Goal: Task Accomplishment & Management: Manage account settings

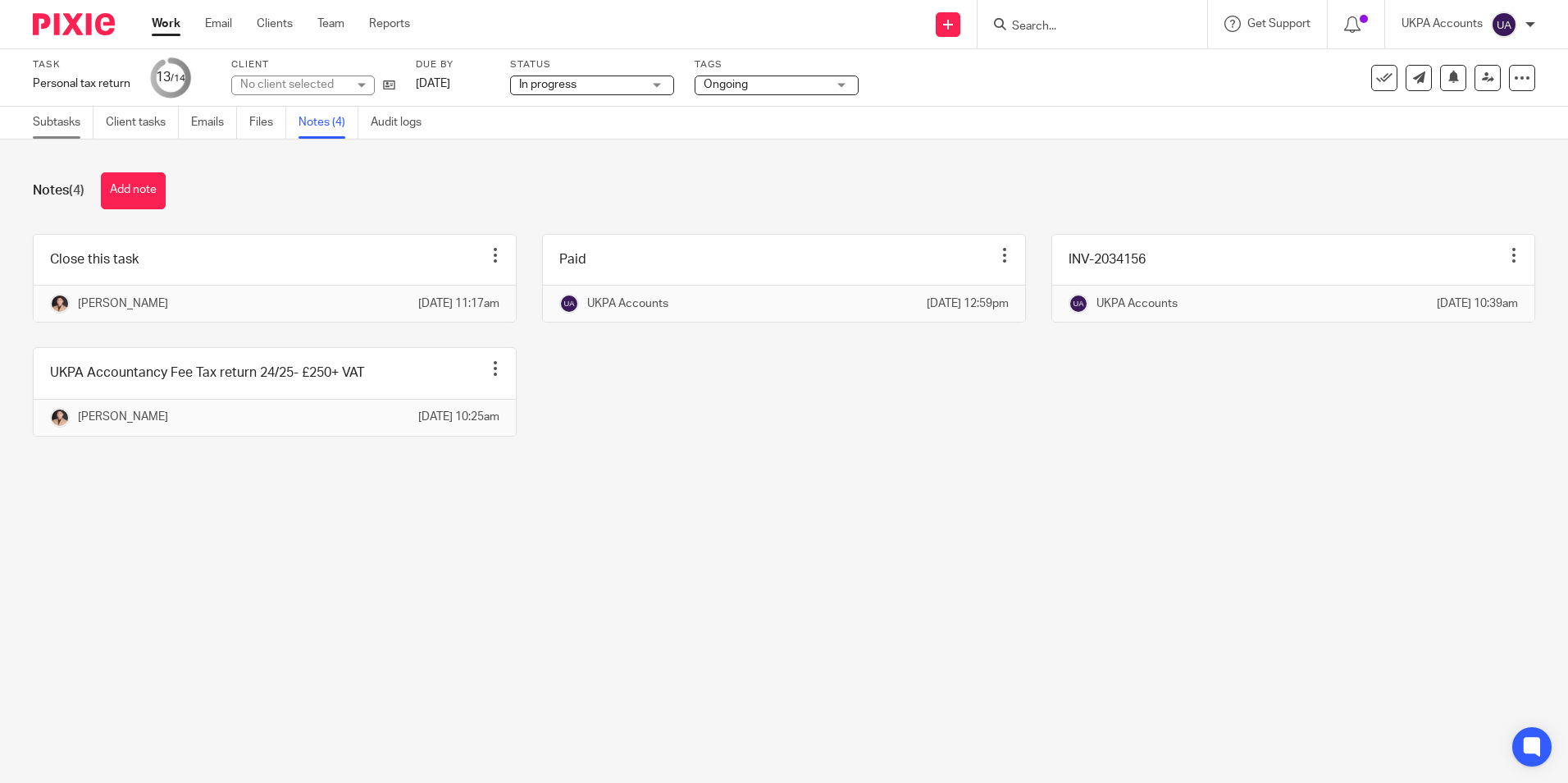
click at [52, 121] on link "Subtasks" at bounding box center [63, 123] width 60 height 32
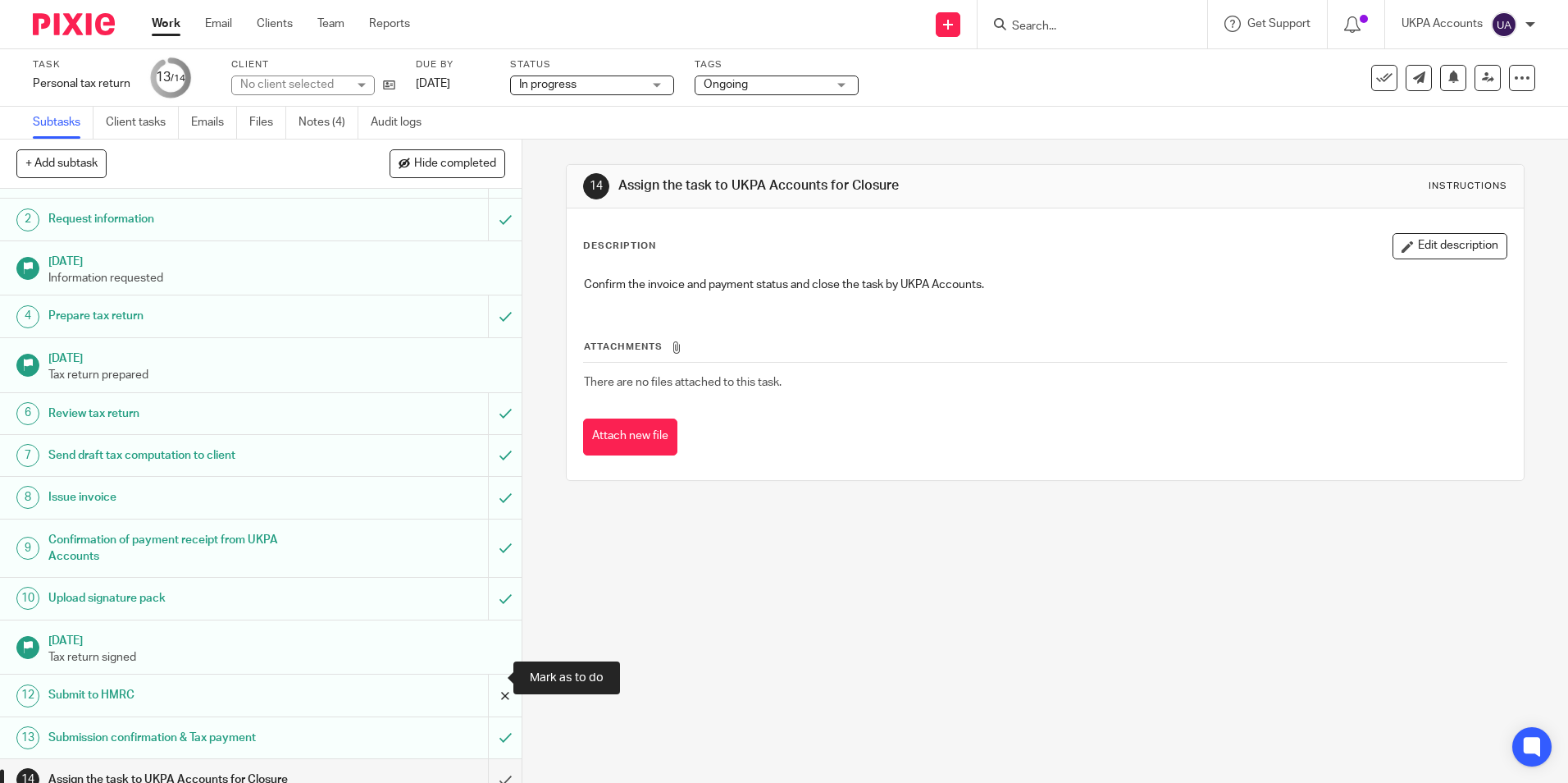
scroll to position [50, 0]
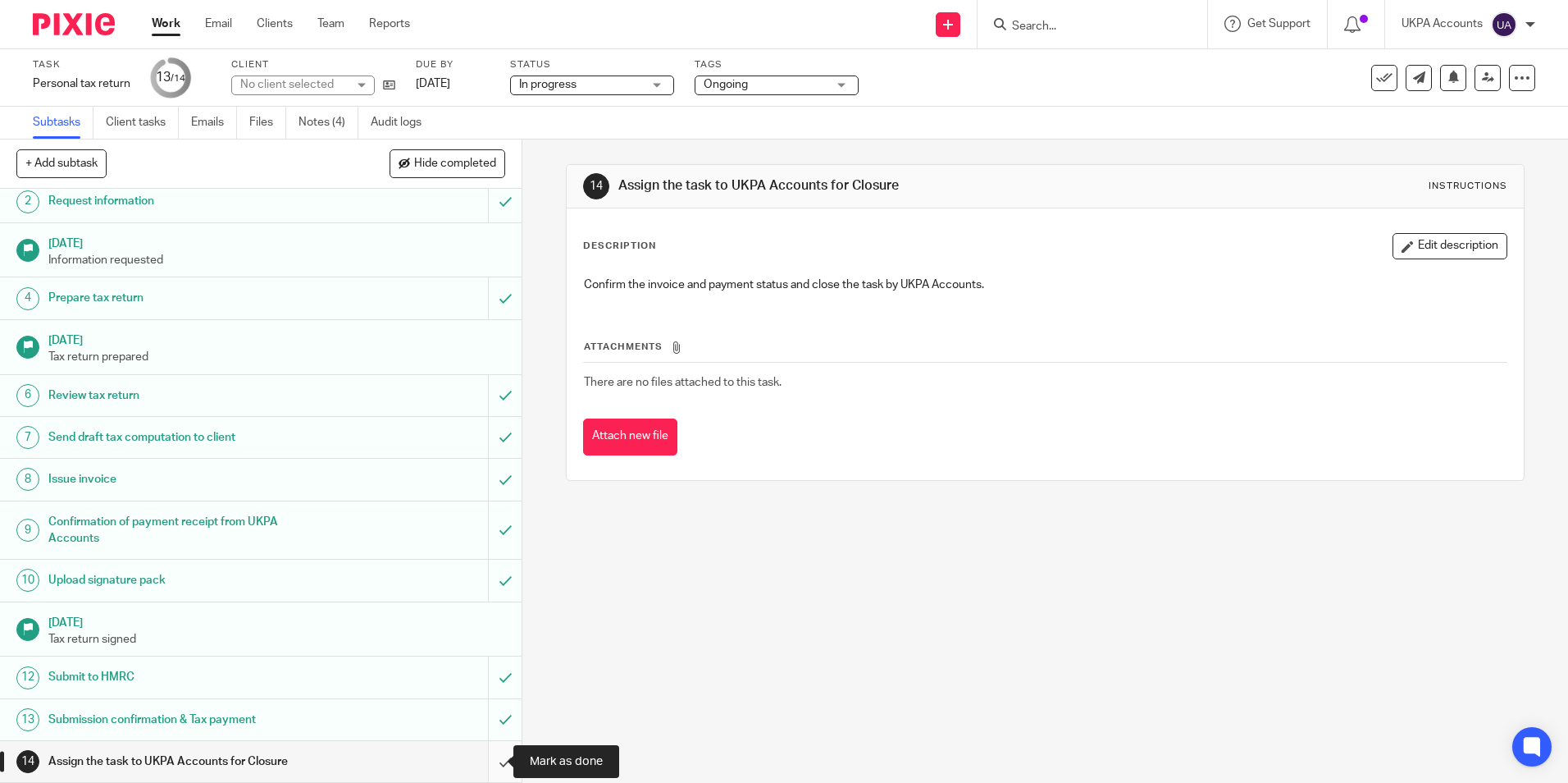
click at [482, 760] on input "submit" at bounding box center [261, 761] width 521 height 41
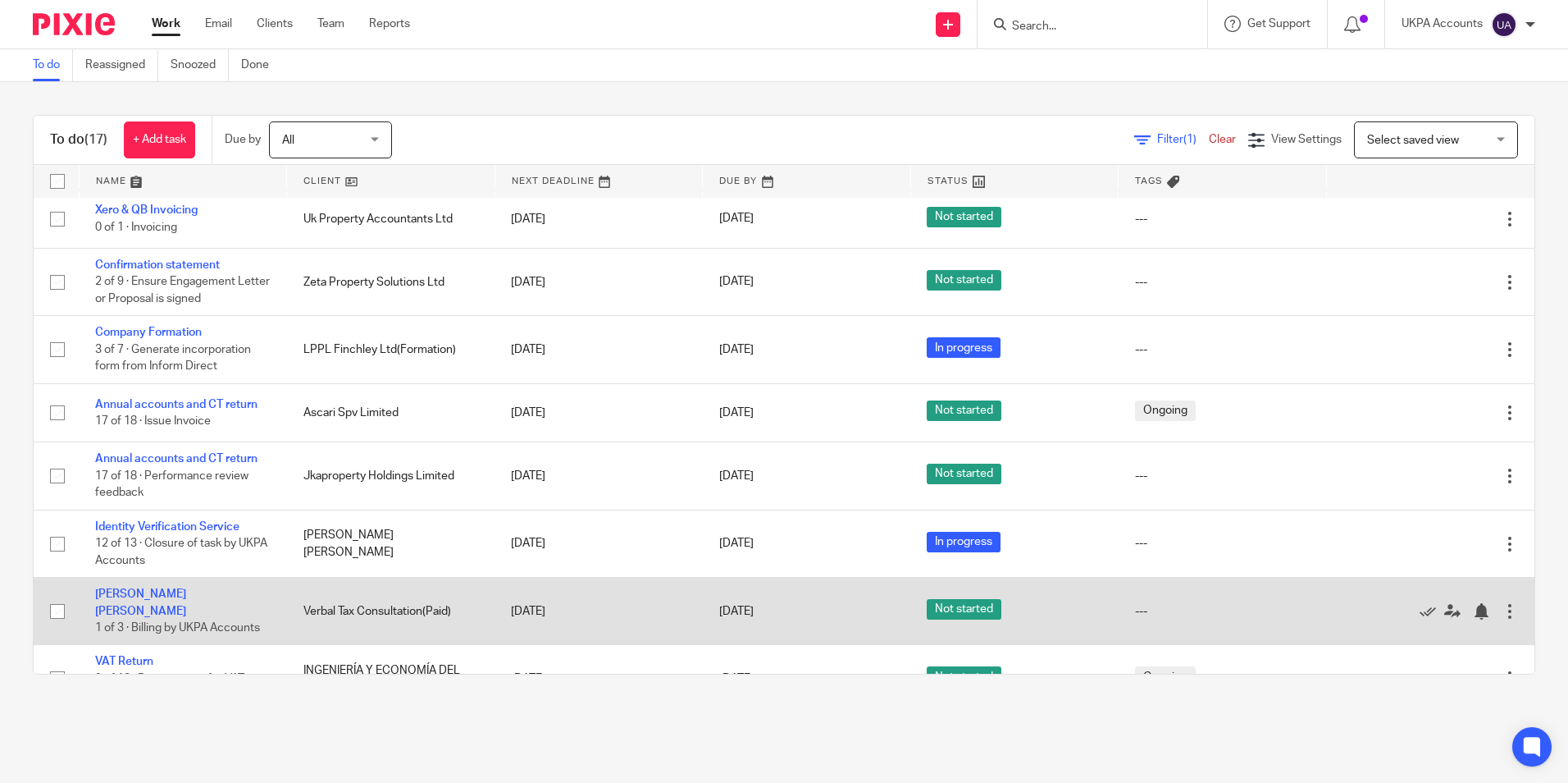
scroll to position [611, 0]
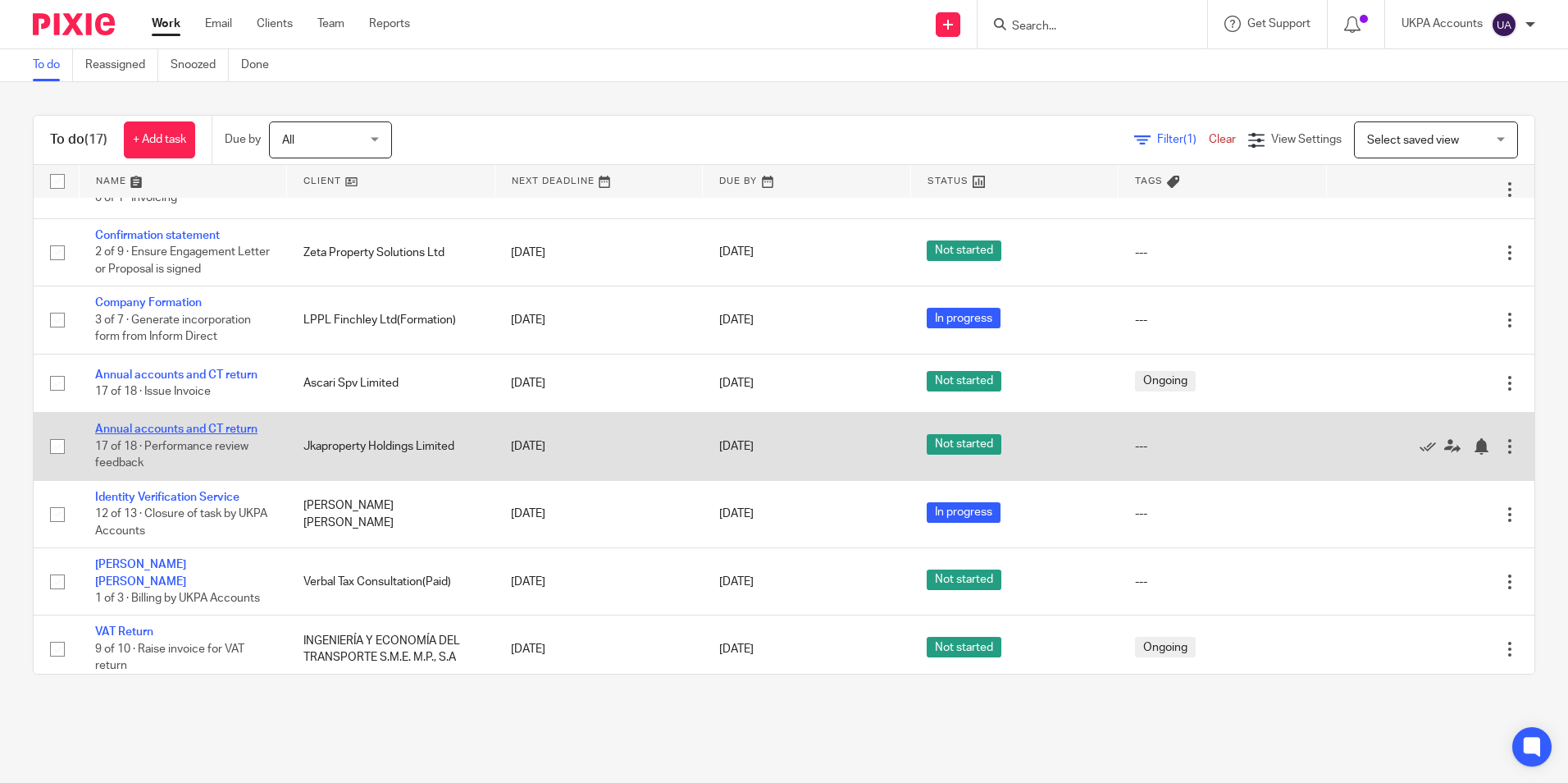
click at [239, 434] on link "Annual accounts and CT return" at bounding box center [176, 429] width 162 height 12
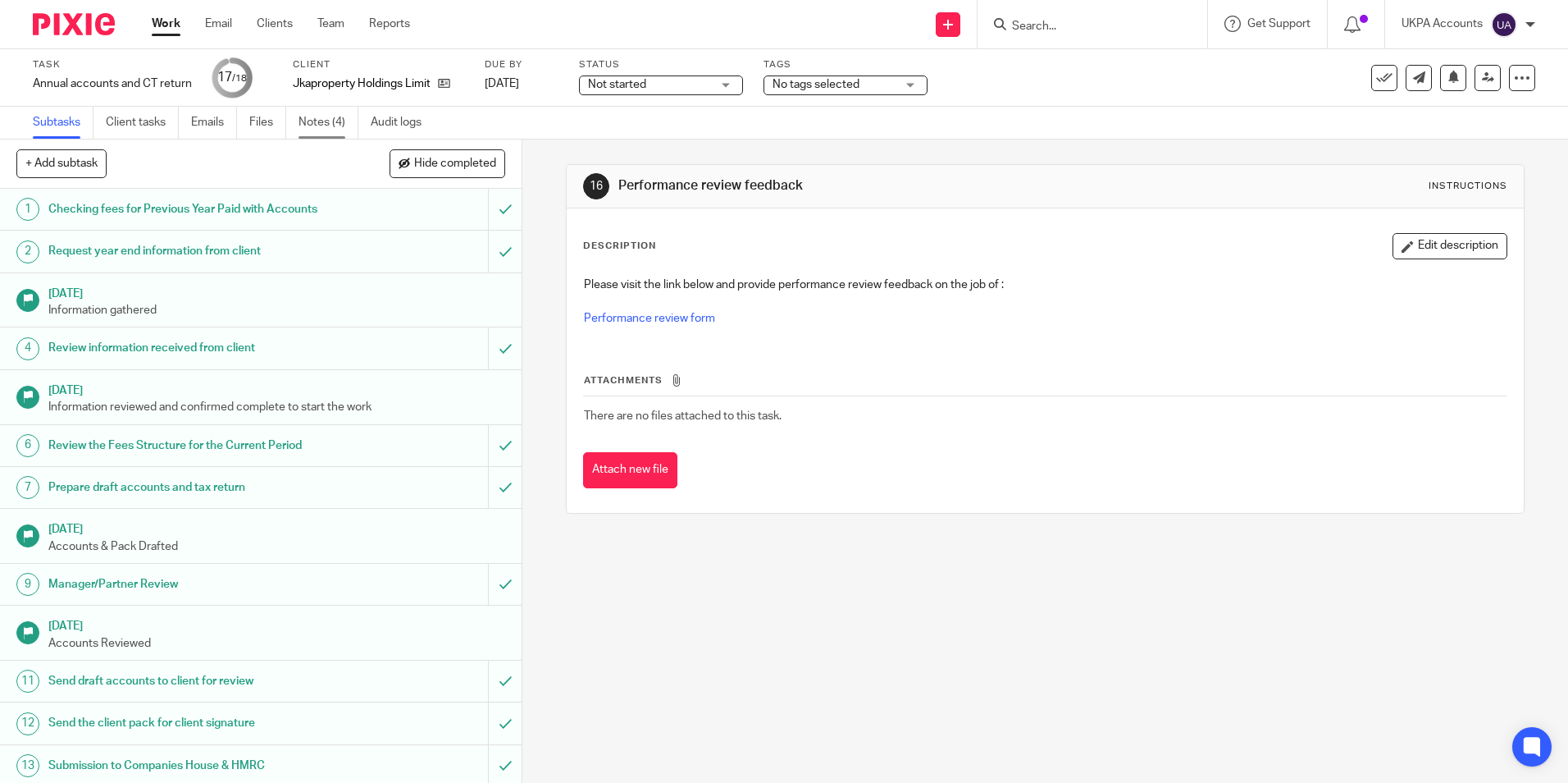
click at [326, 128] on link "Notes (4)" at bounding box center [329, 123] width 60 height 32
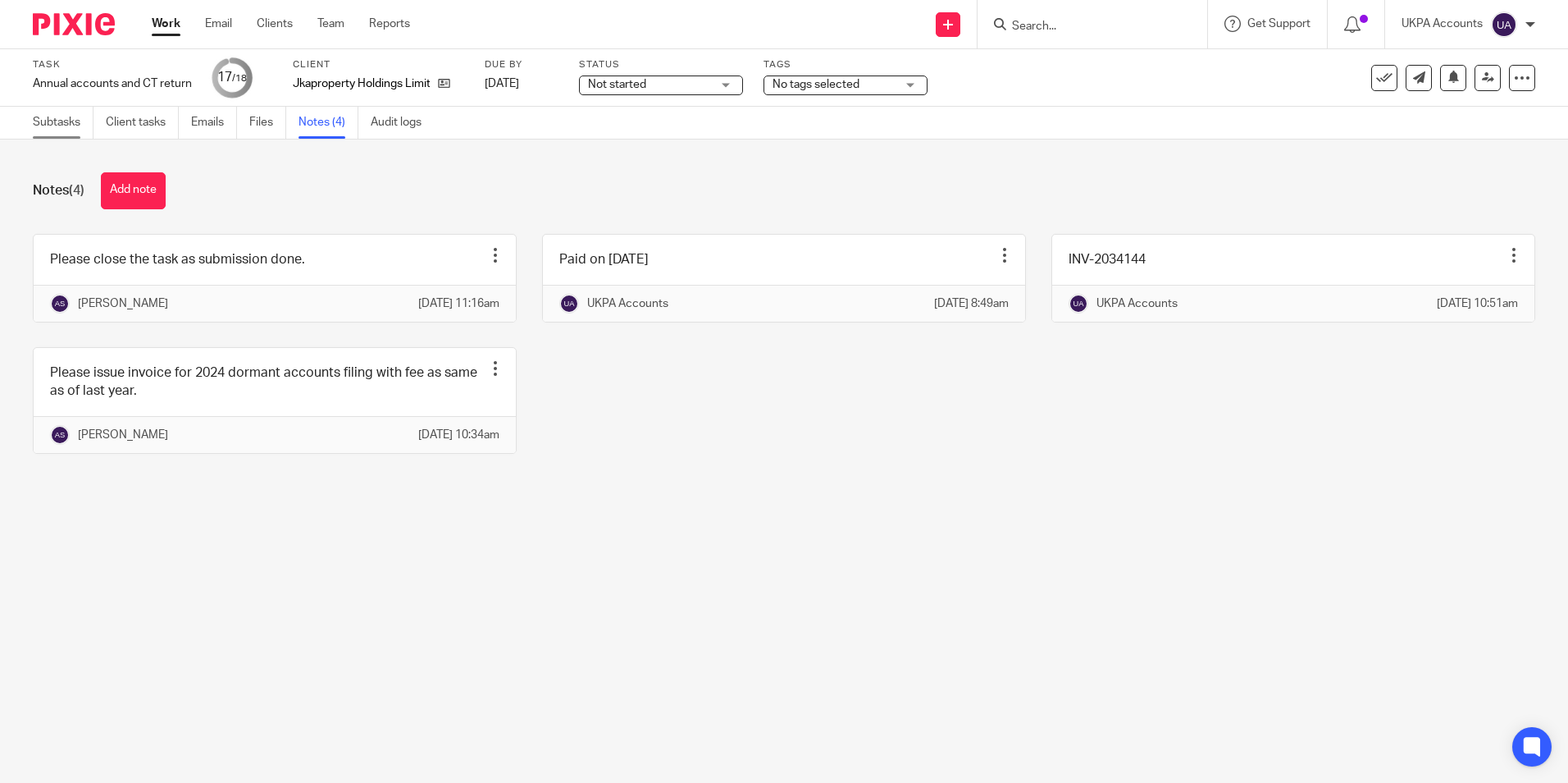
click at [50, 122] on link "Subtasks" at bounding box center [63, 123] width 60 height 32
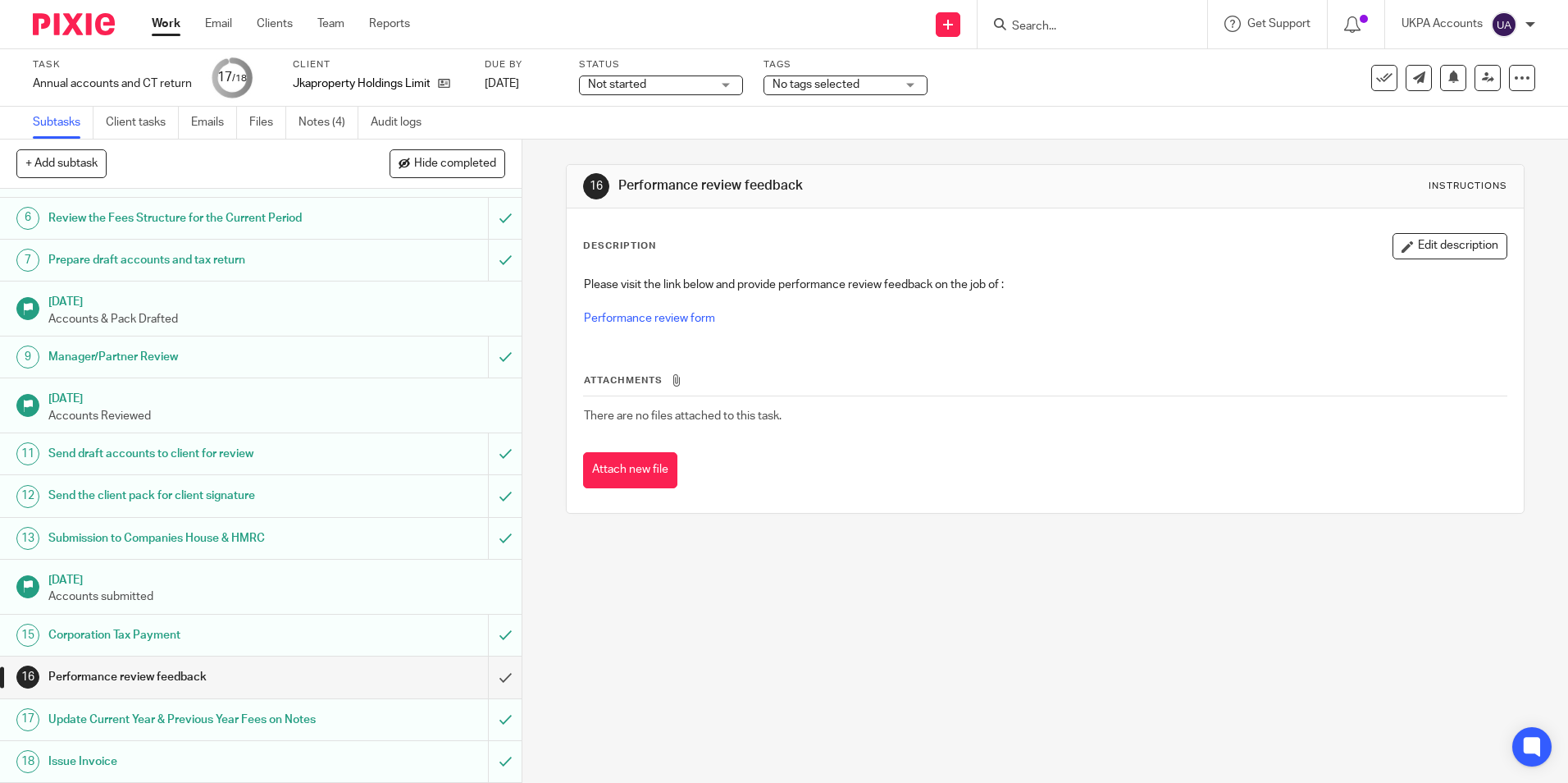
scroll to position [228, 0]
click at [1376, 83] on icon at bounding box center [1384, 77] width 16 height 16
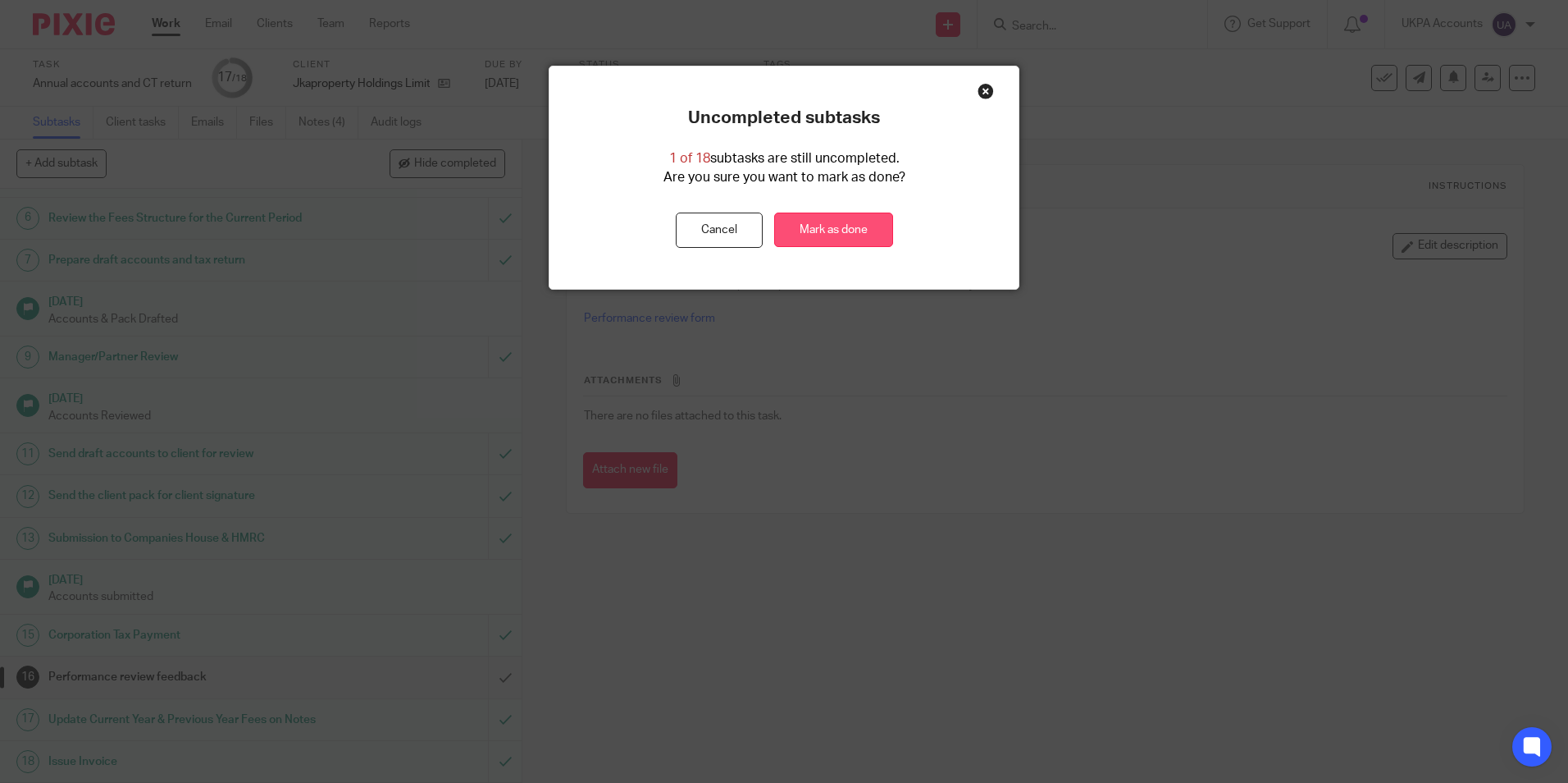
click at [861, 227] on link "Mark as done" at bounding box center [834, 230] width 119 height 36
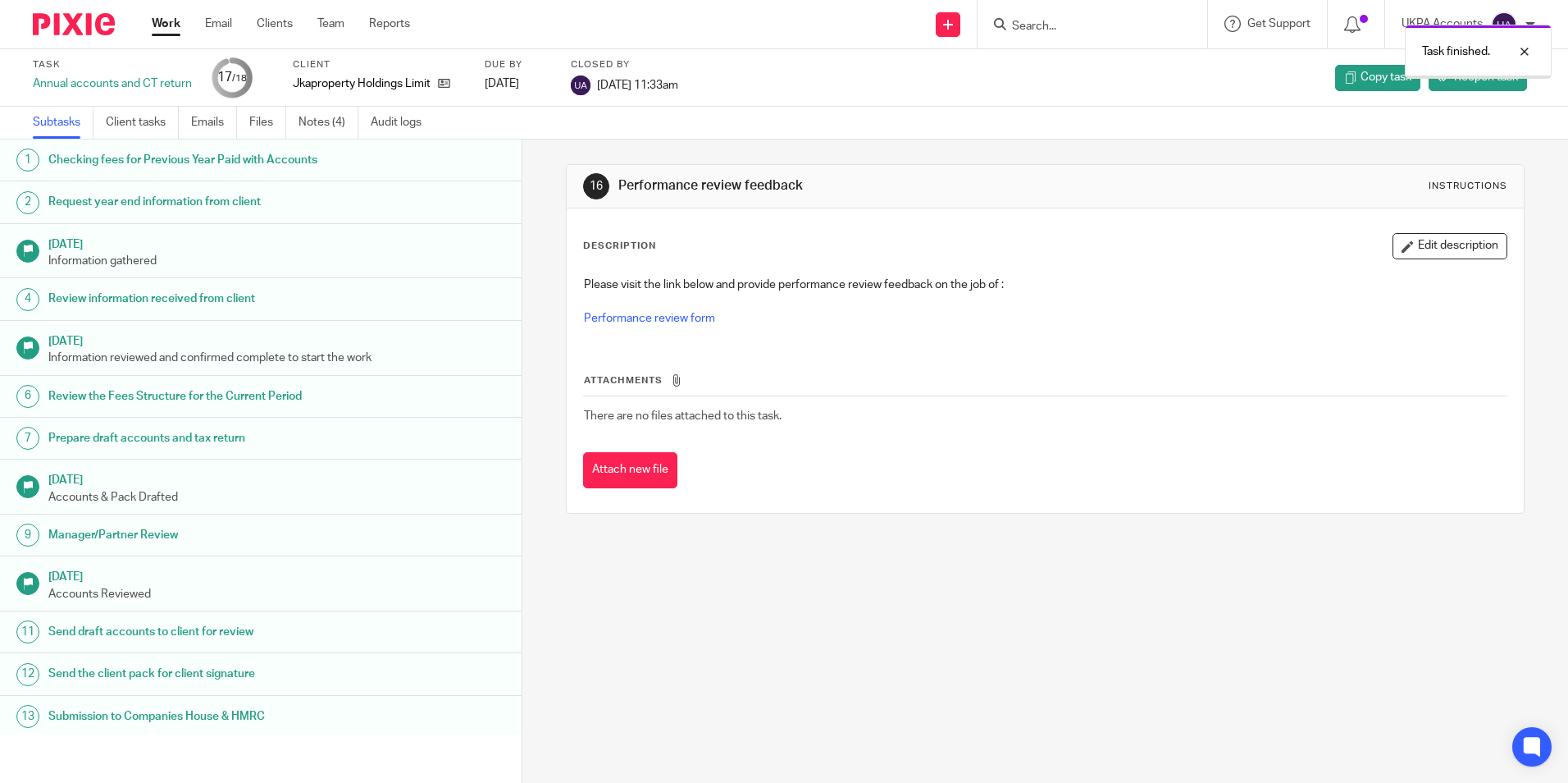
click at [181, 25] on link "Work" at bounding box center [166, 23] width 29 height 16
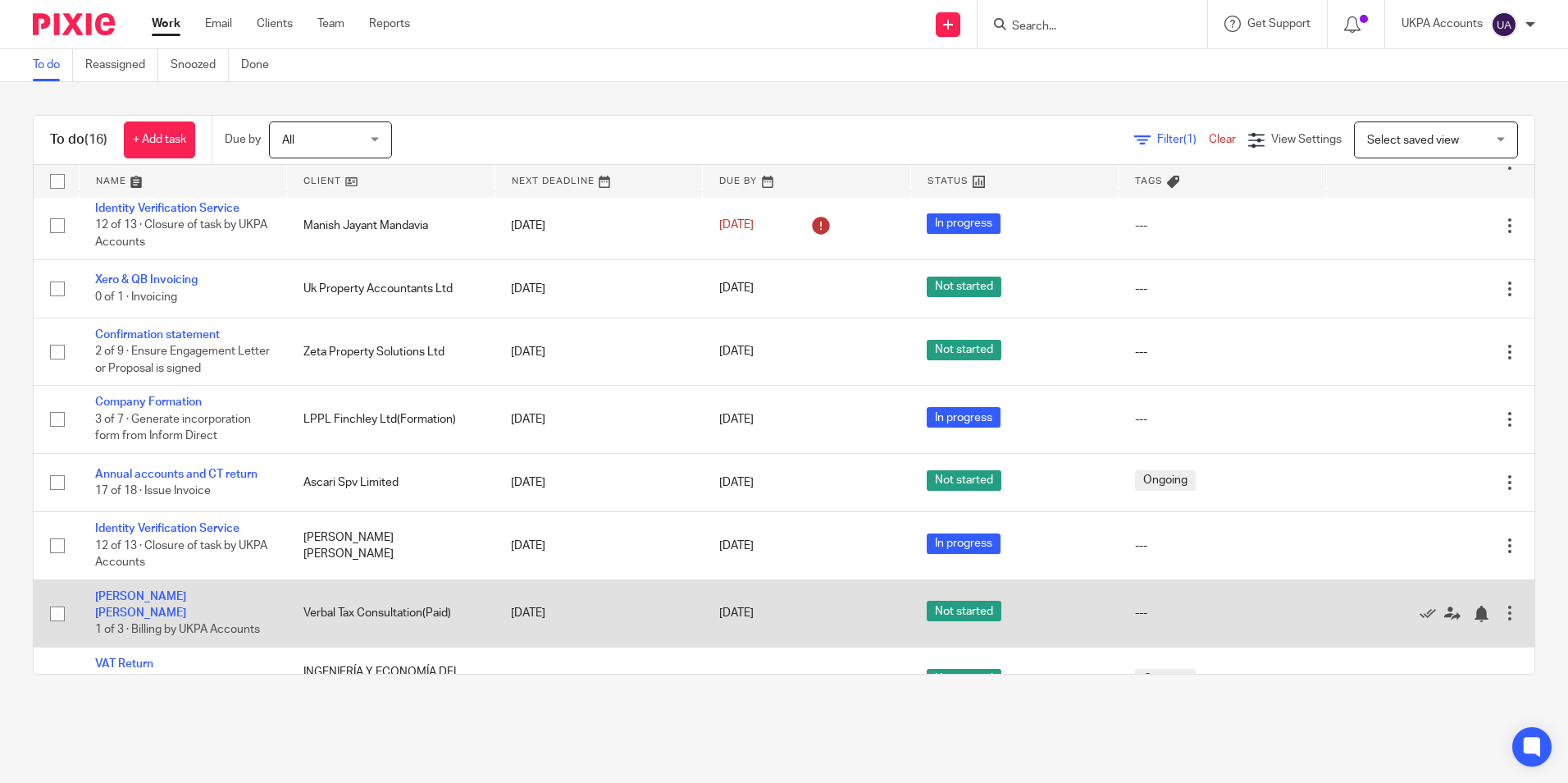
scroll to position [543, 0]
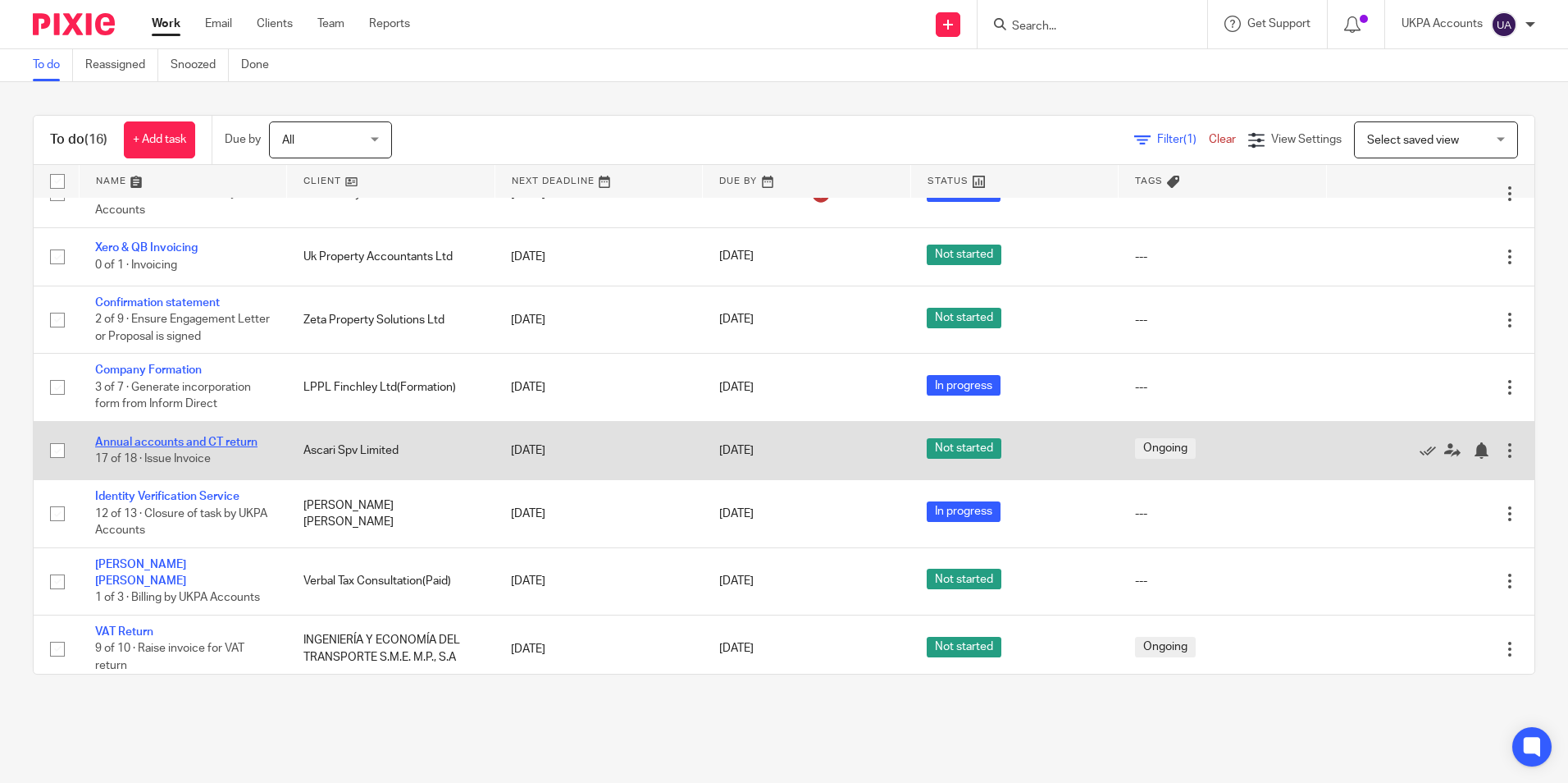
click at [228, 442] on link "Annual accounts and CT return" at bounding box center [176, 442] width 162 height 12
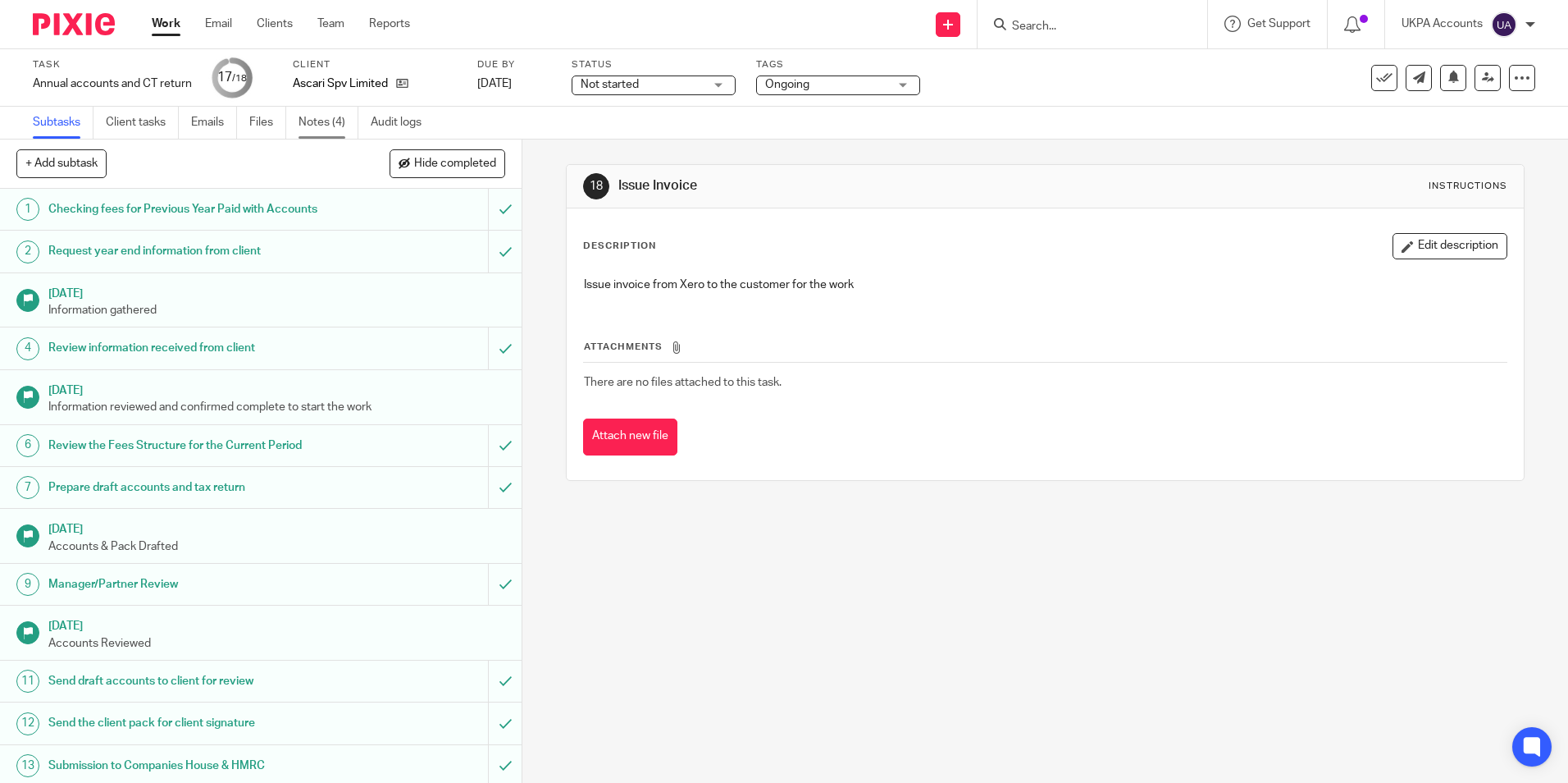
click at [323, 121] on link "Notes (4)" at bounding box center [329, 123] width 60 height 32
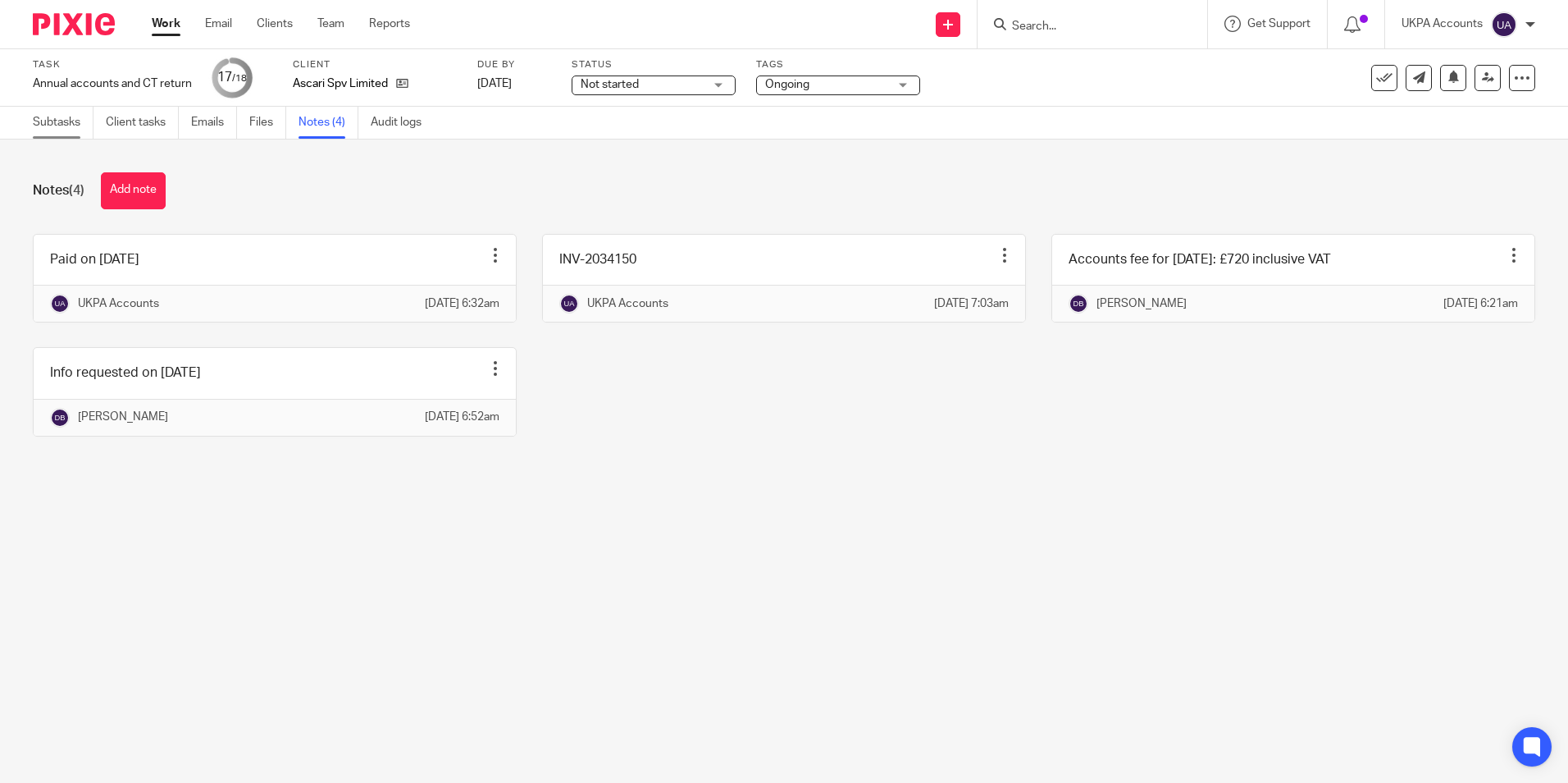
click at [75, 130] on link "Subtasks" at bounding box center [63, 123] width 60 height 32
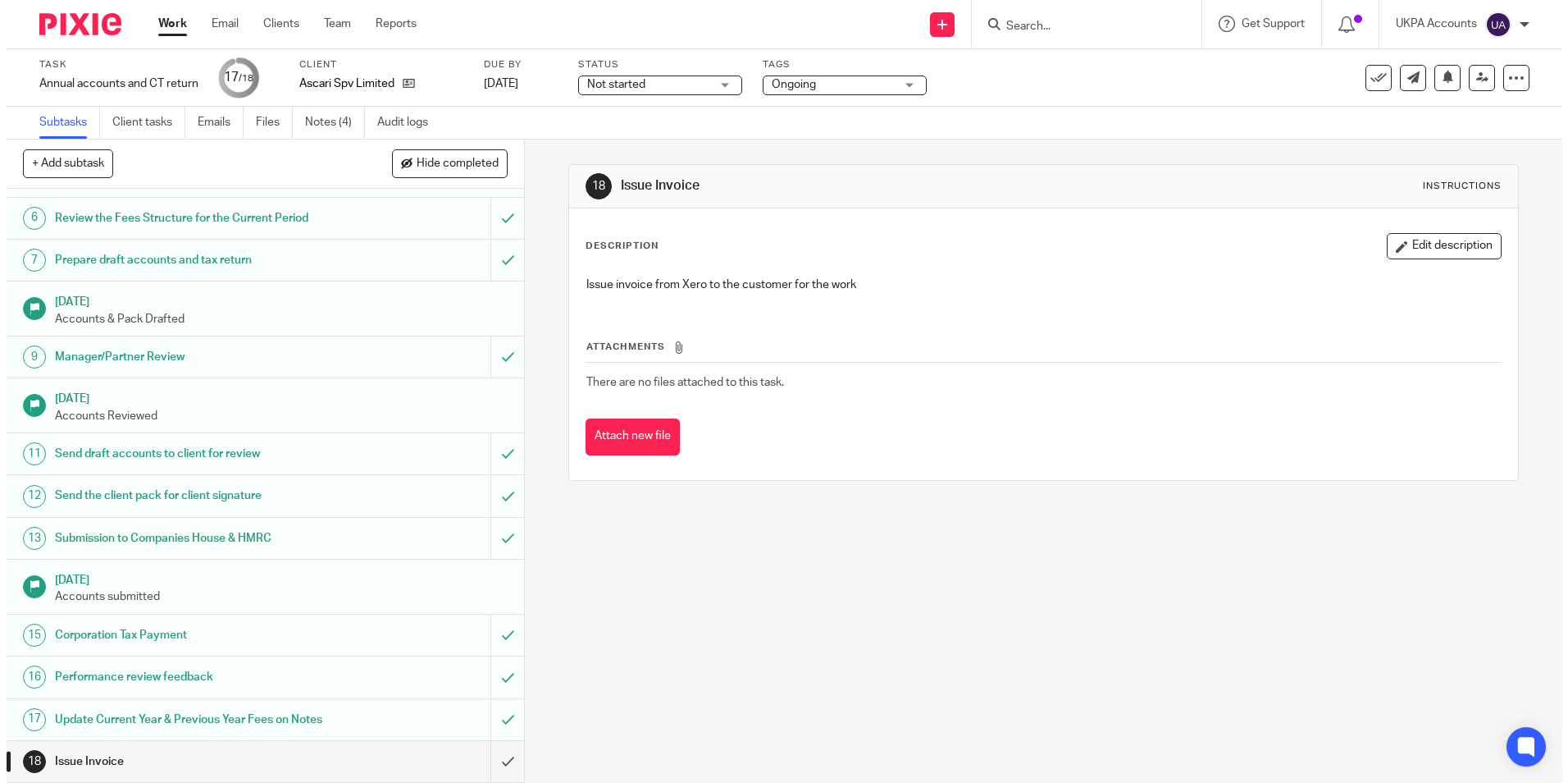
scroll to position [228, 0]
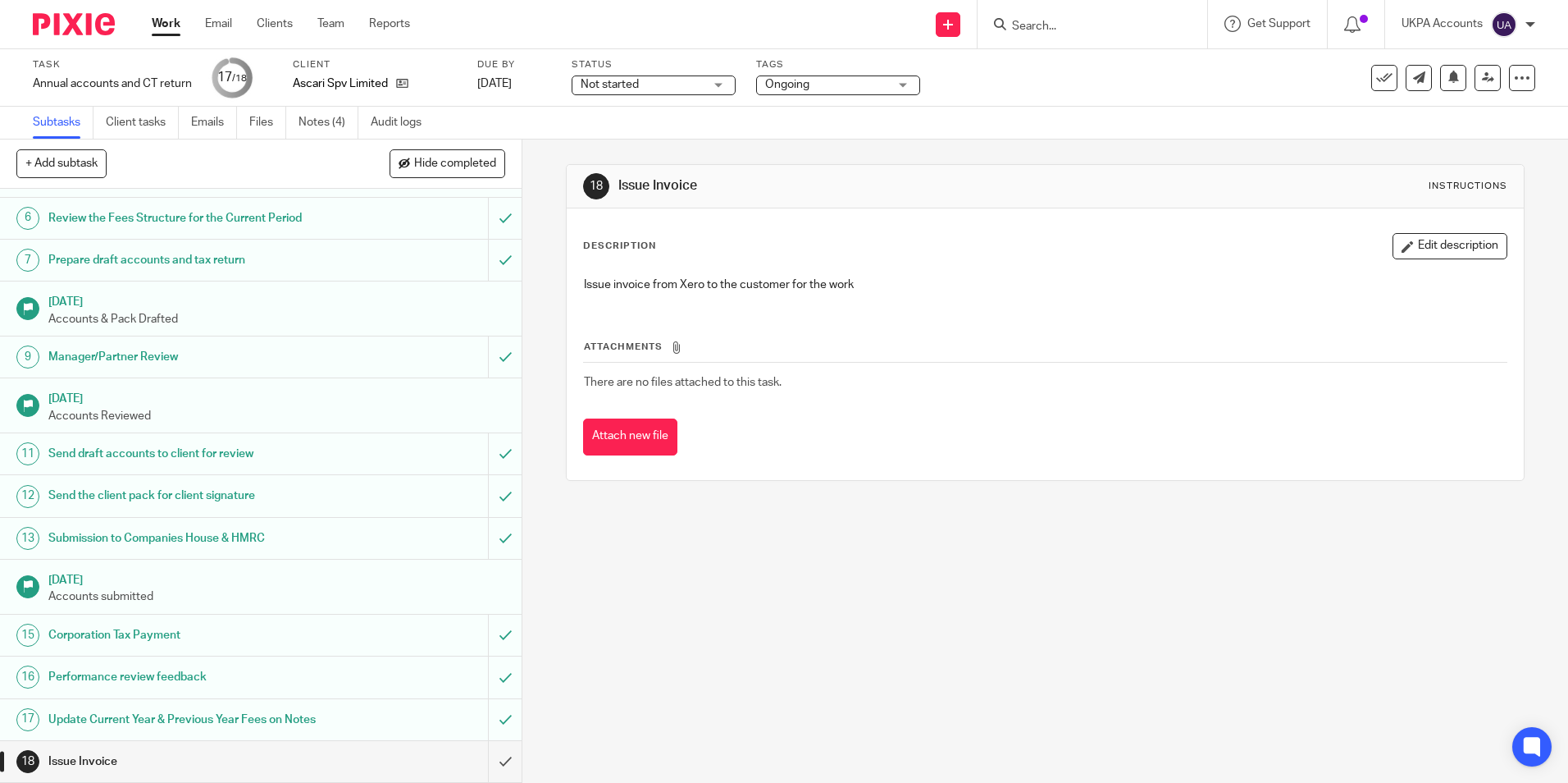
click at [701, 623] on div "18 Issue Invoice Instructions Description Edit description Issue invoice from X…" at bounding box center [1045, 460] width 1046 height 643
click at [326, 122] on link "Notes (4)" at bounding box center [329, 123] width 60 height 32
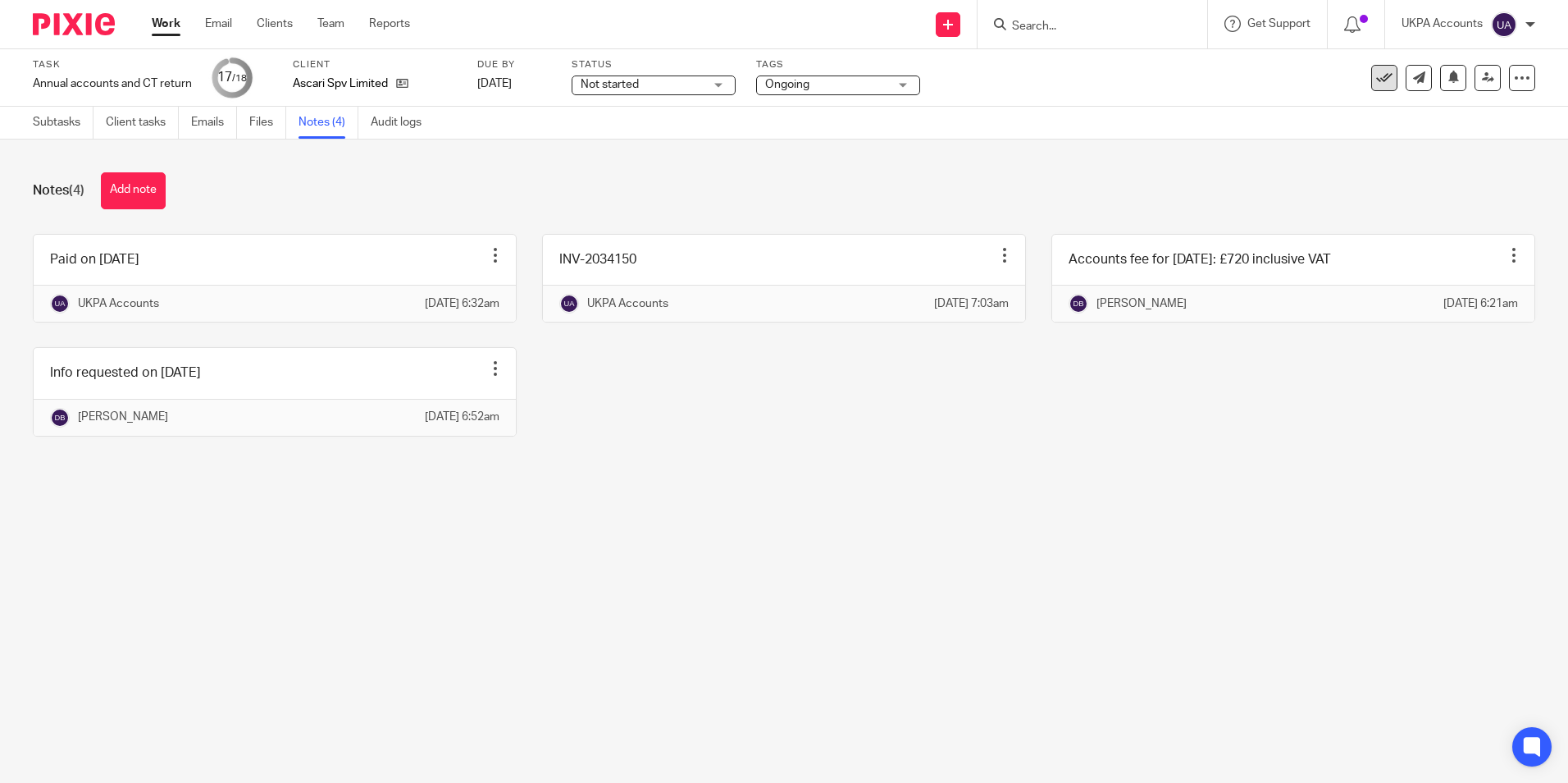
click at [1376, 76] on icon at bounding box center [1384, 77] width 16 height 16
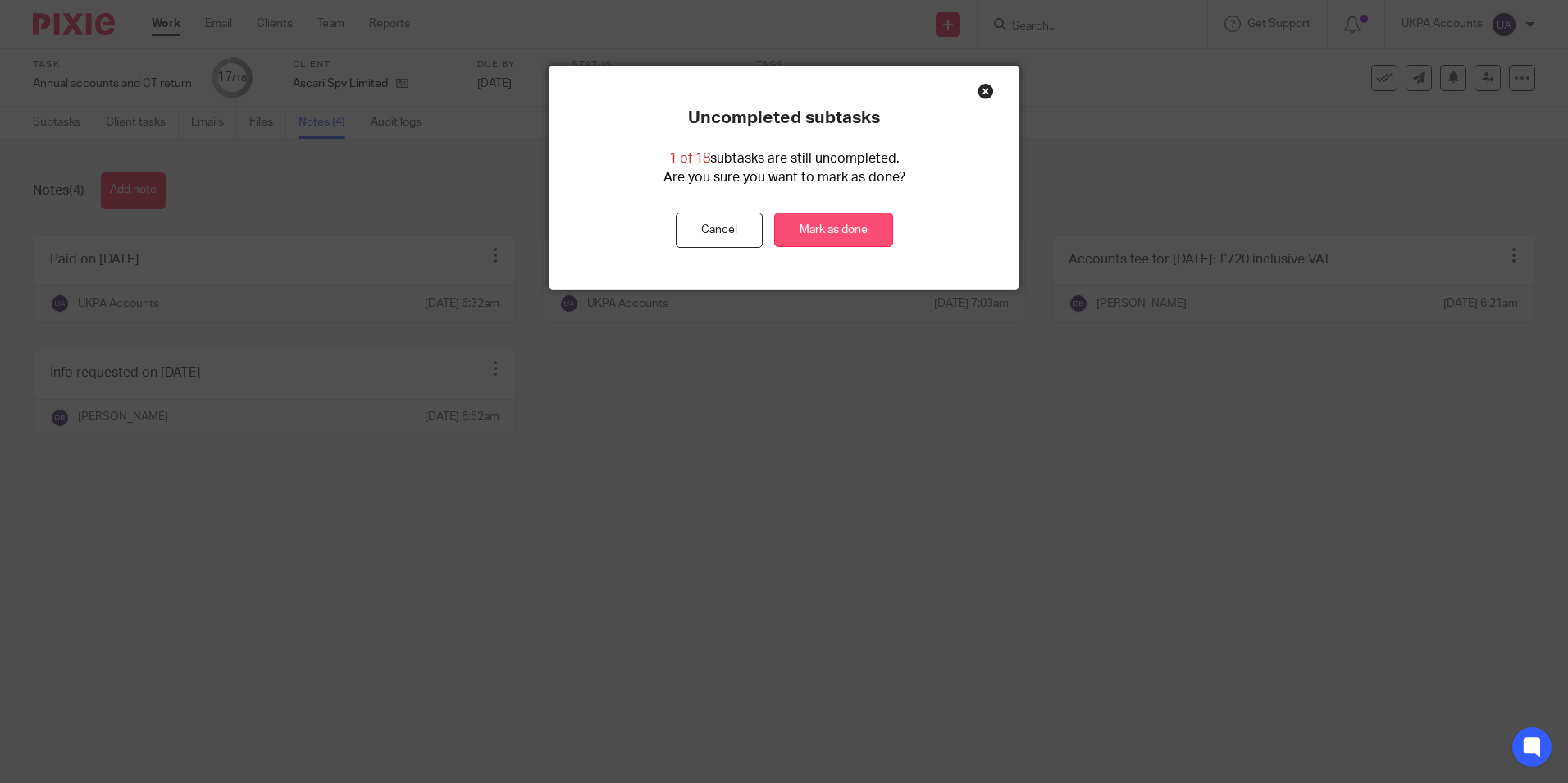
click at [869, 227] on link "Mark as done" at bounding box center [834, 230] width 119 height 36
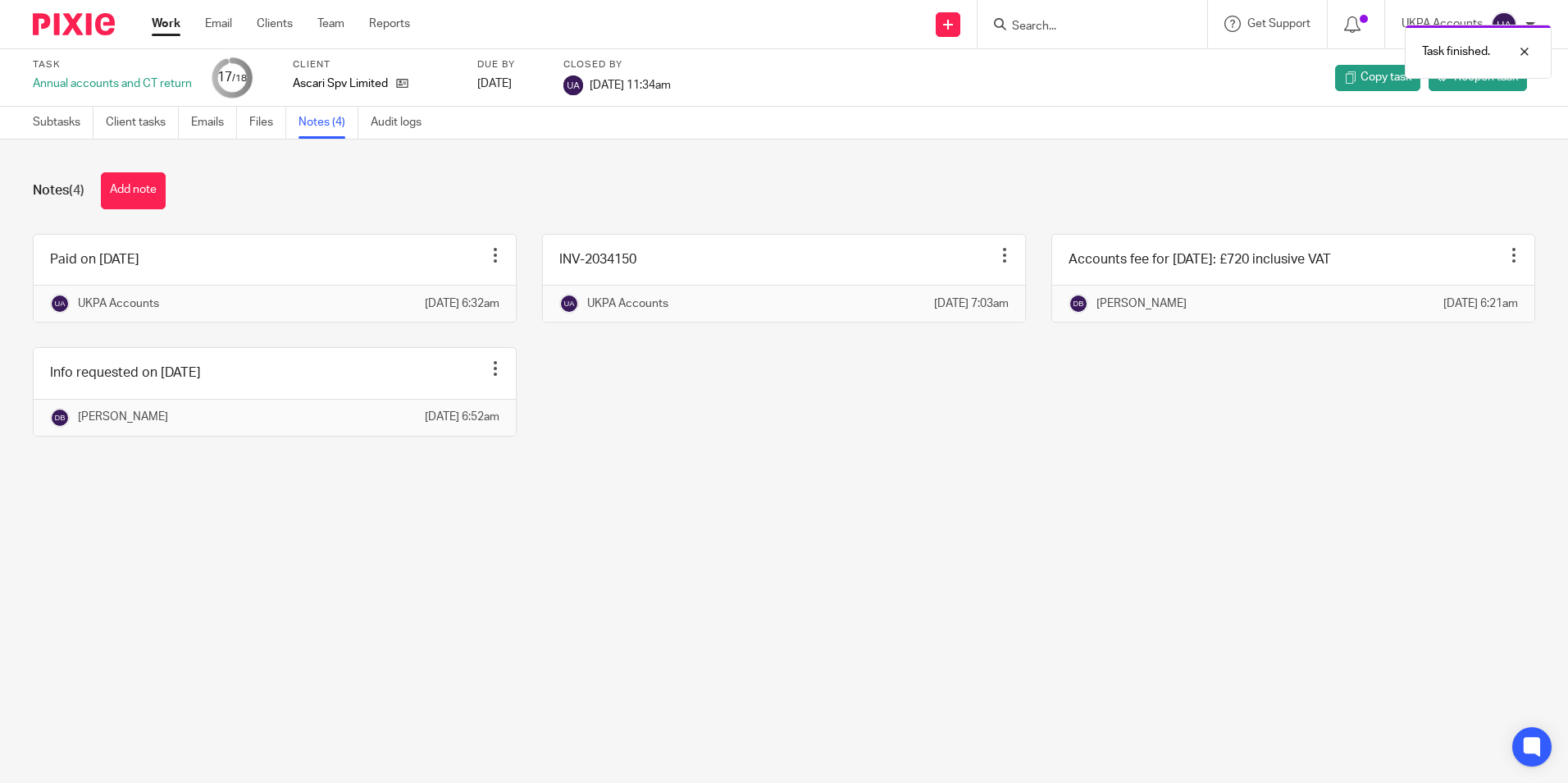
click at [181, 31] on link "Work" at bounding box center [166, 23] width 29 height 16
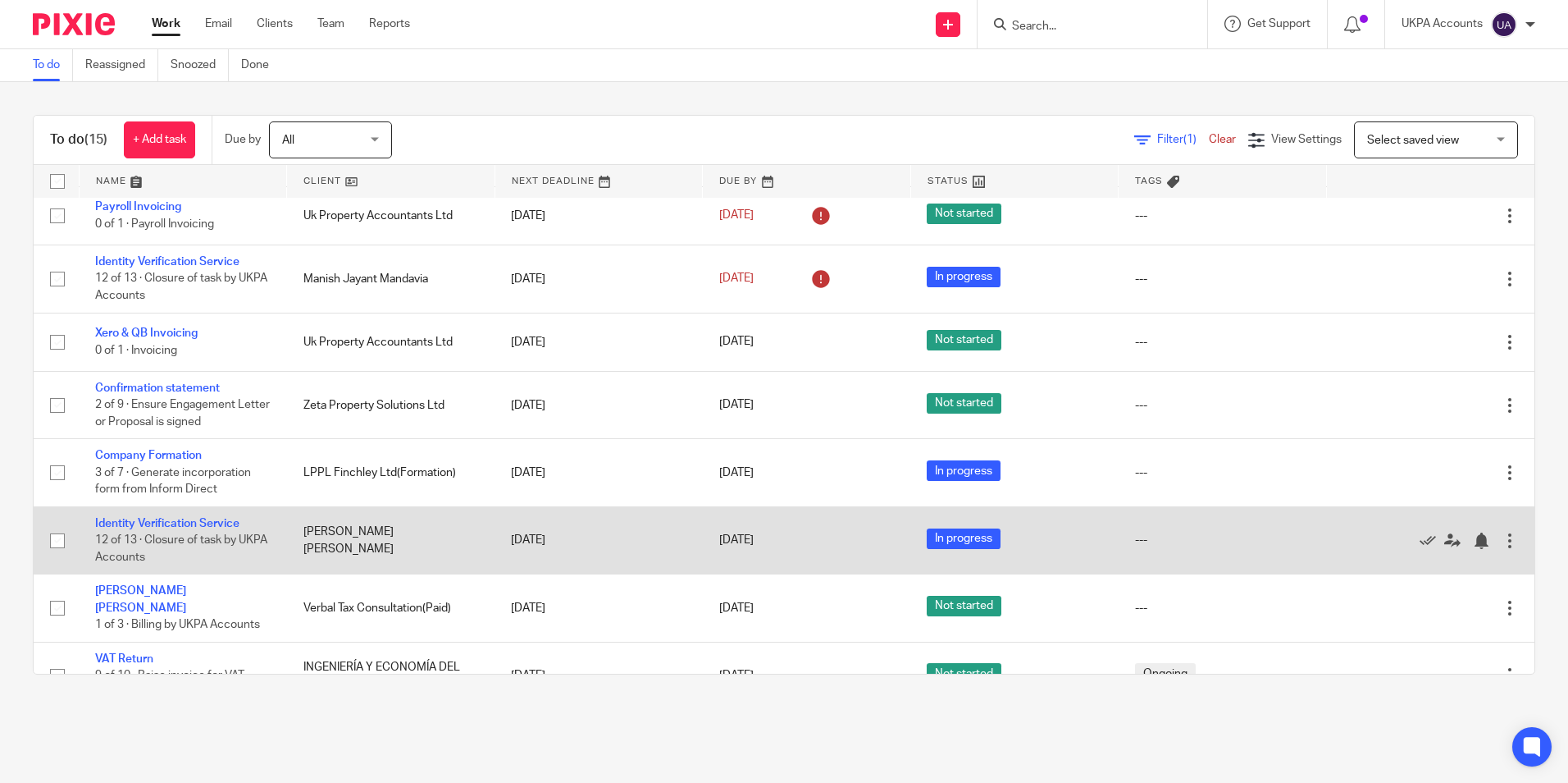
scroll to position [484, 0]
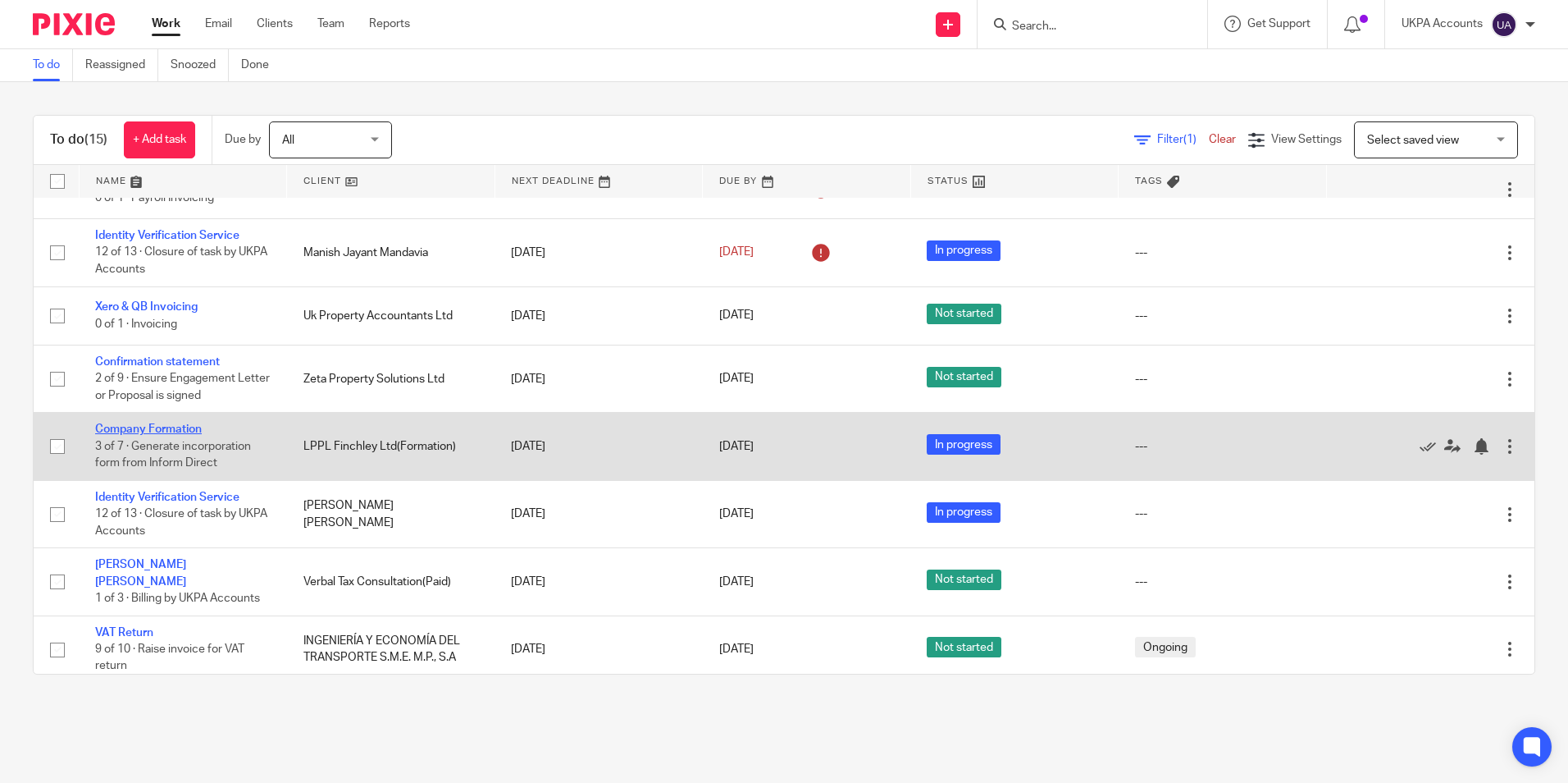
click at [169, 426] on link "Company Formation" at bounding box center [149, 429] width 107 height 12
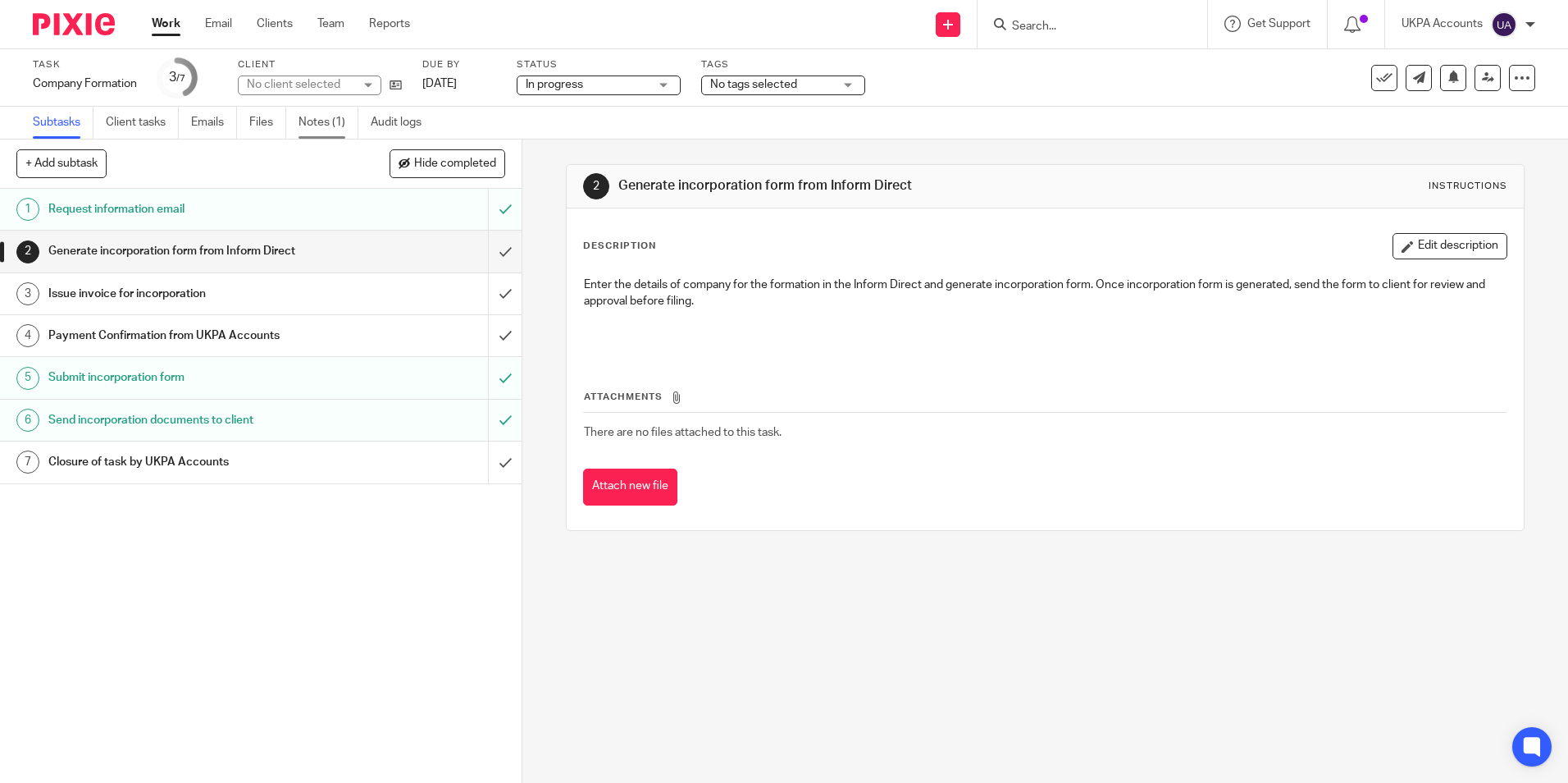
click at [323, 120] on link "Notes (1)" at bounding box center [329, 123] width 60 height 32
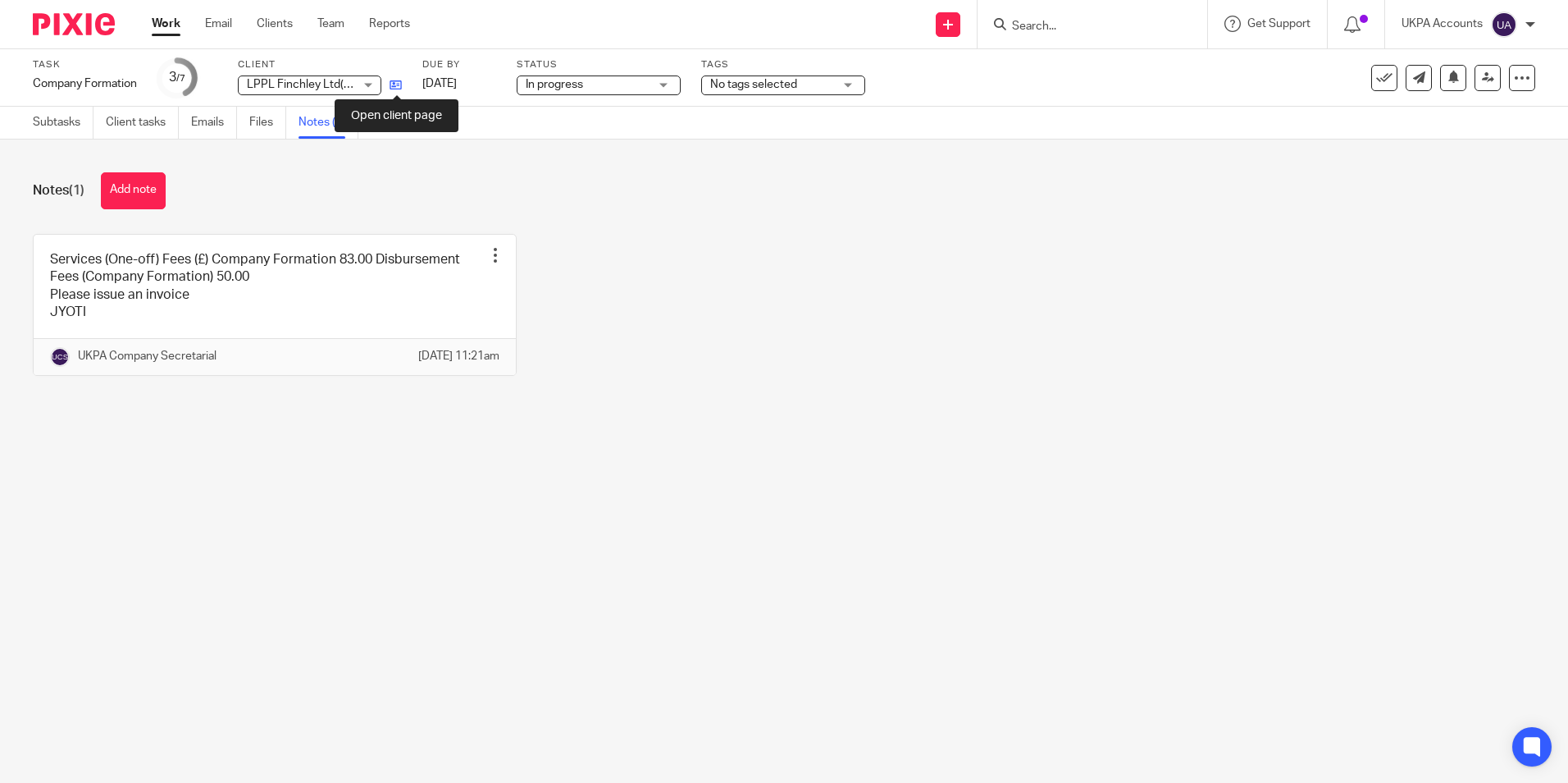
click at [397, 90] on icon at bounding box center [396, 85] width 12 height 12
click at [396, 84] on icon at bounding box center [396, 85] width 12 height 12
click at [166, 24] on link "Work" at bounding box center [166, 23] width 29 height 16
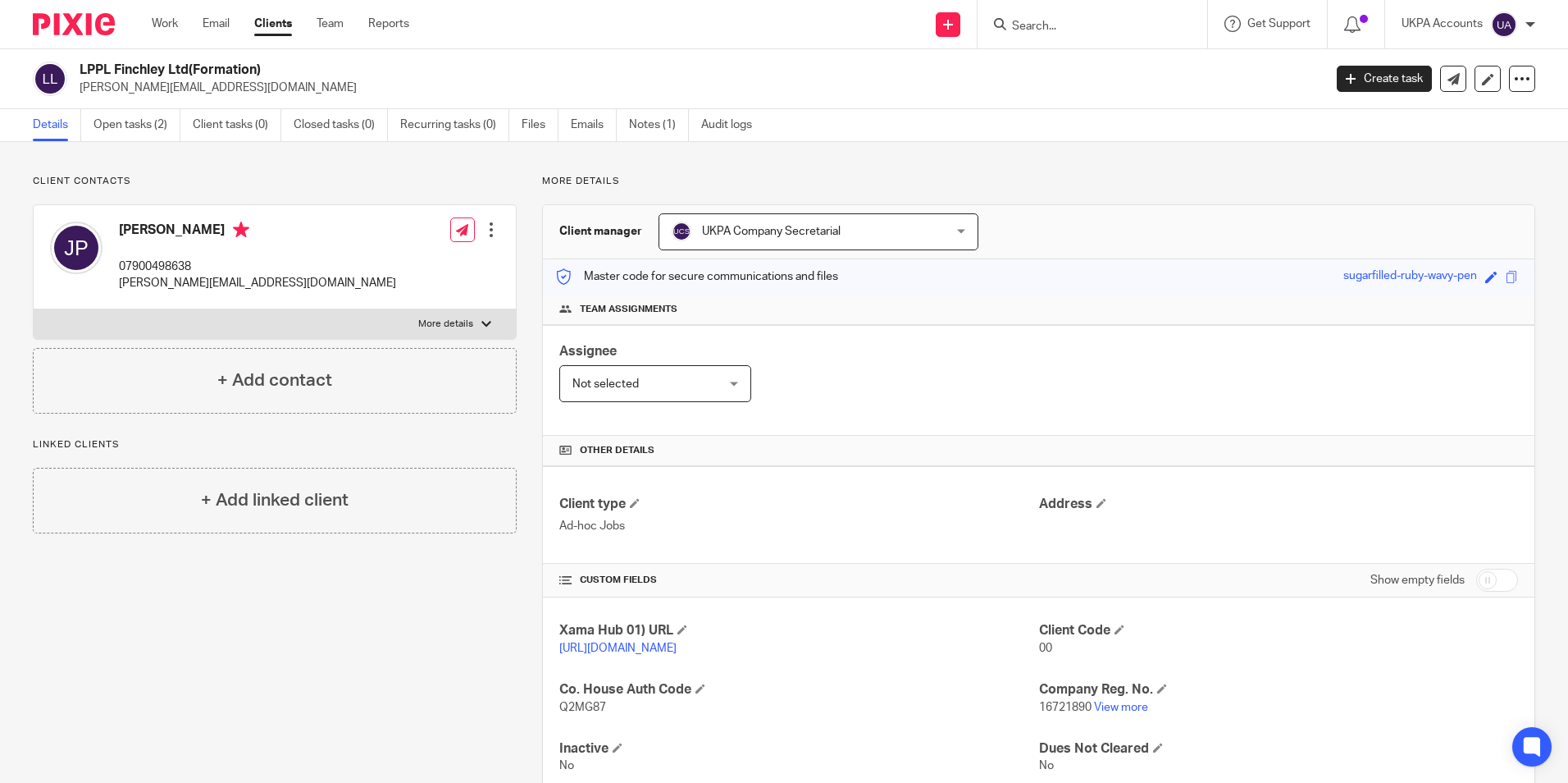
drag, startPoint x: 80, startPoint y: 66, endPoint x: 188, endPoint y: 65, distance: 108.0
click at [188, 65] on h2 "LPPL Finchley Ltd(Formation)" at bounding box center [572, 70] width 986 height 17
copy h2 "LPPL Finchley Ltd"
click at [209, 681] on div "Client contacts John Paleomylites 07900498638 john@lpplproperty.com Edit contac…" at bounding box center [262, 487] width 509 height 625
drag, startPoint x: 81, startPoint y: 91, endPoint x: 227, endPoint y: 91, distance: 146.0
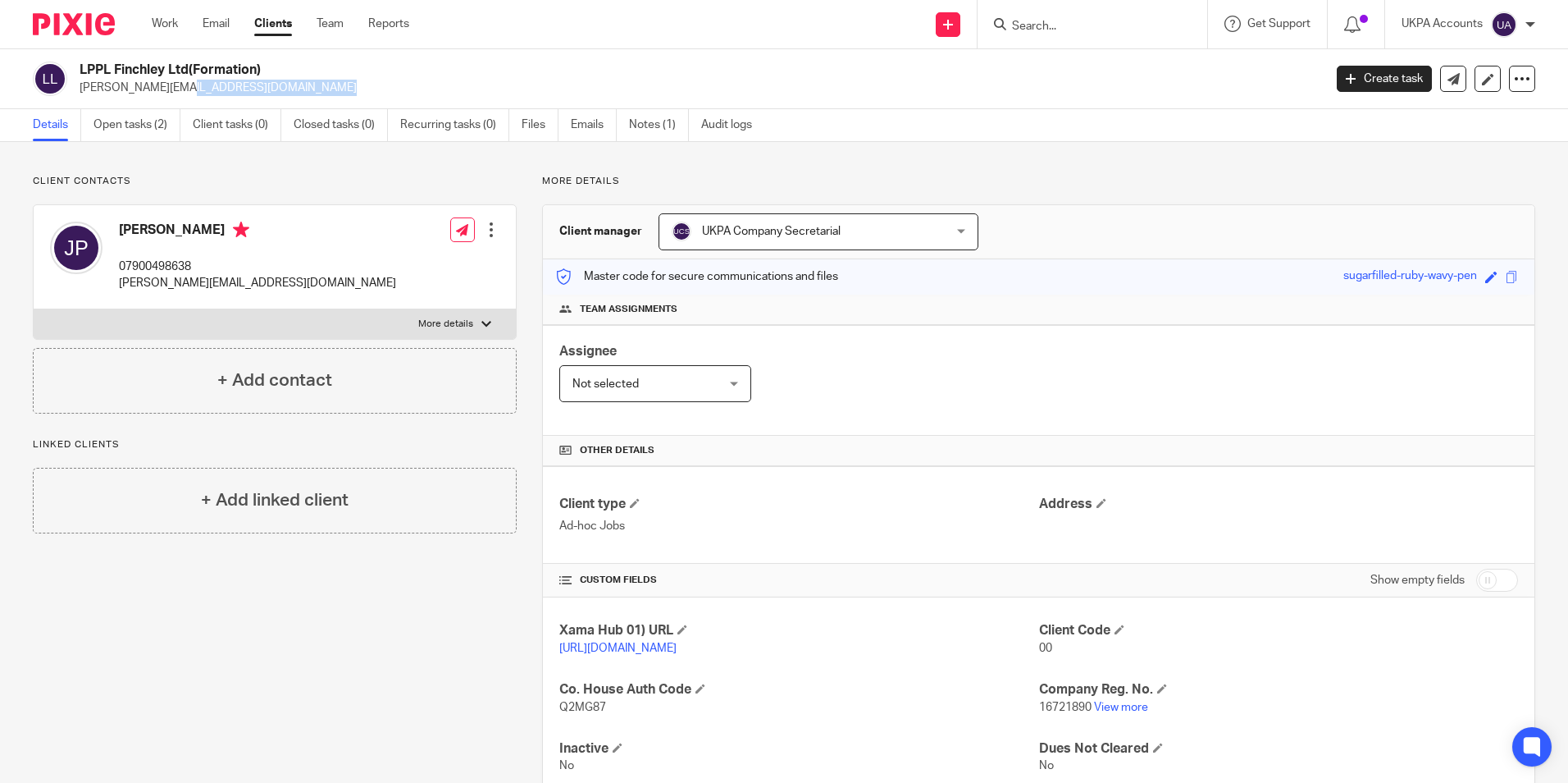
click at [227, 91] on p "[PERSON_NAME][EMAIL_ADDRESS][DOMAIN_NAME]" at bounding box center [696, 87] width 1233 height 16
copy p "[PERSON_NAME][EMAIL_ADDRESS][DOMAIN_NAME]"
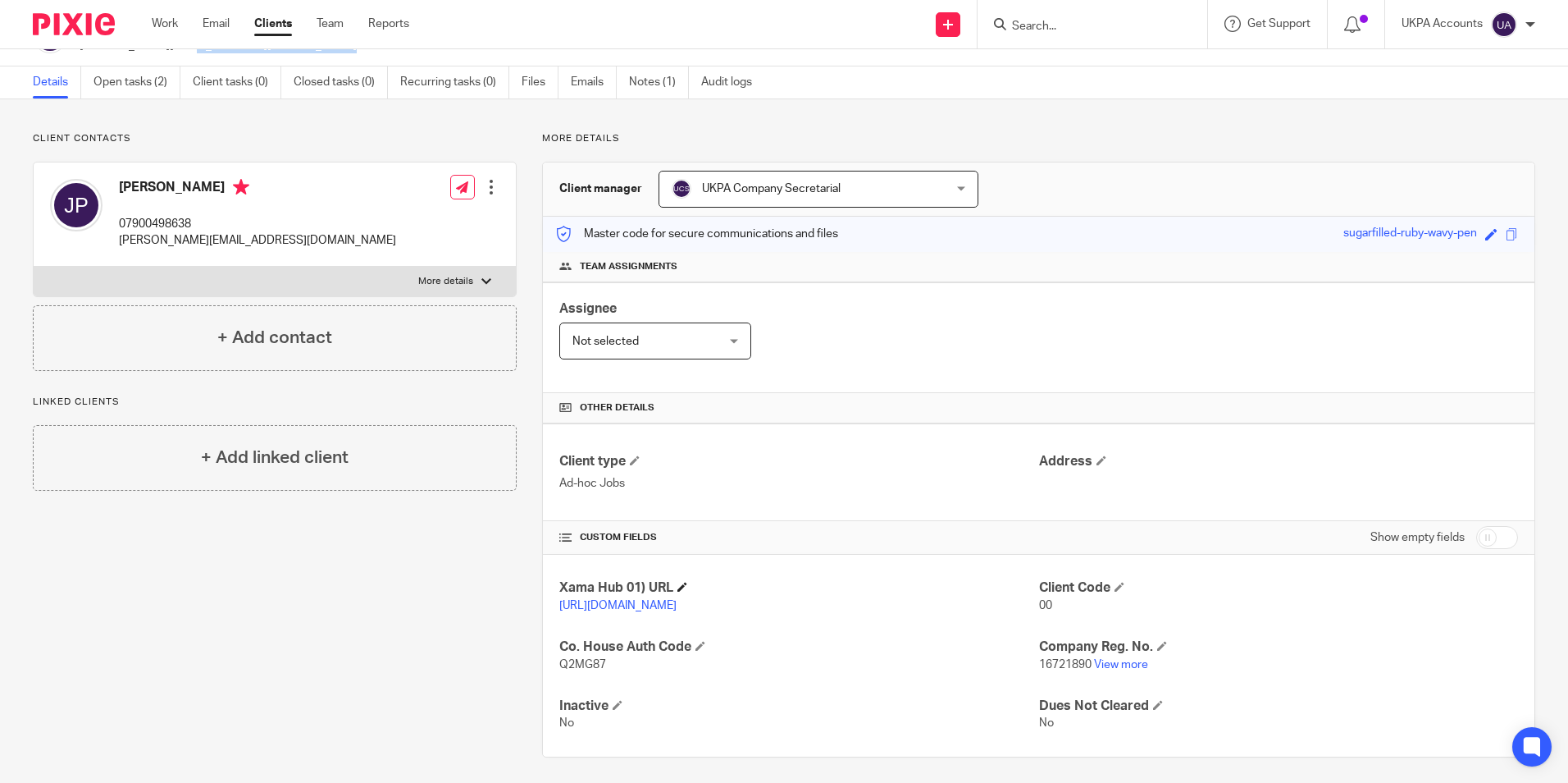
scroll to position [66, 0]
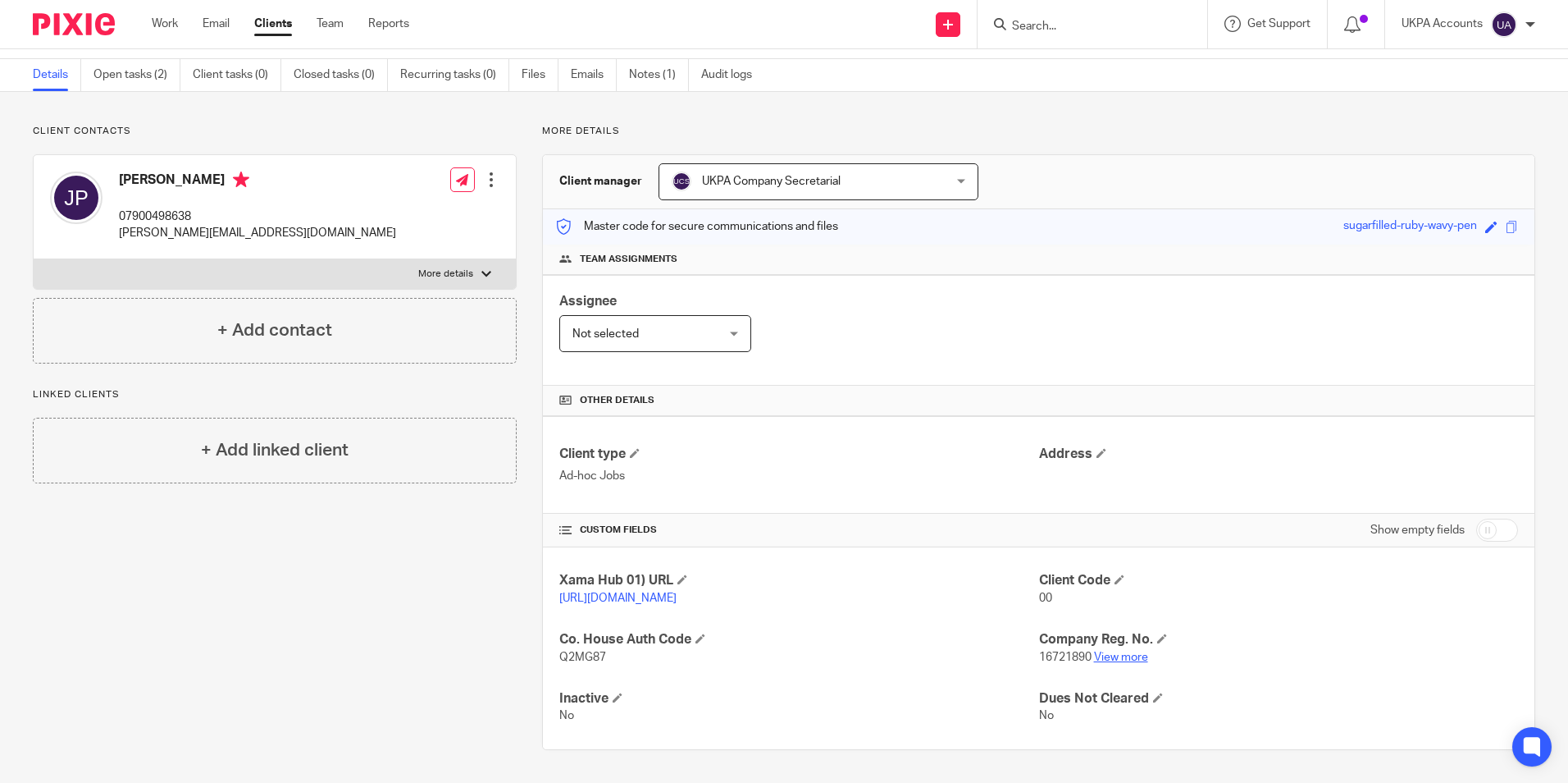
click at [1122, 662] on link "View more" at bounding box center [1121, 657] width 54 height 12
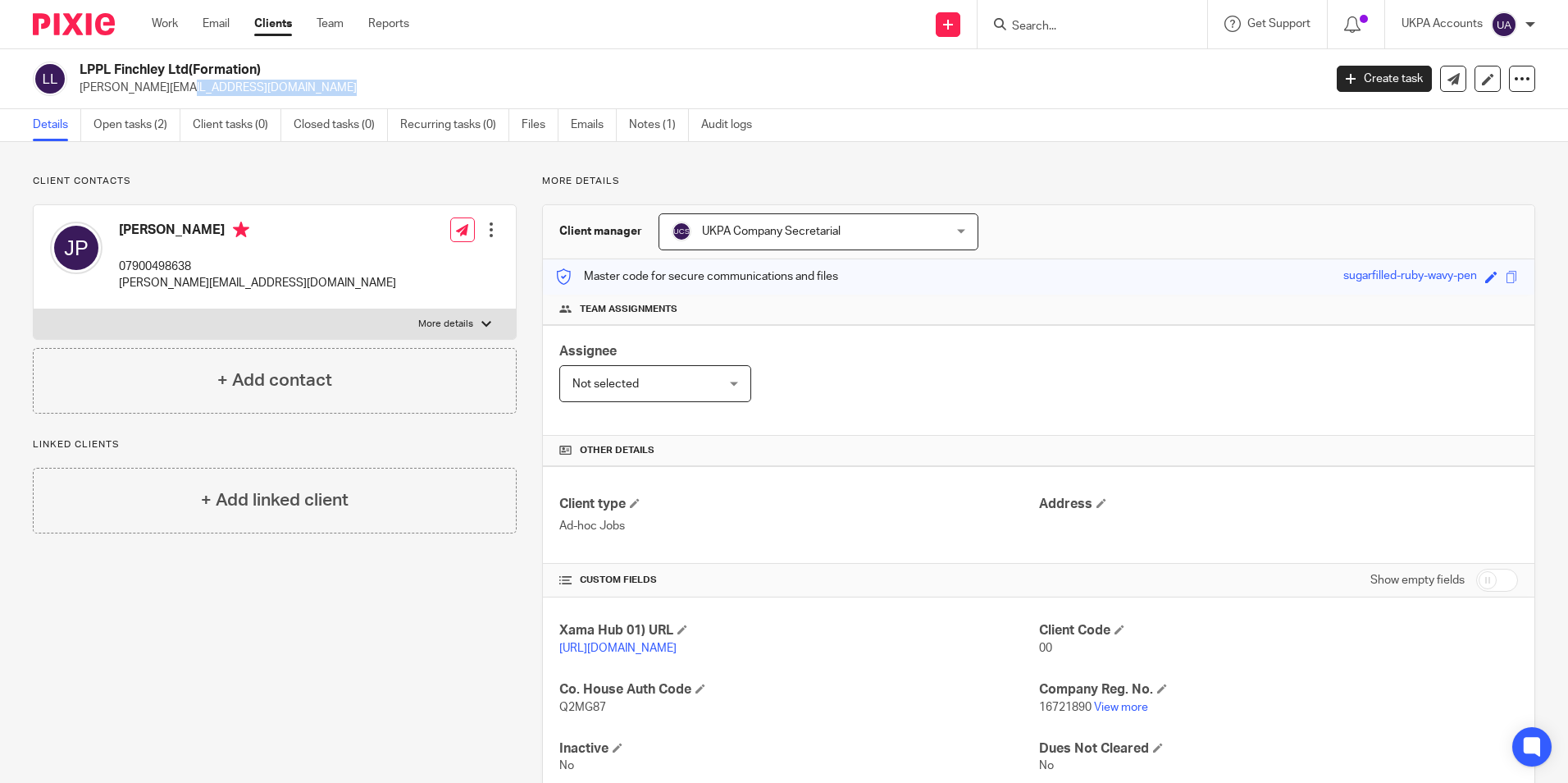
drag, startPoint x: 80, startPoint y: 67, endPoint x: 188, endPoint y: 71, distance: 108.1
click at [188, 71] on h2 "LPPL Finchley Ltd(Formation)" at bounding box center [572, 70] width 986 height 17
copy h2 "LPPL Finchley Ltd"
drag, startPoint x: 80, startPoint y: 86, endPoint x: 221, endPoint y: 91, distance: 141.1
click at [221, 91] on p "michael@lpplproperty.com" at bounding box center [696, 87] width 1233 height 16
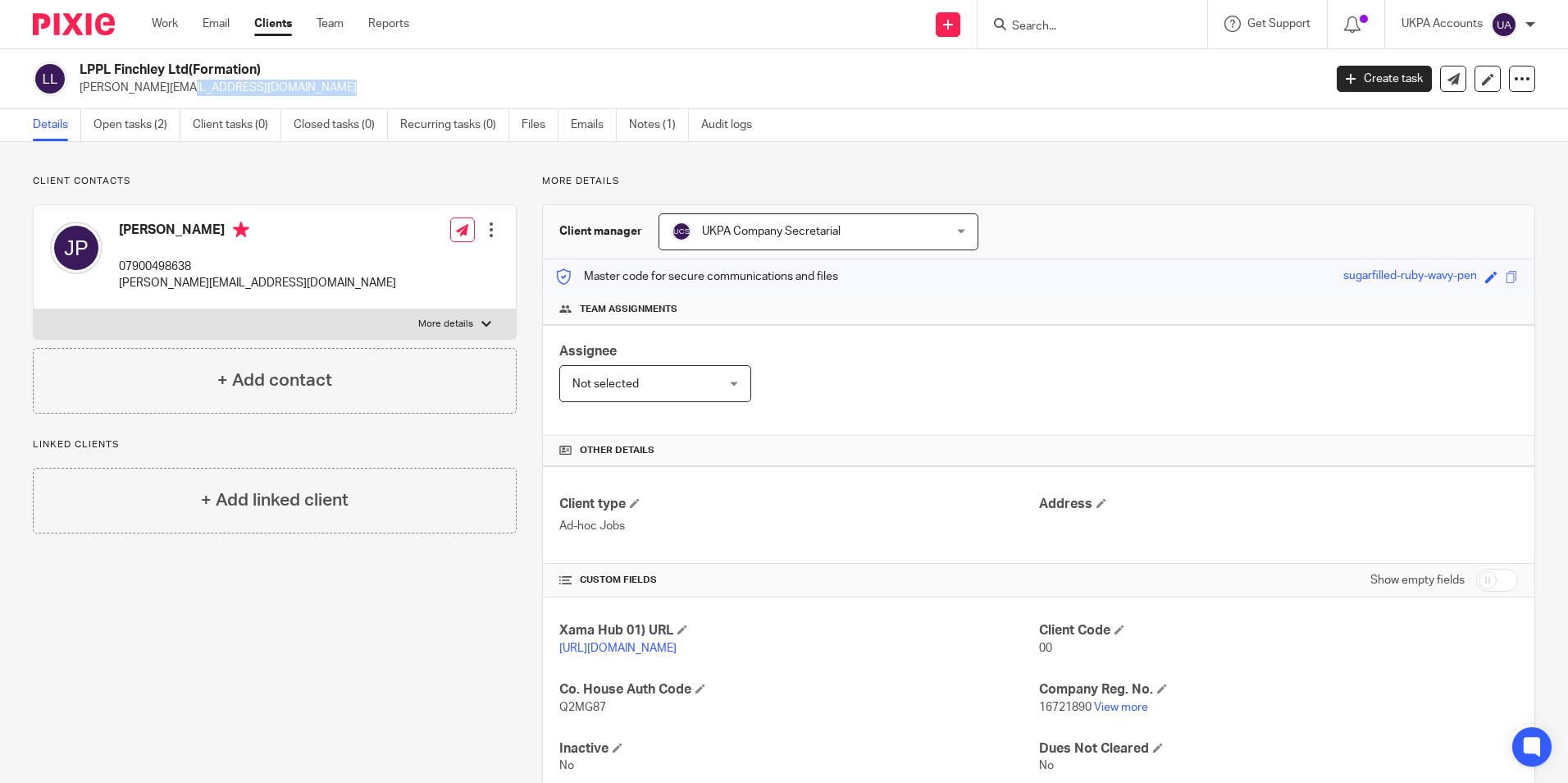
copy p "michael@lpplproperty.com"
drag, startPoint x: 124, startPoint y: 226, endPoint x: 152, endPoint y: 229, distance: 28.2
click at [152, 229] on h4 "John Paleomylites" at bounding box center [257, 232] width 278 height 20
click at [151, 232] on h4 "John Paleomylites" at bounding box center [257, 232] width 278 height 20
copy h4 "John"
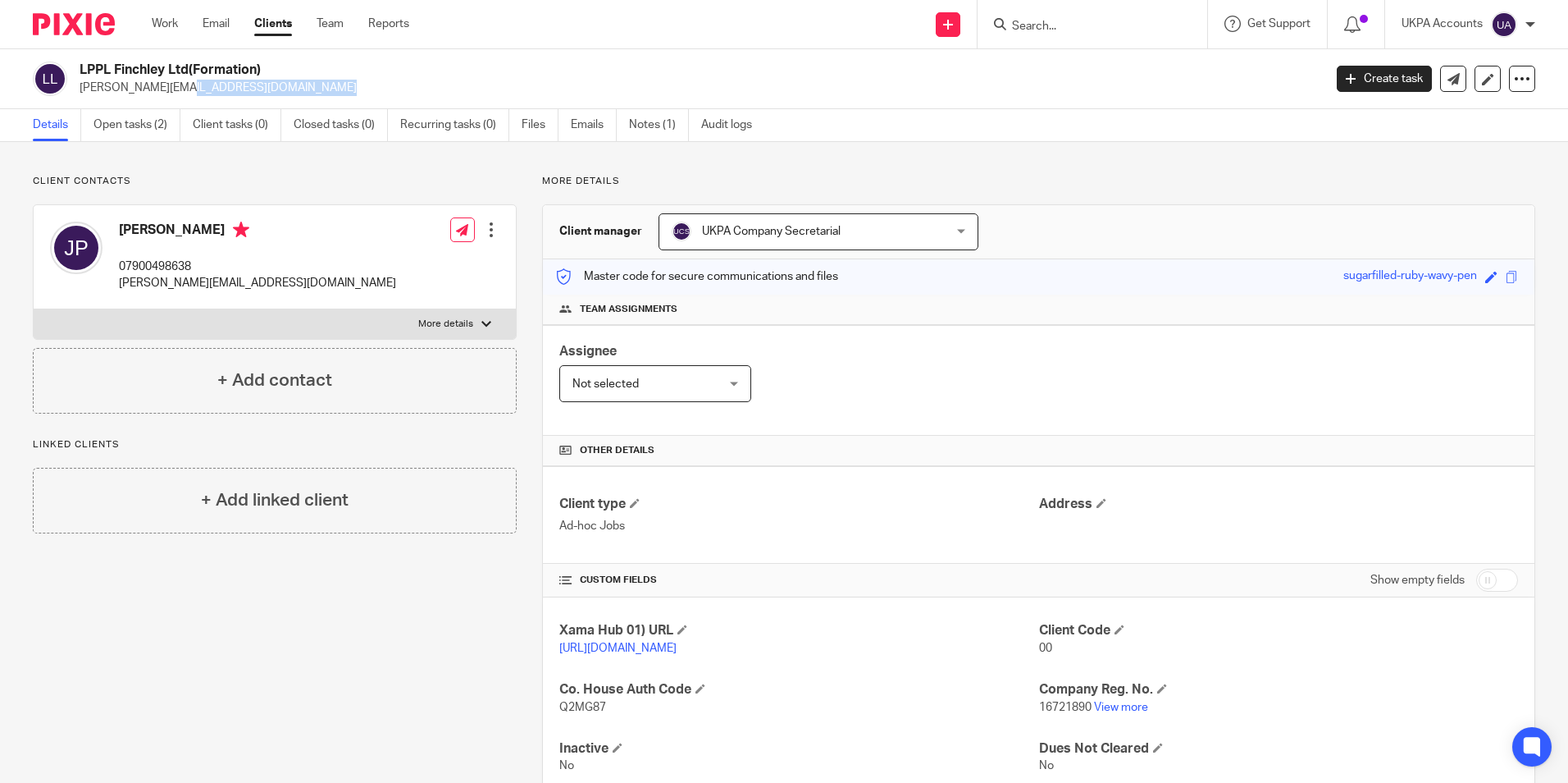
drag, startPoint x: 157, startPoint y: 227, endPoint x: 236, endPoint y: 238, distance: 79.8
click at [236, 238] on h4 "John Paleomylites" at bounding box center [257, 232] width 278 height 20
copy h4 "Paleomylites"
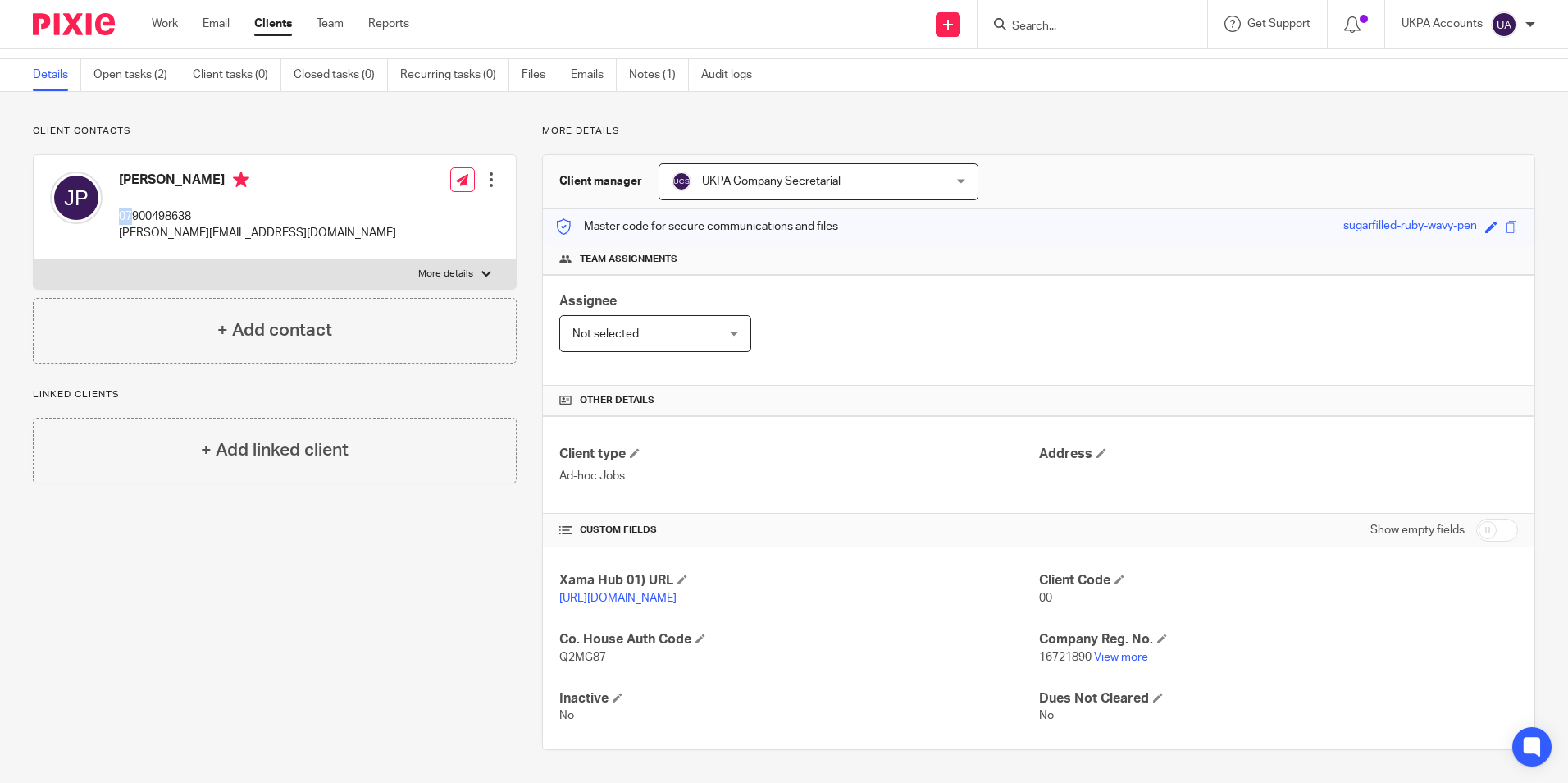
drag, startPoint x: 116, startPoint y: 197, endPoint x: 135, endPoint y: 200, distance: 19.2
click at [135, 200] on div "John Paleomylites 07900498638 john@lpplproperty.com" at bounding box center [223, 206] width 346 height 87
copy p "07"
click at [133, 208] on p "07900498638" at bounding box center [257, 216] width 278 height 16
click at [142, 182] on div "John Paleomylites 07900498638 john@lpplproperty.com" at bounding box center [257, 206] width 278 height 70
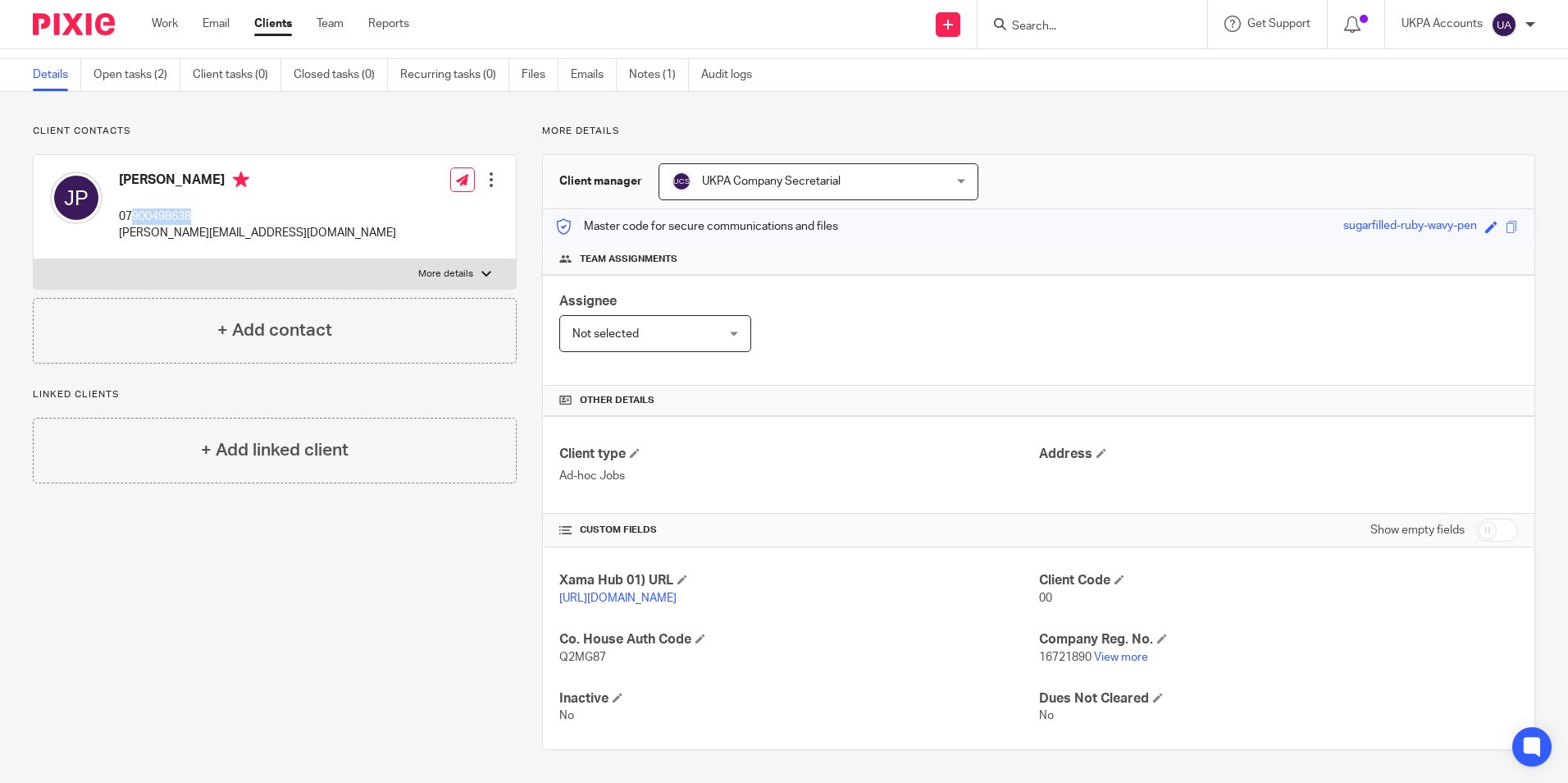
drag, startPoint x: 132, startPoint y: 197, endPoint x: 210, endPoint y: 205, distance: 78.4
click at [210, 208] on p "07900498638" at bounding box center [257, 216] width 278 height 16
copy p "900498638"
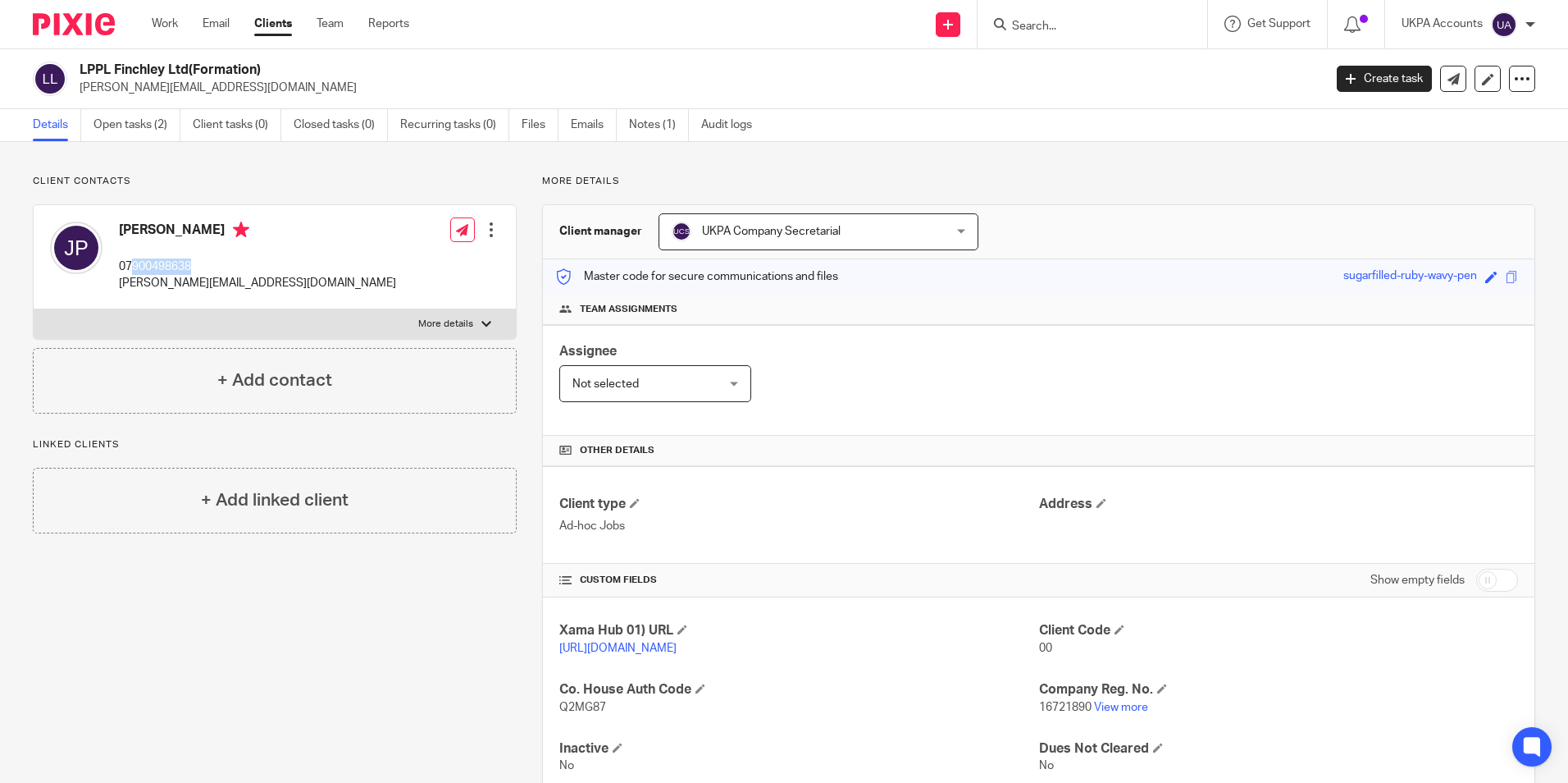
drag, startPoint x: 80, startPoint y: 64, endPoint x: 284, endPoint y: 74, distance: 204.2
click at [284, 74] on h2 "LPPL Finchley Ltd(Formation)" at bounding box center [572, 70] width 986 height 17
drag, startPoint x: 284, startPoint y: 74, endPoint x: 371, endPoint y: 70, distance: 87.1
click at [370, 70] on h2 "LPPL Finchley Ltd(Formation)" at bounding box center [572, 70] width 986 height 17
drag, startPoint x: 78, startPoint y: 70, endPoint x: 278, endPoint y: 77, distance: 200.1
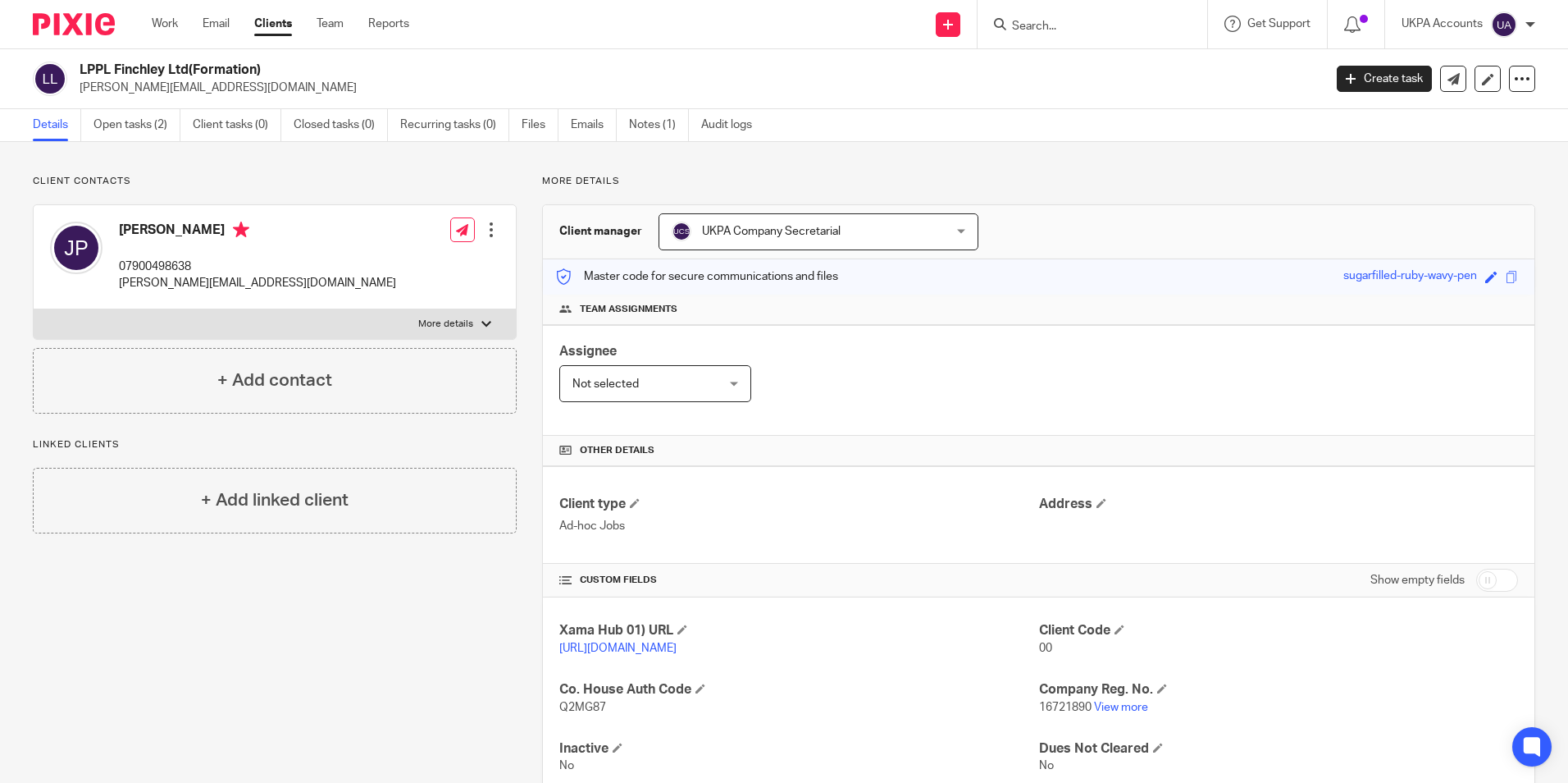
click at [278, 77] on div "LPPL Finchley Ltd(Formation) michael@lpplproperty.com" at bounding box center [672, 78] width 1279 height 35
copy h2 "LPPL Finchley Ltd(Formation)"
drag, startPoint x: 111, startPoint y: 281, endPoint x: 267, endPoint y: 297, distance: 156.8
click at [267, 297] on div "John Paleomylites 07900498638 john@lpplproperty.com Edit contact Create client …" at bounding box center [275, 256] width 482 height 104
copy p "john@lpplproperty.com"
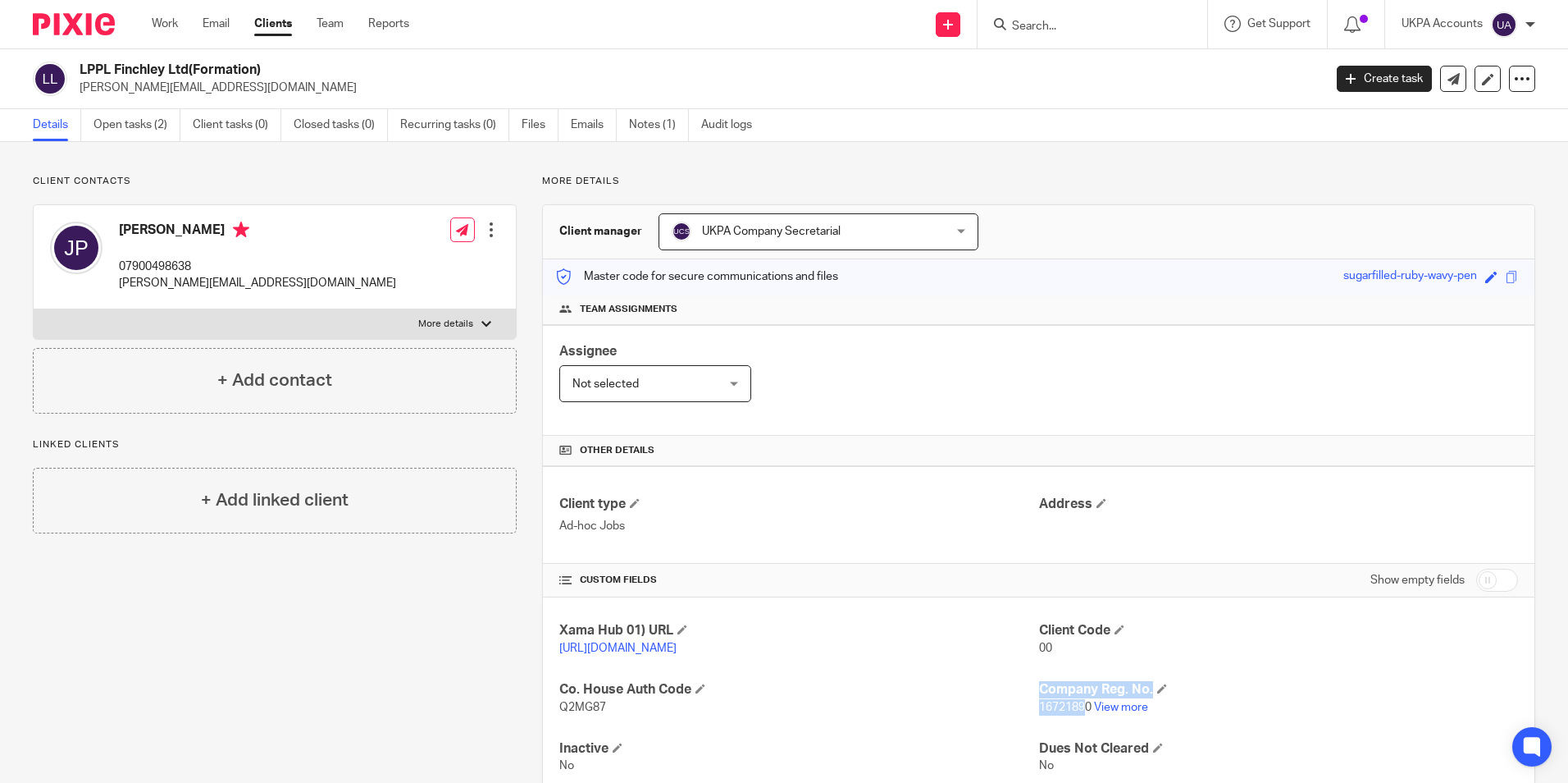
drag, startPoint x: 1029, startPoint y: 724, endPoint x: 1081, endPoint y: 729, distance: 52.2
click at [1080, 728] on div "Xama Hub 01) URL https://platform.xamatech.com/portal/crm/clients/d6868610-9381…" at bounding box center [1038, 697] width 992 height 201
drag, startPoint x: 1081, startPoint y: 729, endPoint x: 1177, endPoint y: 742, distance: 96.9
click at [1236, 715] on p "16721890 View more" at bounding box center [1279, 707] width 479 height 16
drag, startPoint x: 1031, startPoint y: 724, endPoint x: 1083, endPoint y: 735, distance: 53.2
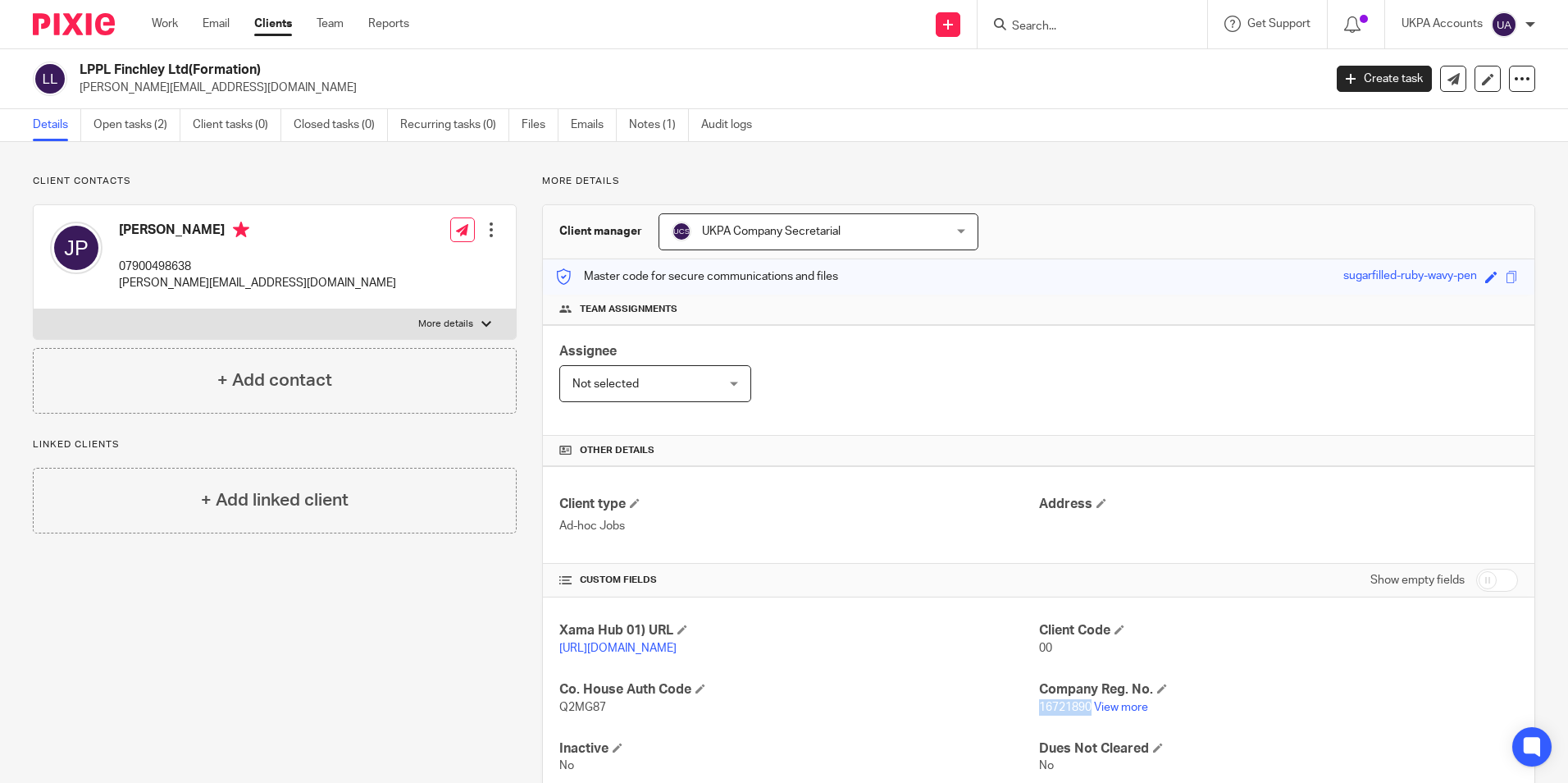
click at [1083, 735] on div "Xama Hub 01) URL https://platform.xamatech.com/portal/crm/clients/d6868610-9381…" at bounding box center [1038, 697] width 992 height 201
click at [117, 122] on link "Open tasks (2)" at bounding box center [137, 125] width 87 height 32
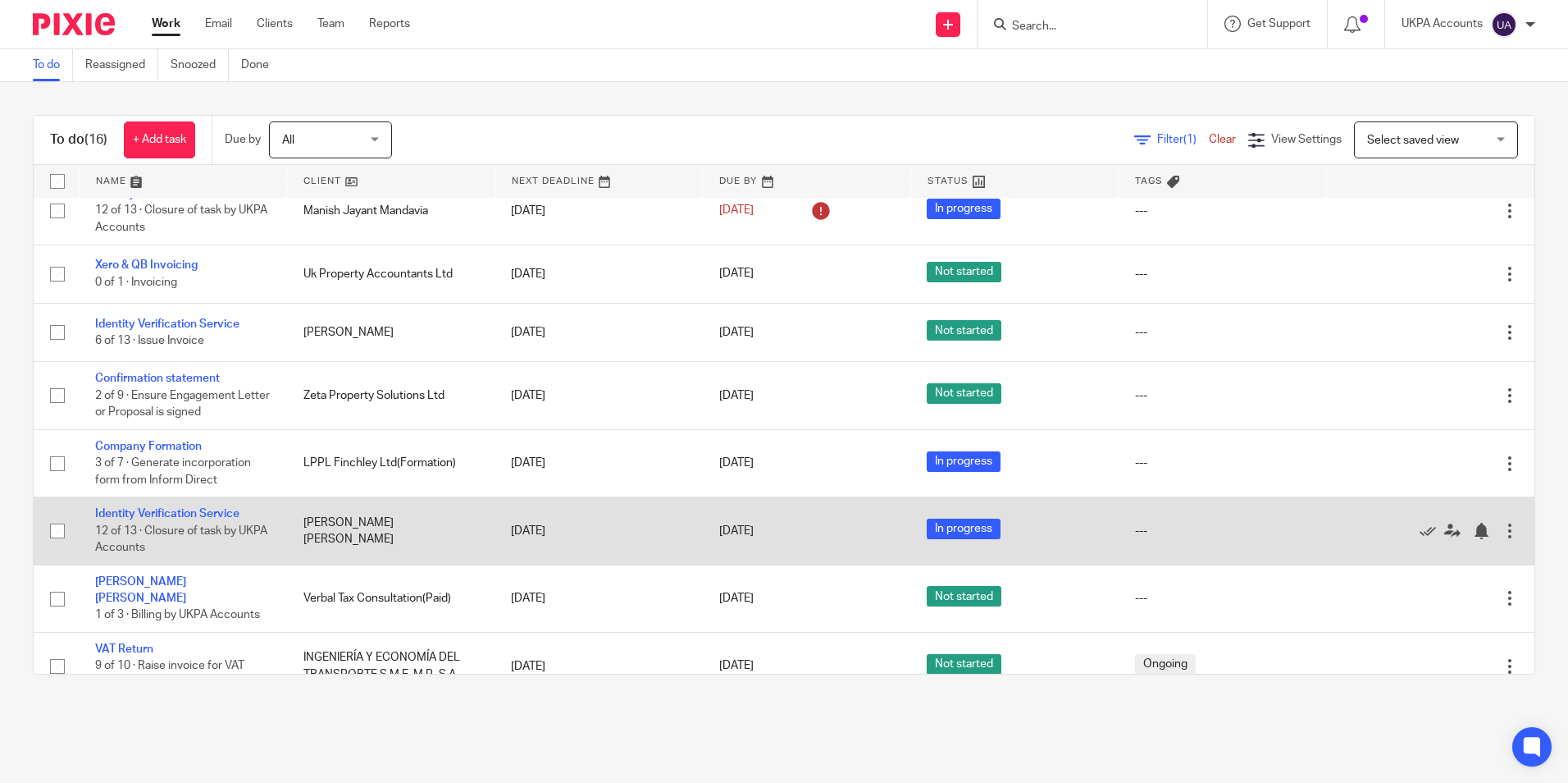
scroll to position [543, 0]
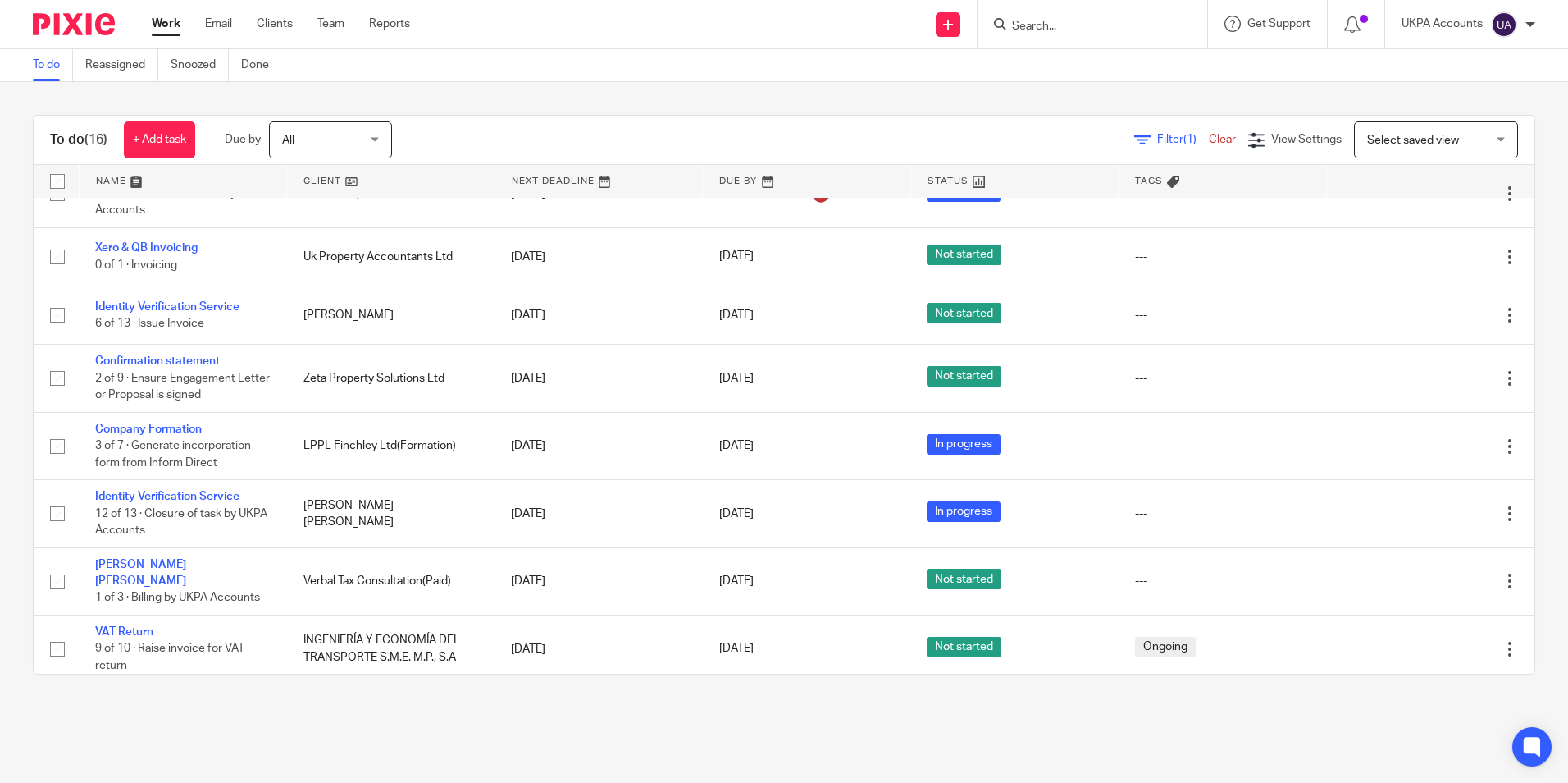
click at [56, 70] on link "To do" at bounding box center [53, 65] width 40 height 32
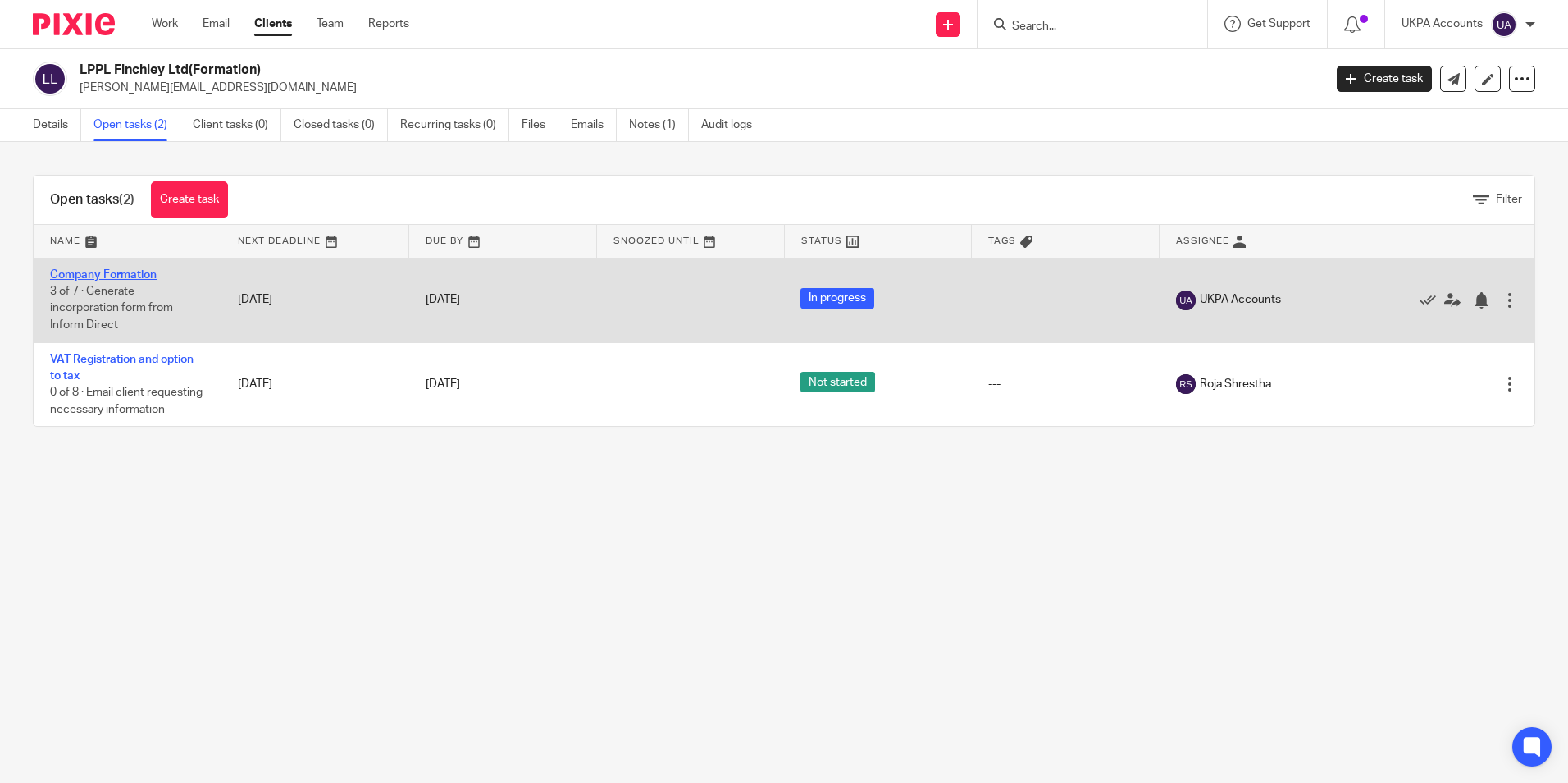
click at [125, 275] on link "Company Formation" at bounding box center [104, 275] width 107 height 12
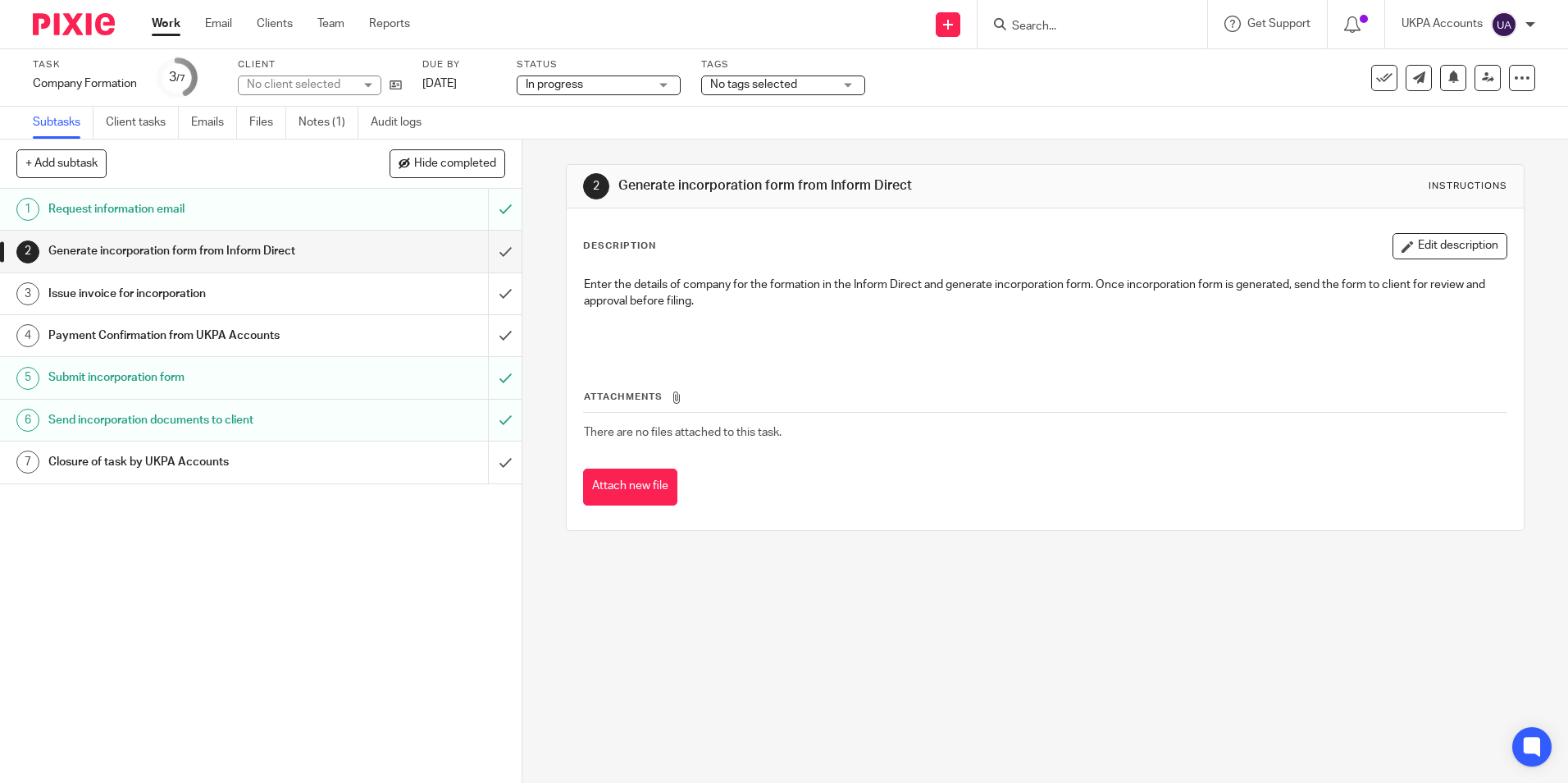
drag, startPoint x: 325, startPoint y: 119, endPoint x: 337, endPoint y: 139, distance: 23.3
click at [325, 120] on link "Notes (1)" at bounding box center [329, 123] width 60 height 32
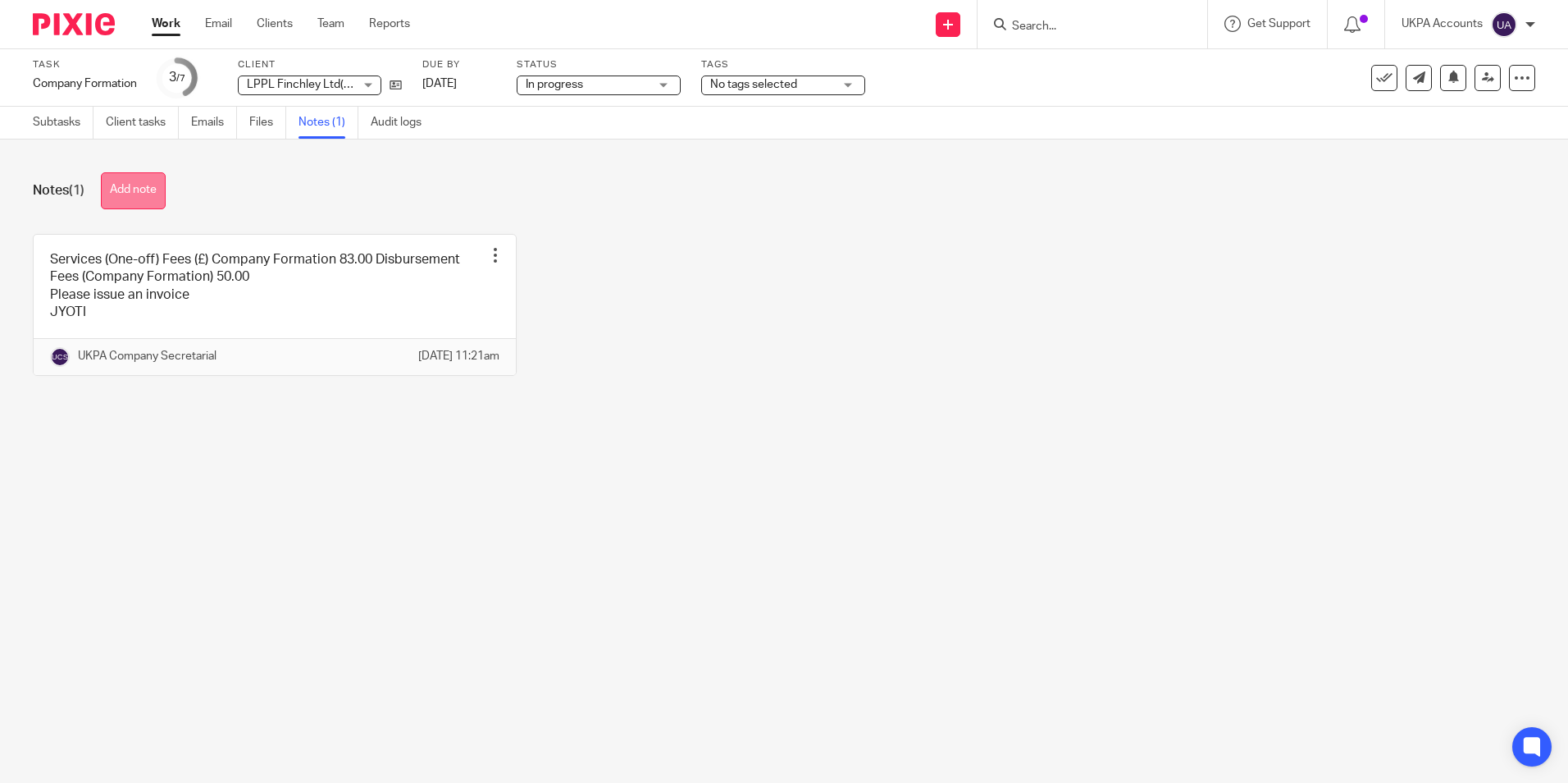
click at [130, 194] on button "Add note" at bounding box center [133, 190] width 65 height 37
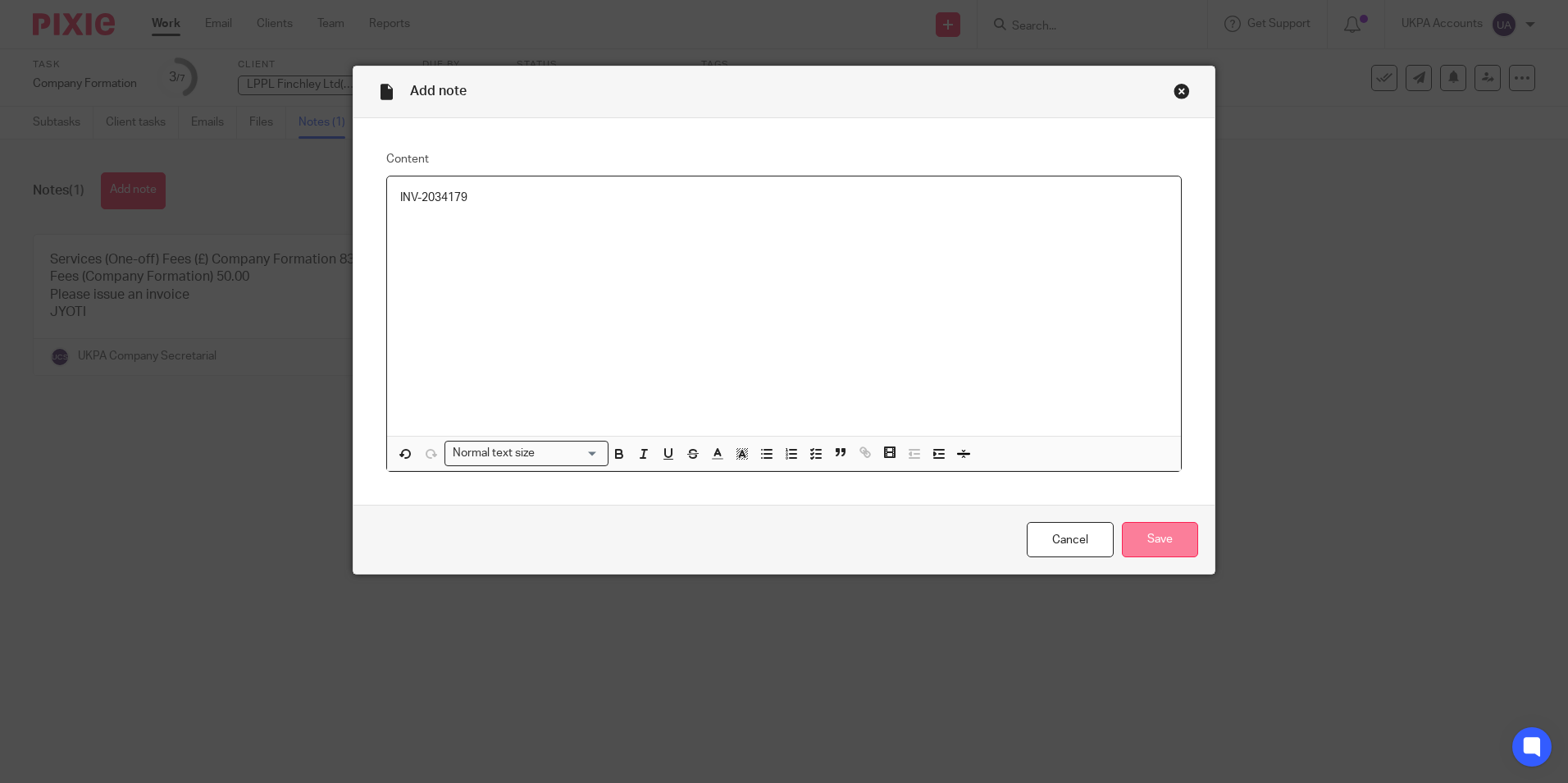
click at [1168, 542] on input "Save" at bounding box center [1160, 539] width 76 height 36
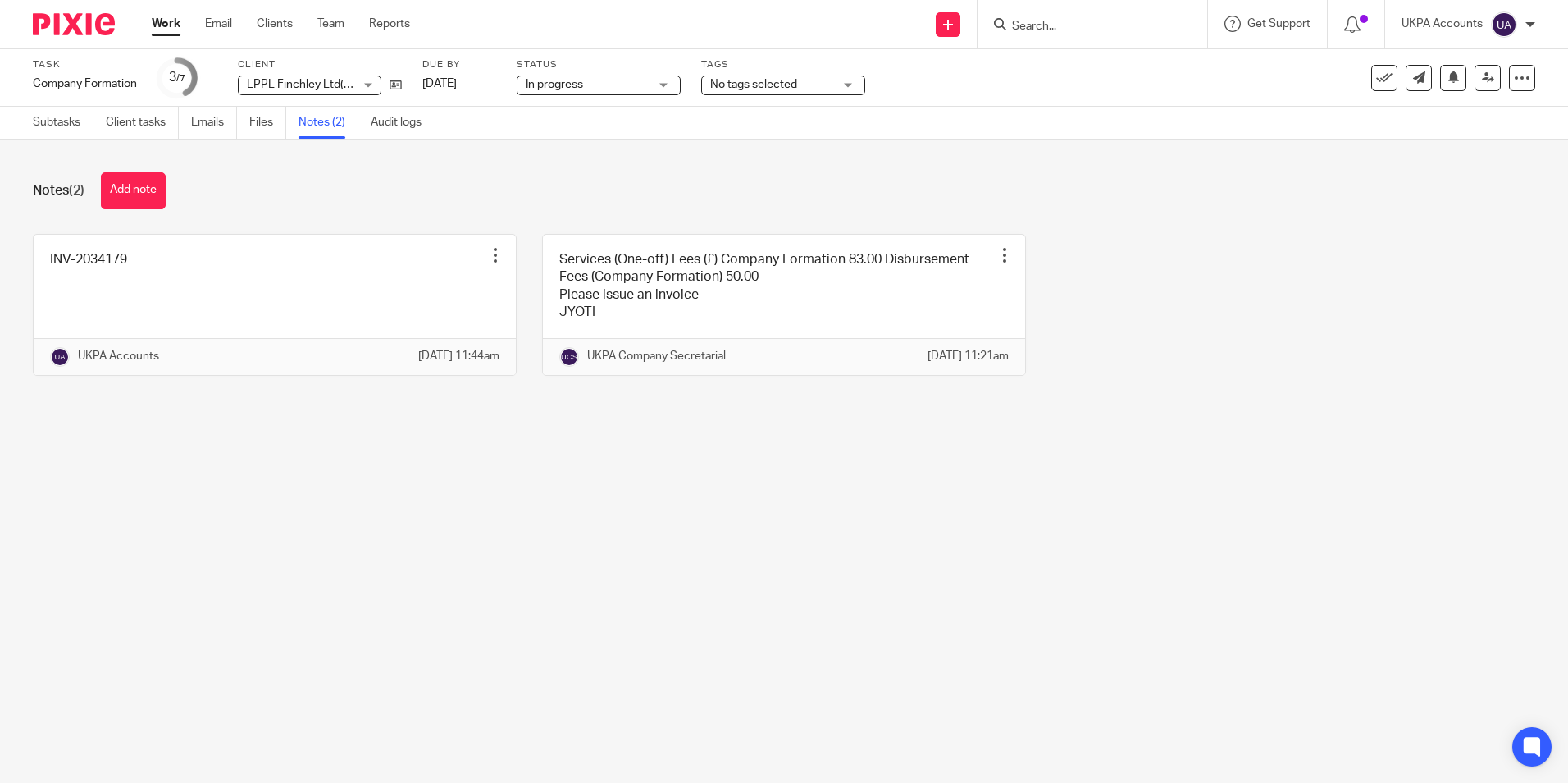
click at [165, 27] on link "Work" at bounding box center [166, 23] width 29 height 16
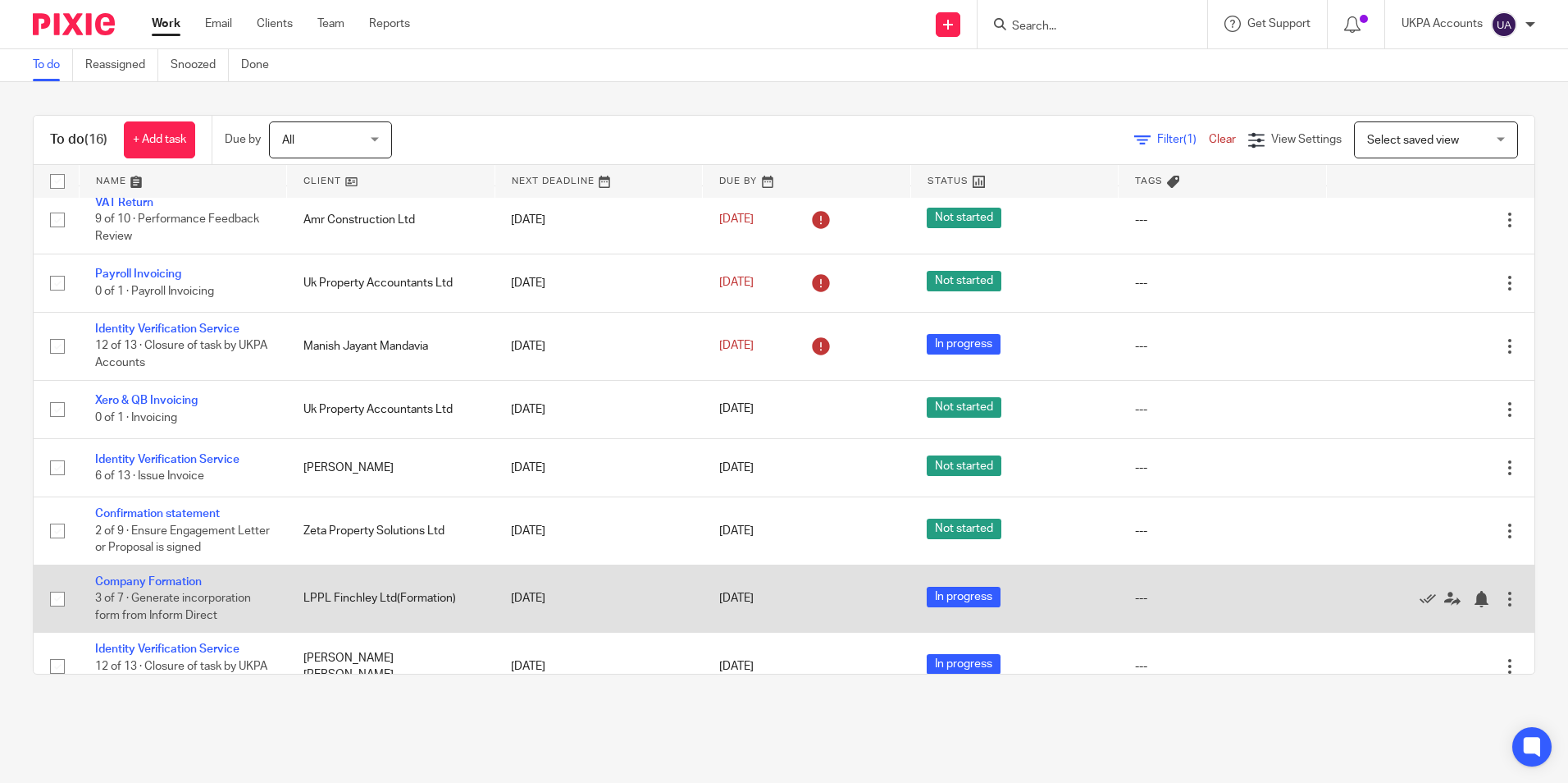
scroll to position [543, 0]
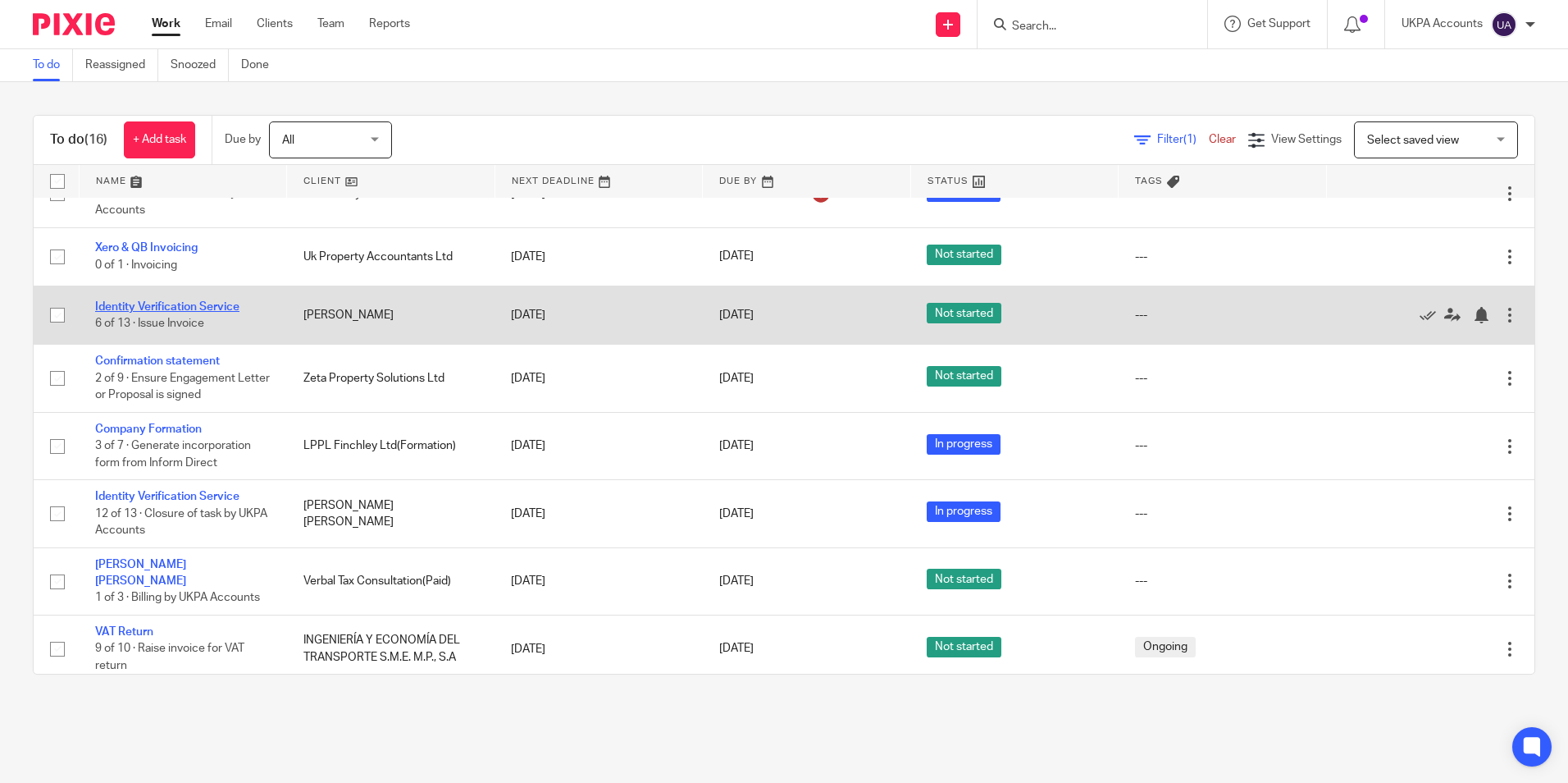
click at [229, 310] on link "Identity Verification Service" at bounding box center [167, 307] width 144 height 12
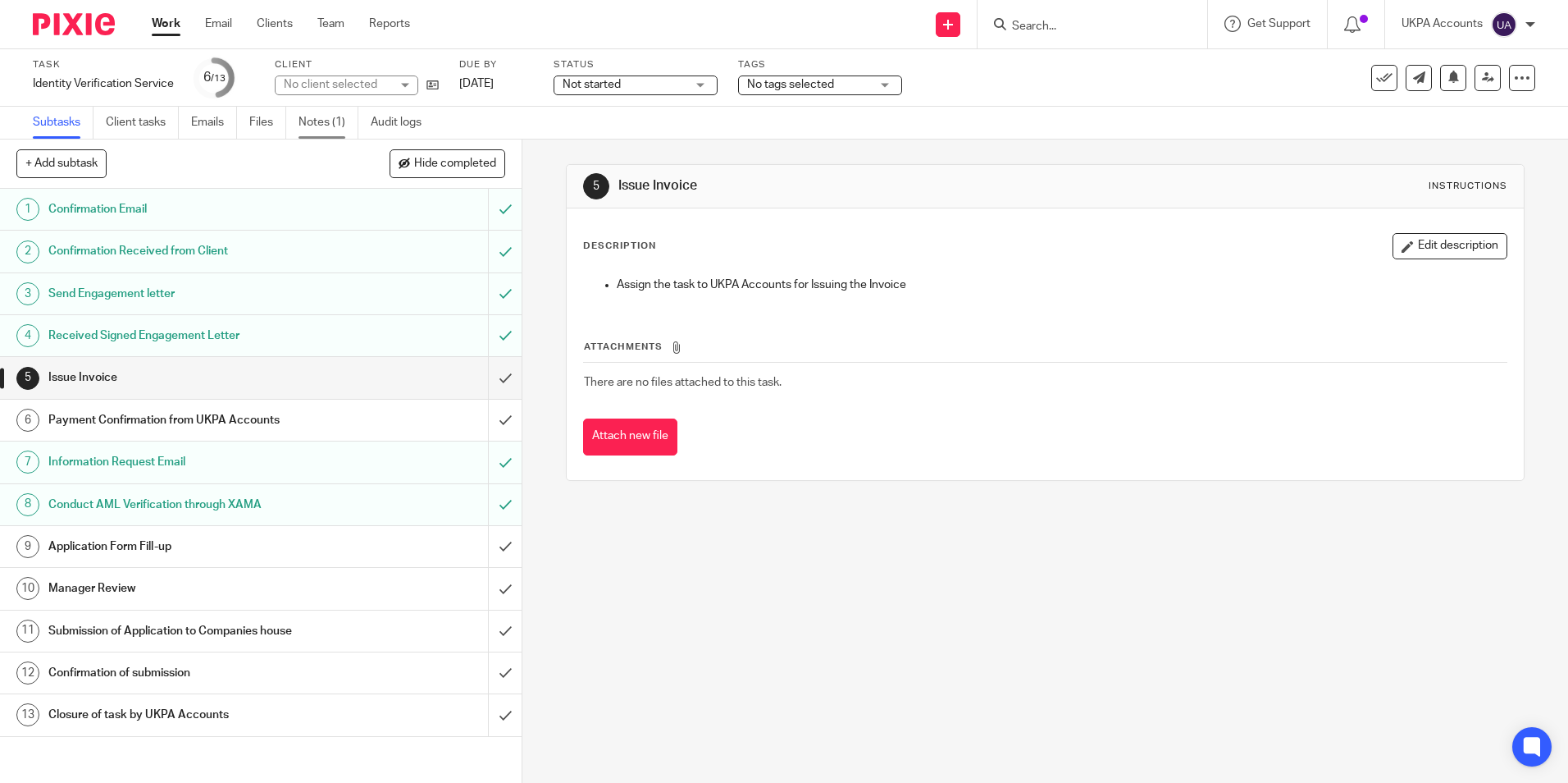
click at [323, 132] on link "Notes (1)" at bounding box center [329, 123] width 60 height 32
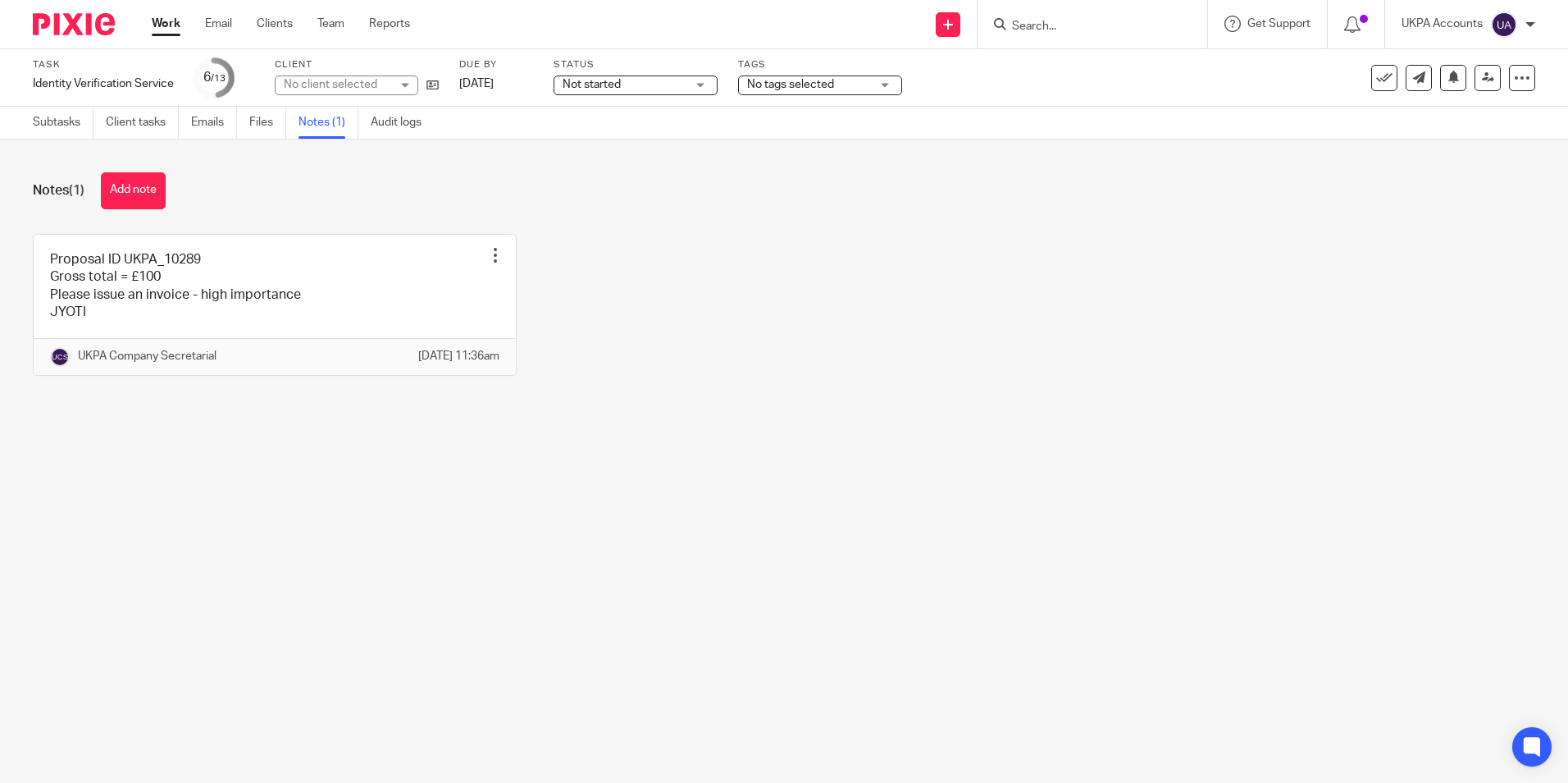
click at [252, 516] on main "Task Identity Verification Service Save Identity Verification Service 6 /13 Cli…" at bounding box center [784, 392] width 1568 height 783
click at [283, 540] on main "Task Identity Verification Service Save Identity Verification Service 6 /13 Cli…" at bounding box center [784, 392] width 1568 height 783
click at [1168, 466] on main "Task Identity Verification Service Save Identity Verification Service 6 /13 Cli…" at bounding box center [784, 392] width 1568 height 783
click at [438, 88] on icon at bounding box center [432, 85] width 12 height 12
click at [120, 188] on button "Add note" at bounding box center [133, 190] width 65 height 37
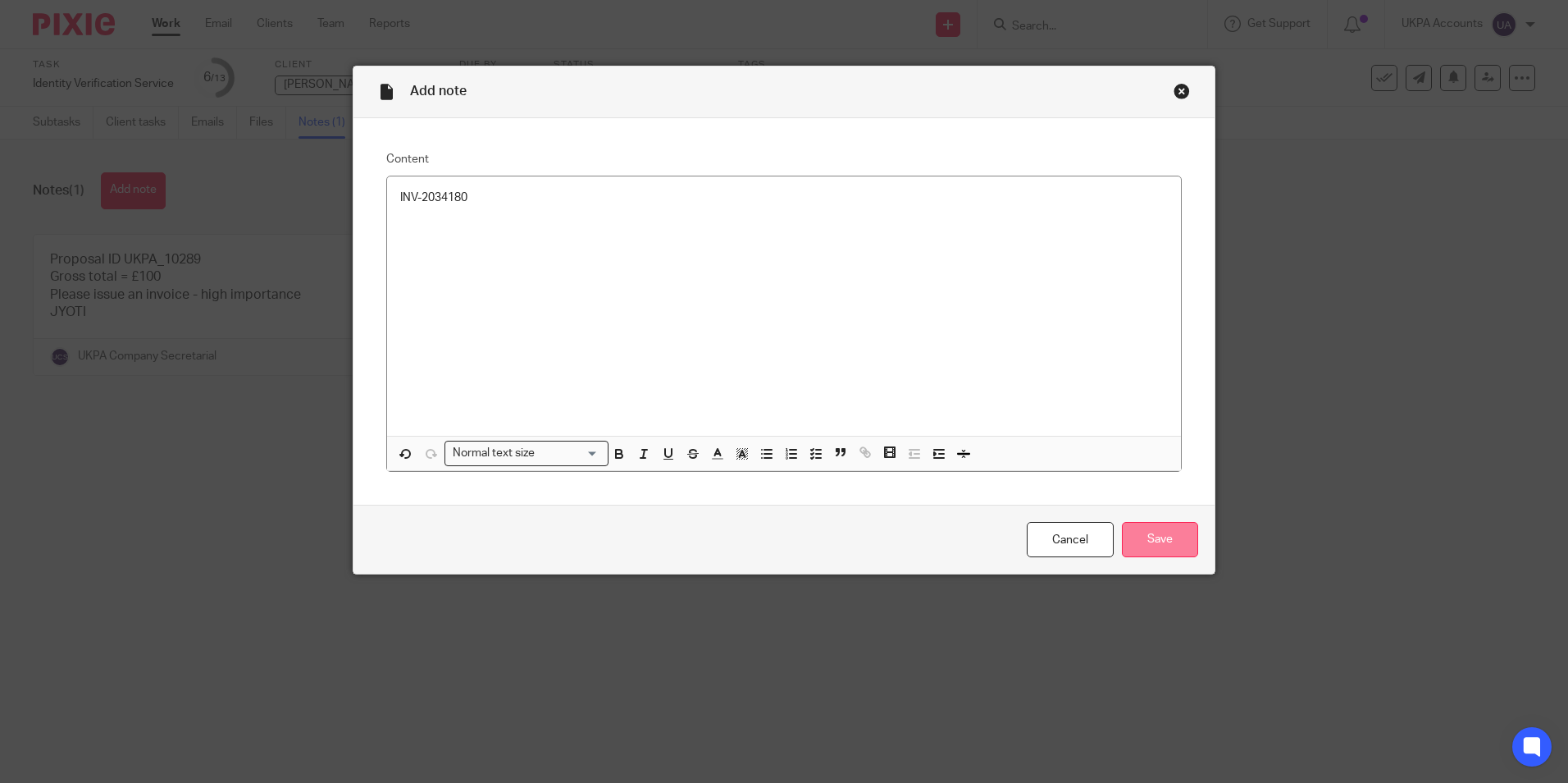
click at [1161, 543] on input "Save" at bounding box center [1160, 539] width 76 height 36
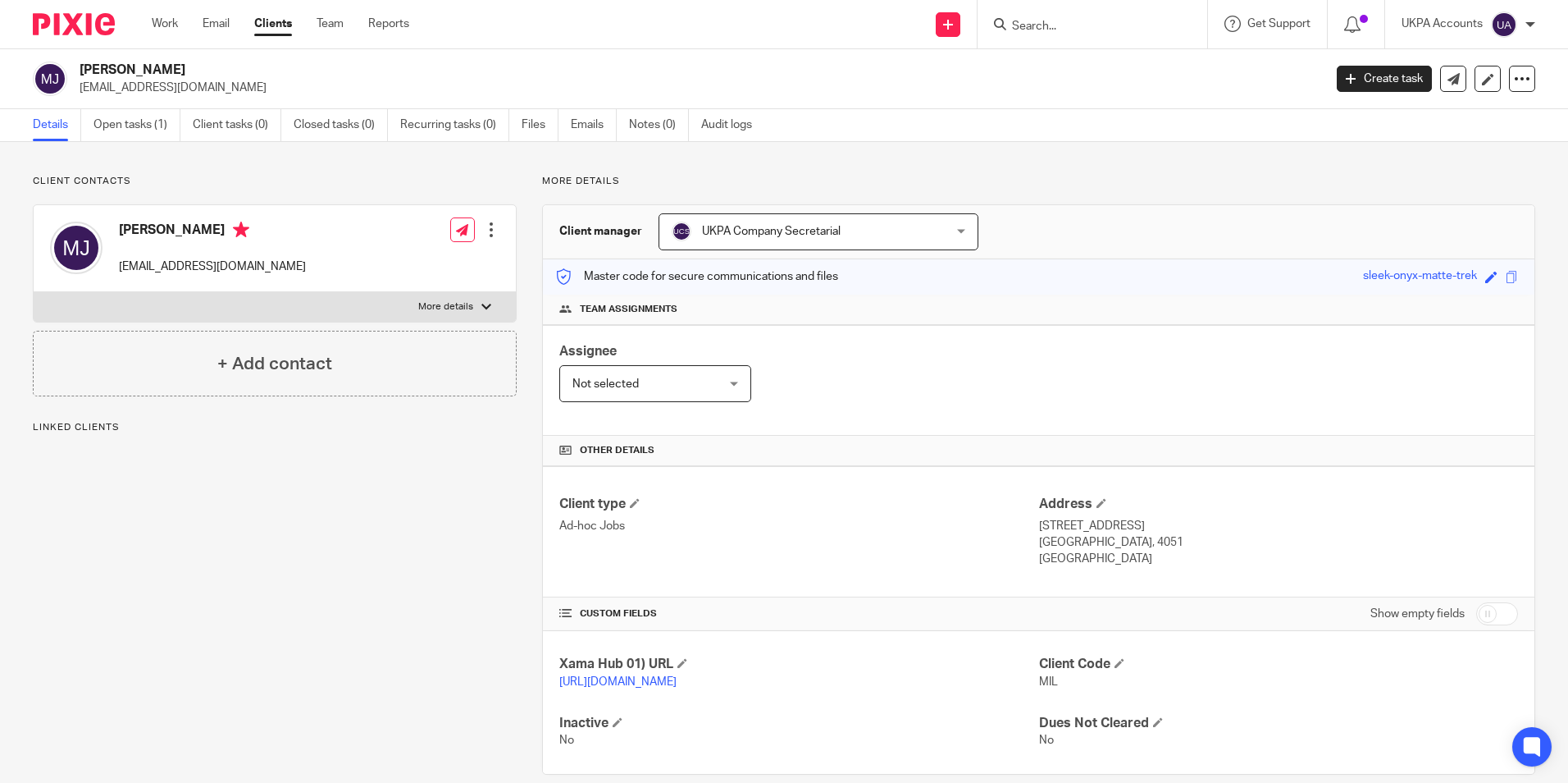
drag, startPoint x: 76, startPoint y: 65, endPoint x: 181, endPoint y: 72, distance: 105.2
click at [181, 72] on div "[PERSON_NAME] [EMAIL_ADDRESS][DOMAIN_NAME]" at bounding box center [672, 78] width 1279 height 35
copy h2 "[PERSON_NAME]"
drag, startPoint x: 79, startPoint y: 90, endPoint x: 195, endPoint y: 94, distance: 116.1
click at [195, 94] on div "Miles Jacoby info@avolaunch.com" at bounding box center [672, 78] width 1279 height 35
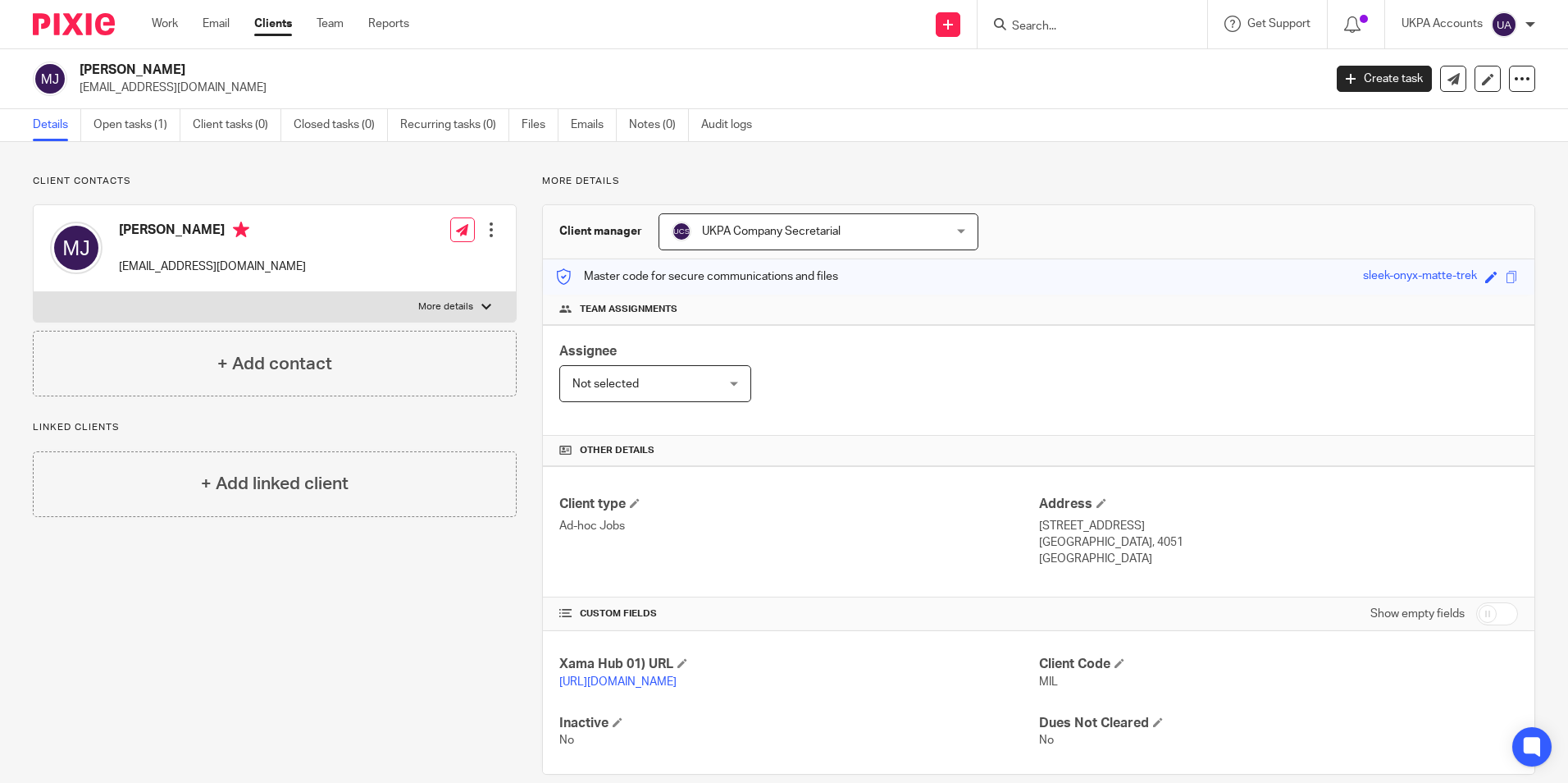
copy p "info@avolaunch.com"
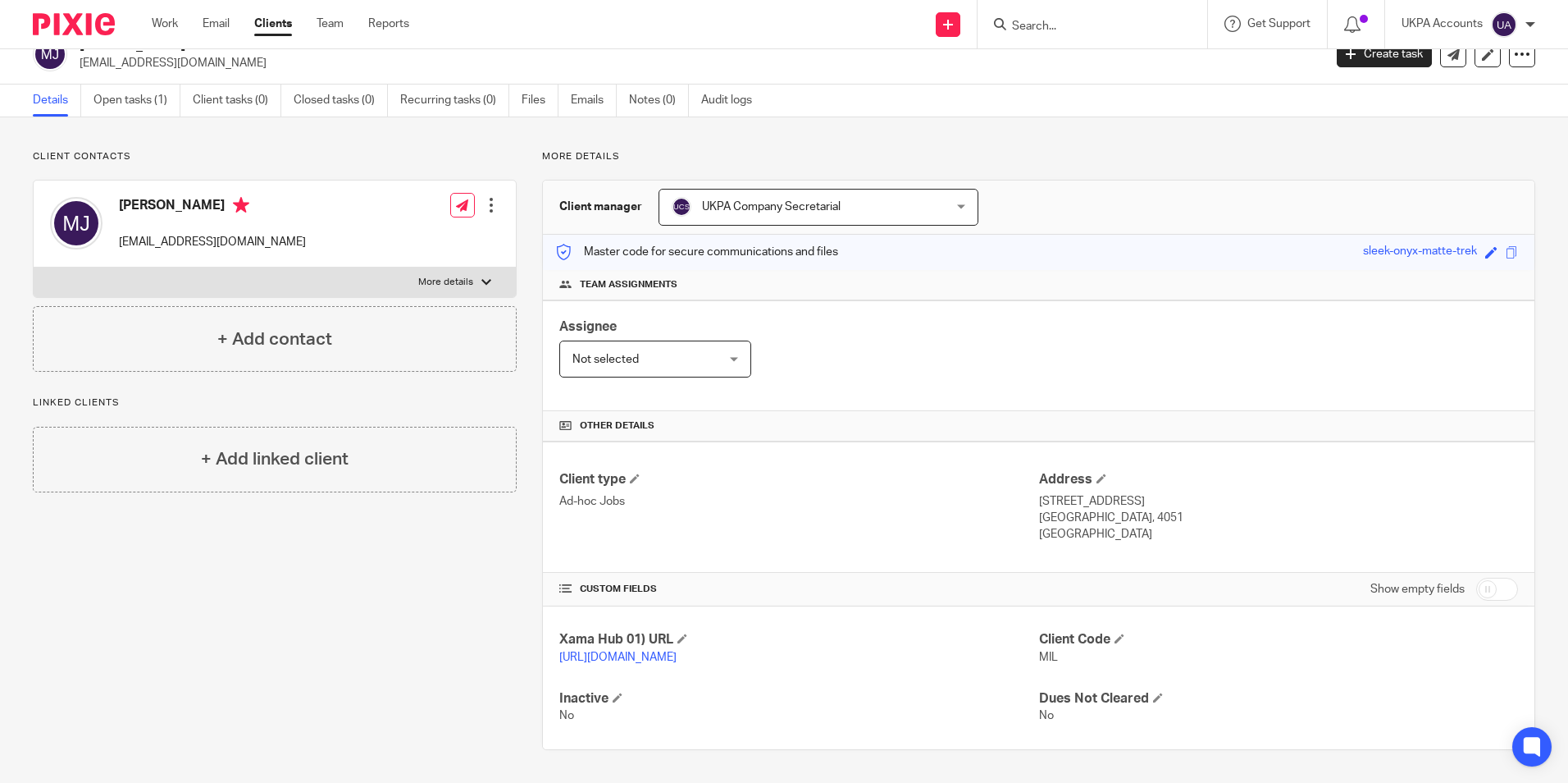
scroll to position [41, 0]
drag, startPoint x: 1031, startPoint y: 482, endPoint x: 1108, endPoint y: 487, distance: 77.2
click at [1108, 493] on p "220 Umhlanga Rocks Drive" at bounding box center [1279, 501] width 479 height 16
drag, startPoint x: 1108, startPoint y: 487, endPoint x: 1133, endPoint y: 512, distance: 35.4
click at [1189, 526] on p "South Africa" at bounding box center [1279, 533] width 479 height 16
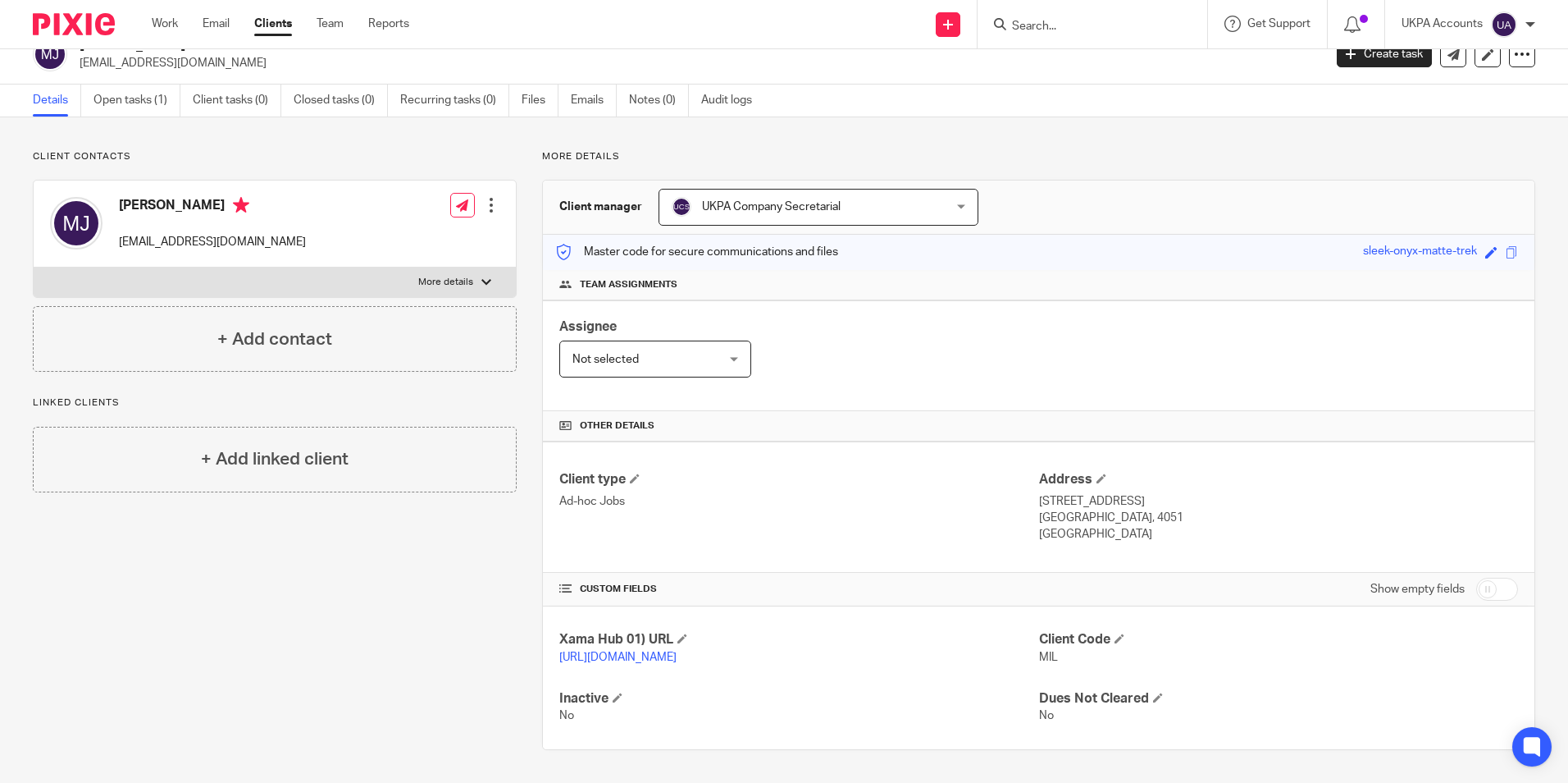
drag, startPoint x: 1030, startPoint y: 482, endPoint x: 1110, endPoint y: 518, distance: 87.7
click at [1110, 518] on div "Client type Ad-hoc Jobs Address 220 Umhlanga Rocks Drive Durban, 4051 South Afr…" at bounding box center [1038, 507] width 992 height 132
drag, startPoint x: 1110, startPoint y: 518, endPoint x: 1130, endPoint y: 538, distance: 28.3
click at [1130, 538] on div "Client type Ad-hoc Jobs Address 220 Umhlanga Rocks Drive Durban, 4051 South Afr…" at bounding box center [1038, 507] width 992 height 132
drag, startPoint x: 1028, startPoint y: 481, endPoint x: 1050, endPoint y: 516, distance: 41.3
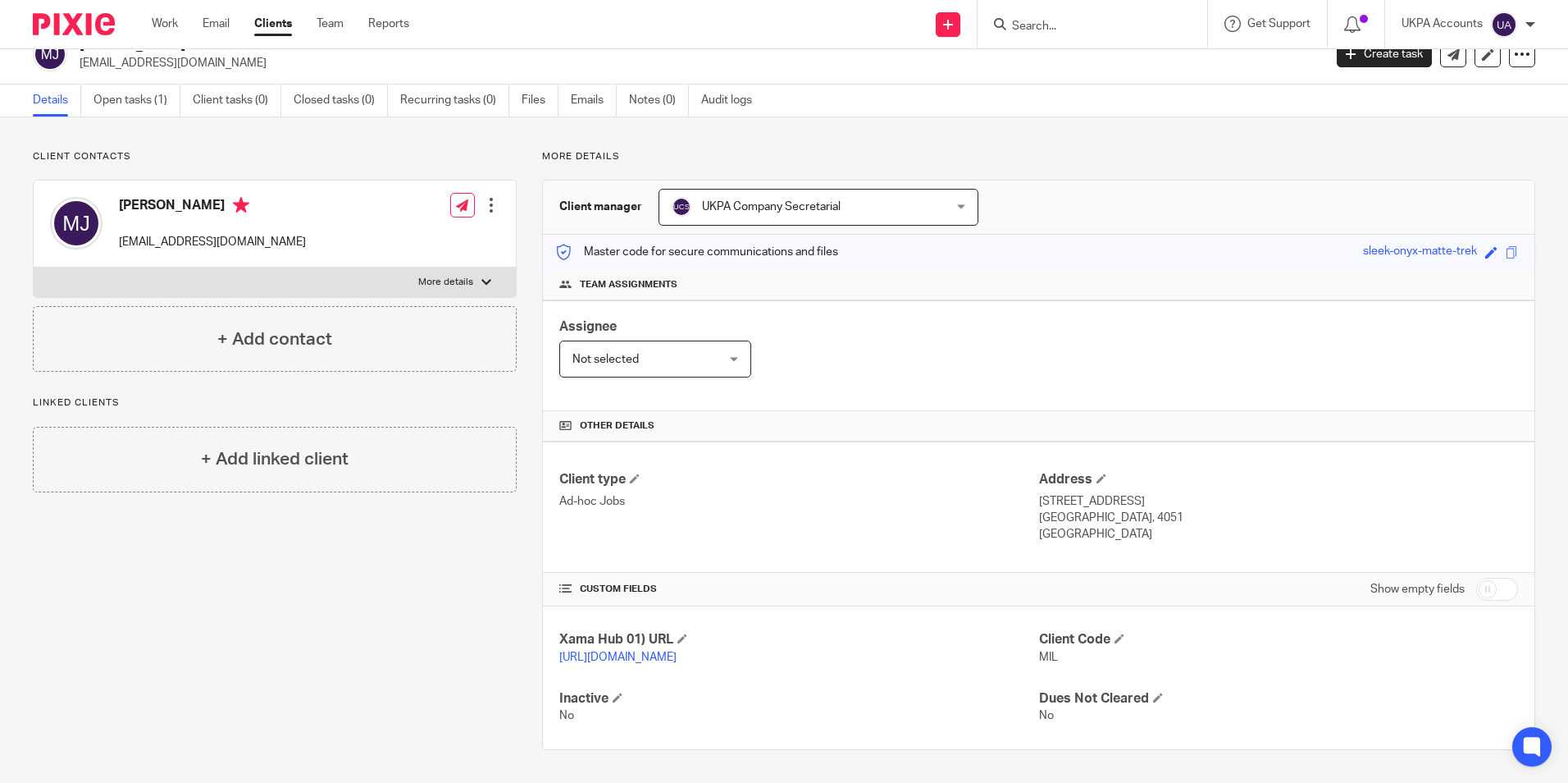
click at [1050, 516] on div "Client type Ad-hoc Jobs Address 220 Umhlanga Rocks Drive Durban, 4051 South Afr…" at bounding box center [1038, 507] width 992 height 132
drag, startPoint x: 1050, startPoint y: 516, endPoint x: 1002, endPoint y: 506, distance: 49.0
click at [992, 525] on div "Client type Ad-hoc Jobs" at bounding box center [799, 506] width 479 height 72
drag, startPoint x: 1036, startPoint y: 484, endPoint x: 1049, endPoint y: 504, distance: 23.9
click at [1049, 504] on div "Address 220 Umhlanga Rocks Drive Durban, 4051 South Africa" at bounding box center [1279, 506] width 479 height 72
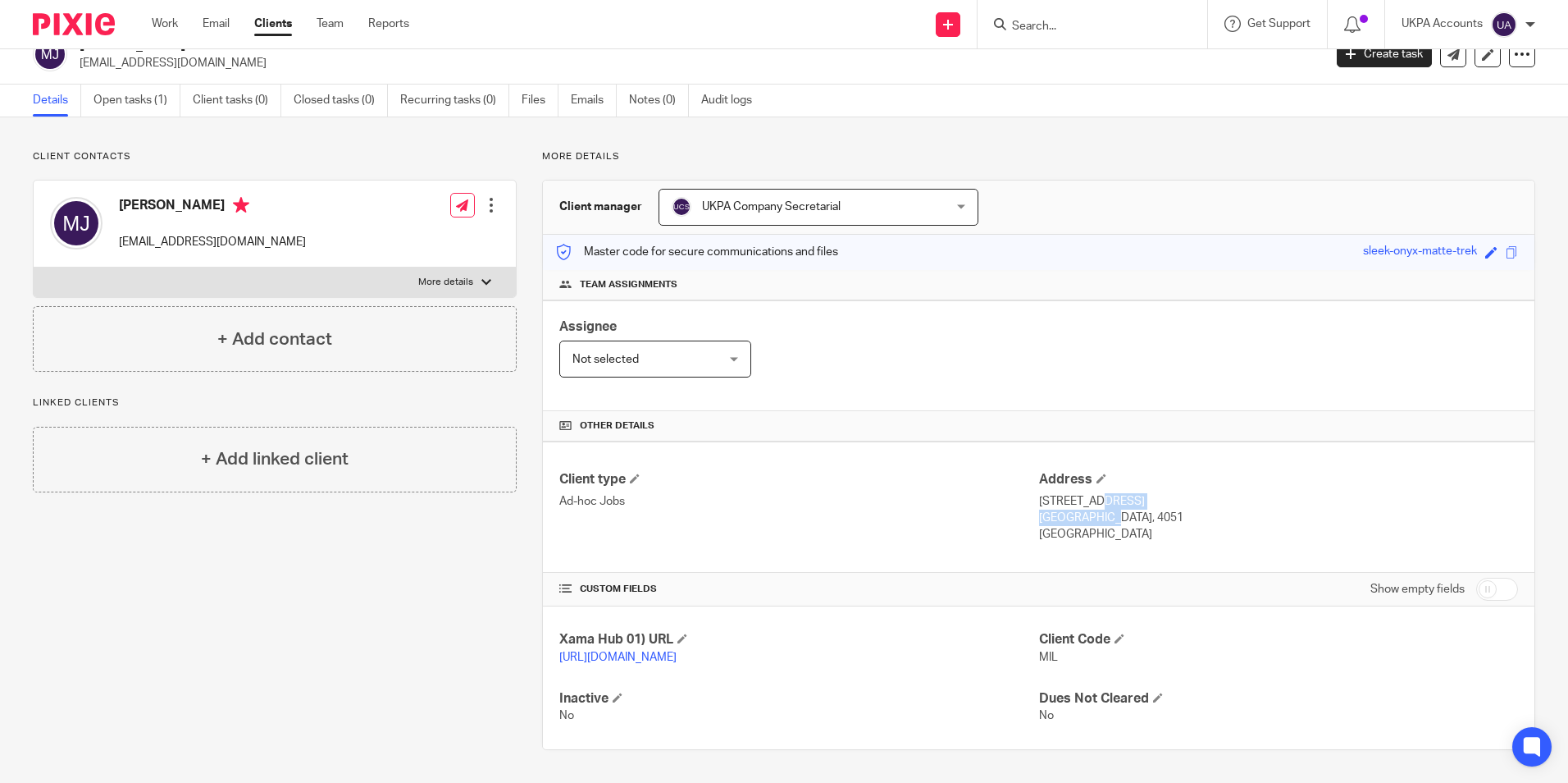
drag, startPoint x: 1049, startPoint y: 504, endPoint x: 1099, endPoint y: 521, distance: 52.8
click at [1099, 521] on div "Address 220 Umhlanga Rocks Drive Durban, 4051 South Africa" at bounding box center [1279, 506] width 479 height 72
copy div "220 Umhlanga Rocks Drive Durban, 4051 South Africa"
click at [1201, 470] on h4 "Address" at bounding box center [1279, 479] width 479 height 17
drag, startPoint x: 1032, startPoint y: 482, endPoint x: 1170, endPoint y: 482, distance: 138.0
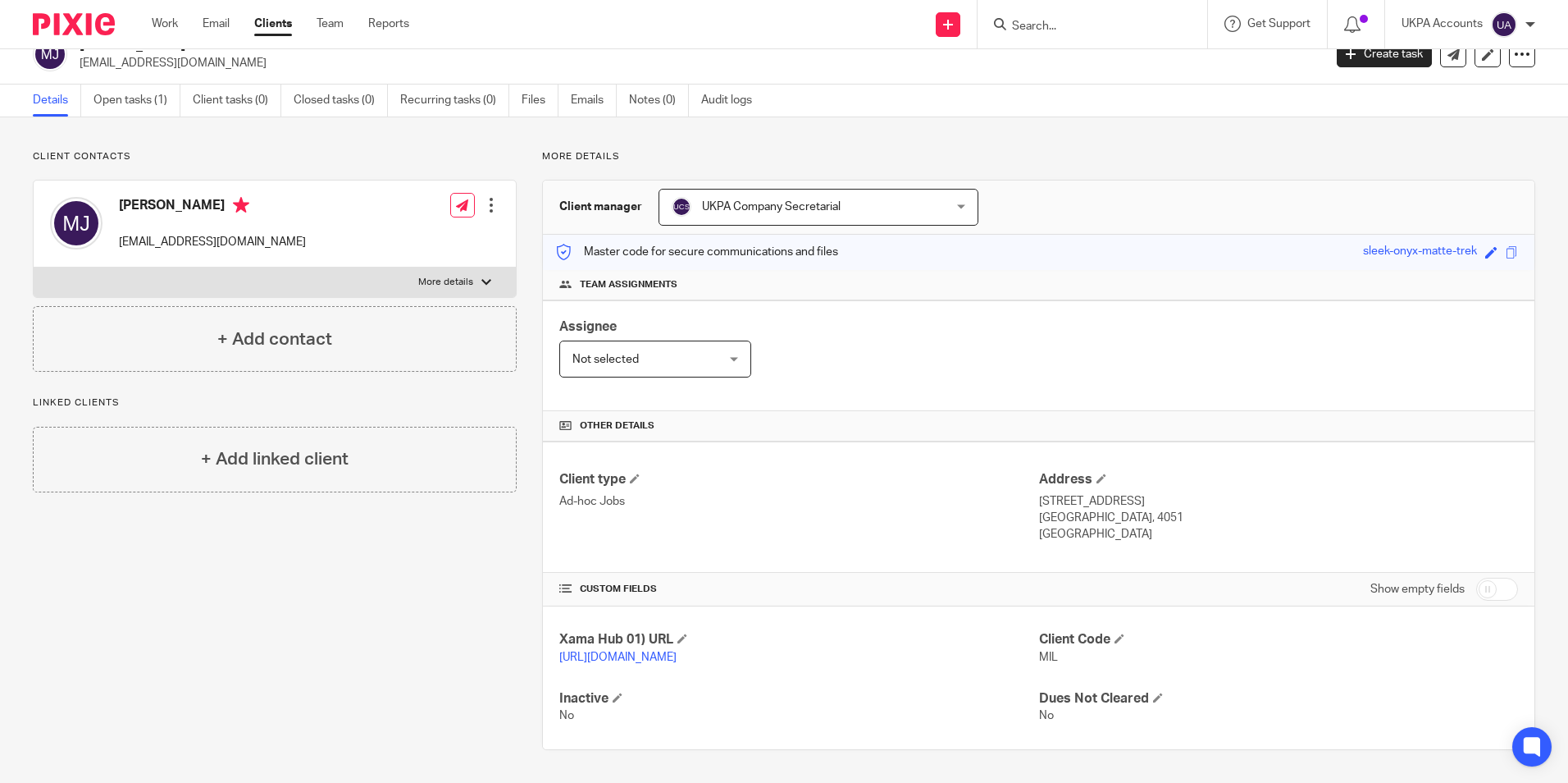
click at [1170, 493] on p "220 Umhlanga Rocks Drive" at bounding box center [1279, 501] width 479 height 16
copy p "220 Umhlanga Rocks Drive"
drag, startPoint x: 979, startPoint y: 525, endPoint x: 1087, endPoint y: 487, distance: 114.5
click at [981, 525] on div "Client type Ad-hoc Jobs" at bounding box center [799, 506] width 479 height 72
drag, startPoint x: 1033, startPoint y: 500, endPoint x: 1070, endPoint y: 502, distance: 37.1
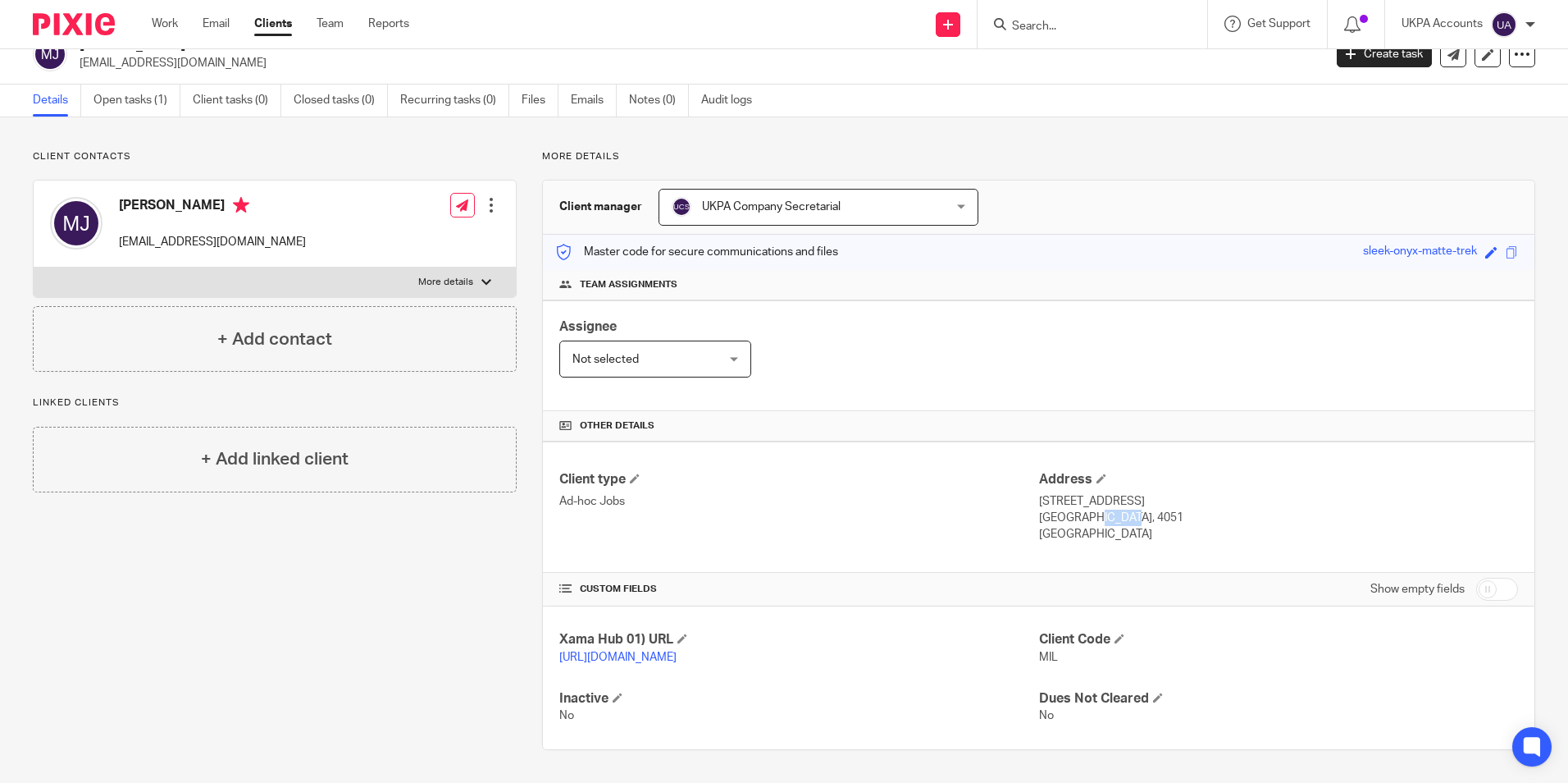
click at [1070, 510] on p "Durban, 4051" at bounding box center [1279, 517] width 479 height 16
copy p "Durban"
click at [1147, 538] on div "Client type Ad-hoc Jobs Address 220 Umhlanga Rocks Drive Durban, 4051 South Afr…" at bounding box center [1038, 507] width 992 height 132
drag, startPoint x: 1074, startPoint y: 499, endPoint x: 1111, endPoint y: 503, distance: 37.2
click at [1111, 510] on p "Durban, 4051" at bounding box center [1279, 517] width 479 height 16
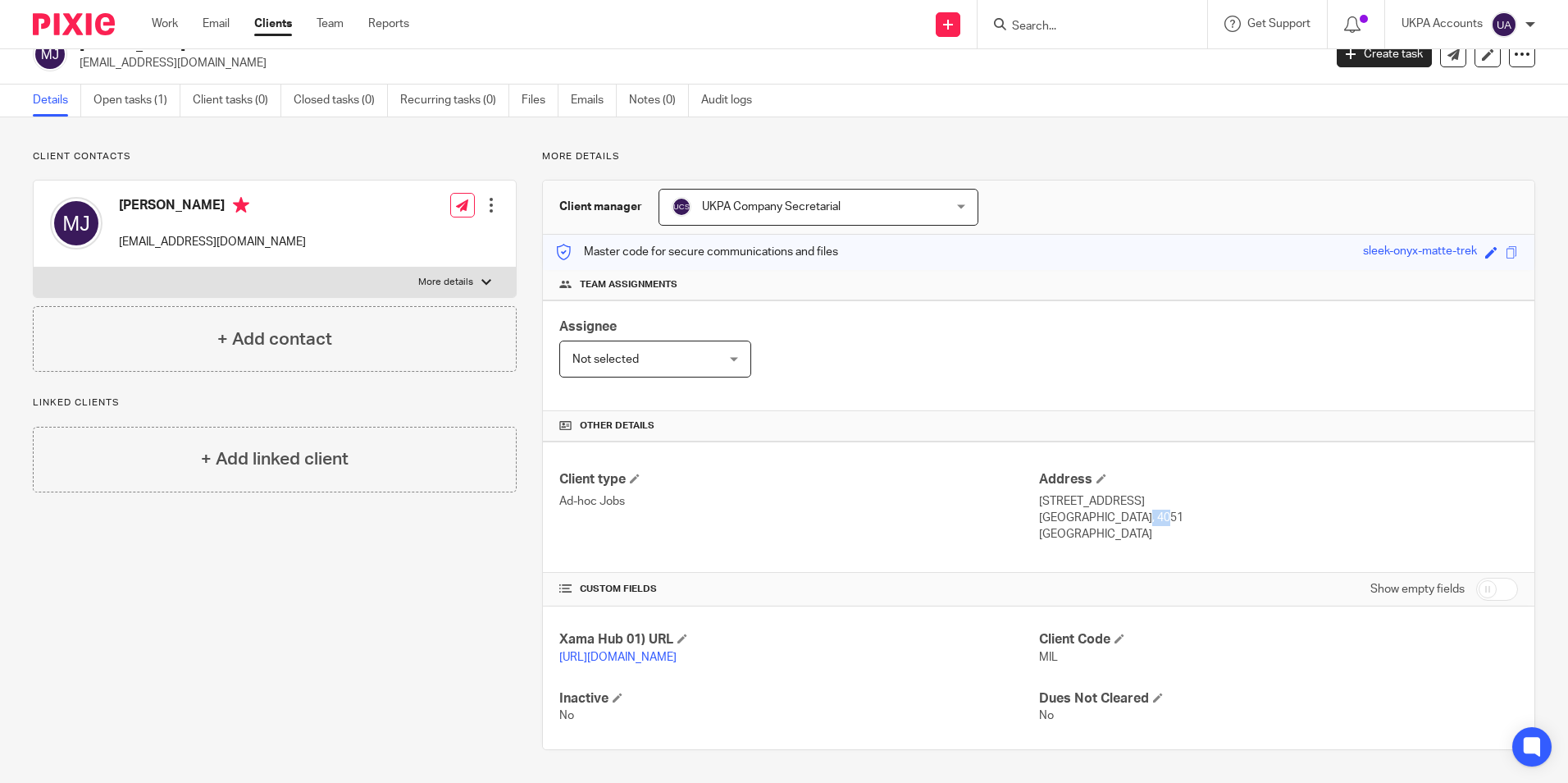
copy p "4051"
click at [1166, 538] on div "Client type Ad-hoc Jobs Address 220 Umhlanga Rocks Drive Durban, 4051 South Afr…" at bounding box center [1038, 507] width 992 height 132
drag, startPoint x: 1032, startPoint y: 517, endPoint x: 1099, endPoint y: 524, distance: 67.4
click at [1099, 526] on p "South Africa" at bounding box center [1279, 533] width 479 height 16
copy p "South Africa"
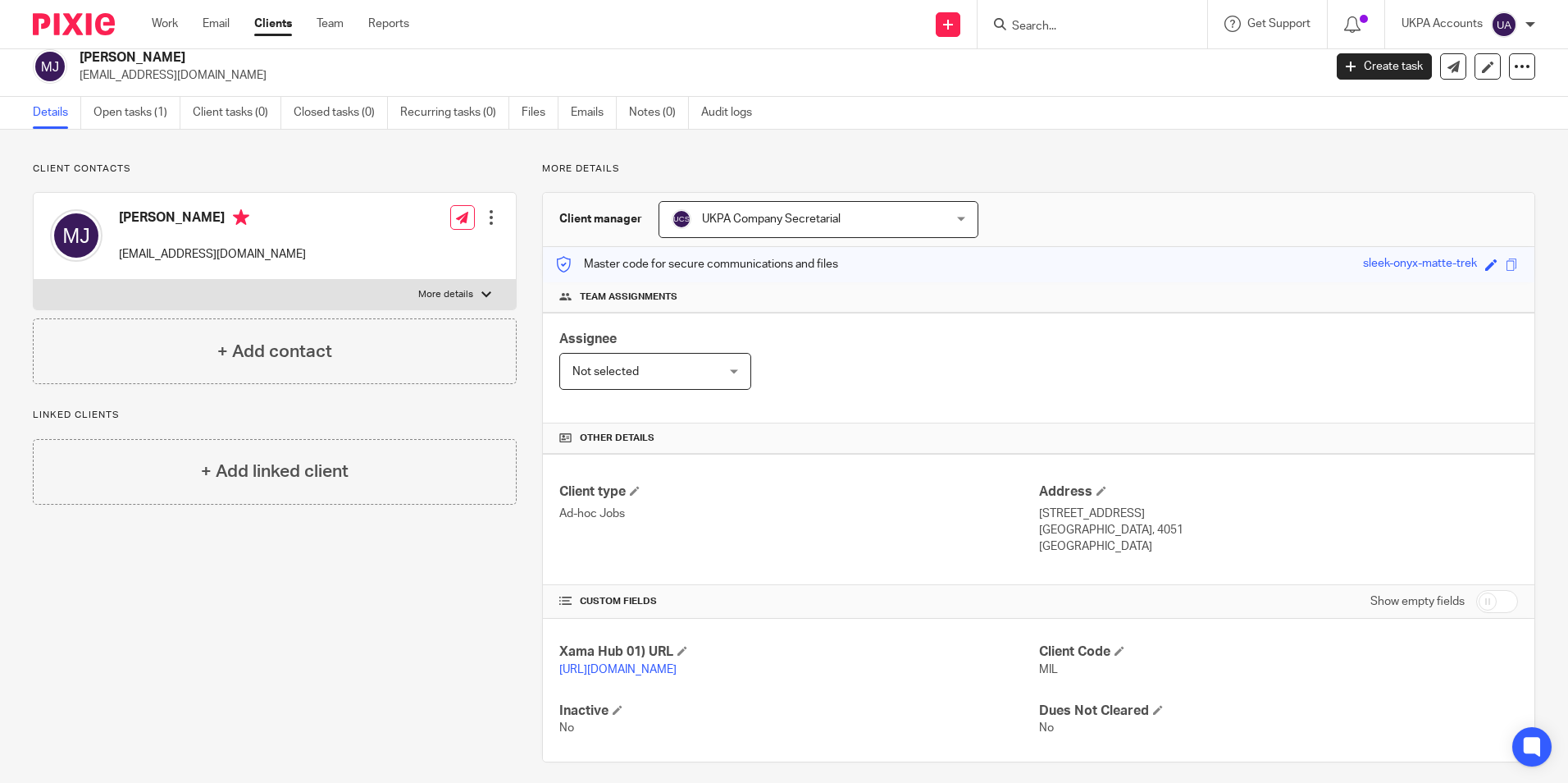
scroll to position [0, 0]
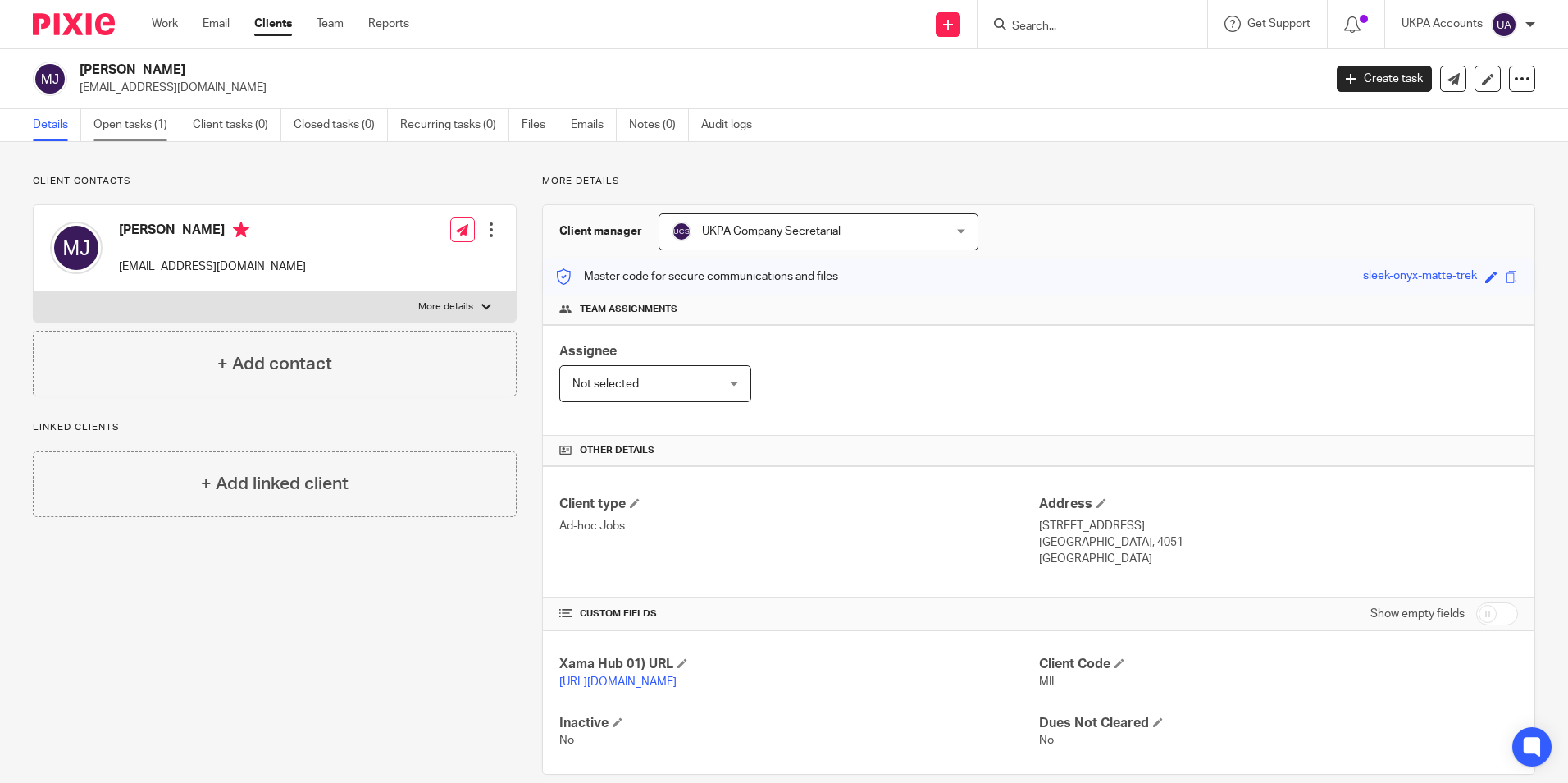
click at [143, 130] on link "Open tasks (1)" at bounding box center [137, 125] width 87 height 32
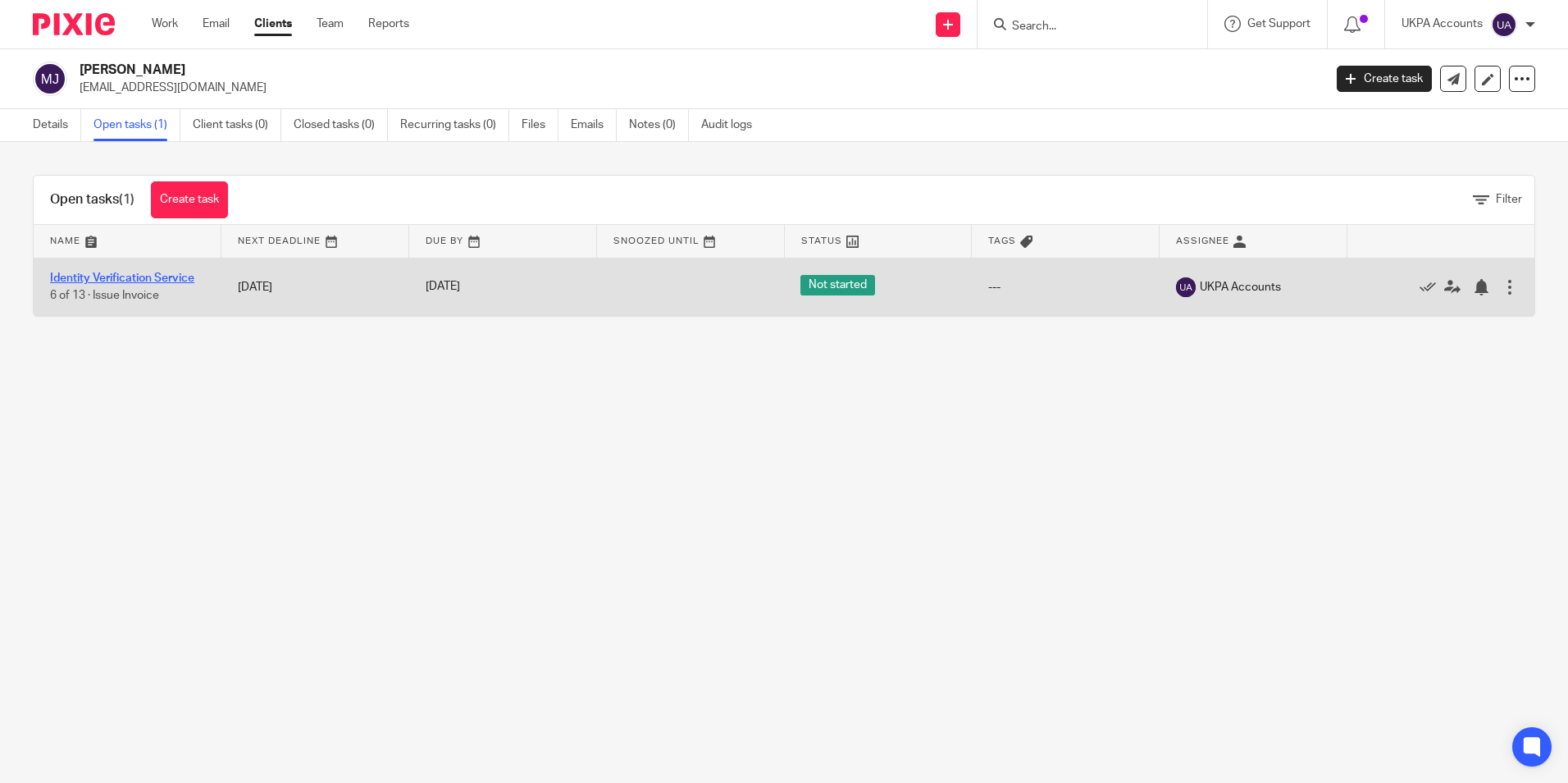
click at [128, 280] on link "Identity Verification Service" at bounding box center [122, 279] width 144 height 12
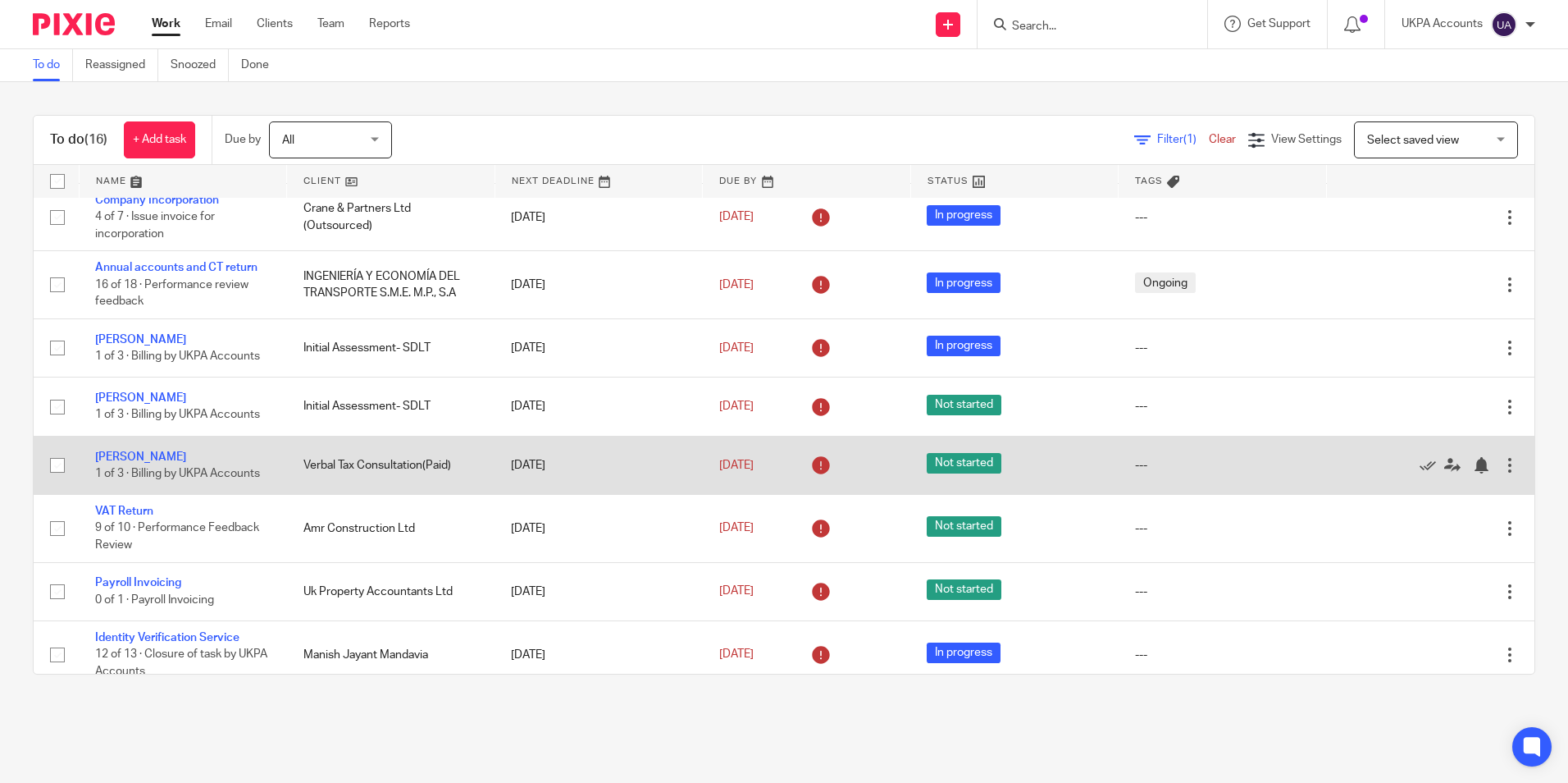
scroll to position [164, 0]
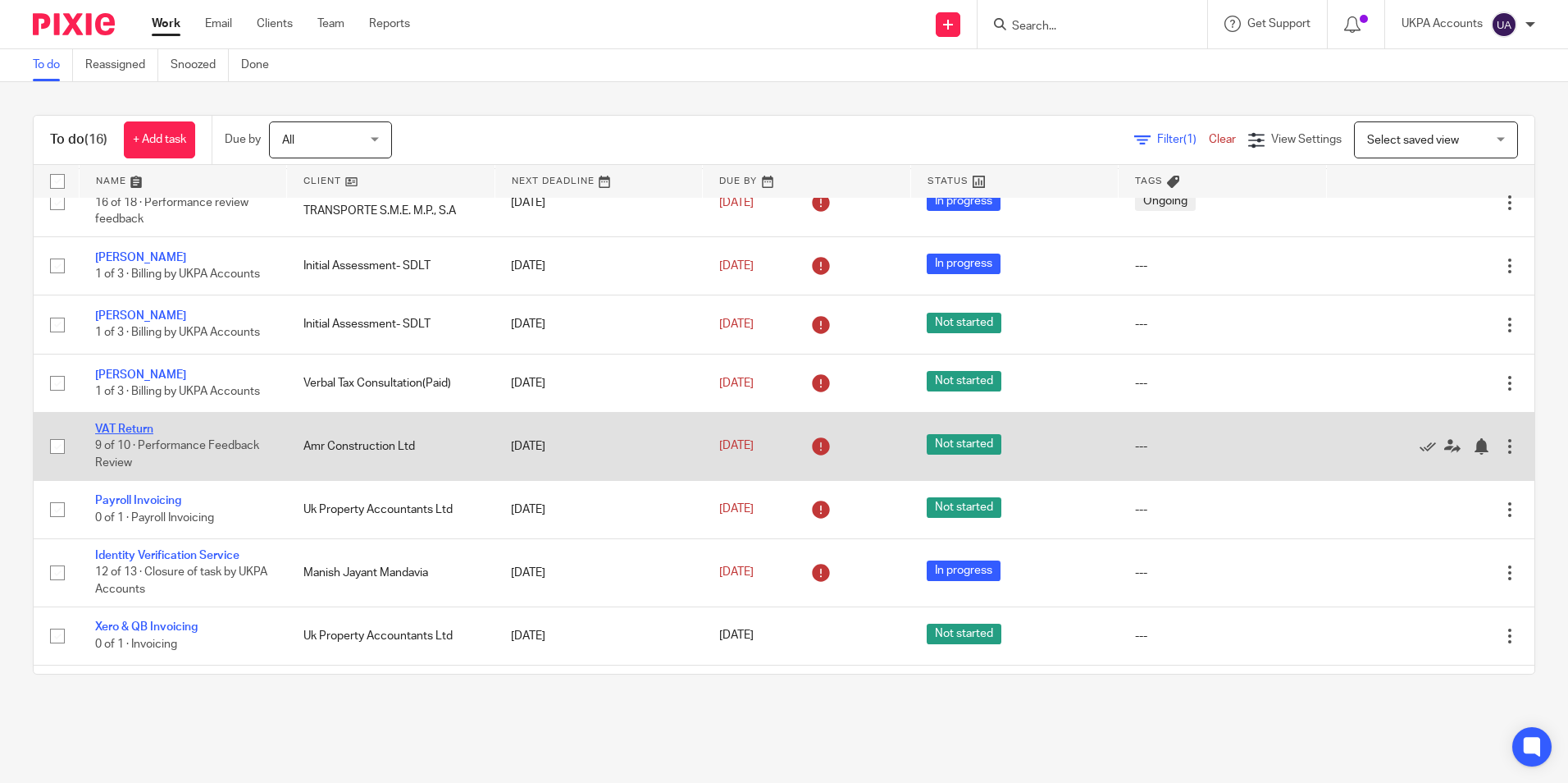
click at [149, 431] on link "VAT Return" at bounding box center [124, 429] width 59 height 12
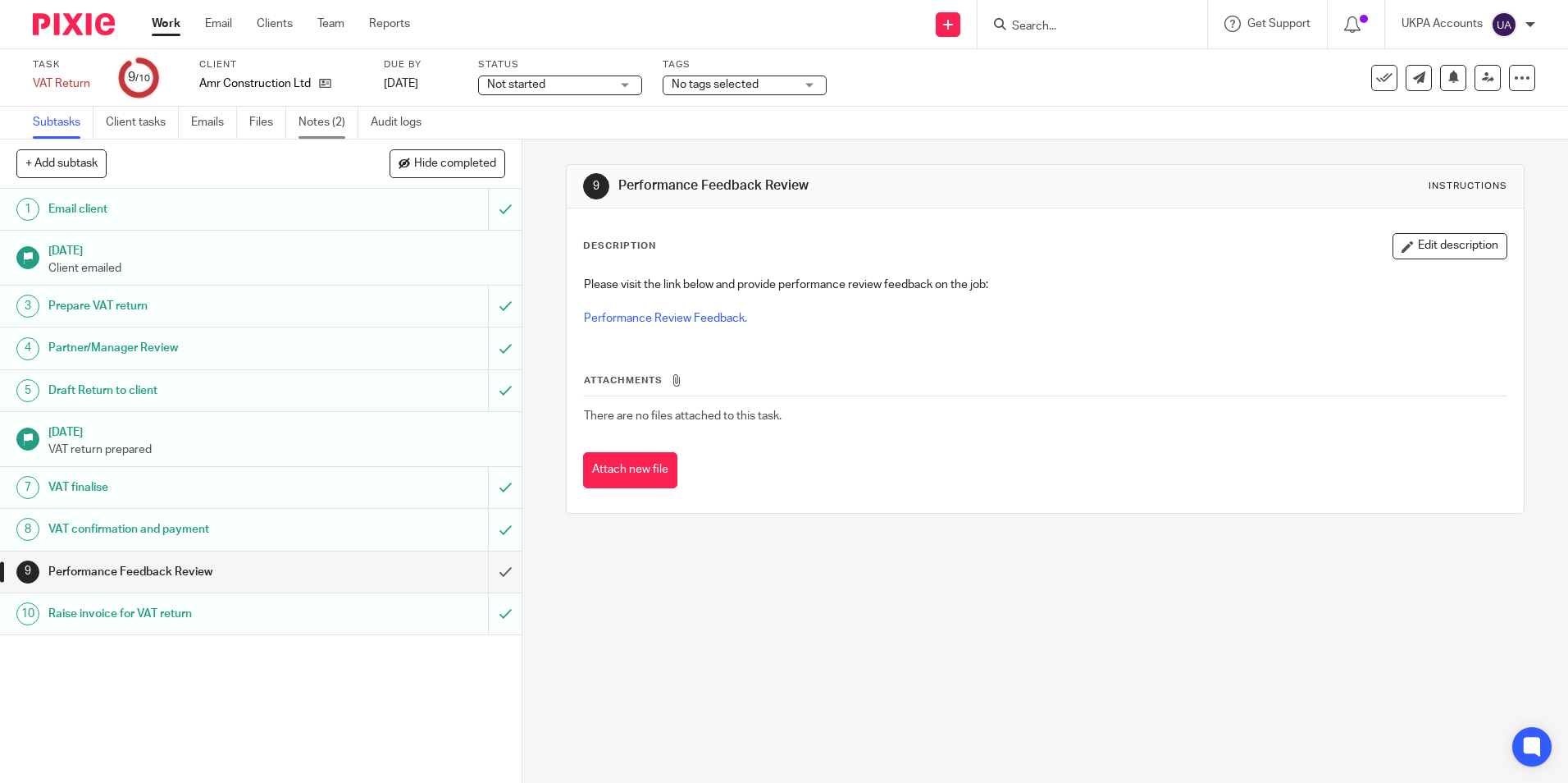
click at [312, 122] on link "Notes (2)" at bounding box center [329, 123] width 60 height 32
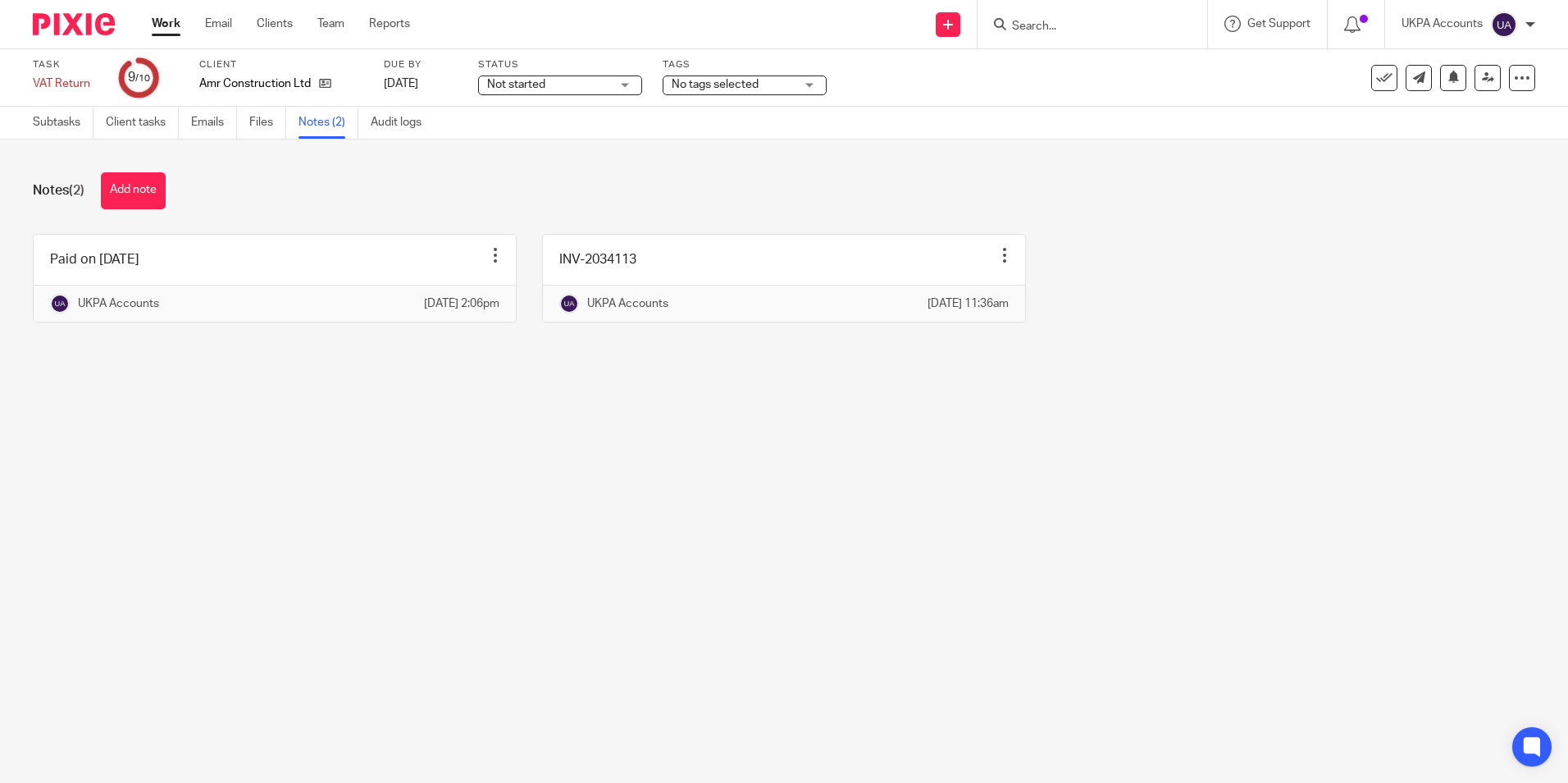
click at [164, 32] on link "Work" at bounding box center [166, 23] width 29 height 16
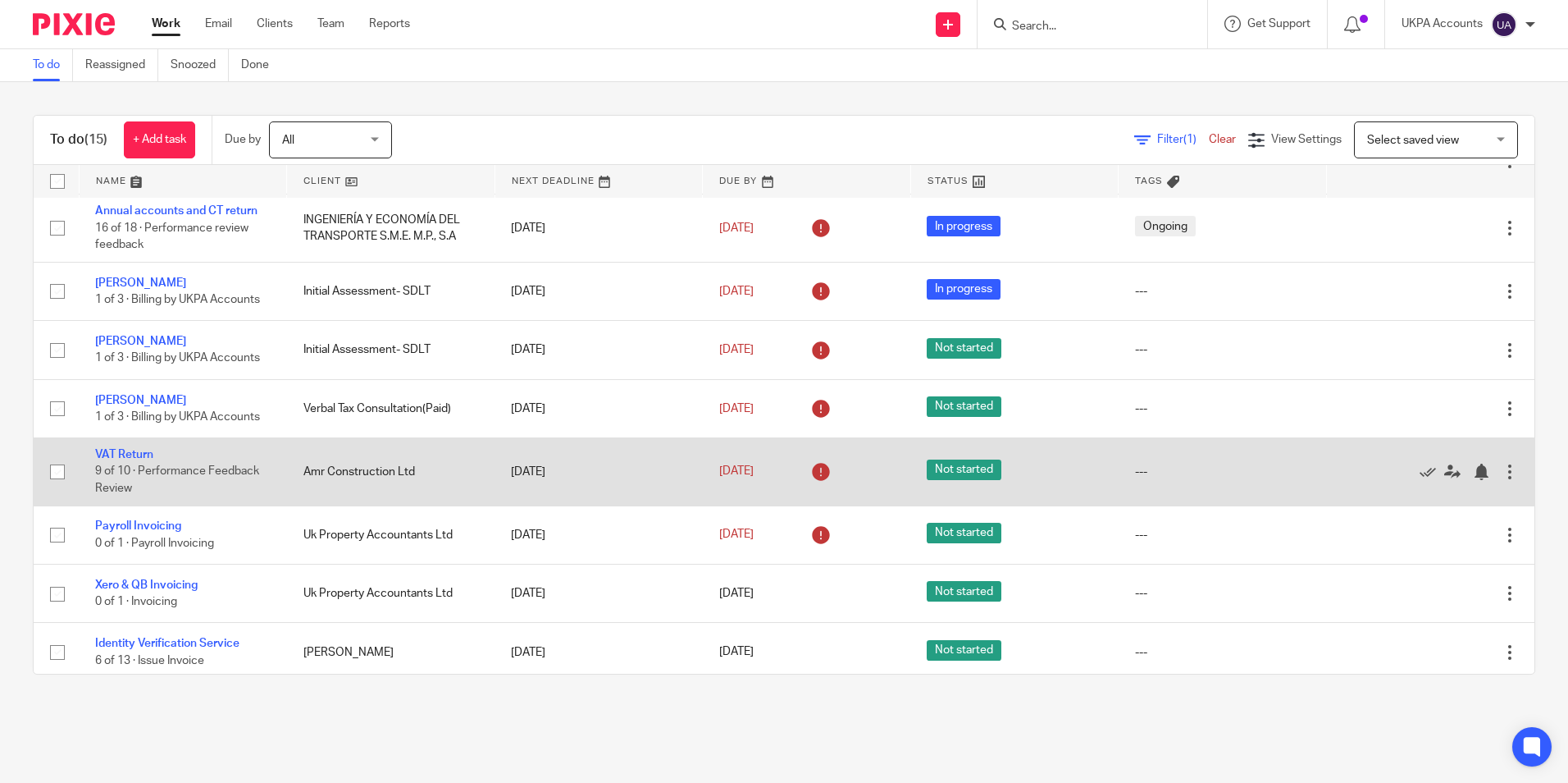
scroll to position [164, 0]
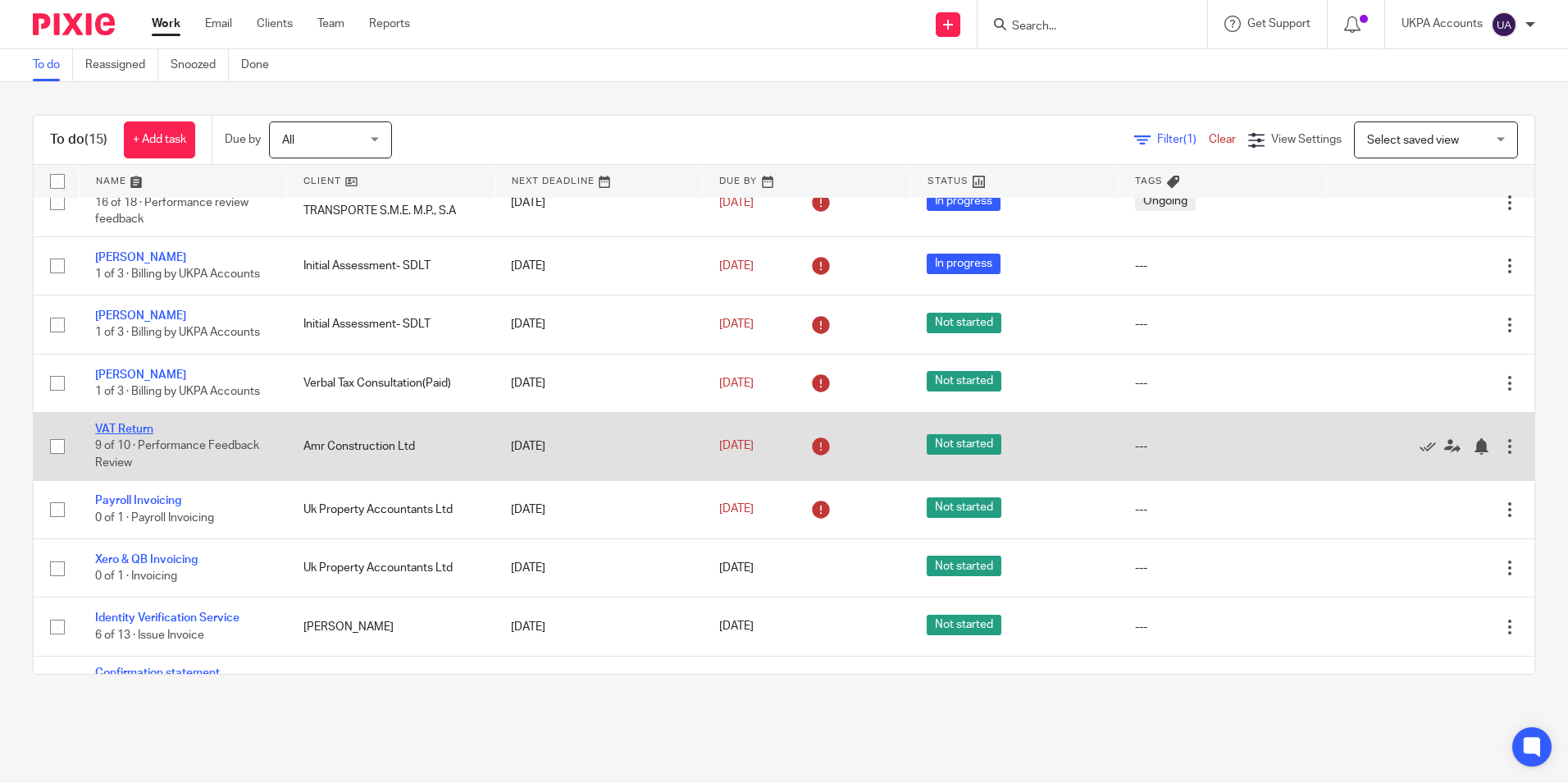
click at [134, 423] on link "VAT Return" at bounding box center [124, 429] width 59 height 12
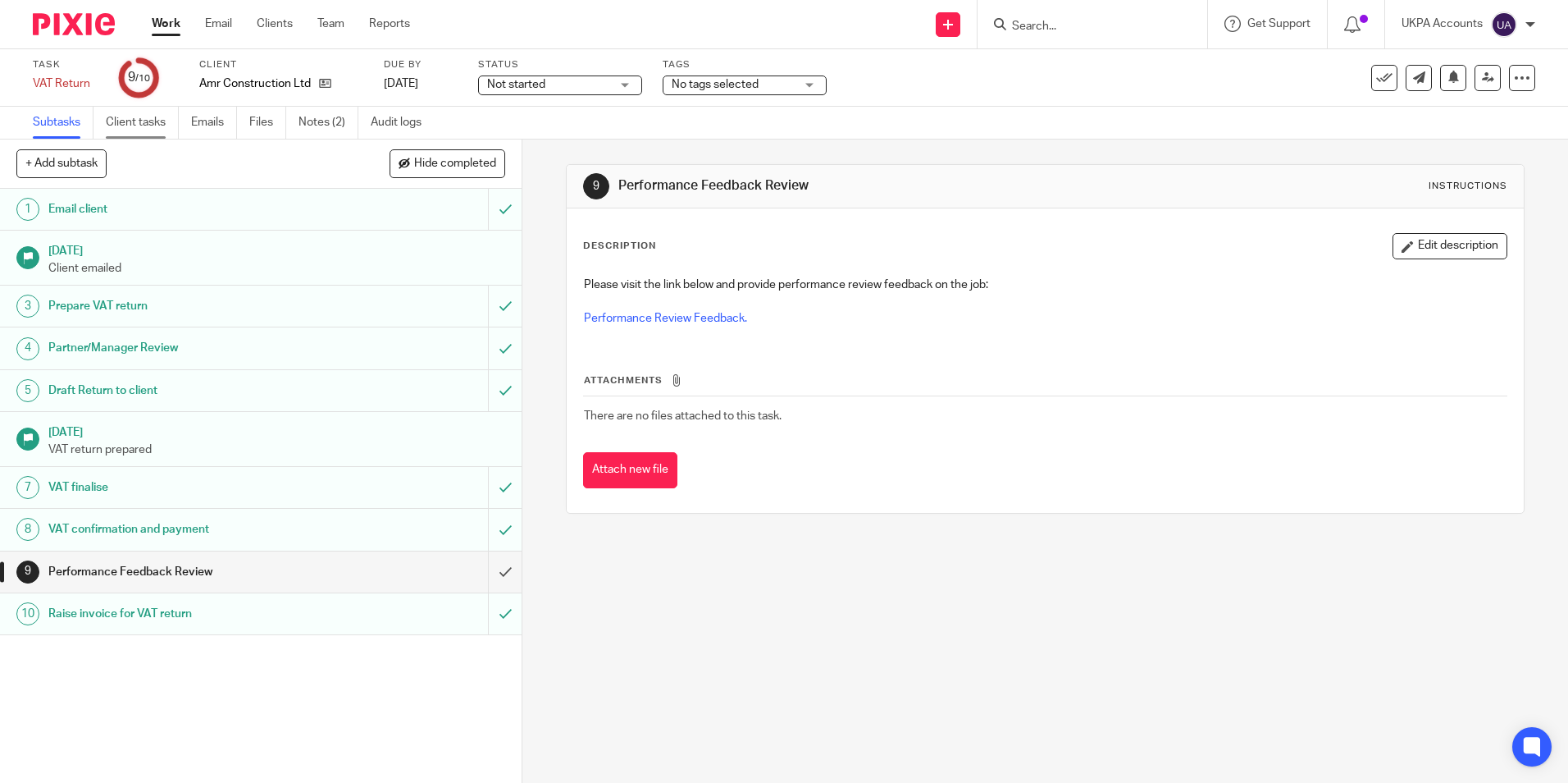
click at [132, 121] on link "Client tasks" at bounding box center [143, 123] width 73 height 32
click at [1376, 82] on icon at bounding box center [1384, 77] width 16 height 16
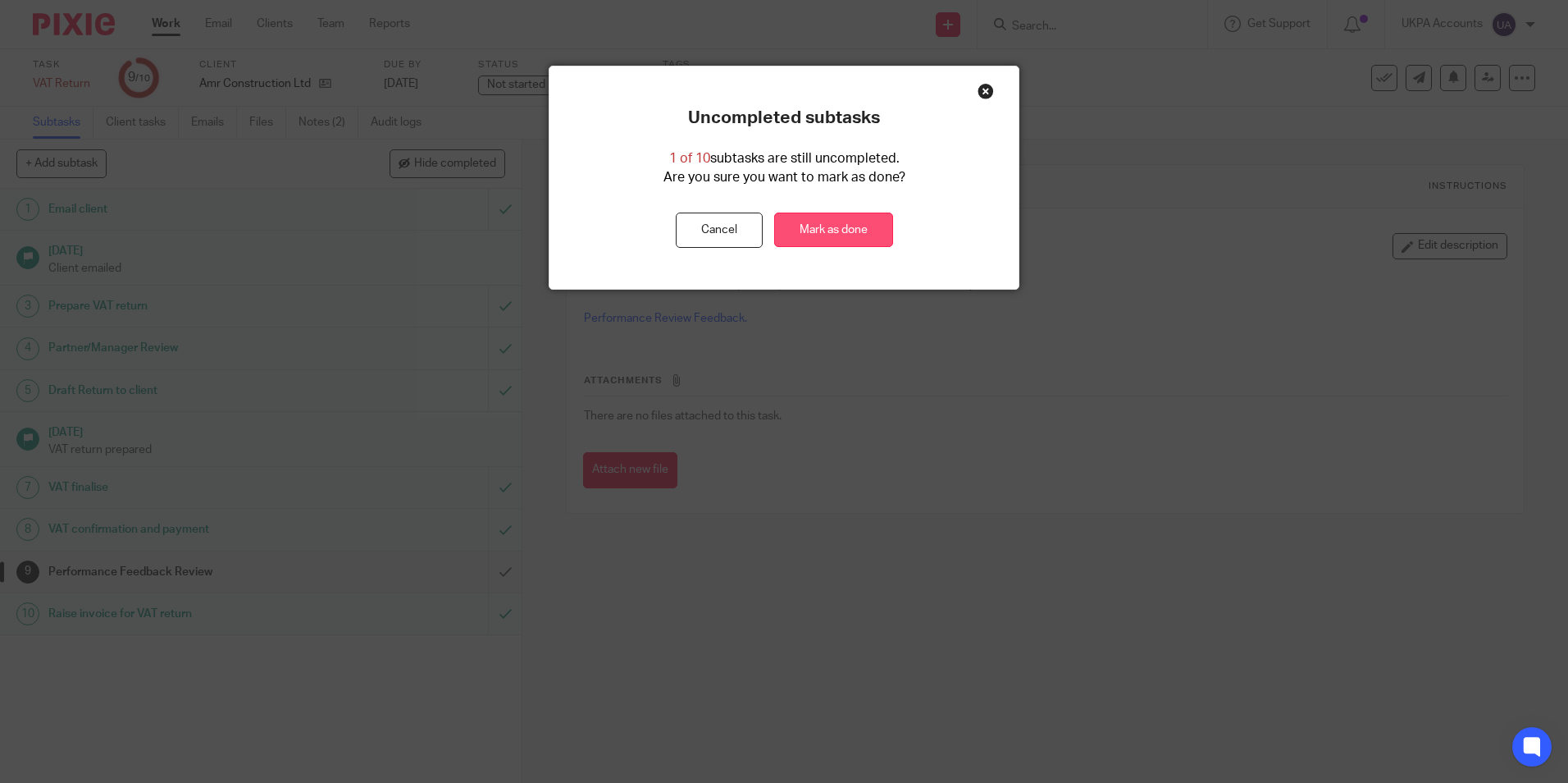
click at [852, 226] on link "Mark as done" at bounding box center [834, 230] width 119 height 36
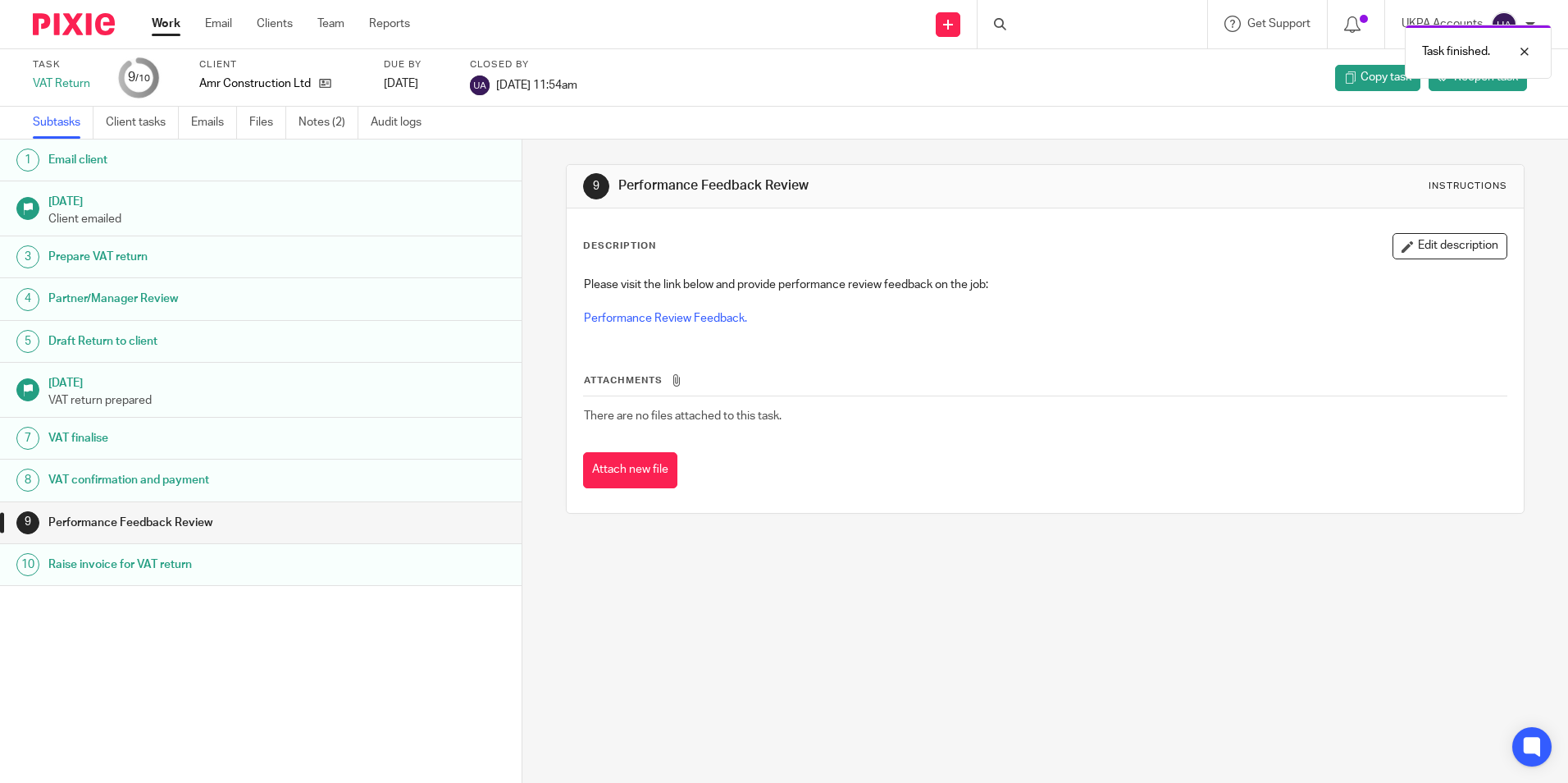
click at [165, 24] on link "Work" at bounding box center [166, 23] width 29 height 16
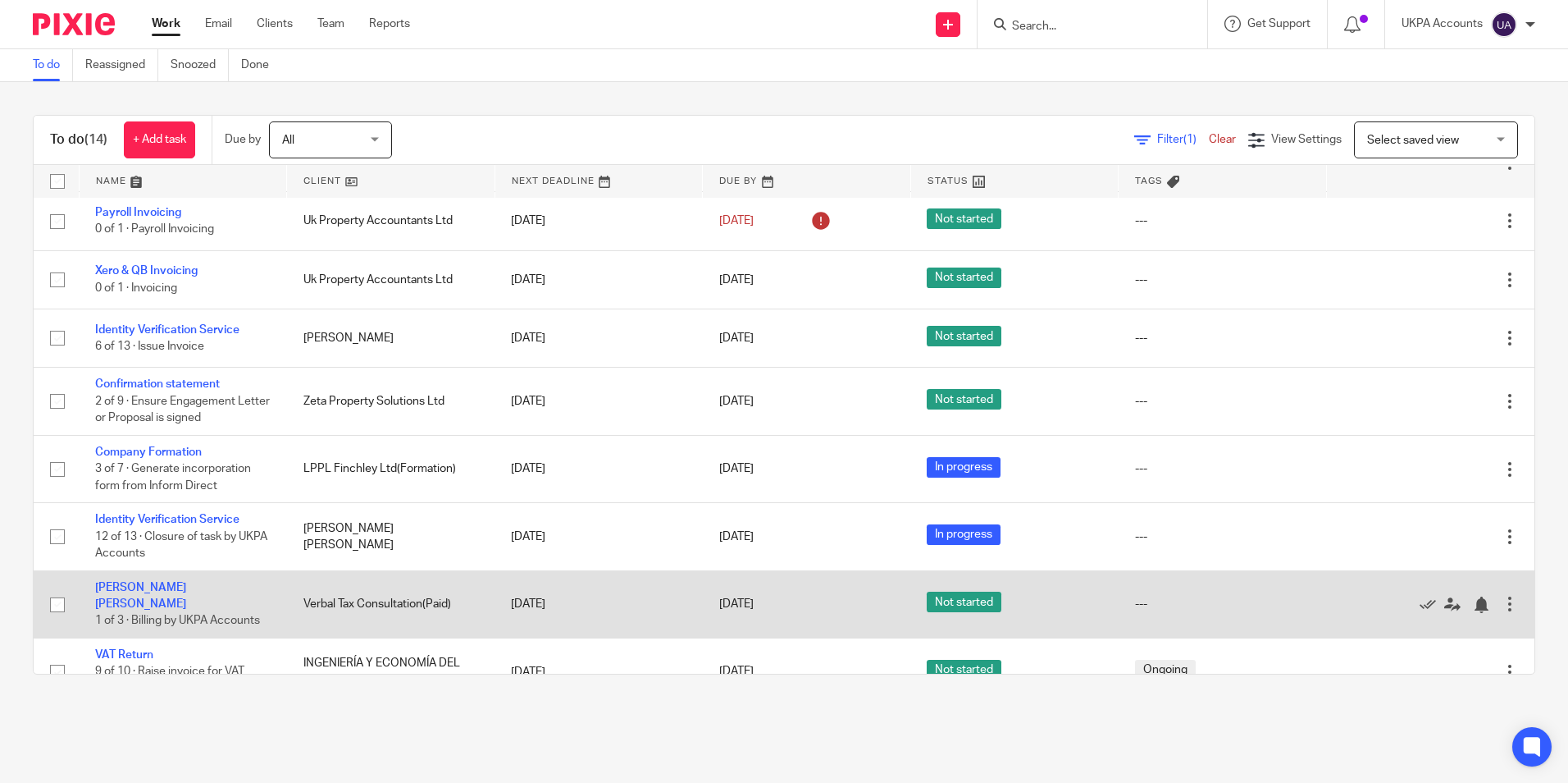
scroll to position [408, 0]
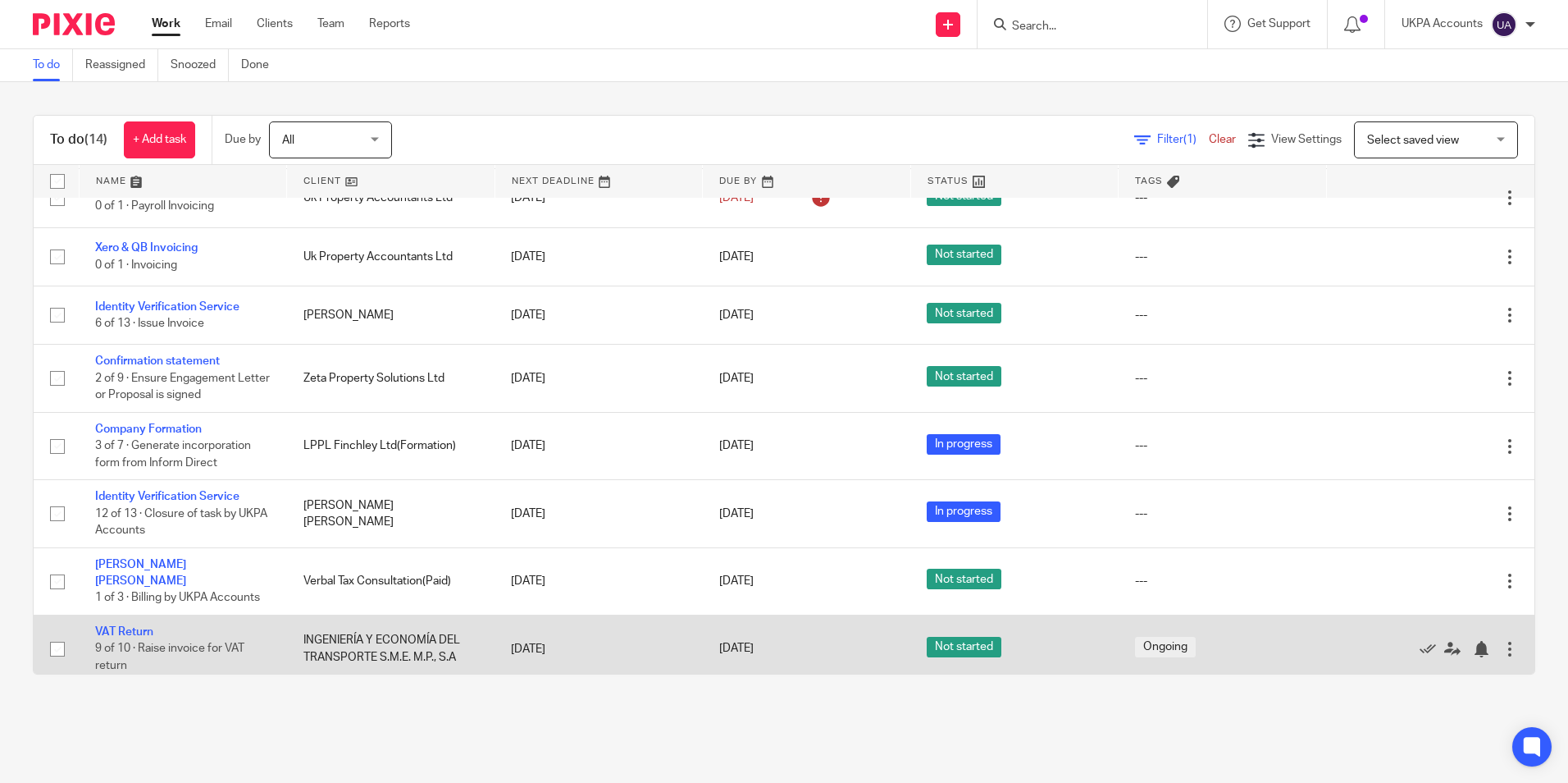
click at [340, 641] on td "INGENIERÍA Y ECONOMÍA DEL TRANSPORTE S.M.E. M.P., S.A" at bounding box center [391, 648] width 208 height 67
click at [147, 626] on link "VAT Return" at bounding box center [124, 632] width 59 height 12
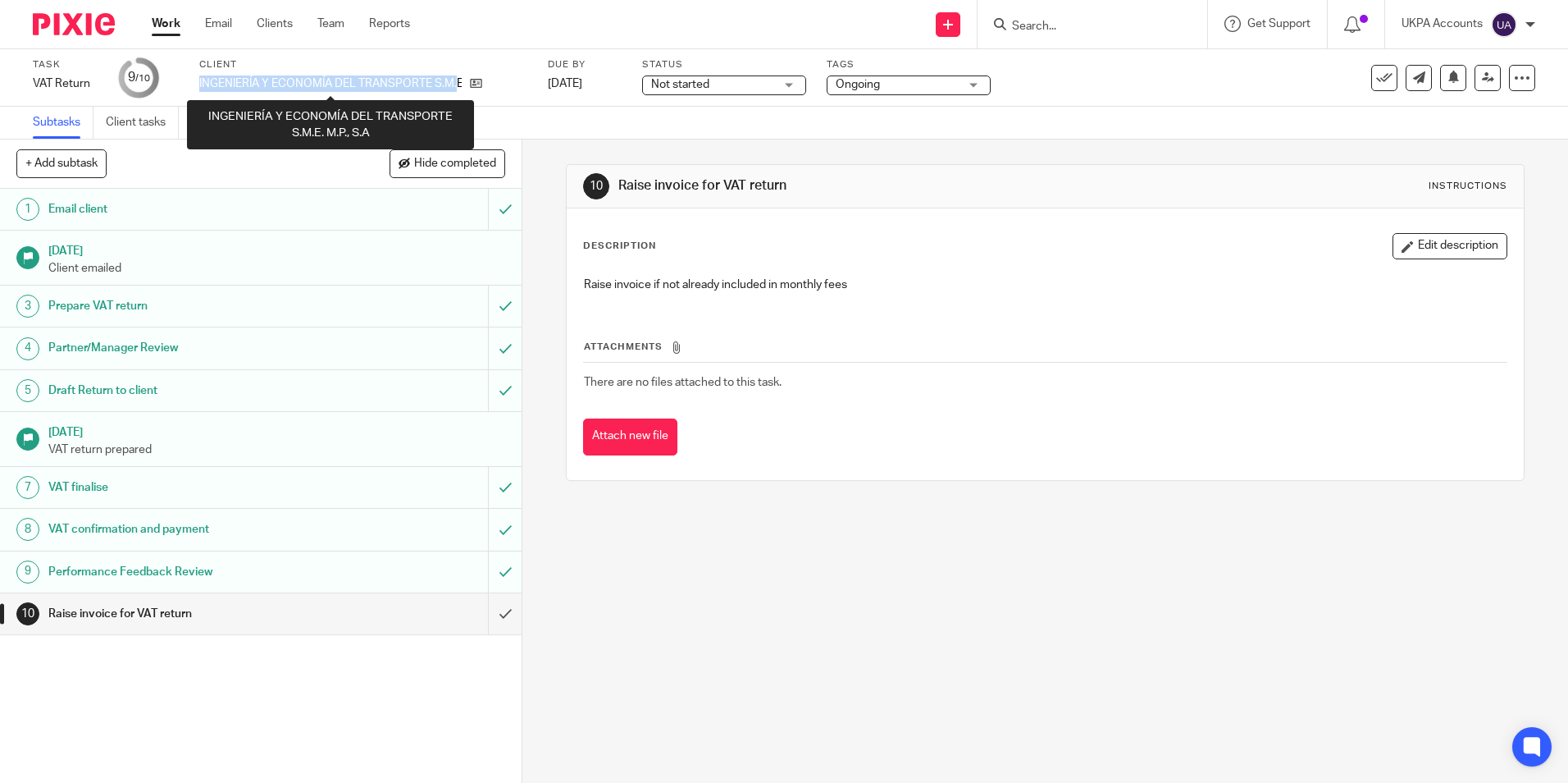
drag, startPoint x: 197, startPoint y: 78, endPoint x: 460, endPoint y: 86, distance: 263.1
click at [460, 86] on div "Task VAT Return Save VAT Return 9 /10 Client INGENIERÍA Y ECONOMÍA DEL TRANSPOR…" at bounding box center [659, 78] width 1252 height 39
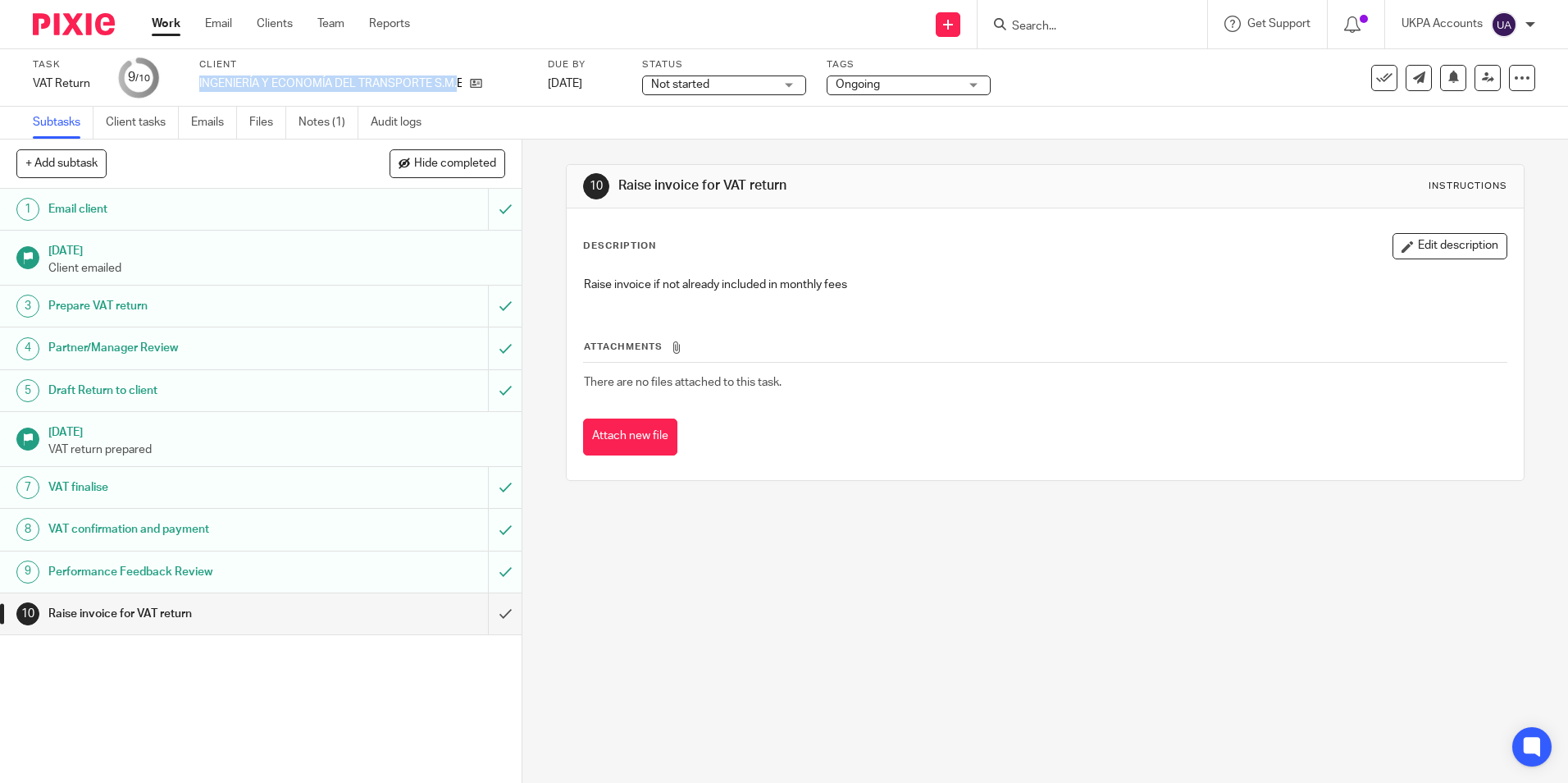
copy p "INGENIERÍA Y ECONOMÍA DEL TRANSPORTE S.M."
click at [808, 655] on div "10 Raise invoice for VAT return Instructions Description Edit description Raise…" at bounding box center [1045, 460] width 1046 height 643
drag, startPoint x: 889, startPoint y: 674, endPoint x: 881, endPoint y: 666, distance: 11.3
click at [889, 674] on div "10 Raise invoice for VAT return Instructions Description Edit description Raise…" at bounding box center [1045, 460] width 1046 height 643
click at [165, 29] on link "Work" at bounding box center [166, 23] width 29 height 16
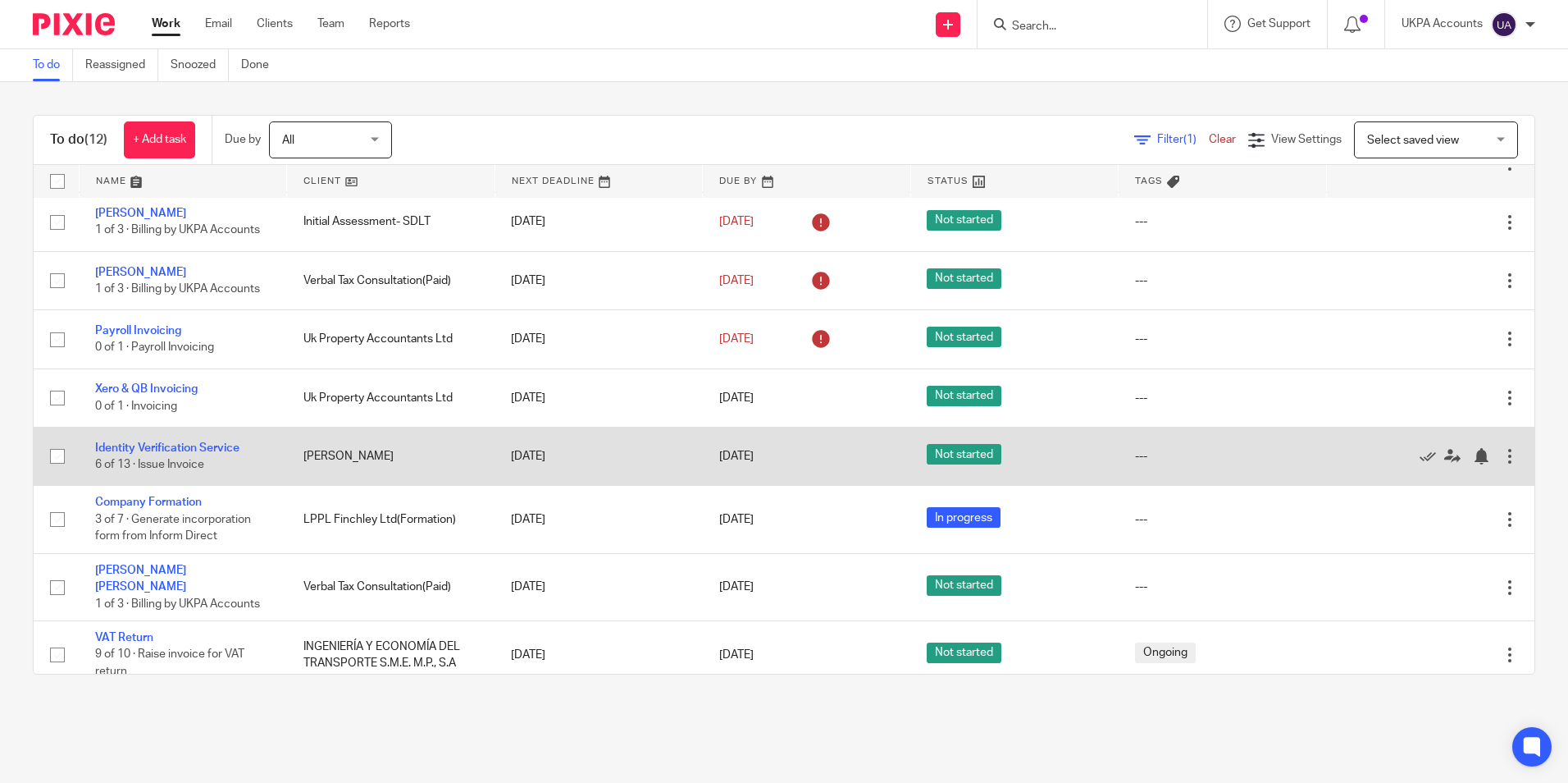
scroll to position [273, 0]
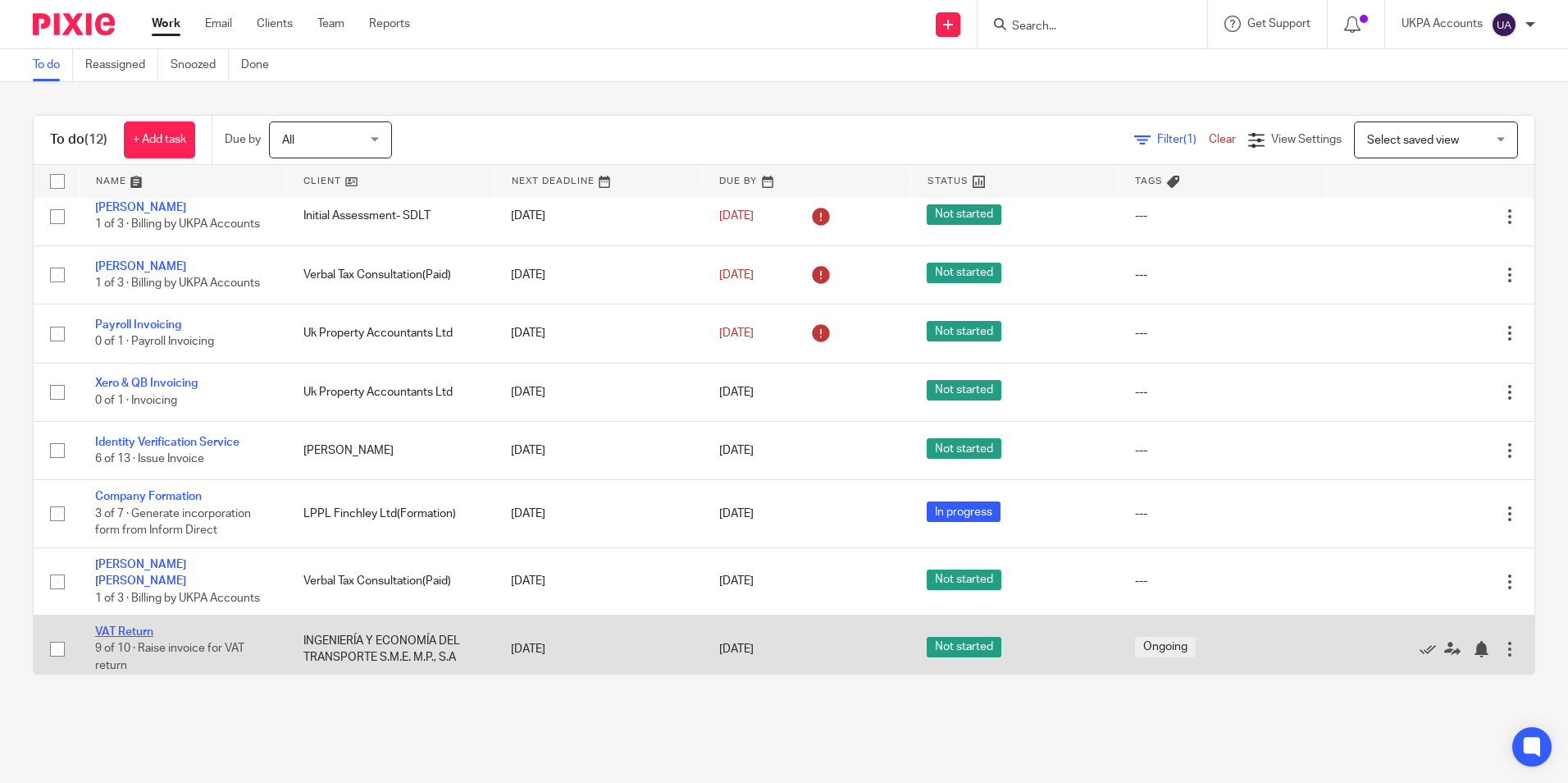
click at [149, 626] on link "VAT Return" at bounding box center [124, 632] width 59 height 12
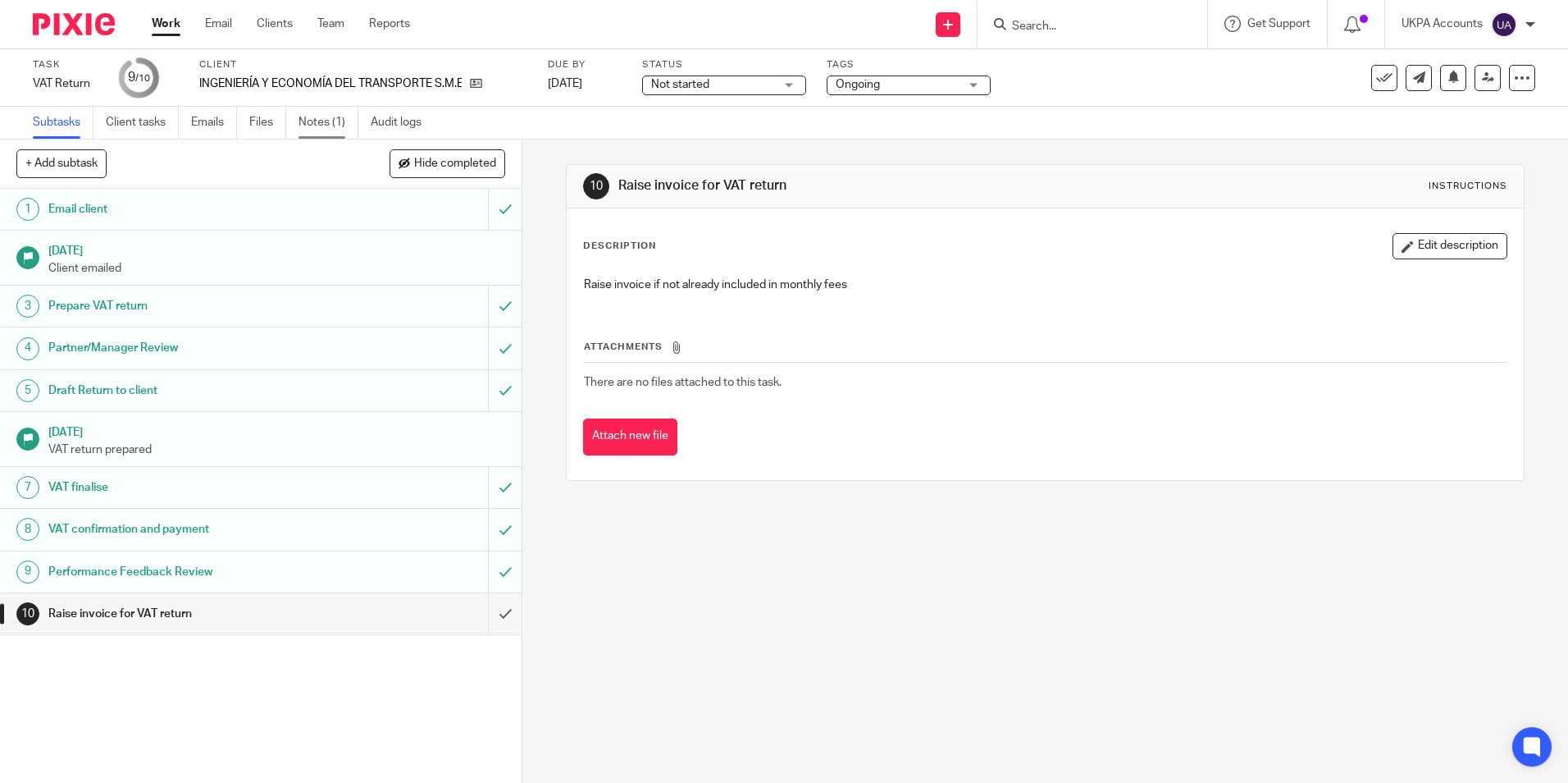
click at [327, 123] on link "Notes (1)" at bounding box center [329, 123] width 60 height 32
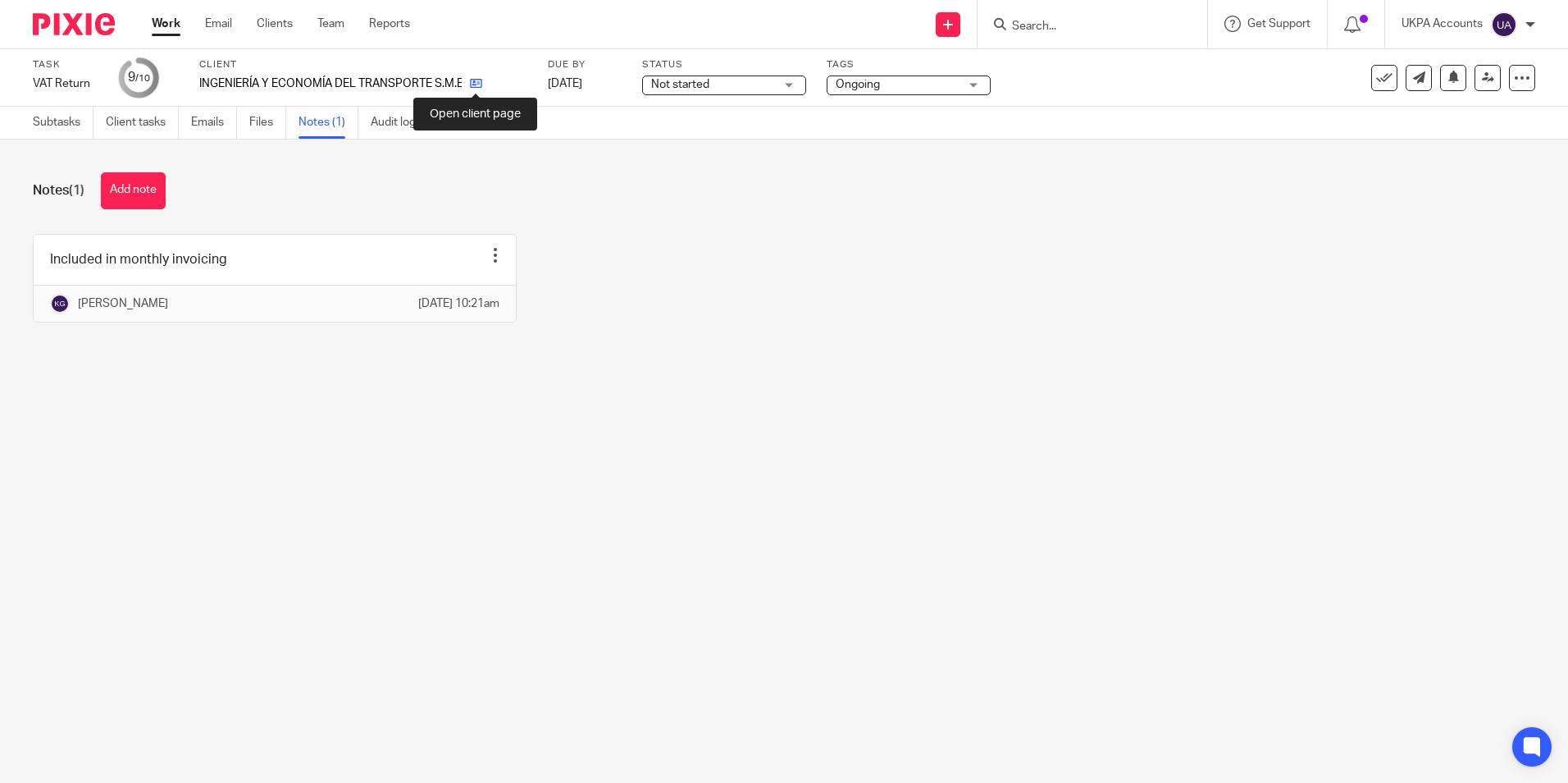
click at [475, 84] on icon at bounding box center [476, 83] width 12 height 12
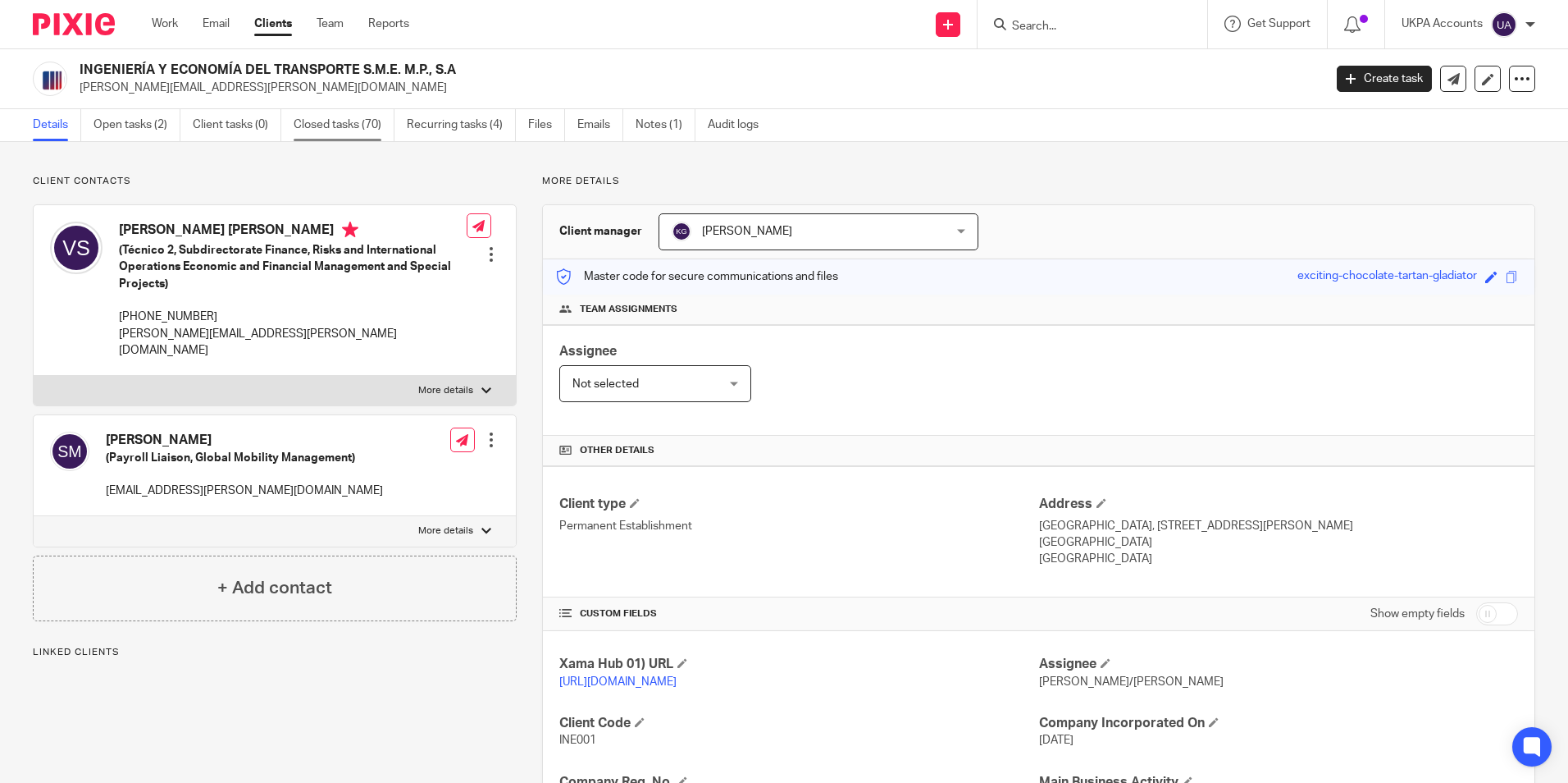
click at [335, 127] on link "Closed tasks (70)" at bounding box center [344, 125] width 101 height 32
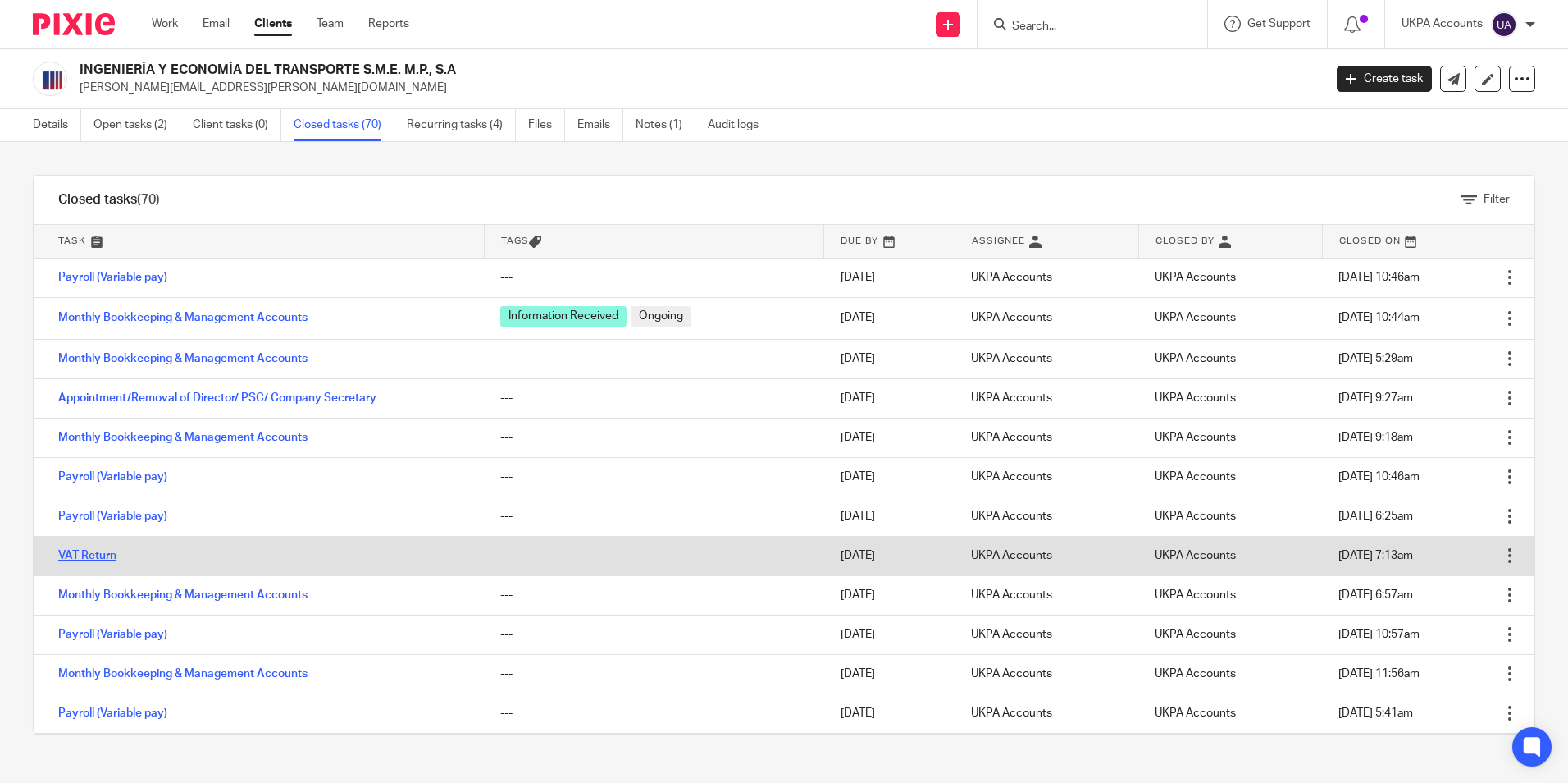
click at [104, 555] on link "VAT Return" at bounding box center [87, 555] width 59 height 12
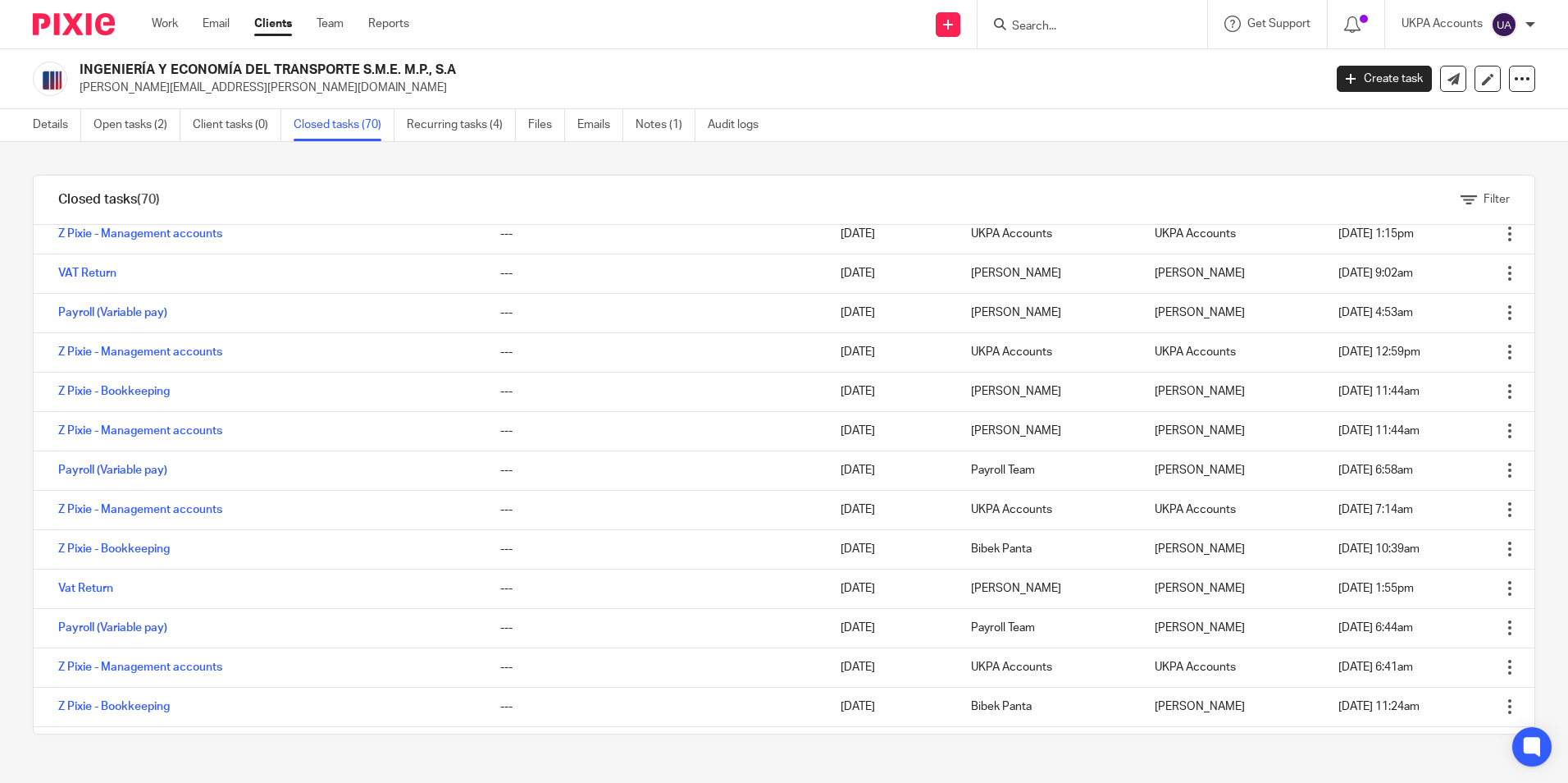
scroll to position [2283, 0]
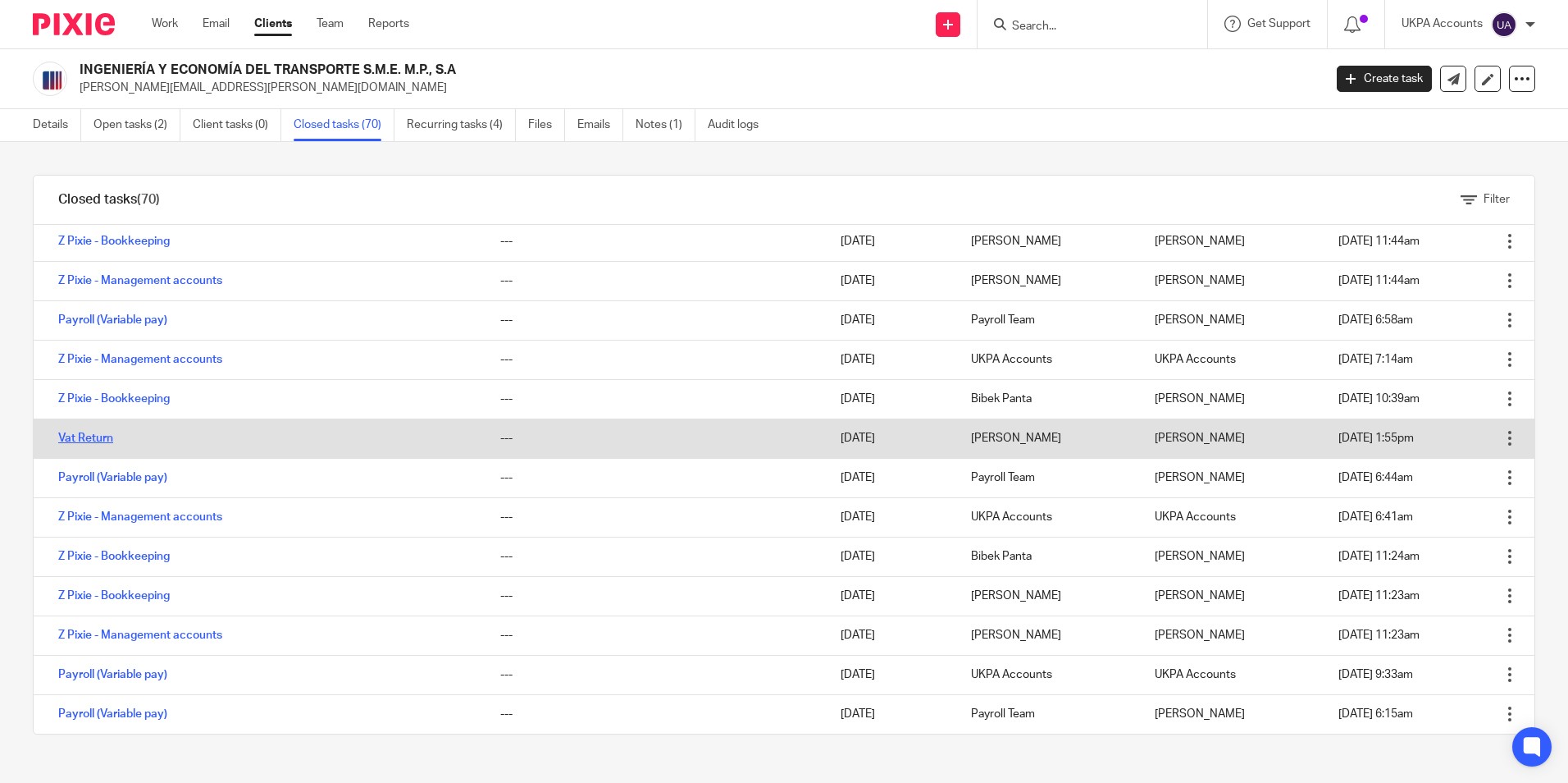
click at [104, 439] on link "Vat Return" at bounding box center [86, 438] width 55 height 12
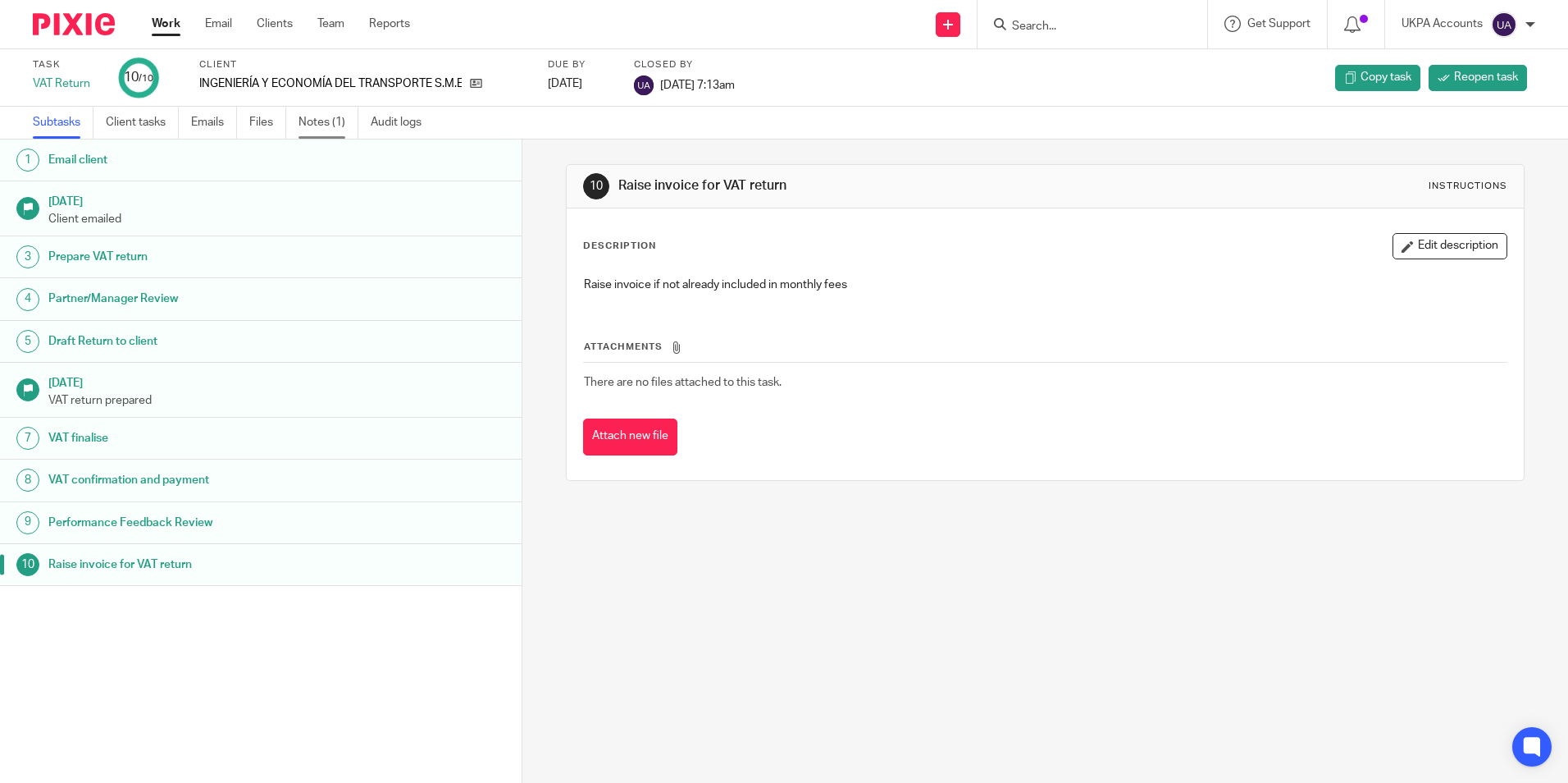
click at [325, 120] on link "Notes (1)" at bounding box center [329, 123] width 60 height 32
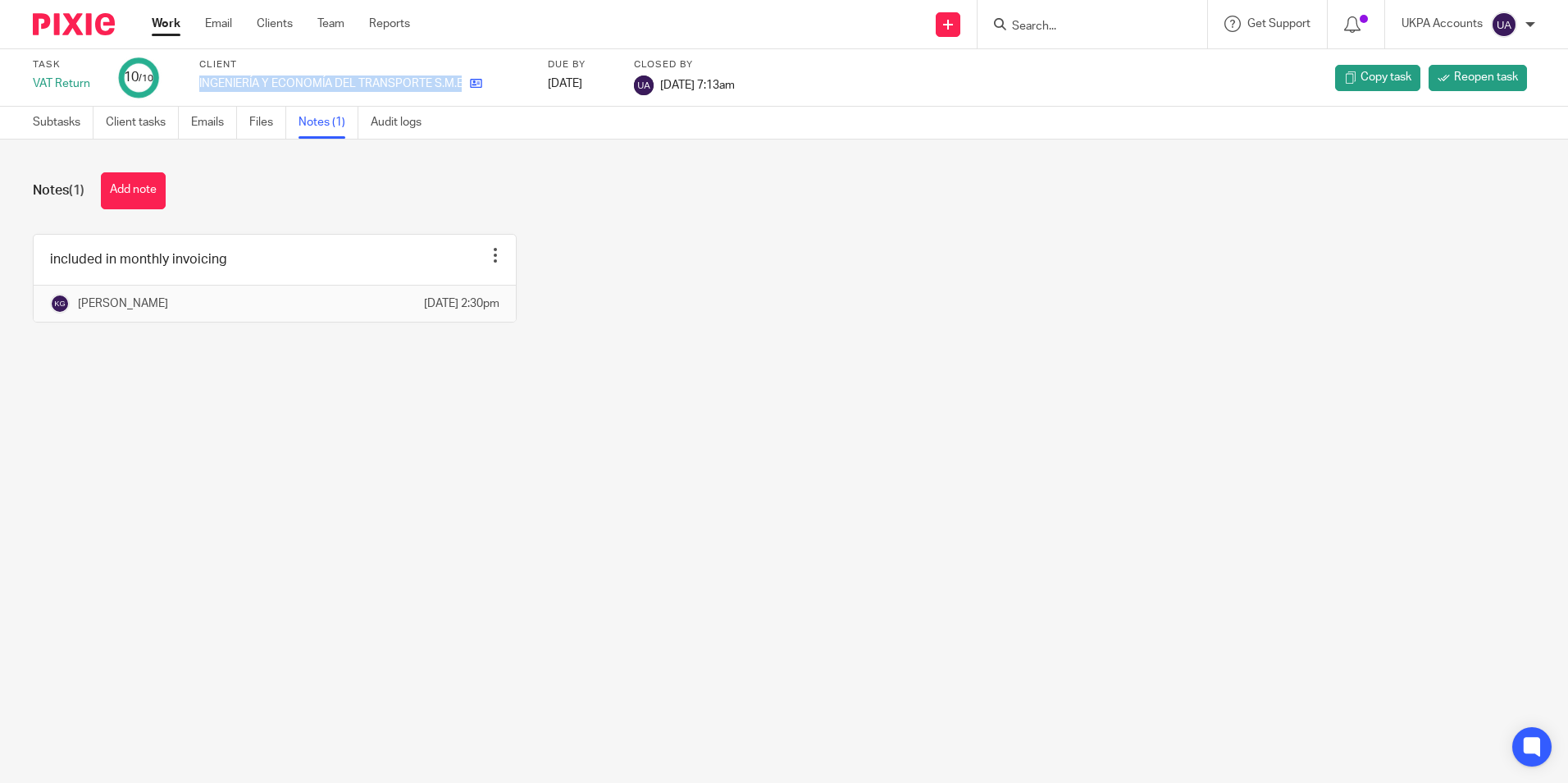
drag, startPoint x: 199, startPoint y: 81, endPoint x: 464, endPoint y: 84, distance: 265.0
click at [464, 84] on div "Task VAT Return 10 /10 Client INGENIERÍA Y ECONOMÍA DEL TRANSPORTE S.M.E. M.P.,…" at bounding box center [659, 78] width 1252 height 39
copy div "INGENIERÍA Y ECONOMÍA DEL TRANSPORTE S.M.E. M.P., S.A"
click at [678, 566] on main "Task VAT Return 10 /10 Client INGENIERÍA Y ECONOMÍA DEL TRANSPORTE S.M.E. M.P.,…" at bounding box center [784, 392] width 1568 height 783
click at [397, 548] on main "Task VAT Return 10 /10 Client INGENIERÍA Y ECONOMÍA DEL TRANSPORTE S.M.E. M.P.,…" at bounding box center [784, 392] width 1568 height 783
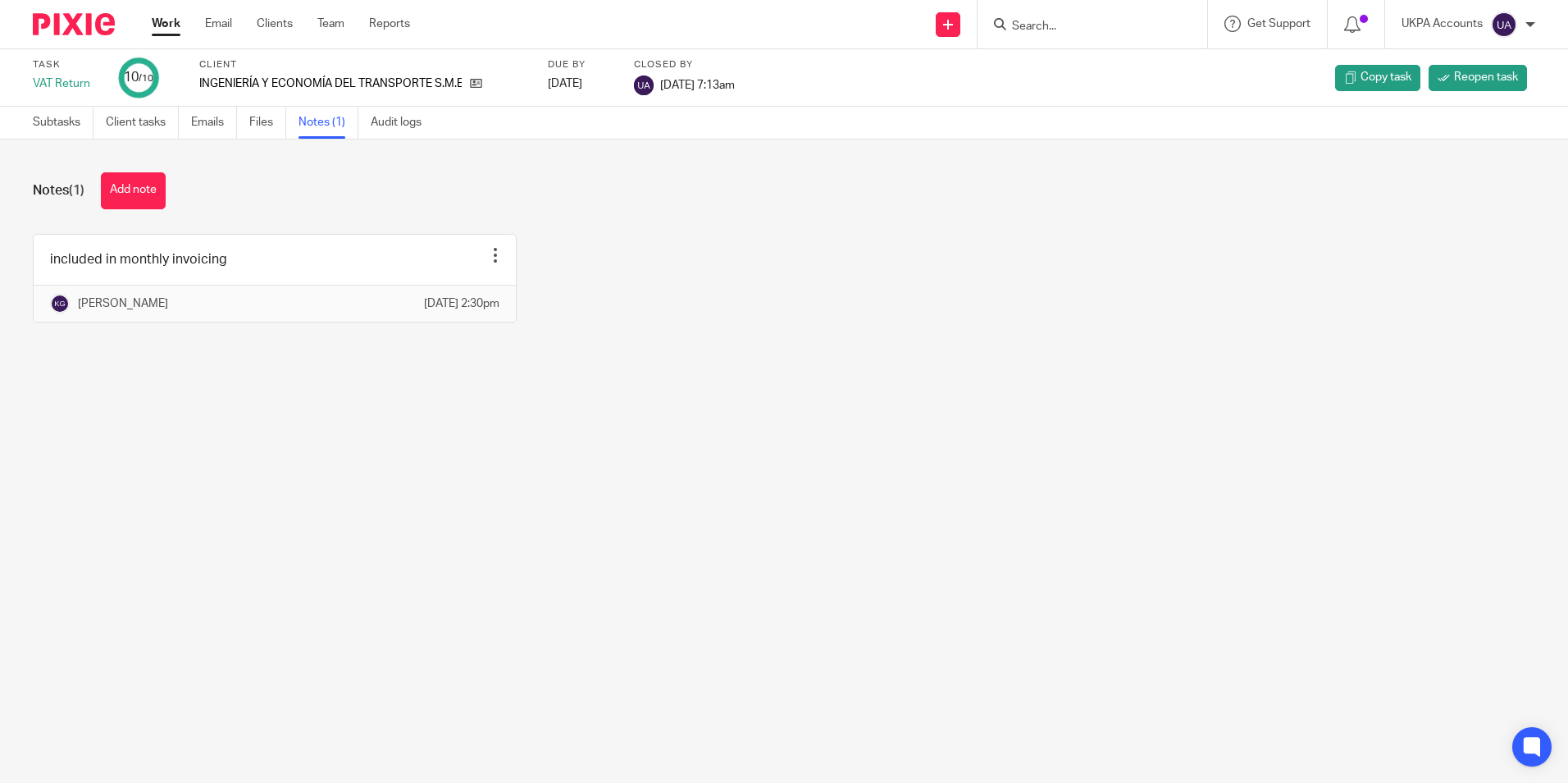
click at [313, 583] on main "Task VAT Return 10 /10 Client INGENIERÍA Y ECONOMÍA DEL TRANSPORTE S.M.E. M.P.,…" at bounding box center [784, 392] width 1568 height 783
click at [148, 196] on button "Add note" at bounding box center [133, 190] width 65 height 37
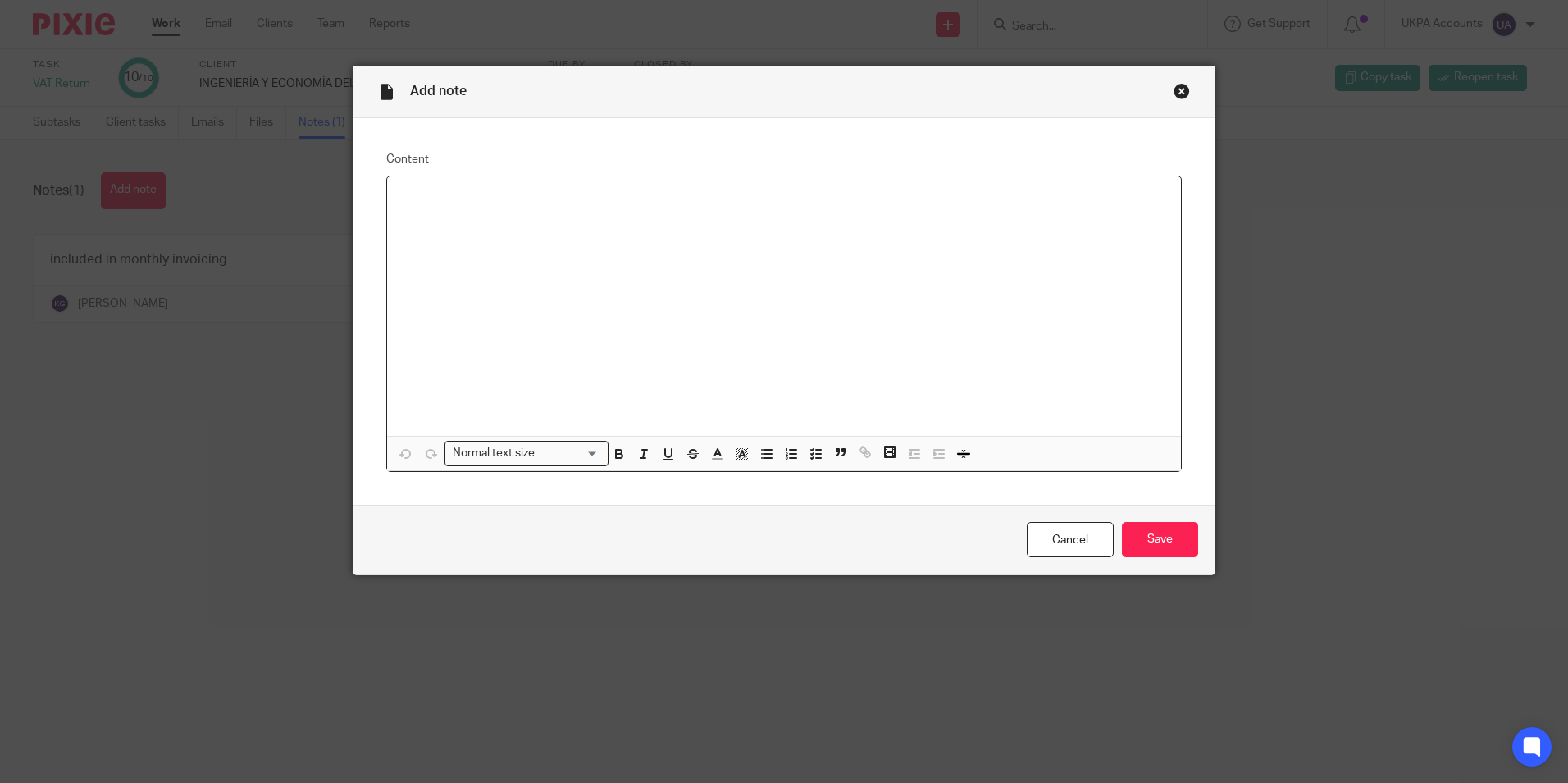
click at [1173, 91] on div "Close this dialog window" at bounding box center [1181, 91] width 16 height 16
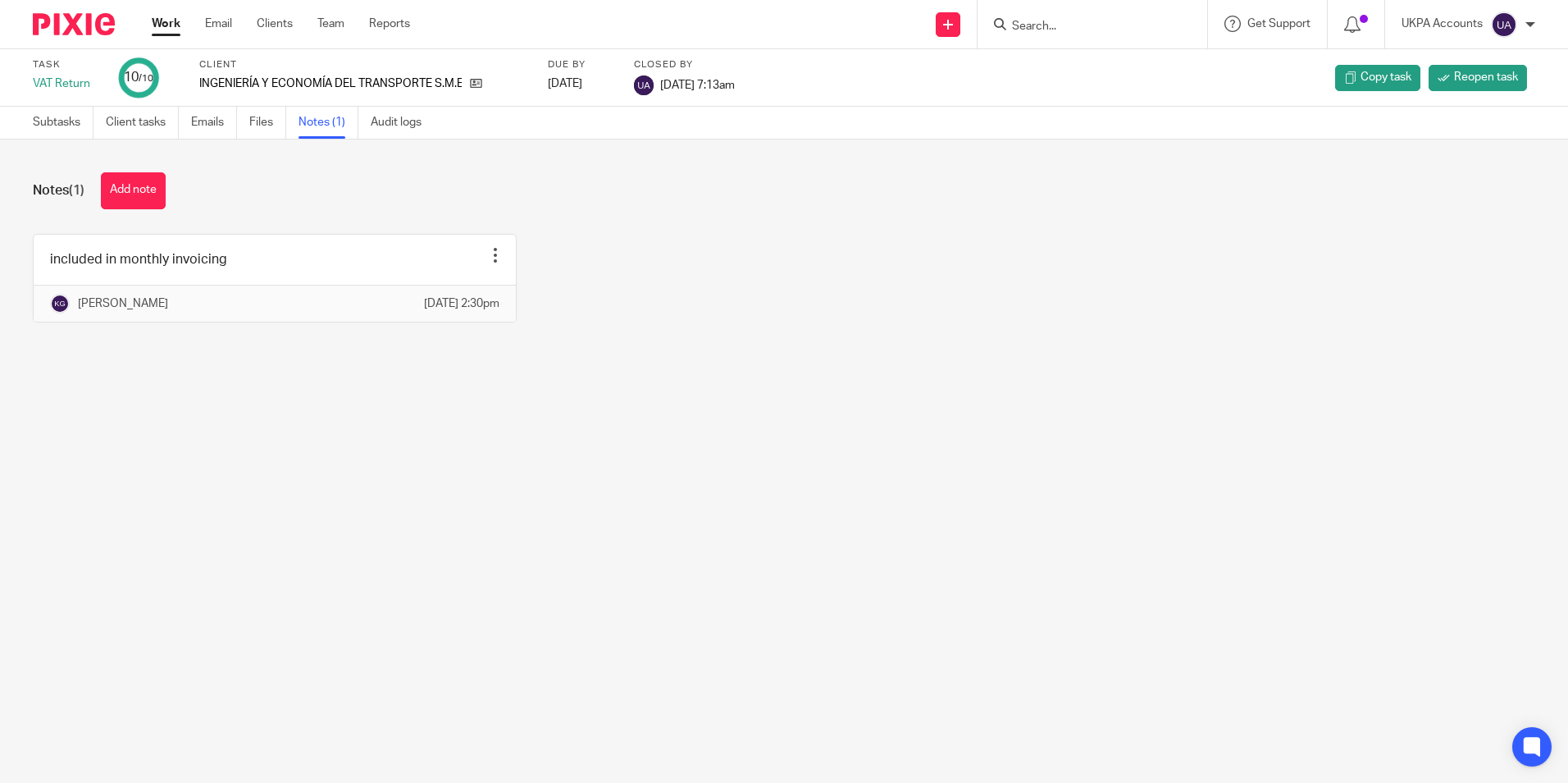
click at [426, 591] on main "Task VAT Return 10 /10 Client INGENIERÍA Y ECONOMÍA DEL TRANSPORTE S.M.E. M.P.,…" at bounding box center [784, 392] width 1568 height 783
click at [164, 27] on link "Work" at bounding box center [166, 23] width 29 height 16
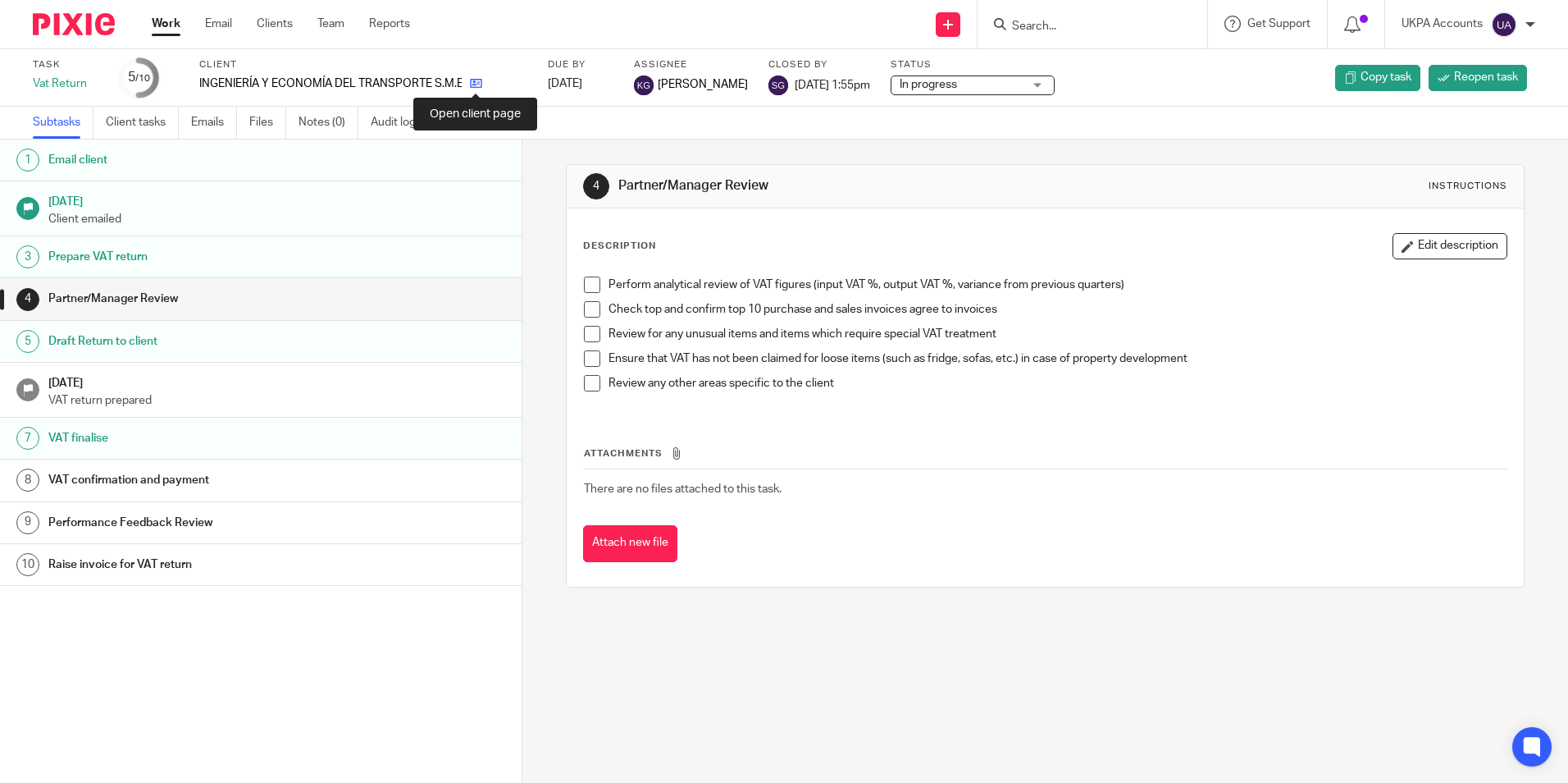
click at [476, 77] on icon at bounding box center [476, 83] width 12 height 12
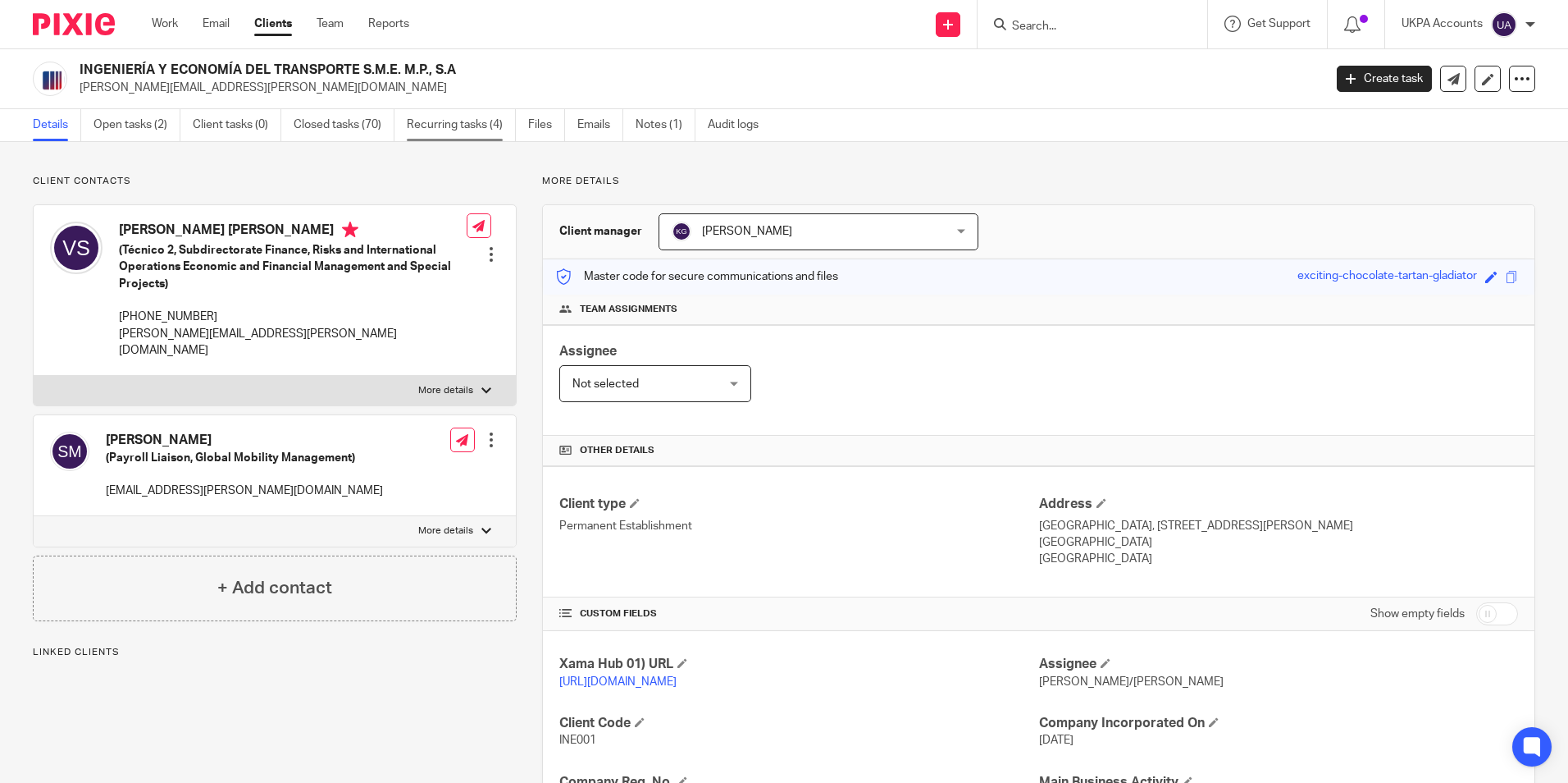
click at [480, 123] on link "Recurring tasks (4)" at bounding box center [461, 125] width 109 height 32
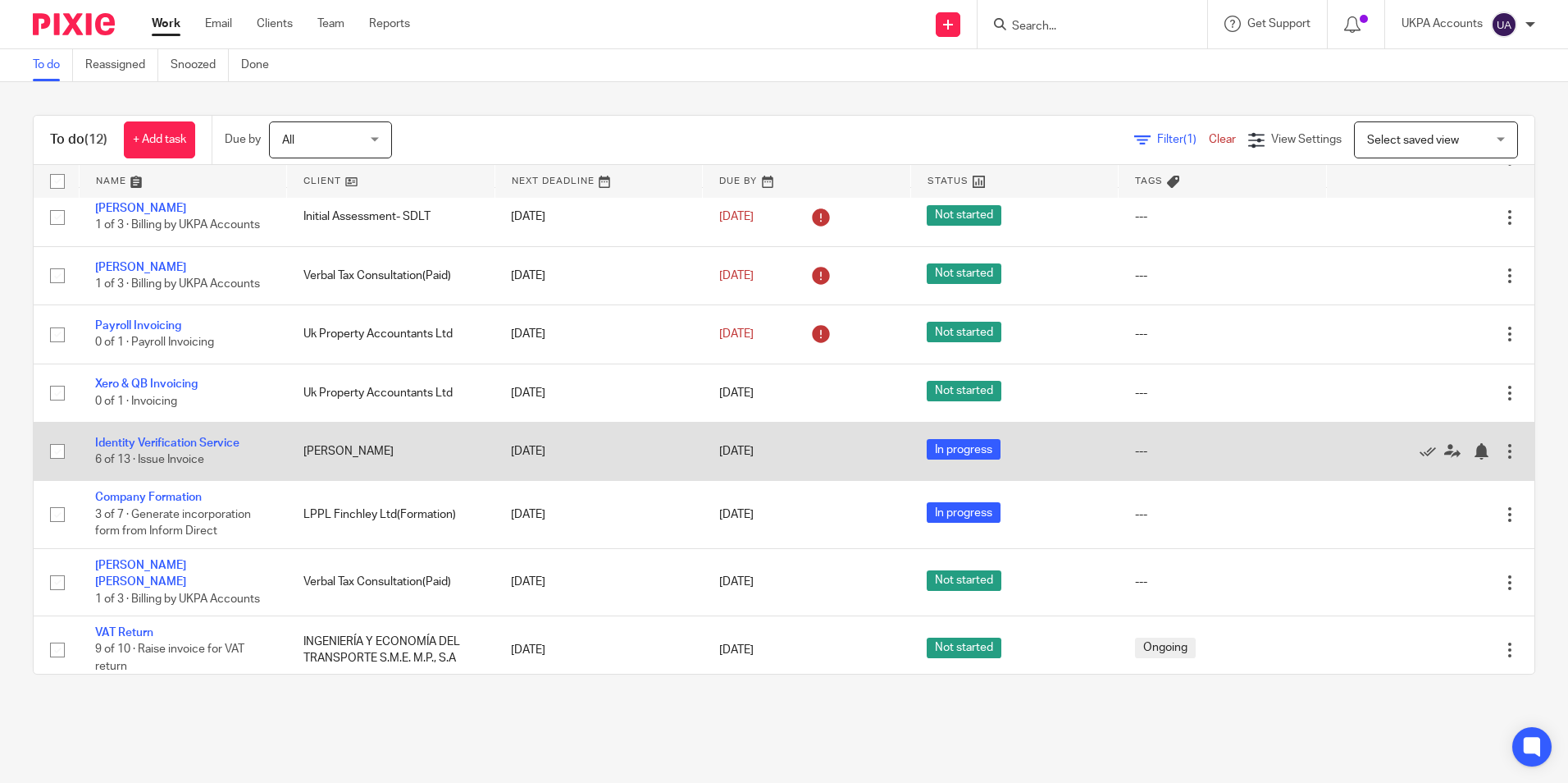
scroll to position [273, 0]
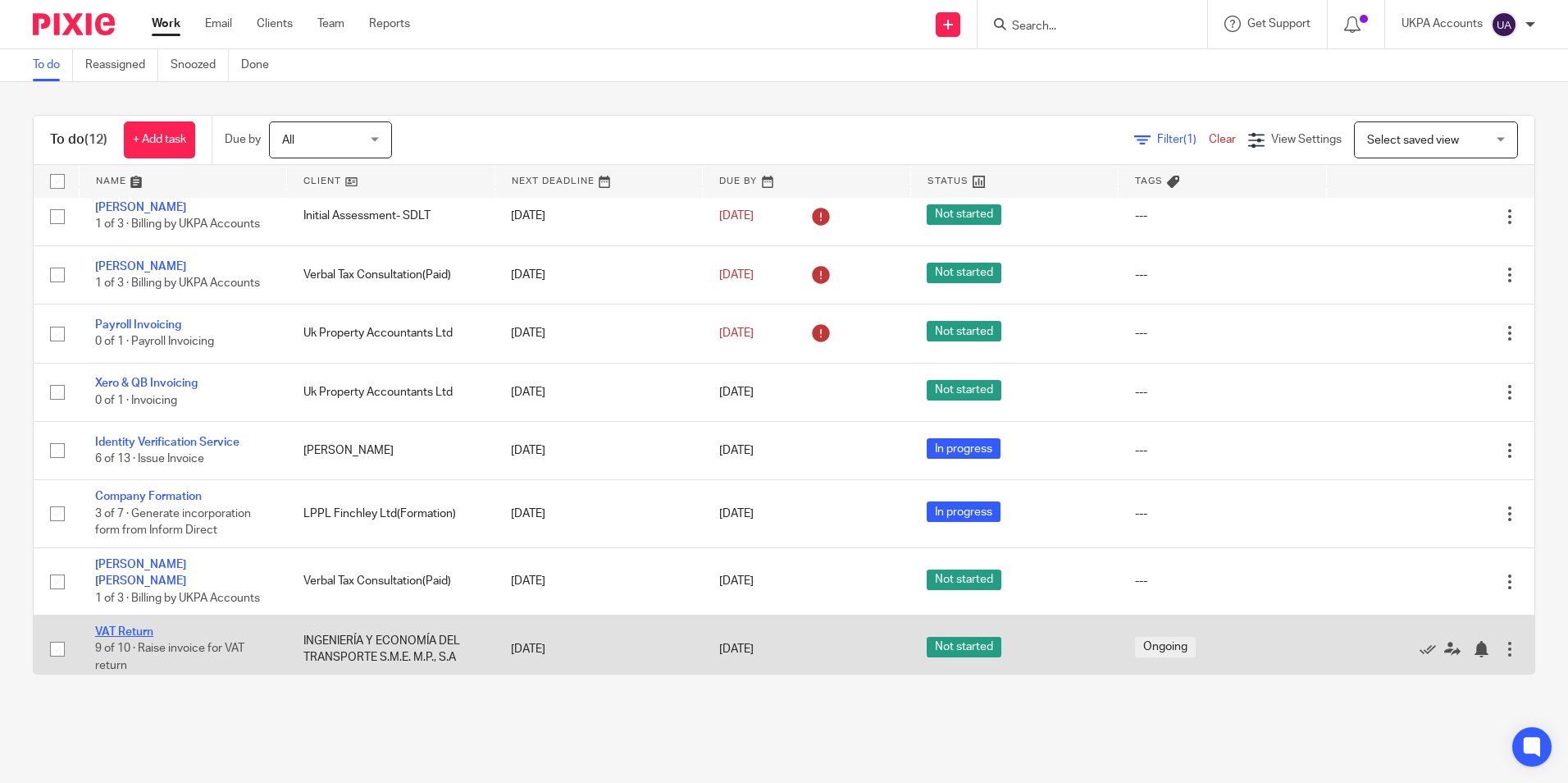
click at [134, 626] on link "VAT Return" at bounding box center [124, 632] width 59 height 12
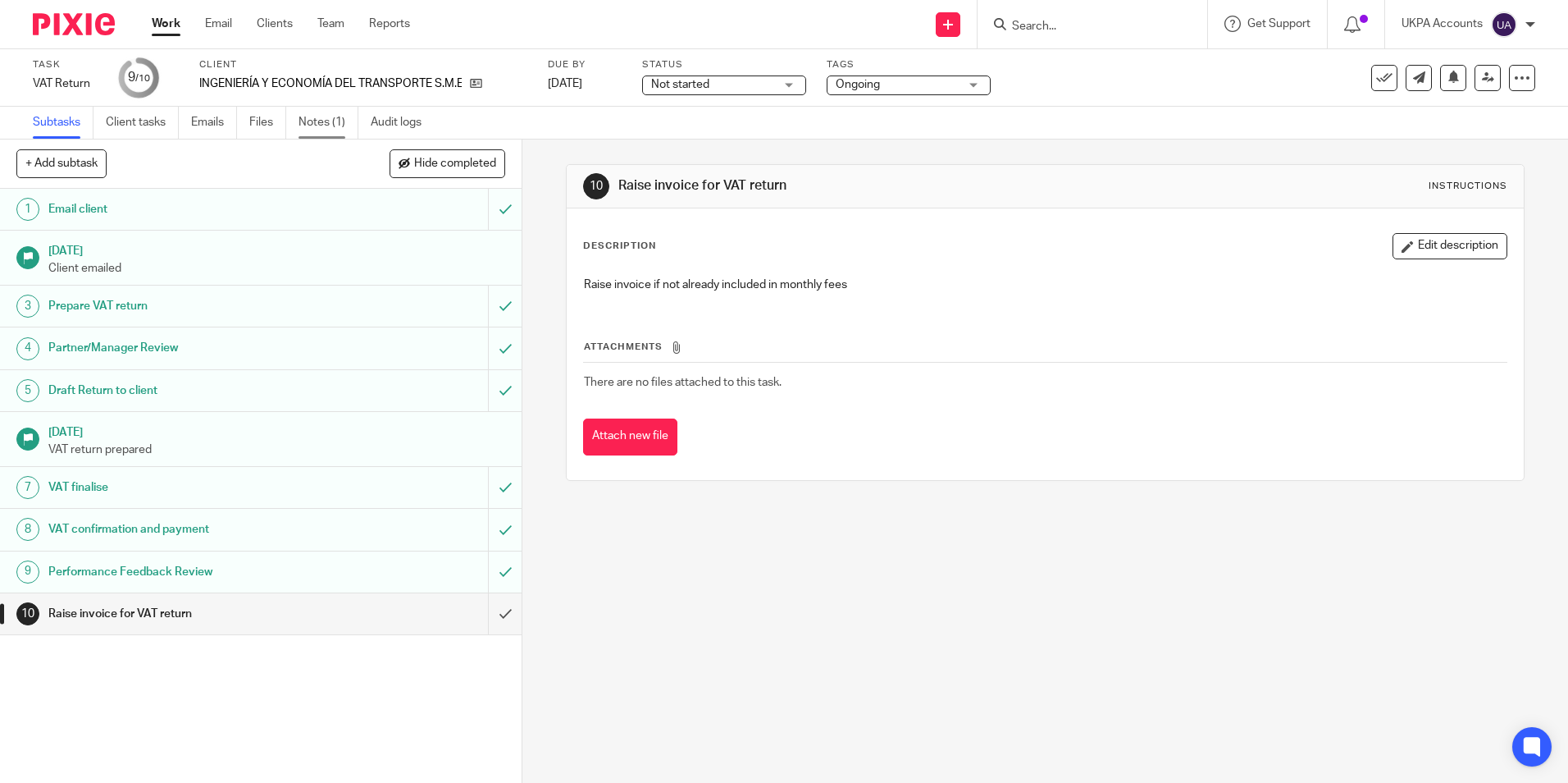
click at [317, 119] on link "Notes (1)" at bounding box center [329, 123] width 60 height 32
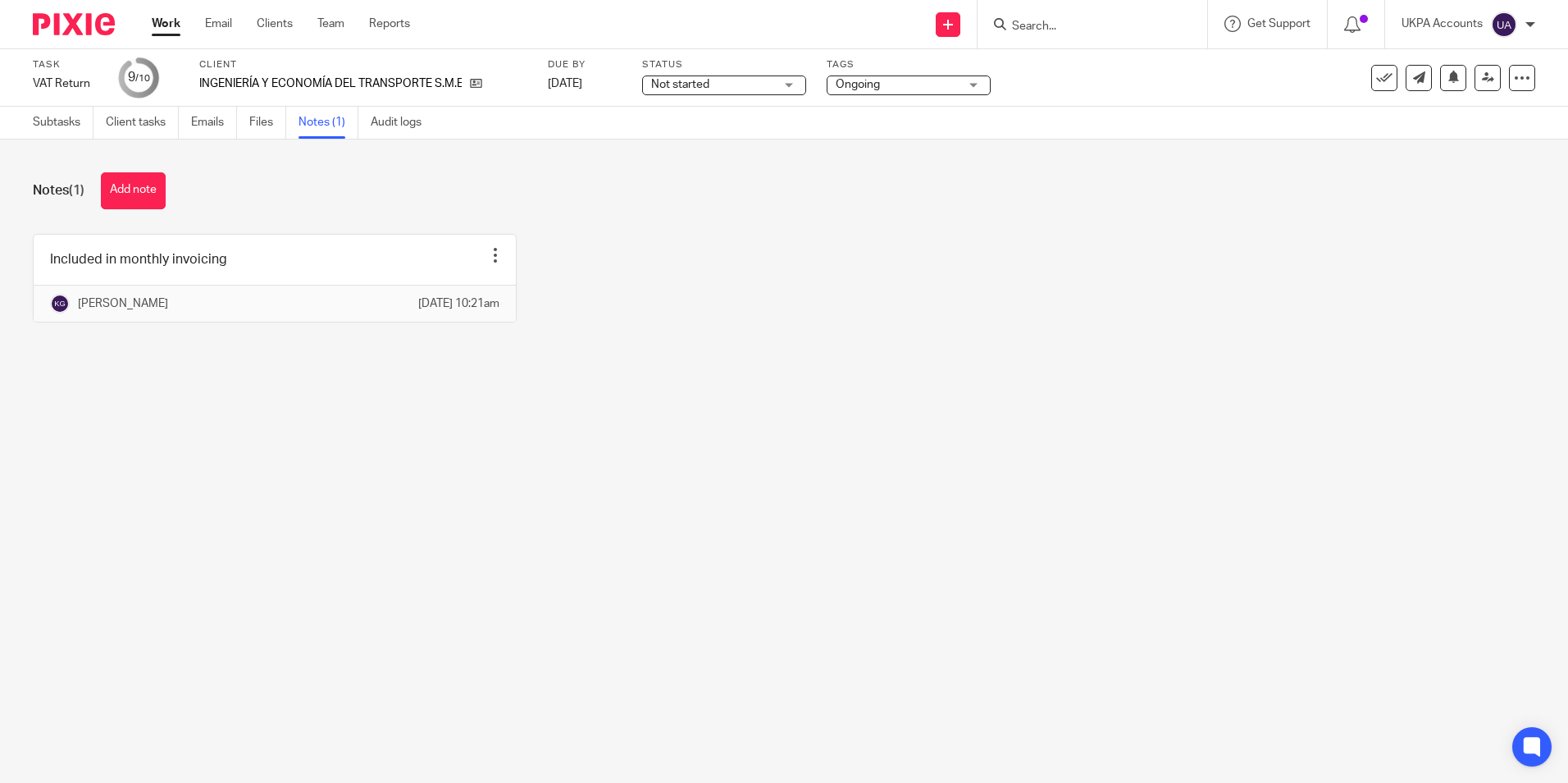
click at [128, 188] on button "Add note" at bounding box center [133, 190] width 65 height 37
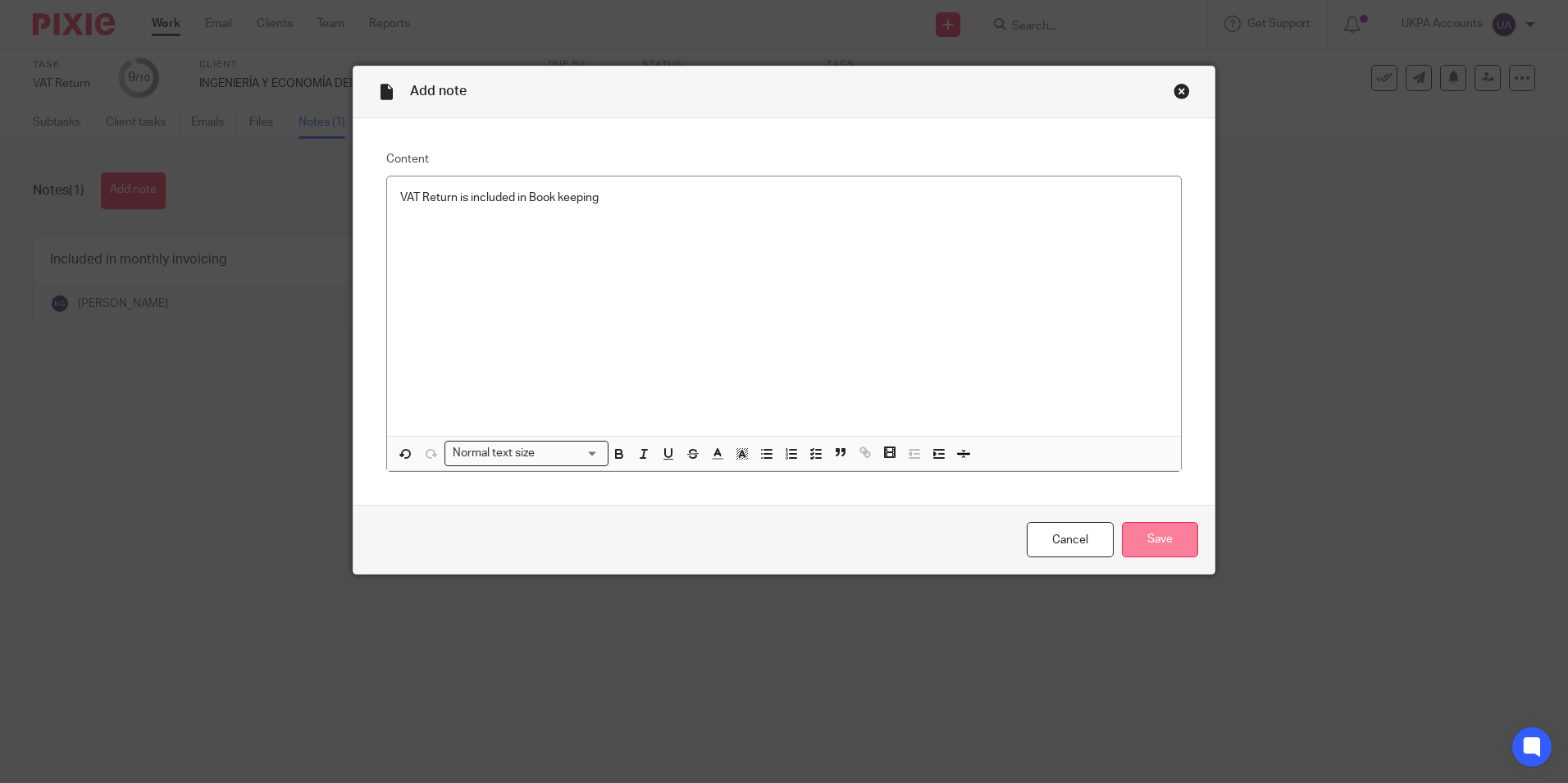
click at [1155, 543] on input "Save" at bounding box center [1160, 539] width 76 height 36
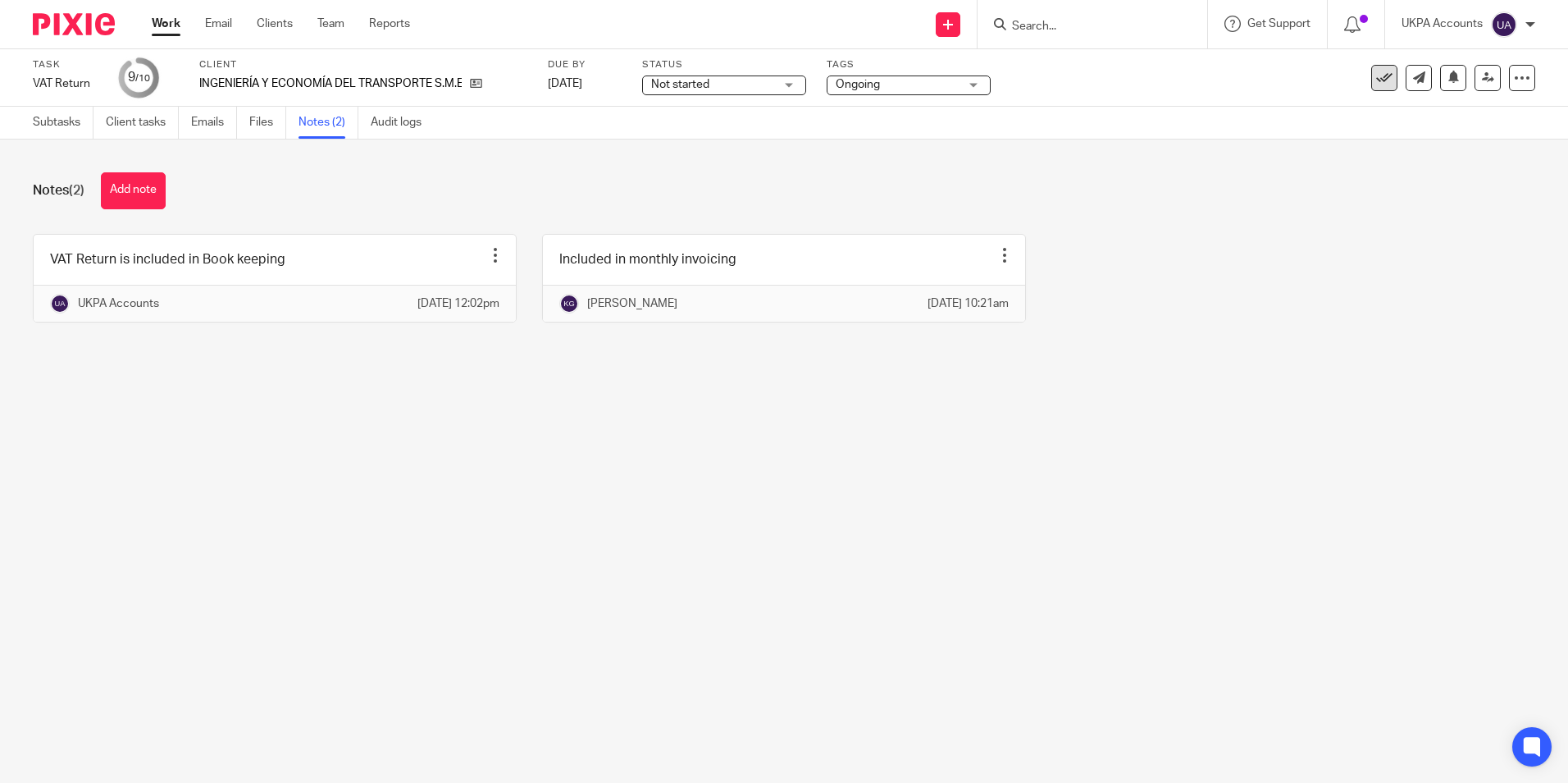
click at [1383, 83] on button at bounding box center [1384, 77] width 26 height 26
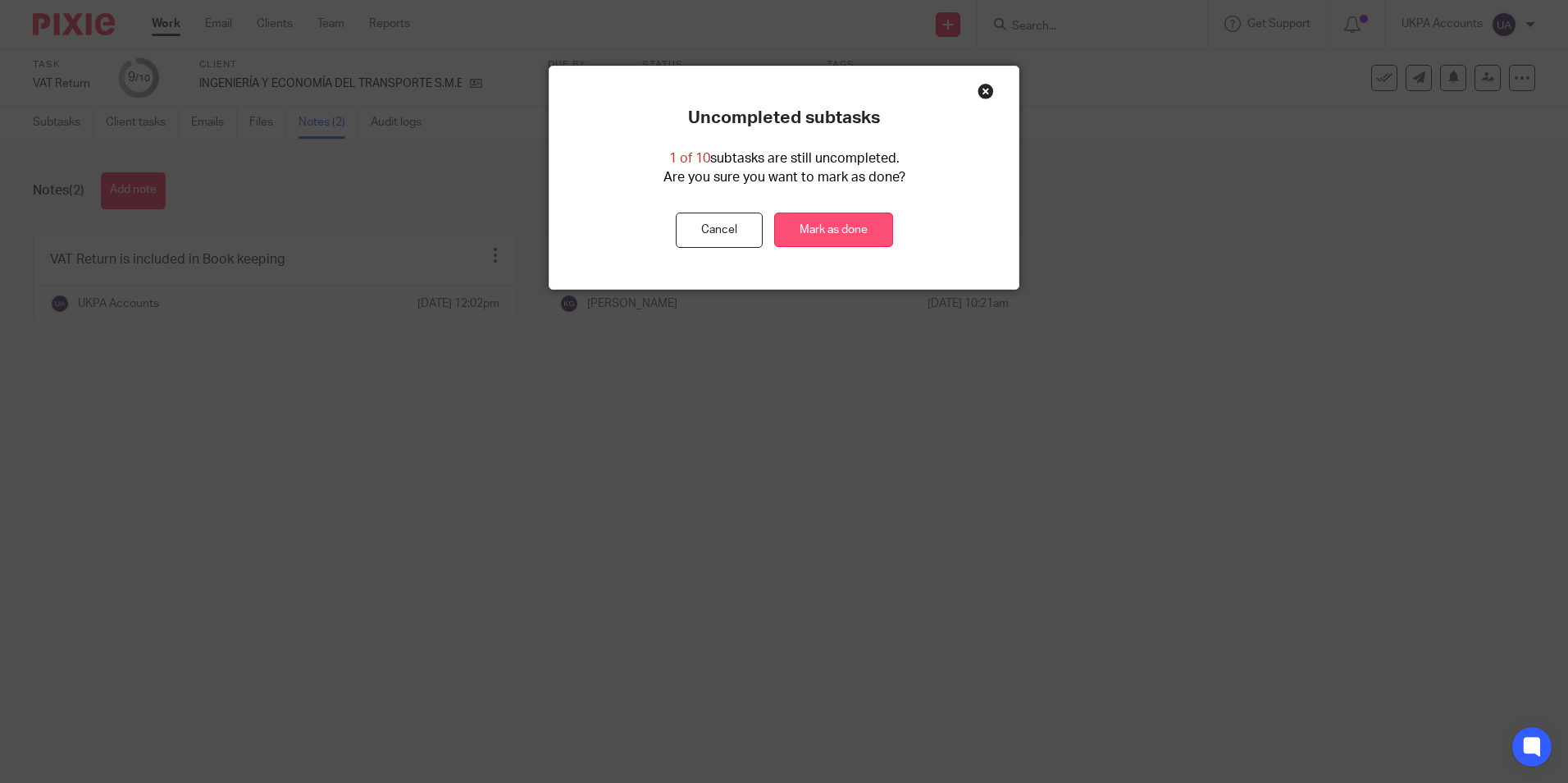
click at [795, 226] on link "Mark as done" at bounding box center [834, 230] width 119 height 36
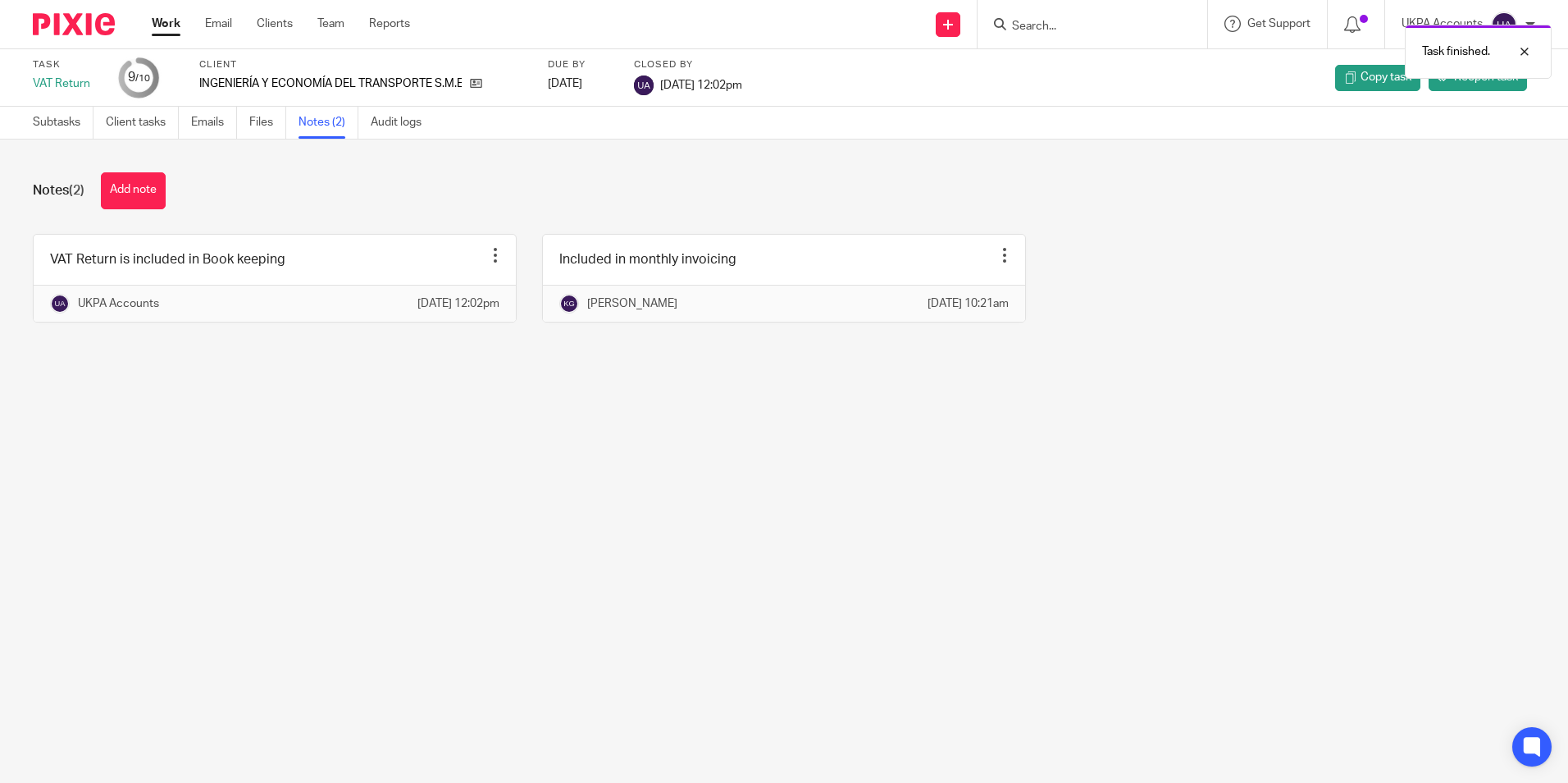
click at [172, 30] on link "Work" at bounding box center [166, 23] width 29 height 16
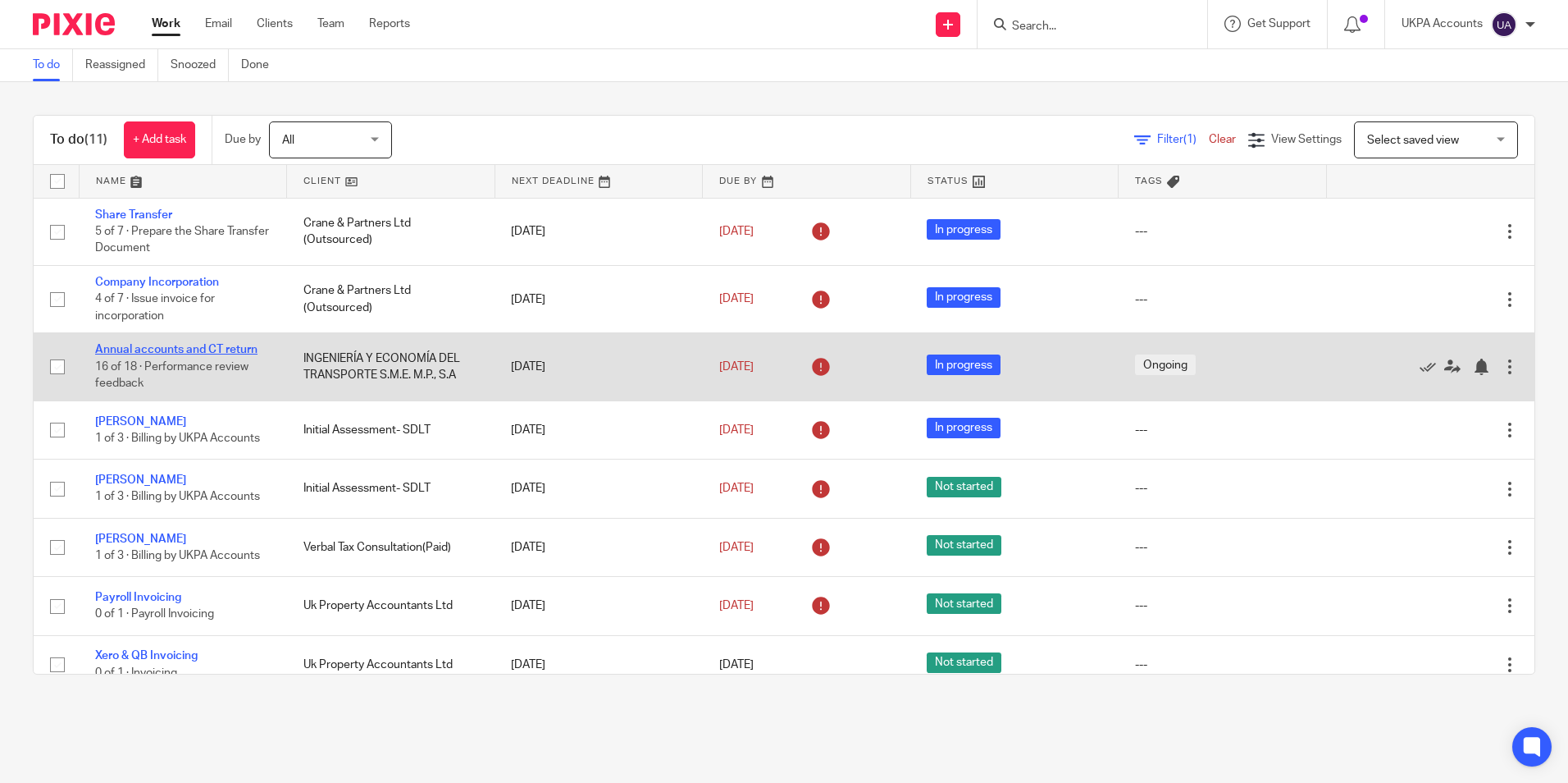
click at [176, 351] on link "Annual accounts and CT return" at bounding box center [176, 350] width 162 height 12
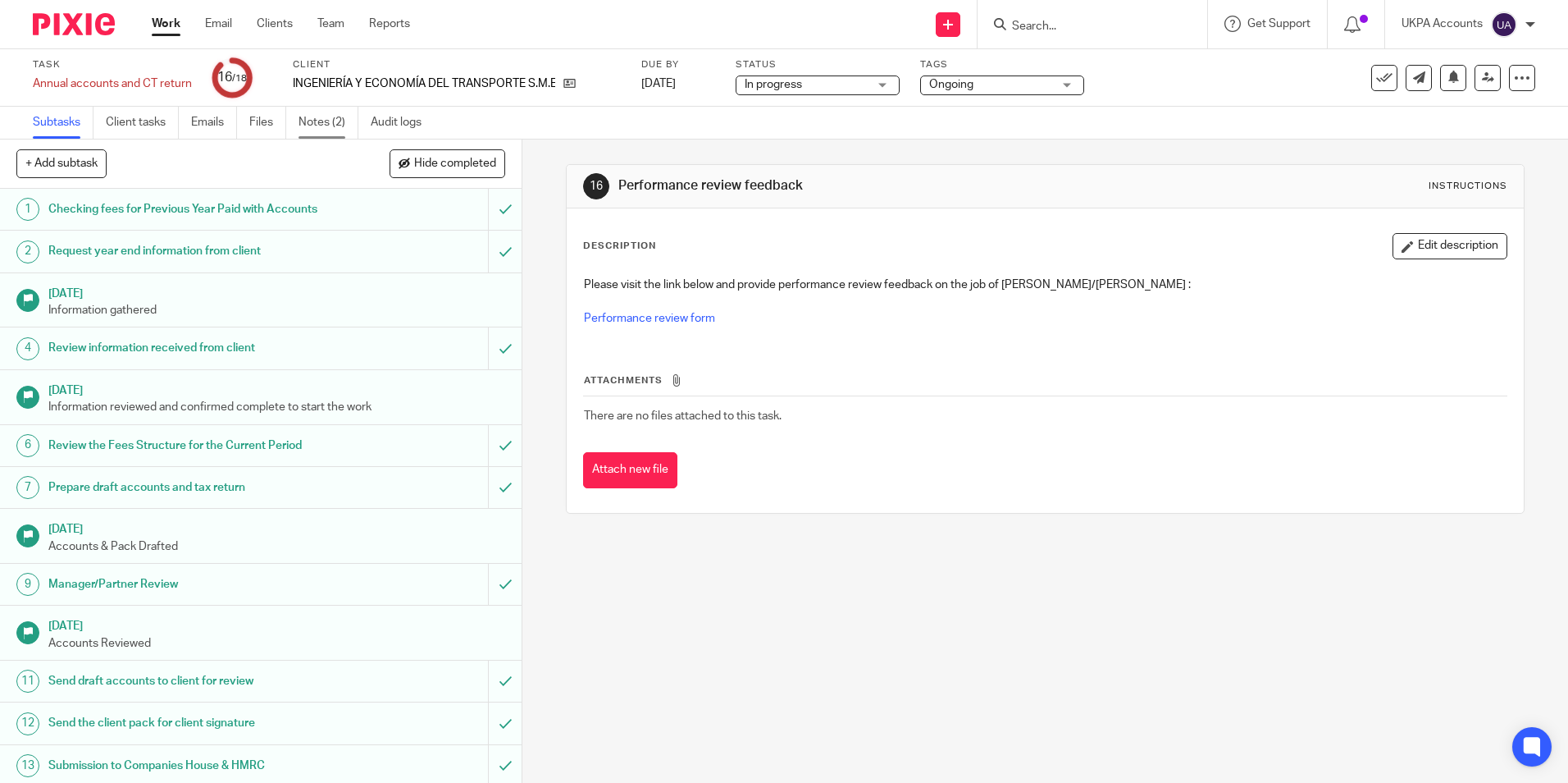
click at [336, 119] on link "Notes (2)" at bounding box center [329, 123] width 60 height 32
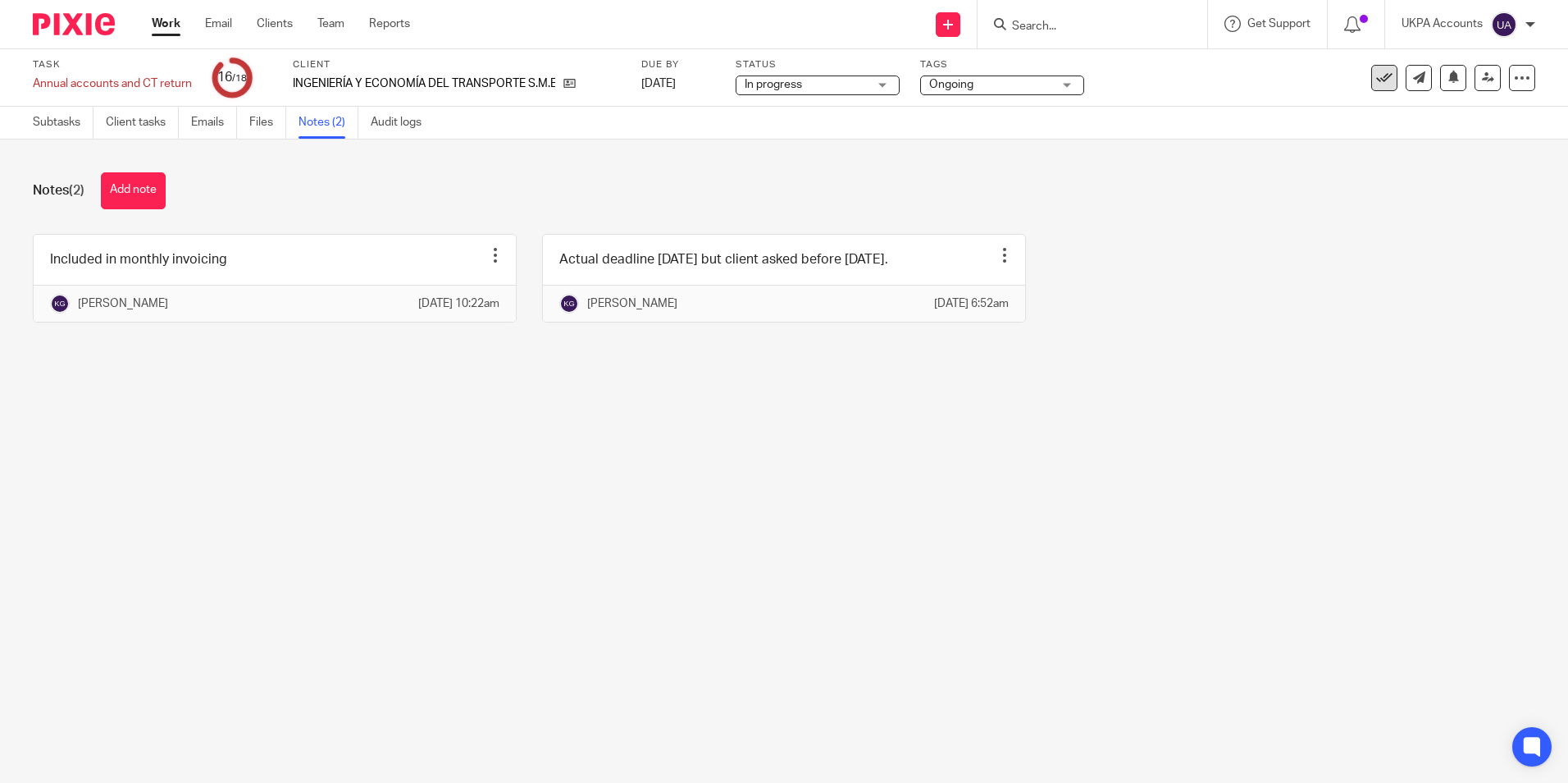
click at [1380, 85] on button at bounding box center [1384, 77] width 26 height 26
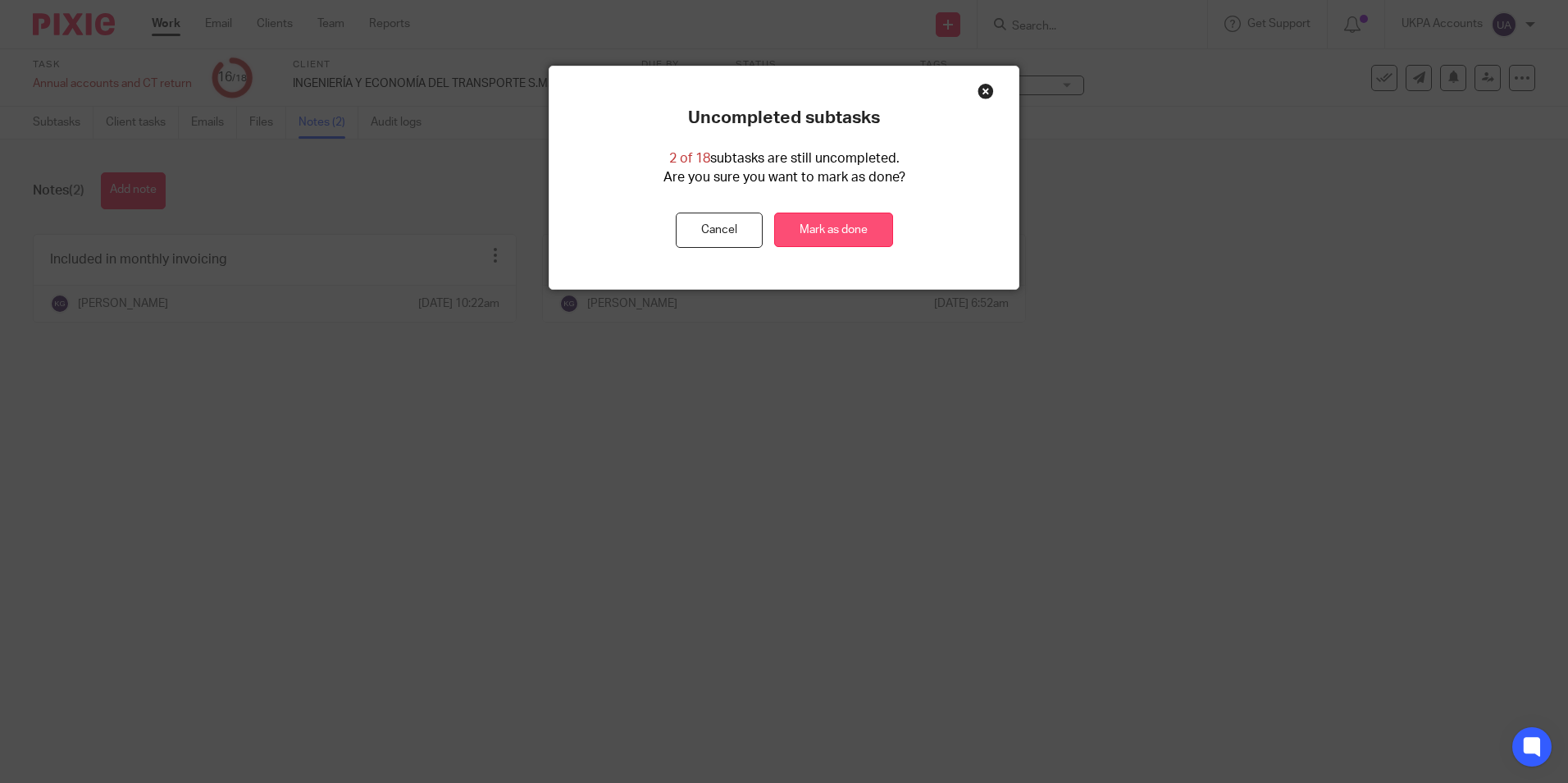
click at [807, 230] on link "Mark as done" at bounding box center [834, 230] width 119 height 36
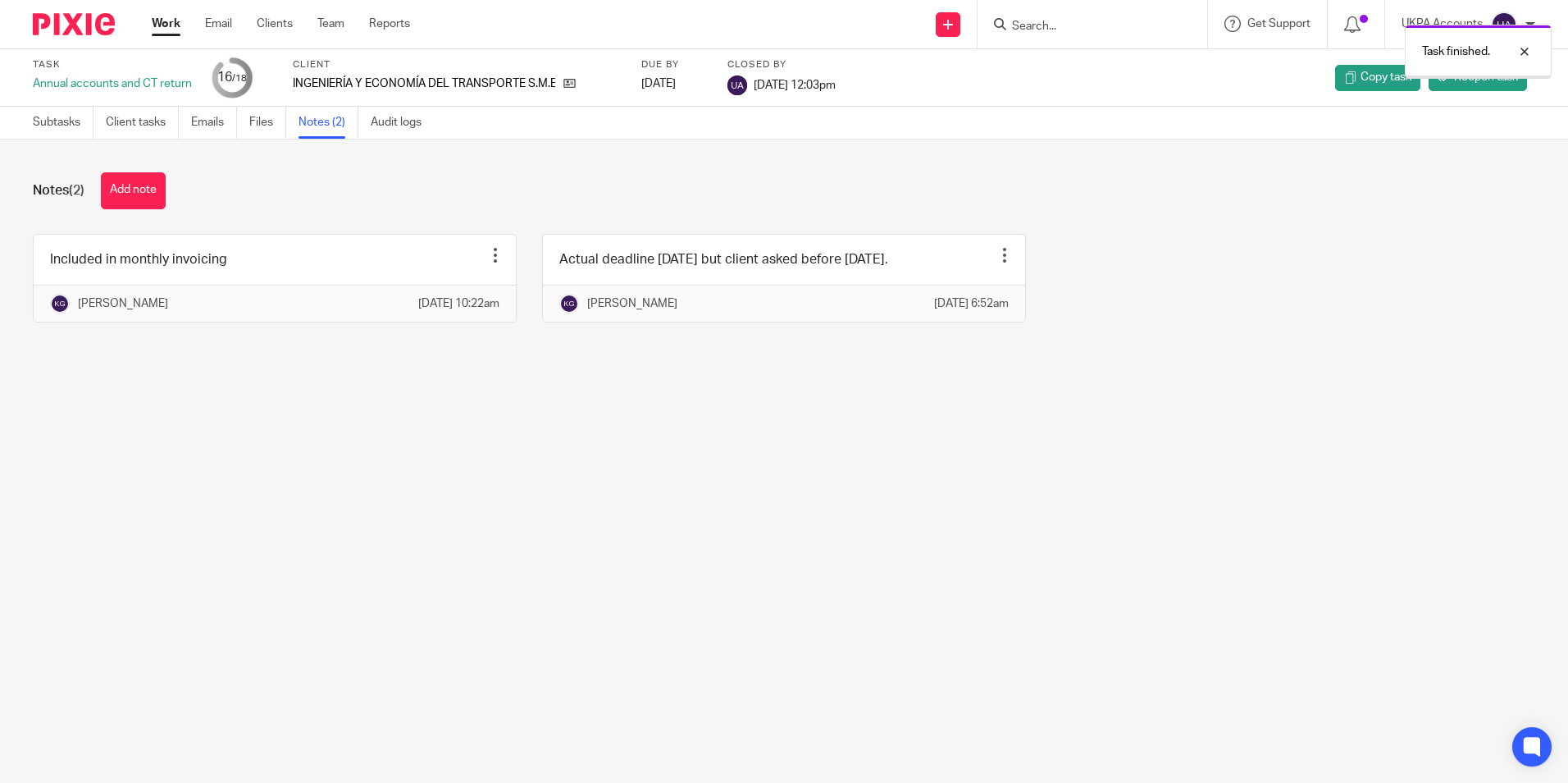
click at [162, 28] on link "Work" at bounding box center [166, 23] width 29 height 16
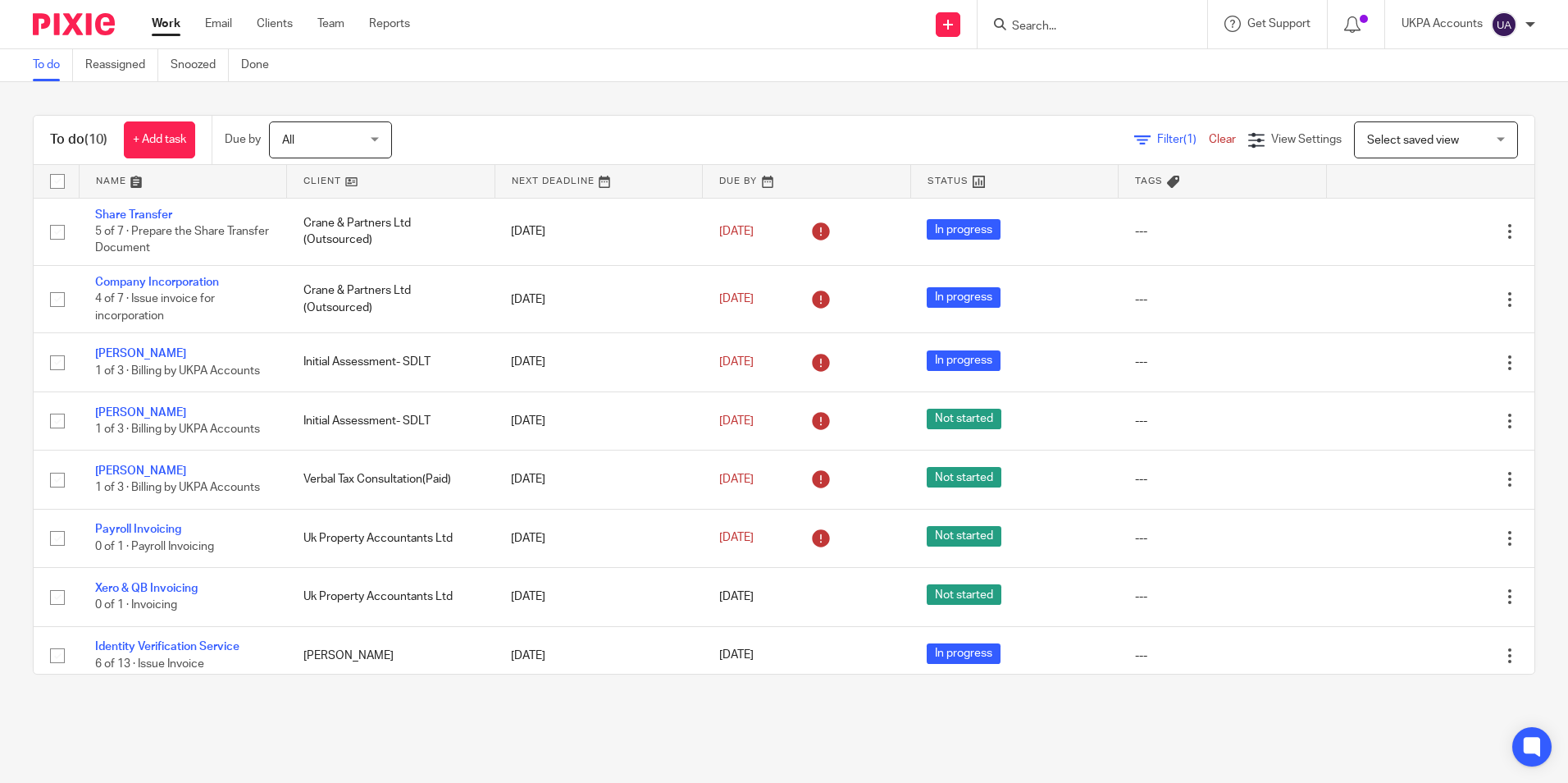
click at [413, 83] on div "To do (10) + Add task Due by All All [DATE] [DATE] This week Next week This mon…" at bounding box center [784, 395] width 1568 height 625
click at [197, 70] on link "Snoozed" at bounding box center [200, 65] width 59 height 32
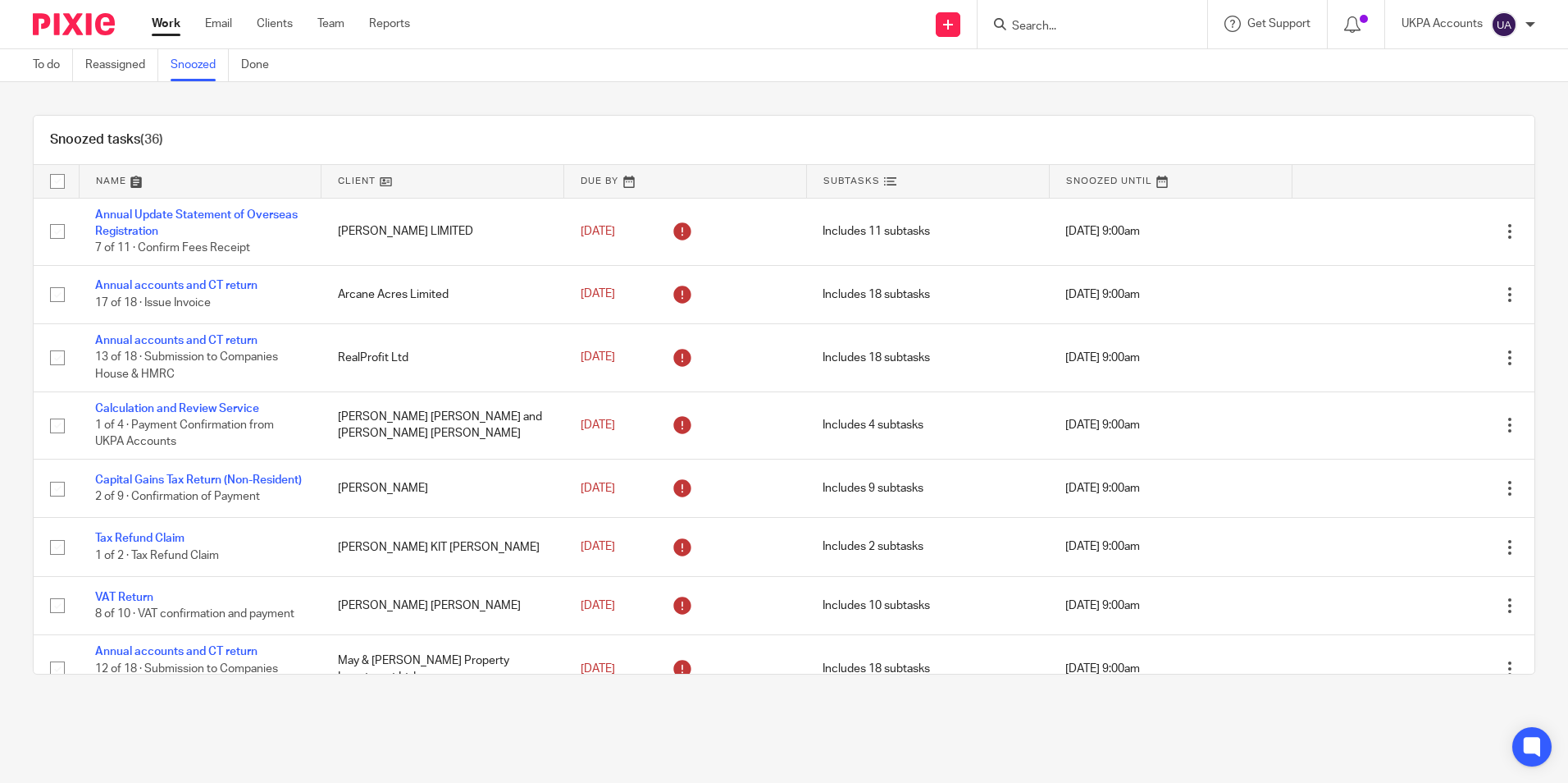
click at [629, 132] on div "Snoozed tasks (36)" at bounding box center [784, 140] width 1501 height 49
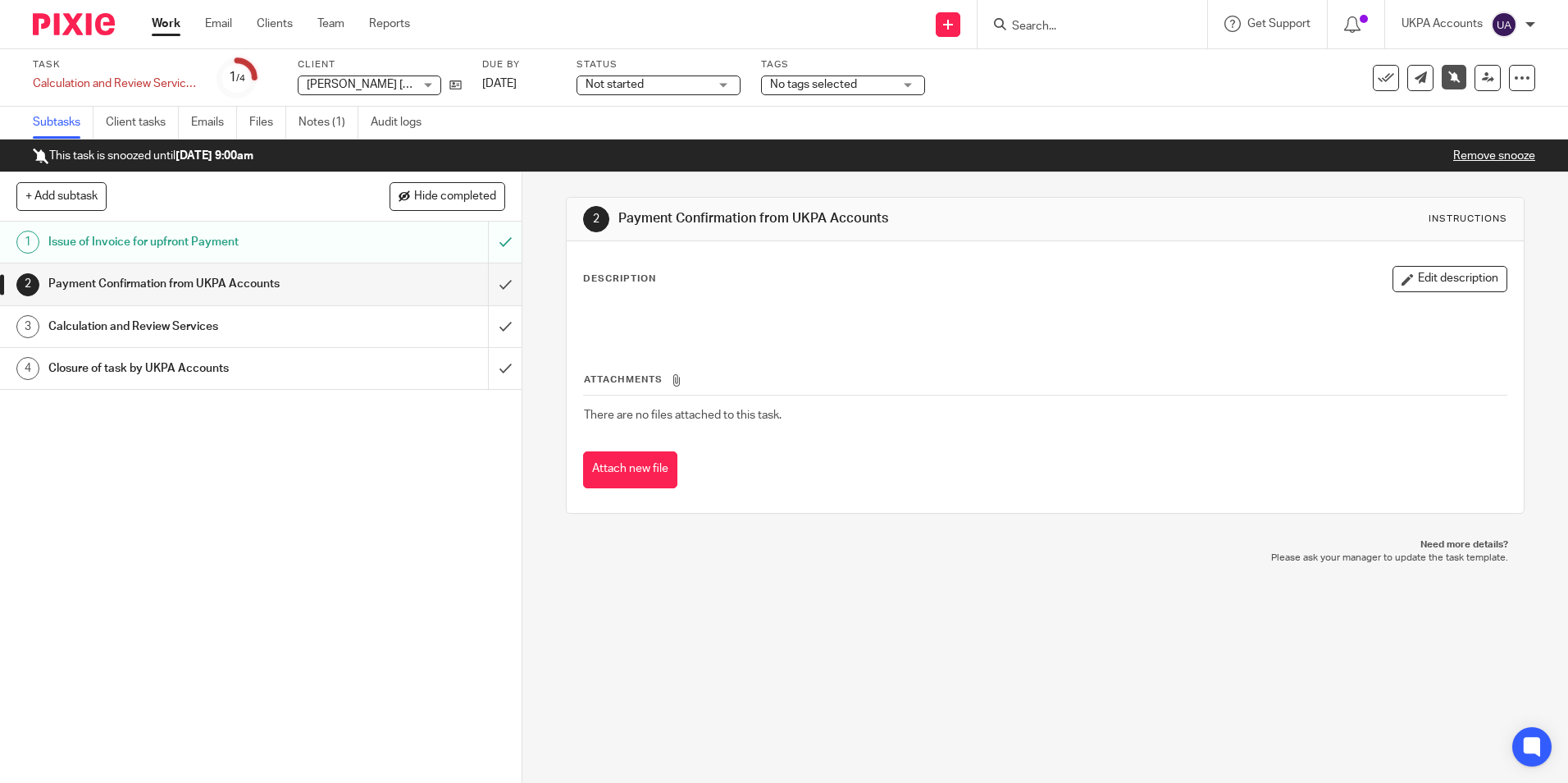
click at [1113, 29] on input "Search" at bounding box center [1084, 26] width 148 height 14
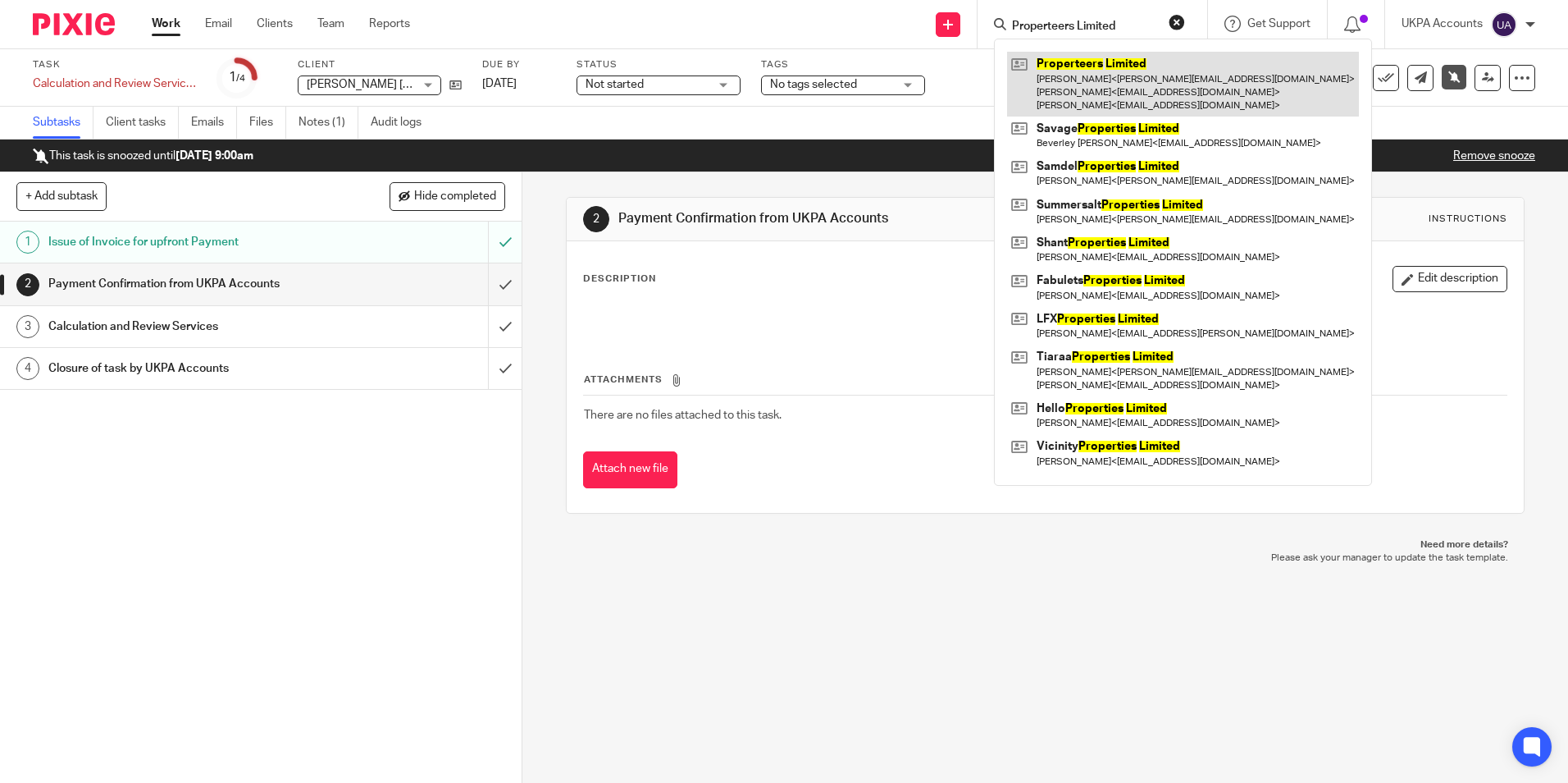
type input "Properteers Limited"
click at [1094, 84] on link at bounding box center [1183, 84] width 351 height 65
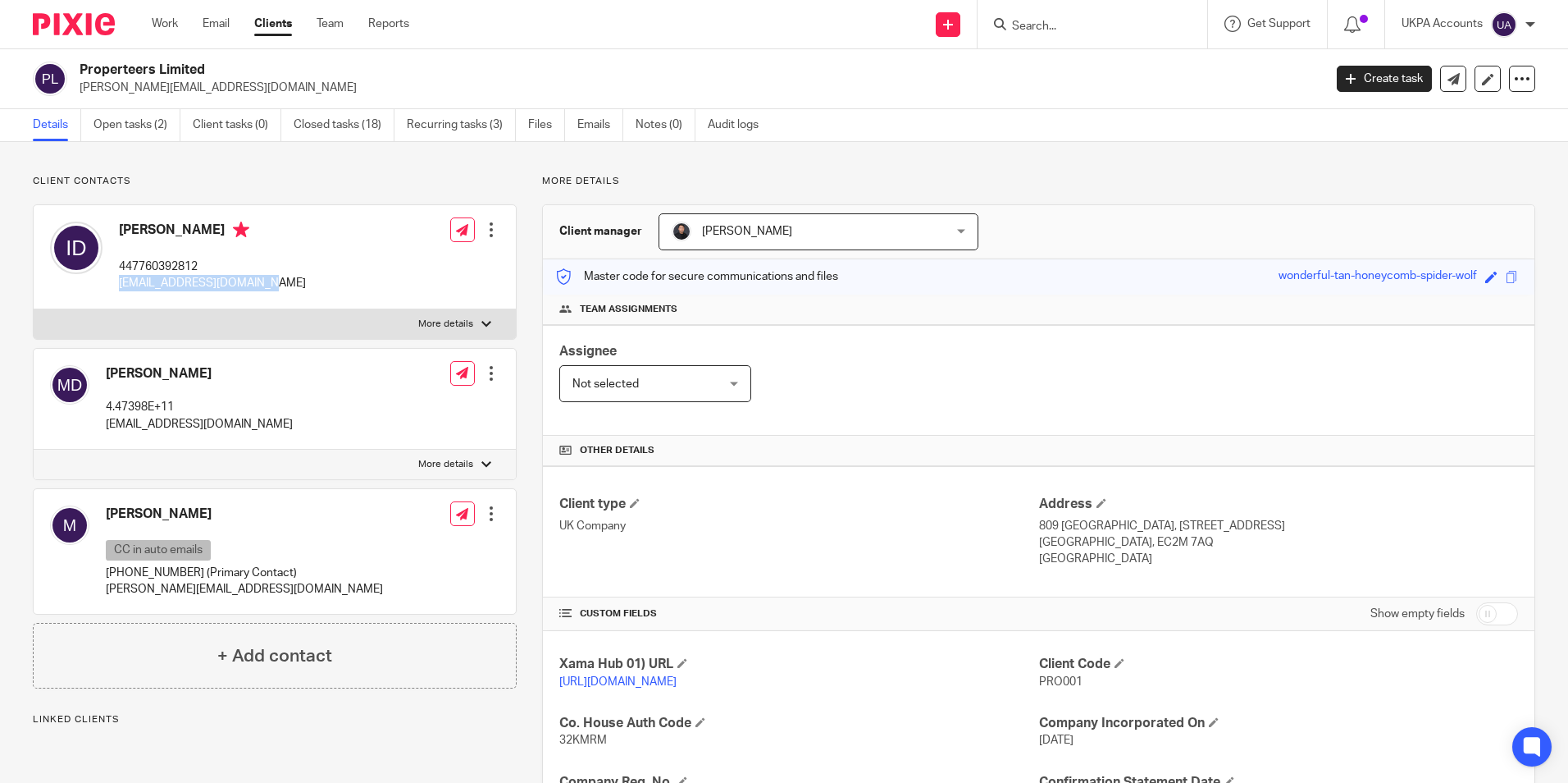
drag, startPoint x: 115, startPoint y: 282, endPoint x: 278, endPoint y: 298, distance: 163.8
click at [278, 298] on div "[PERSON_NAME] 447760392812 [EMAIL_ADDRESS][DOMAIN_NAME] Edit contact Create cli…" at bounding box center [275, 256] width 482 height 104
copy p "[EMAIL_ADDRESS][DOMAIN_NAME]"
drag, startPoint x: 105, startPoint y: 422, endPoint x: 244, endPoint y: 444, distance: 140.7
click at [244, 444] on div "Mouhammad Dabboussi 4.47398E+11 mdaboucy@gmail.com Edit contact Create client f…" at bounding box center [275, 399] width 482 height 101
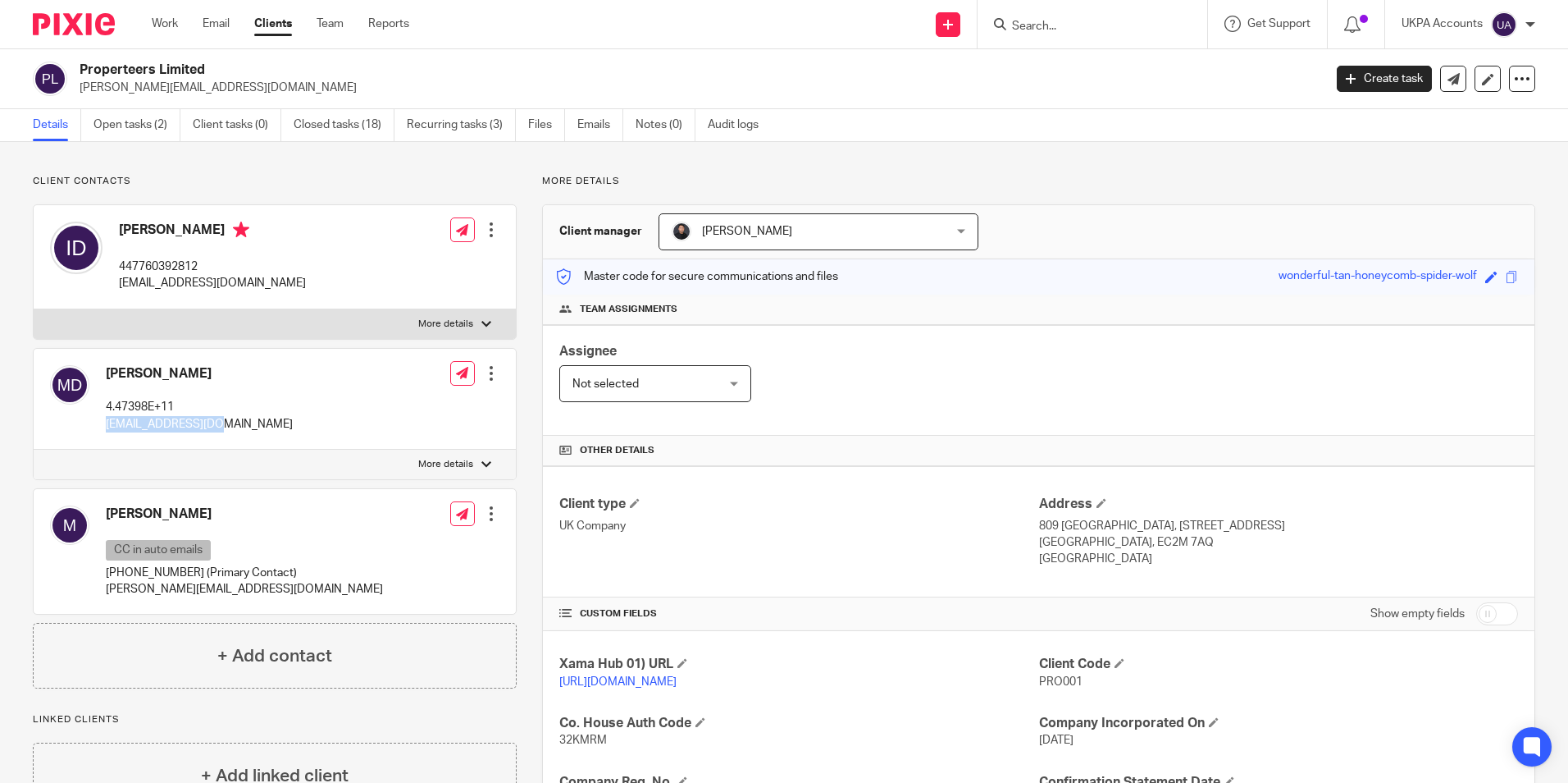
copy p "[EMAIL_ADDRESS][DOMAIN_NAME]"
drag, startPoint x: 99, startPoint y: 371, endPoint x: 264, endPoint y: 375, distance: 165.0
click at [264, 375] on div "Mouhammad Dabboussi 4.47398E+11 mdaboucy@gmail.com Edit contact Create client f…" at bounding box center [275, 399] width 482 height 101
copy h4 "[PERSON_NAME]"
drag, startPoint x: 119, startPoint y: 283, endPoint x: 275, endPoint y: 296, distance: 156.5
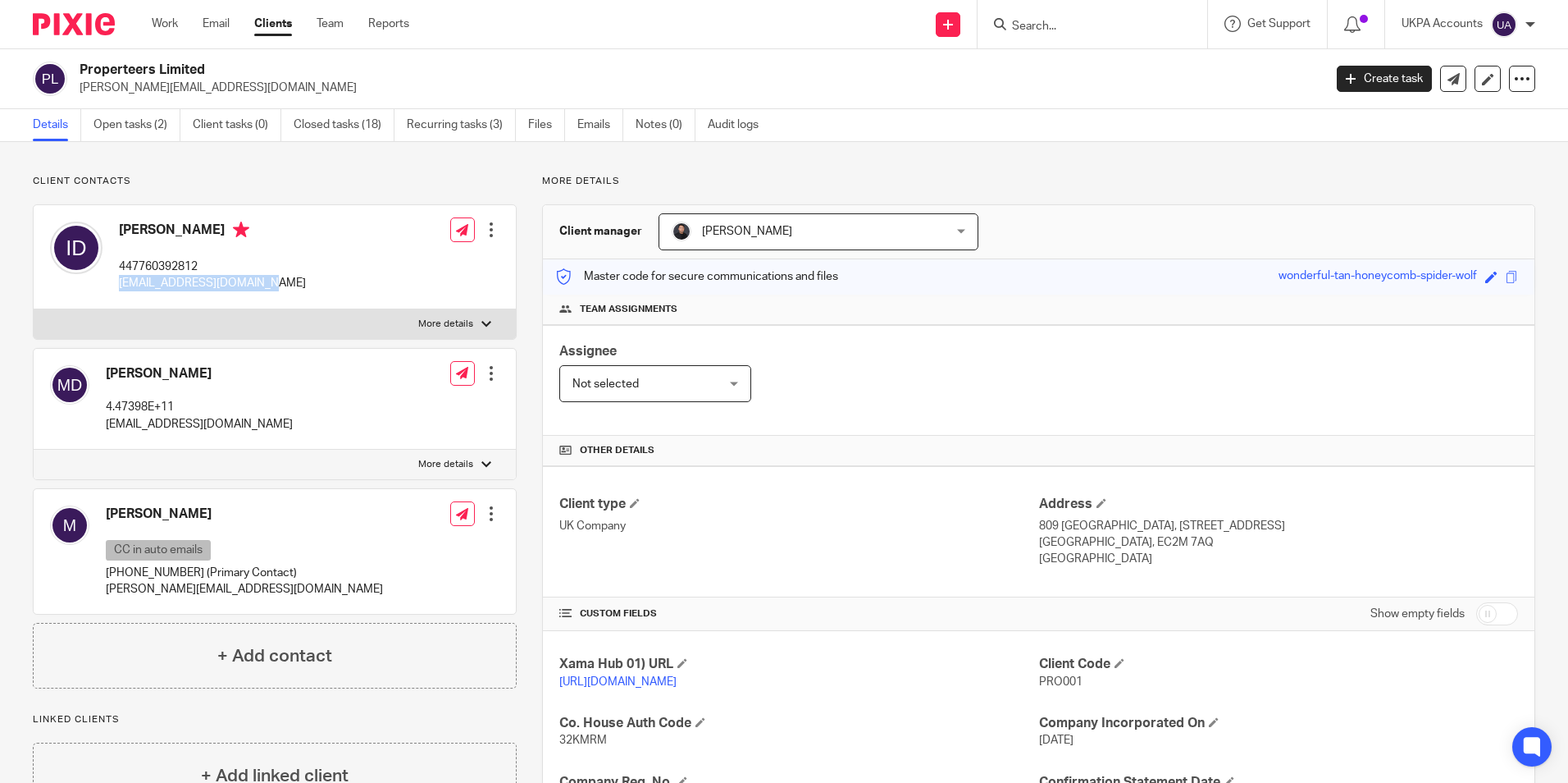
click at [275, 296] on div "Issam Dabboussi 447760392812 issamdabboussi@gmail.com Edit contact Create clien…" at bounding box center [275, 256] width 482 height 104
copy p "[EMAIL_ADDRESS][DOMAIN_NAME]"
click at [1067, 31] on input "Search" at bounding box center [1084, 26] width 148 height 14
paste input "Battery Nsv Limited"
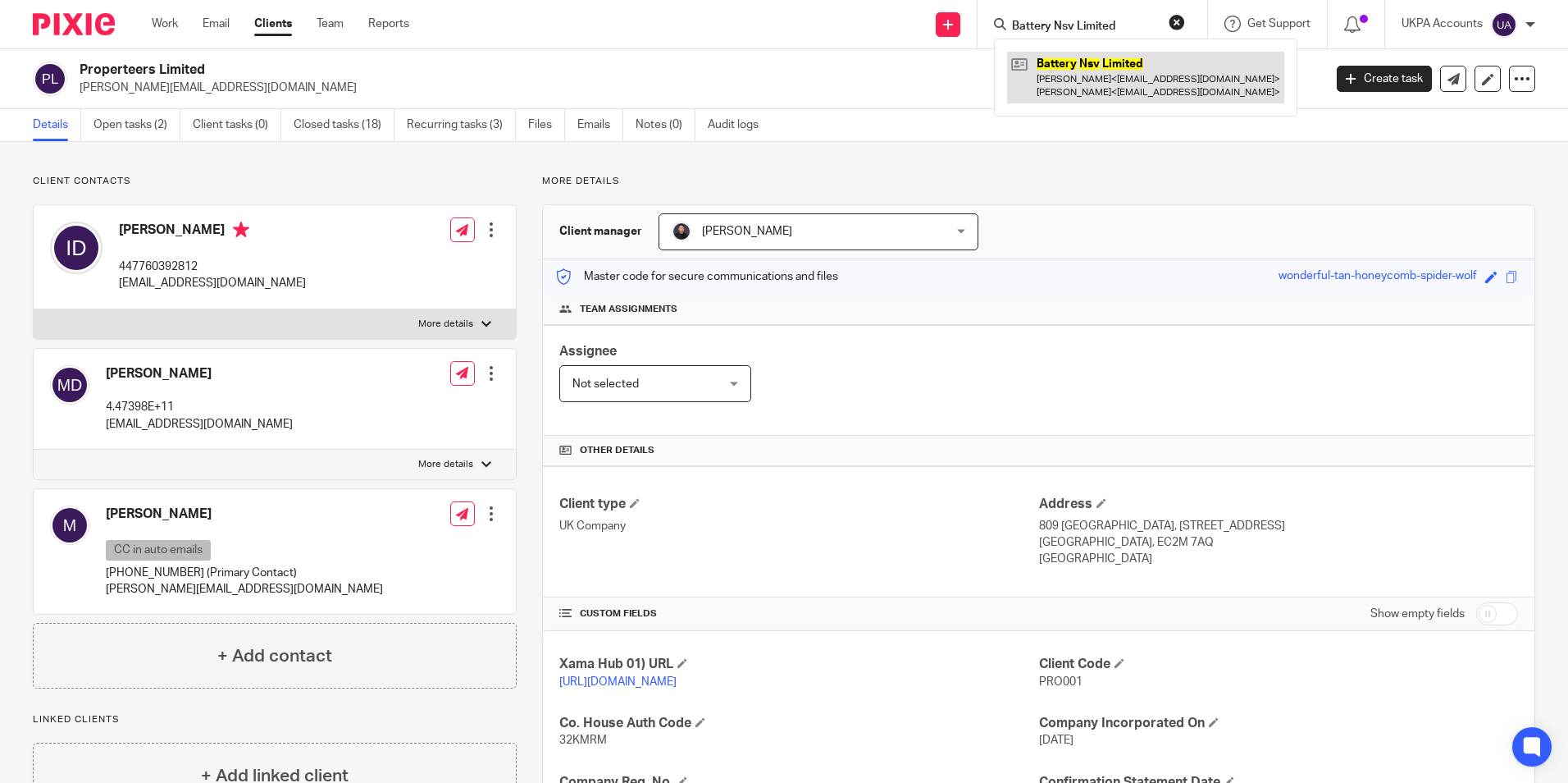
type input "Battery Nsv Limited"
click at [1063, 84] on link at bounding box center [1145, 77] width 278 height 51
click at [1088, 17] on form "Battery Nsv Limited" at bounding box center [1098, 24] width 175 height 20
click at [1101, 24] on input "Battery Nsv Limited" at bounding box center [1084, 26] width 148 height 14
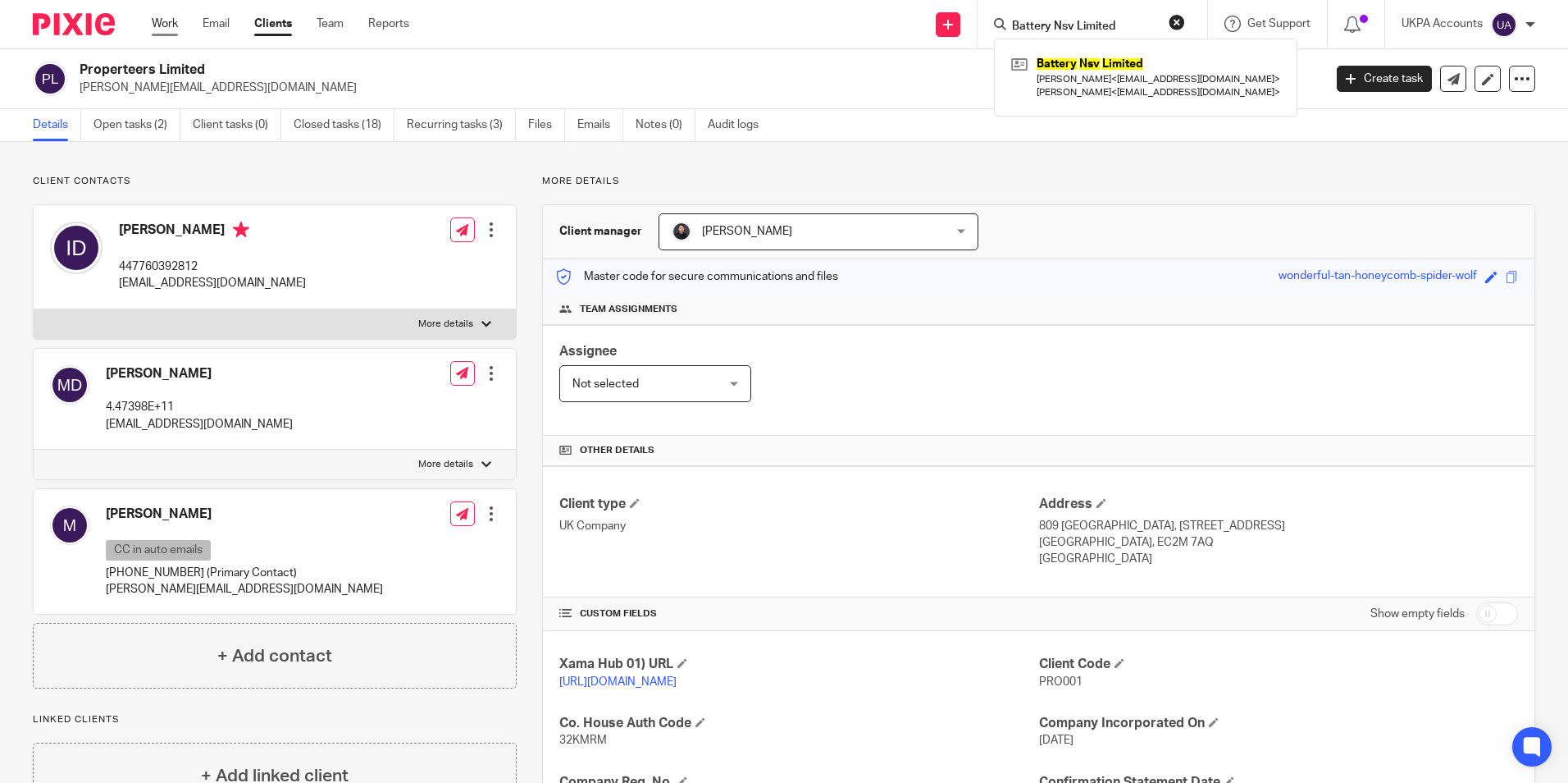
click at [171, 26] on link "Work" at bounding box center [165, 23] width 26 height 16
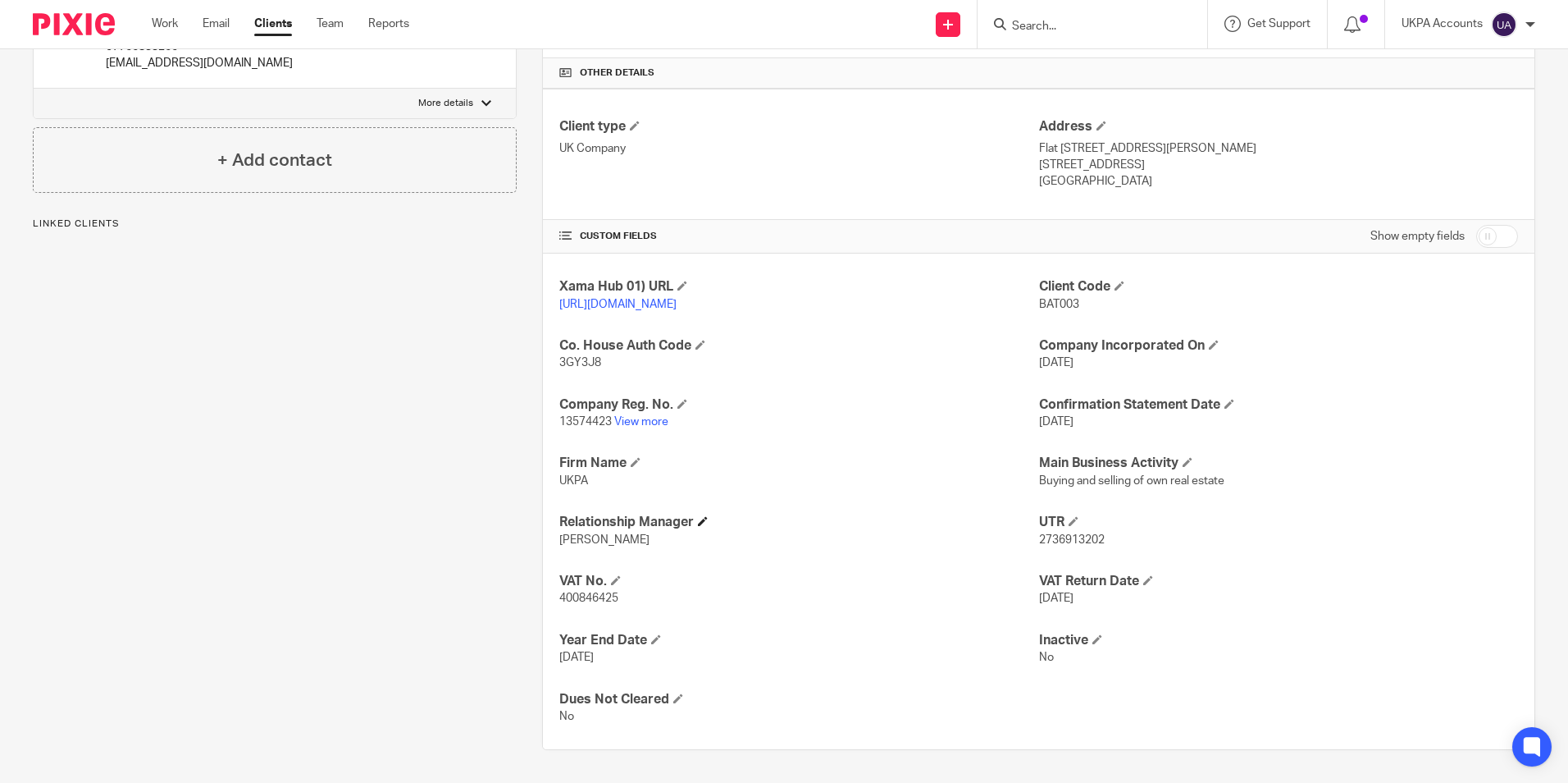
scroll to position [395, 0]
click at [639, 422] on link "View more" at bounding box center [642, 422] width 54 height 12
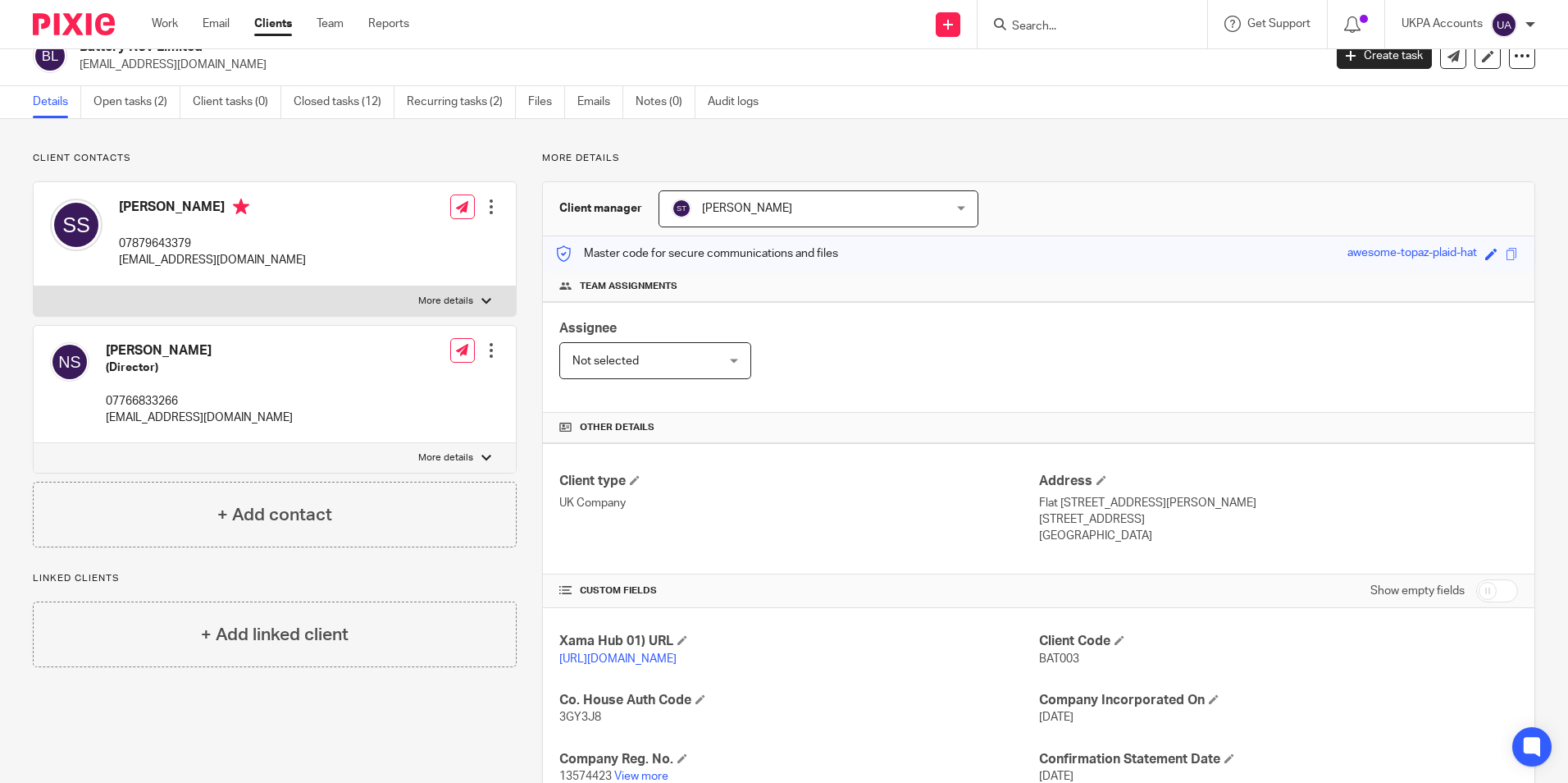
scroll to position [0, 0]
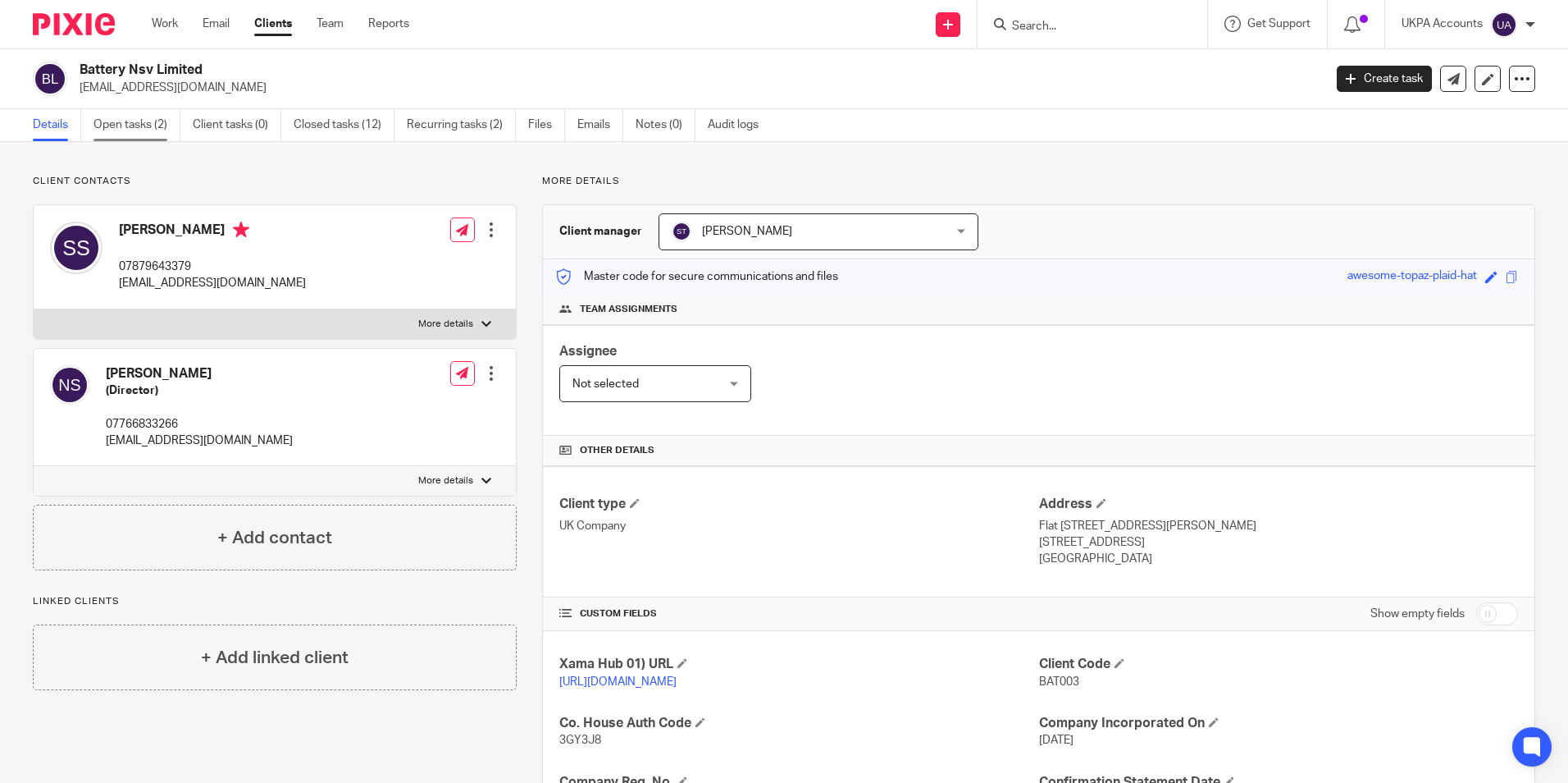
click at [134, 125] on link "Open tasks (2)" at bounding box center [137, 125] width 87 height 32
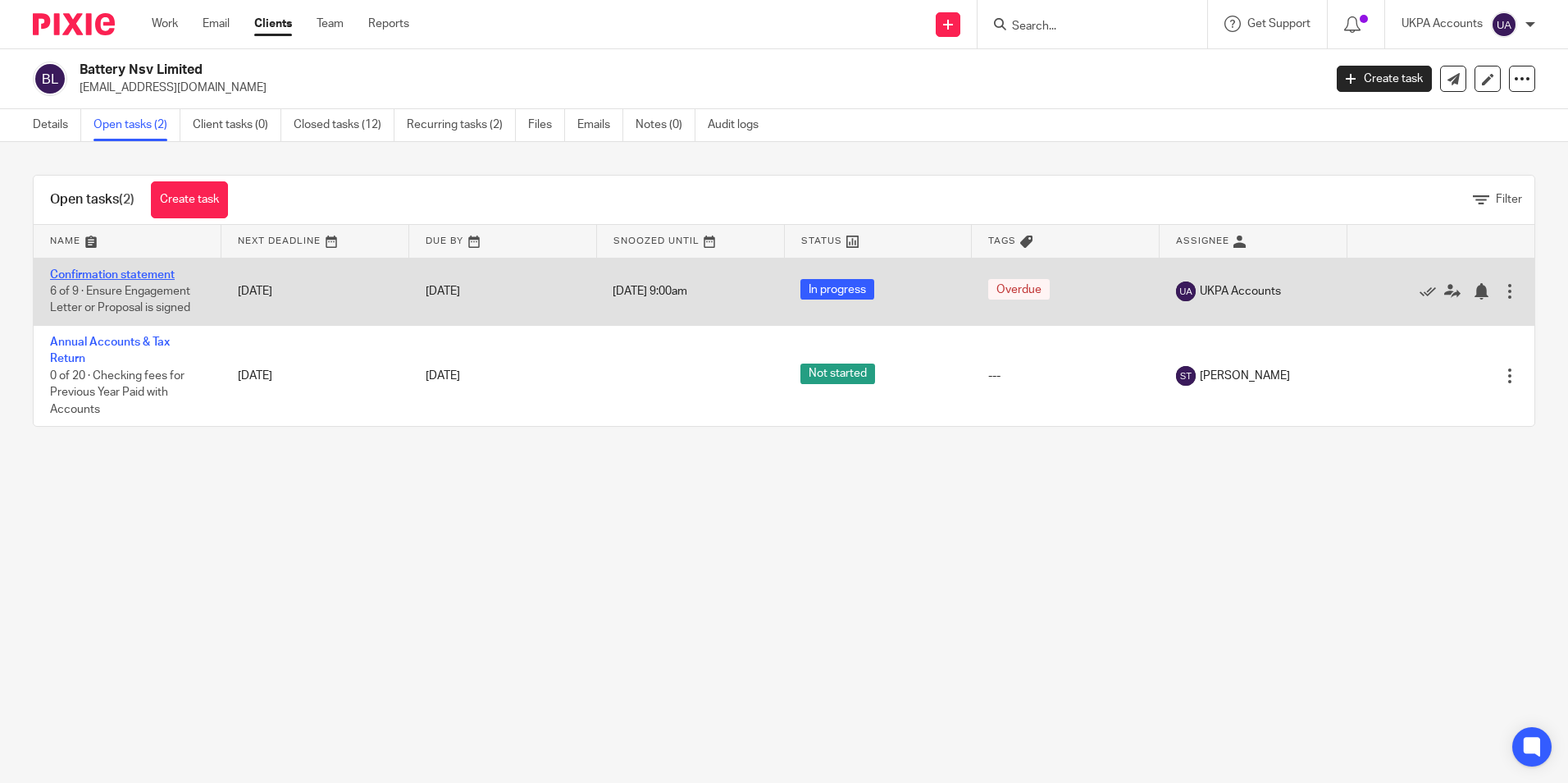
click at [150, 275] on link "Confirmation statement" at bounding box center [112, 275] width 125 height 12
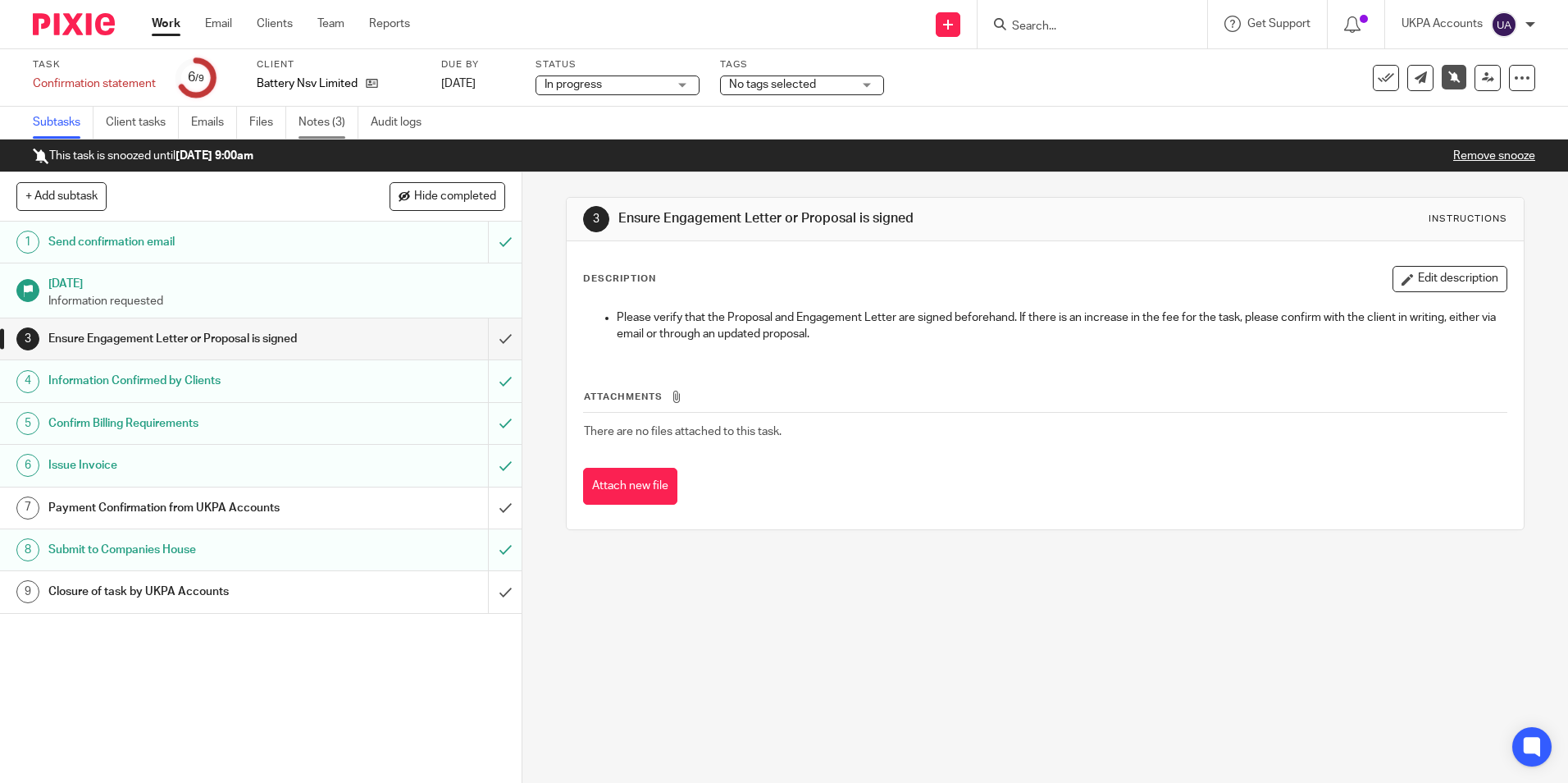
click at [330, 127] on link "Notes (3)" at bounding box center [329, 123] width 60 height 32
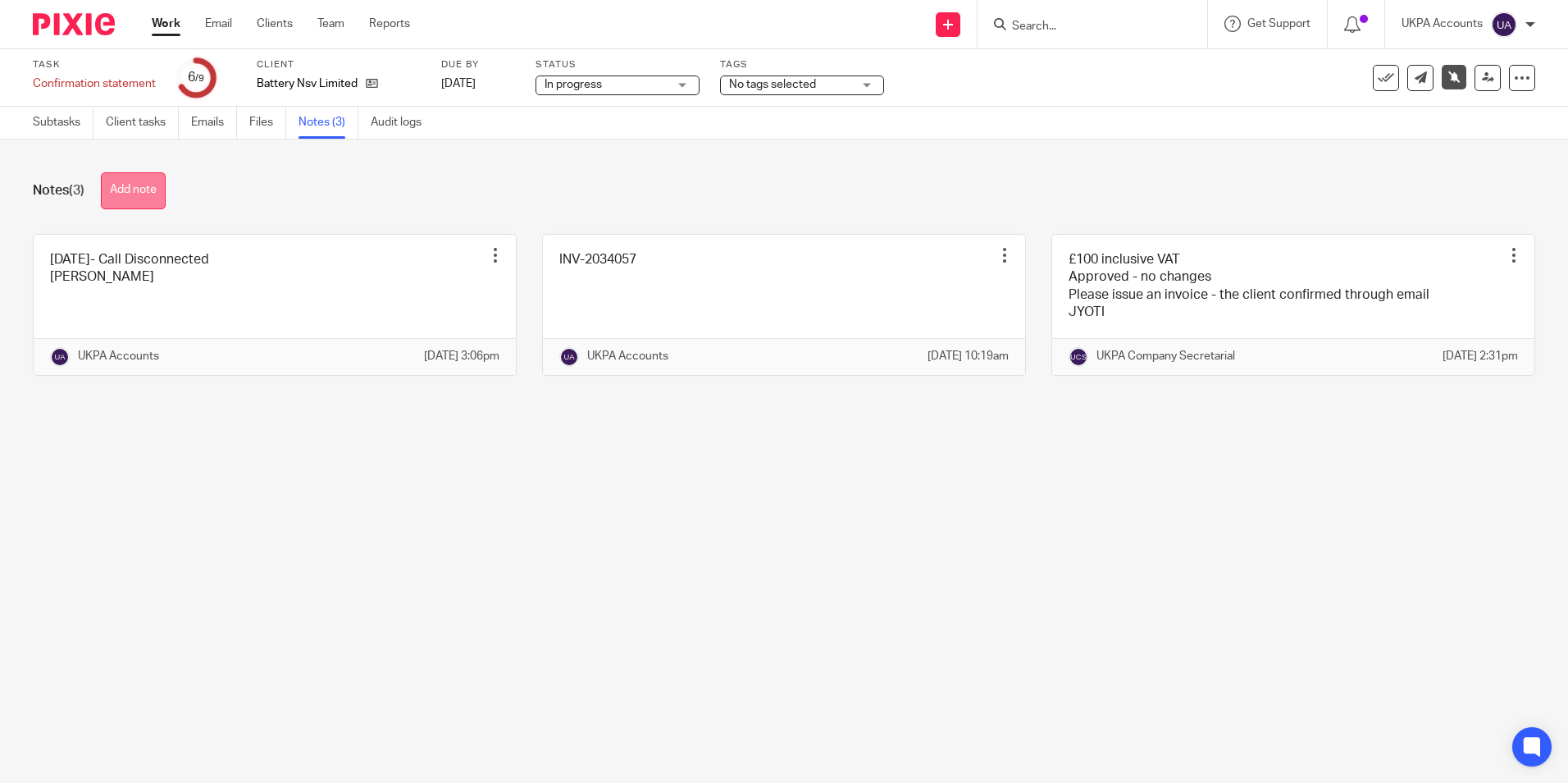
click at [147, 187] on button "Add note" at bounding box center [133, 190] width 65 height 37
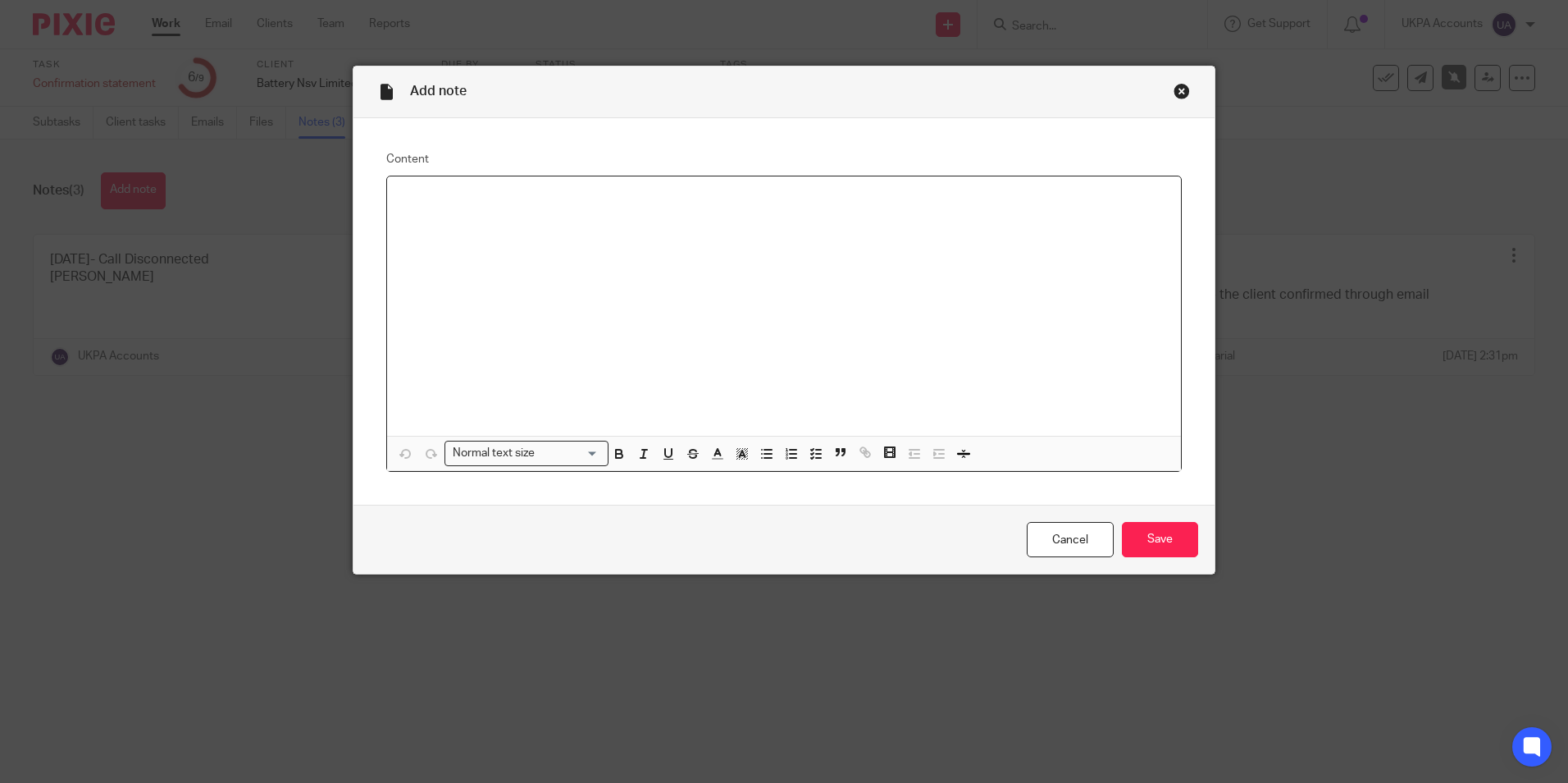
click at [487, 194] on p at bounding box center [784, 197] width 767 height 16
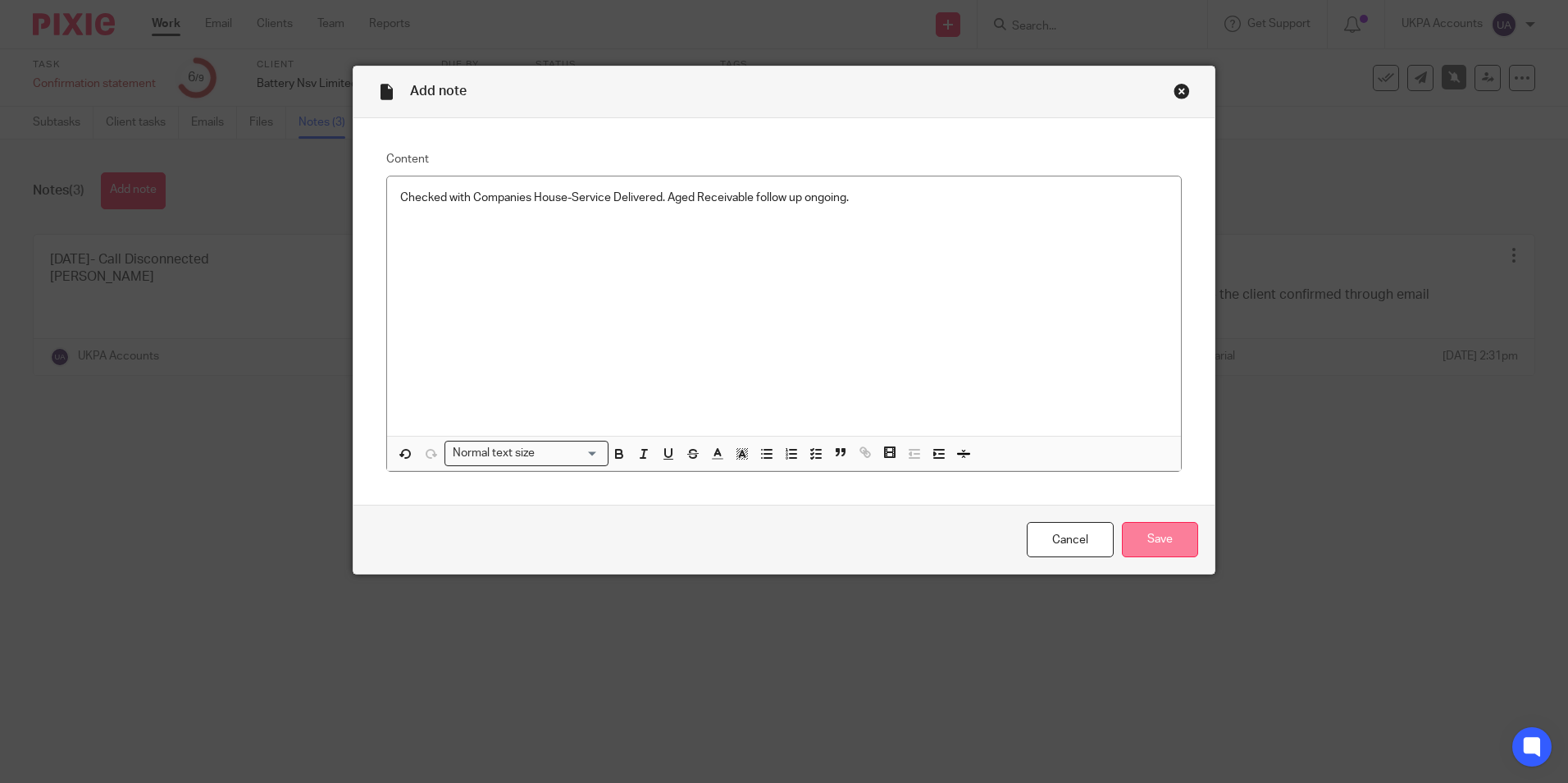
click at [1130, 528] on input "Save" at bounding box center [1160, 539] width 76 height 36
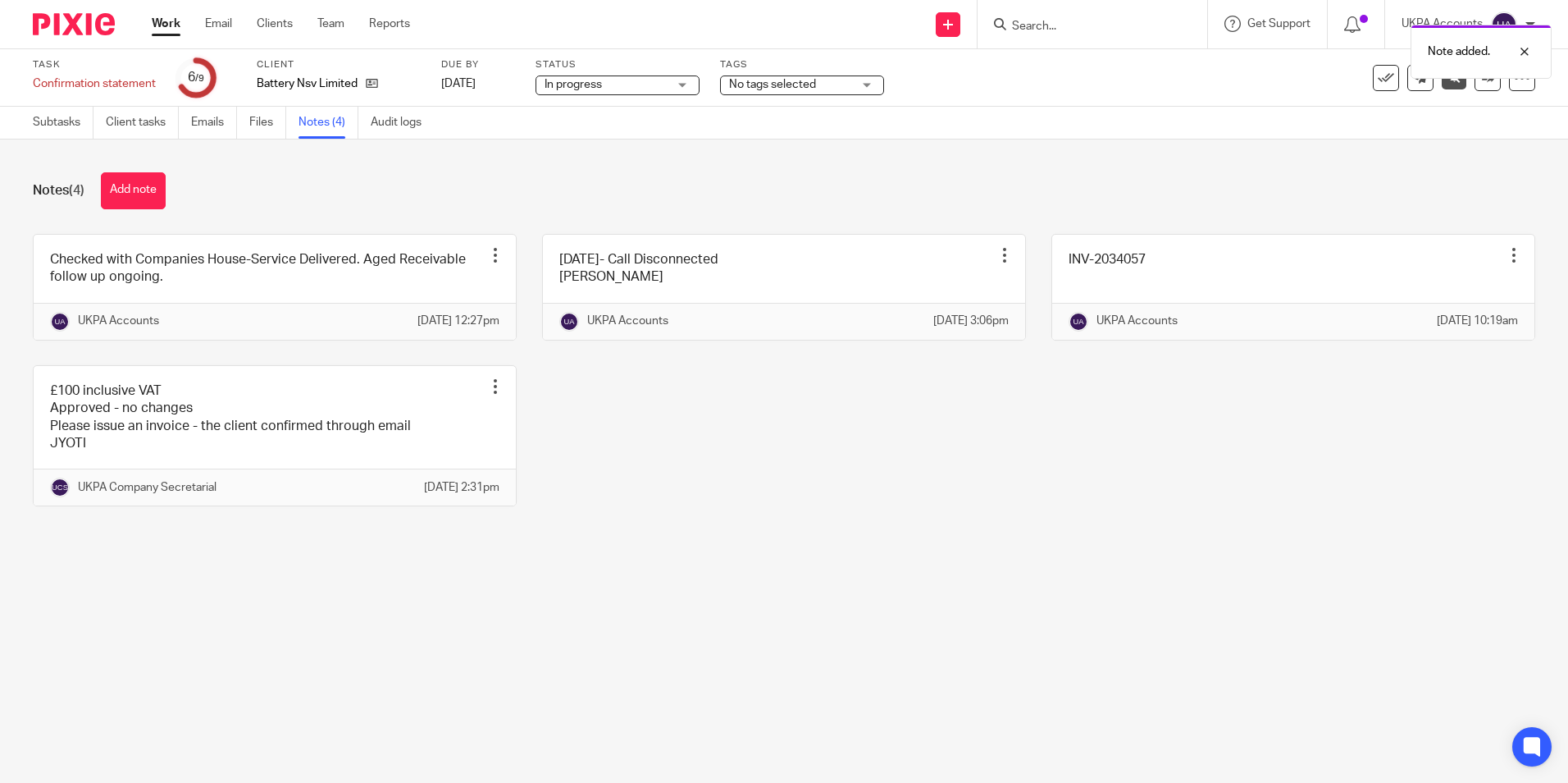
click at [780, 564] on div "Notes (4) Add note Checked with Companies House-Service Delivered. Aged Receiva…" at bounding box center [784, 351] width 1568 height 424
click at [1380, 82] on icon at bounding box center [1385, 77] width 16 height 16
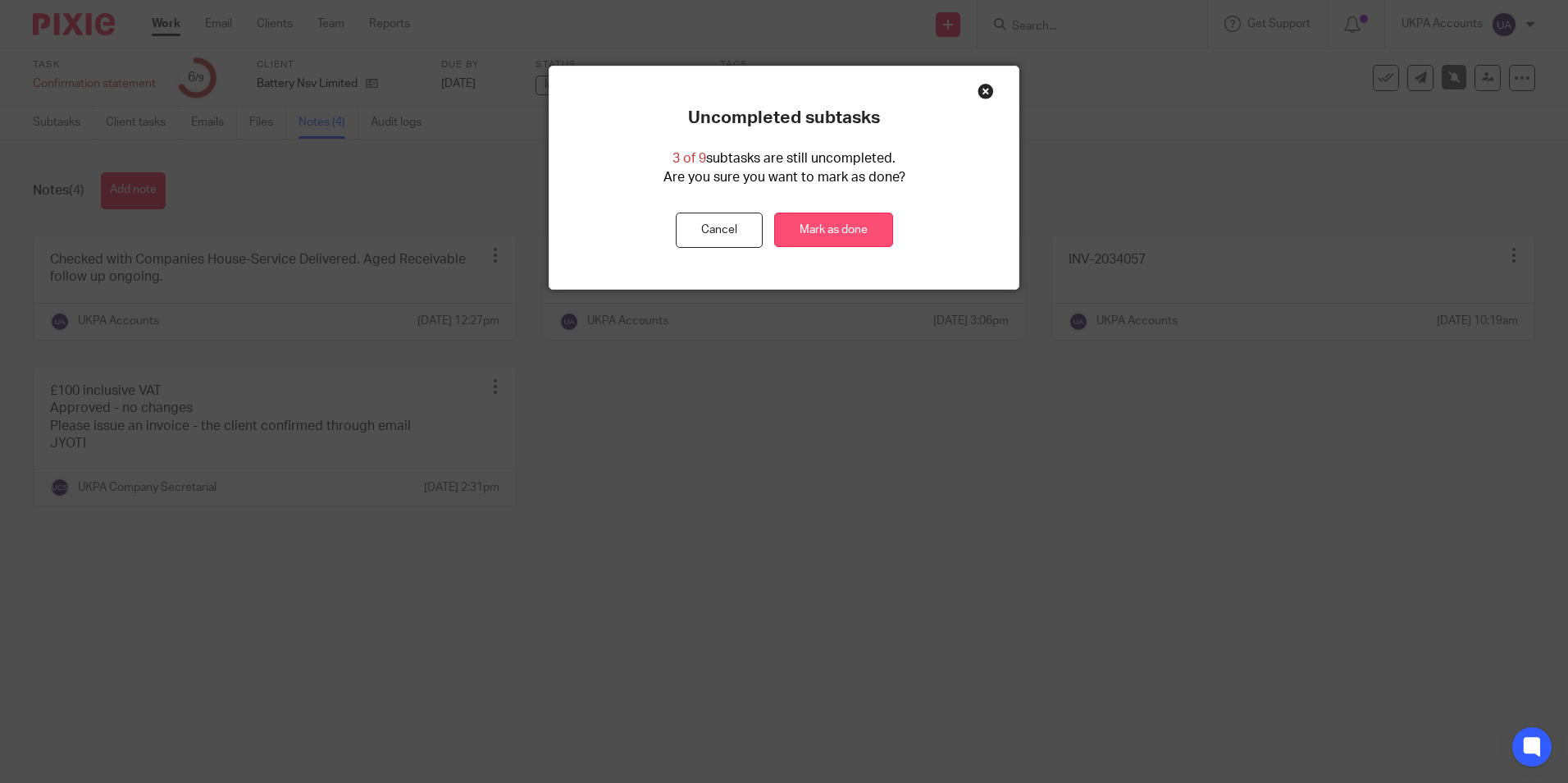
click at [812, 231] on link "Mark as done" at bounding box center [834, 230] width 119 height 36
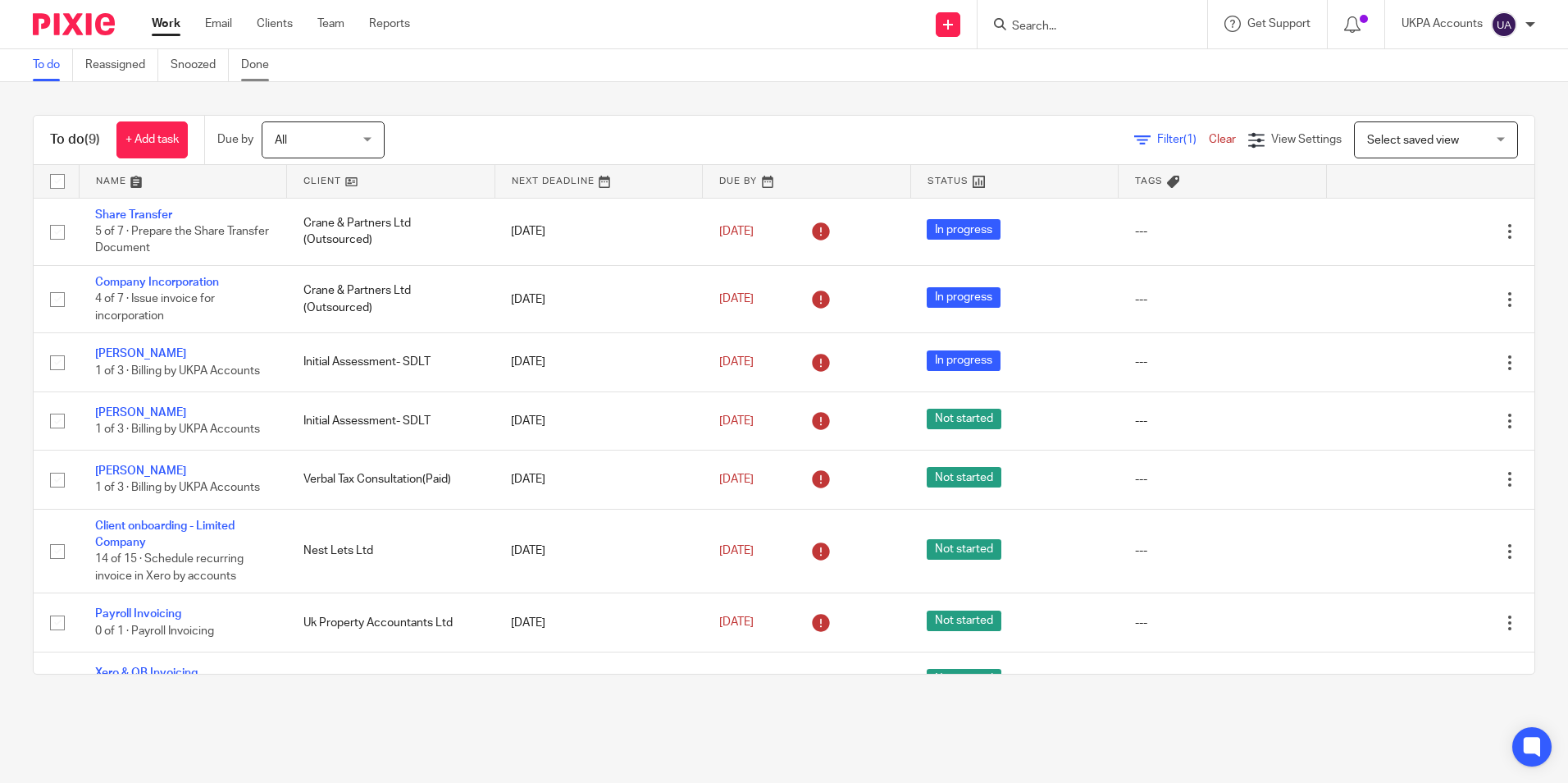
click at [261, 76] on link "Done" at bounding box center [261, 65] width 40 height 32
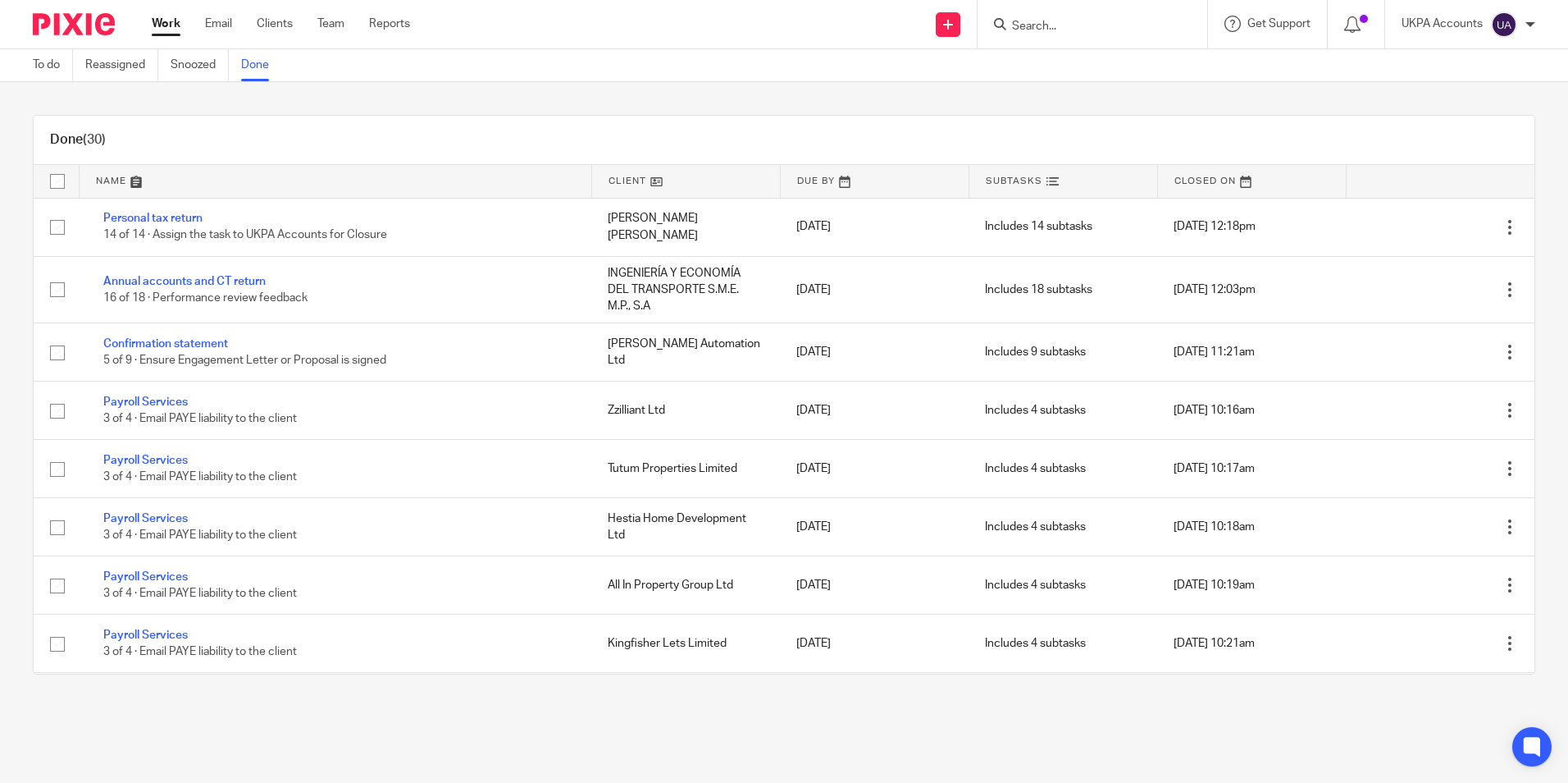
click at [1069, 20] on input "Search" at bounding box center [1084, 26] width 148 height 14
paste input "Homes Beyond Investment Limited"
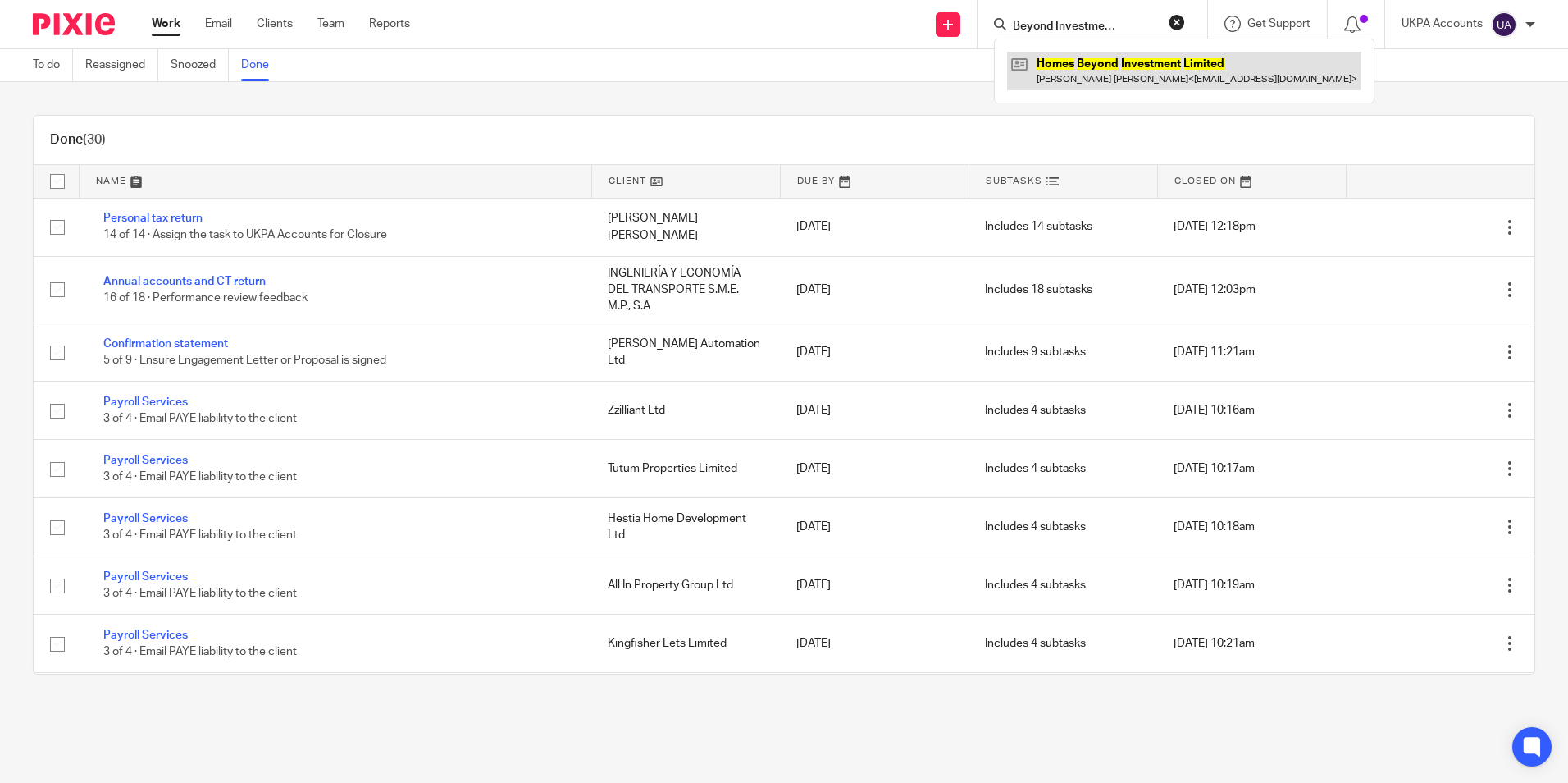
type input "Homes Beyond Investment Limited"
click at [1059, 64] on link at bounding box center [1183, 70] width 354 height 37
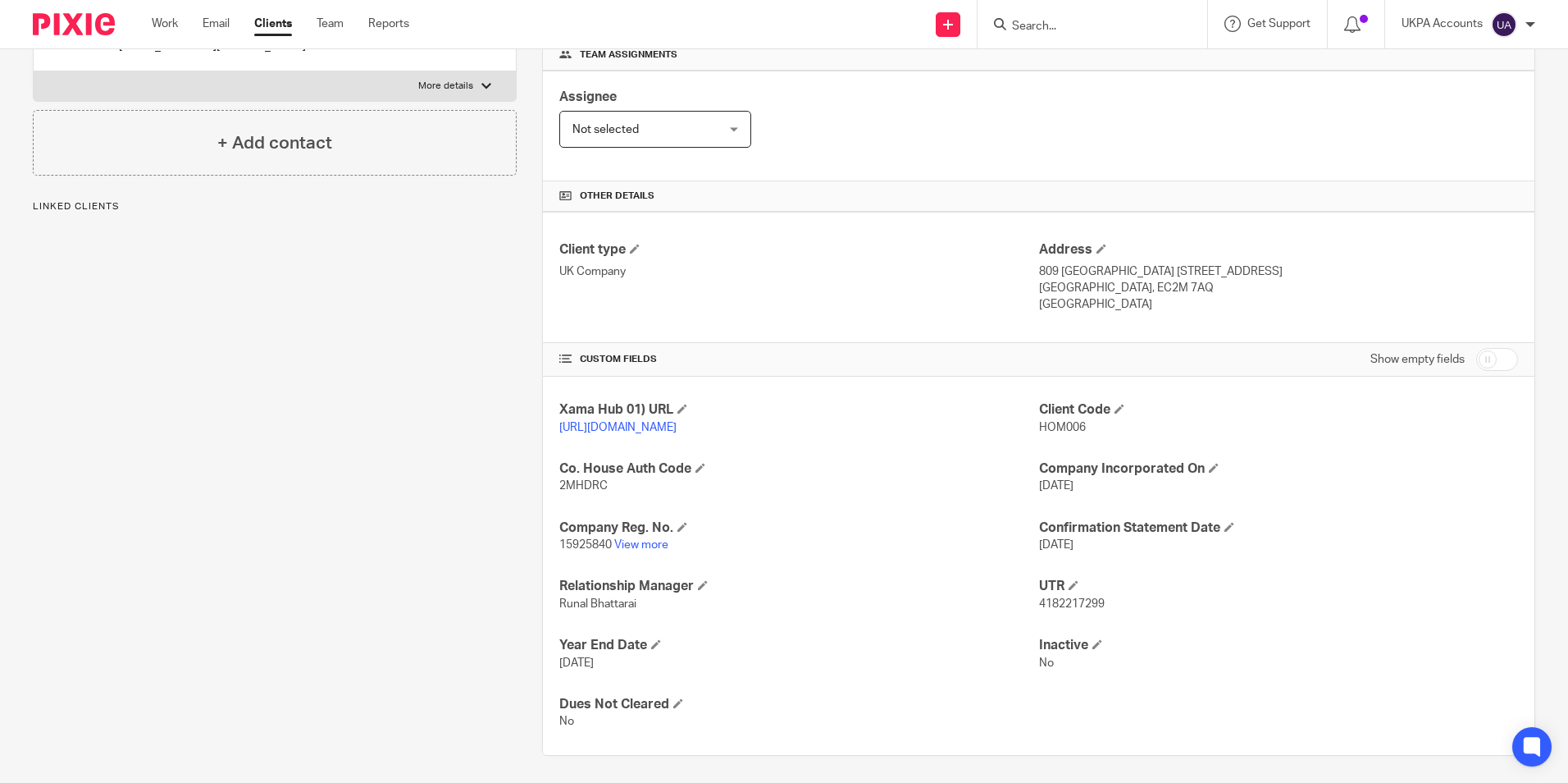
scroll to position [277, 0]
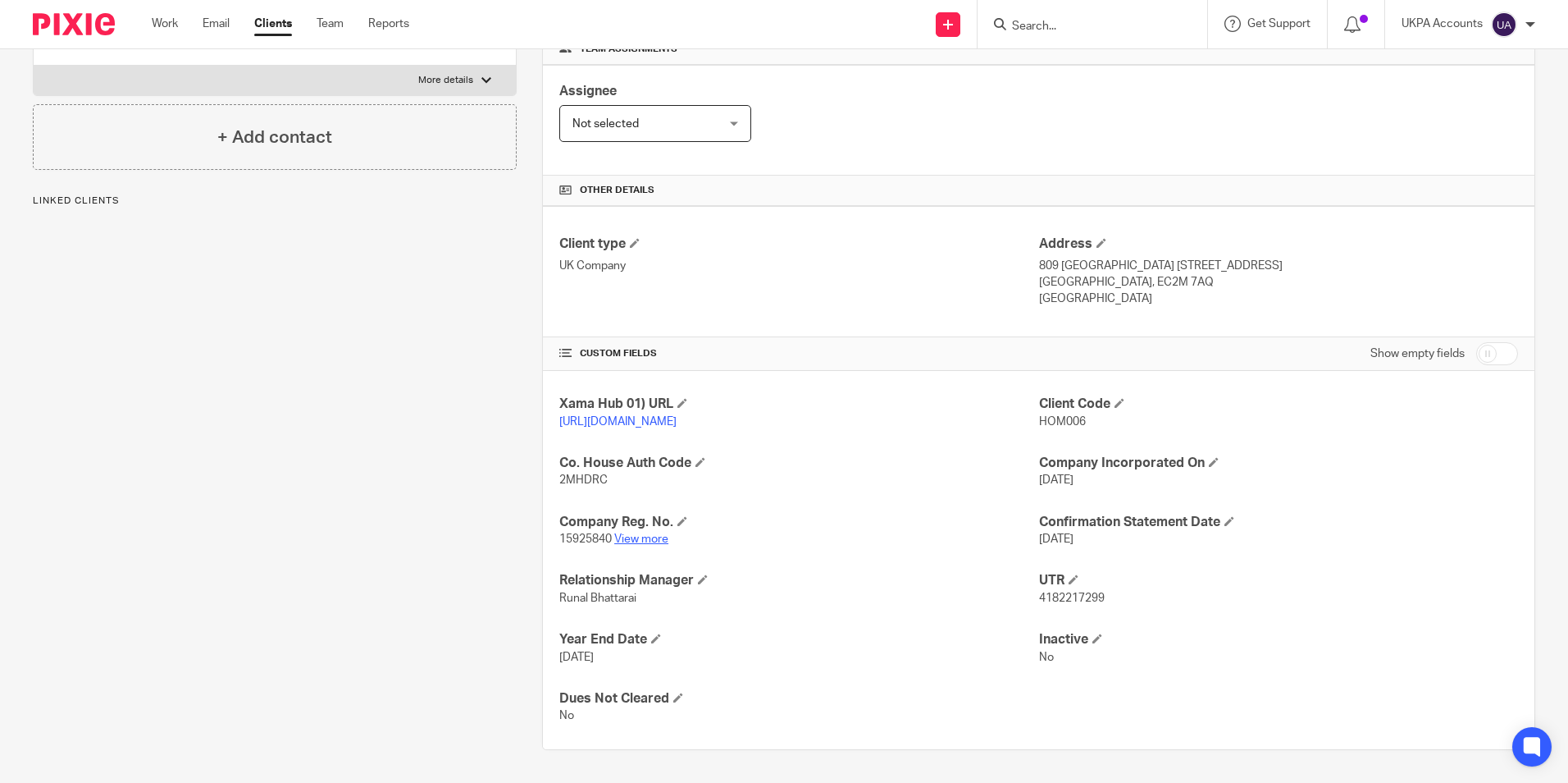
click at [641, 540] on link "View more" at bounding box center [642, 539] width 54 height 12
click at [1074, 29] on input "Search" at bounding box center [1084, 26] width 148 height 14
paste input "Ideal Builders Limited"
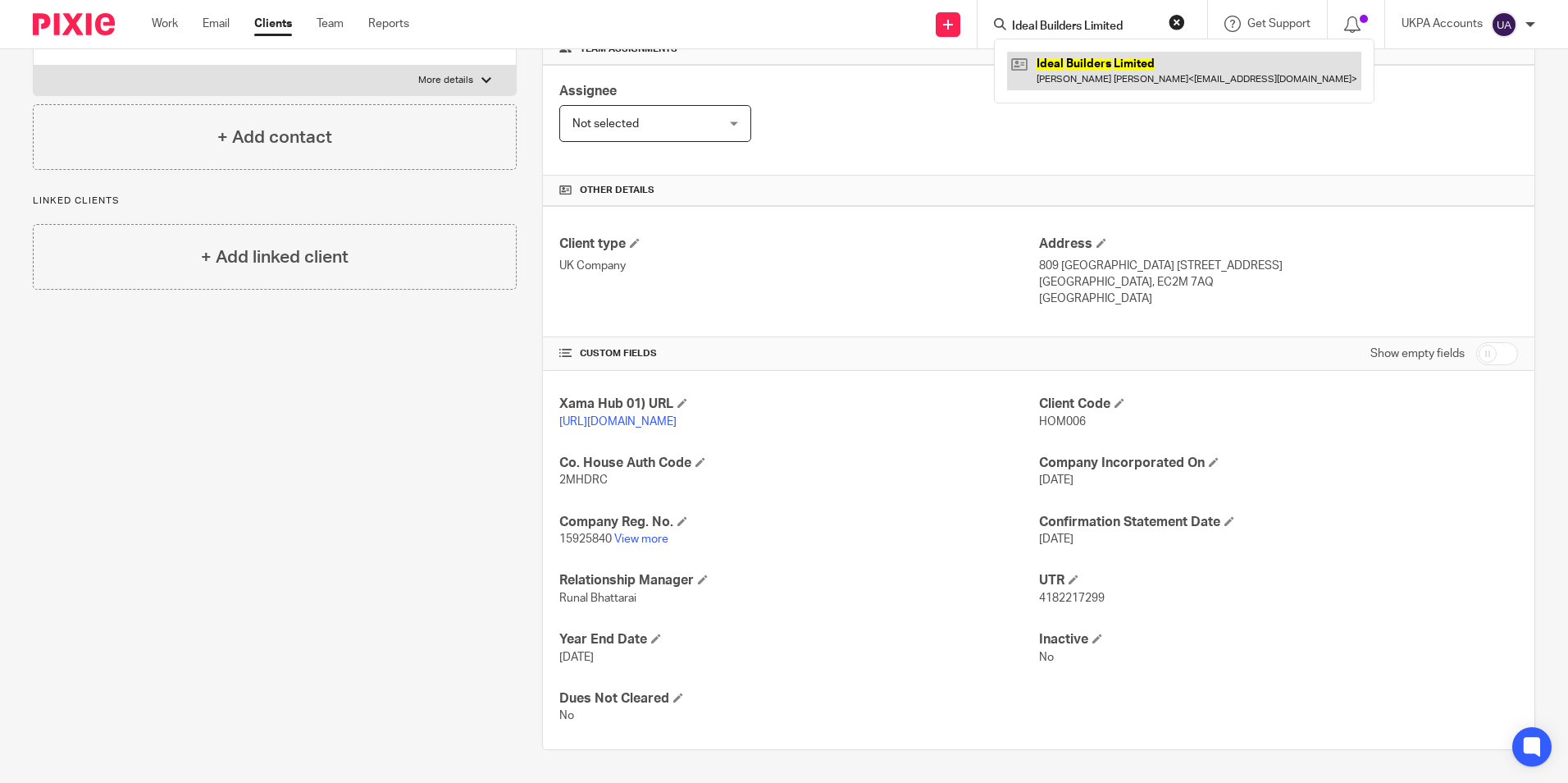
type input "Ideal Builders Limited"
click at [1059, 70] on link at bounding box center [1183, 70] width 354 height 37
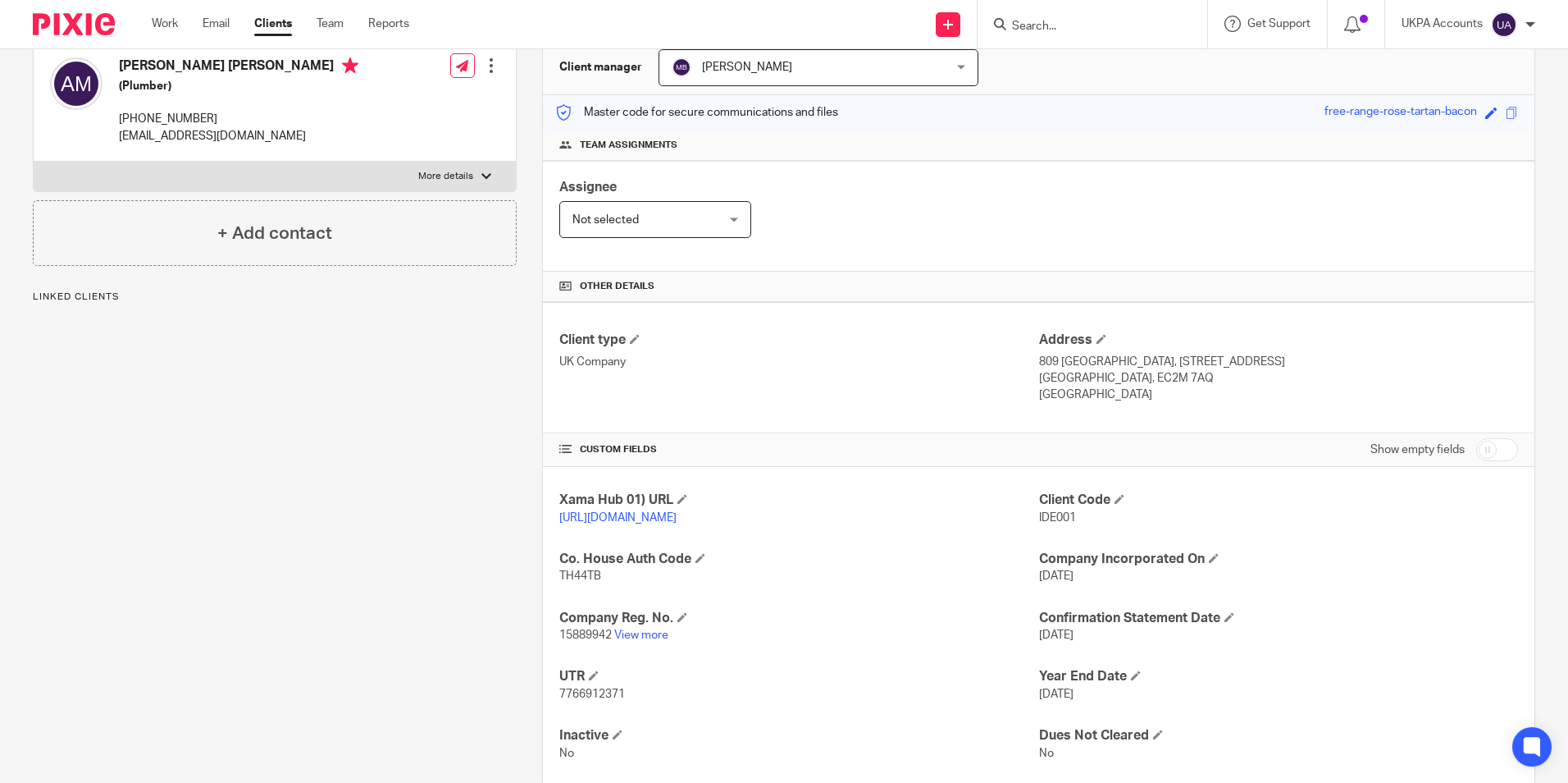
scroll to position [217, 0]
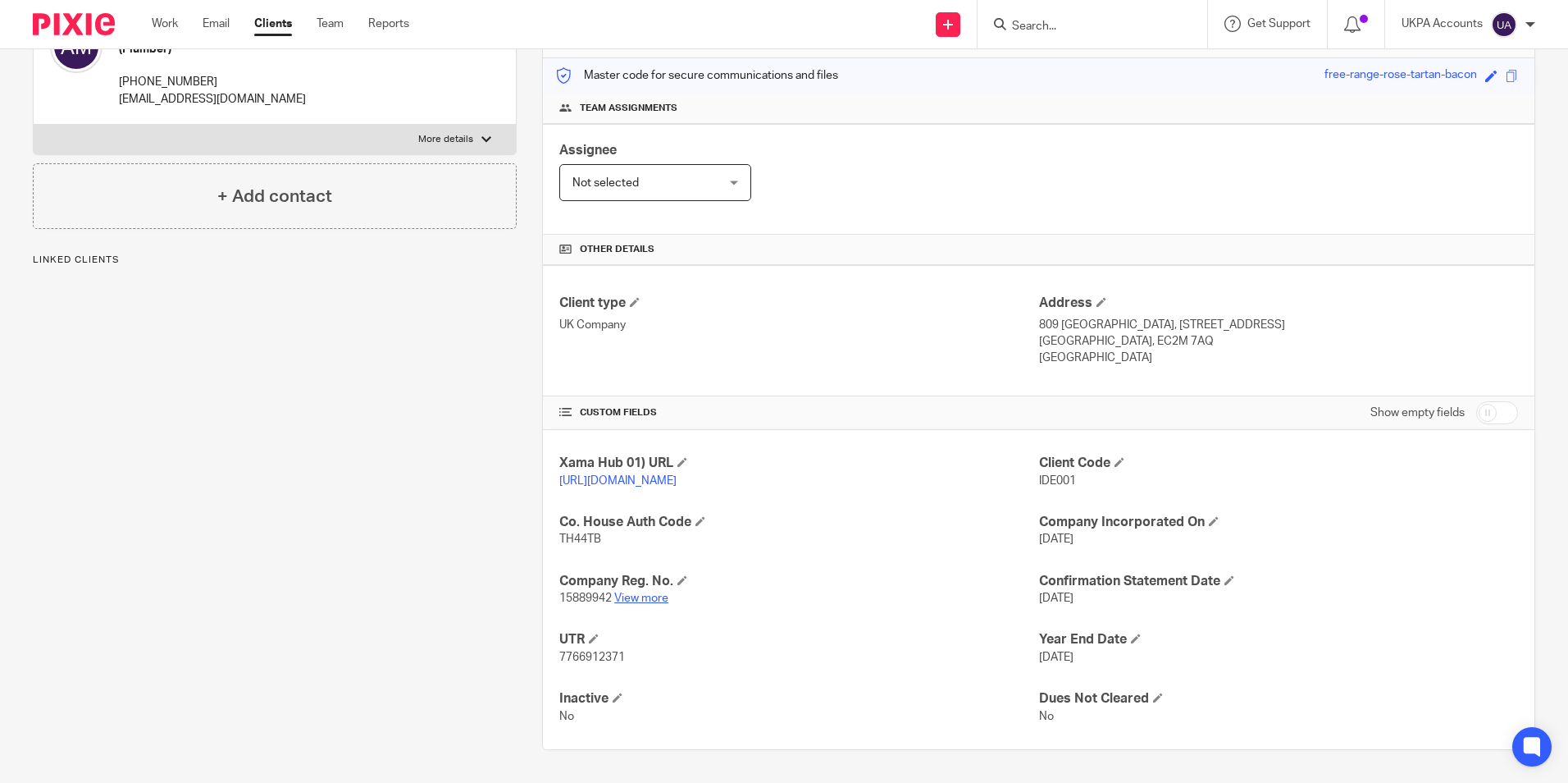
click at [643, 598] on link "View more" at bounding box center [642, 598] width 54 height 12
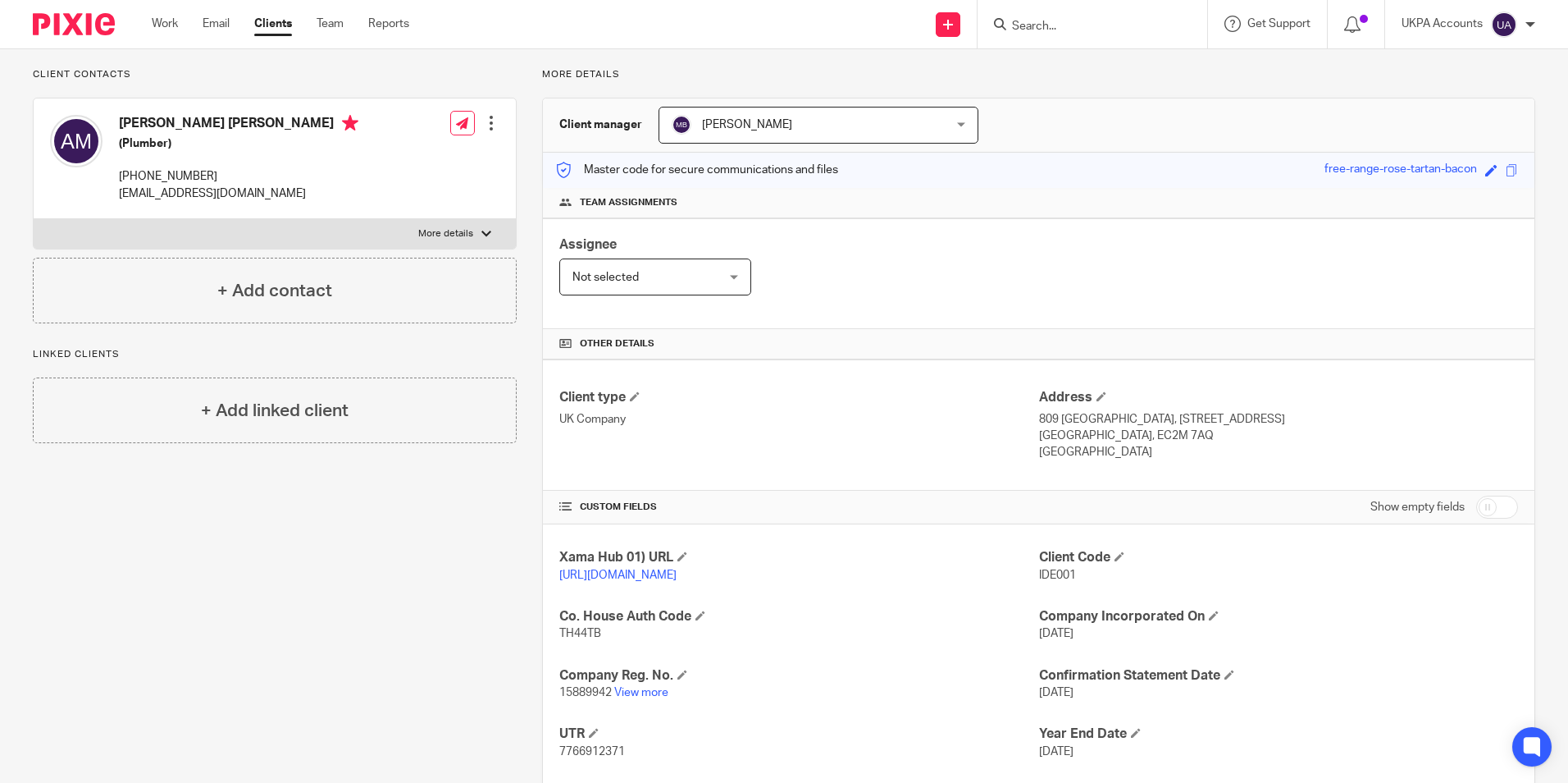
scroll to position [0, 0]
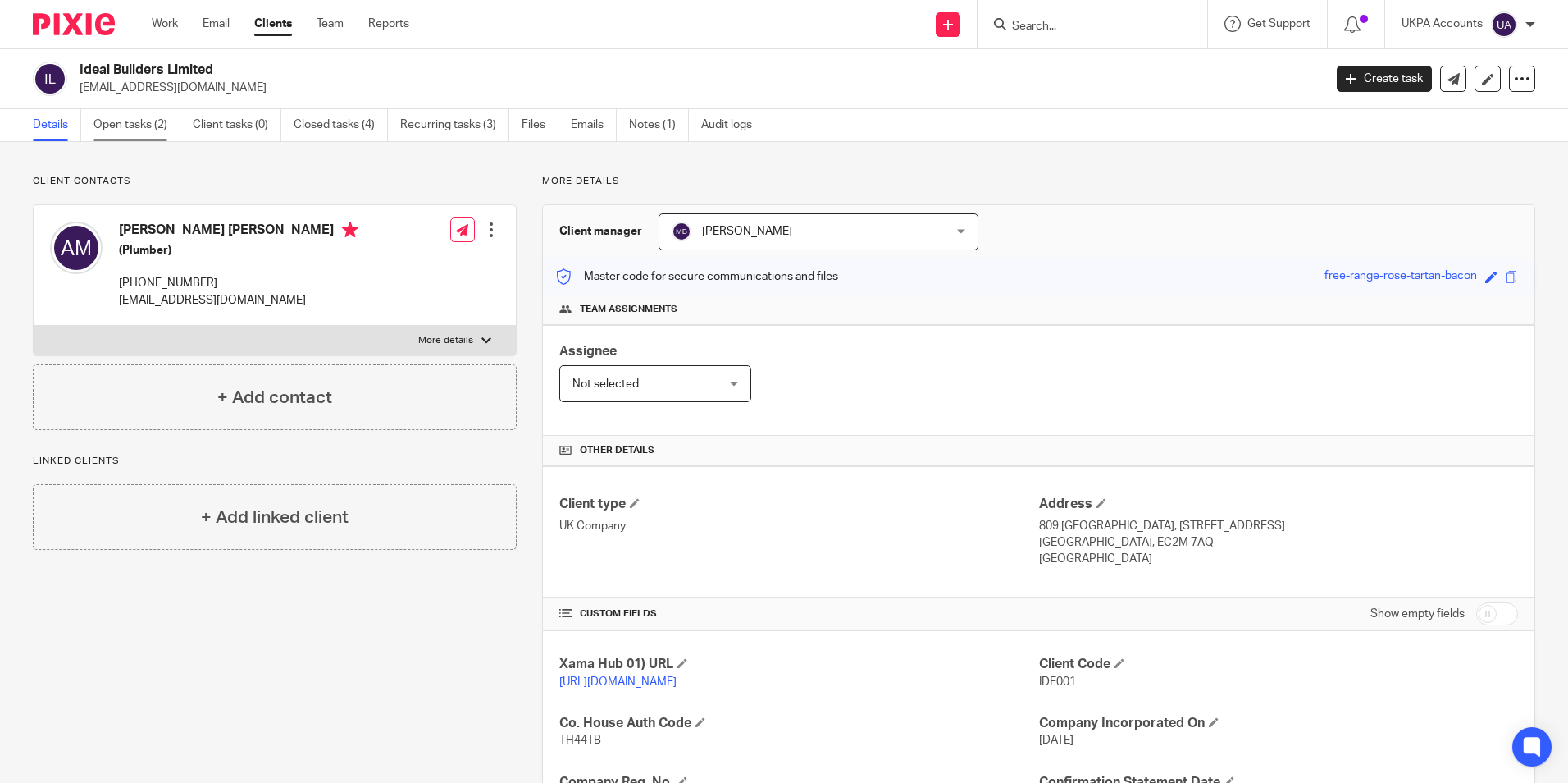
click at [132, 130] on link "Open tasks (2)" at bounding box center [137, 125] width 87 height 32
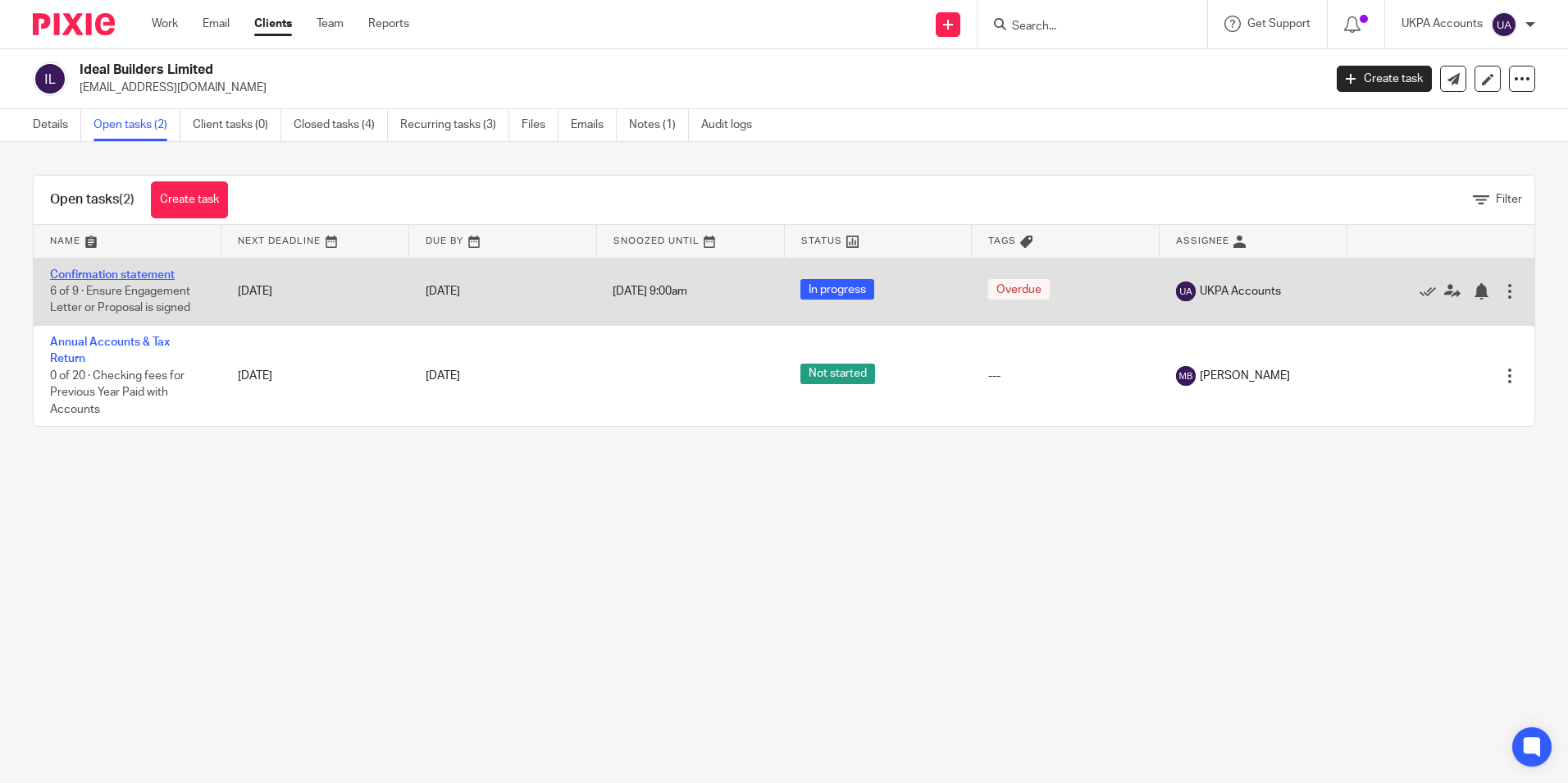
click at [139, 277] on link "Confirmation statement" at bounding box center [112, 275] width 125 height 12
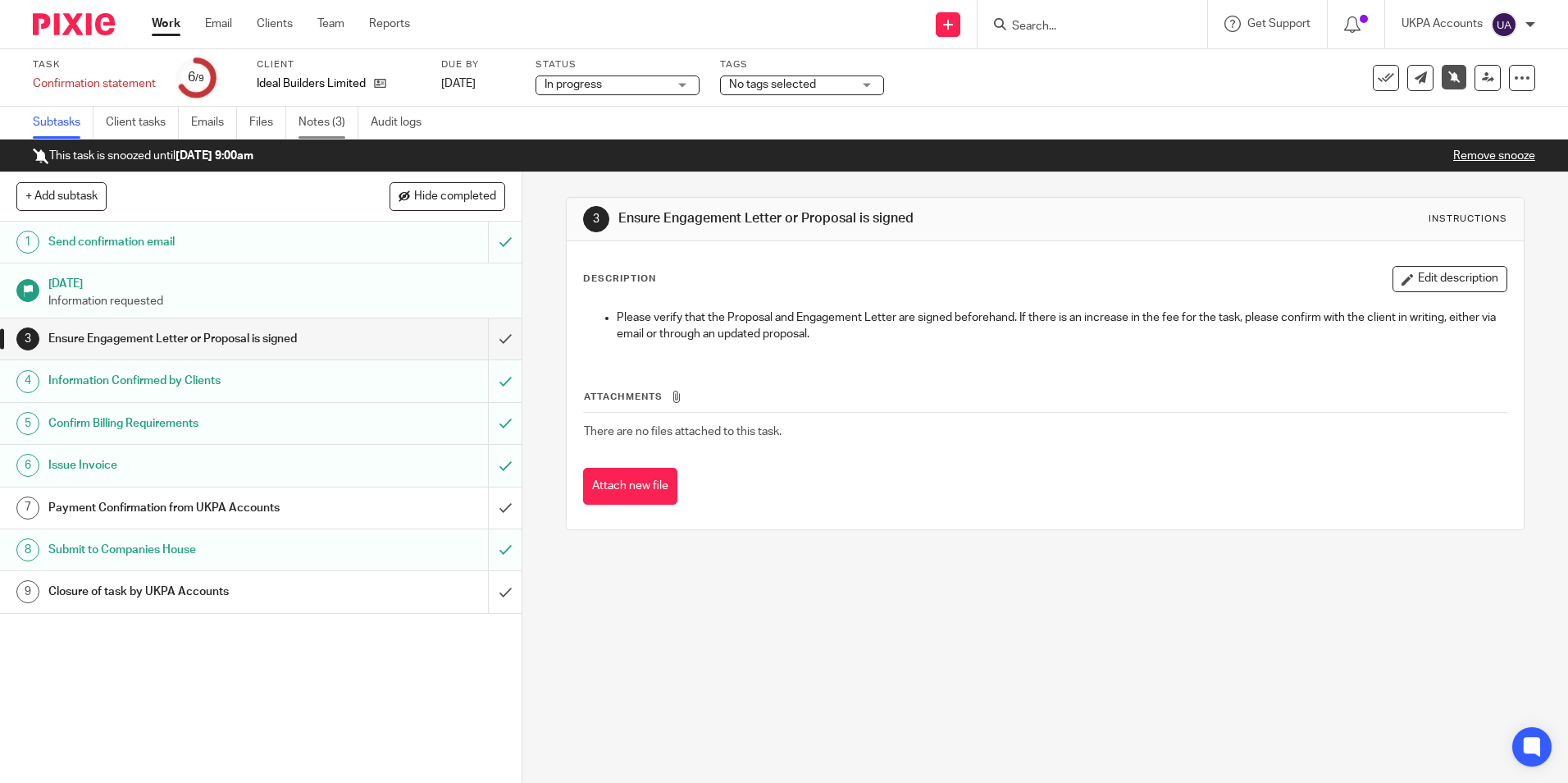
click at [325, 120] on link "Notes (3)" at bounding box center [329, 123] width 60 height 32
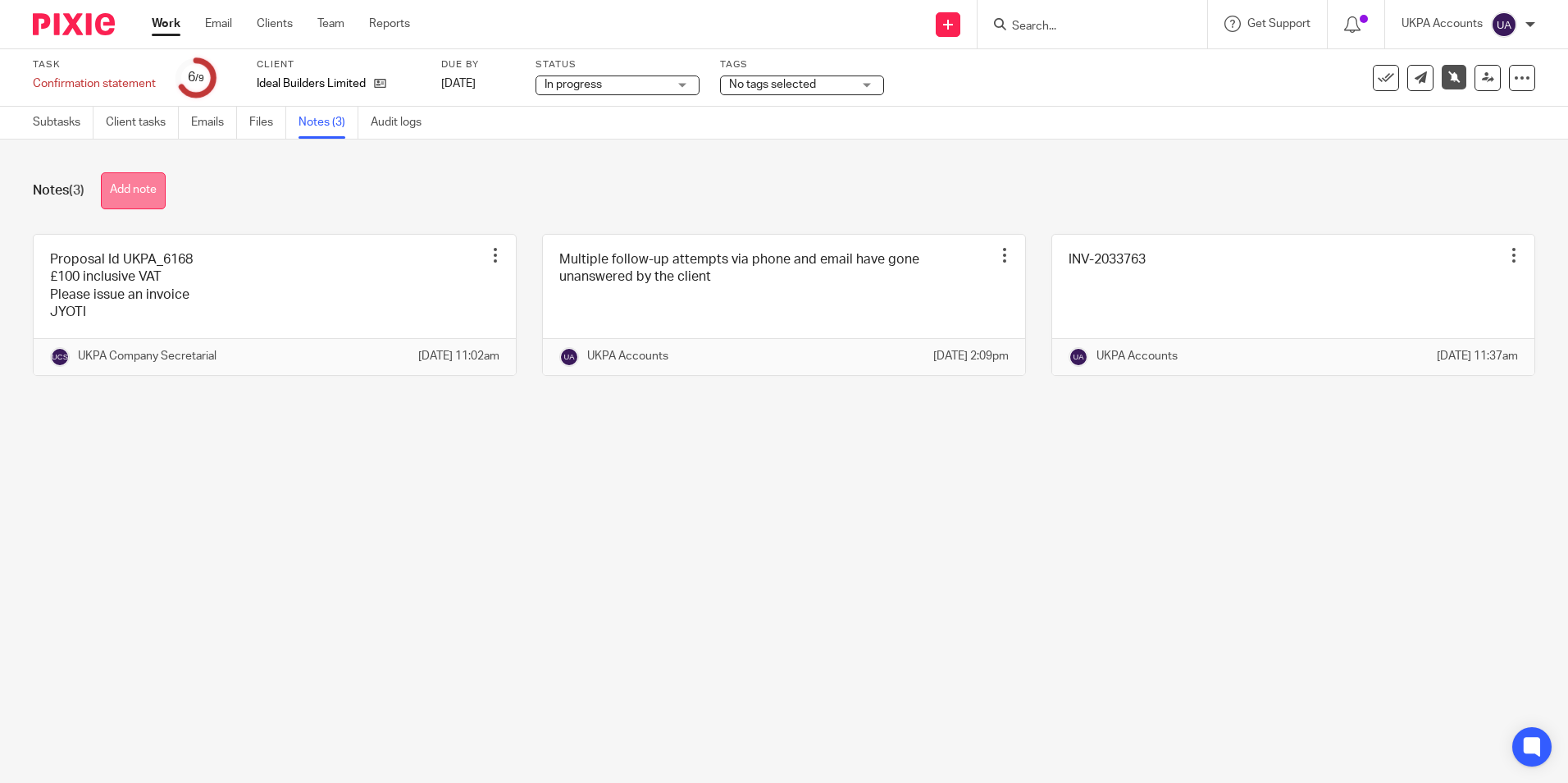
click at [156, 205] on button "Add note" at bounding box center [133, 190] width 65 height 37
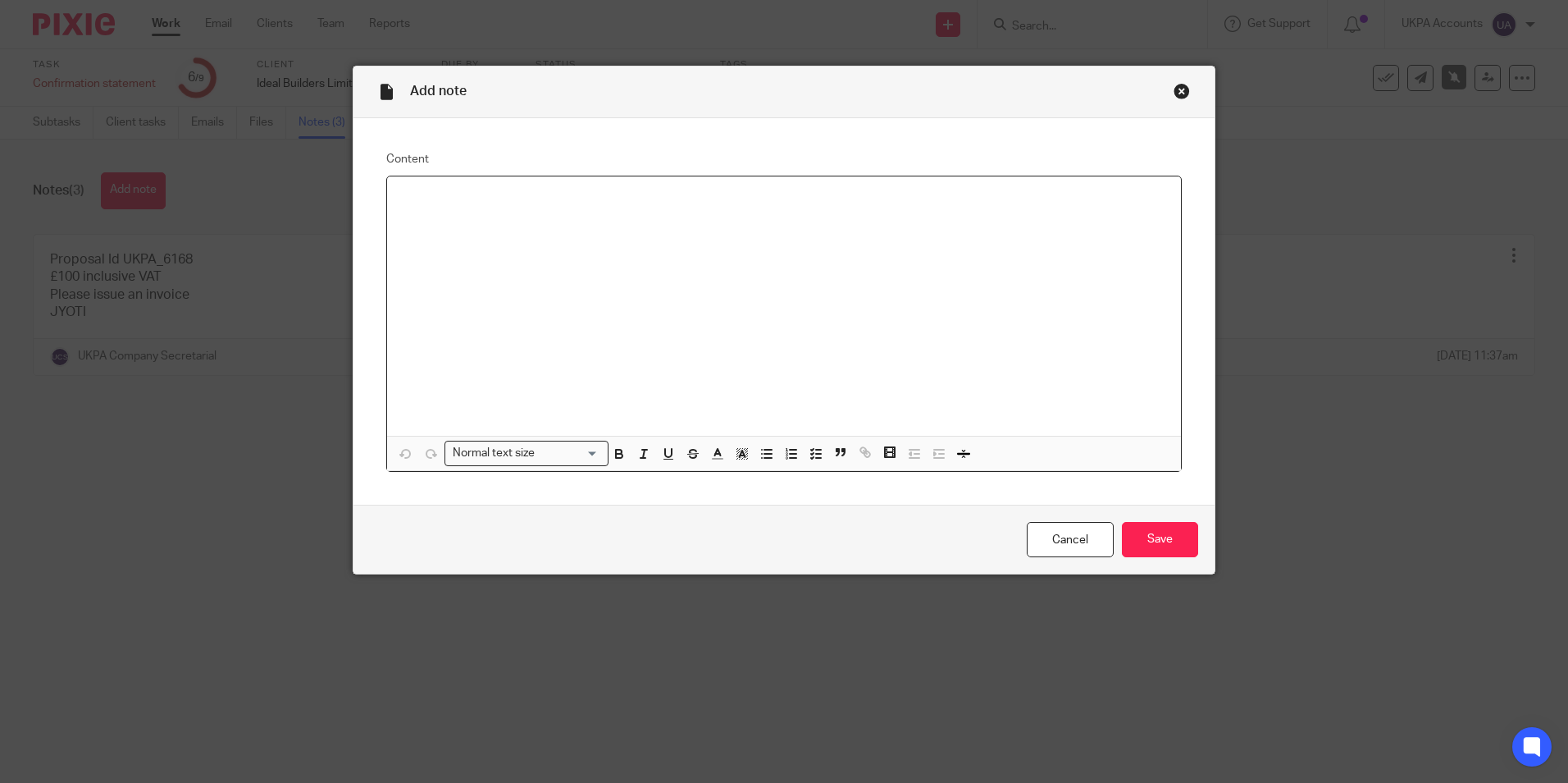
click at [449, 217] on div at bounding box center [784, 306] width 794 height 259
click at [488, 253] on div at bounding box center [784, 306] width 794 height 259
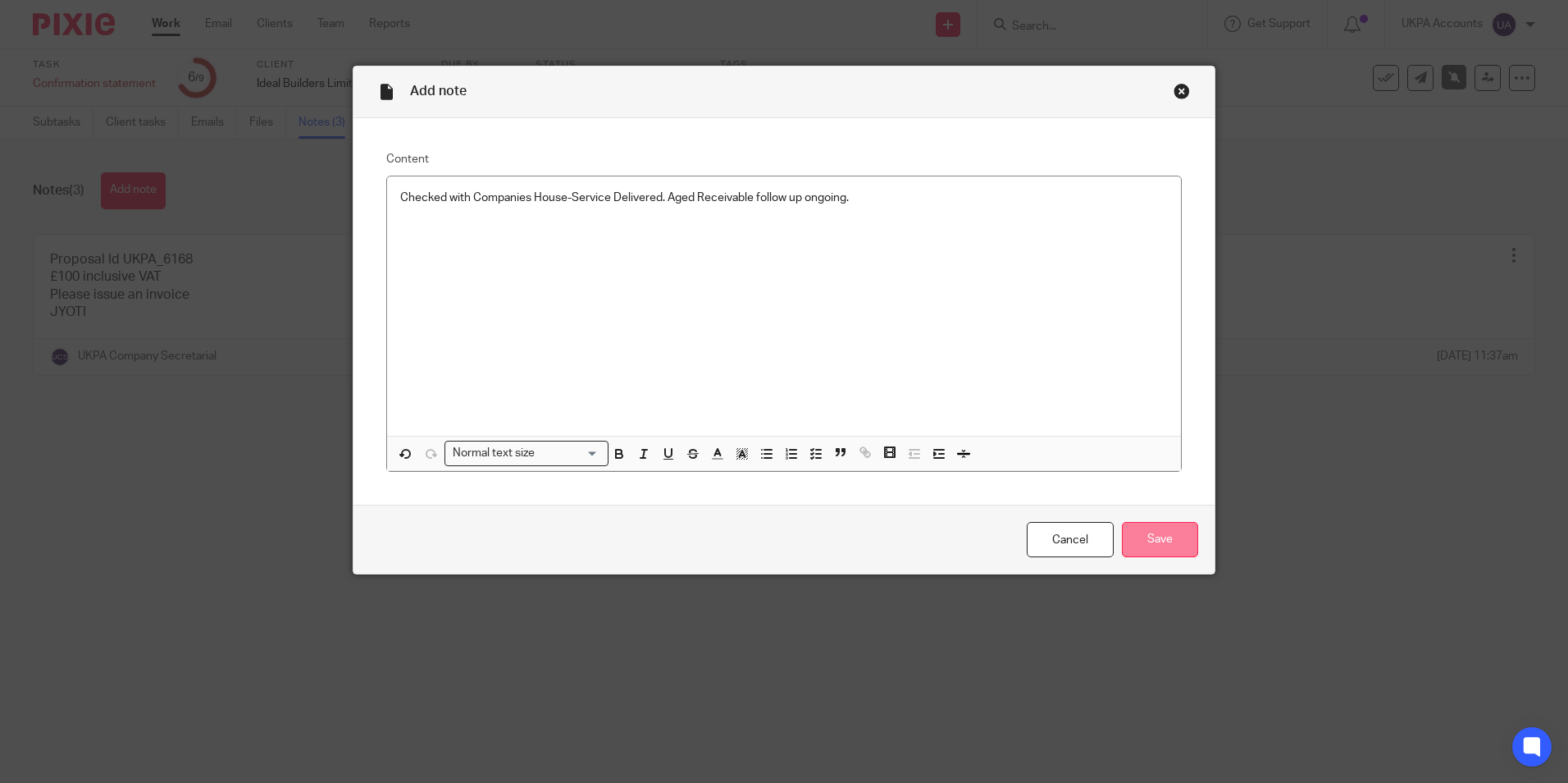
click at [1133, 536] on input "Save" at bounding box center [1160, 539] width 76 height 36
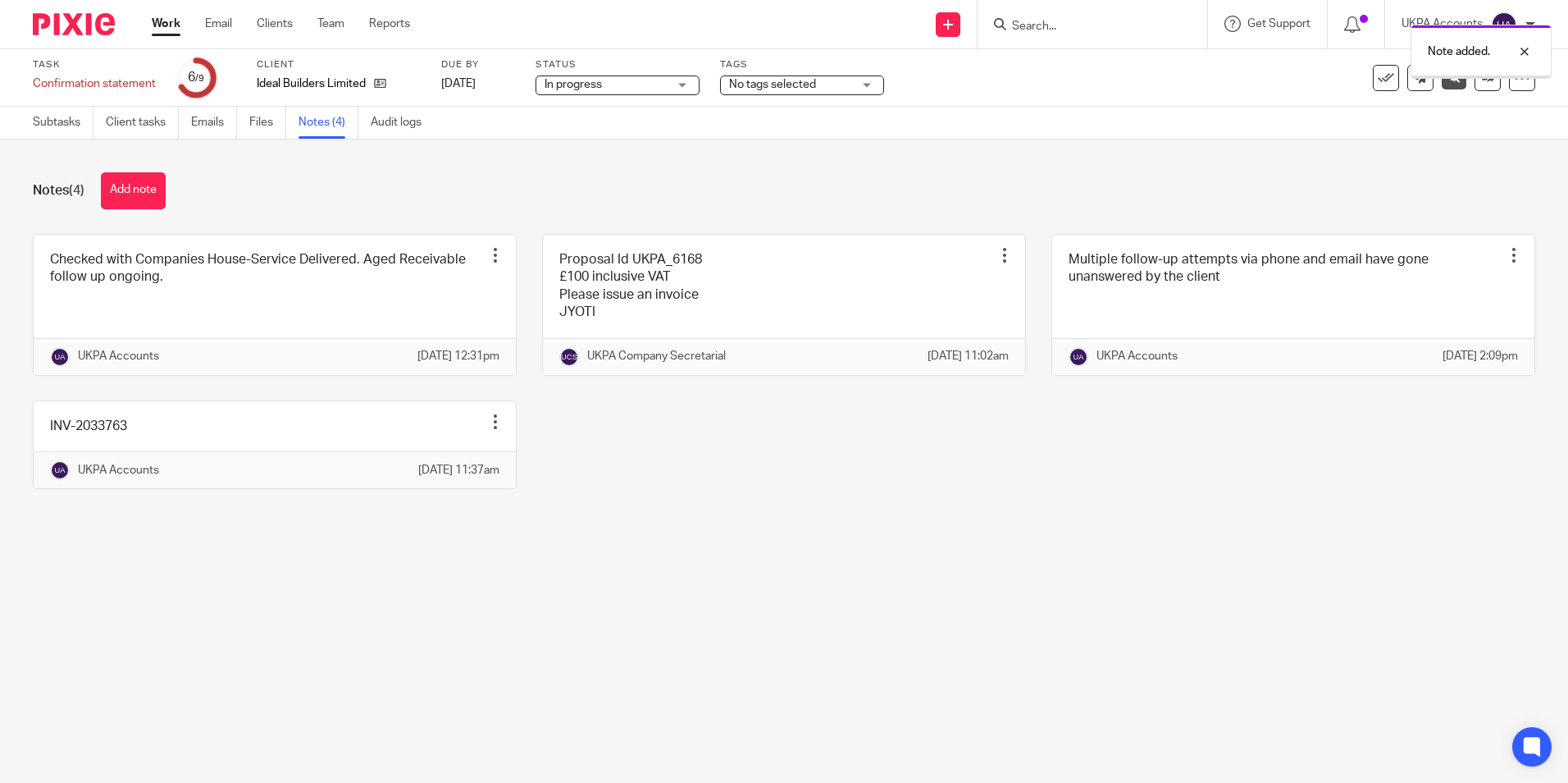
click at [1378, 84] on icon at bounding box center [1385, 77] width 16 height 16
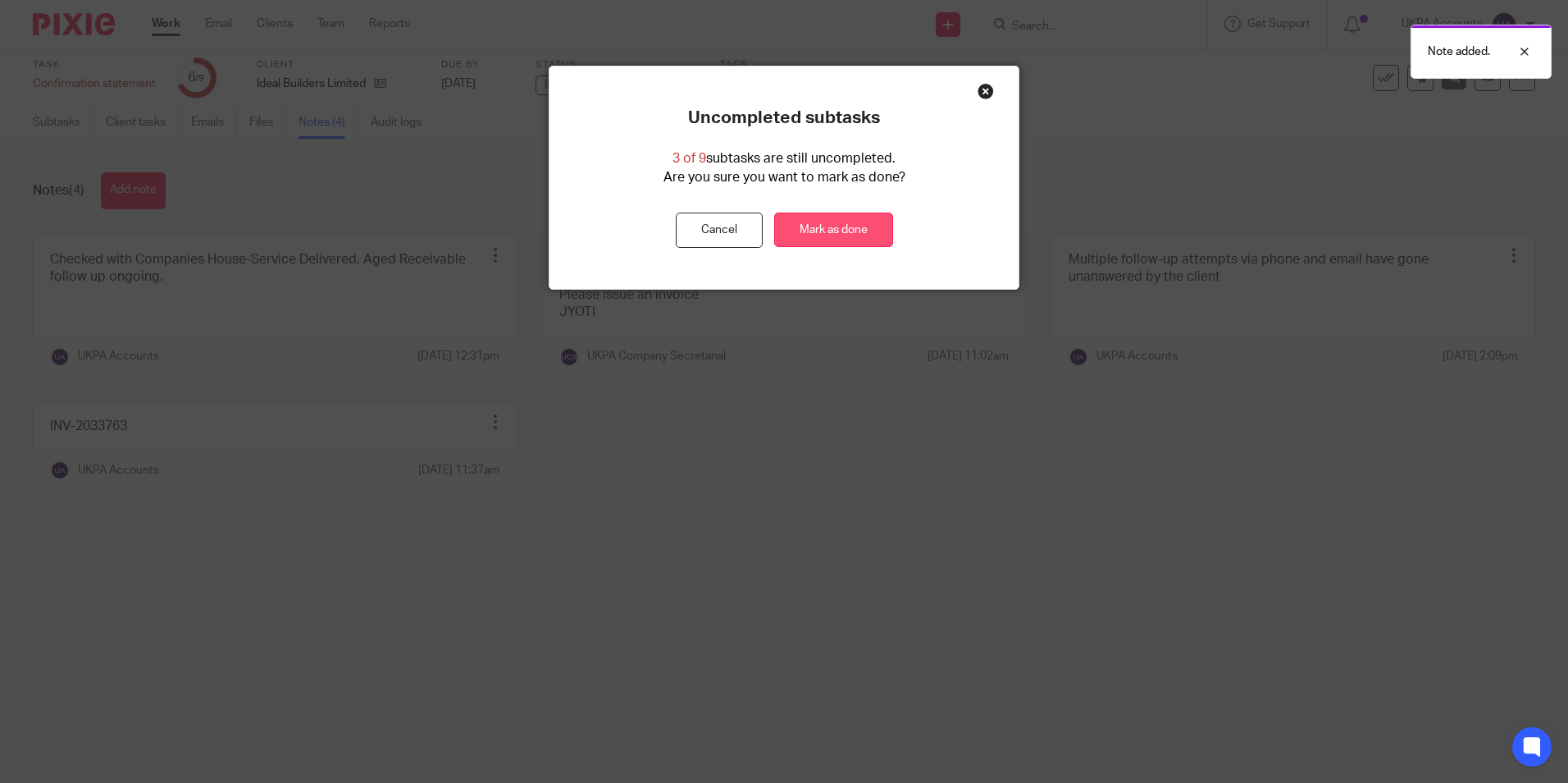
click at [843, 230] on link "Mark as done" at bounding box center [834, 230] width 119 height 36
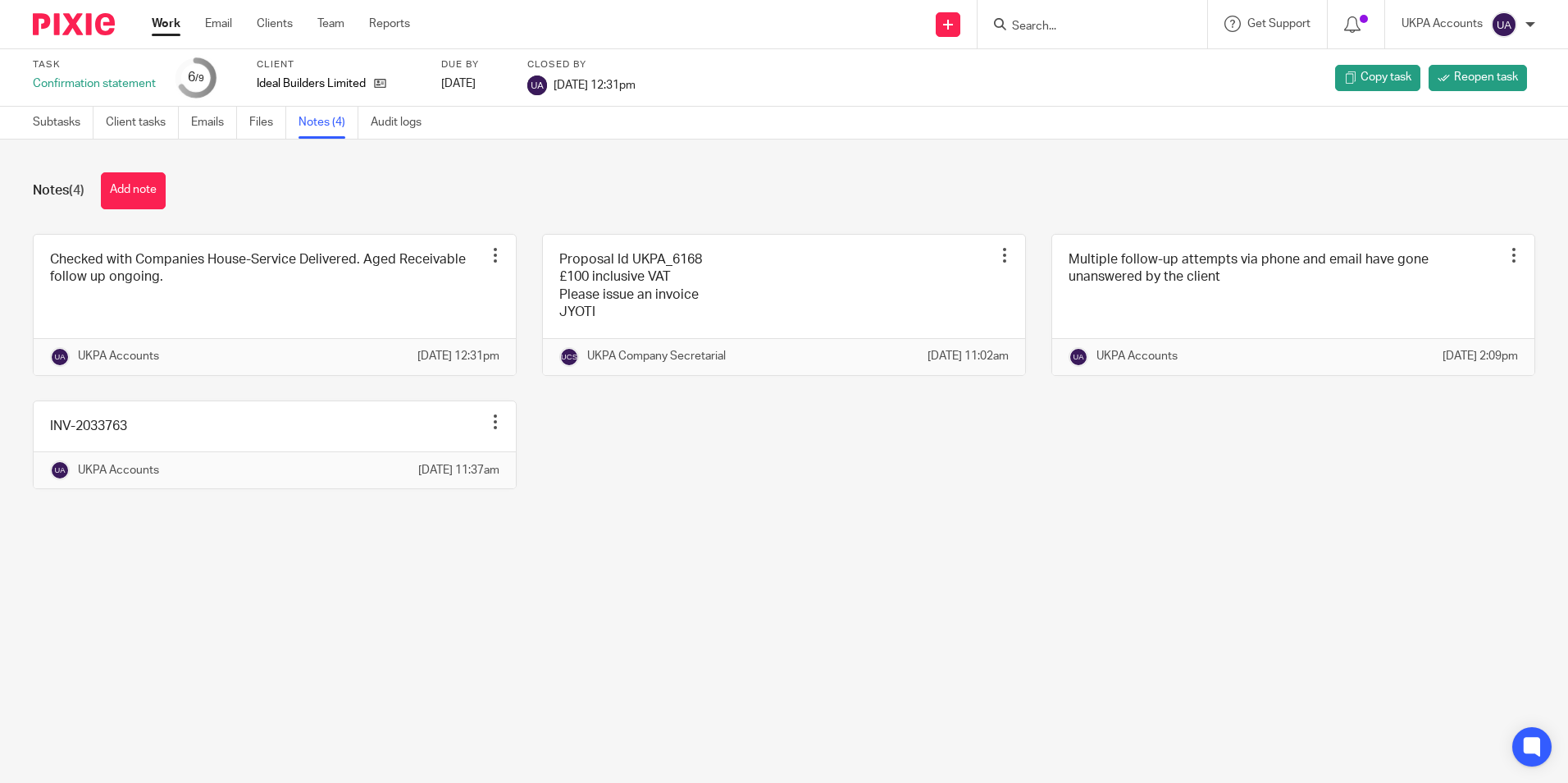
click at [1063, 32] on input "Search" at bounding box center [1084, 26] width 148 height 14
paste input "Prime Residential Stays Ltd"
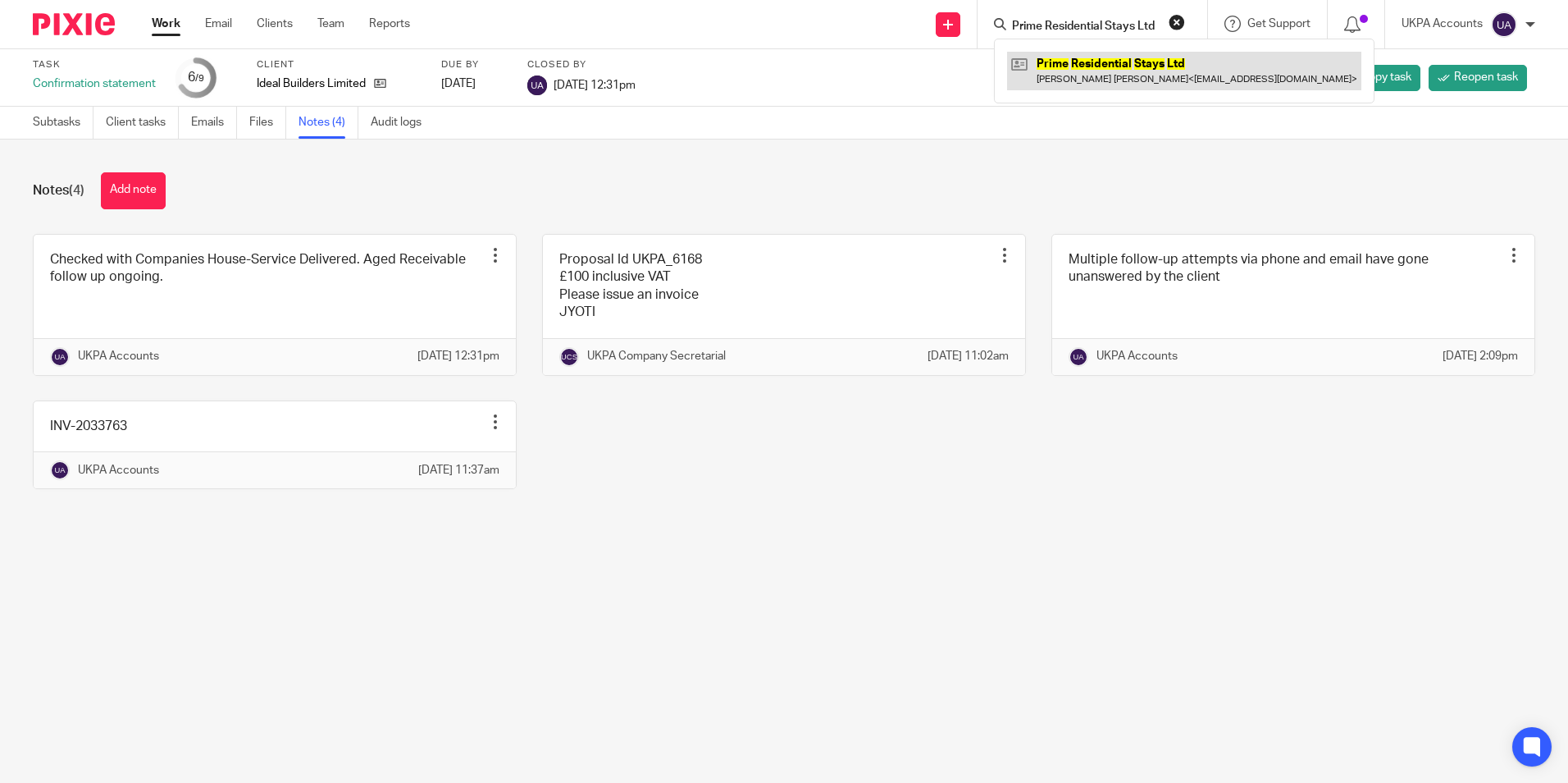
type input "Prime Residential Stays Ltd"
click at [1055, 64] on link at bounding box center [1183, 70] width 354 height 37
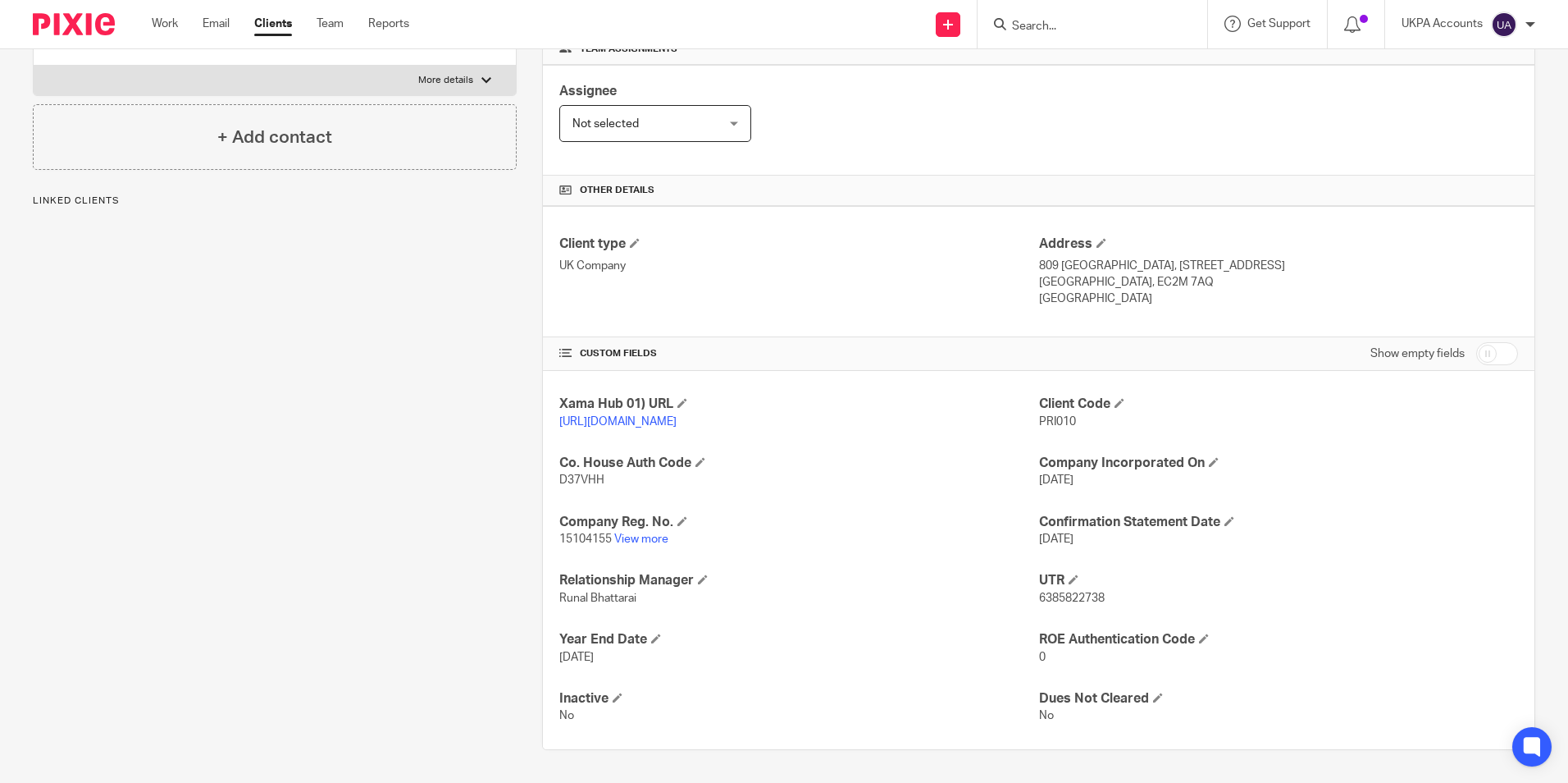
scroll to position [277, 0]
click at [643, 538] on link "View more" at bounding box center [642, 539] width 54 height 12
click at [1093, 29] on input "Search" at bounding box center [1084, 26] width 148 height 14
paste input "Properteers Limited"
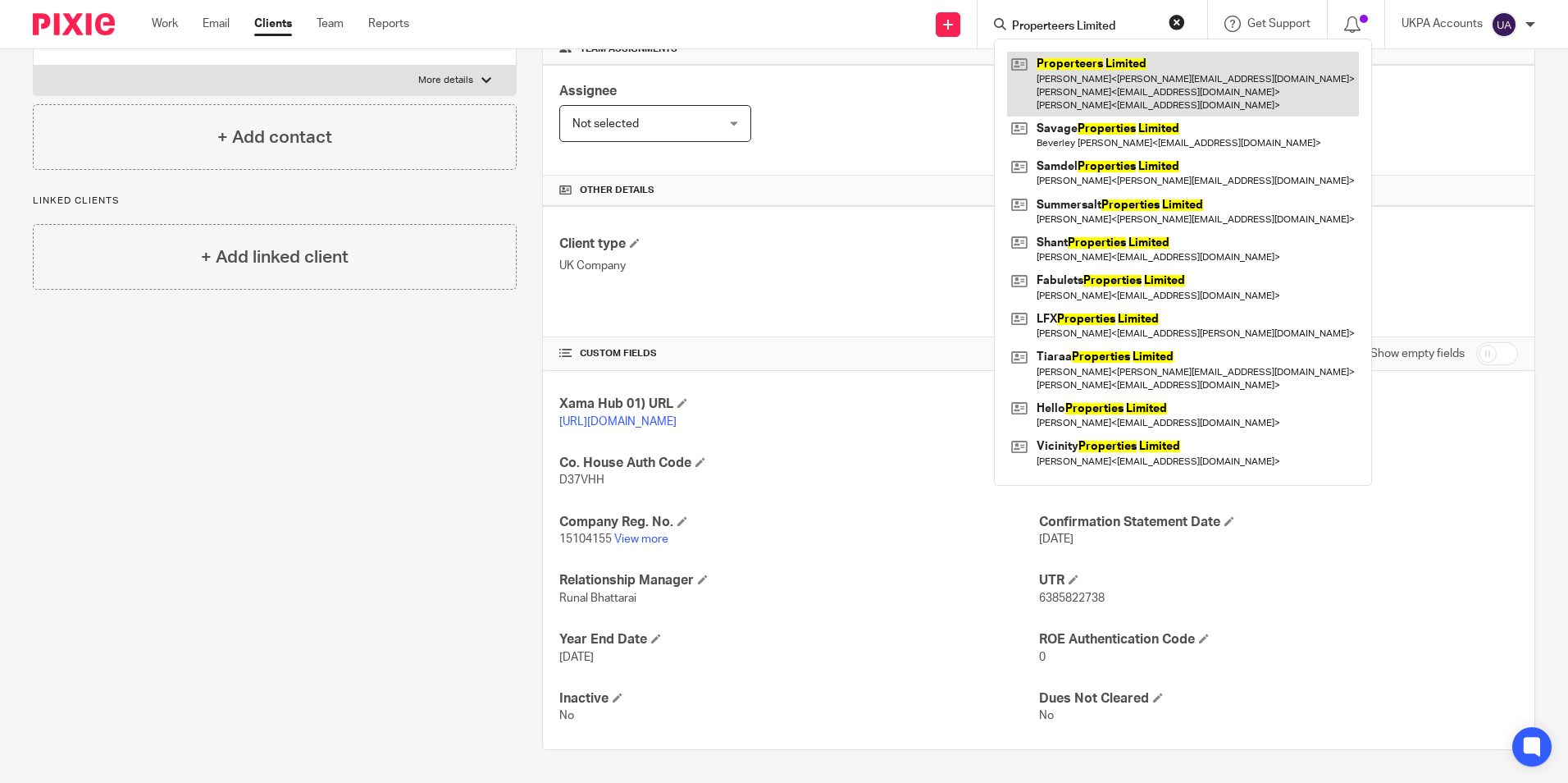
type input "Properteers Limited"
click at [1071, 79] on link at bounding box center [1183, 84] width 351 height 65
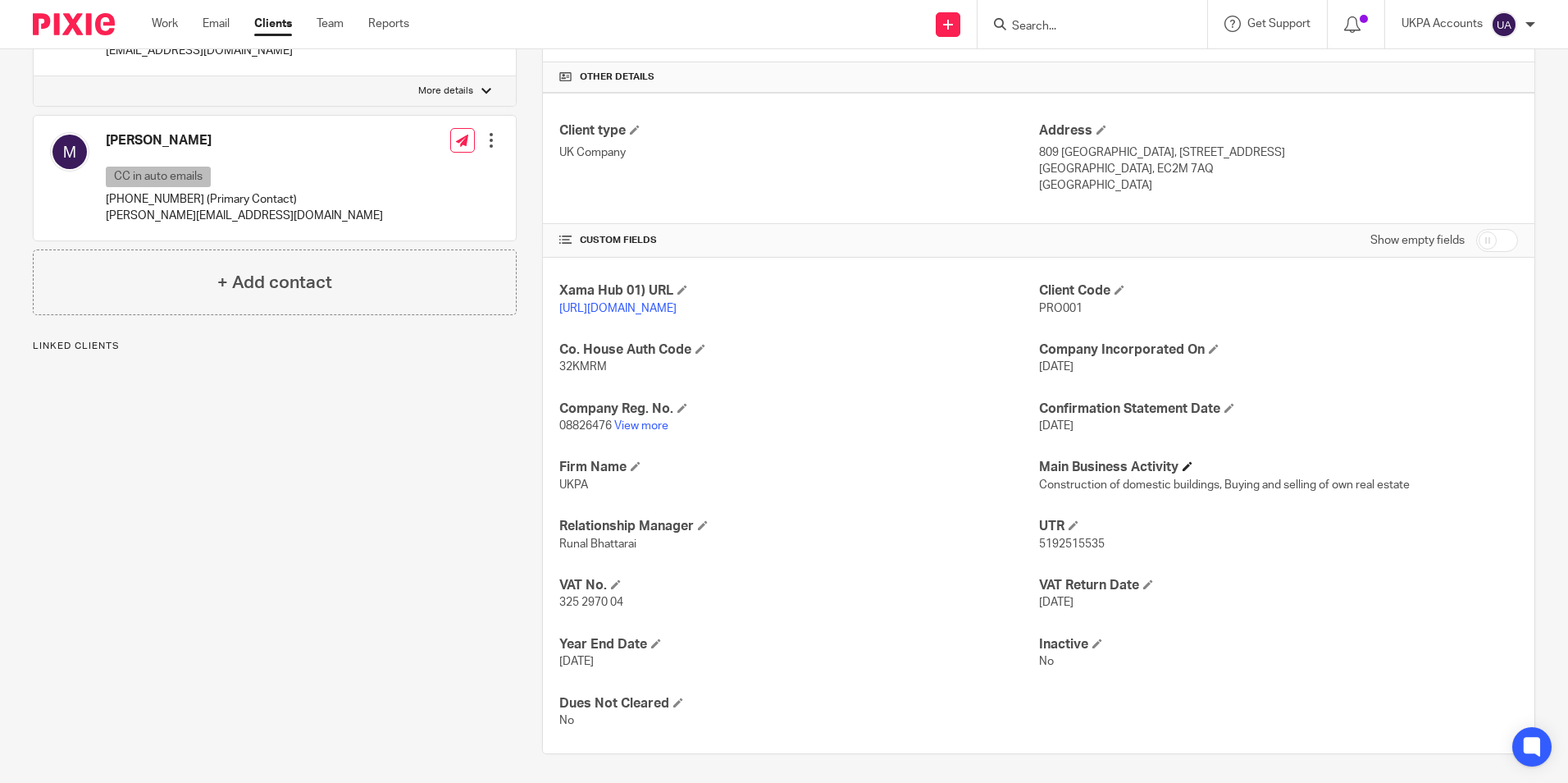
scroll to position [395, 0]
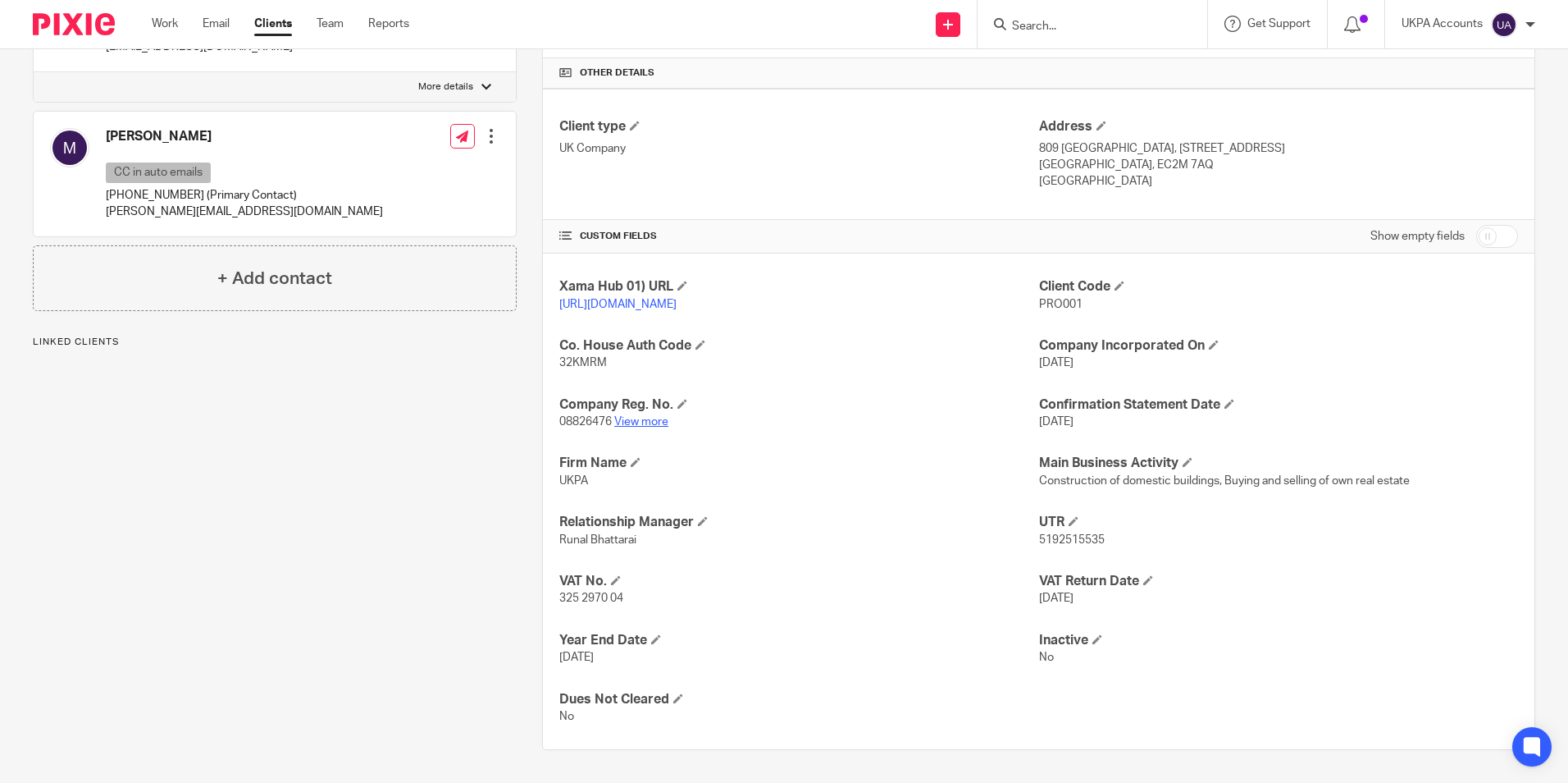
click at [644, 421] on link "View more" at bounding box center [642, 422] width 54 height 12
click at [1040, 25] on input "Search" at bounding box center [1084, 26] width 148 height 14
paste input "SBTA Ltd"
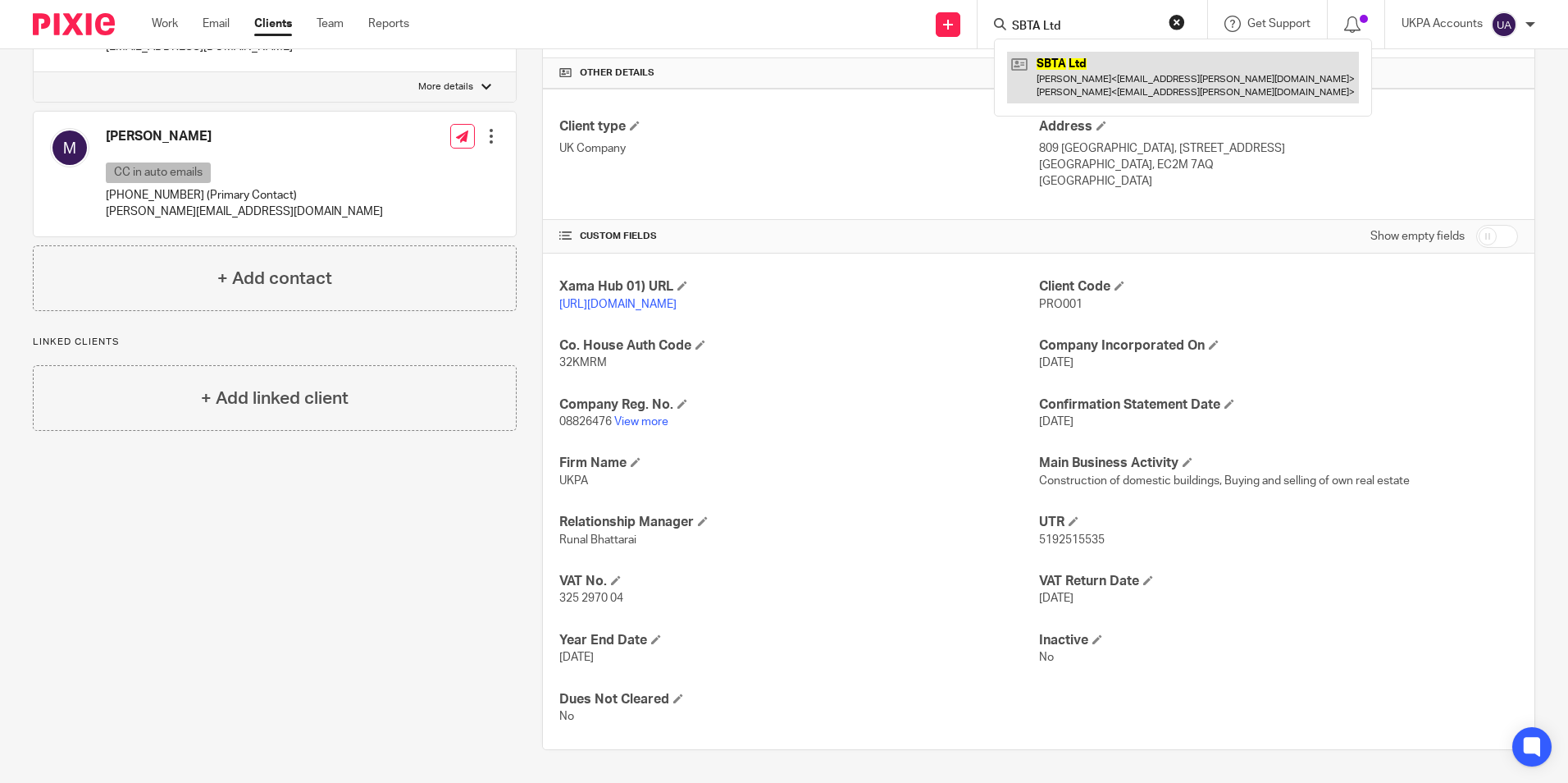
type input "SBTA Ltd"
click at [1037, 84] on link at bounding box center [1183, 77] width 351 height 51
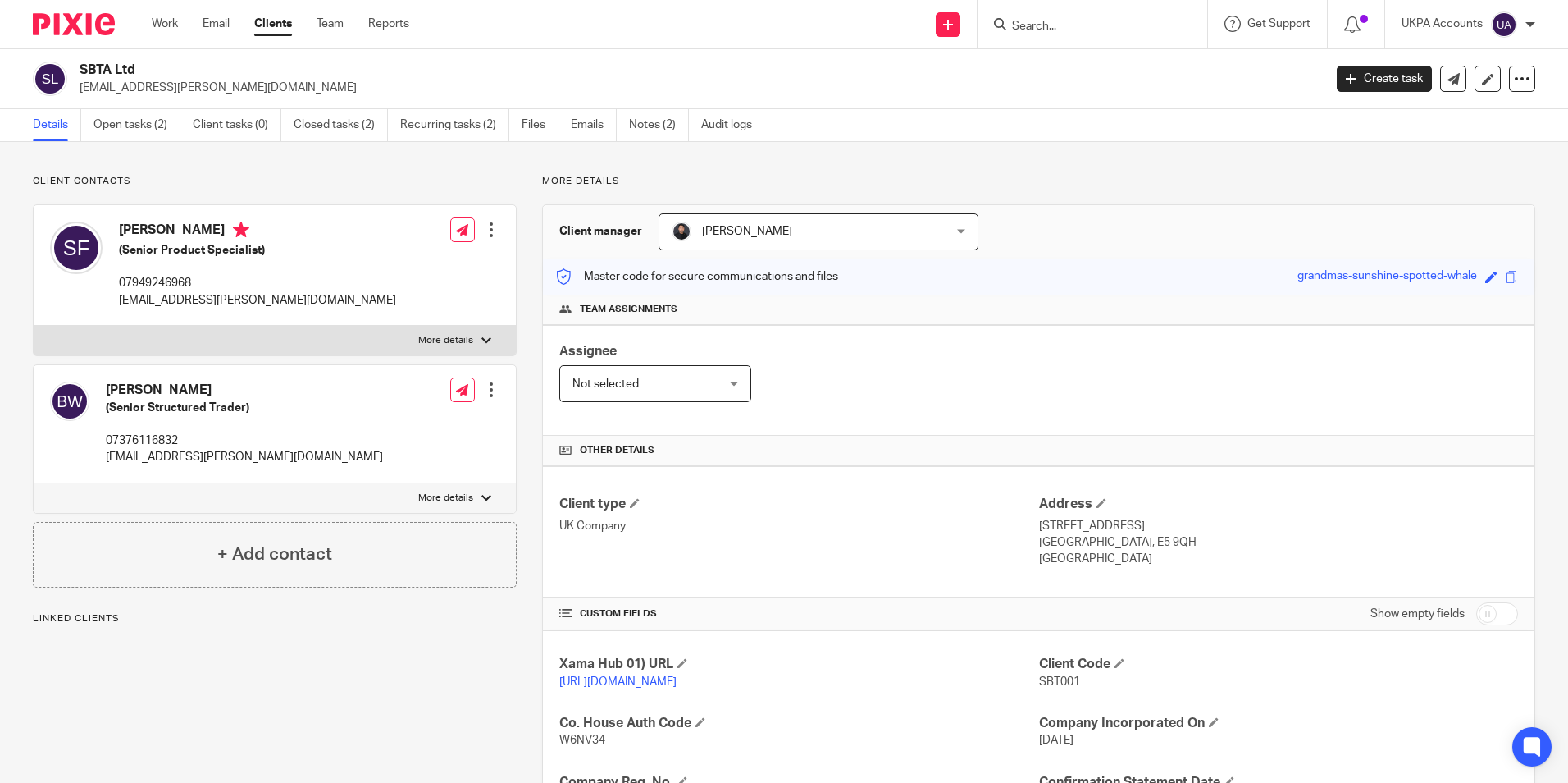
scroll to position [217, 0]
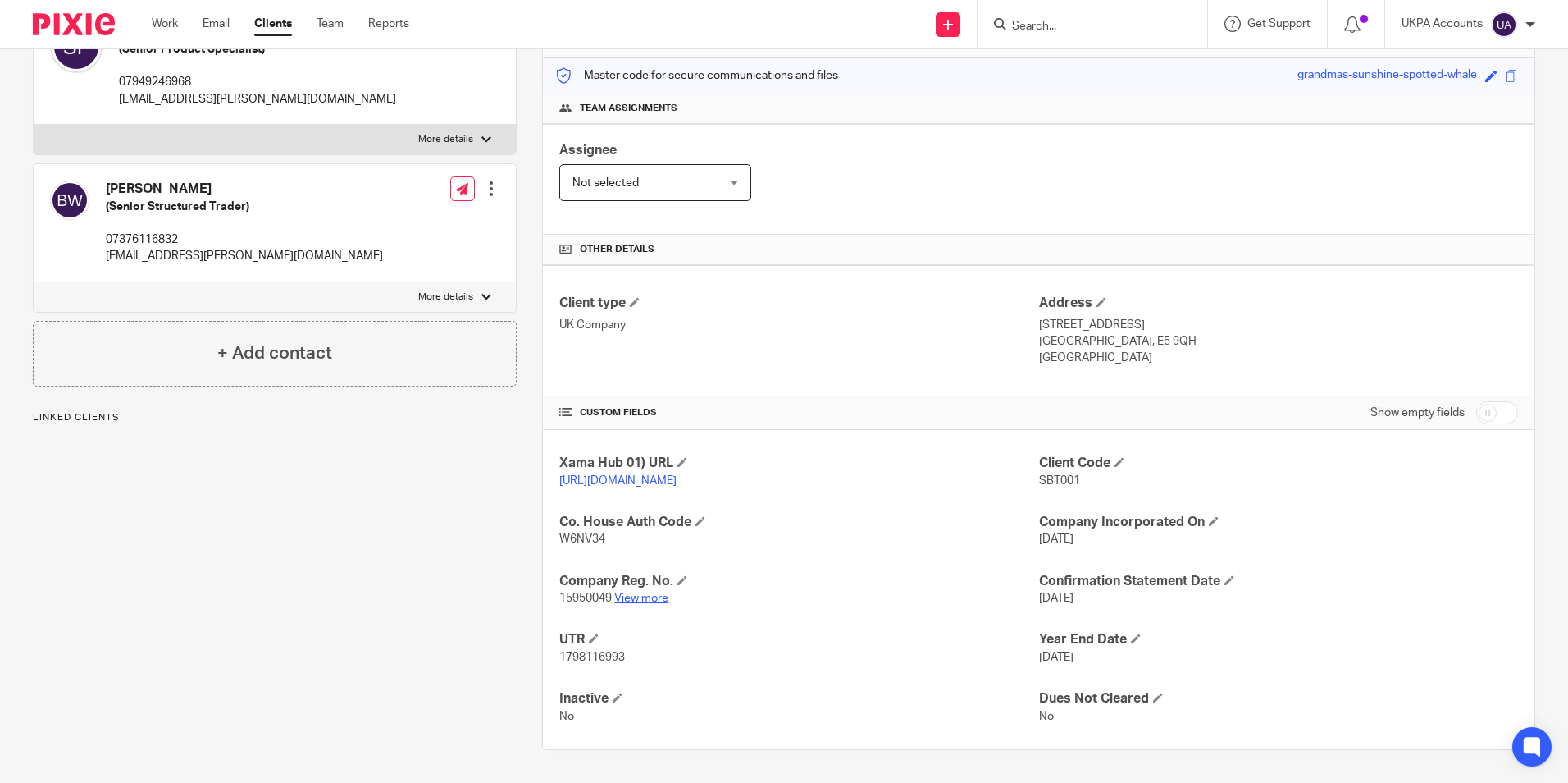
click at [652, 596] on link "View more" at bounding box center [642, 598] width 54 height 12
click at [638, 593] on link "View more" at bounding box center [642, 598] width 54 height 12
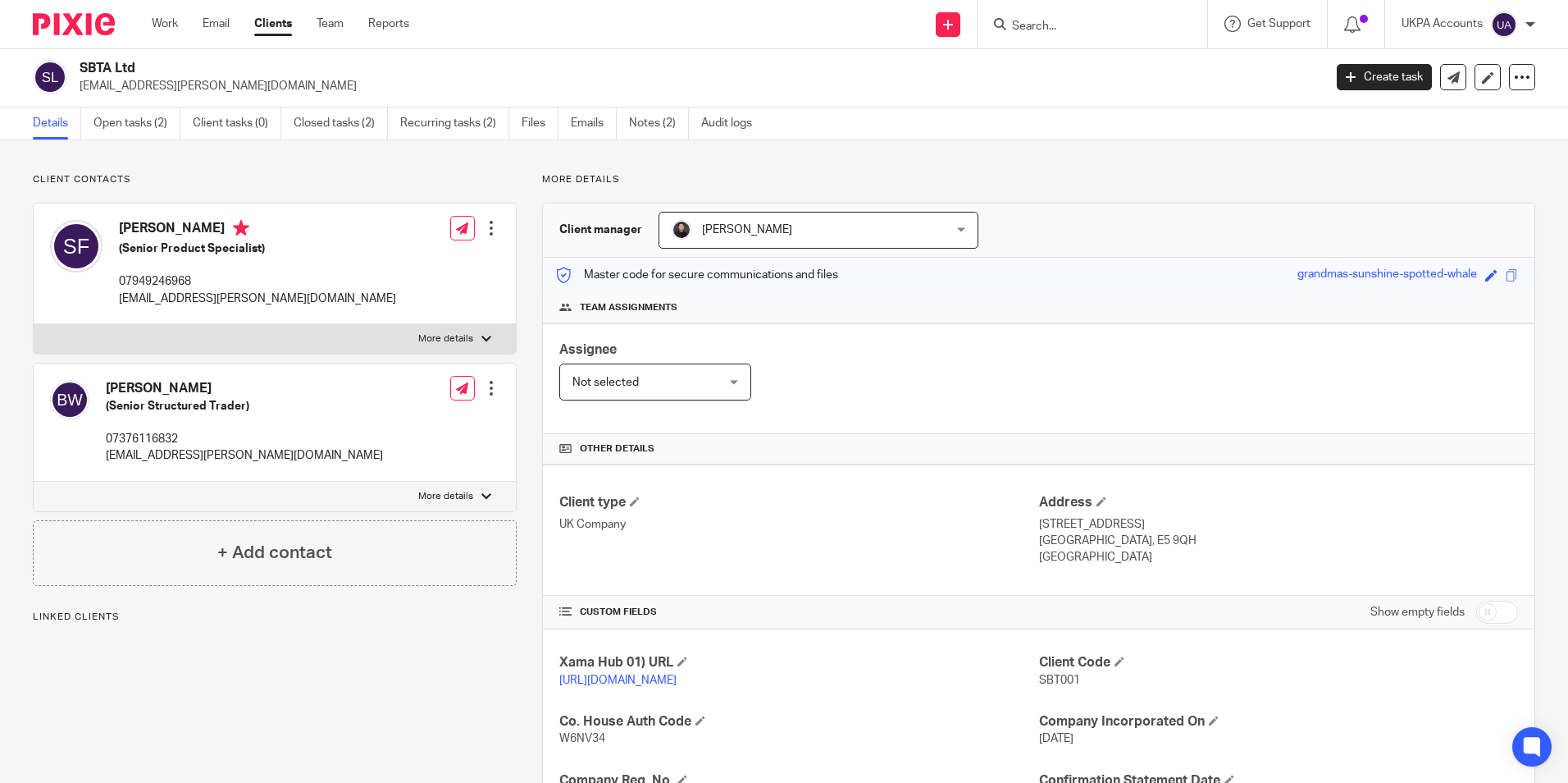
scroll to position [0, 0]
click at [1081, 31] on input "Search" at bounding box center [1084, 26] width 148 height 14
paste input "Betteridge Property Holding Limited"
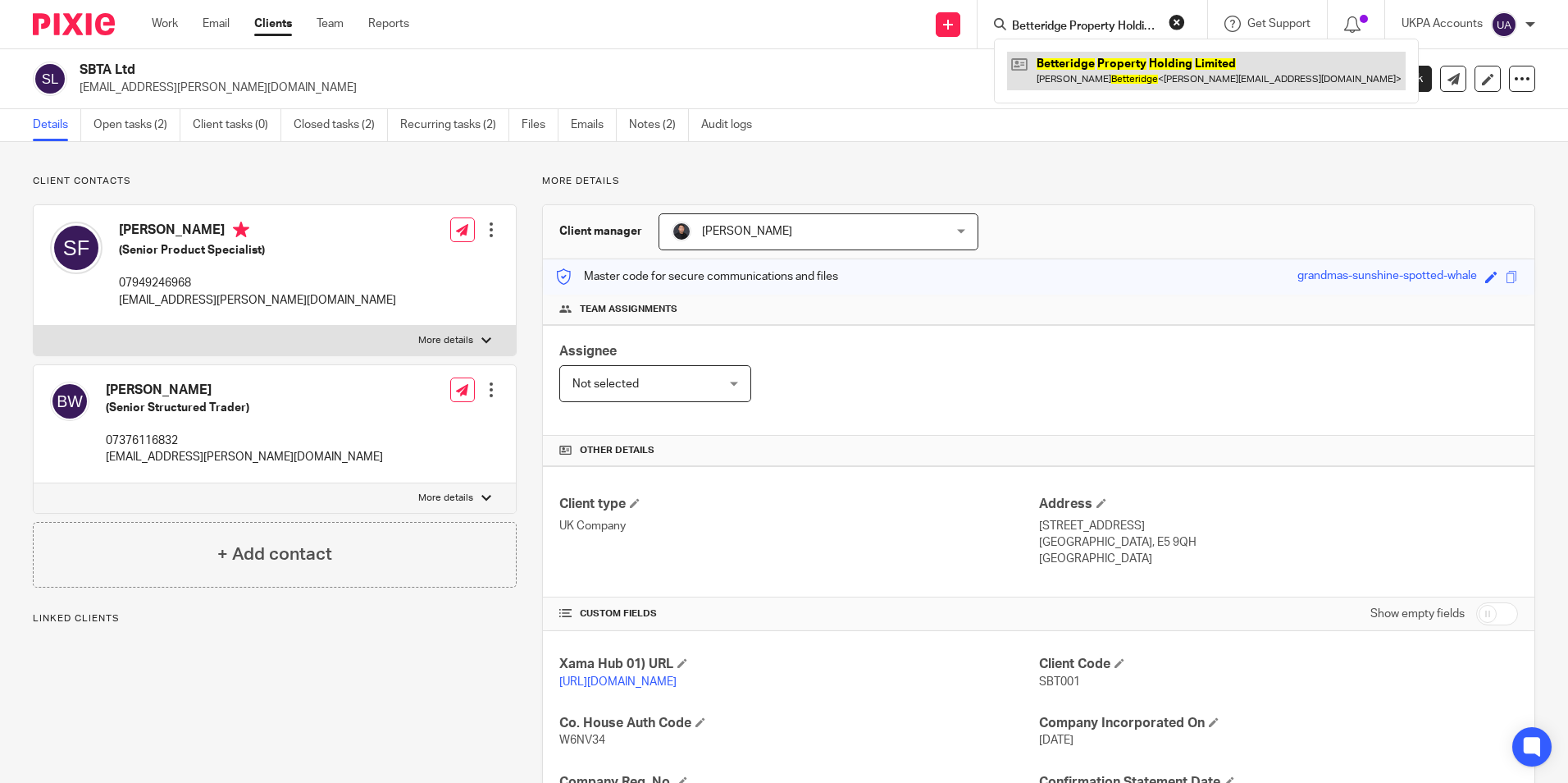
click at [1097, 75] on link at bounding box center [1206, 70] width 398 height 37
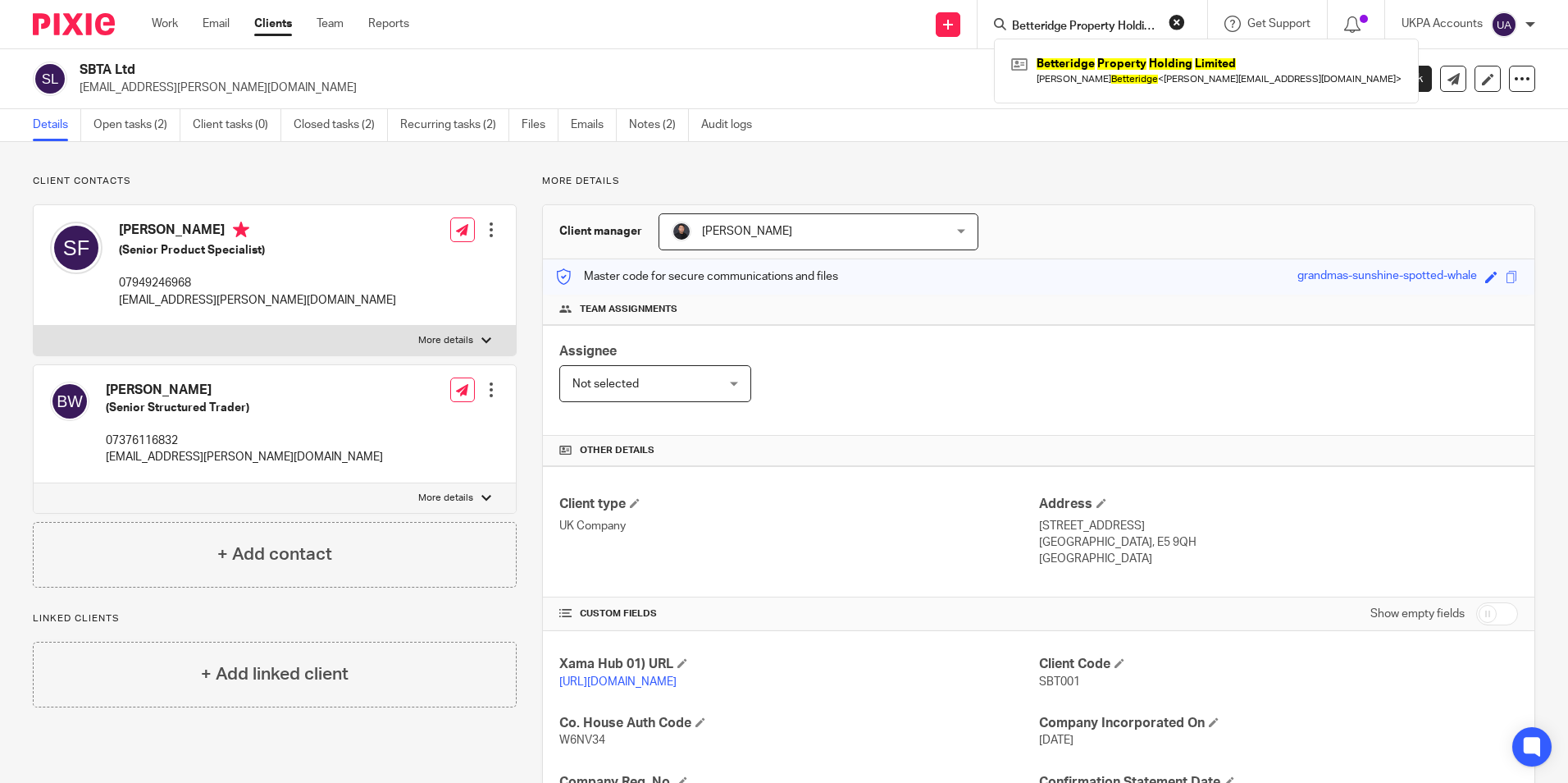
click at [1065, 31] on input "Betteridge Property Holding Limited" at bounding box center [1084, 26] width 148 height 14
paste input "LA BOUGIE LIMITED"
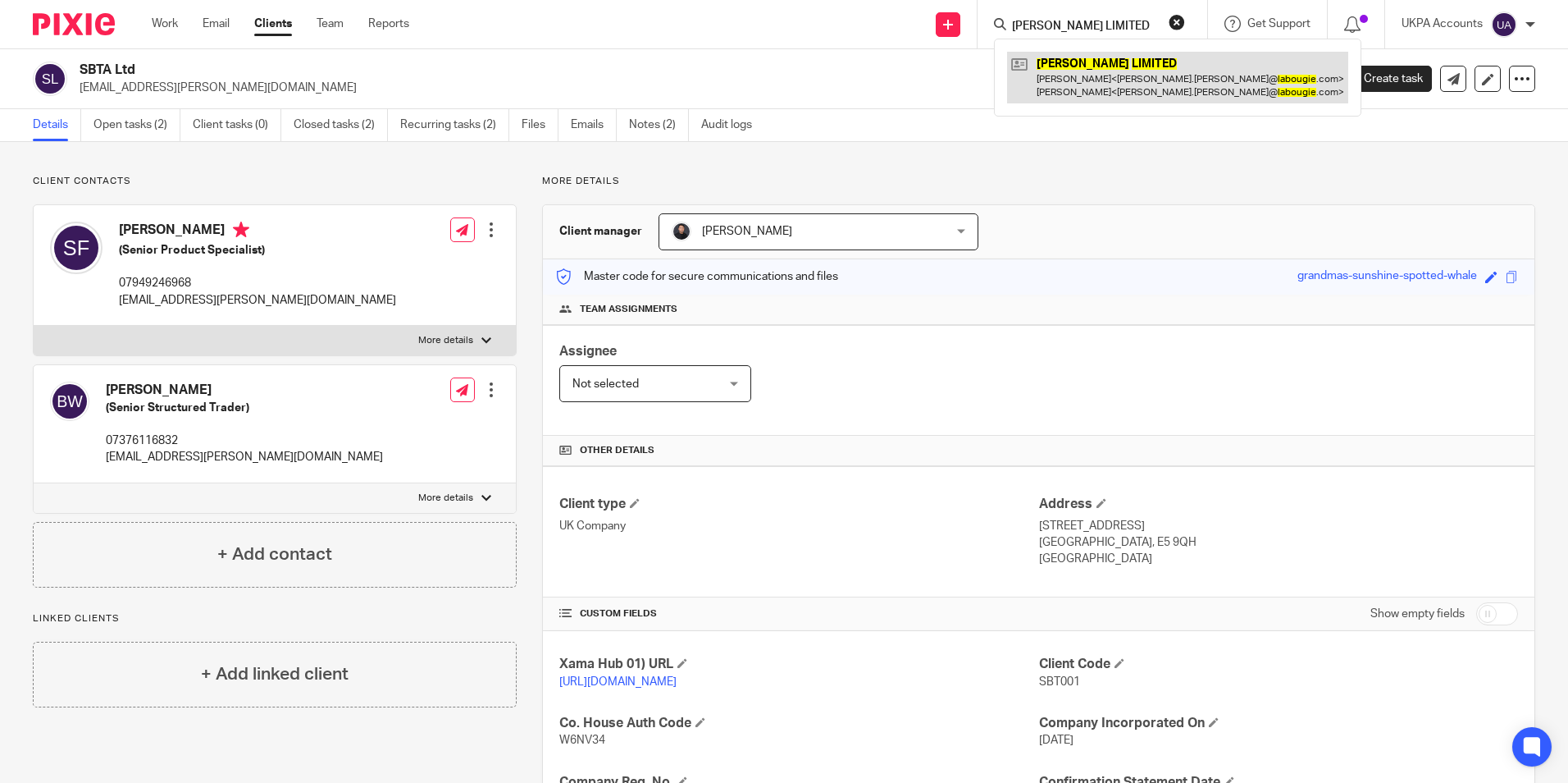
click at [1066, 79] on link at bounding box center [1177, 77] width 341 height 51
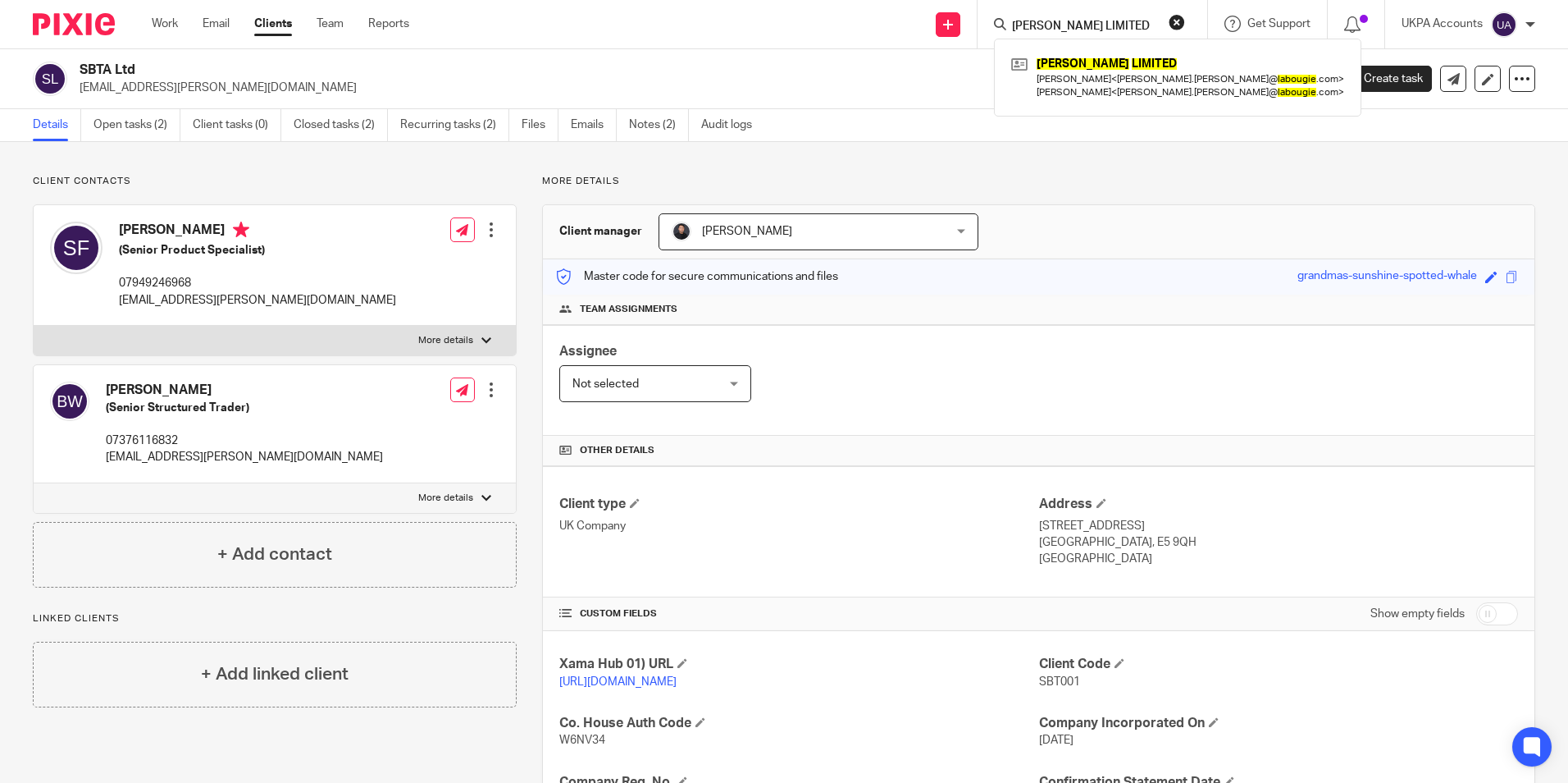
click at [1138, 23] on input "LA BOUGIE LIMITED" at bounding box center [1084, 26] width 148 height 14
paste input "Betteridge Property Holding Limited"
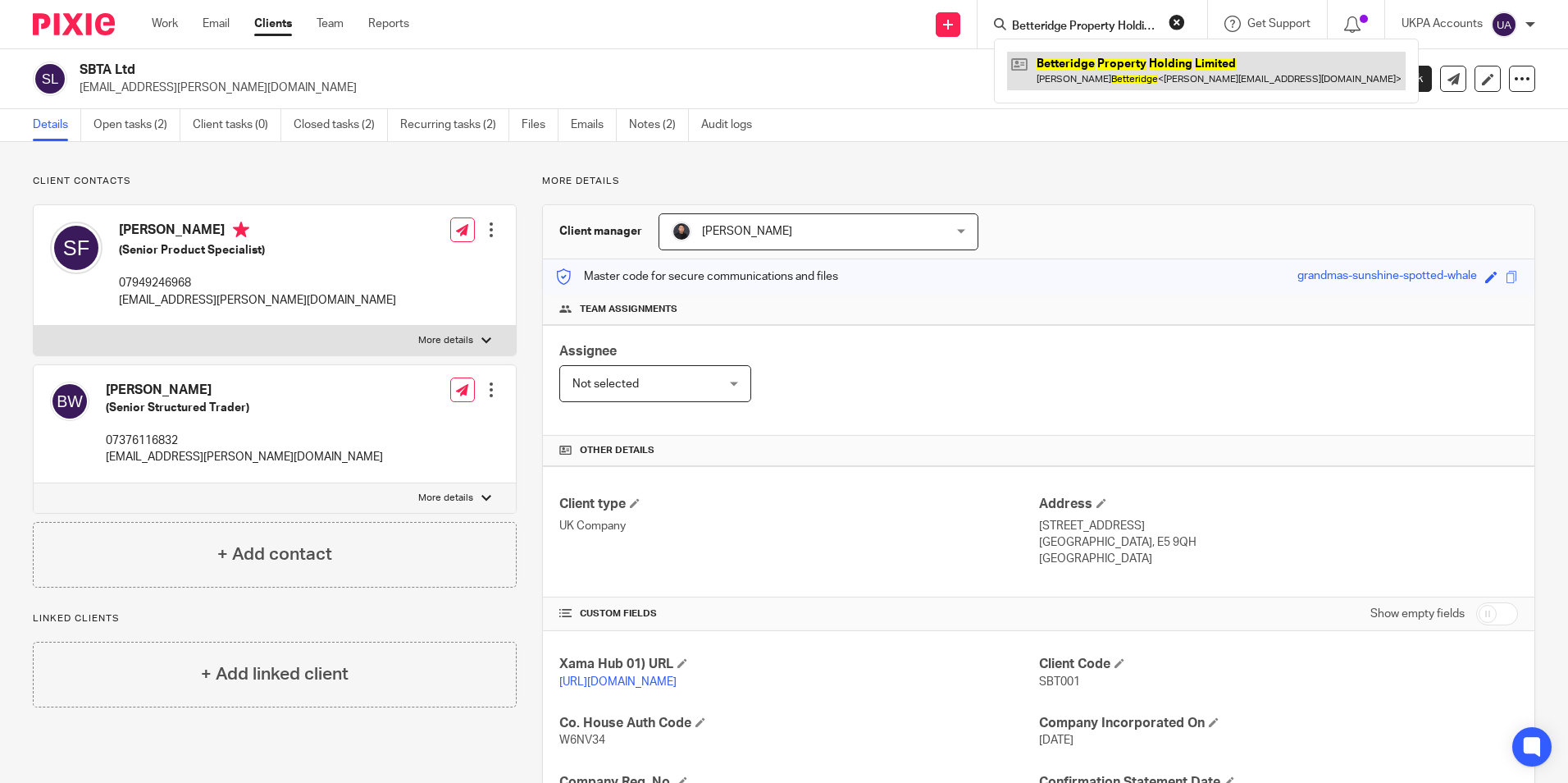
click at [1122, 70] on link at bounding box center [1206, 70] width 398 height 37
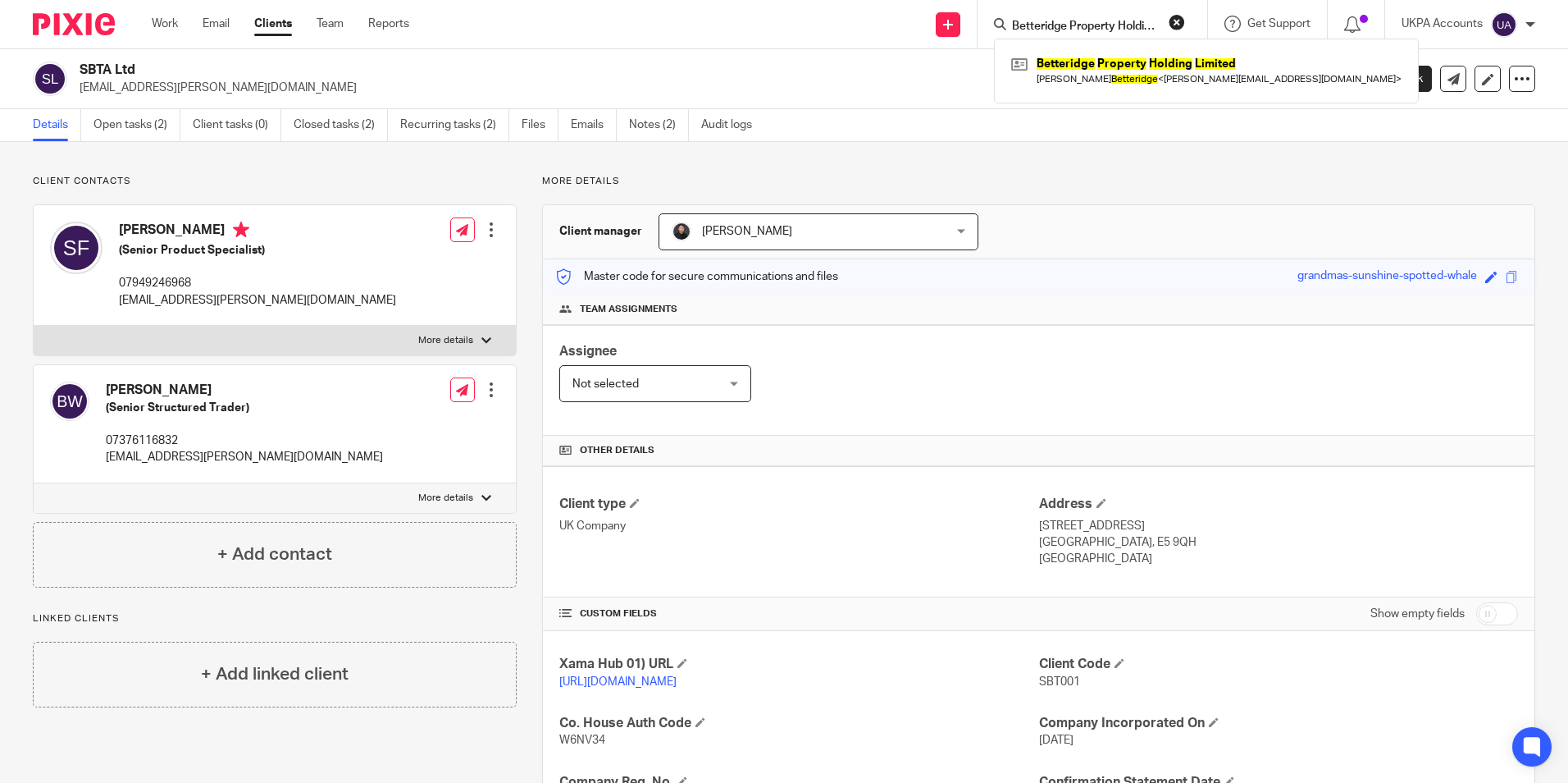
click at [1129, 25] on input "Betteridge Property Holding Limited" at bounding box center [1084, 26] width 148 height 14
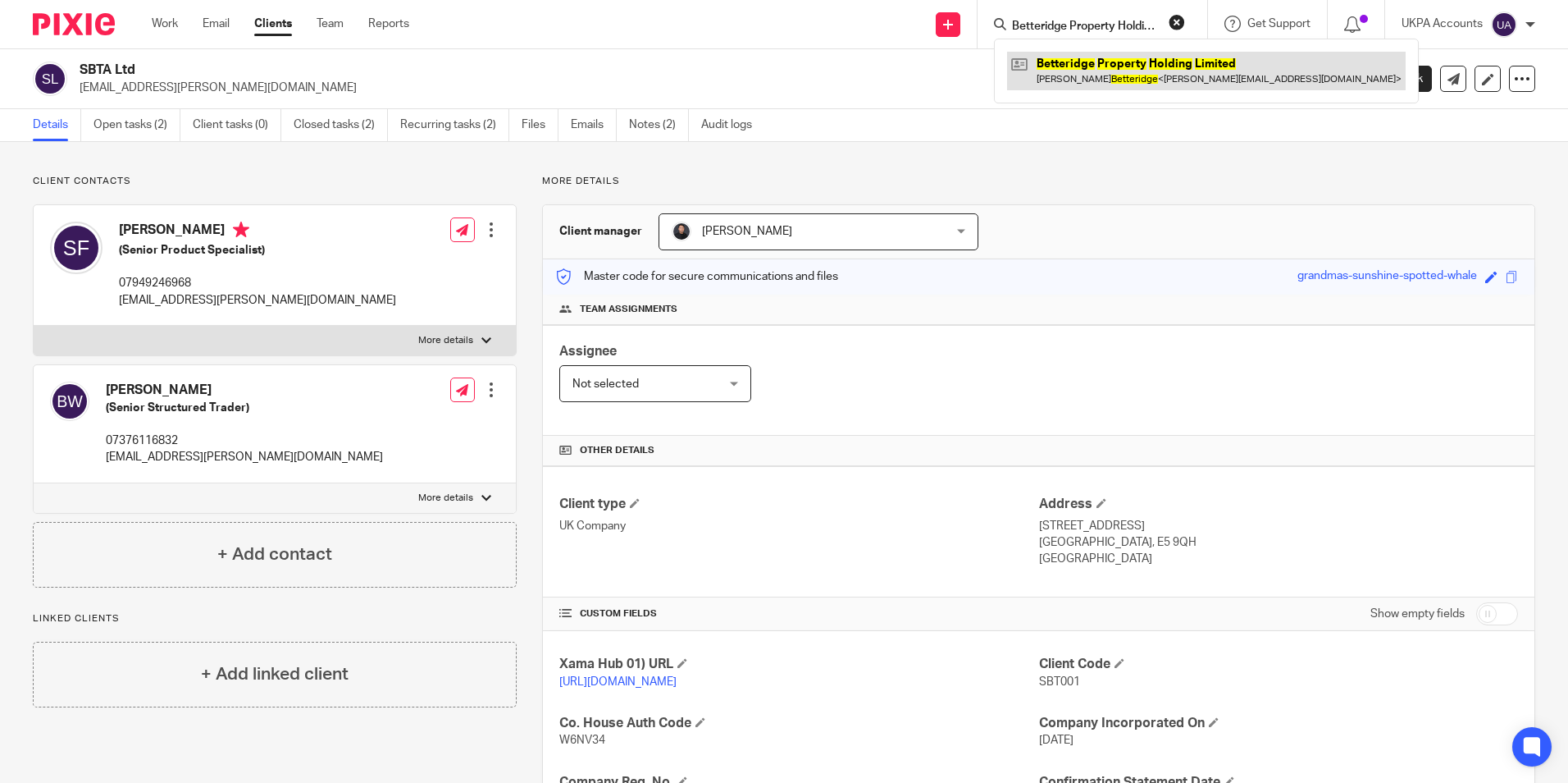
paste input "May & McKay Property Investment Lt"
type input "May & [PERSON_NAME] Property Investment Ltd"
click at [1107, 73] on link at bounding box center [1220, 70] width 426 height 37
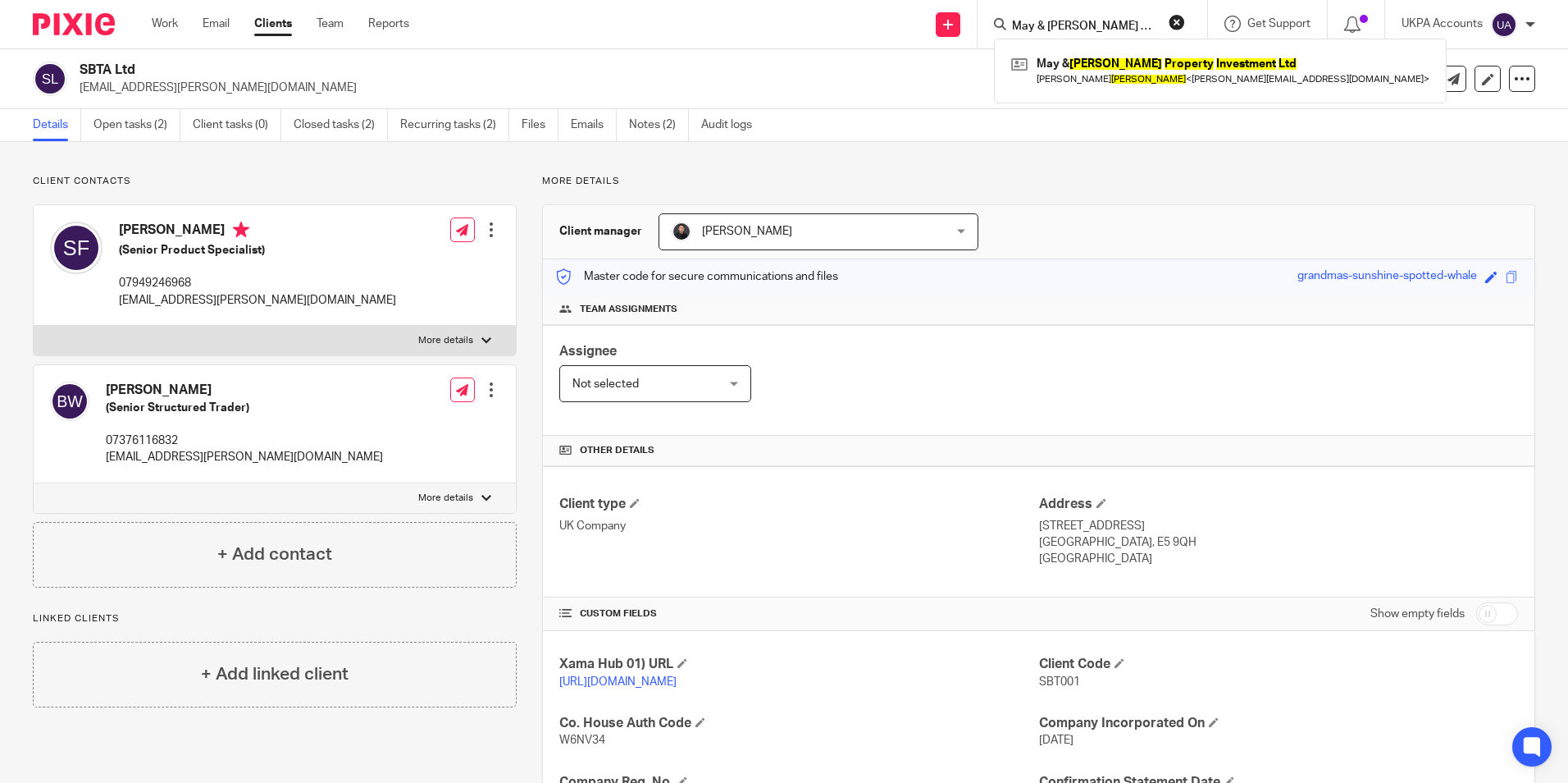
click at [1169, 22] on button "reset" at bounding box center [1177, 21] width 16 height 16
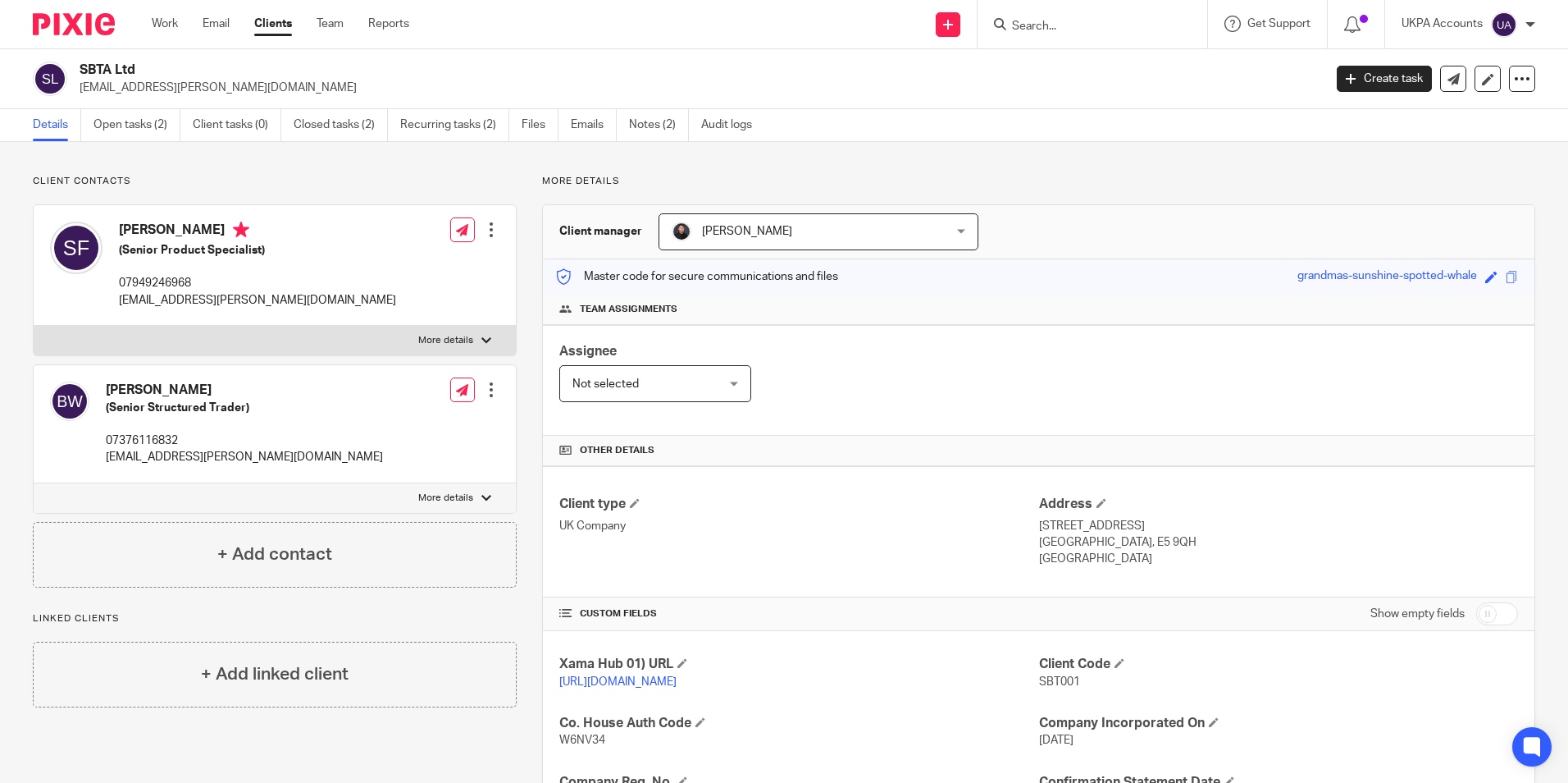
click at [1133, 34] on input "Search" at bounding box center [1084, 26] width 148 height 14
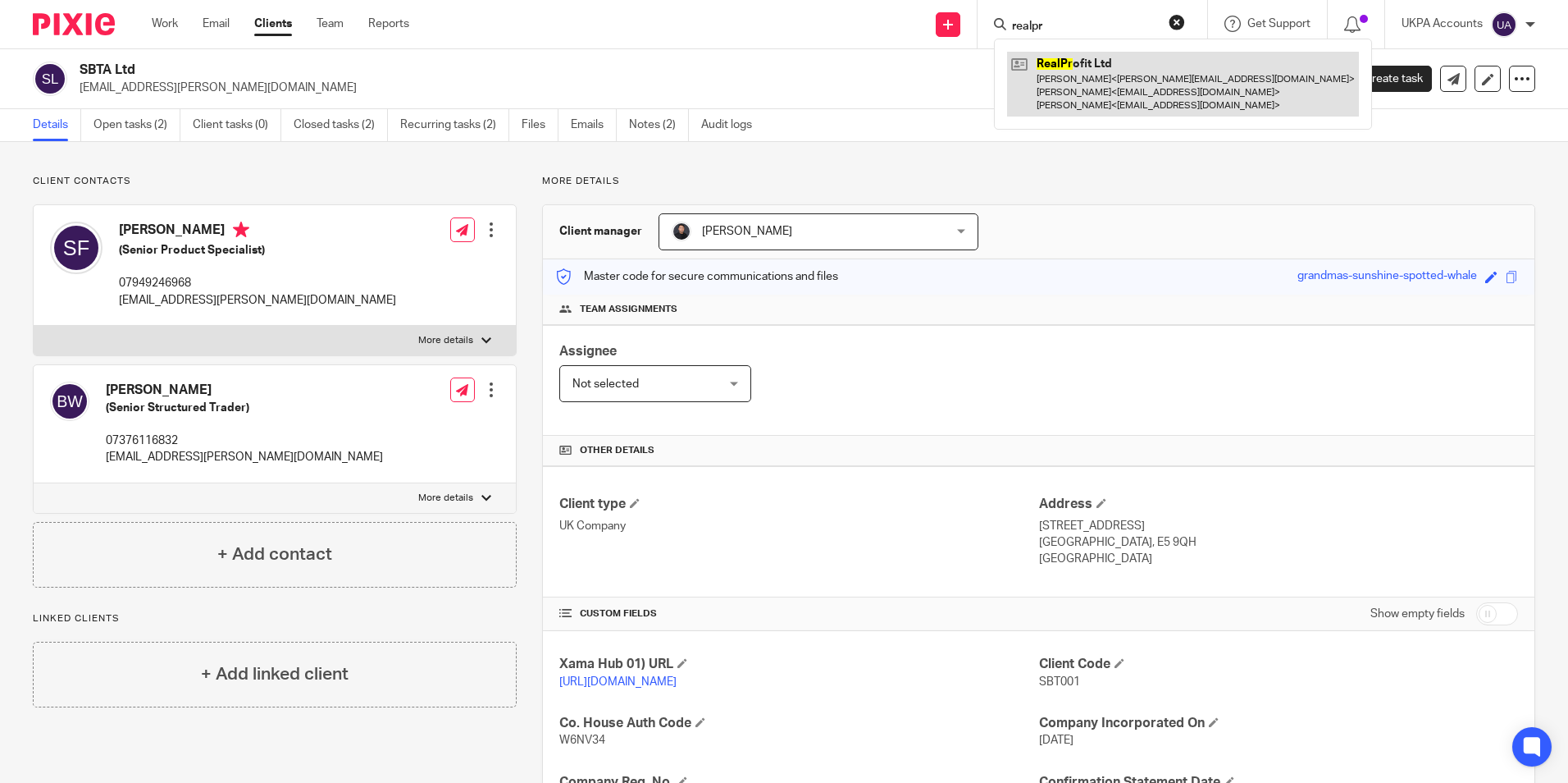
type input "realpr"
click at [1178, 82] on link at bounding box center [1183, 84] width 351 height 65
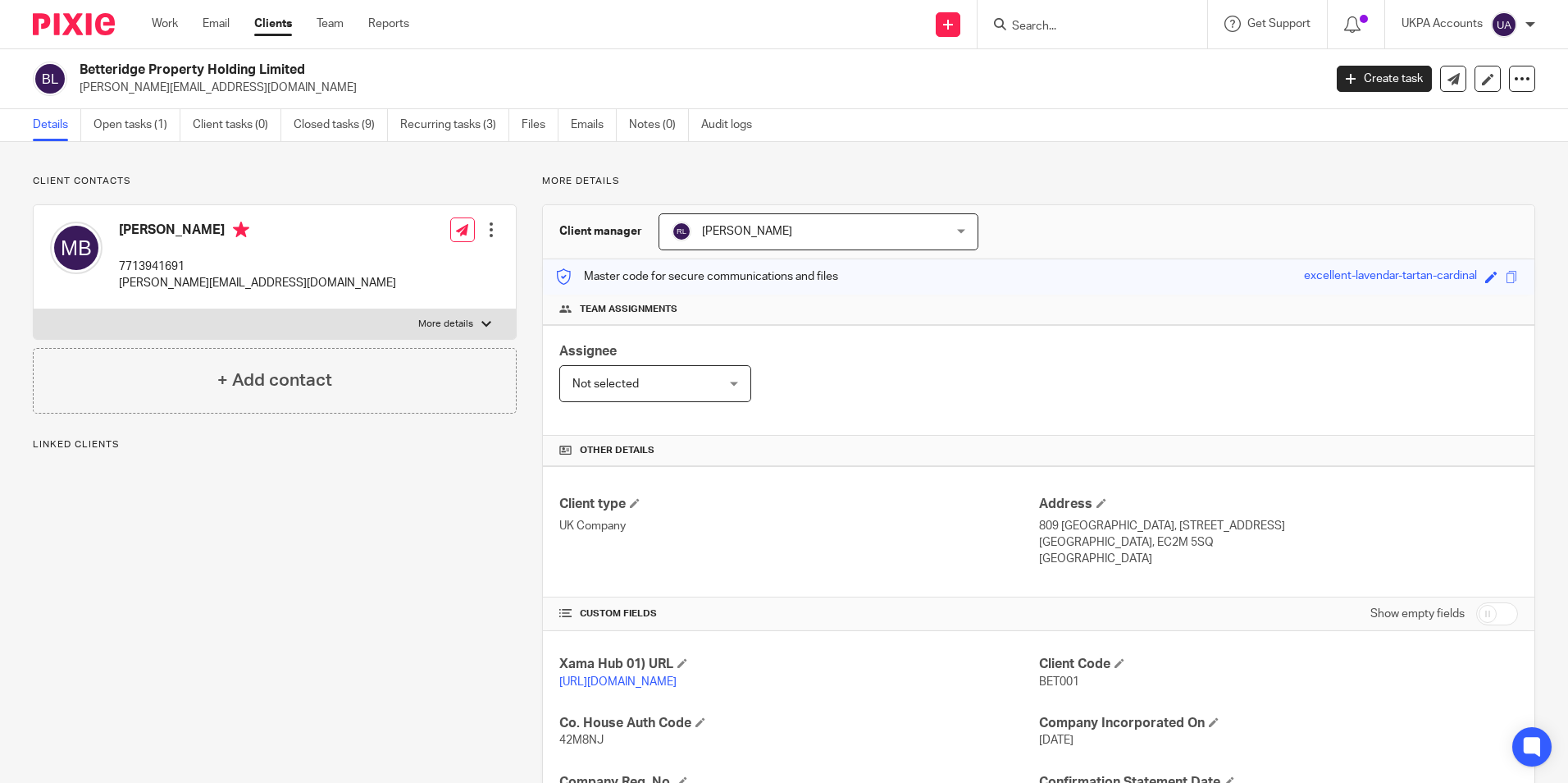
scroll to position [335, 0]
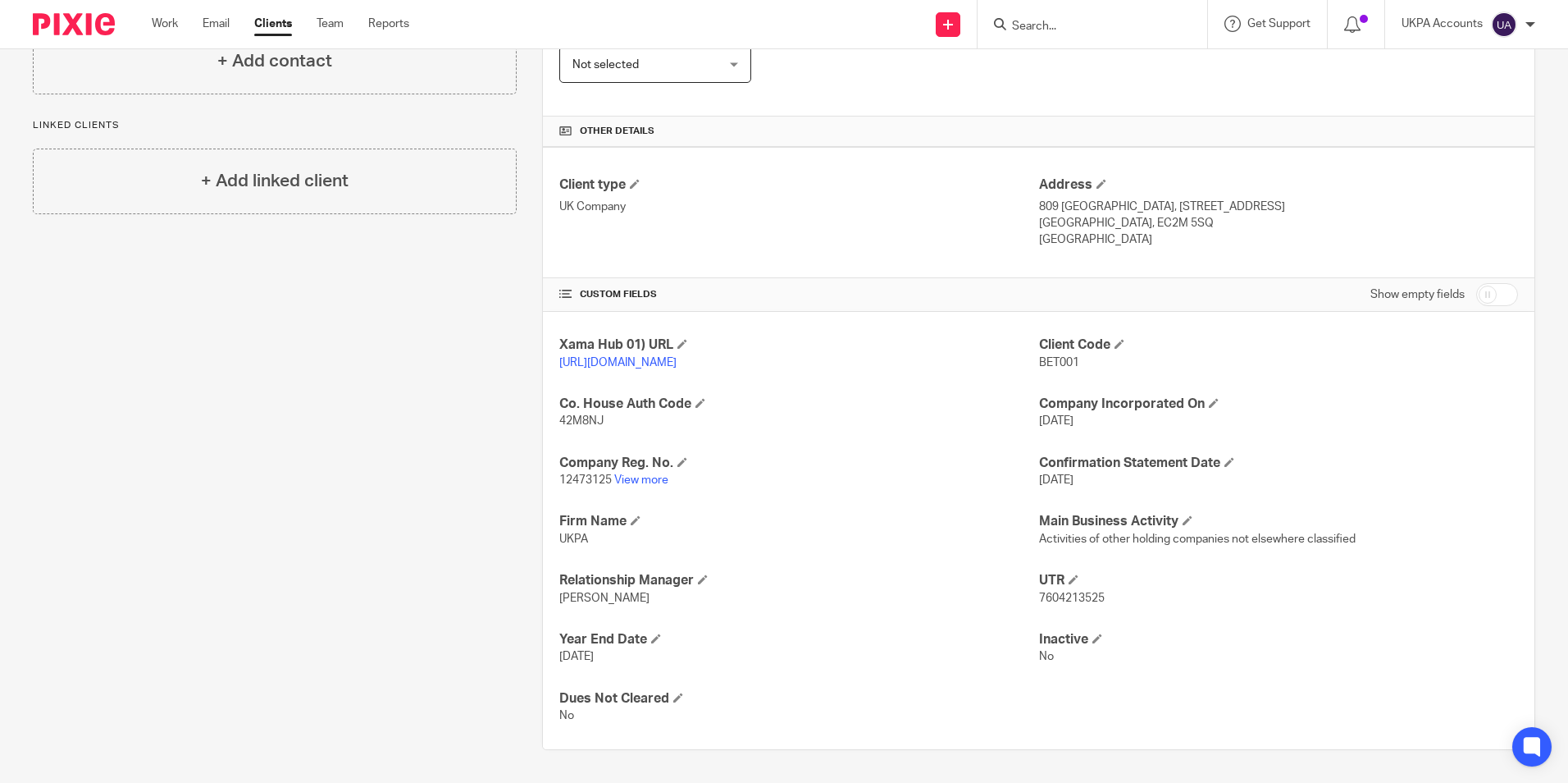
click at [218, 366] on div "Client contacts [PERSON_NAME] 7713941691 [PERSON_NAME][EMAIL_ADDRESS][DOMAIN_NA…" at bounding box center [262, 302] width 509 height 894
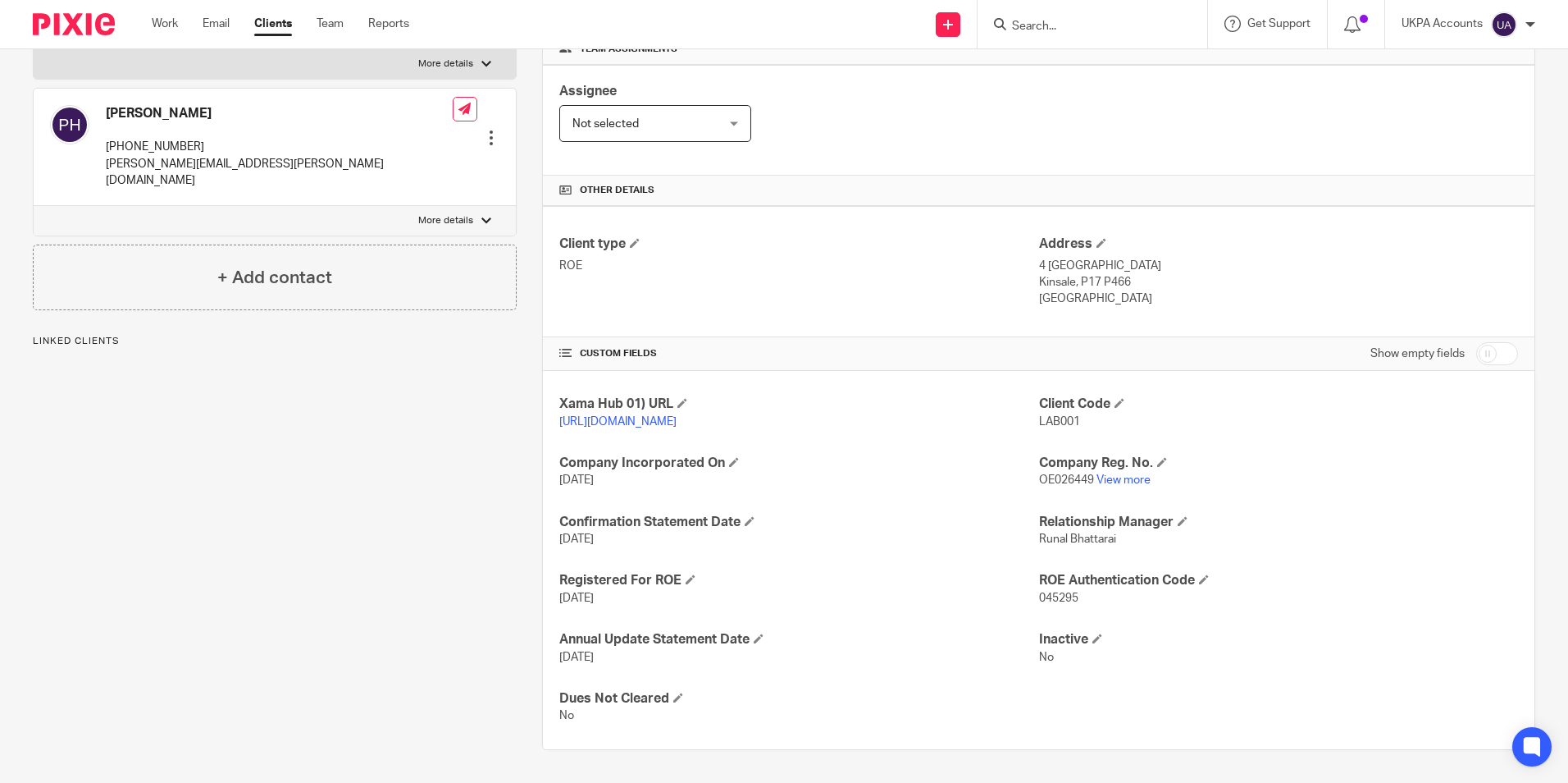
scroll to position [277, 0]
click at [1099, 484] on link "View more" at bounding box center [1124, 480] width 54 height 12
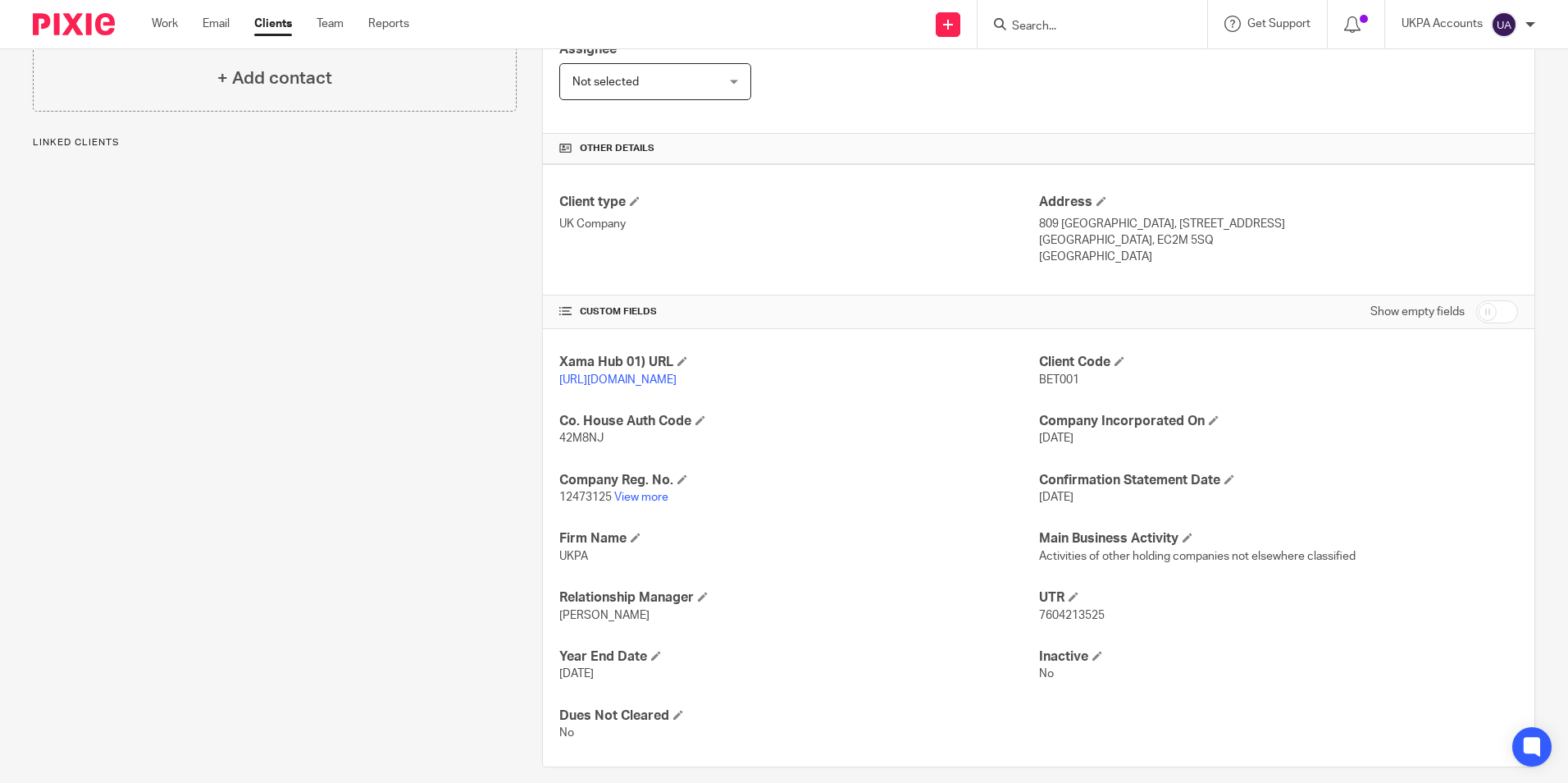
scroll to position [335, 0]
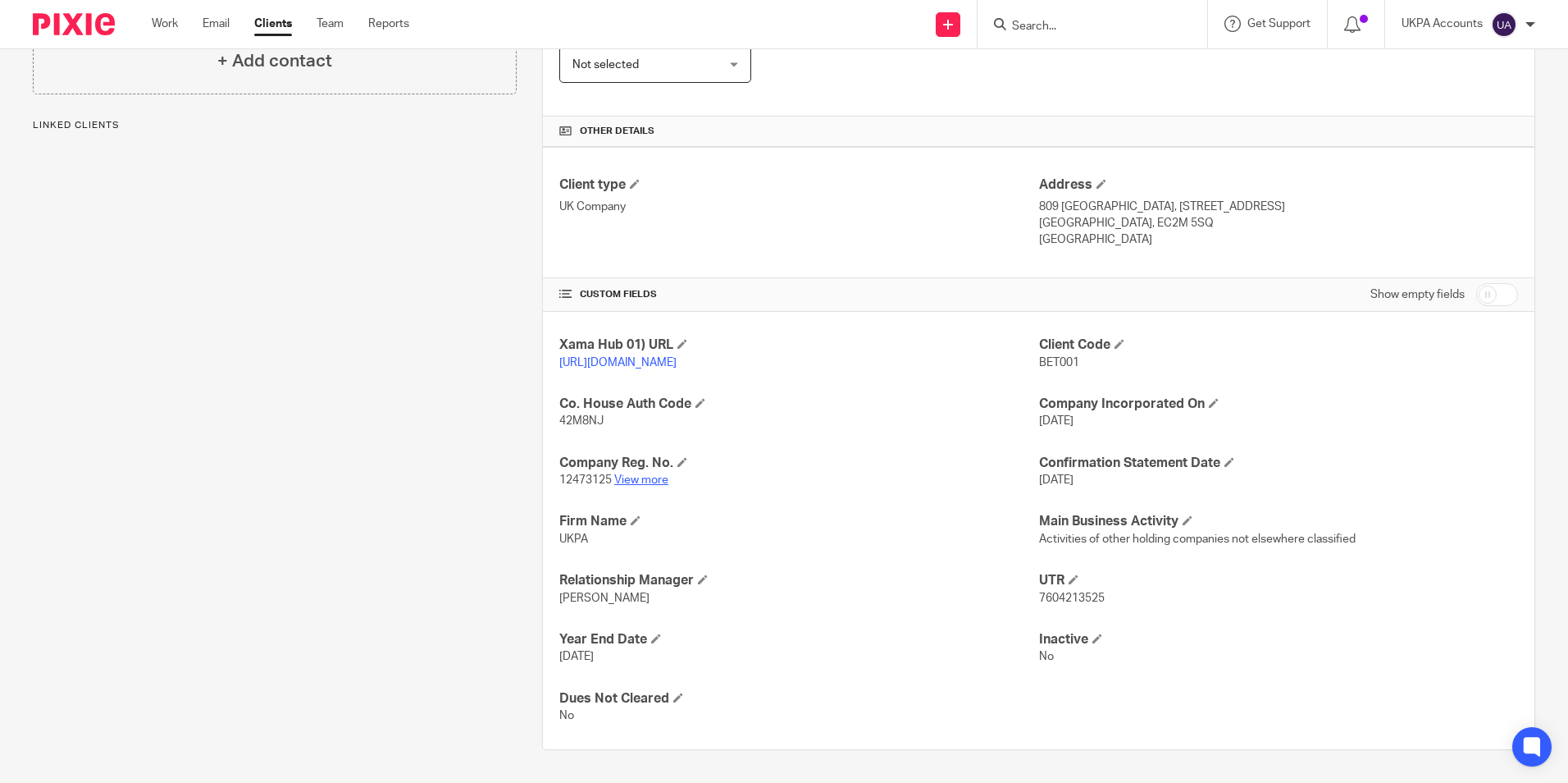
click at [660, 482] on link "View more" at bounding box center [642, 480] width 54 height 12
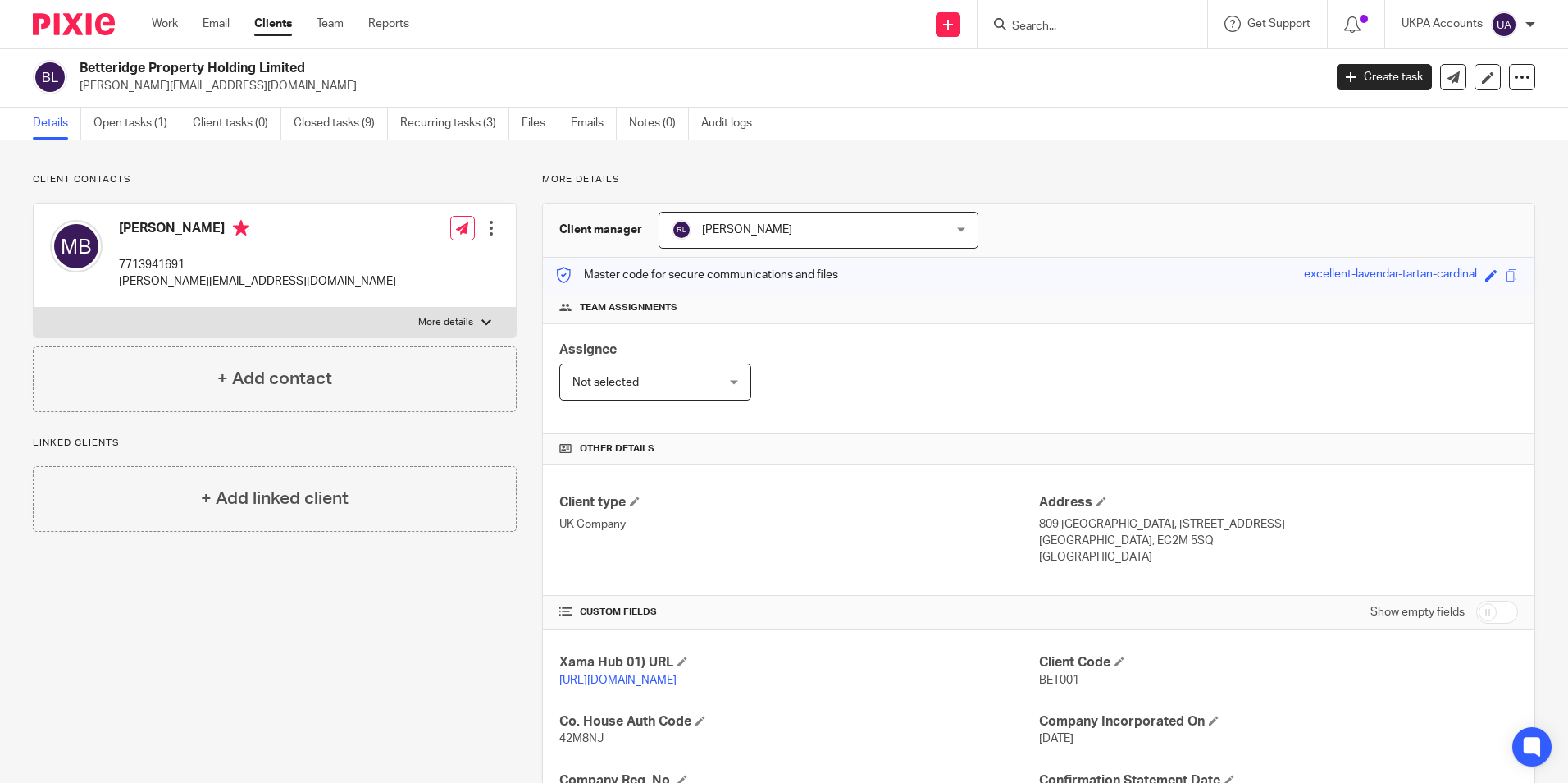
scroll to position [0, 0]
click at [144, 126] on link "Open tasks (1)" at bounding box center [137, 125] width 87 height 32
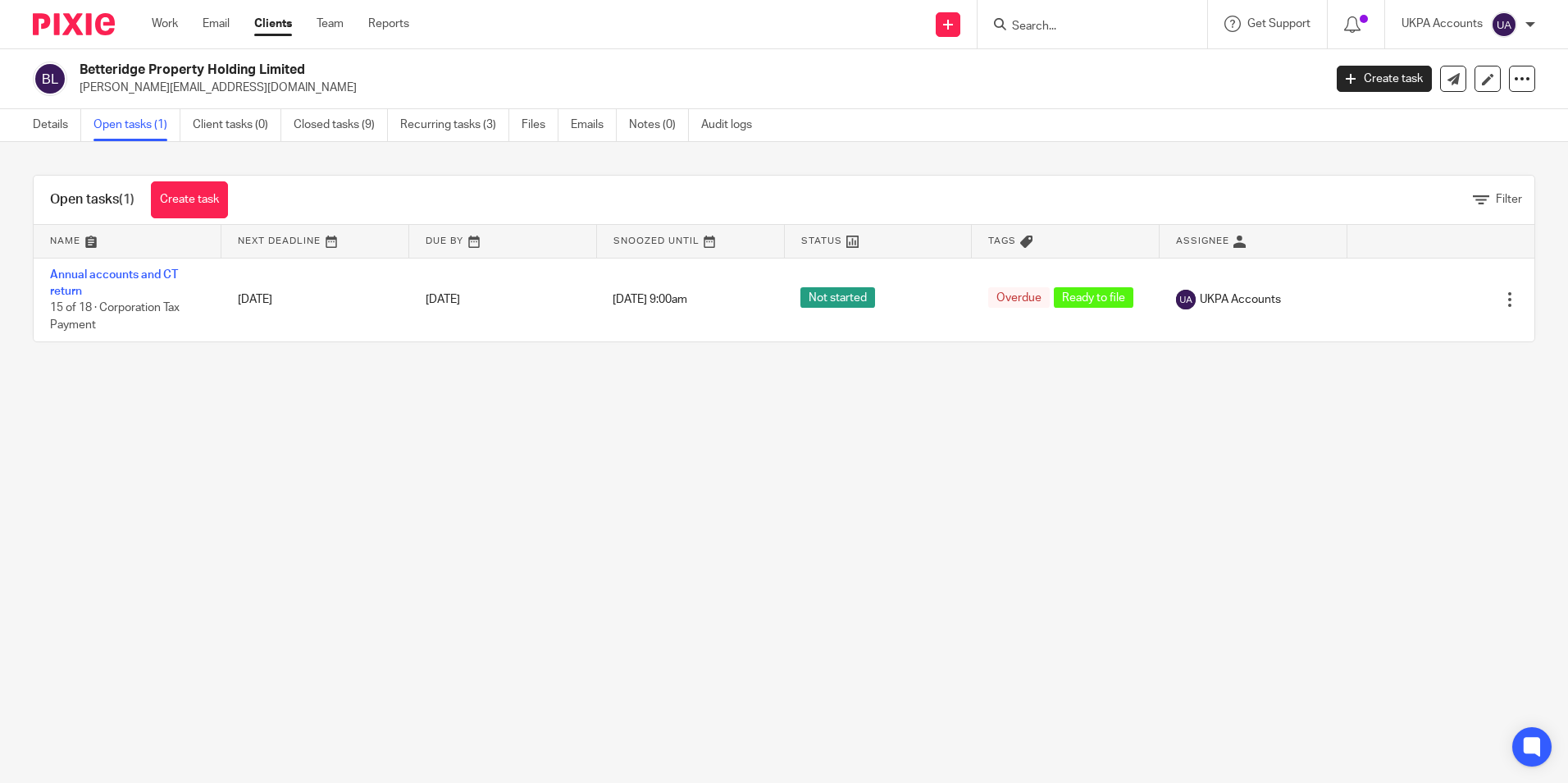
click at [140, 275] on link "Annual accounts and CT return" at bounding box center [114, 283] width 128 height 28
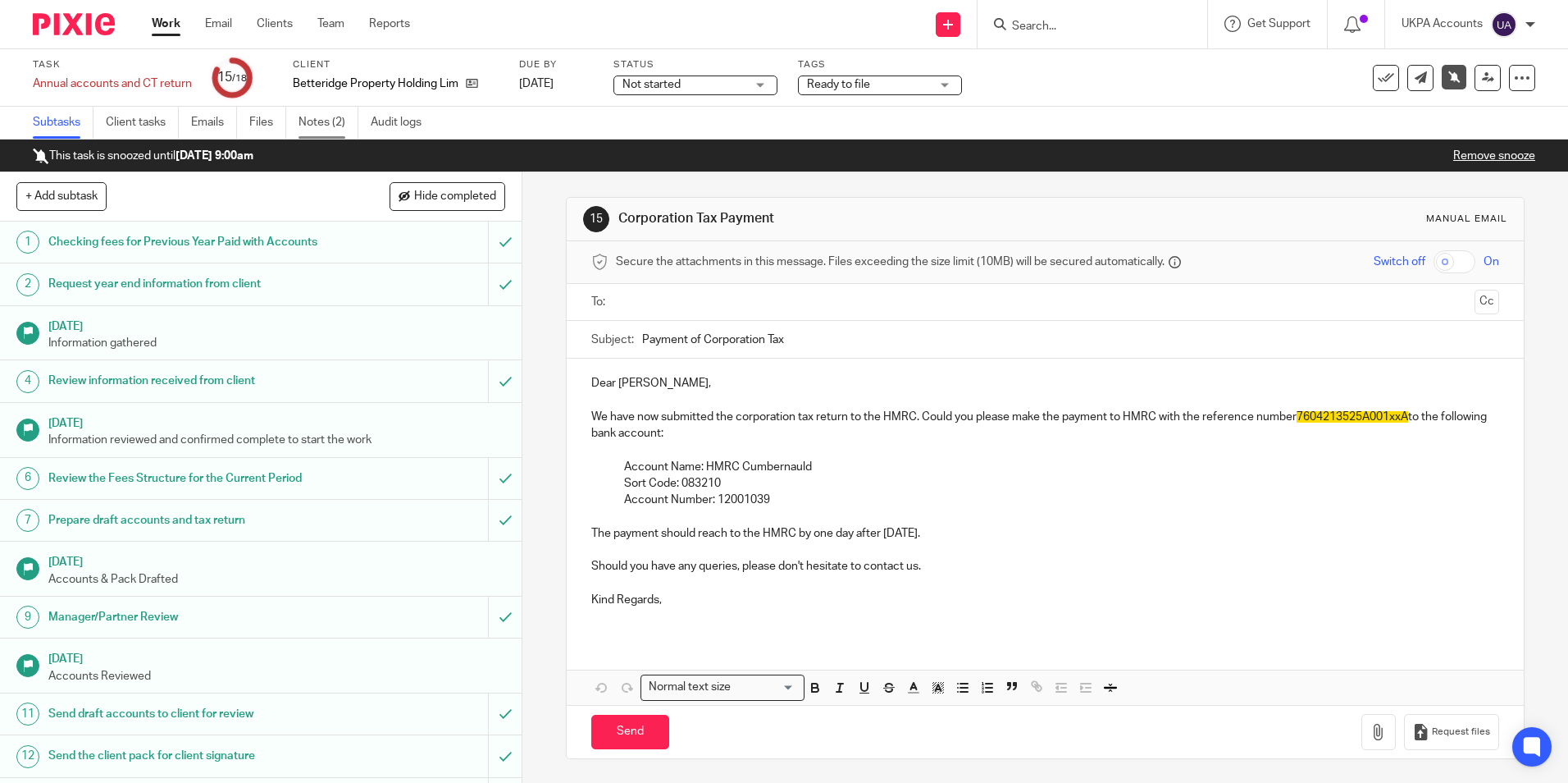
click at [319, 118] on link "Notes (2)" at bounding box center [329, 123] width 60 height 32
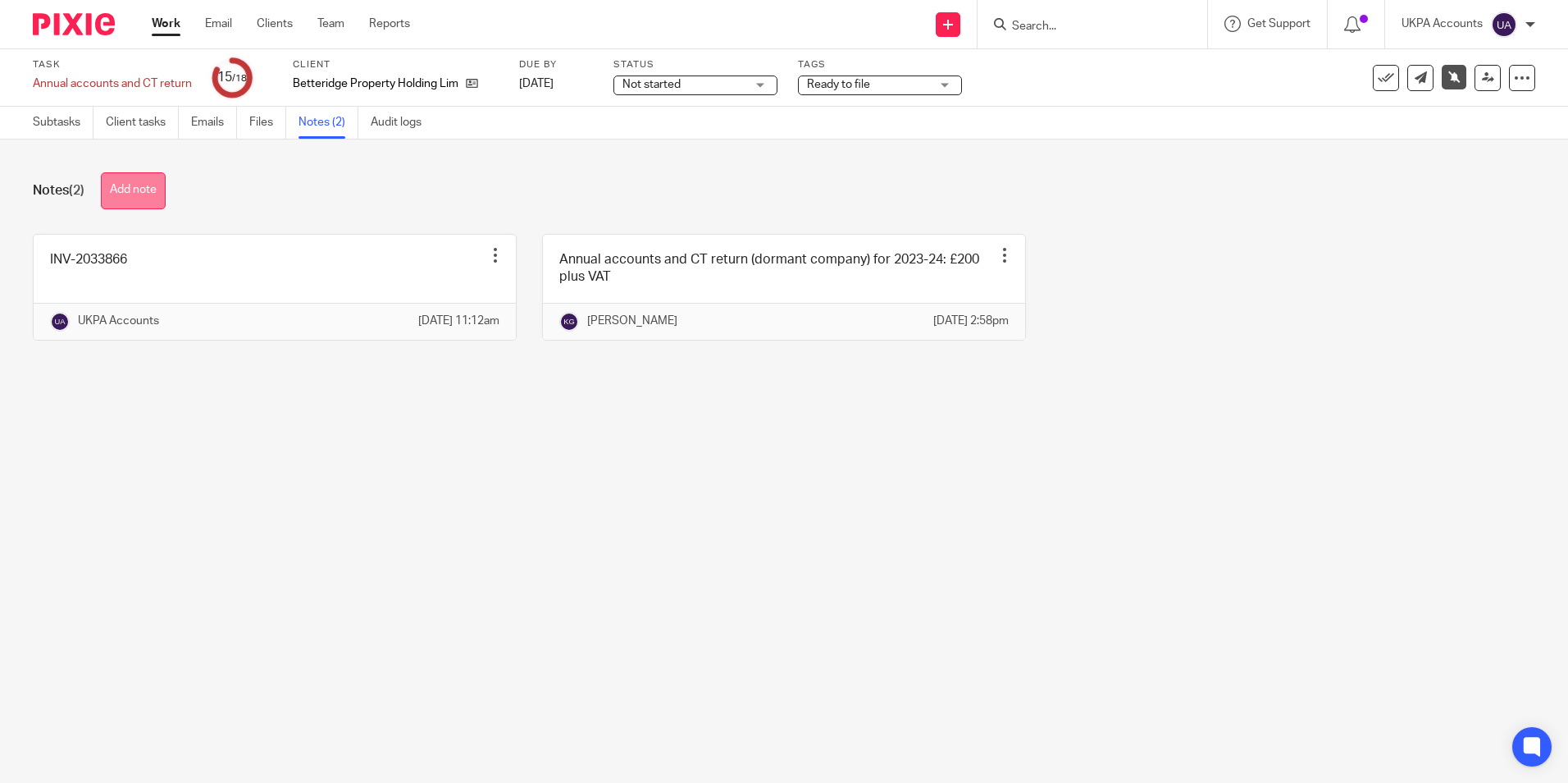
click at [142, 194] on button "Add note" at bounding box center [133, 190] width 65 height 37
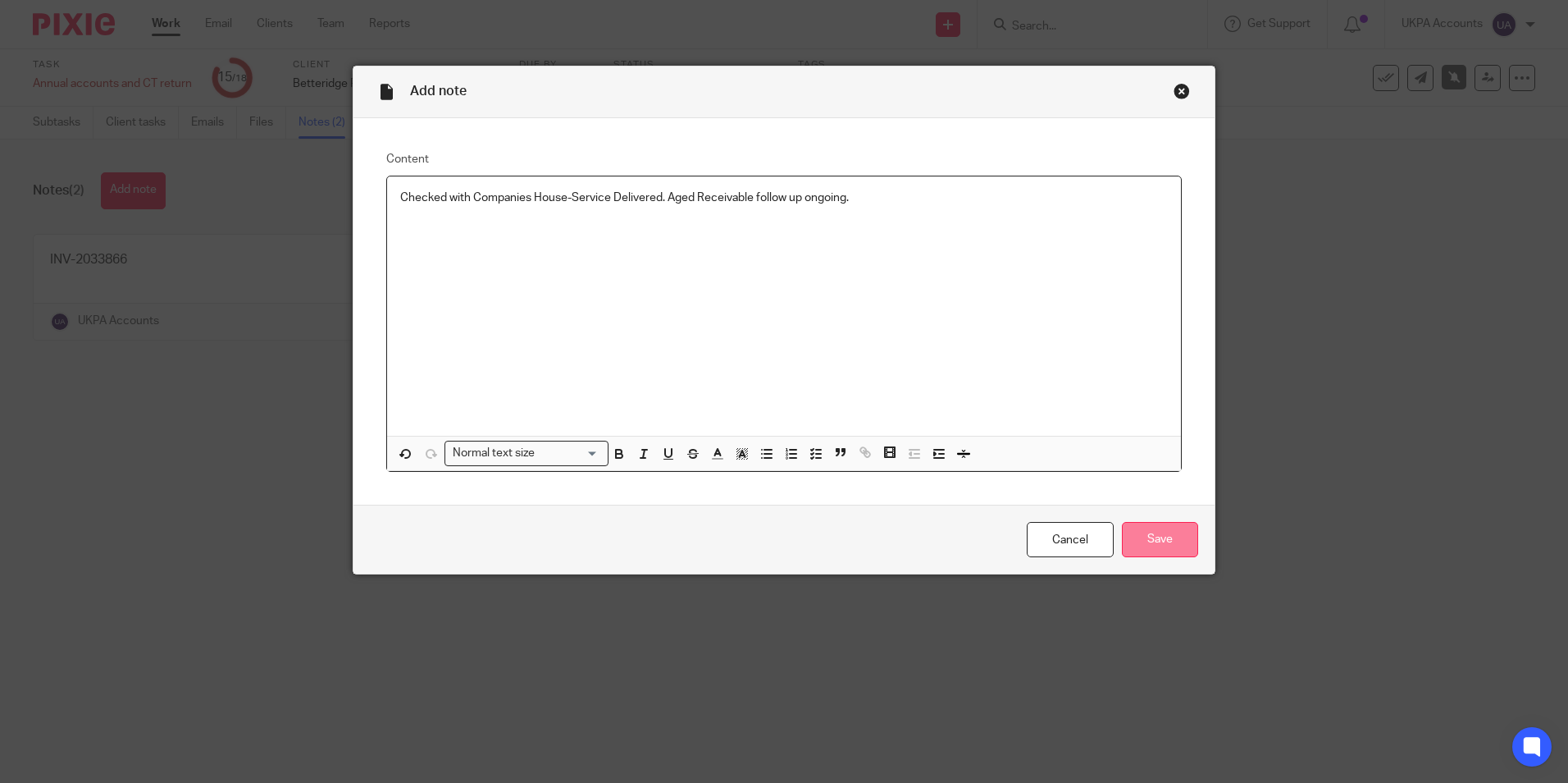
click at [1138, 537] on input "Save" at bounding box center [1160, 539] width 76 height 36
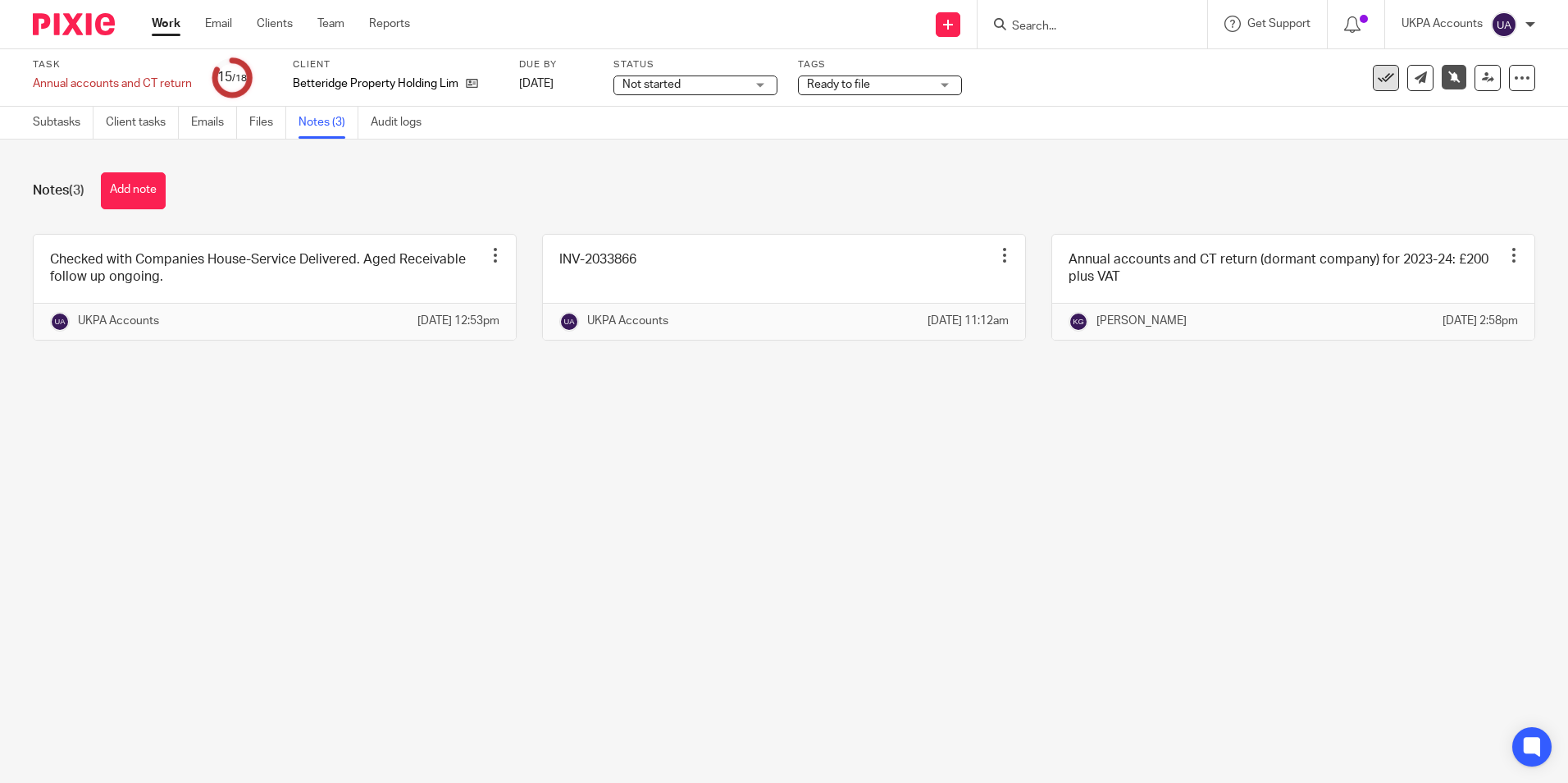
click at [1378, 79] on icon at bounding box center [1385, 77] width 16 height 16
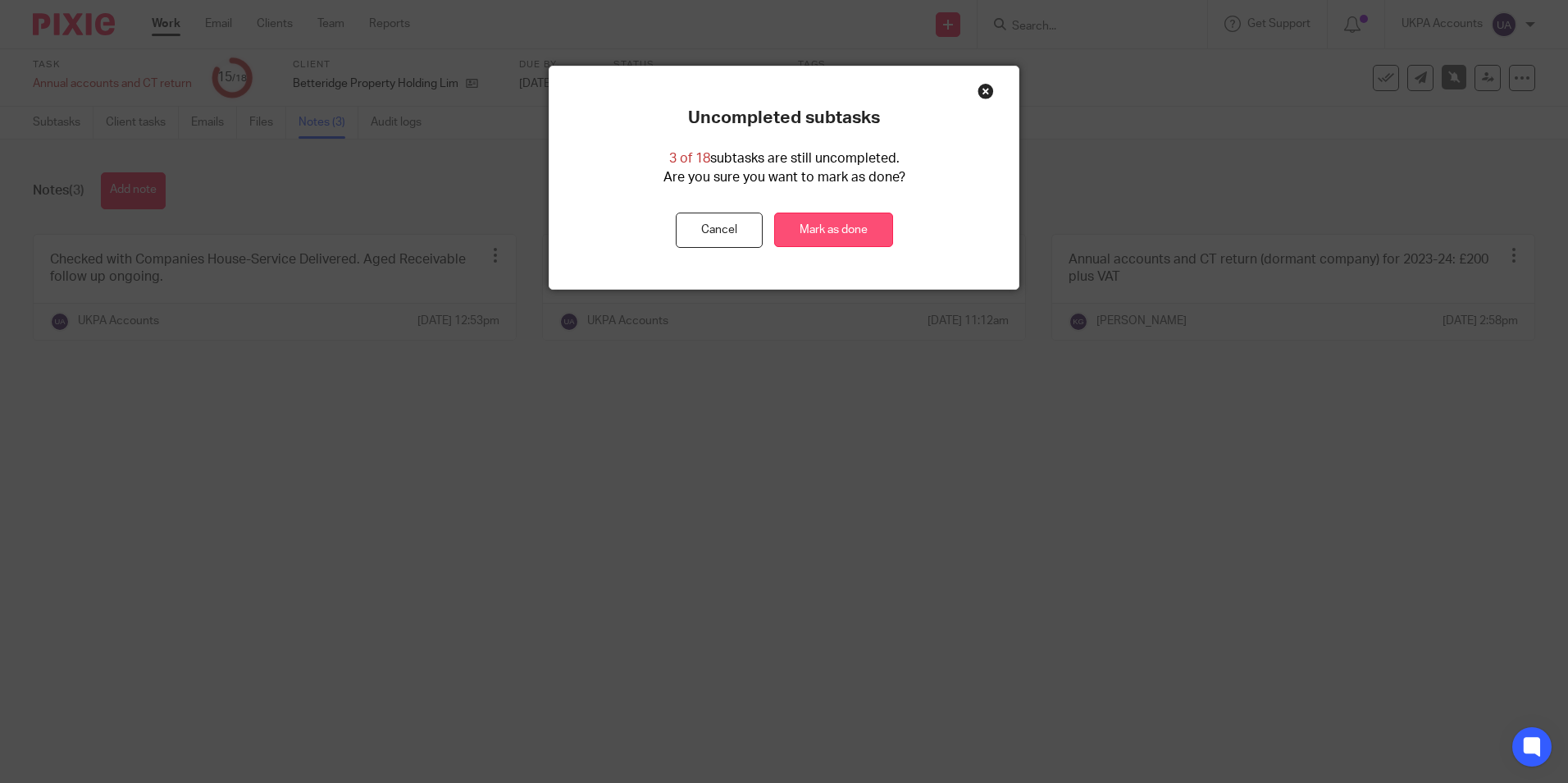
click at [835, 227] on link "Mark as done" at bounding box center [834, 230] width 119 height 36
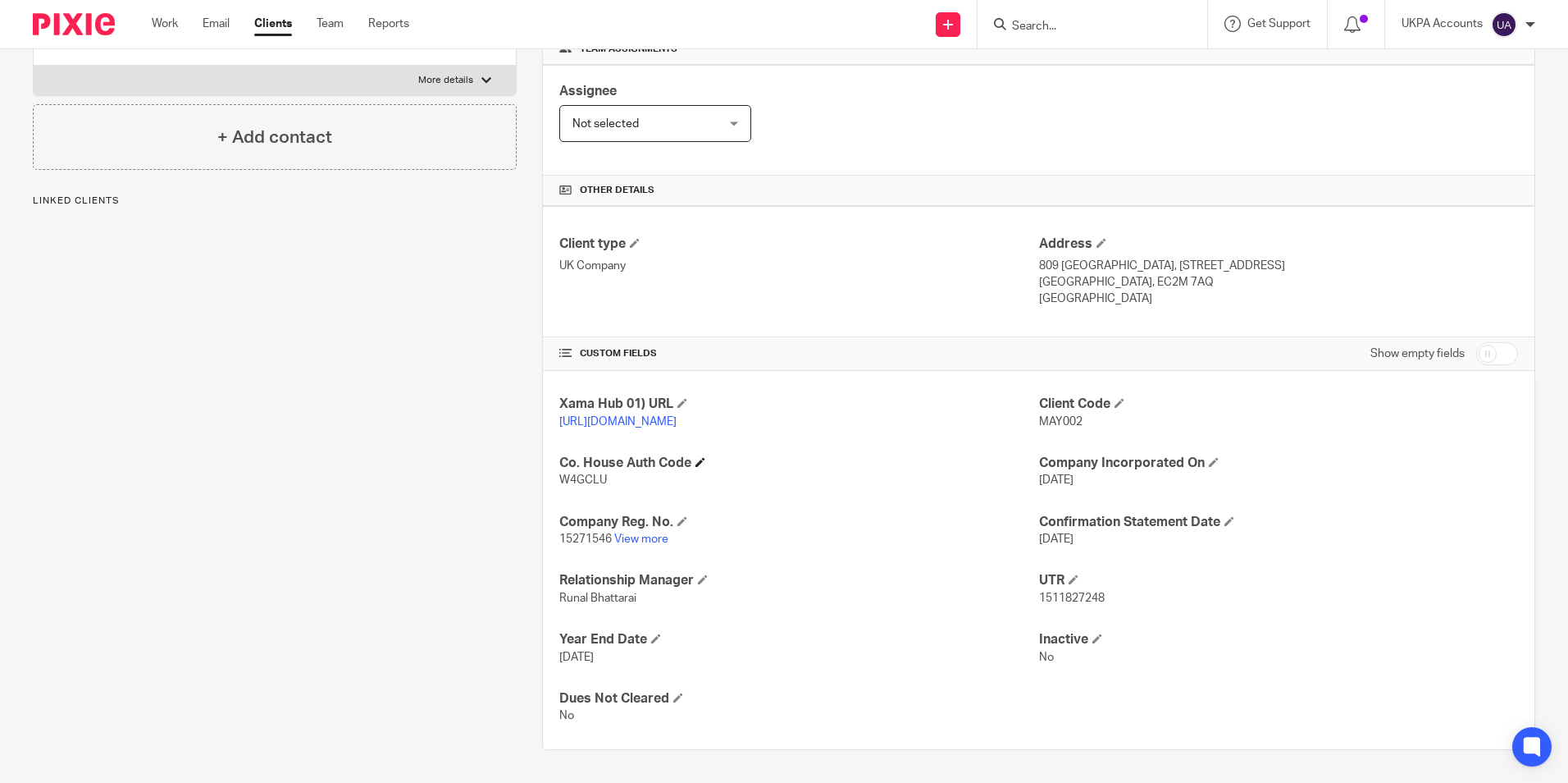
scroll to position [277, 0]
click at [658, 544] on link "View more" at bounding box center [642, 539] width 54 height 12
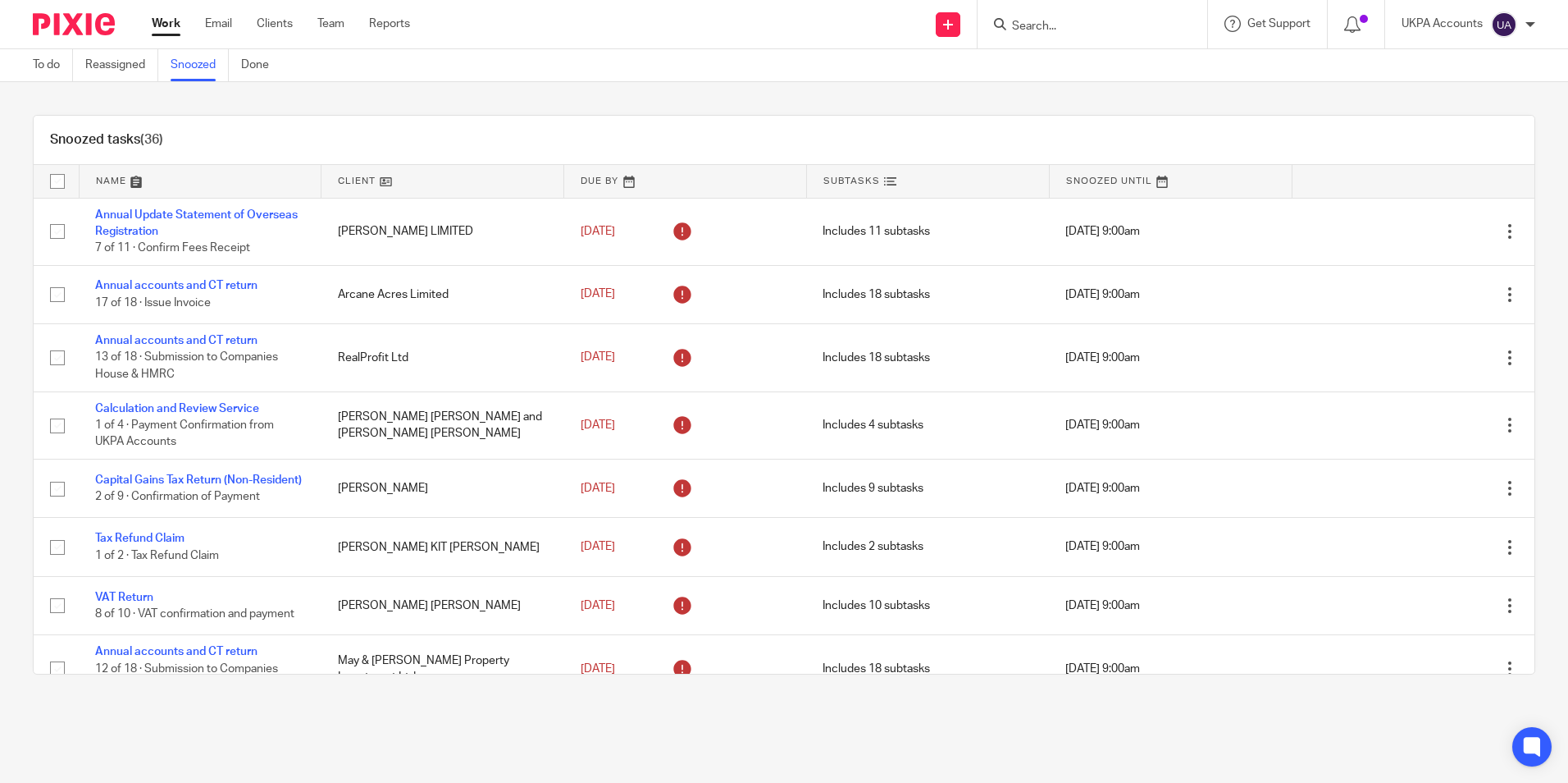
click at [278, 133] on div "Snoozed tasks (36)" at bounding box center [784, 140] width 1501 height 49
click at [166, 27] on link "Work" at bounding box center [166, 23] width 29 height 16
click at [1034, 22] on input "Search" at bounding box center [1084, 26] width 148 height 14
paste input "May & [PERSON_NAME] Property Investment Ltd"
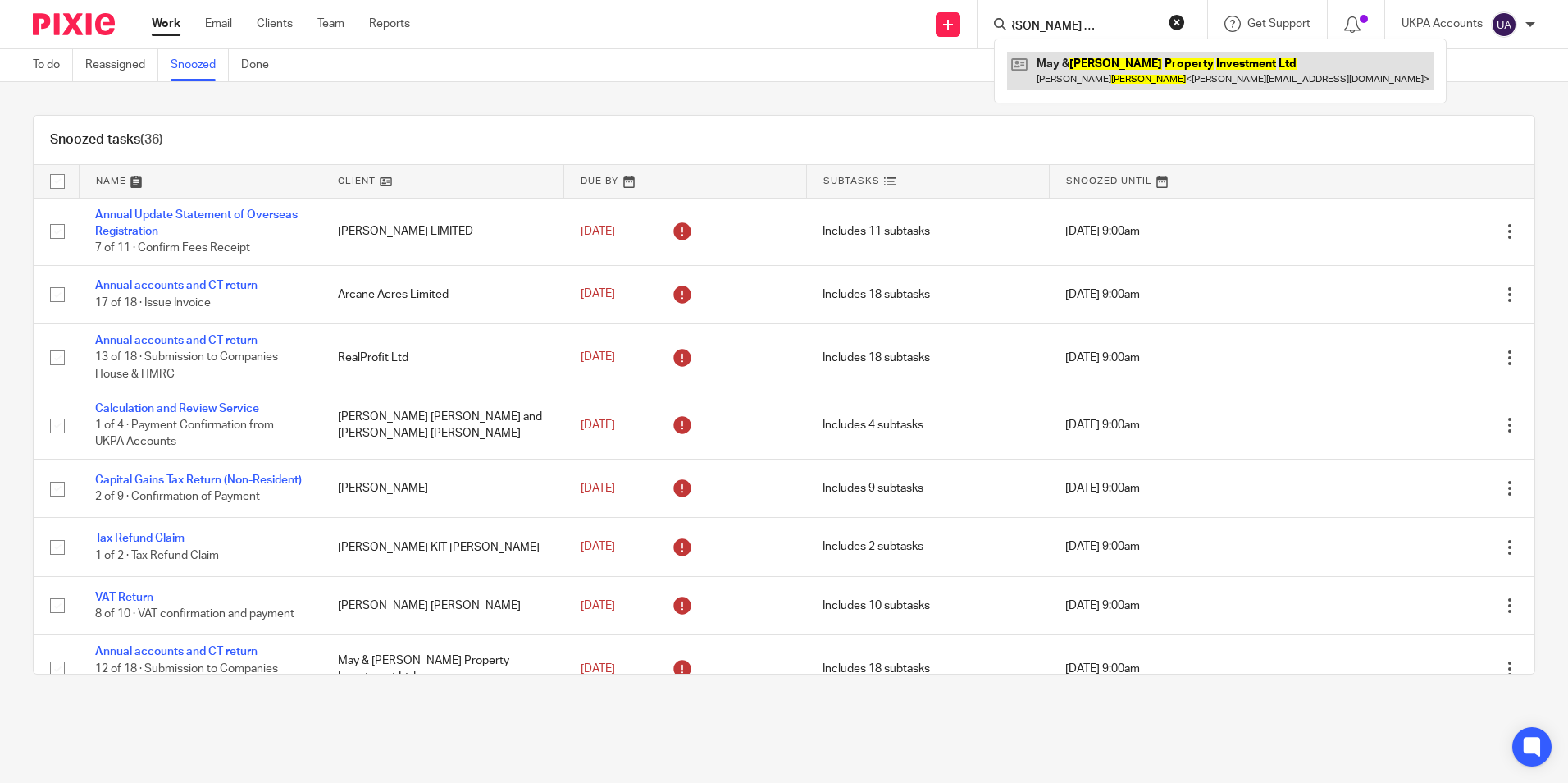
type input "May & [PERSON_NAME] Property Investment Ltd"
click at [1063, 68] on link at bounding box center [1220, 70] width 426 height 37
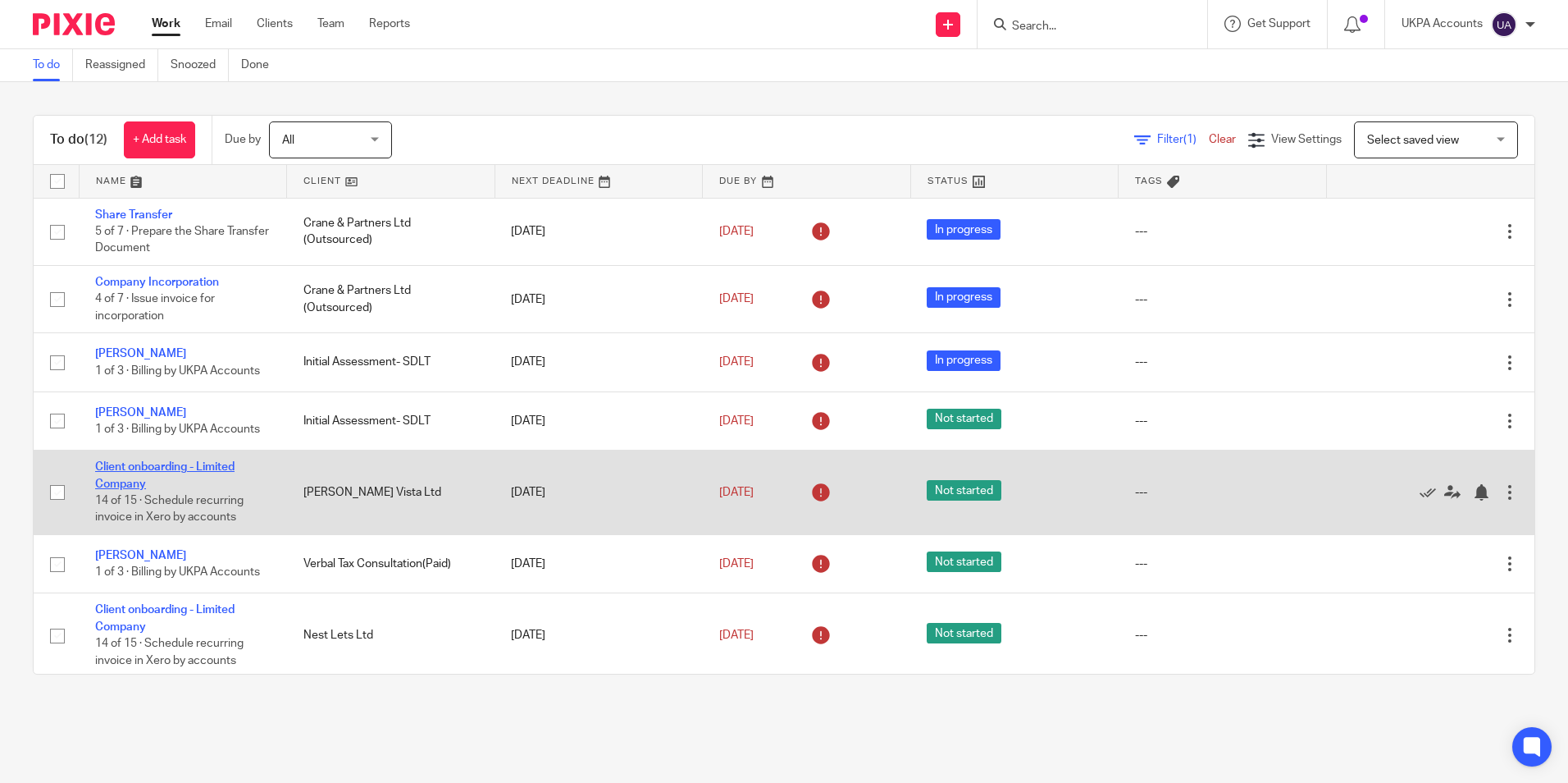
click at [214, 470] on link "Client onboarding - Limited Company" at bounding box center [165, 475] width 139 height 28
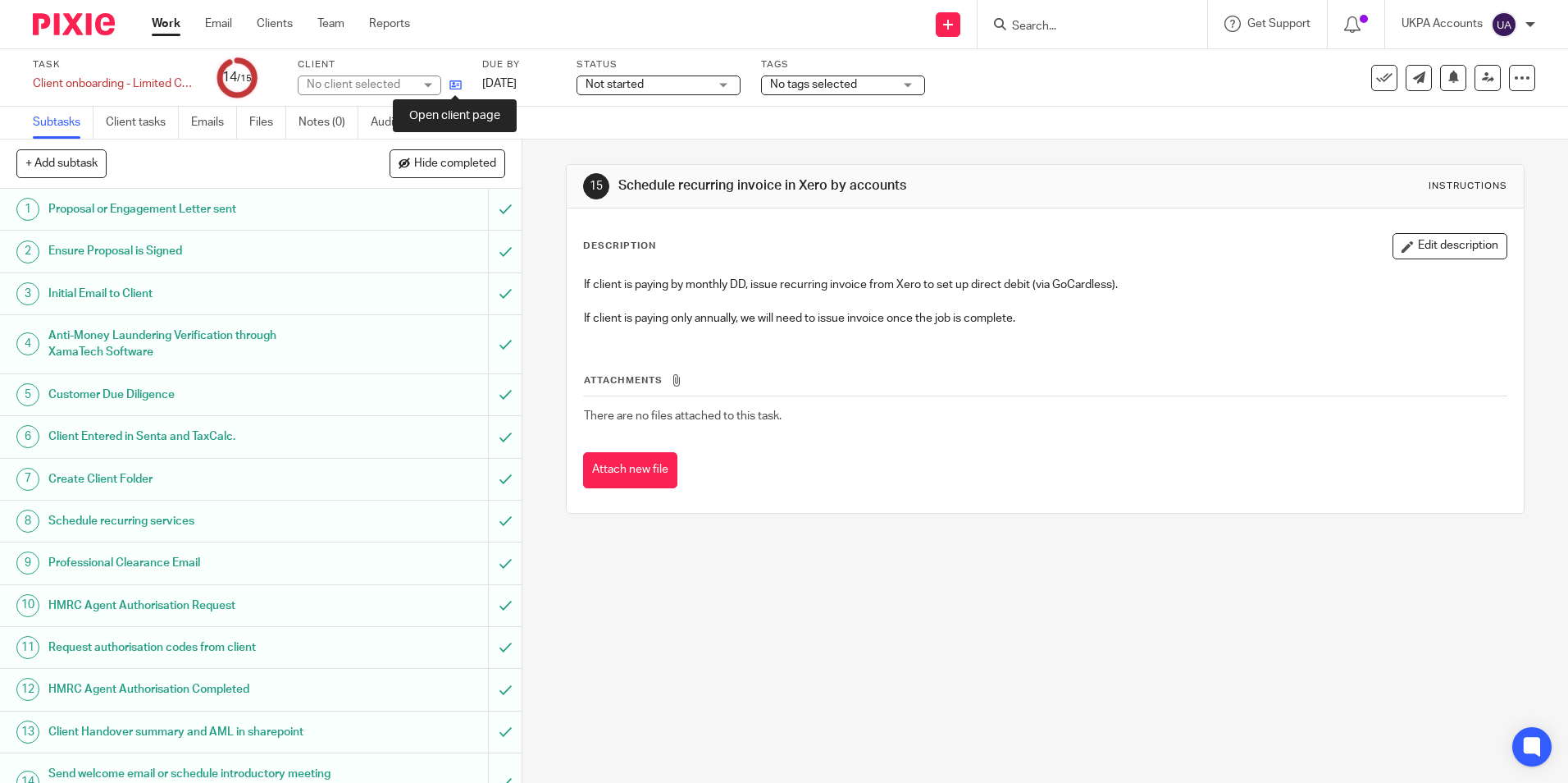
click at [458, 84] on icon at bounding box center [455, 85] width 12 height 12
click at [157, 24] on link "Work" at bounding box center [166, 23] width 29 height 16
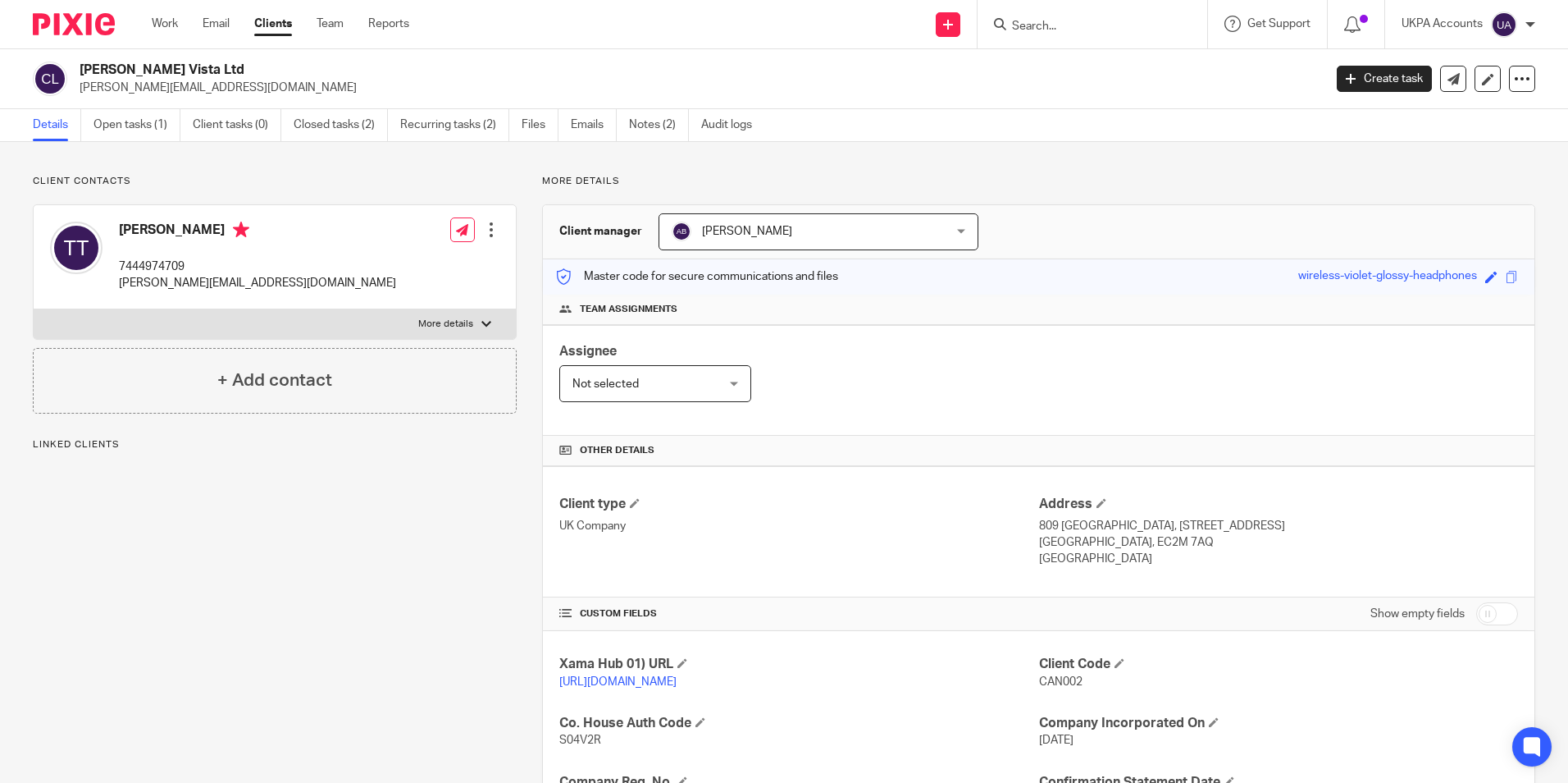
drag, startPoint x: 81, startPoint y: 66, endPoint x: 202, endPoint y: 68, distance: 121.0
click at [202, 68] on h2 "[PERSON_NAME] Vista Ltd" at bounding box center [572, 70] width 986 height 17
copy h2 "[PERSON_NAME] Vista Ltd"
click at [158, 24] on link "Work" at bounding box center [165, 23] width 26 height 16
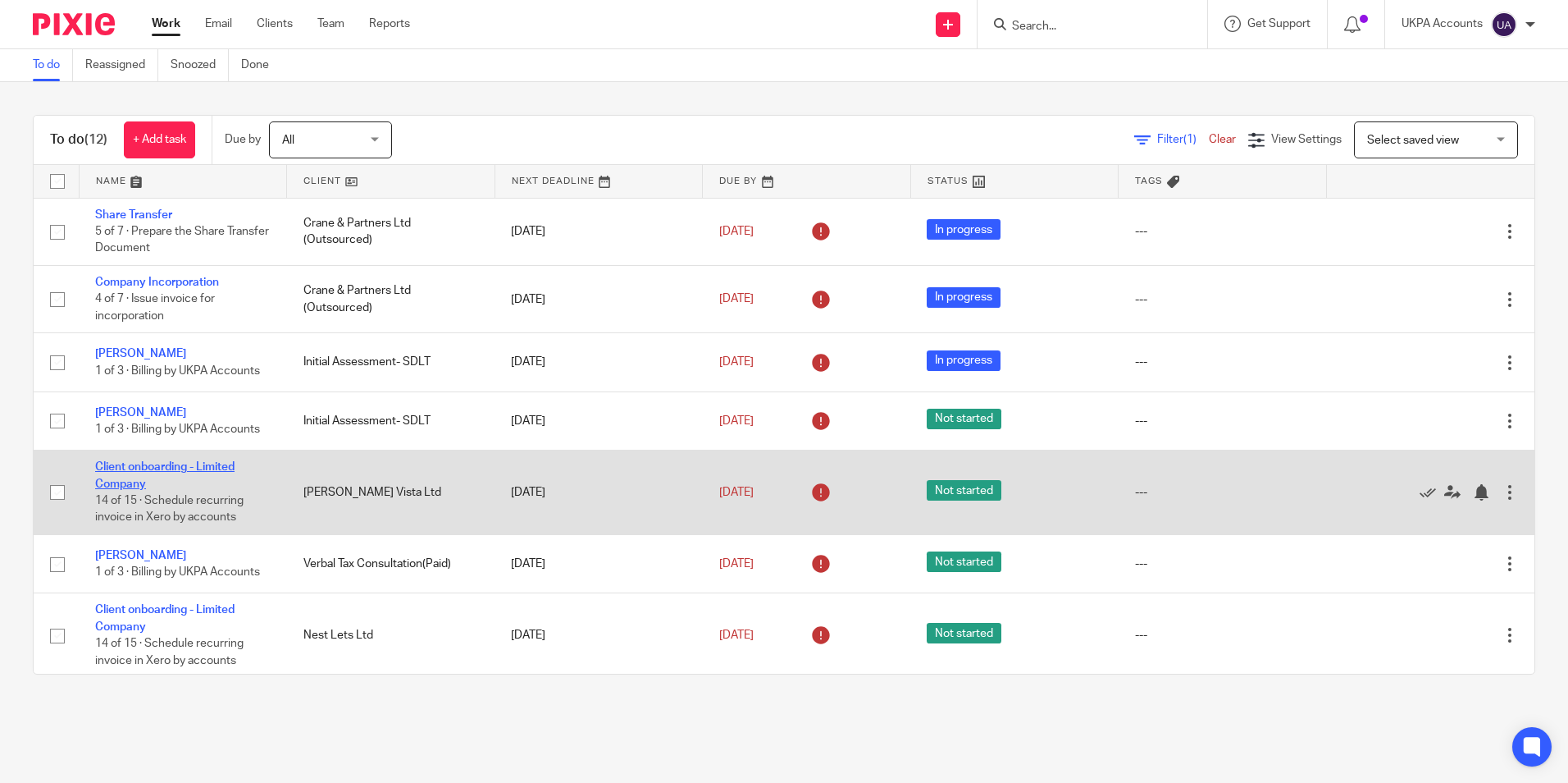
click at [216, 465] on link "Client onboarding - Limited Company" at bounding box center [165, 475] width 139 height 28
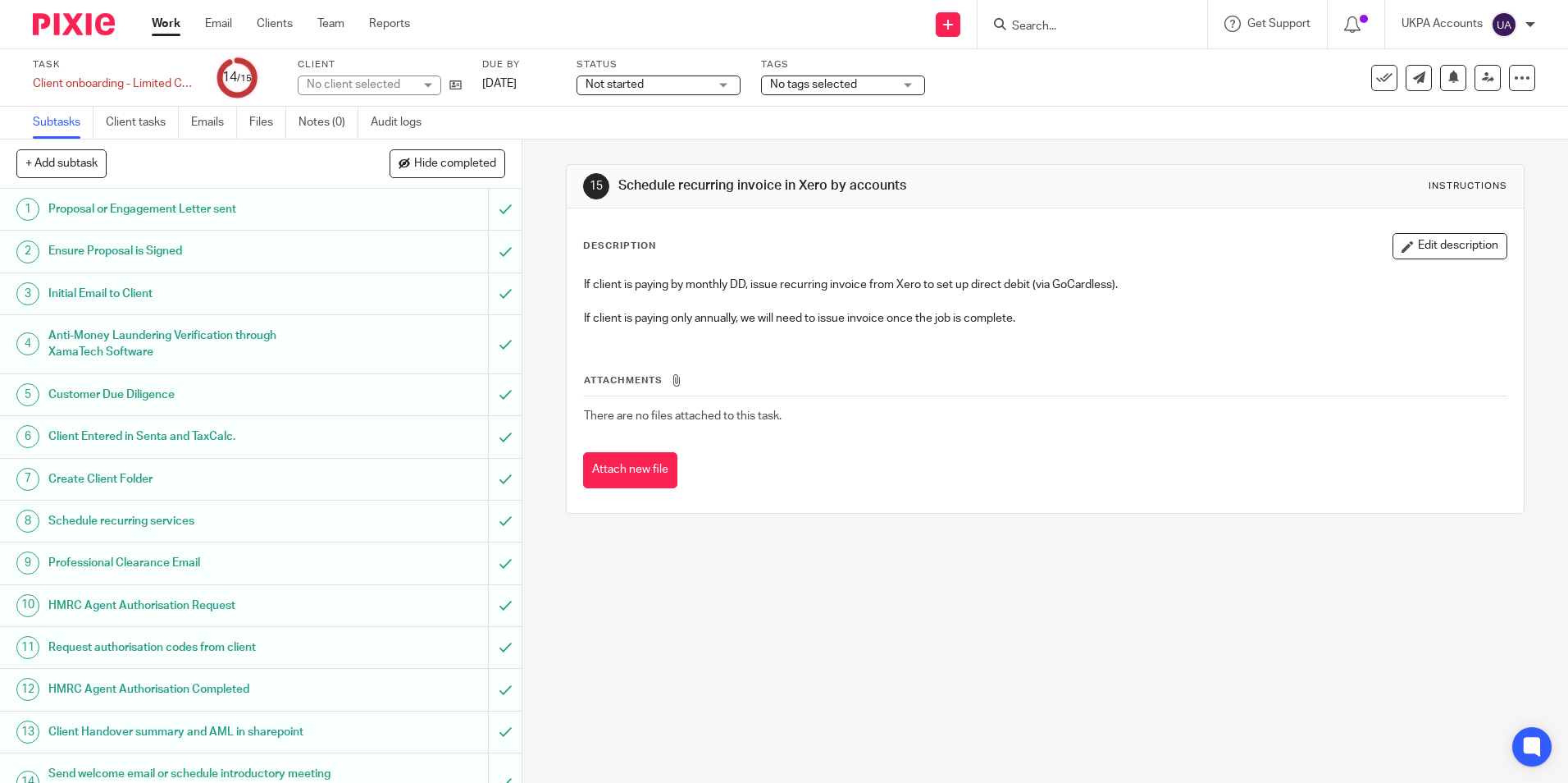
scroll to position [71, 0]
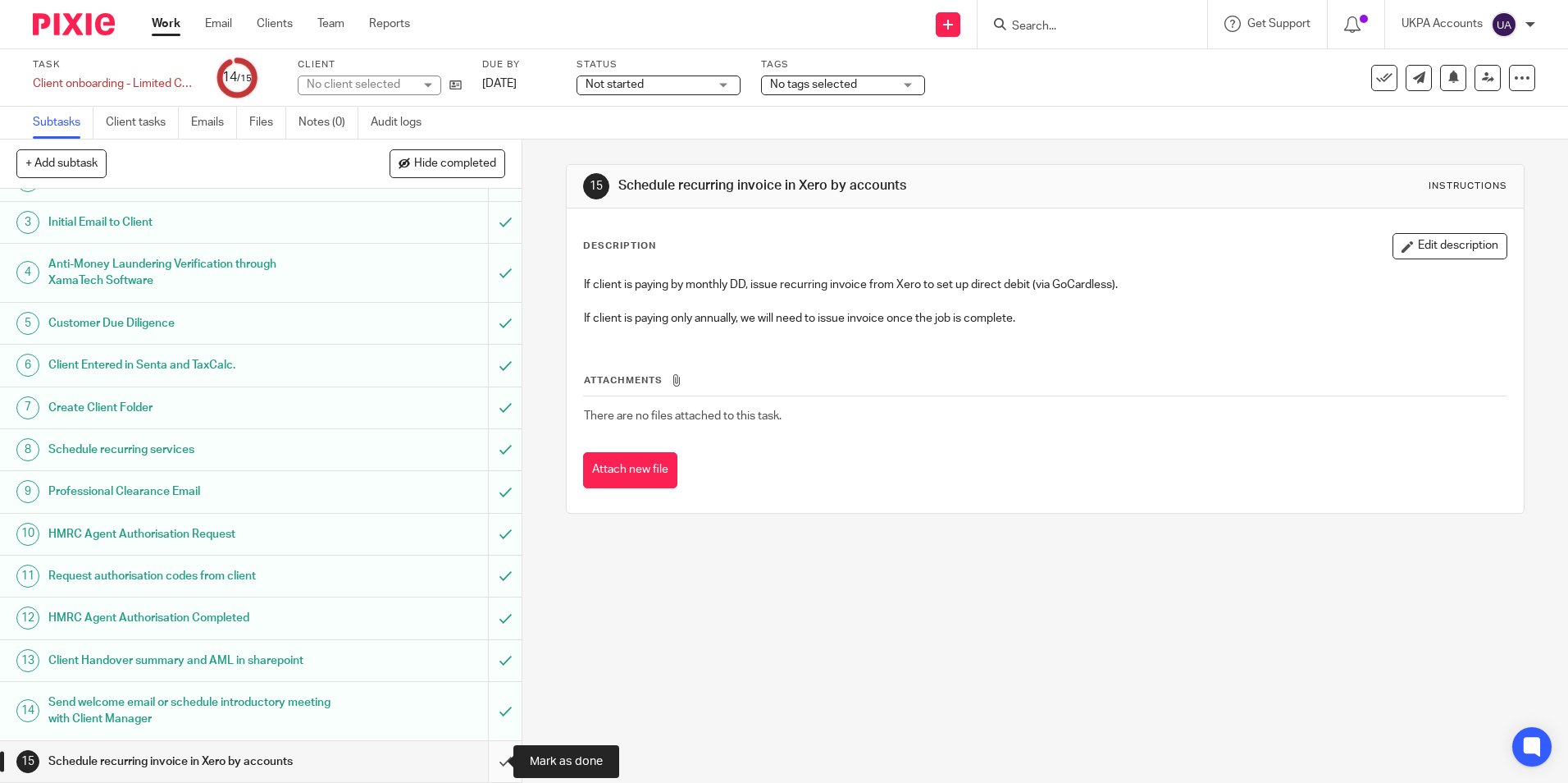
click at [484, 763] on input "submit" at bounding box center [261, 761] width 521 height 41
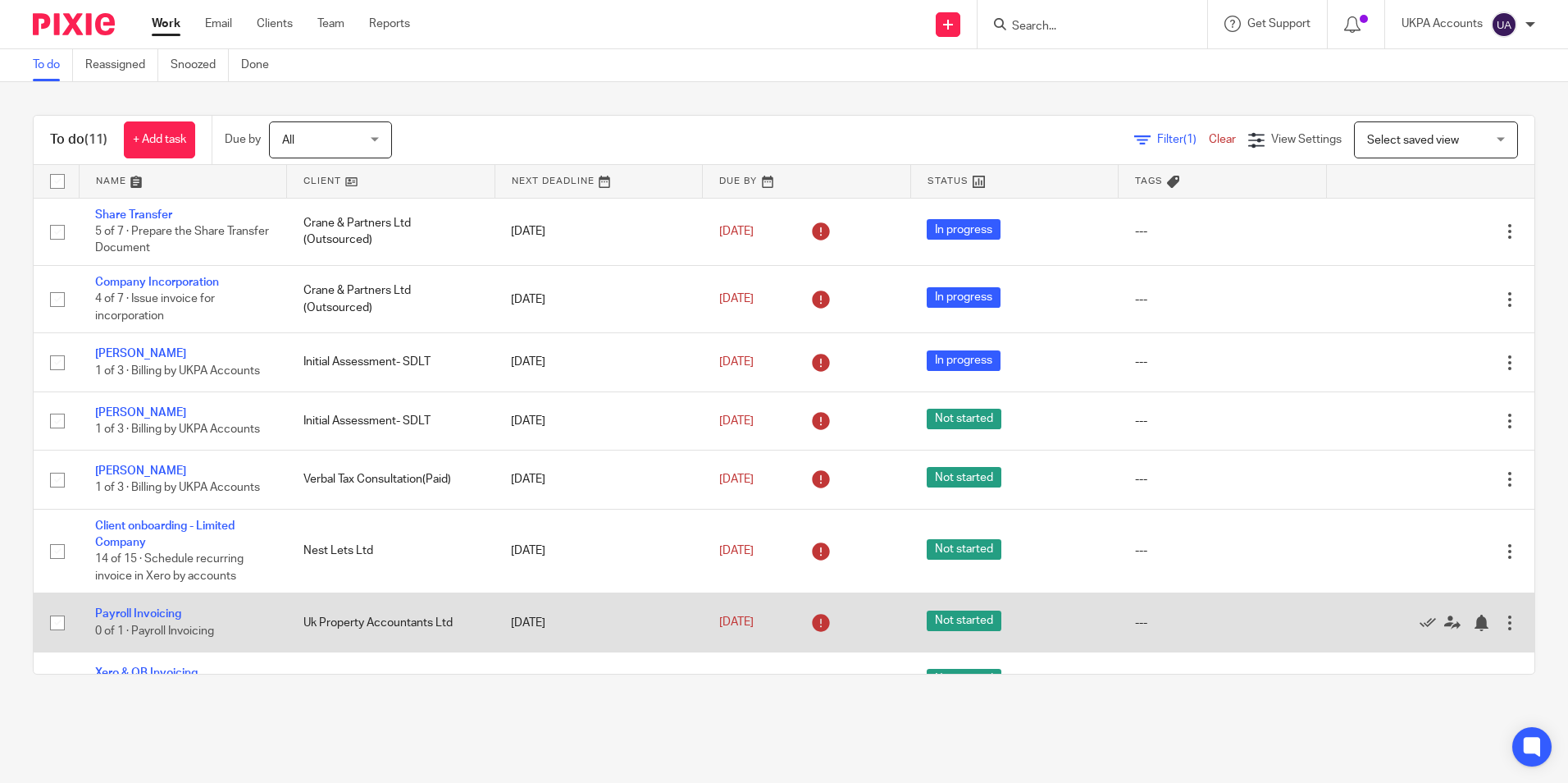
scroll to position [222, 0]
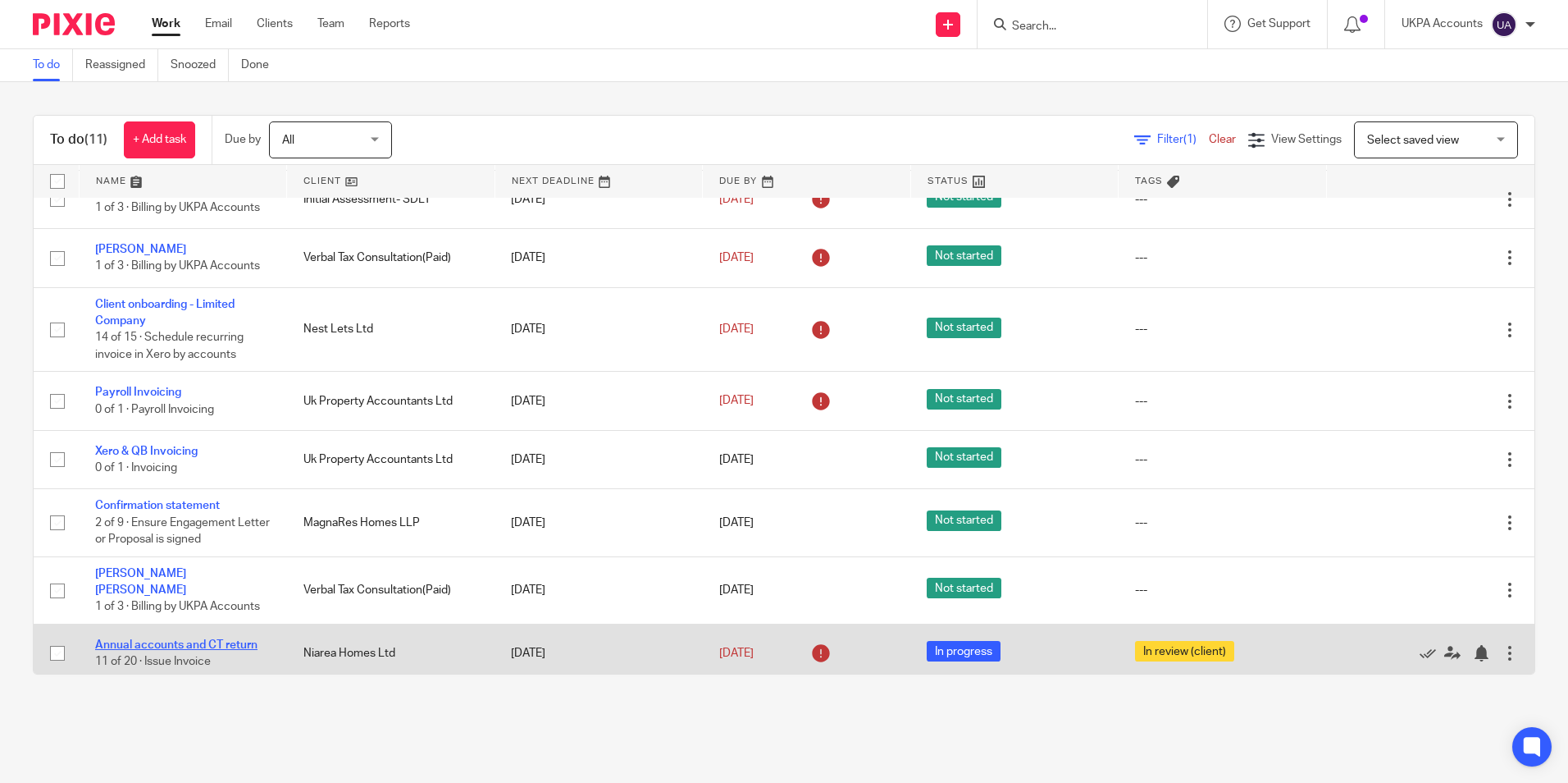
click at [228, 639] on link "Annual accounts and CT return" at bounding box center [176, 645] width 162 height 12
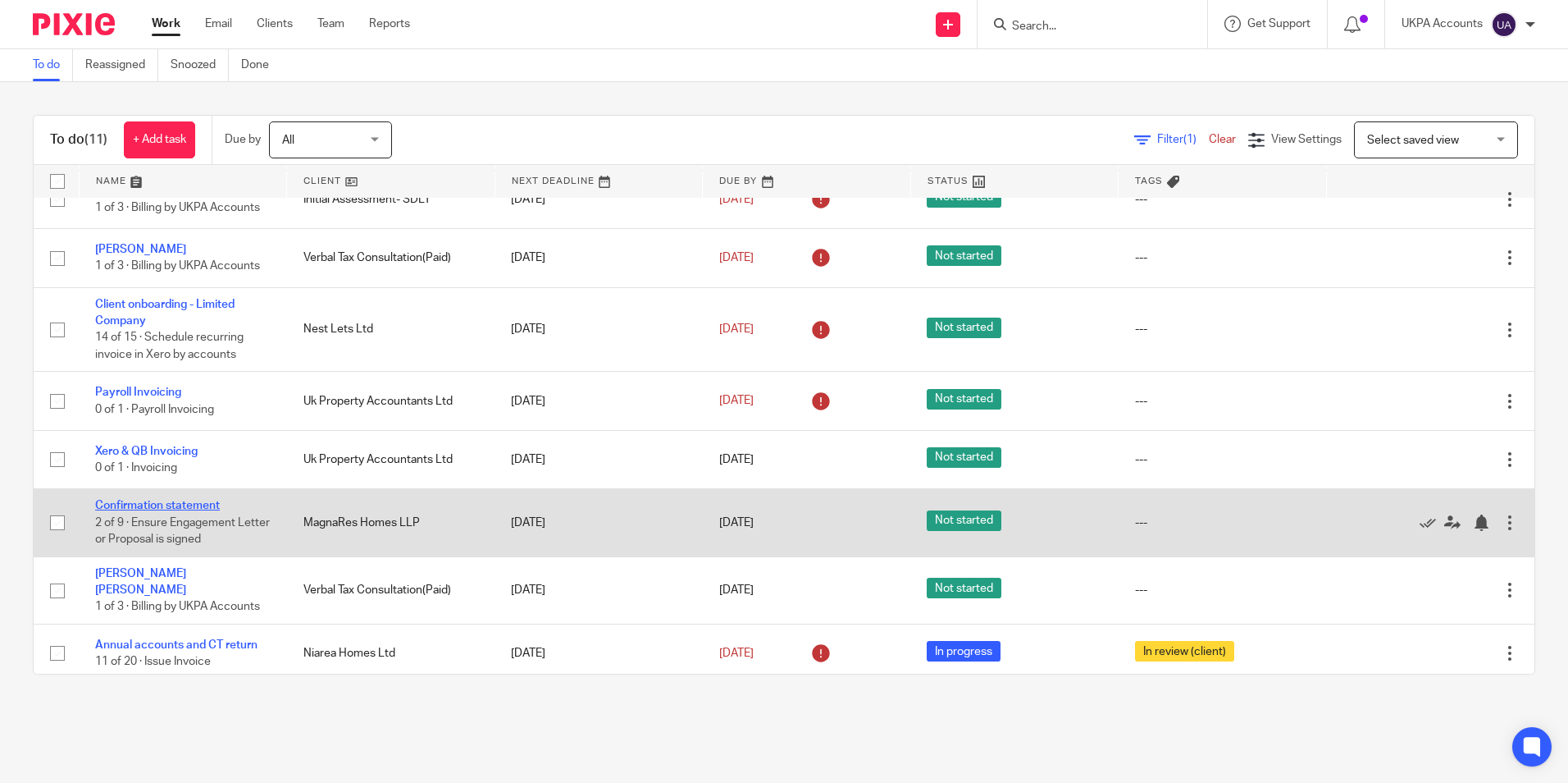
click at [207, 508] on link "Confirmation statement" at bounding box center [157, 505] width 125 height 12
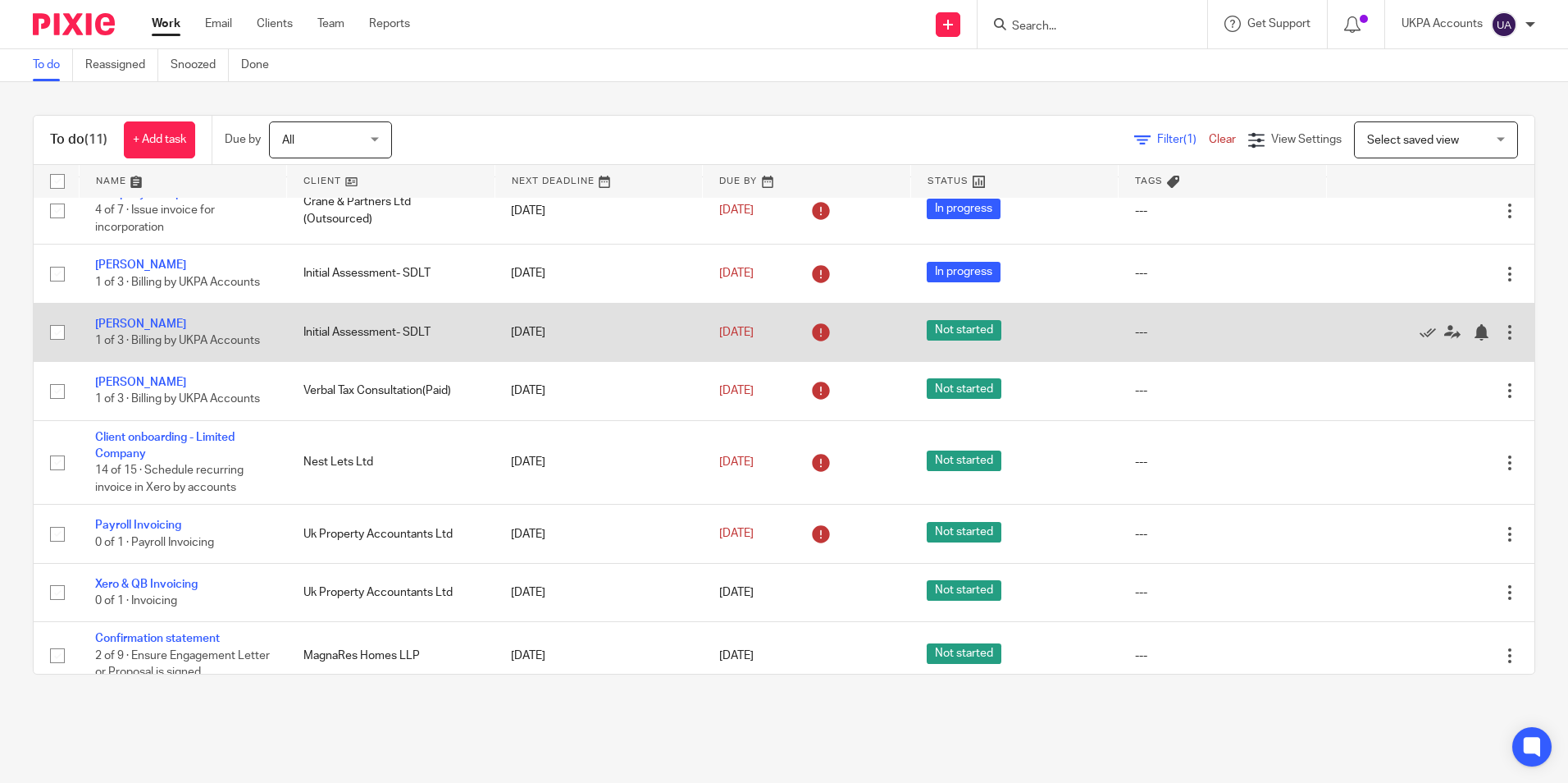
scroll to position [0, 0]
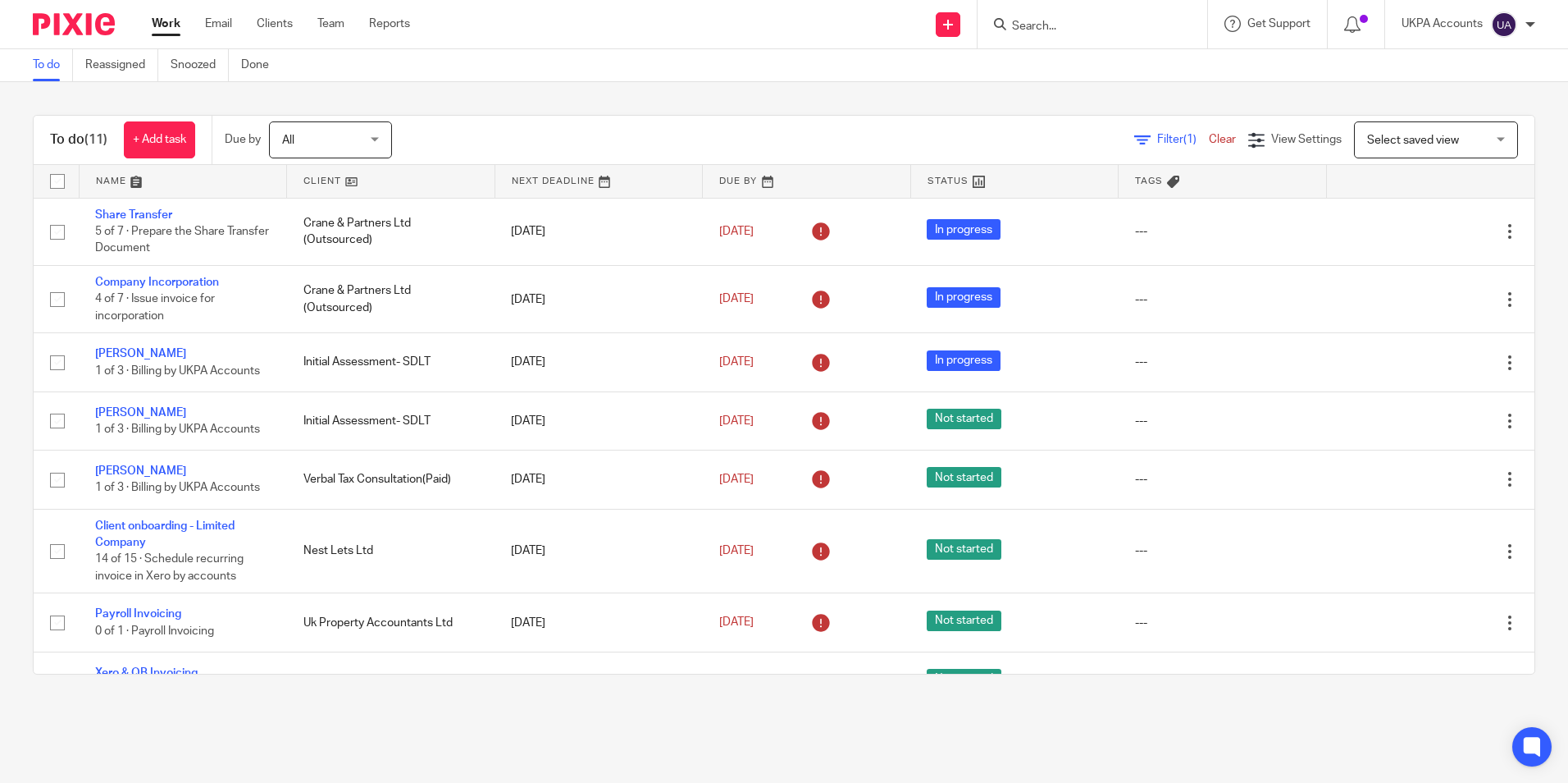
click at [59, 72] on link "To do" at bounding box center [53, 65] width 40 height 32
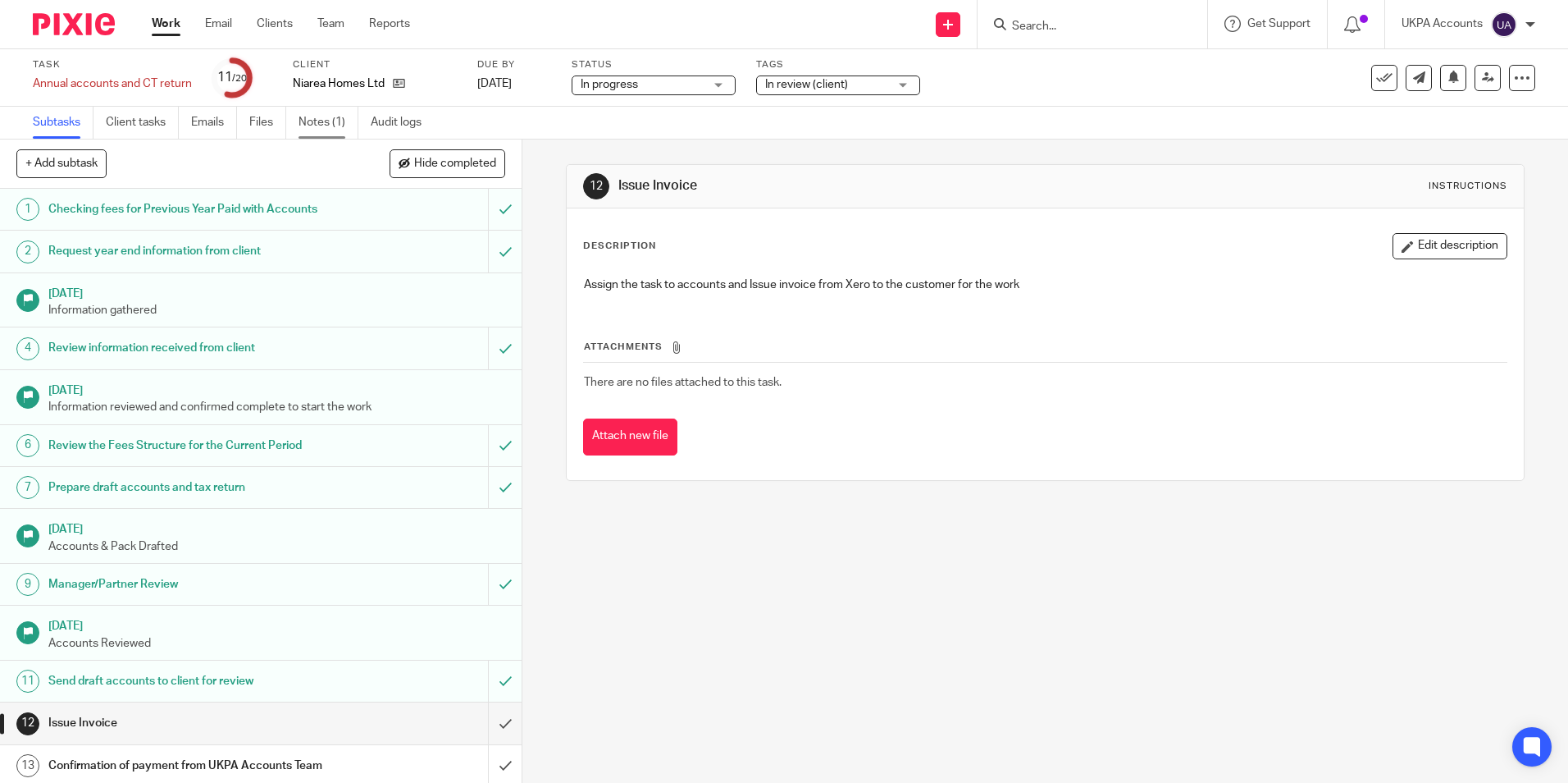
click at [334, 116] on link "Notes (1)" at bounding box center [329, 123] width 60 height 32
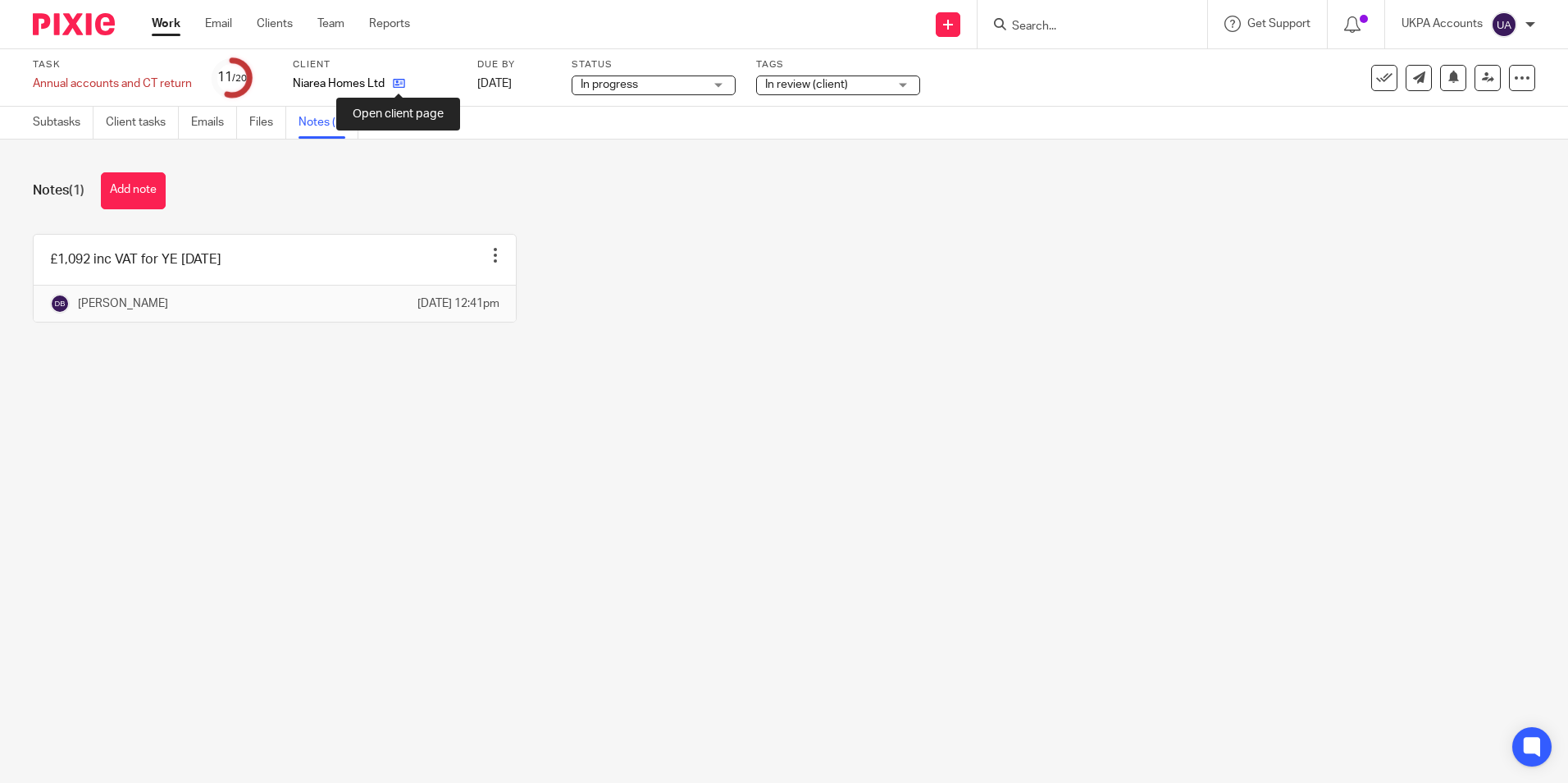
click at [402, 86] on icon at bounding box center [399, 83] width 12 height 12
click at [160, 188] on button "Add note" at bounding box center [133, 190] width 65 height 37
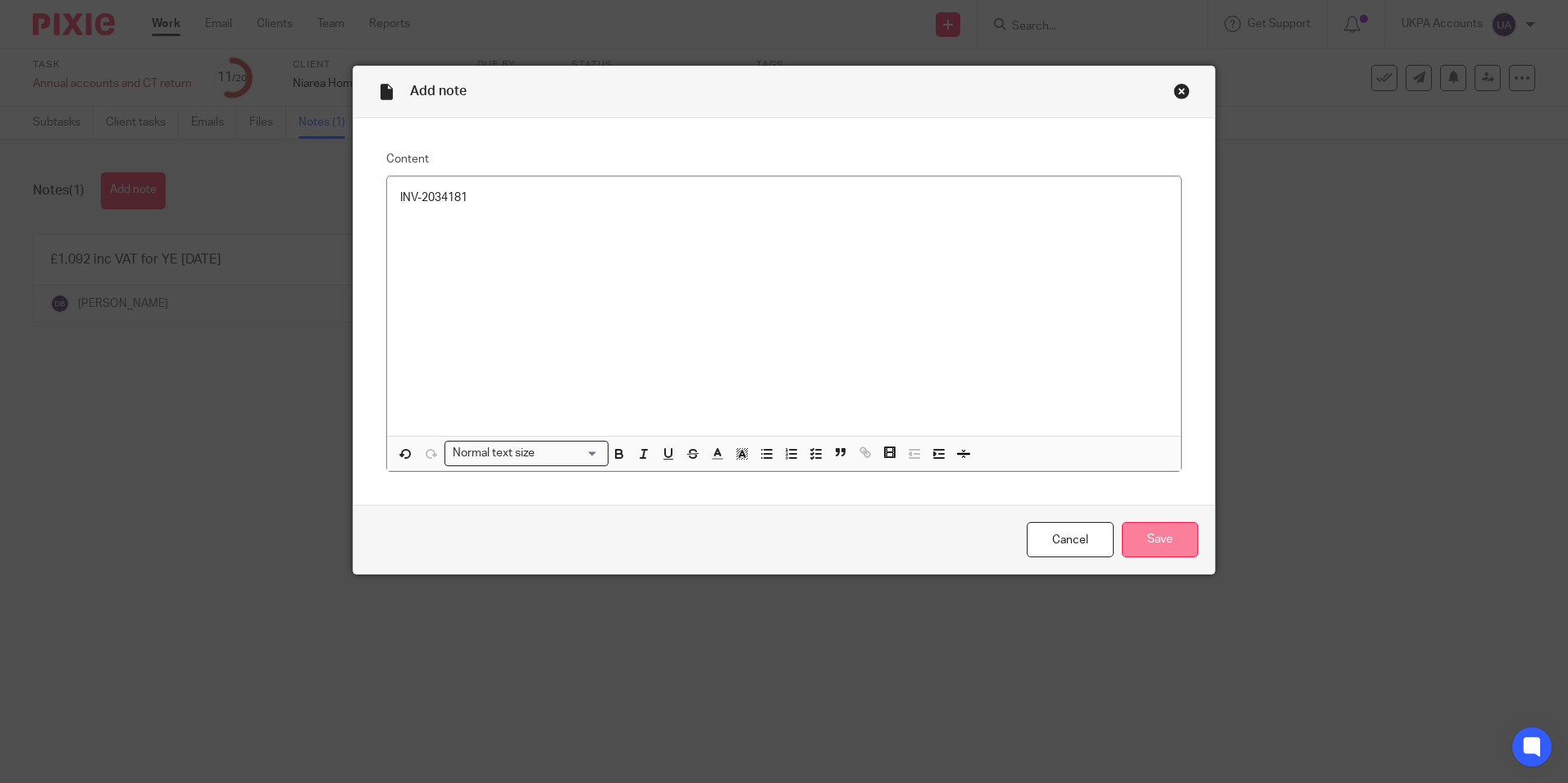
click at [1139, 537] on input "Save" at bounding box center [1160, 539] width 76 height 36
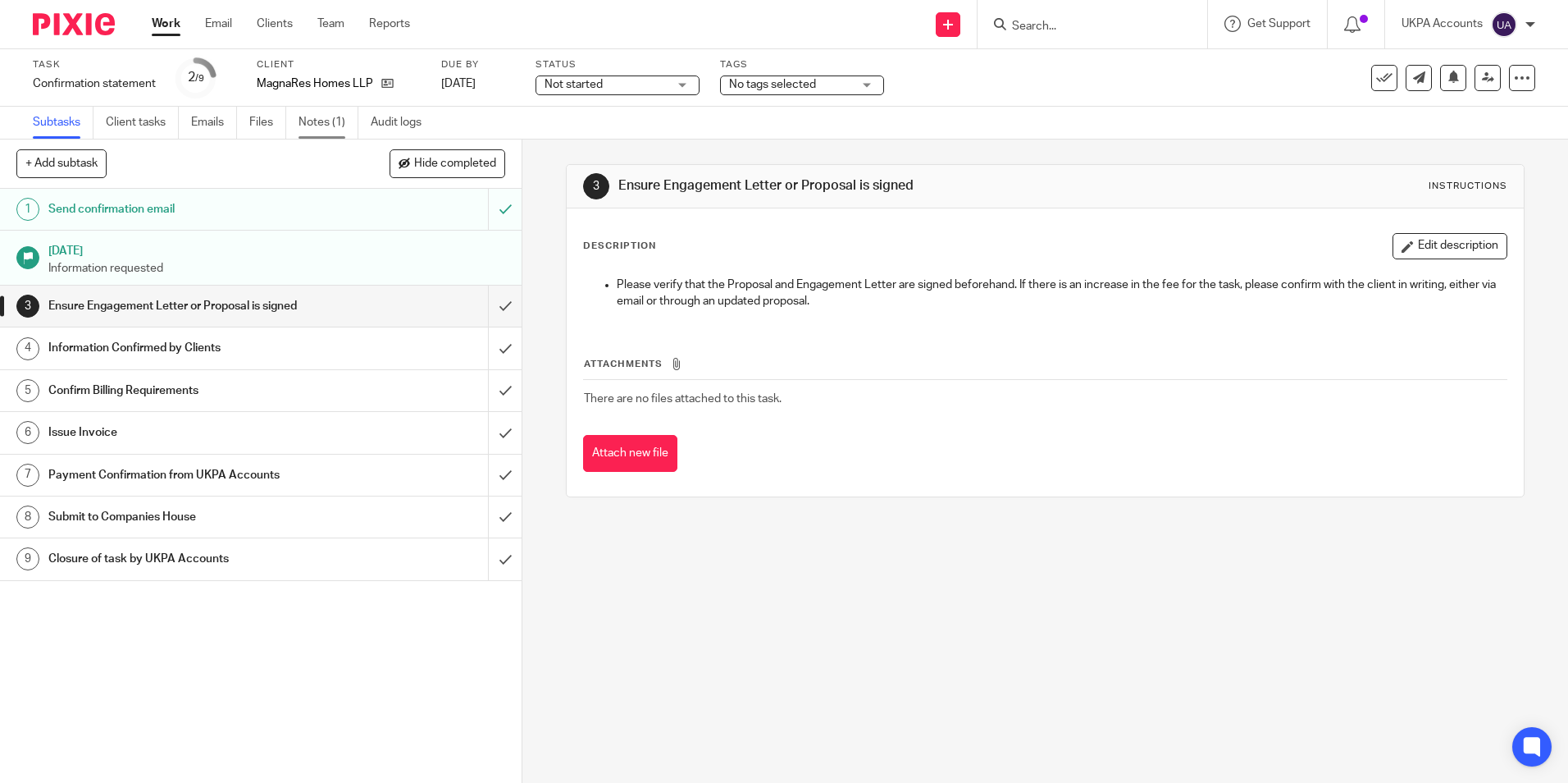
click at [319, 115] on link "Notes (1)" at bounding box center [329, 123] width 60 height 32
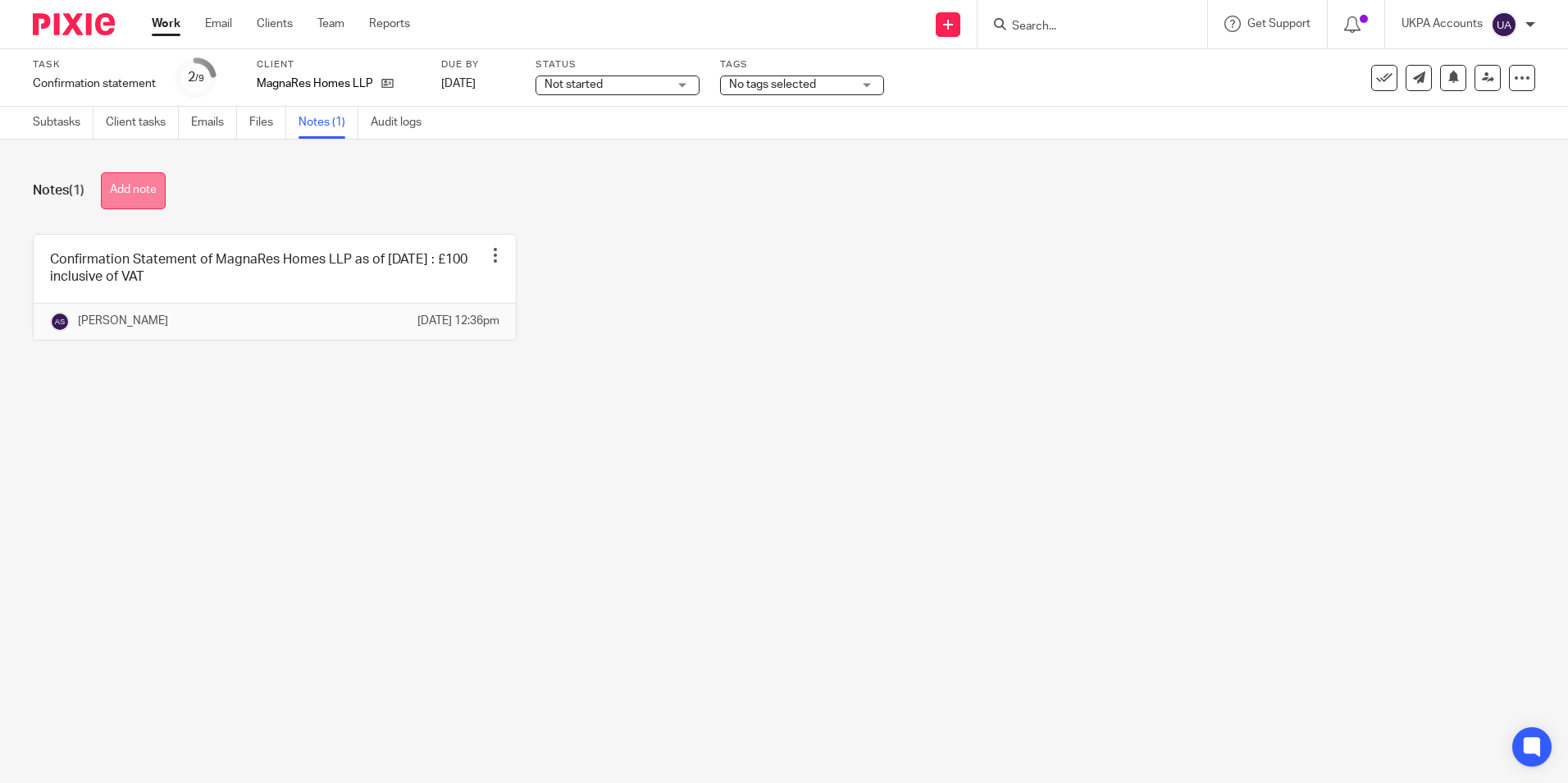
click at [132, 195] on button "Add note" at bounding box center [133, 190] width 65 height 37
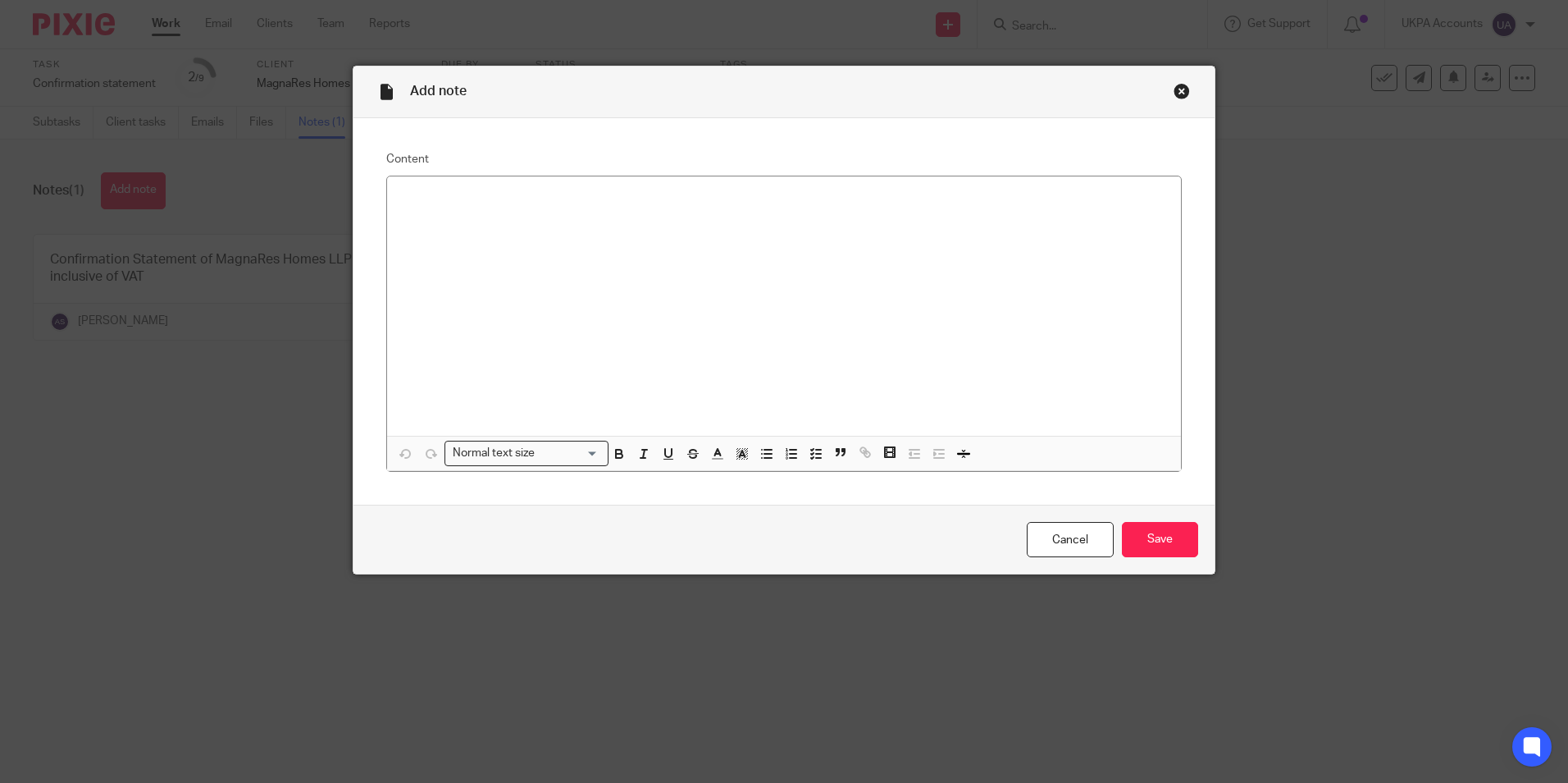
click at [503, 210] on div at bounding box center [784, 306] width 794 height 259
click at [1156, 546] on input "Save" at bounding box center [1160, 539] width 76 height 36
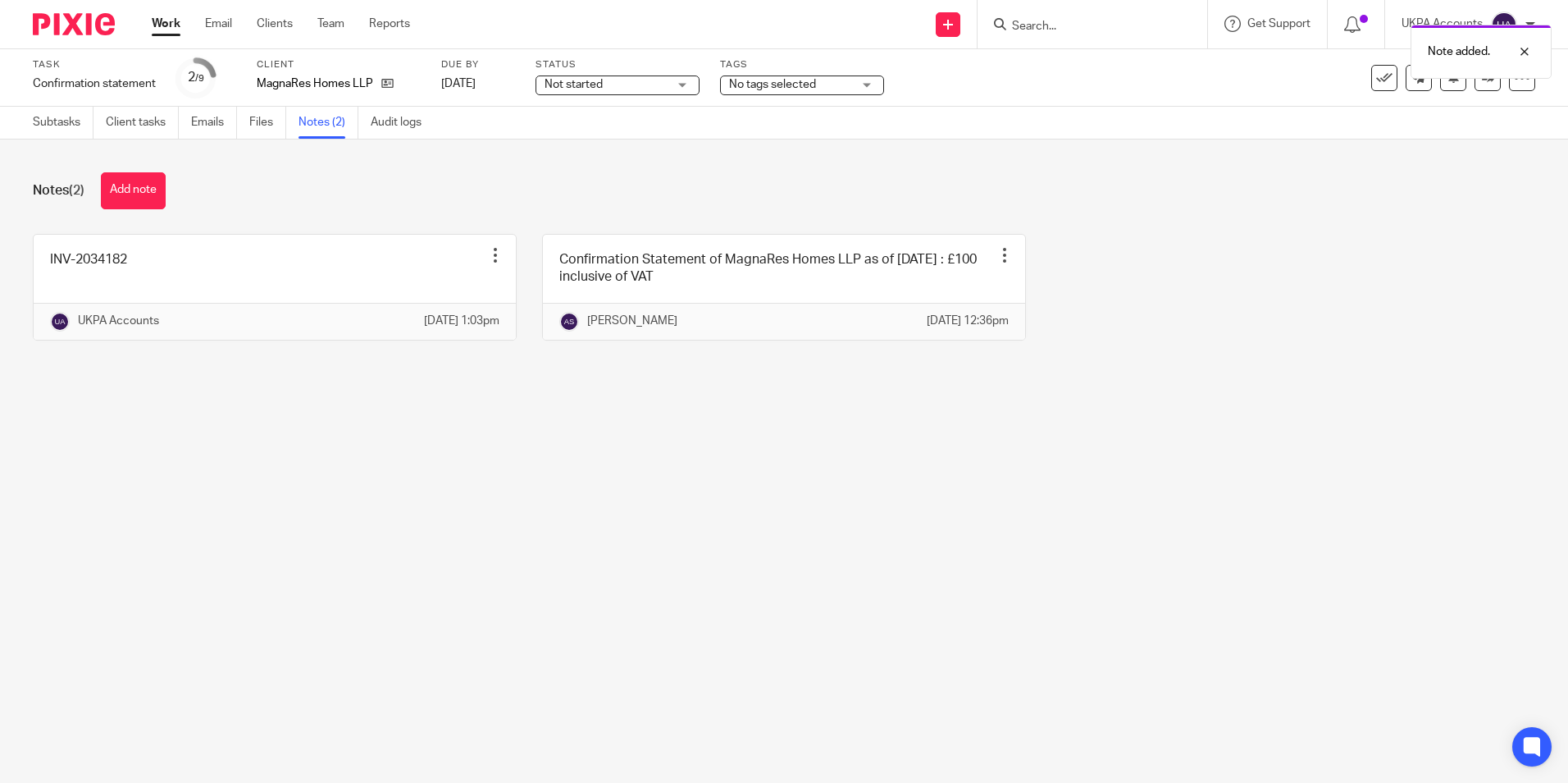
click at [168, 32] on link "Work" at bounding box center [166, 23] width 29 height 16
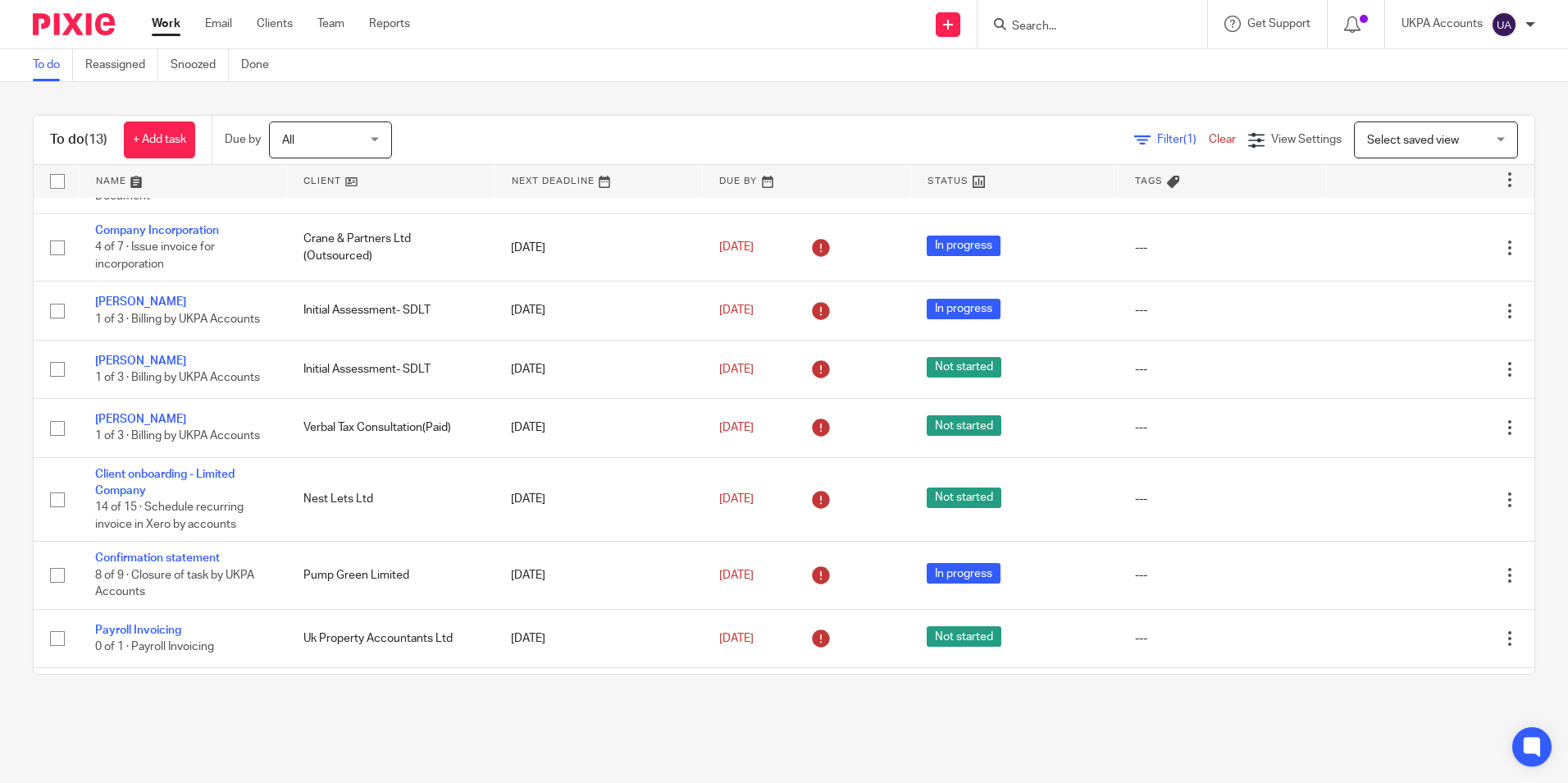
scroll to position [374, 0]
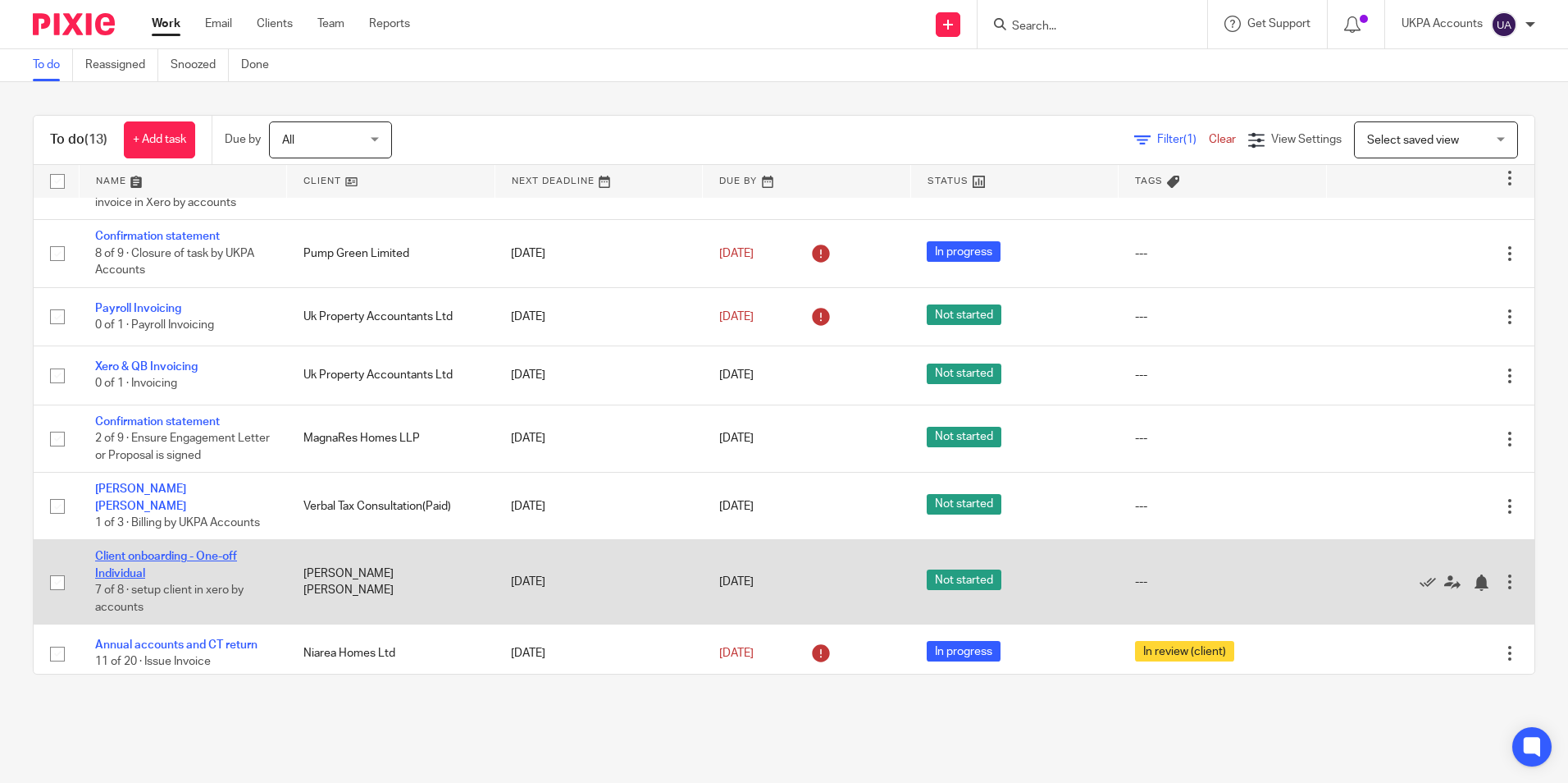
click at [192, 550] on link "Client onboarding - One-off Individual" at bounding box center [166, 564] width 142 height 28
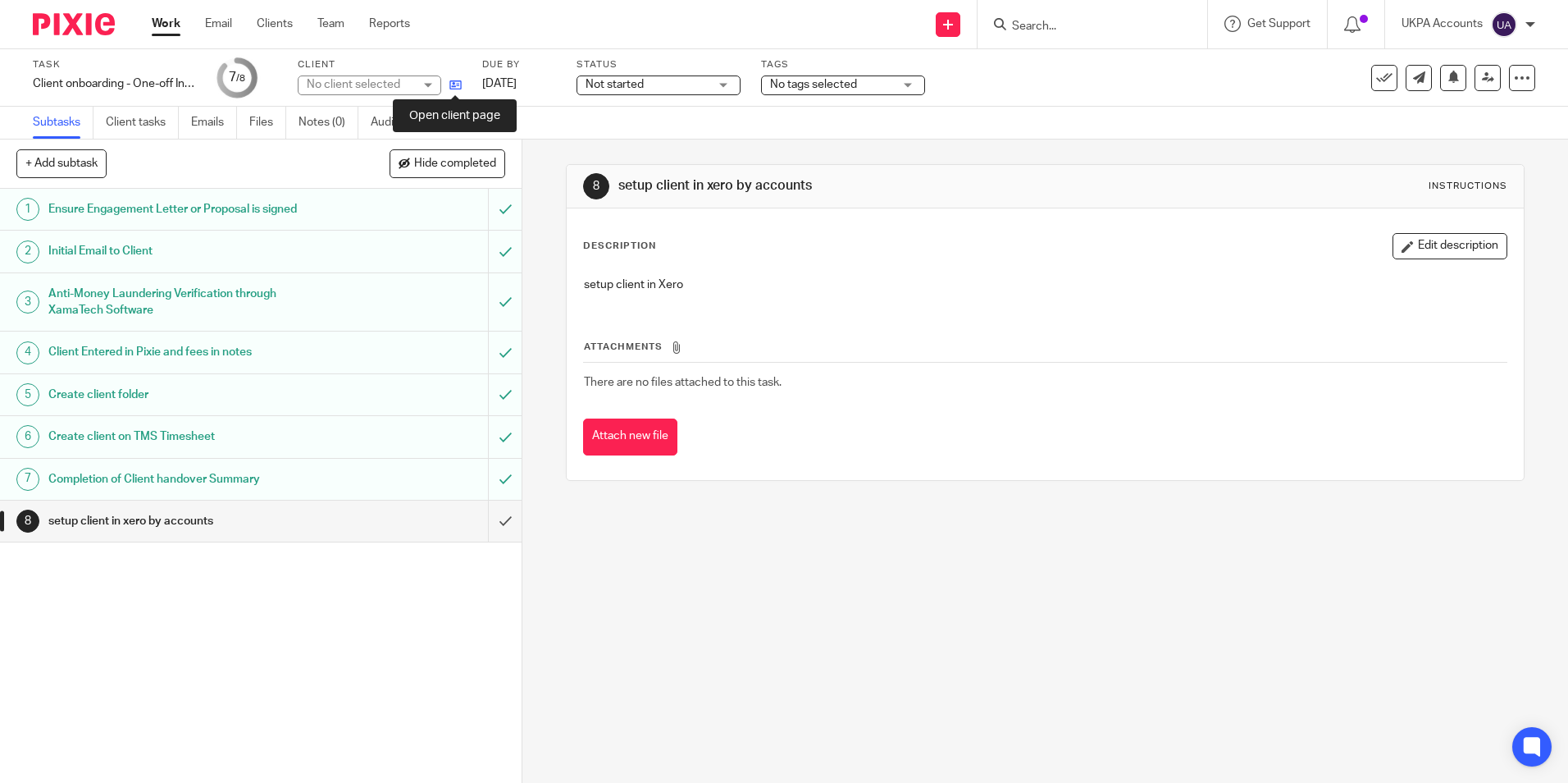
click at [456, 86] on icon at bounding box center [455, 85] width 12 height 12
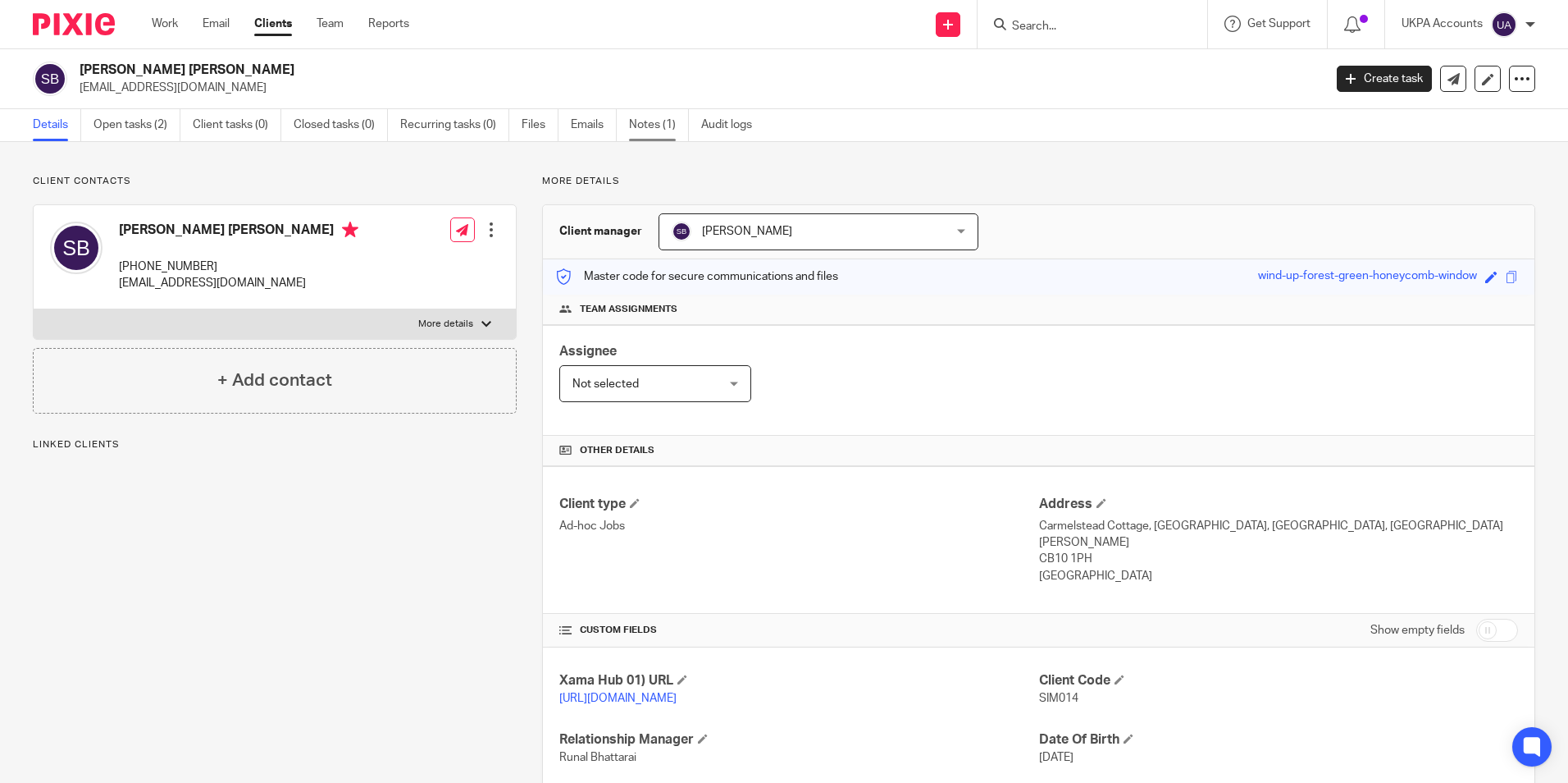
click at [649, 124] on link "Notes (1)" at bounding box center [659, 125] width 60 height 32
click at [666, 121] on link "Notes (1)" at bounding box center [659, 125] width 60 height 32
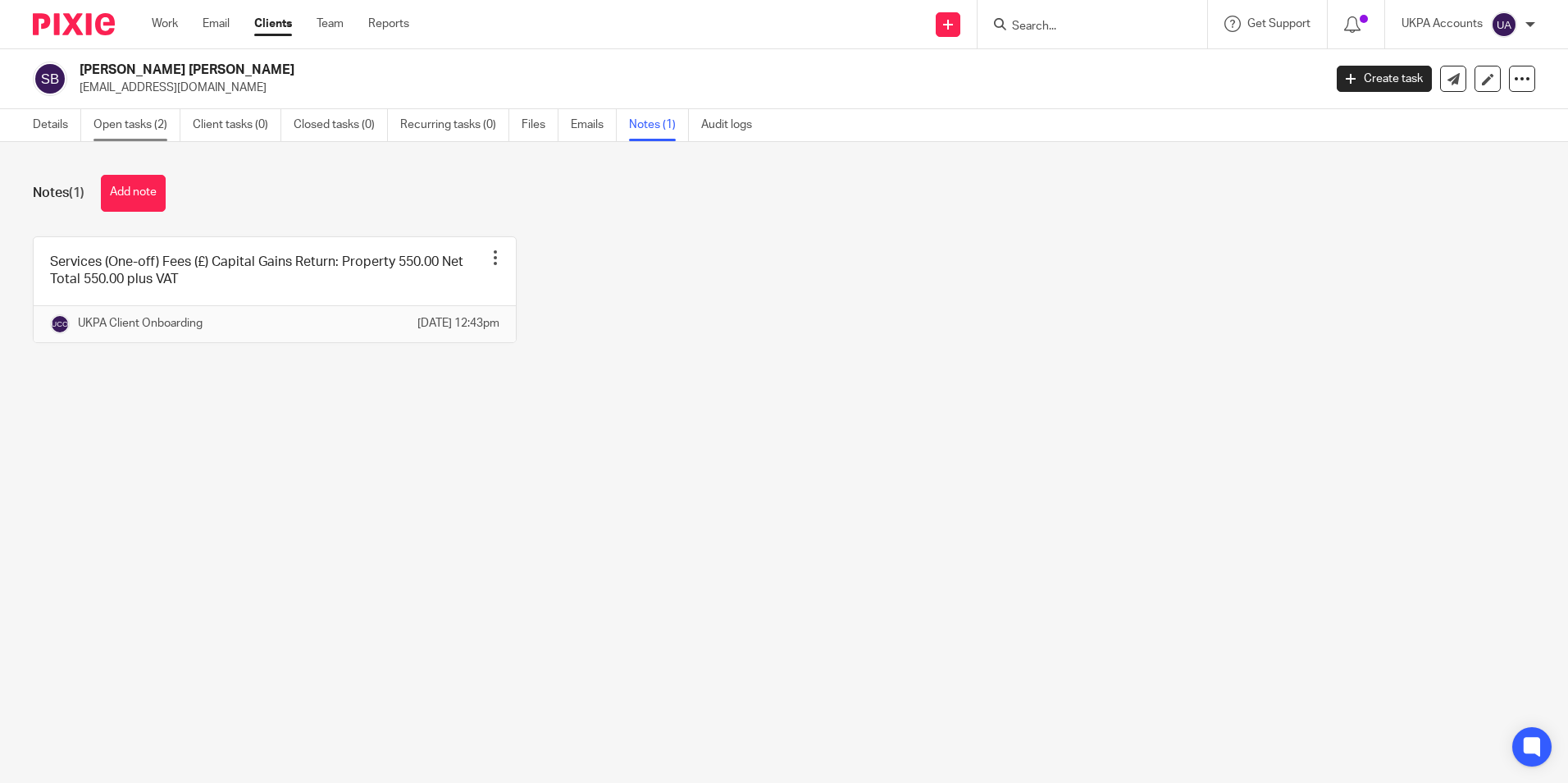
click at [129, 132] on link "Open tasks (2)" at bounding box center [137, 125] width 87 height 32
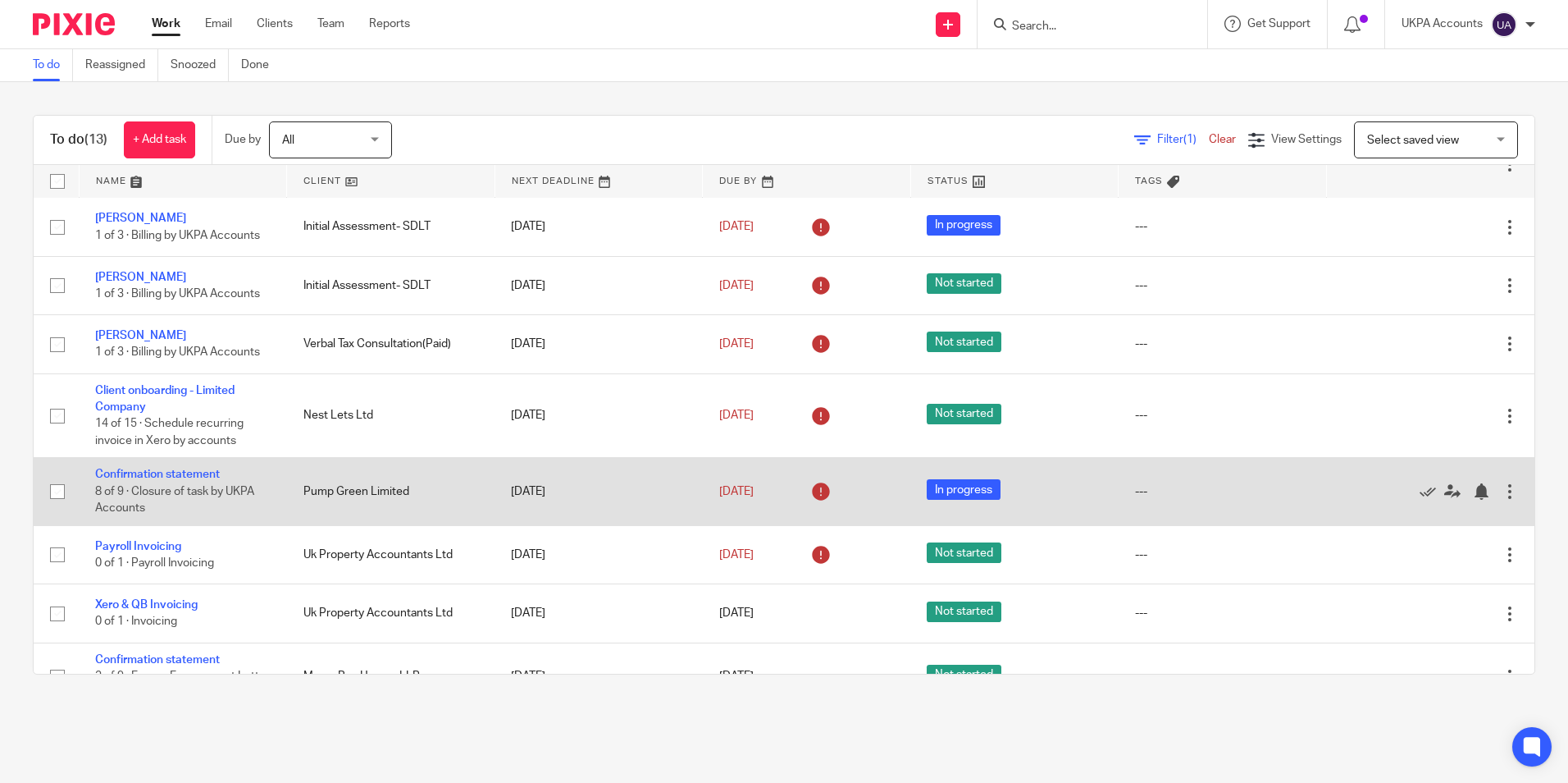
scroll to position [164, 0]
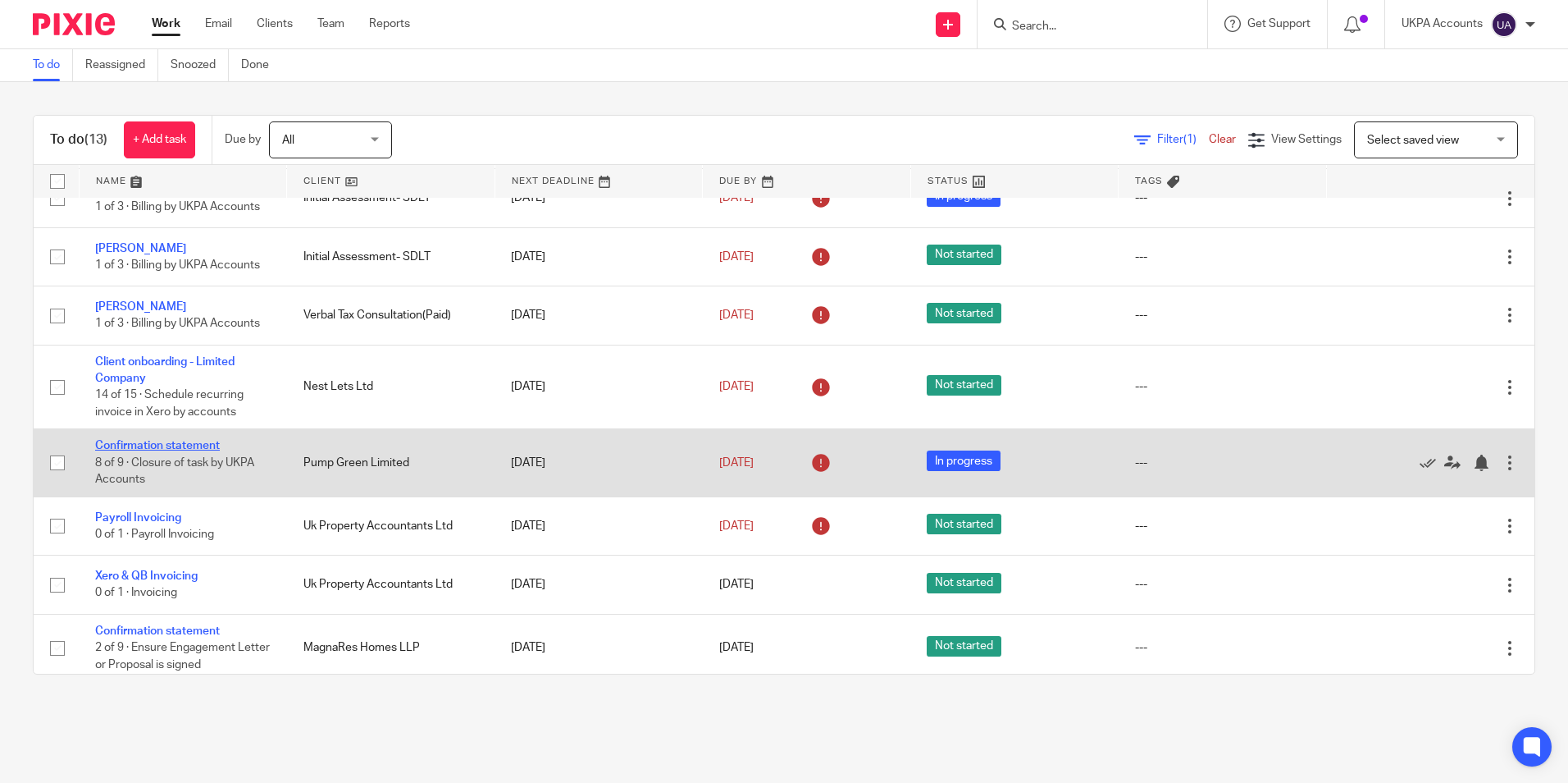
click at [212, 444] on link "Confirmation statement" at bounding box center [157, 446] width 125 height 12
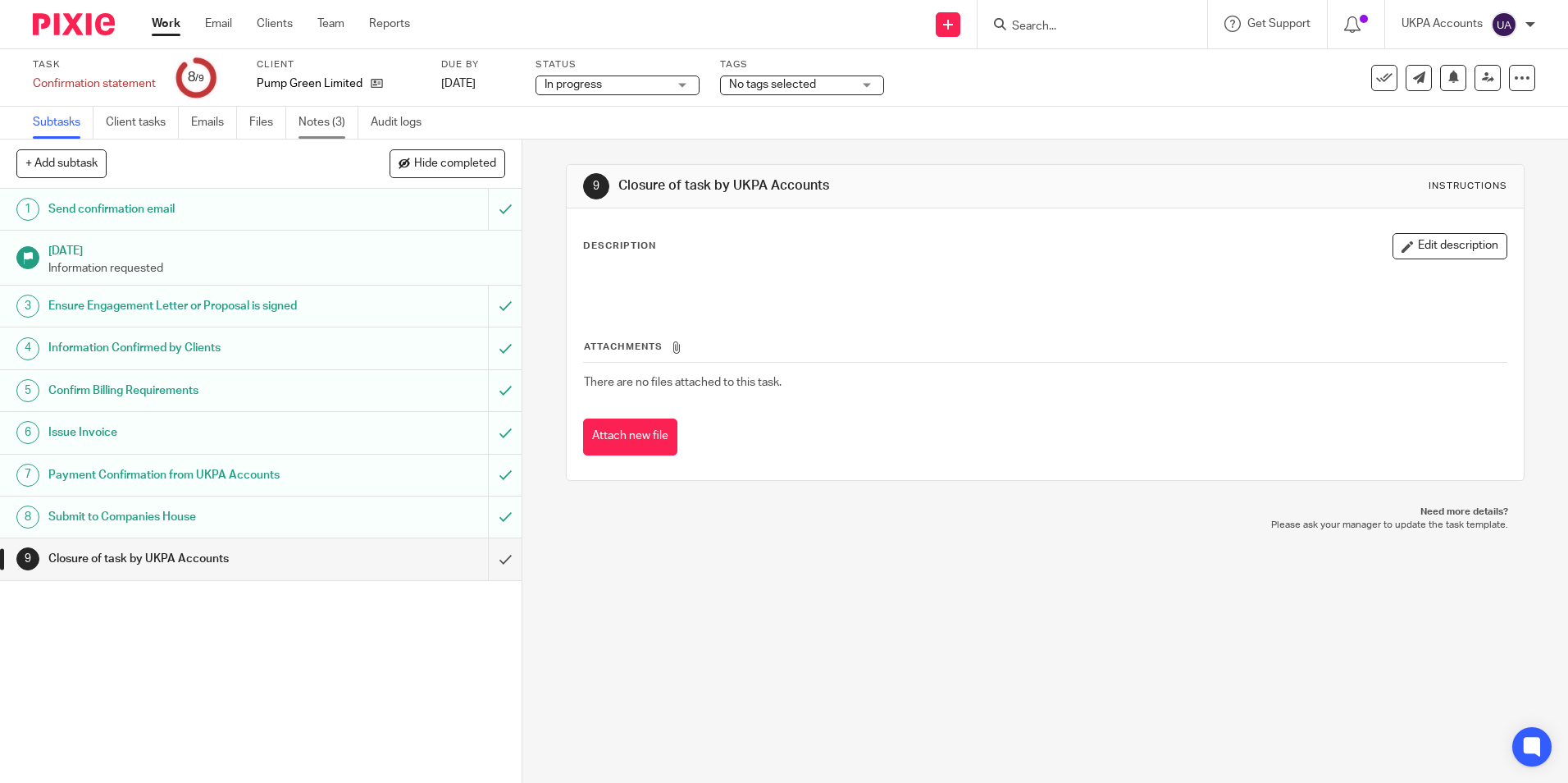
click at [332, 128] on link "Notes (3)" at bounding box center [329, 123] width 60 height 32
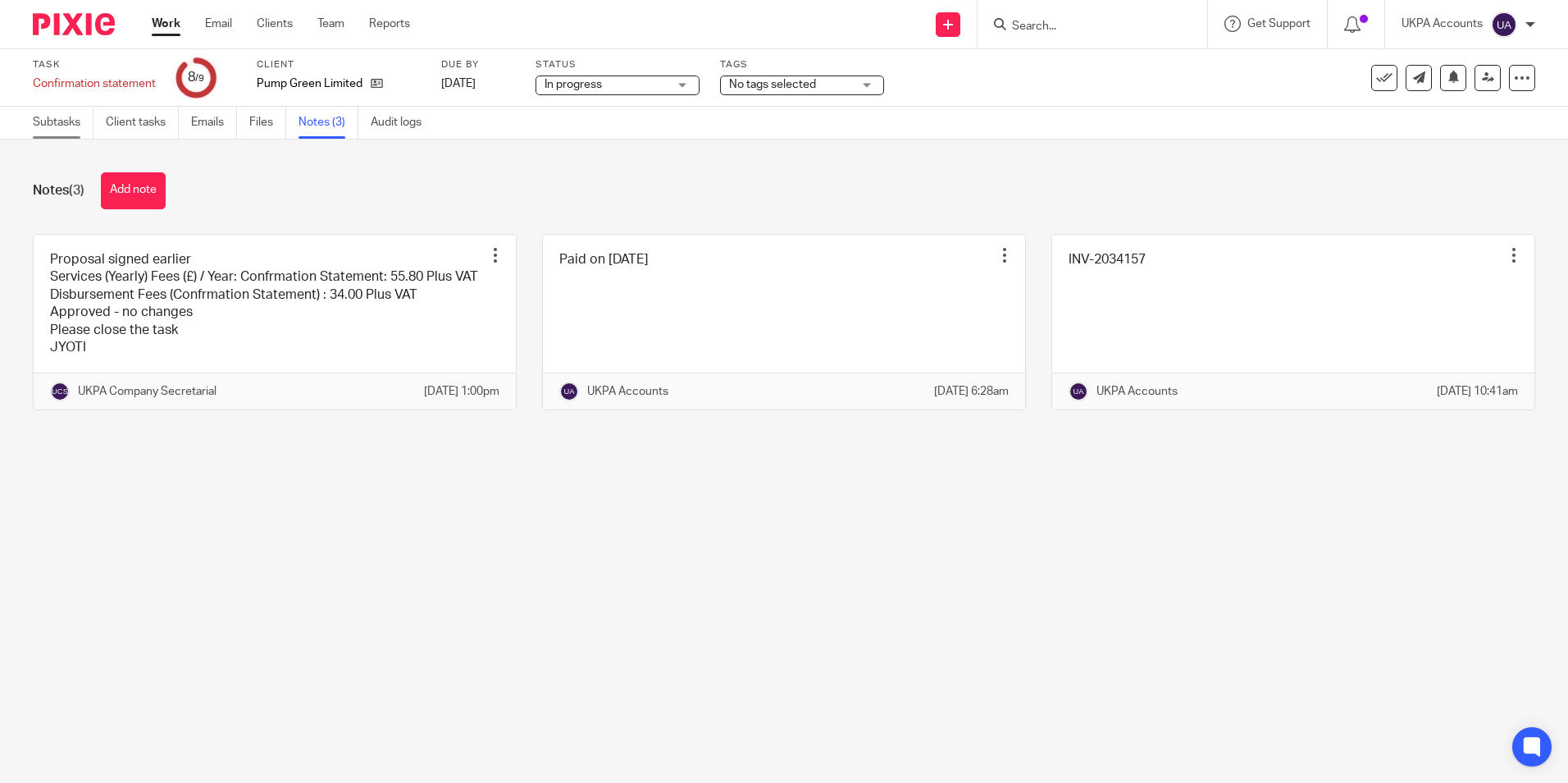
click at [74, 124] on link "Subtasks" at bounding box center [63, 123] width 60 height 32
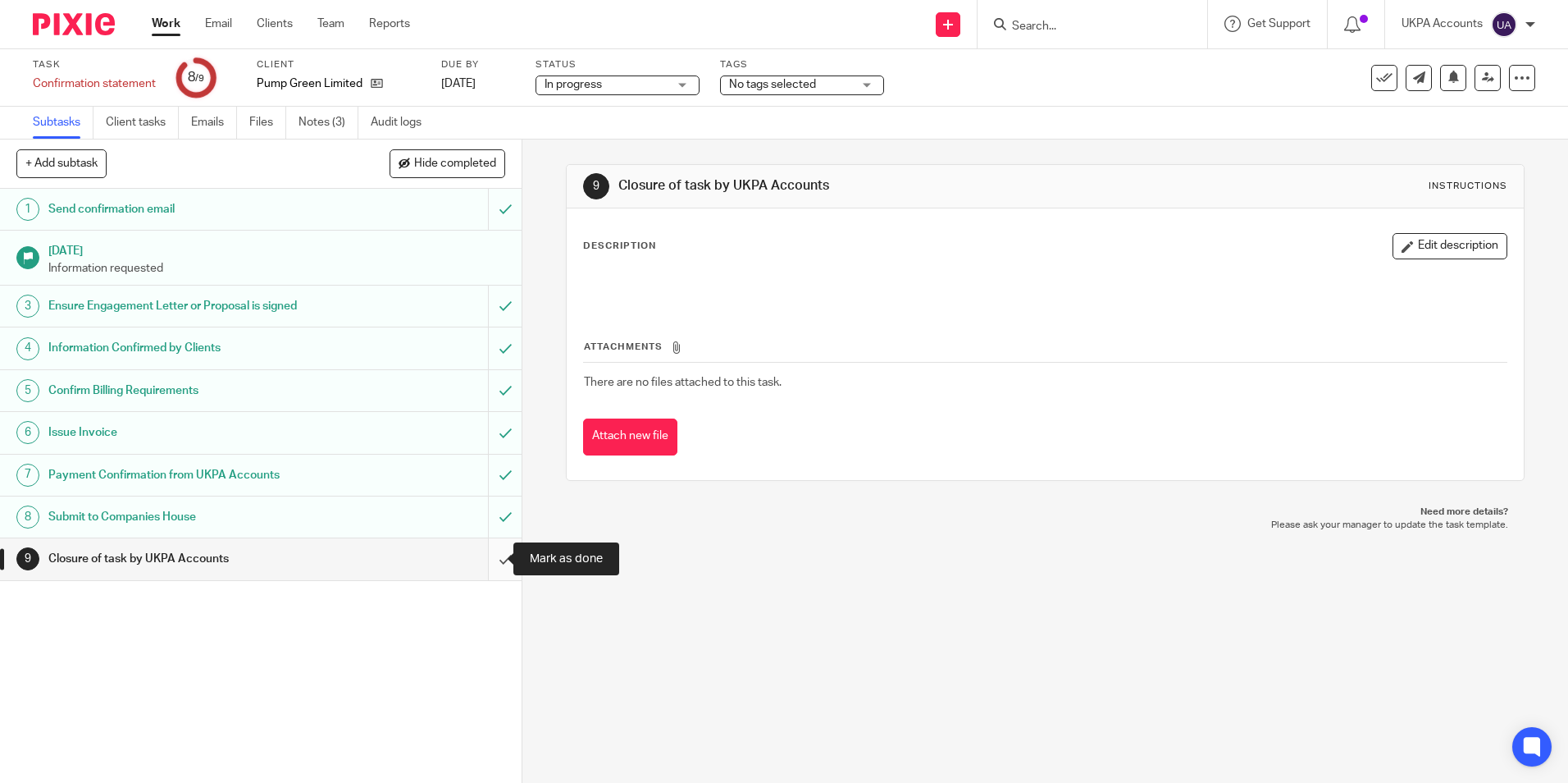
click at [488, 563] on input "submit" at bounding box center [261, 559] width 521 height 41
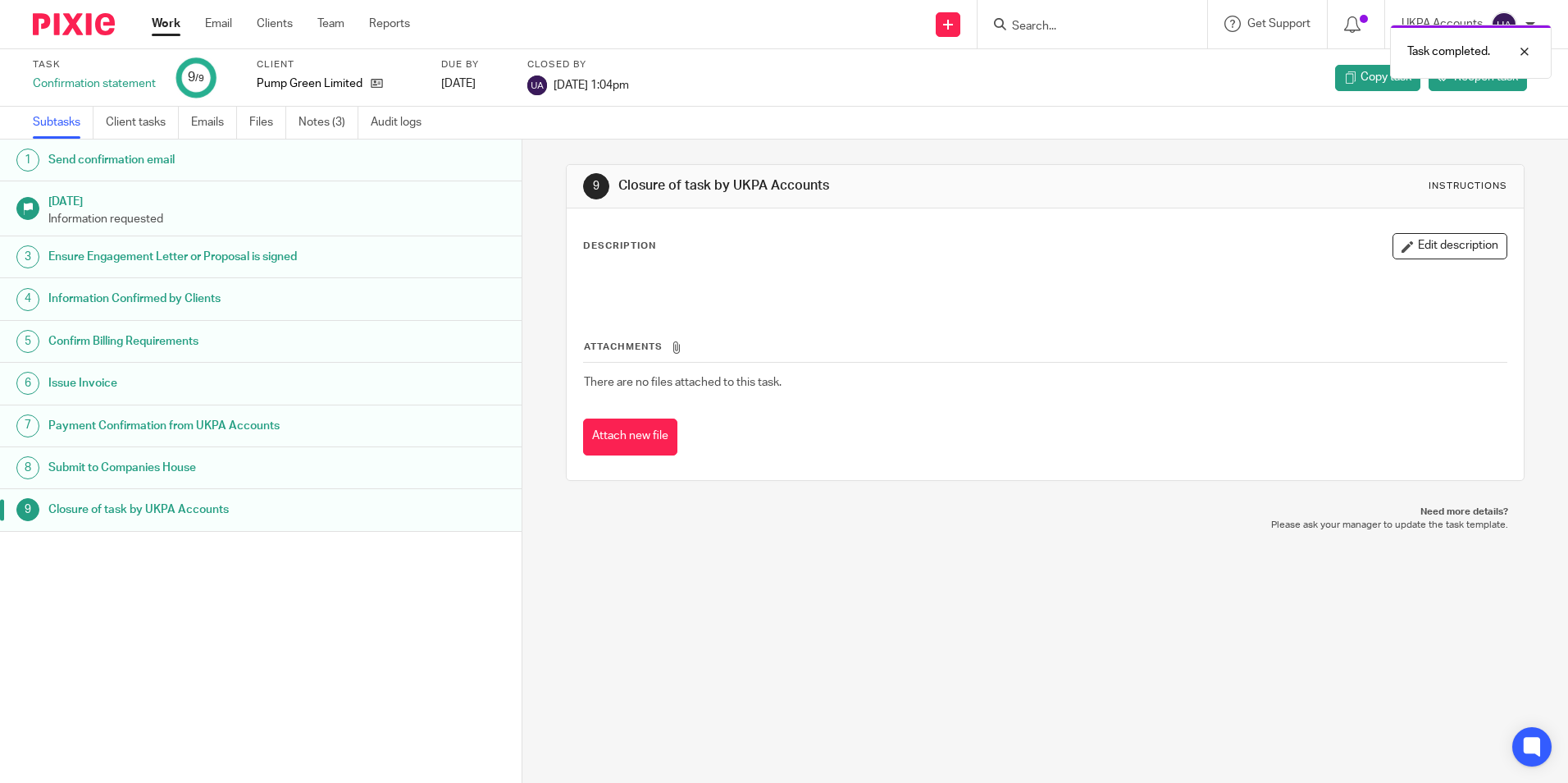
click at [173, 31] on link "Work" at bounding box center [166, 23] width 29 height 16
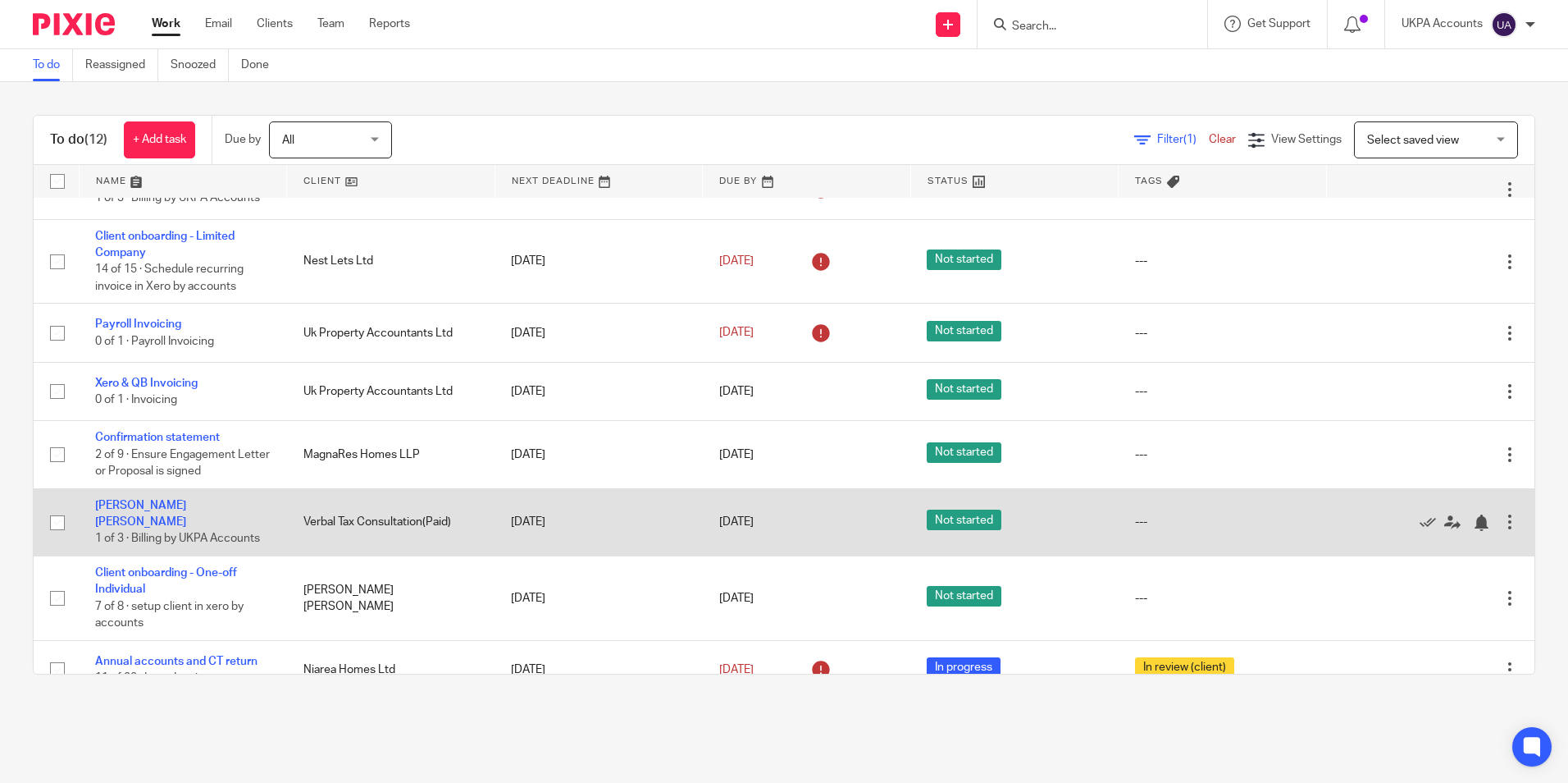
scroll to position [305, 0]
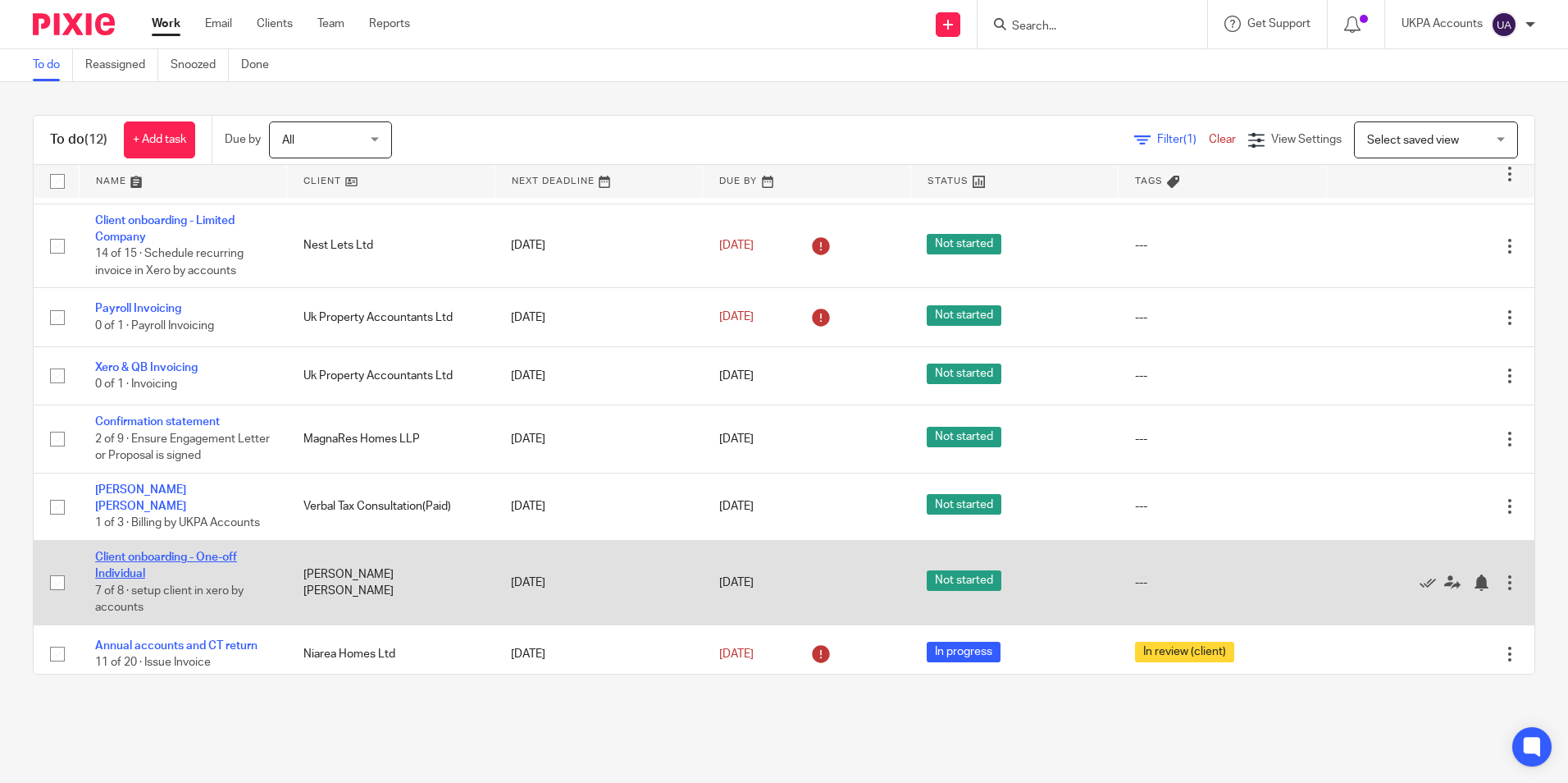
click at [217, 551] on link "Client onboarding - One-off Individual" at bounding box center [166, 565] width 142 height 28
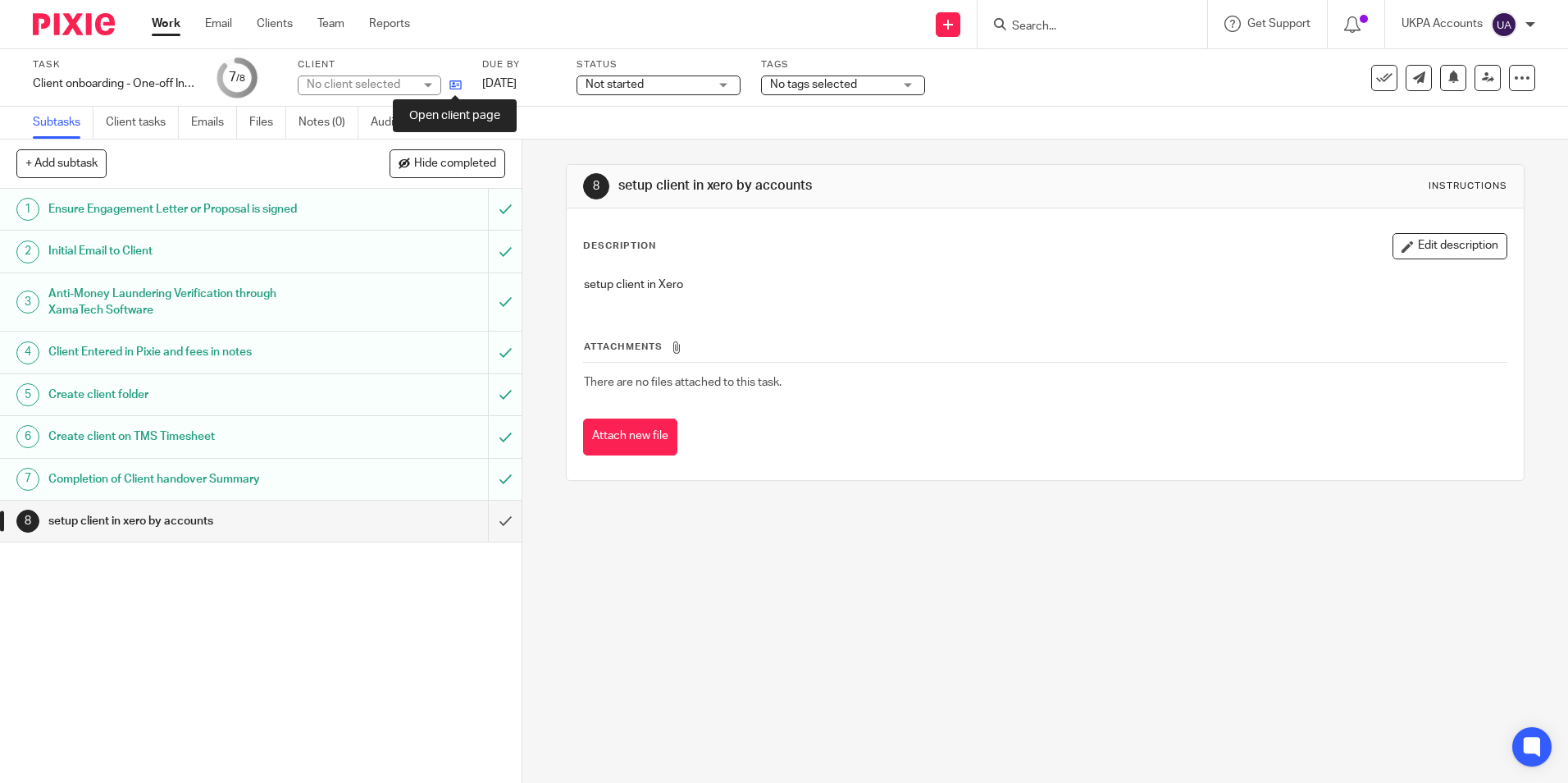
drag, startPoint x: 457, startPoint y: 83, endPoint x: 480, endPoint y: 77, distance: 23.8
click at [457, 83] on icon at bounding box center [455, 85] width 12 height 12
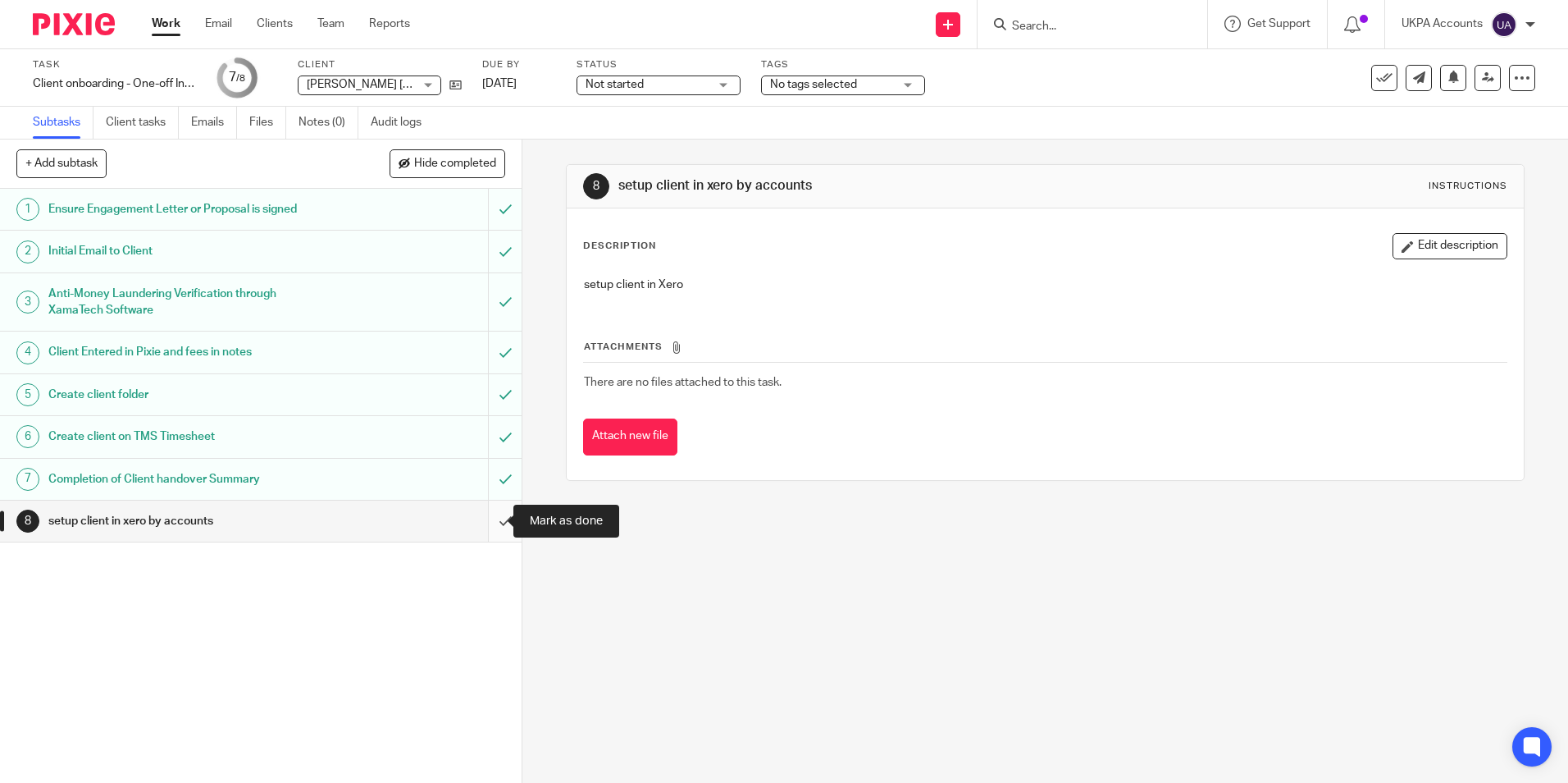
click at [479, 522] on input "submit" at bounding box center [261, 521] width 521 height 41
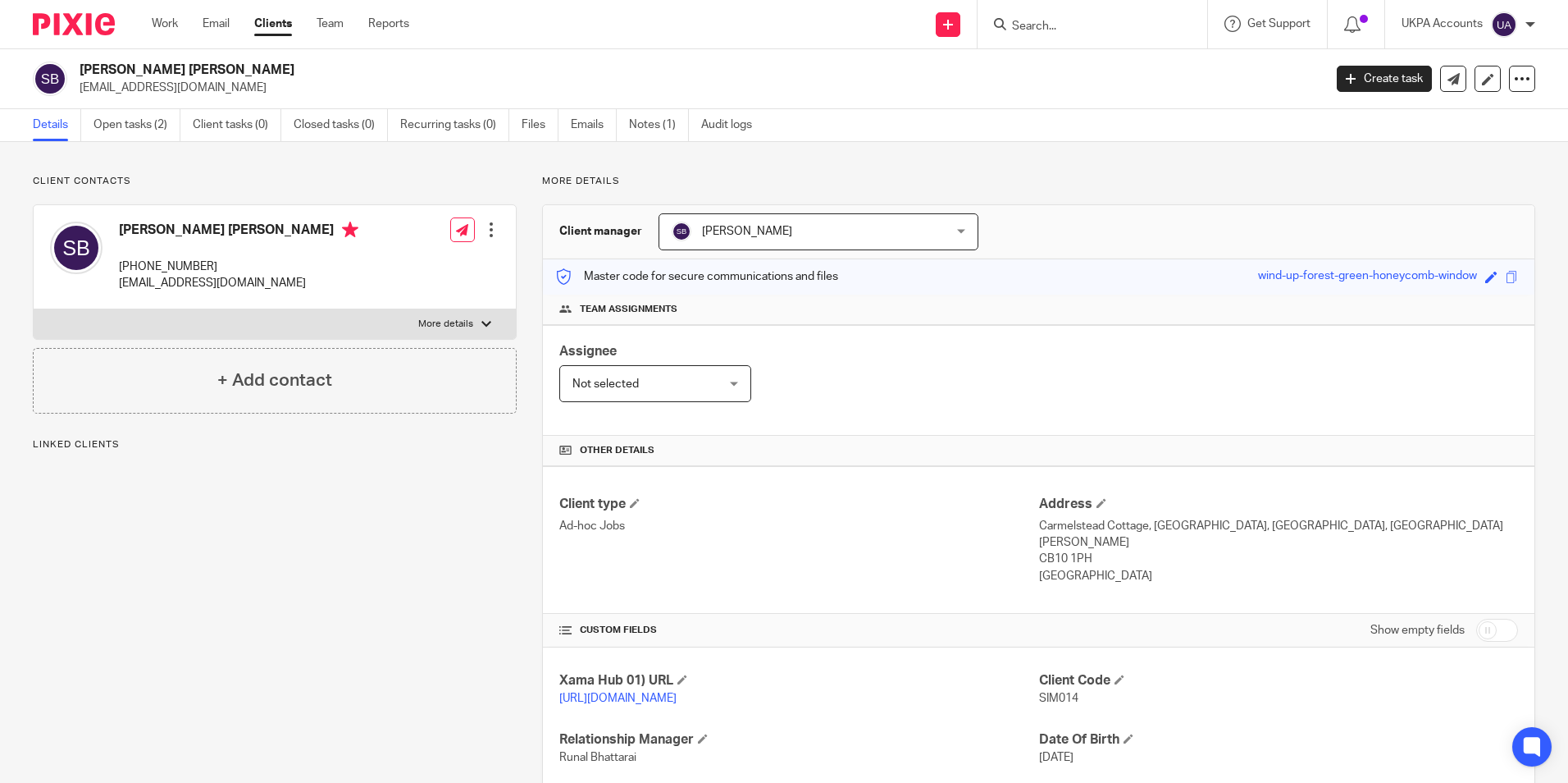
drag, startPoint x: 77, startPoint y: 64, endPoint x: 260, endPoint y: 67, distance: 183.0
click at [260, 67] on div "[PERSON_NAME] [PERSON_NAME] [EMAIL_ADDRESS][DOMAIN_NAME]" at bounding box center [672, 78] width 1279 height 35
copy h2 "[PERSON_NAME] [PERSON_NAME]"
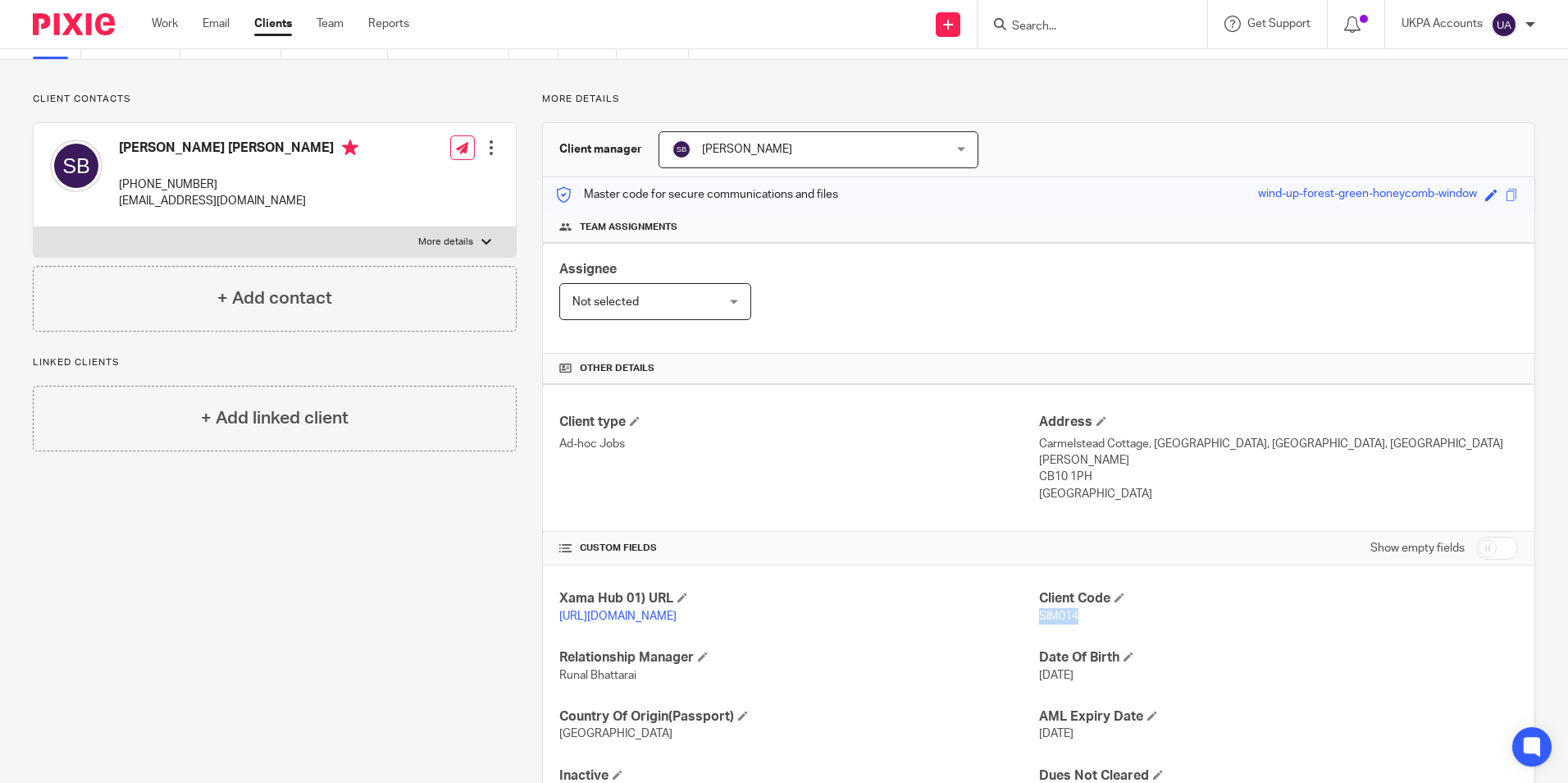
drag, startPoint x: 1031, startPoint y: 600, endPoint x: 1076, endPoint y: 597, distance: 45.1
click at [1076, 608] on p "SIM014" at bounding box center [1279, 616] width 479 height 16
copy span "SIM014"
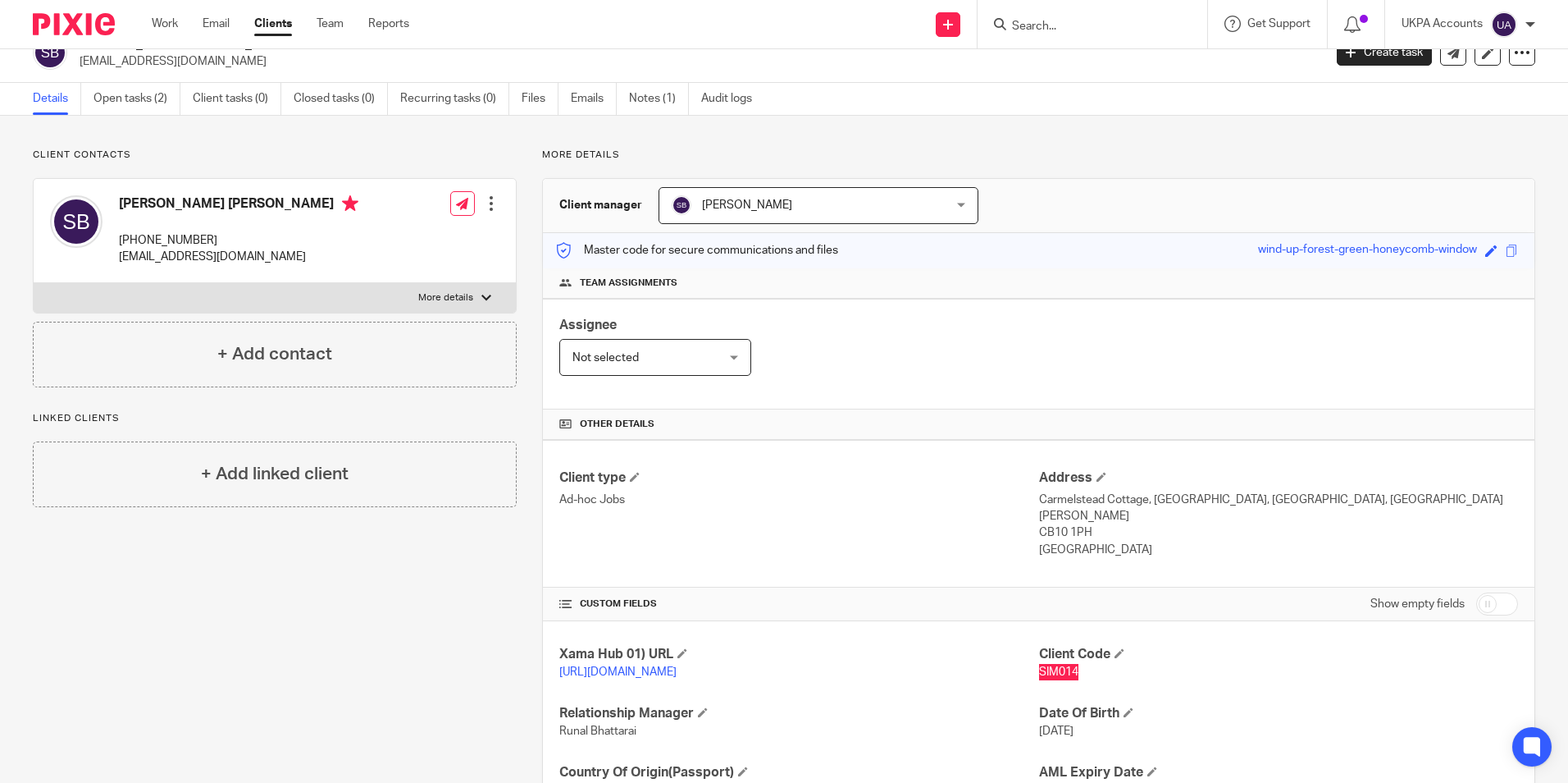
scroll to position [0, 0]
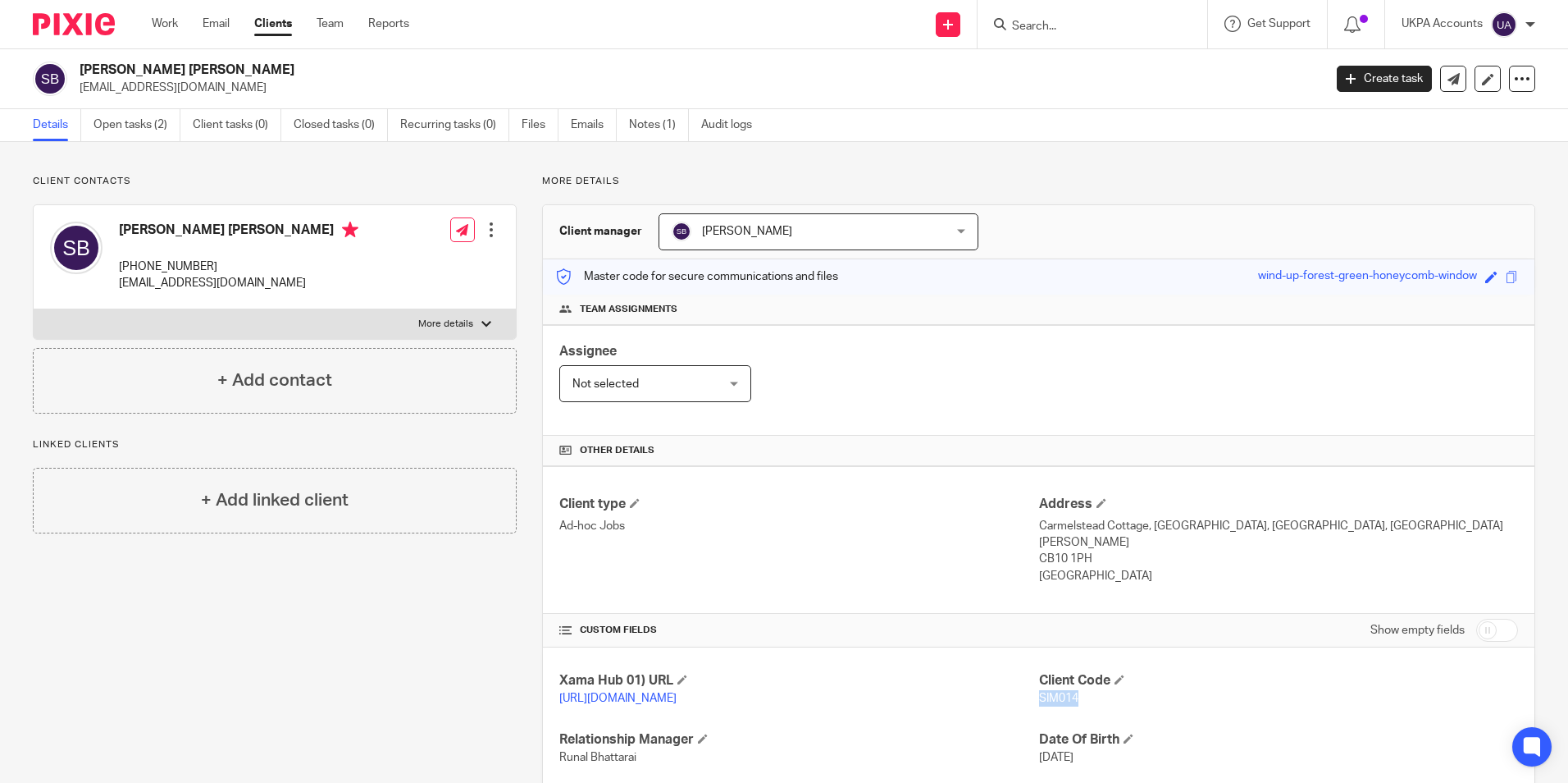
drag, startPoint x: 78, startPoint y: 87, endPoint x: 257, endPoint y: 97, distance: 179.3
click at [257, 97] on div "[PERSON_NAME] [PERSON_NAME] [EMAIL_ADDRESS][DOMAIN_NAME] Create task Update fro…" at bounding box center [784, 79] width 1568 height 60
copy p "[EMAIL_ADDRESS][DOMAIN_NAME]"
drag, startPoint x: 123, startPoint y: 262, endPoint x: 142, endPoint y: 264, distance: 19.1
click at [143, 264] on p "+44 7856398600" at bounding box center [239, 266] width 239 height 16
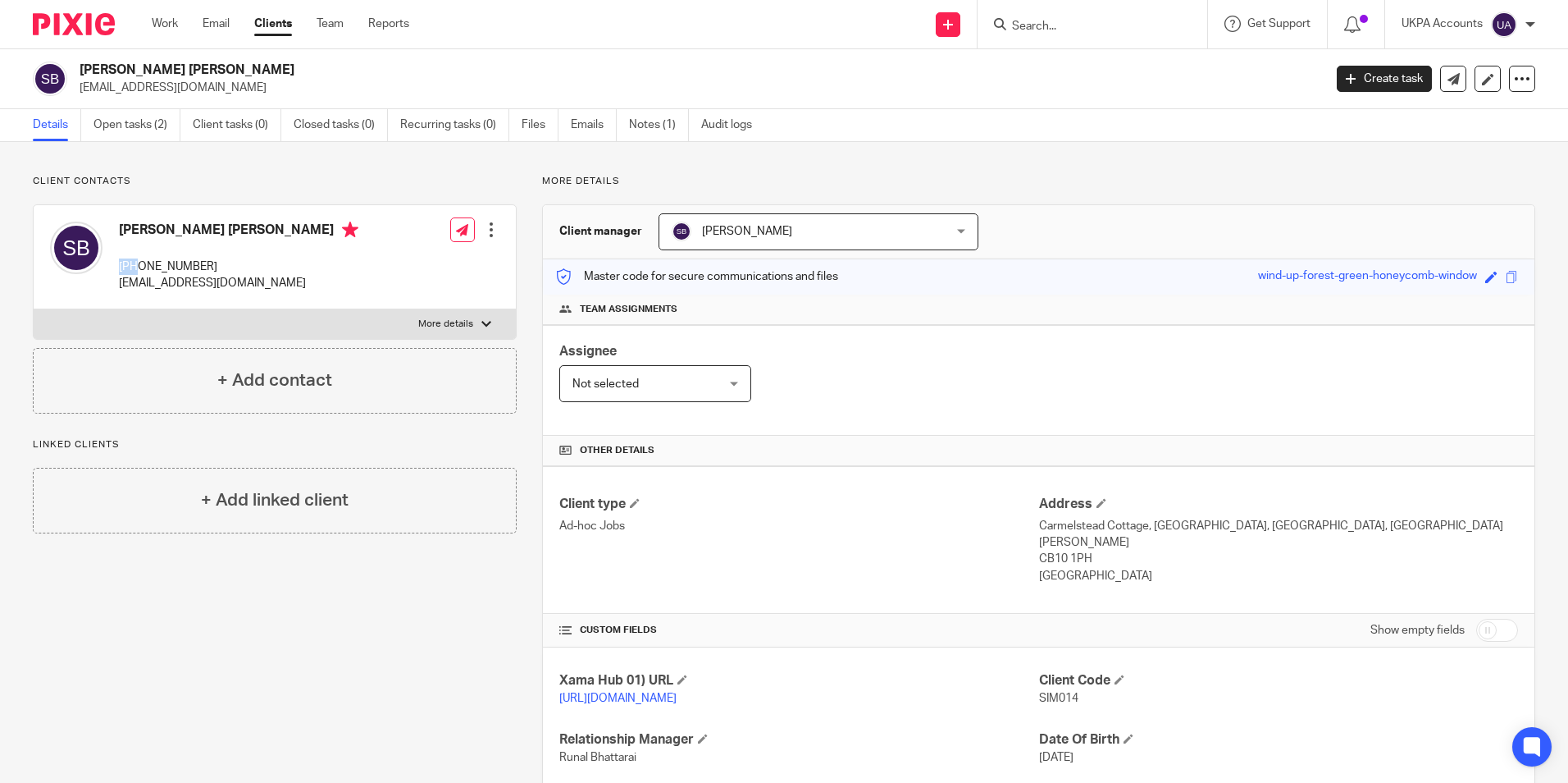
click at [139, 266] on p "+44 7856398600" at bounding box center [239, 266] width 239 height 16
copy p "+44"
drag, startPoint x: 141, startPoint y: 266, endPoint x: 218, endPoint y: 270, distance: 77.1
click at [218, 270] on p "+44 7856398600" at bounding box center [239, 266] width 239 height 16
copy p "7856398600"
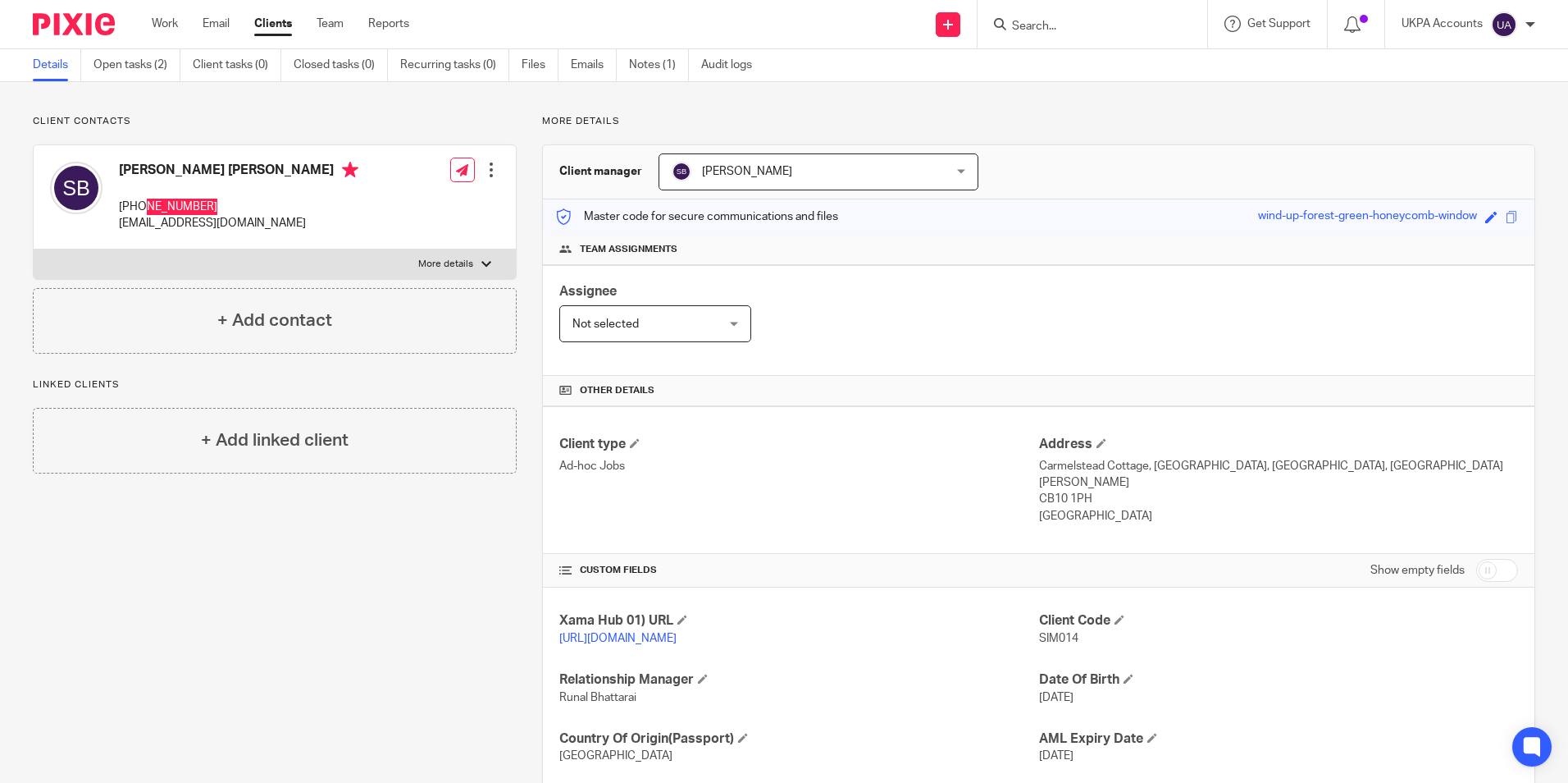
scroll to position [159, 0]
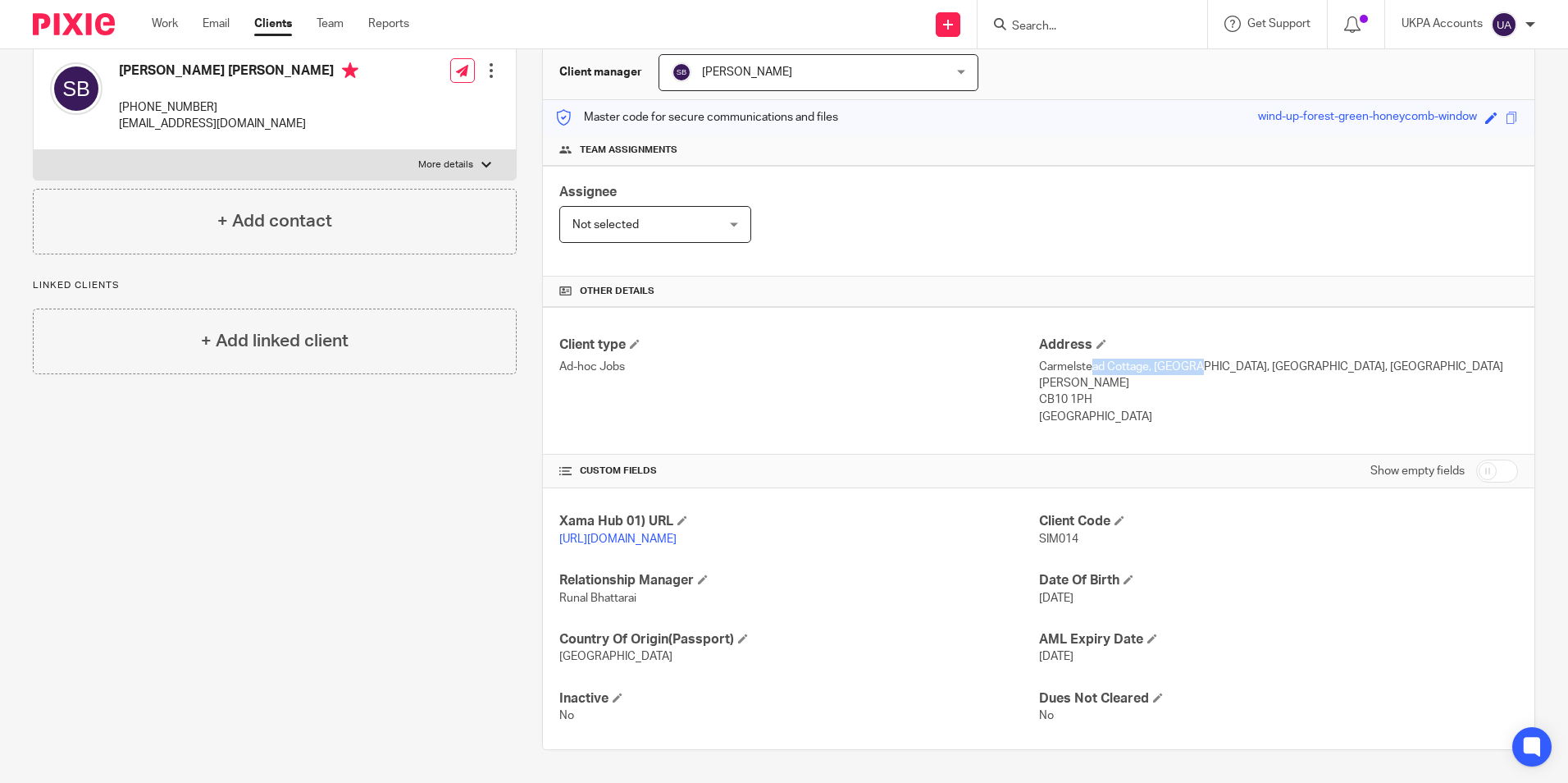
drag, startPoint x: 1030, startPoint y: 368, endPoint x: 1138, endPoint y: 370, distance: 108.0
click at [1138, 369] on p "Carmelstead Cottage, Carmel Street, Great Chesterford, Saffron Walden" at bounding box center [1279, 375] width 479 height 34
copy p "Carmelstead Cottage"
drag, startPoint x: 1146, startPoint y: 363, endPoint x: 1217, endPoint y: 366, distance: 71.1
click at [1217, 366] on p "Carmelstead Cottage, Carmel Street, Great Chesterford, Saffron Walden" at bounding box center [1279, 375] width 479 height 34
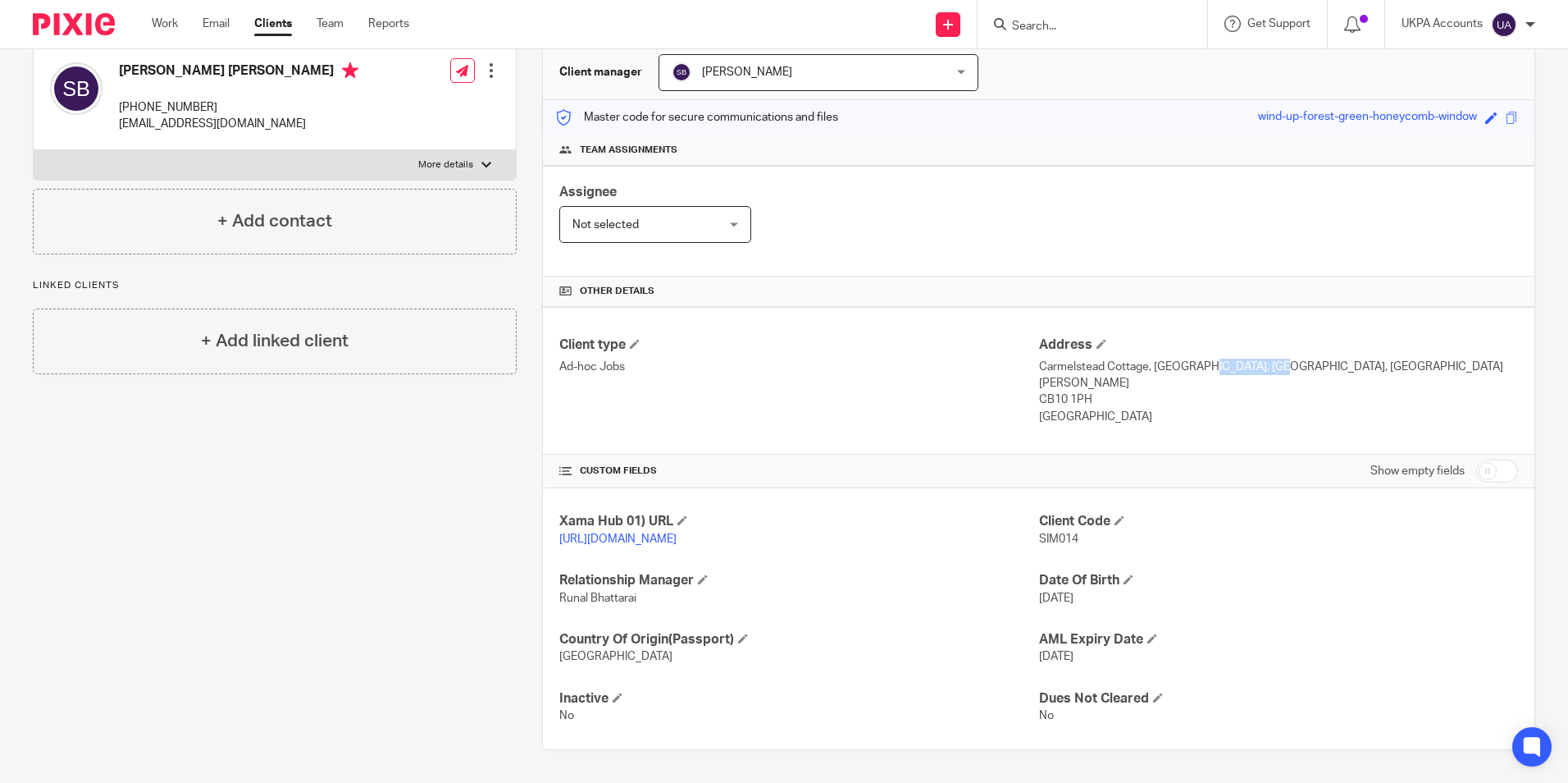
copy p "Carmel Street"
drag, startPoint x: 1224, startPoint y: 365, endPoint x: 1315, endPoint y: 370, distance: 91.1
click at [1315, 370] on p "Carmelstead Cottage, Carmel Street, Great Chesterford, Saffron Walden" at bounding box center [1279, 375] width 479 height 34
copy p "Great Chesterford"
drag, startPoint x: 1326, startPoint y: 369, endPoint x: 1402, endPoint y: 370, distance: 76.0
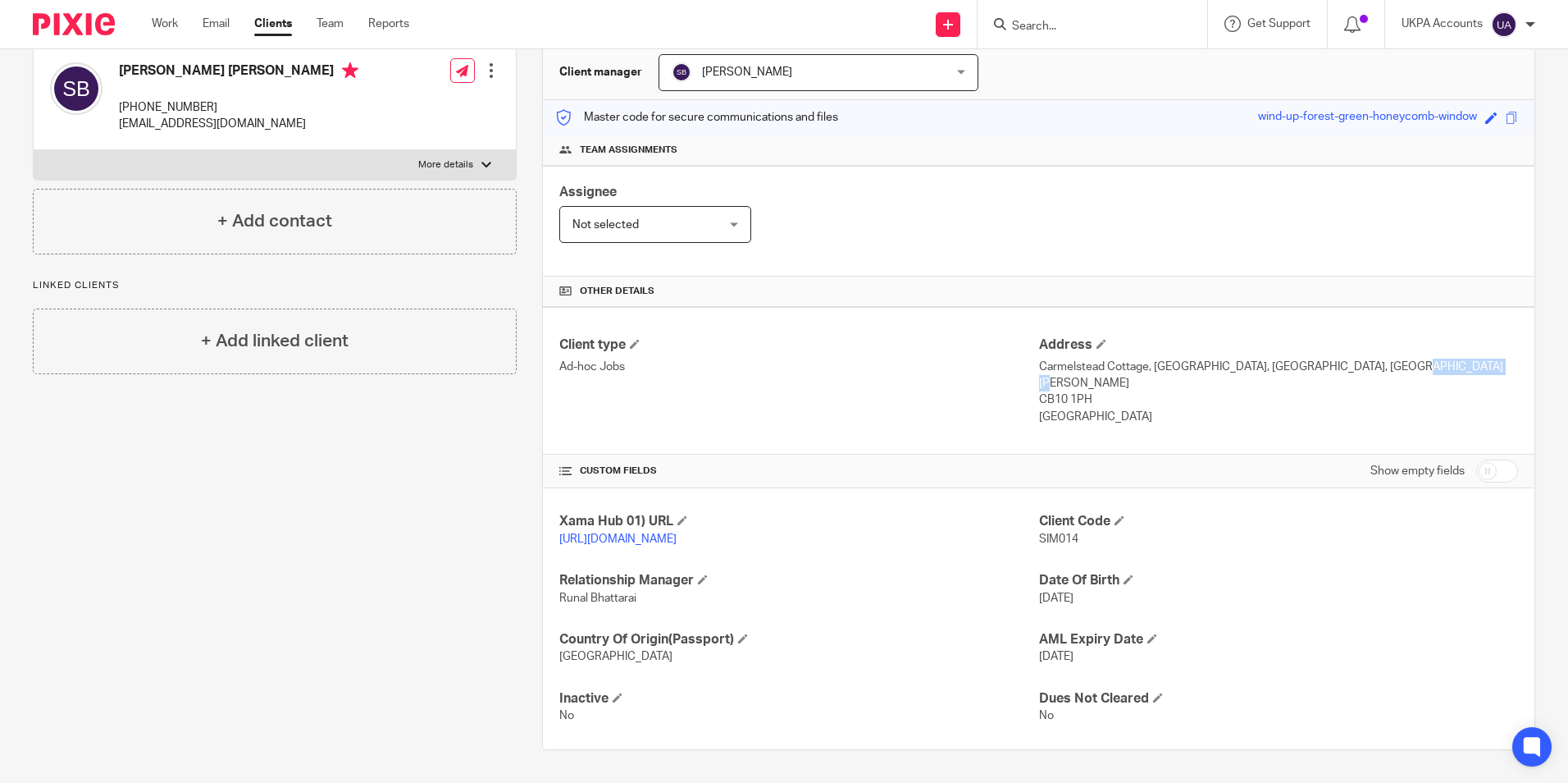
click at [1402, 370] on p "Carmelstead Cottage, Carmel Street, Great Chesterford, Saffron Walden" at bounding box center [1279, 375] width 479 height 34
click at [1410, 370] on p "Carmelstead Cottage, Carmel Street, Great Chesterford, Saffron Walden" at bounding box center [1279, 375] width 479 height 34
copy p "Saffron Walden"
drag, startPoint x: 1030, startPoint y: 383, endPoint x: 1095, endPoint y: 387, distance: 65.1
click at [1095, 392] on p "CB10 1PH" at bounding box center [1279, 399] width 479 height 16
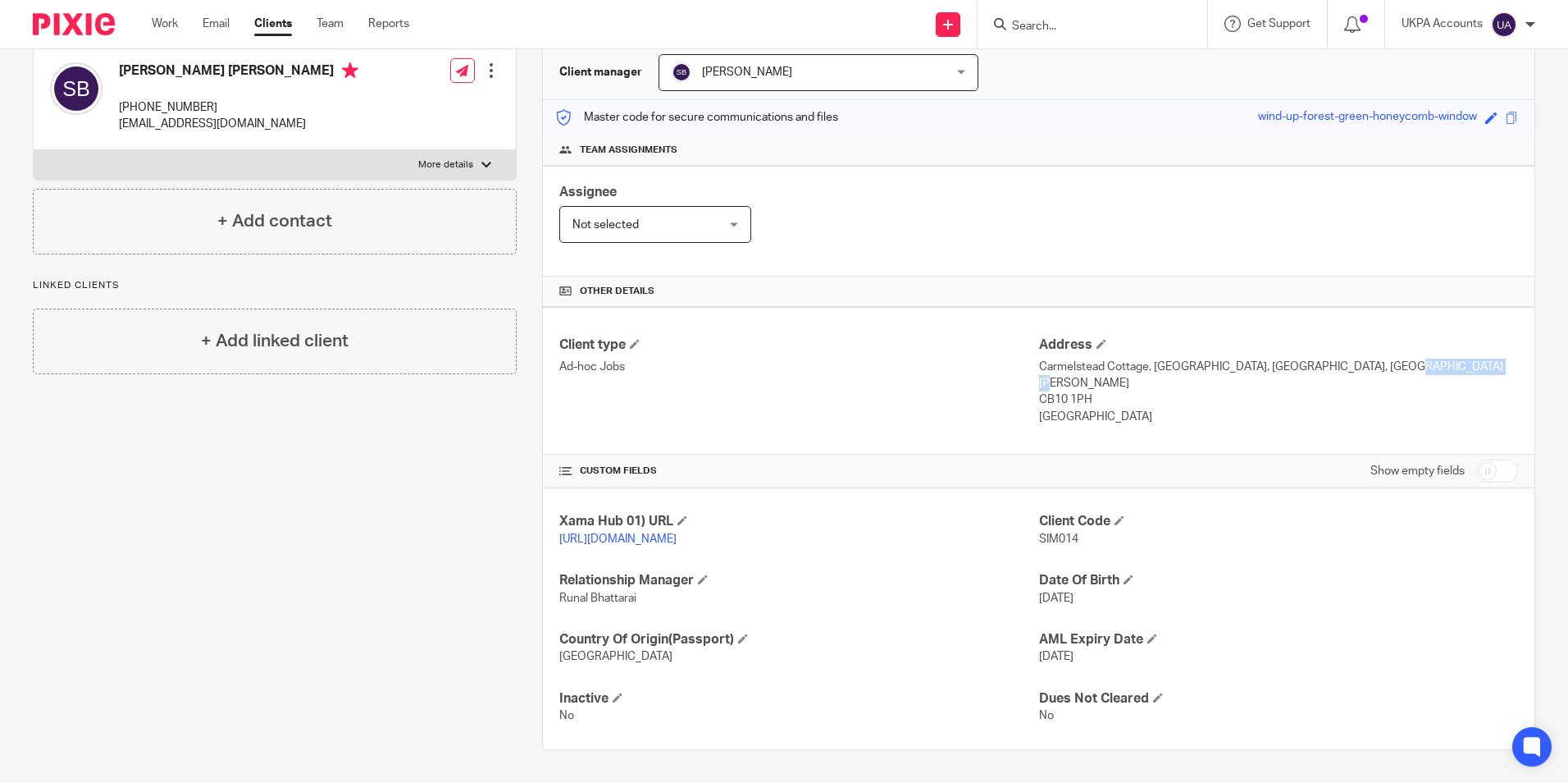
copy p "CB10 1PH"
drag, startPoint x: 1025, startPoint y: 397, endPoint x: 1115, endPoint y: 408, distance: 90.7
click at [1115, 408] on div "Client type Ad-hoc Jobs Address Carmelstead Cottage, Carmel Street, Great Chest…" at bounding box center [1038, 380] width 992 height 148
drag, startPoint x: 1115, startPoint y: 408, endPoint x: 1138, endPoint y: 438, distance: 37.8
click at [1138, 454] on div "Show empty fields" at bounding box center [1279, 470] width 479 height 33
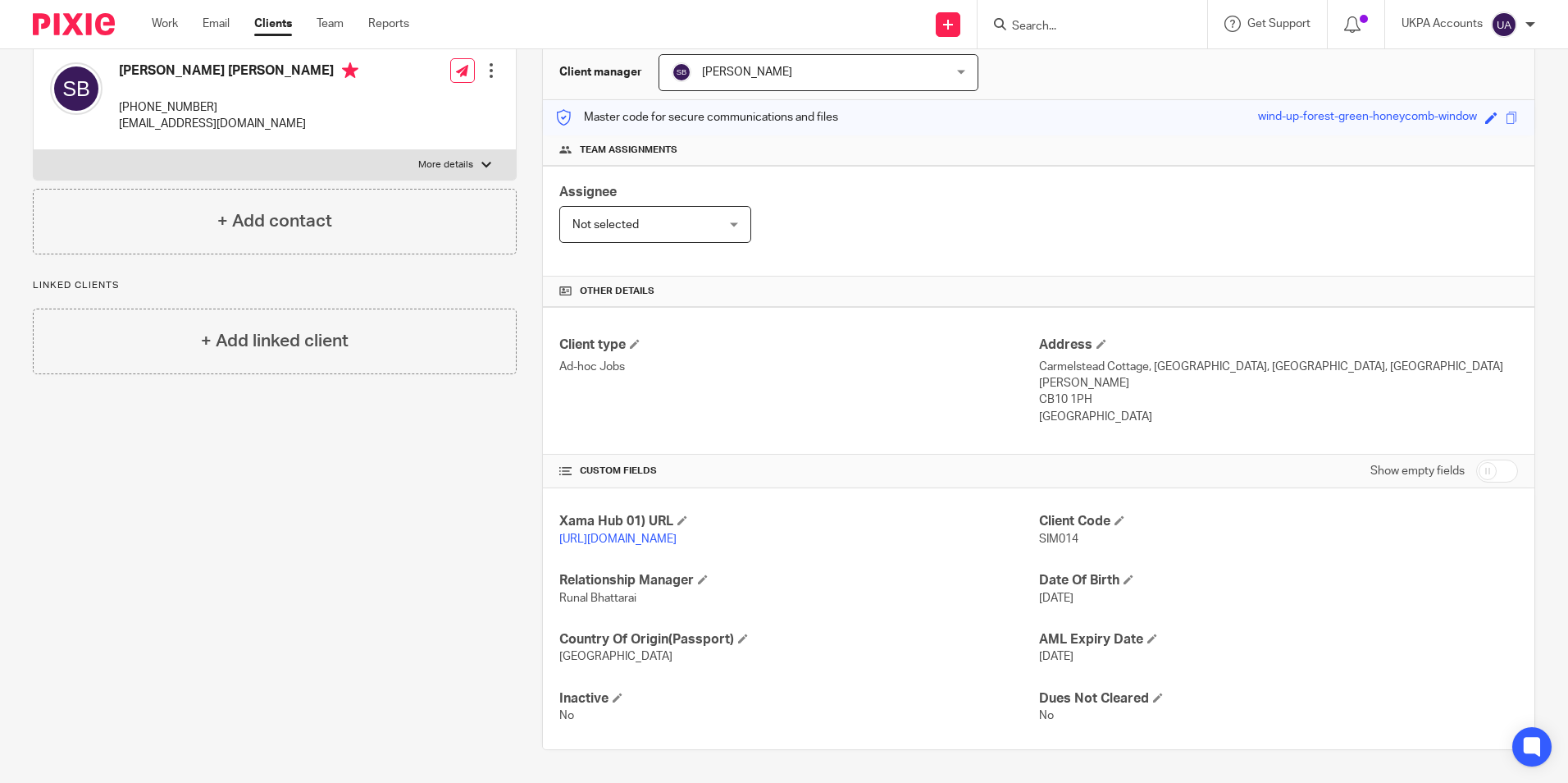
drag, startPoint x: 1039, startPoint y: 399, endPoint x: 1123, endPoint y: 401, distance: 84.0
click at [1123, 408] on p "United Kingdom" at bounding box center [1279, 416] width 479 height 16
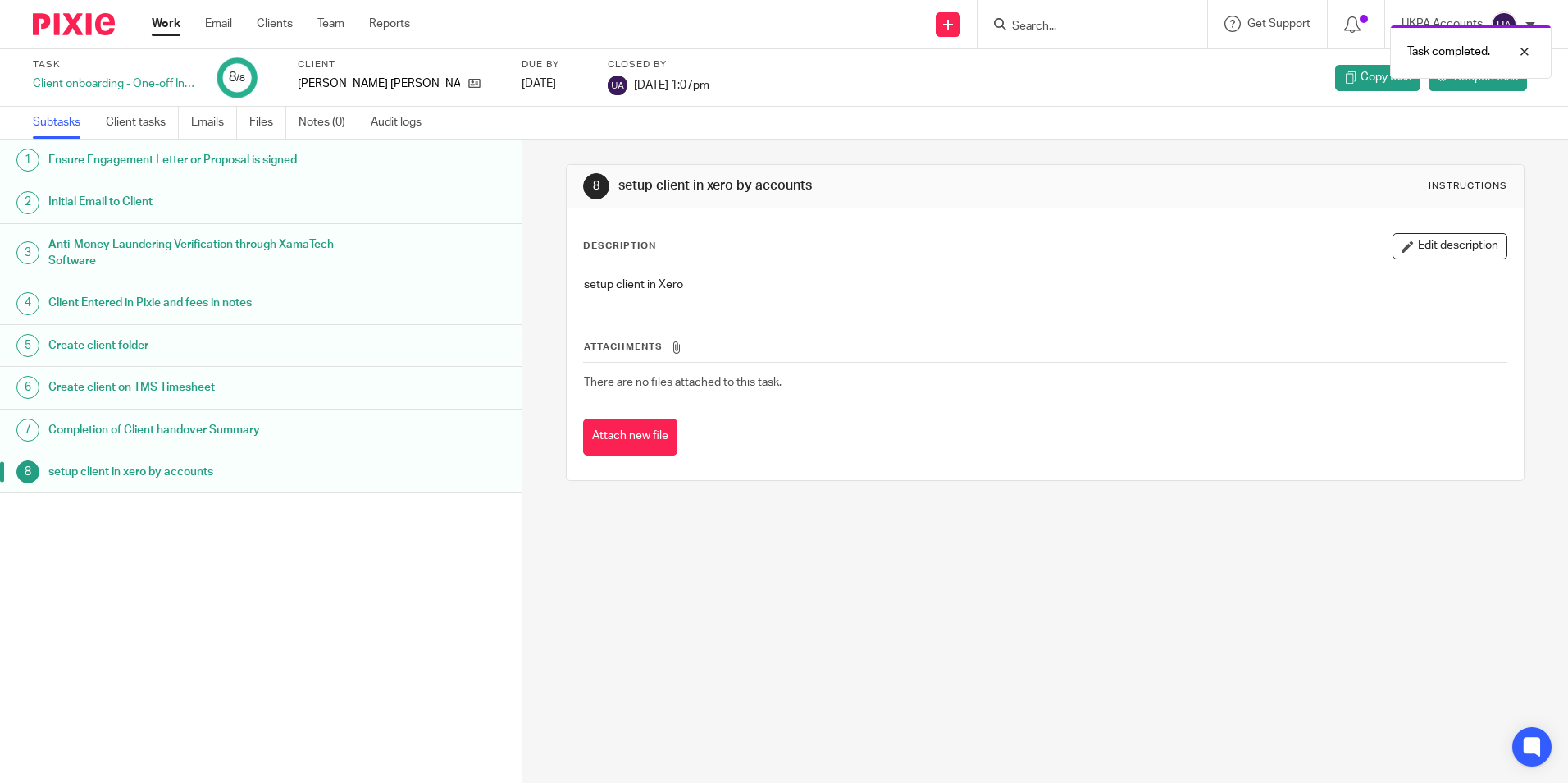
click at [173, 27] on link "Work" at bounding box center [166, 23] width 29 height 16
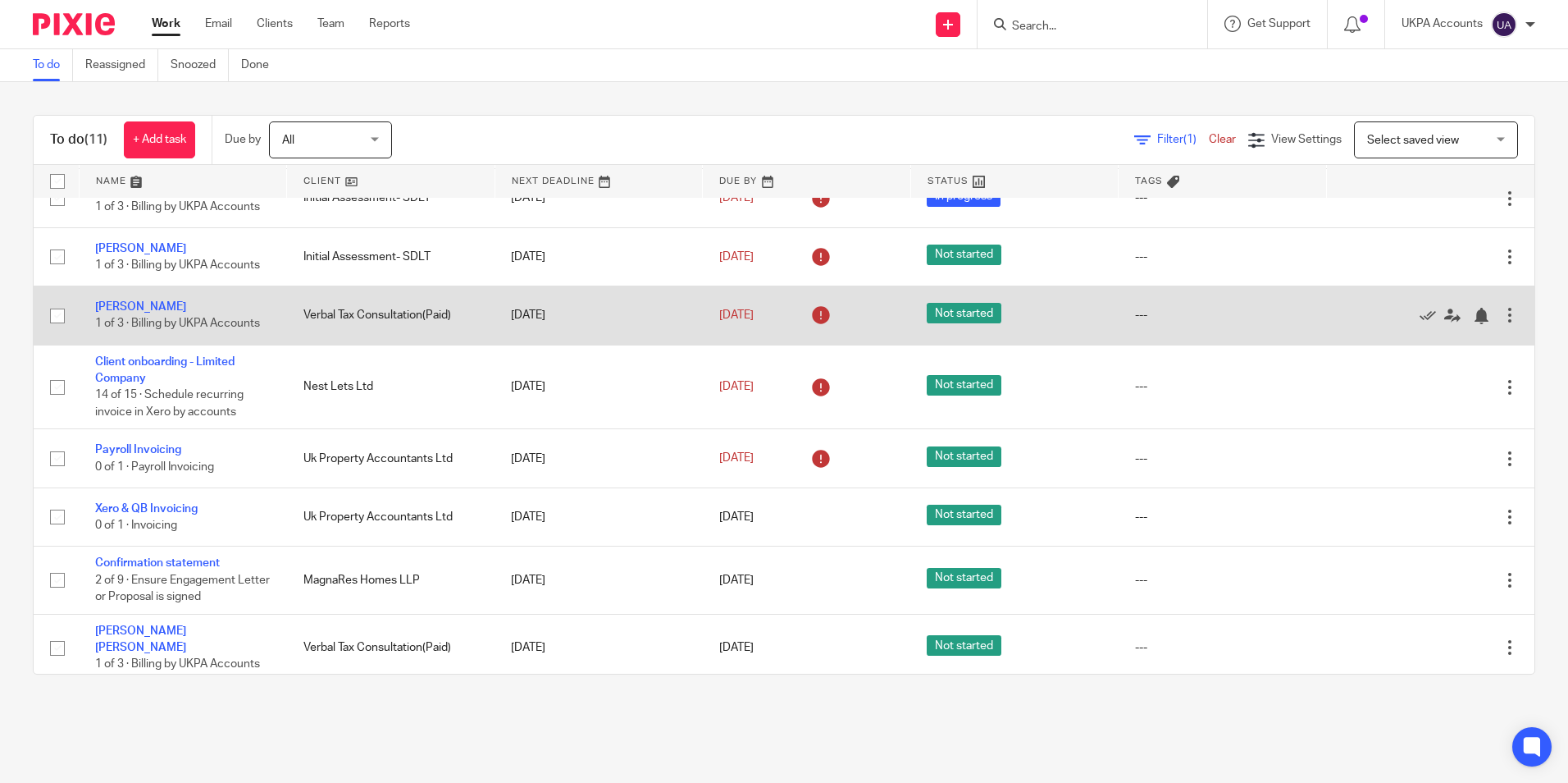
scroll to position [139, 0]
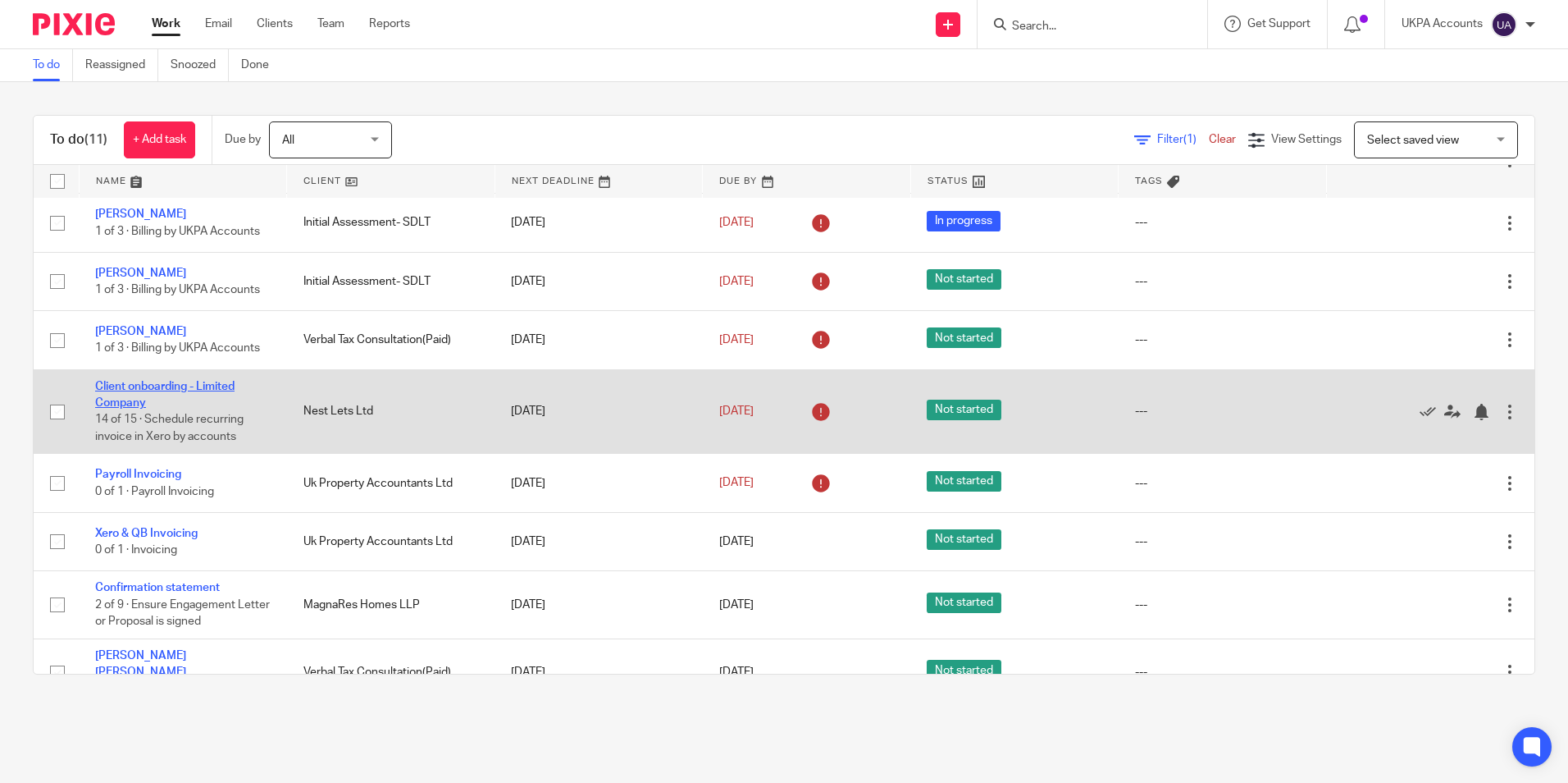
click at [197, 386] on link "Client onboarding - Limited Company" at bounding box center [165, 394] width 139 height 28
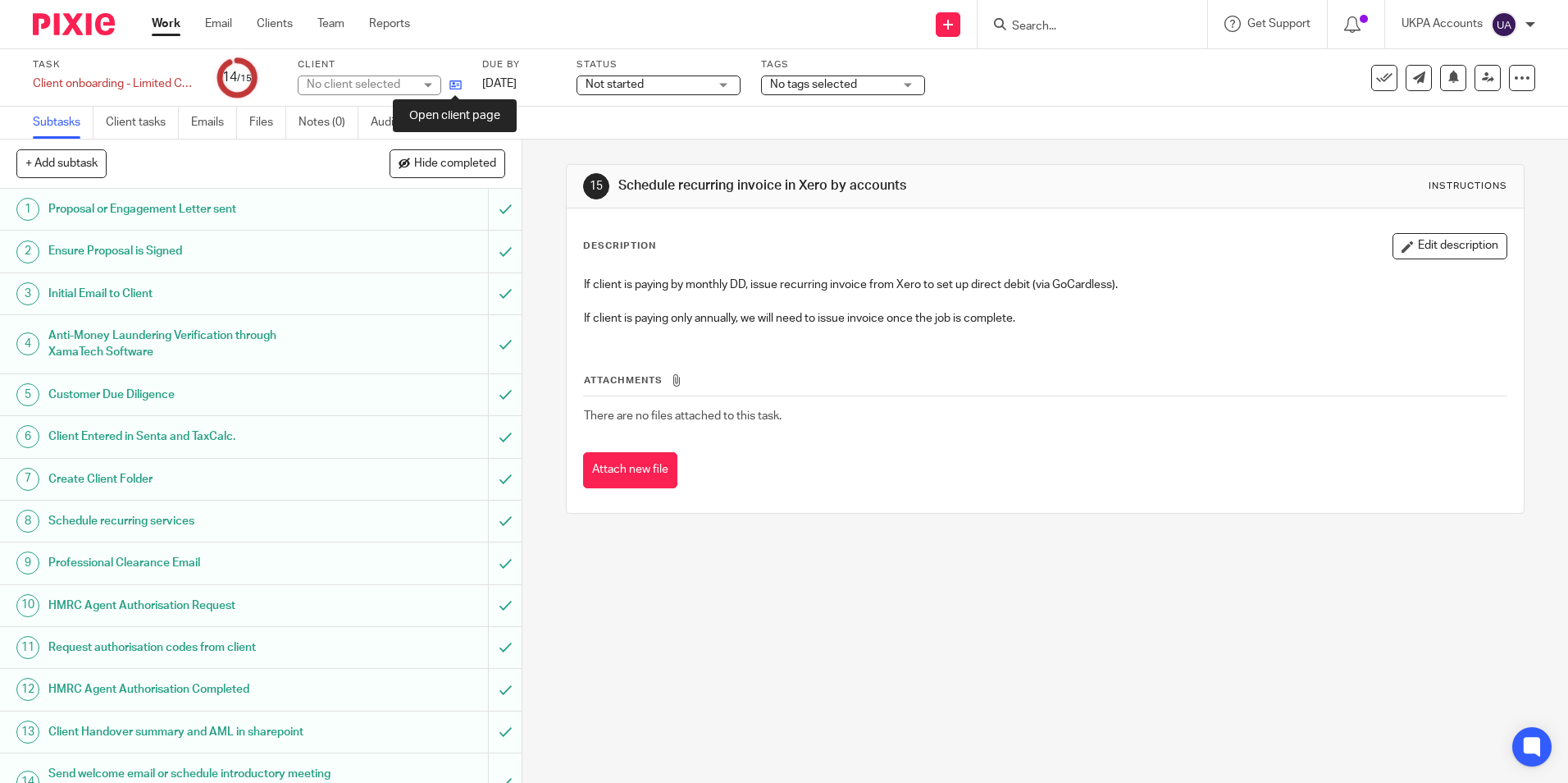
click at [460, 86] on icon at bounding box center [455, 85] width 12 height 12
click at [874, 653] on div "15 Schedule recurring invoice in Xero by accounts Instructions Description Edit…" at bounding box center [1045, 460] width 1046 height 643
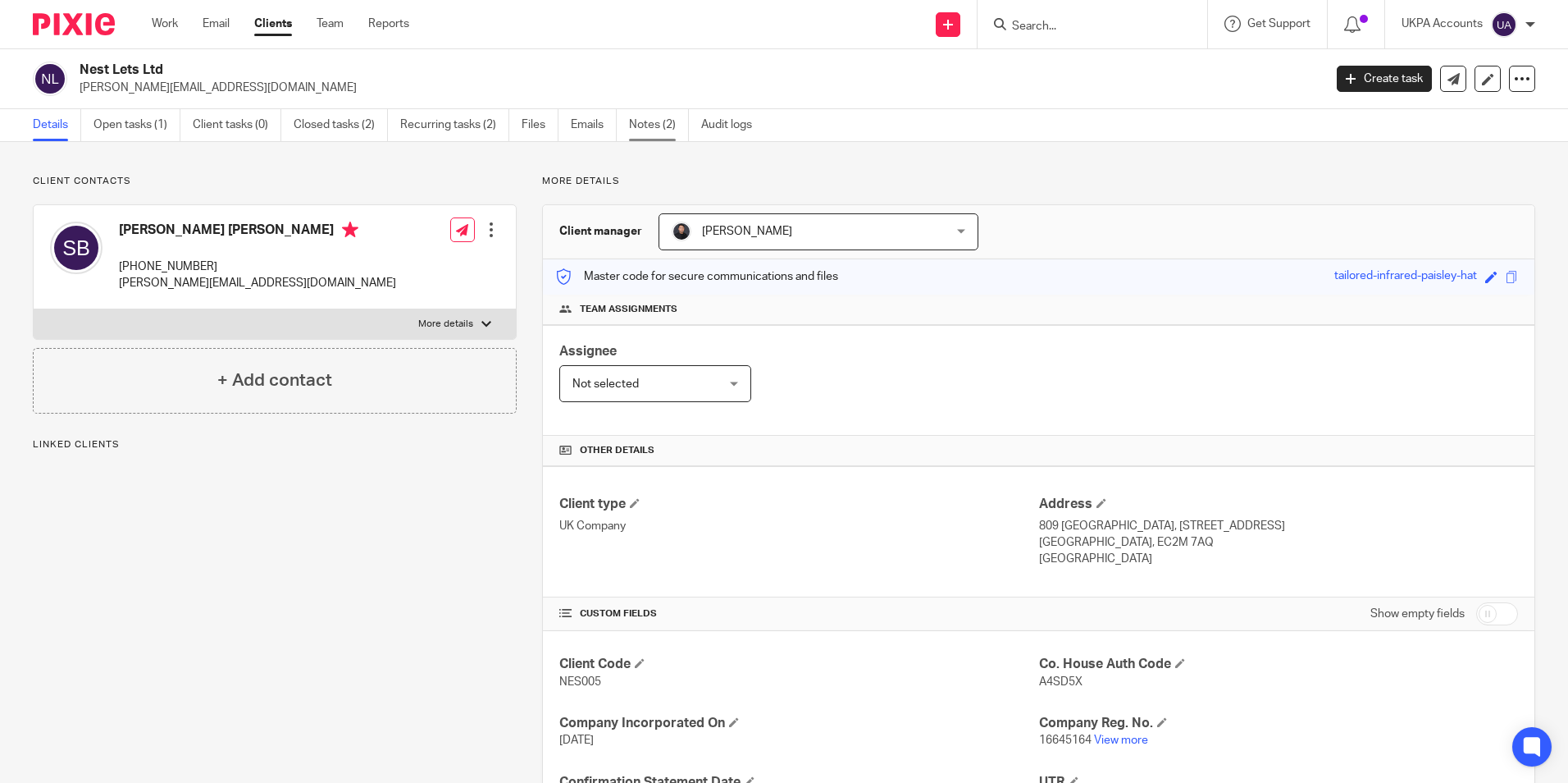
click at [650, 131] on link "Notes (2)" at bounding box center [659, 125] width 60 height 32
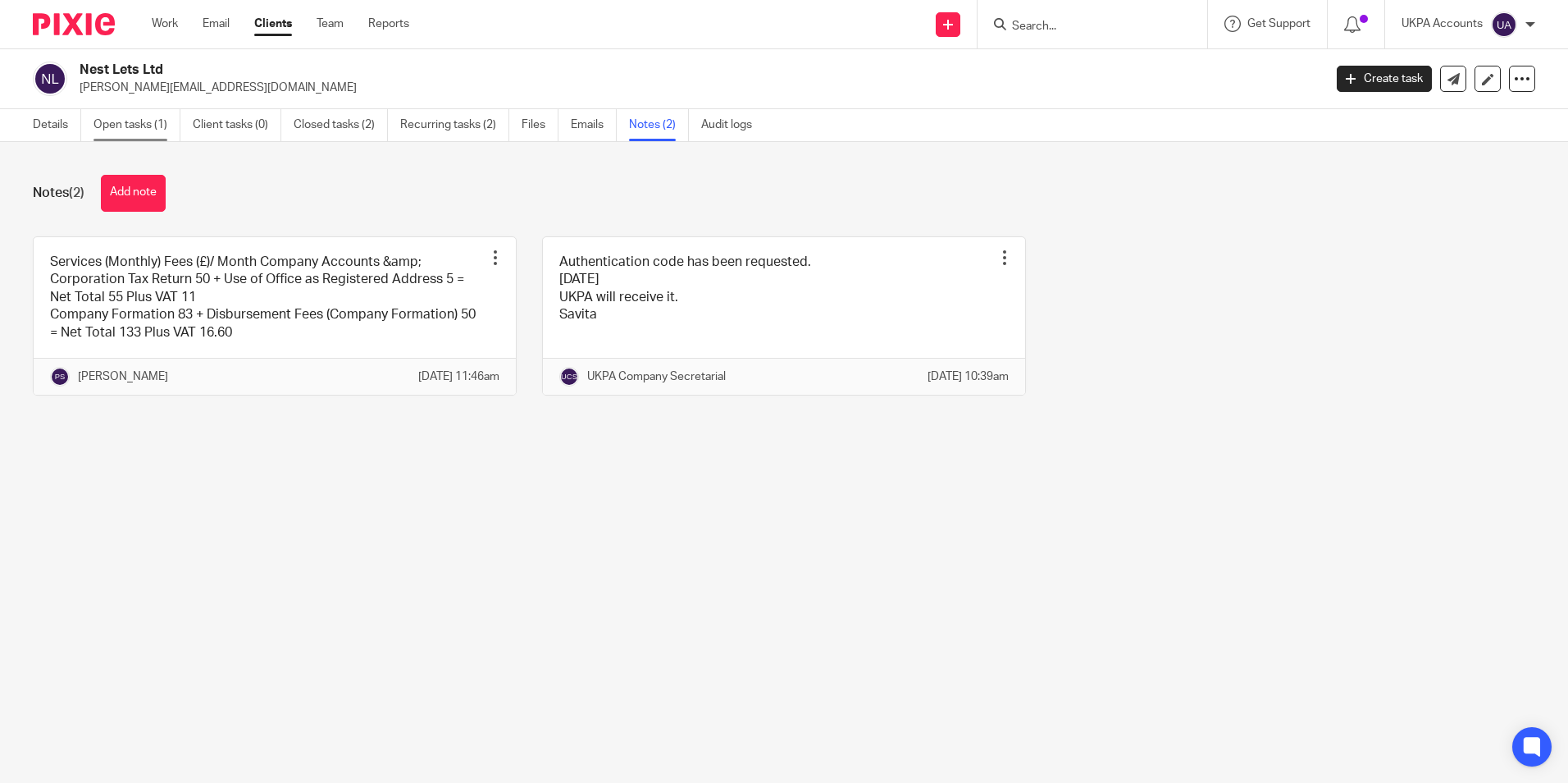
click at [155, 125] on link "Open tasks (1)" at bounding box center [137, 125] width 87 height 32
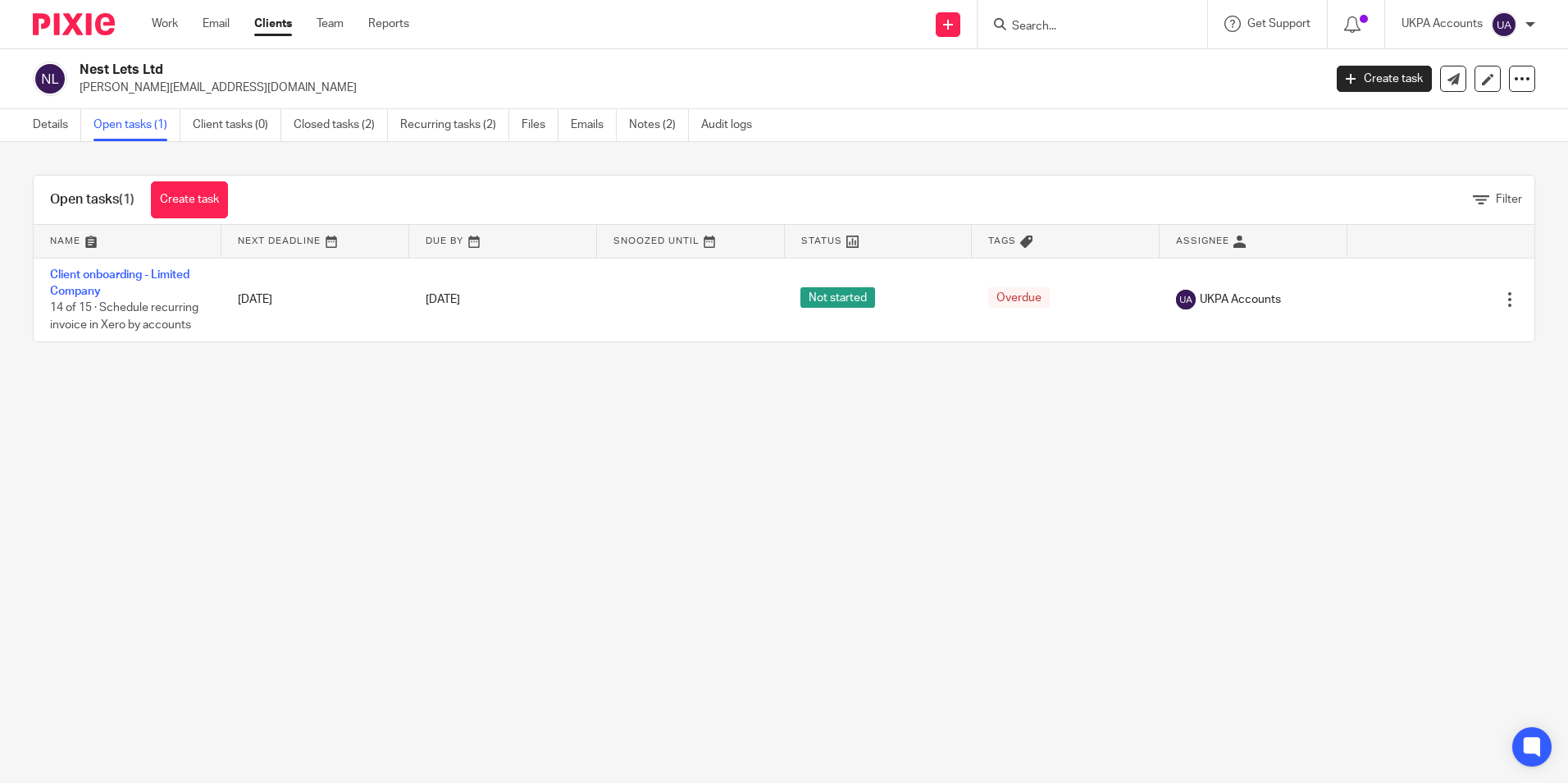
click at [102, 276] on link "Client onboarding - Limited Company" at bounding box center [120, 283] width 139 height 28
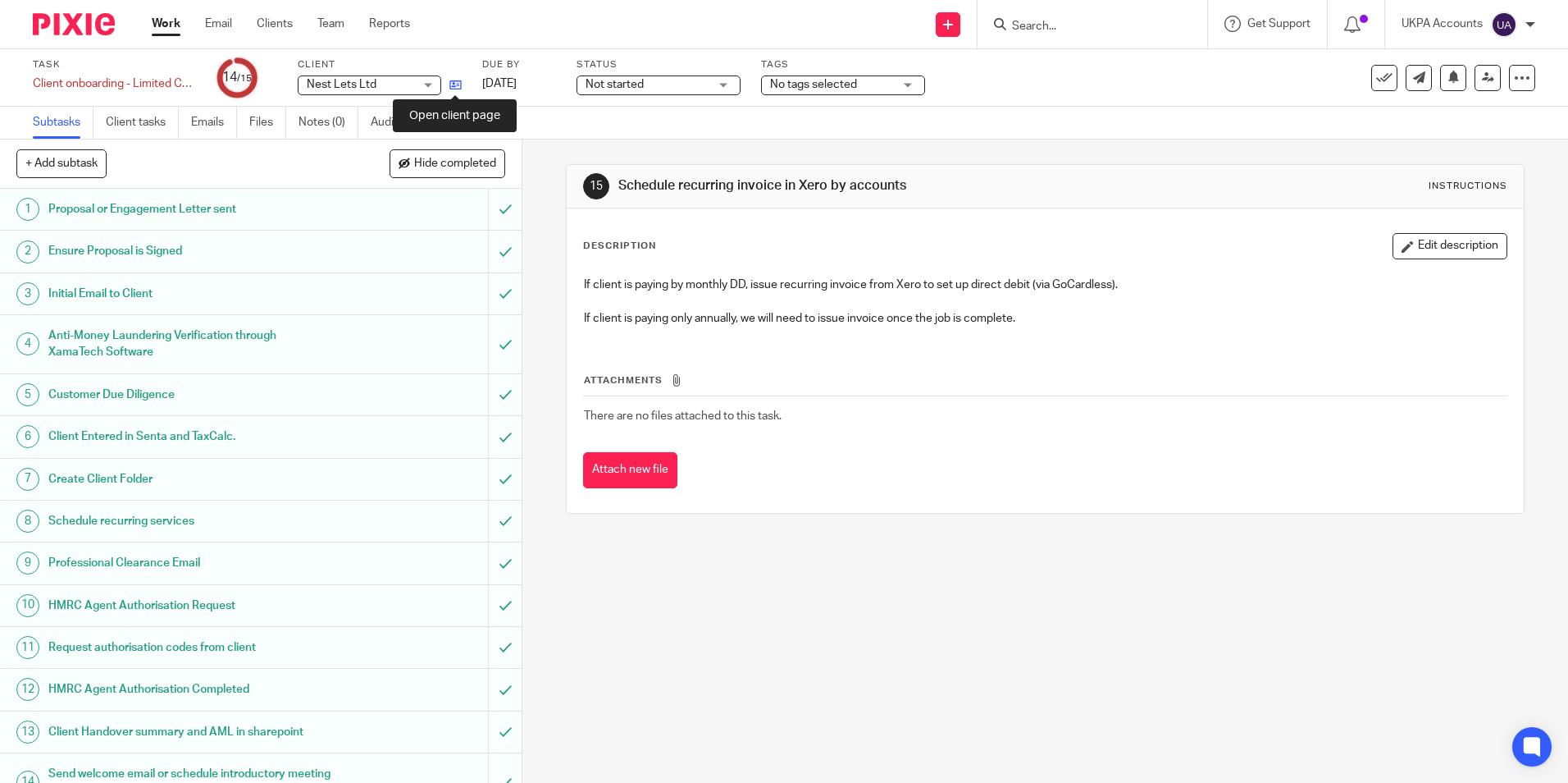
click at [459, 86] on icon at bounding box center [455, 85] width 12 height 12
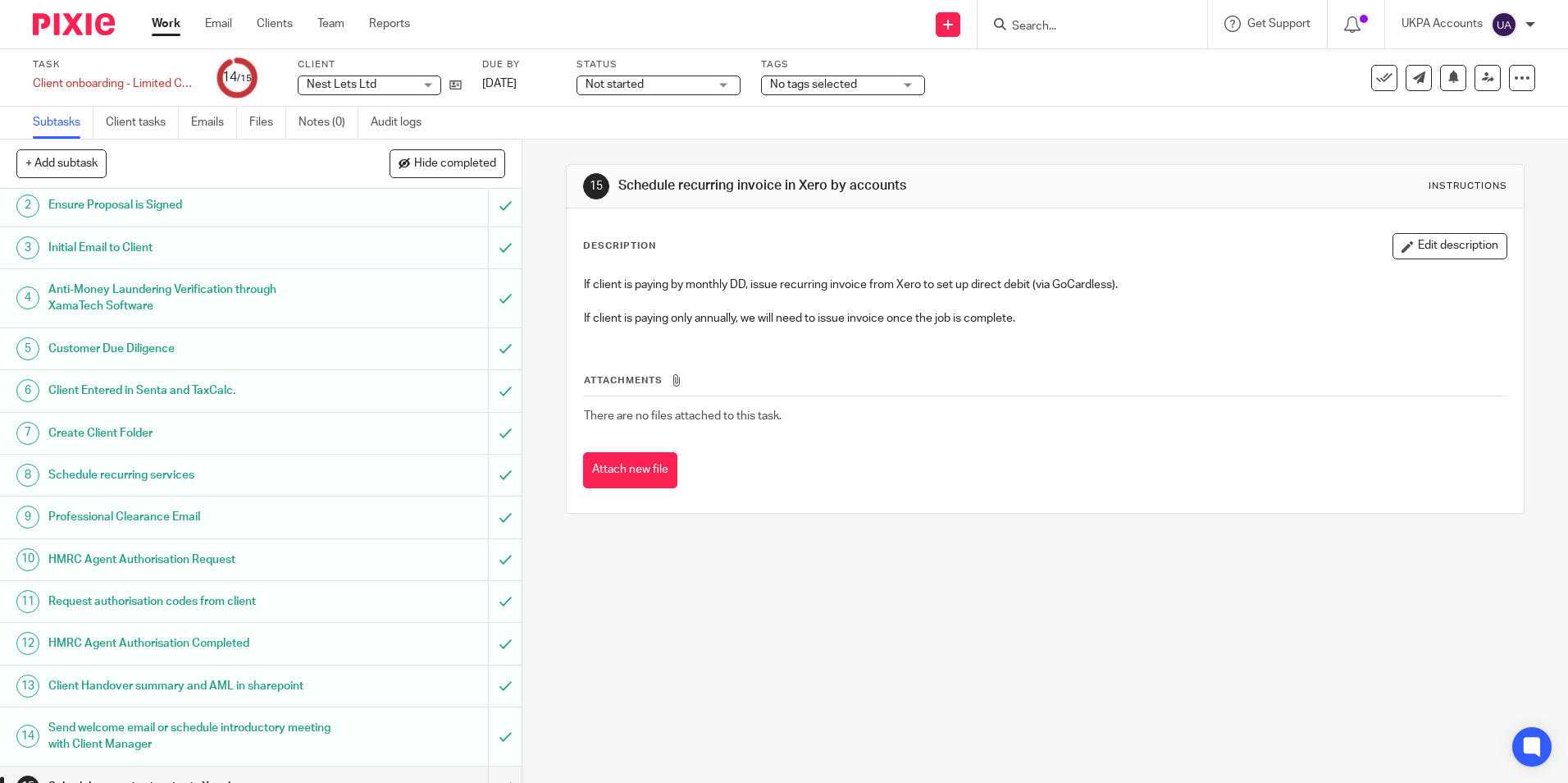
scroll to position [71, 0]
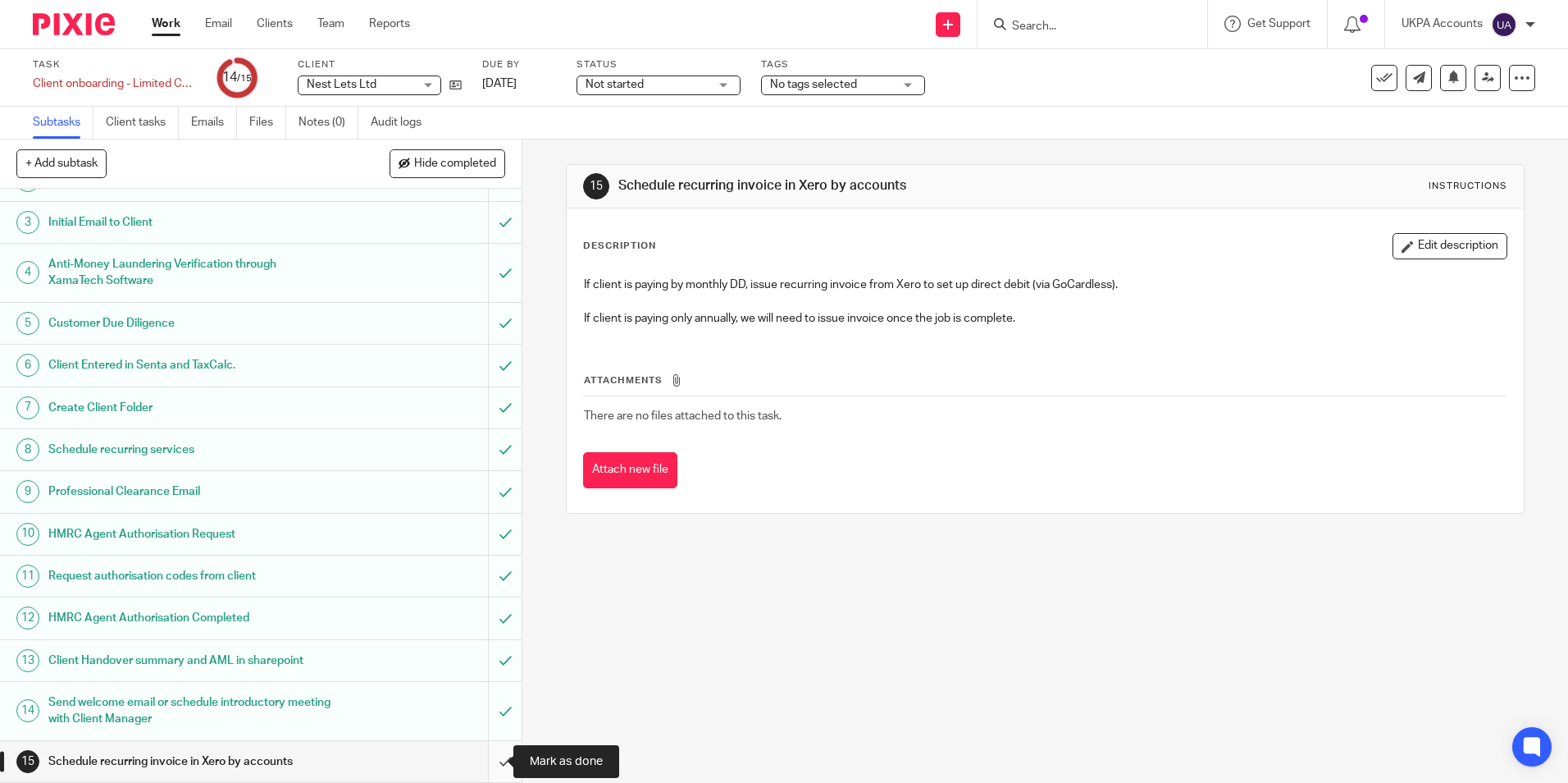
click at [492, 760] on input "submit" at bounding box center [261, 761] width 521 height 41
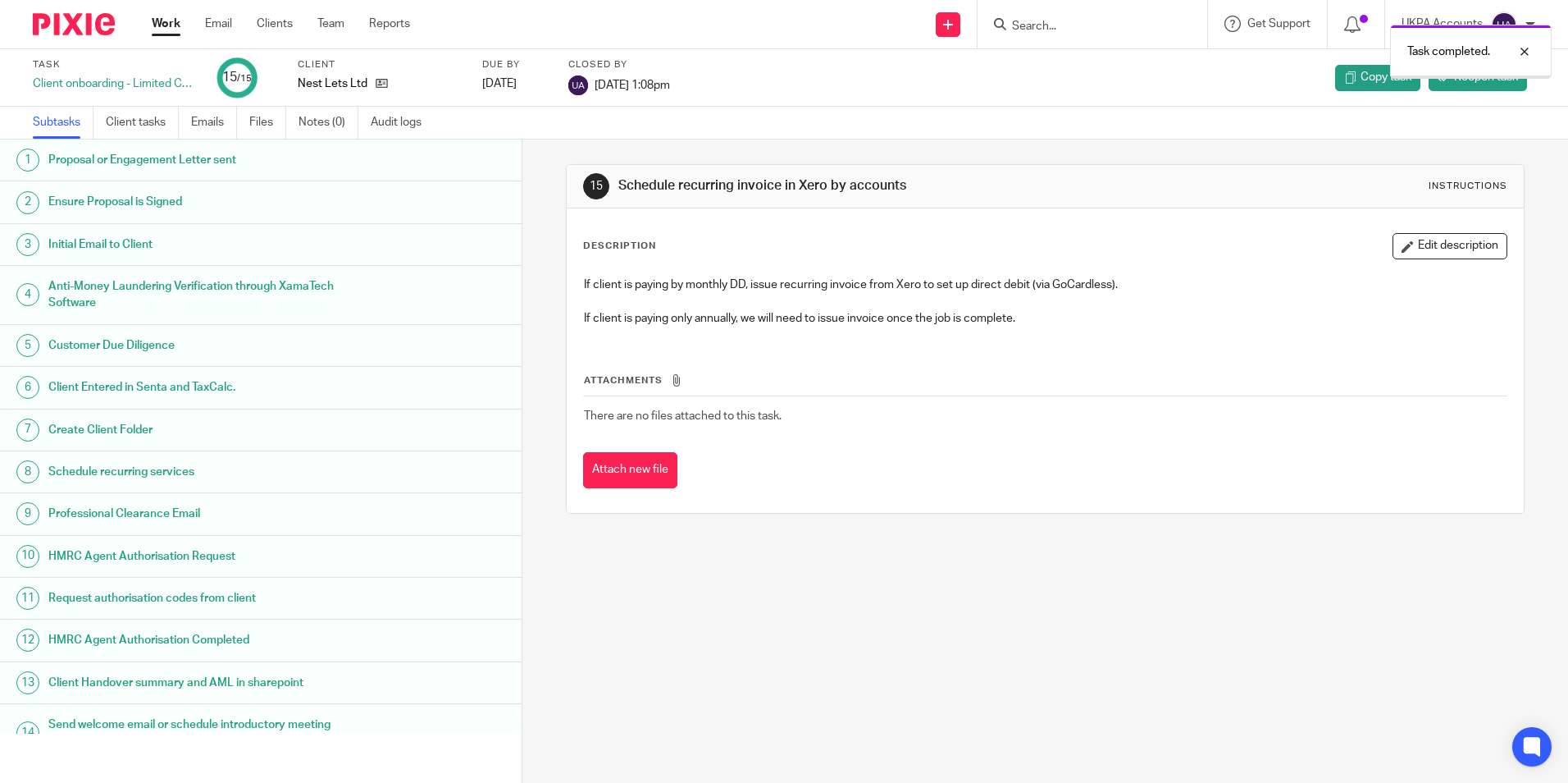
click at [162, 26] on link "Work" at bounding box center [166, 23] width 29 height 16
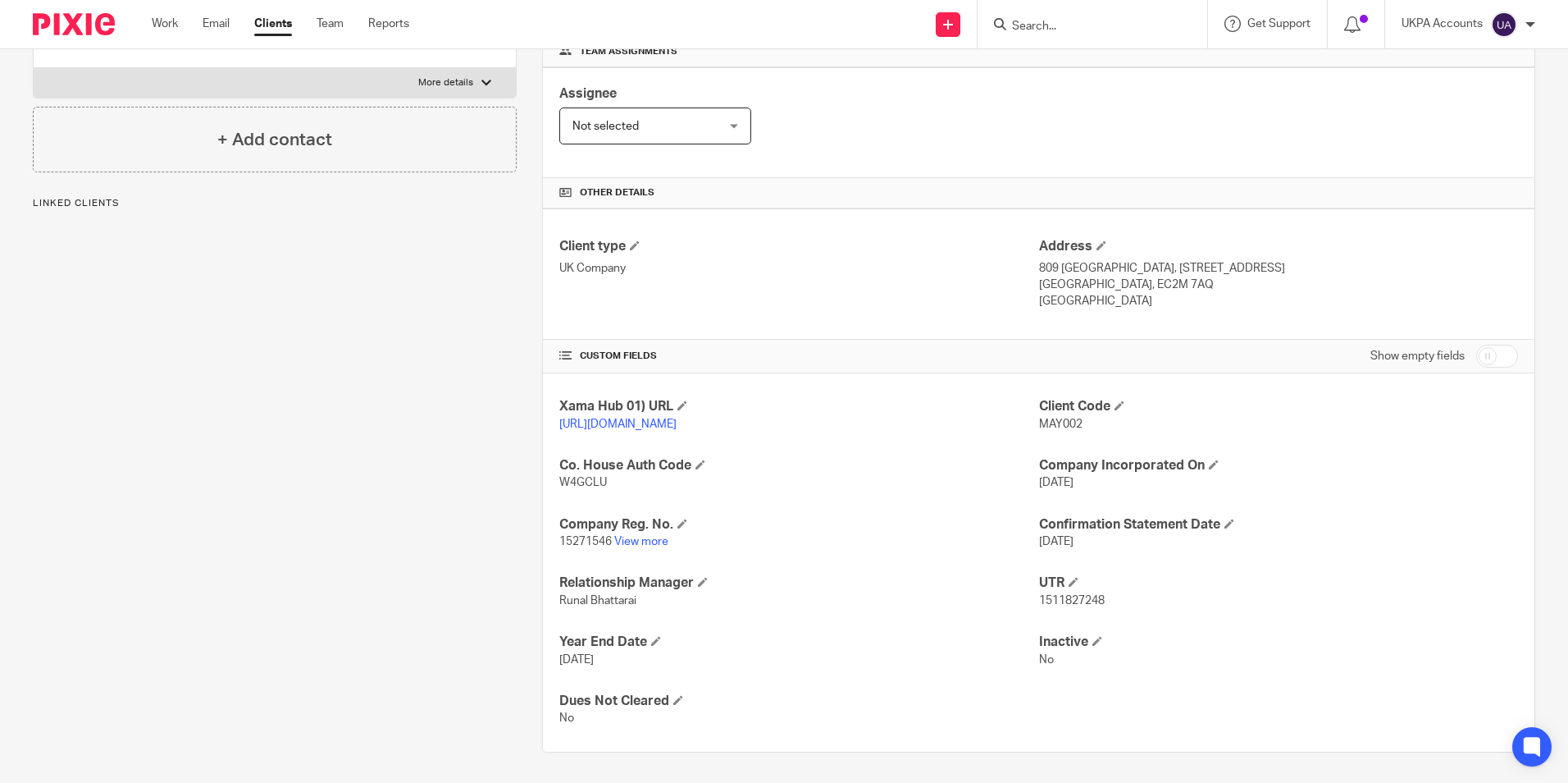
scroll to position [277, 0]
click at [632, 538] on link "View more" at bounding box center [642, 539] width 54 height 12
click at [1078, 32] on input "Search" at bounding box center [1084, 26] width 148 height 14
paste input "RealProfit Ltd"
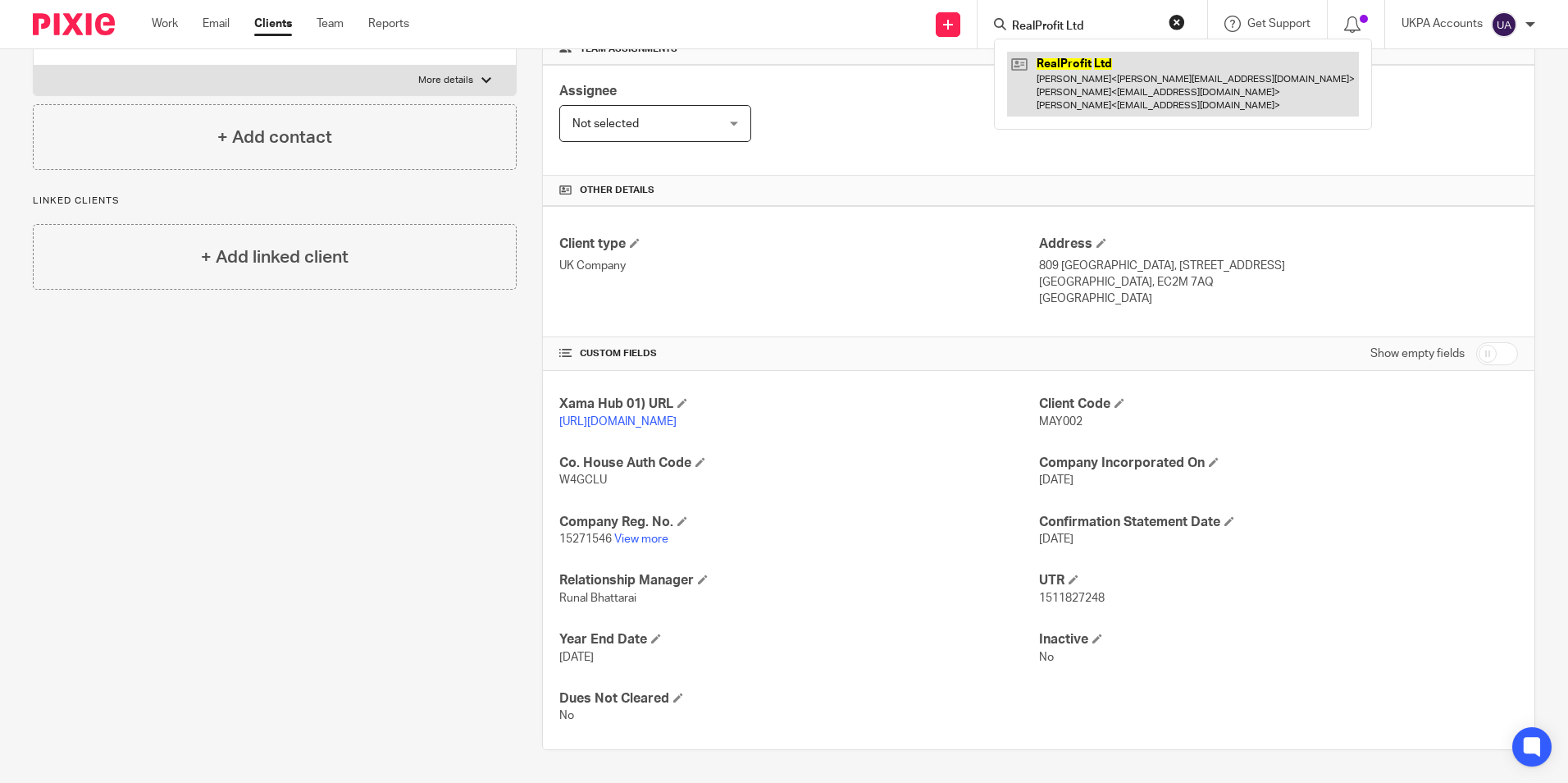
type input "RealProfit Ltd"
click at [1048, 92] on link at bounding box center [1183, 84] width 351 height 65
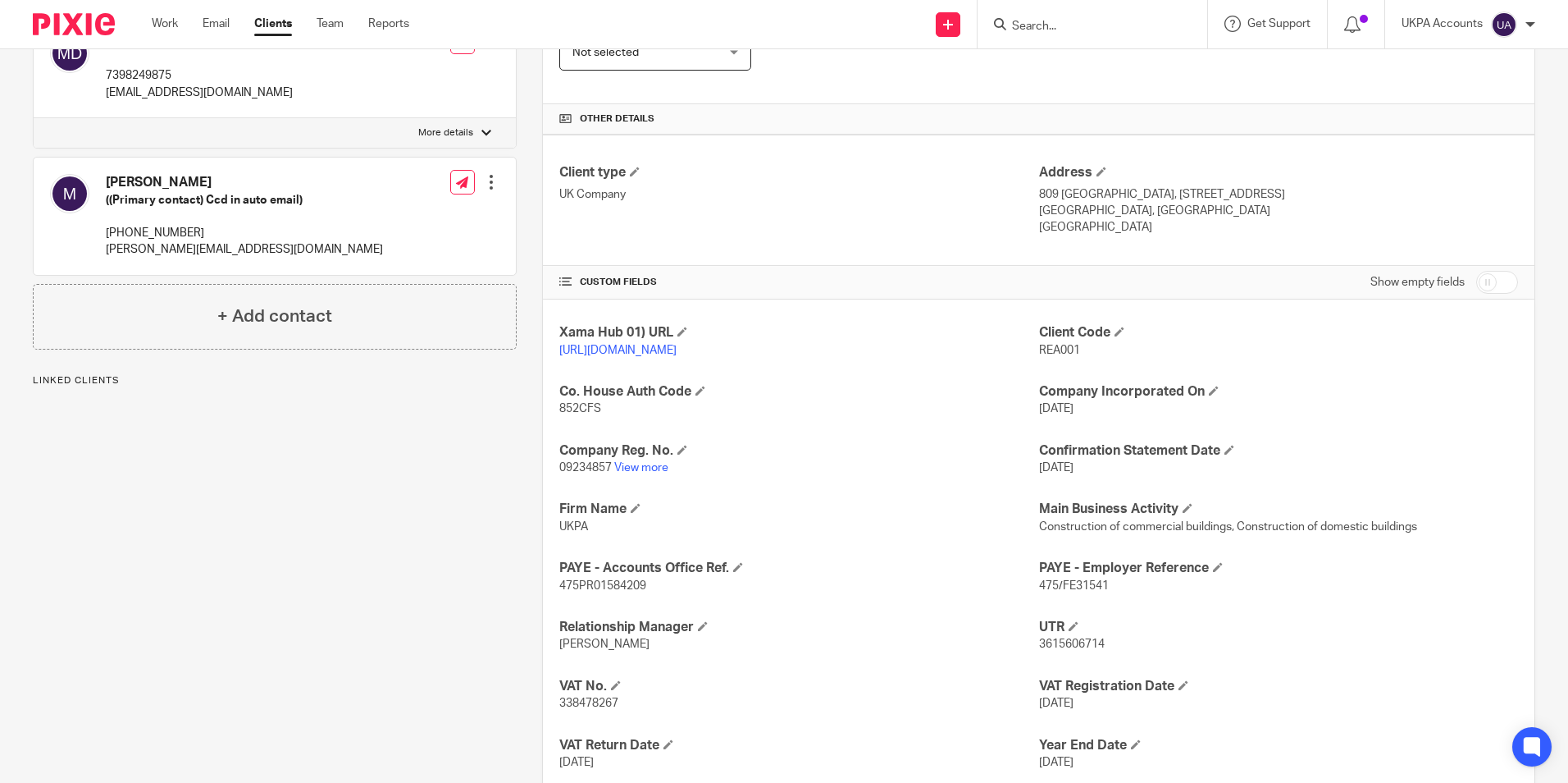
scroll to position [453, 0]
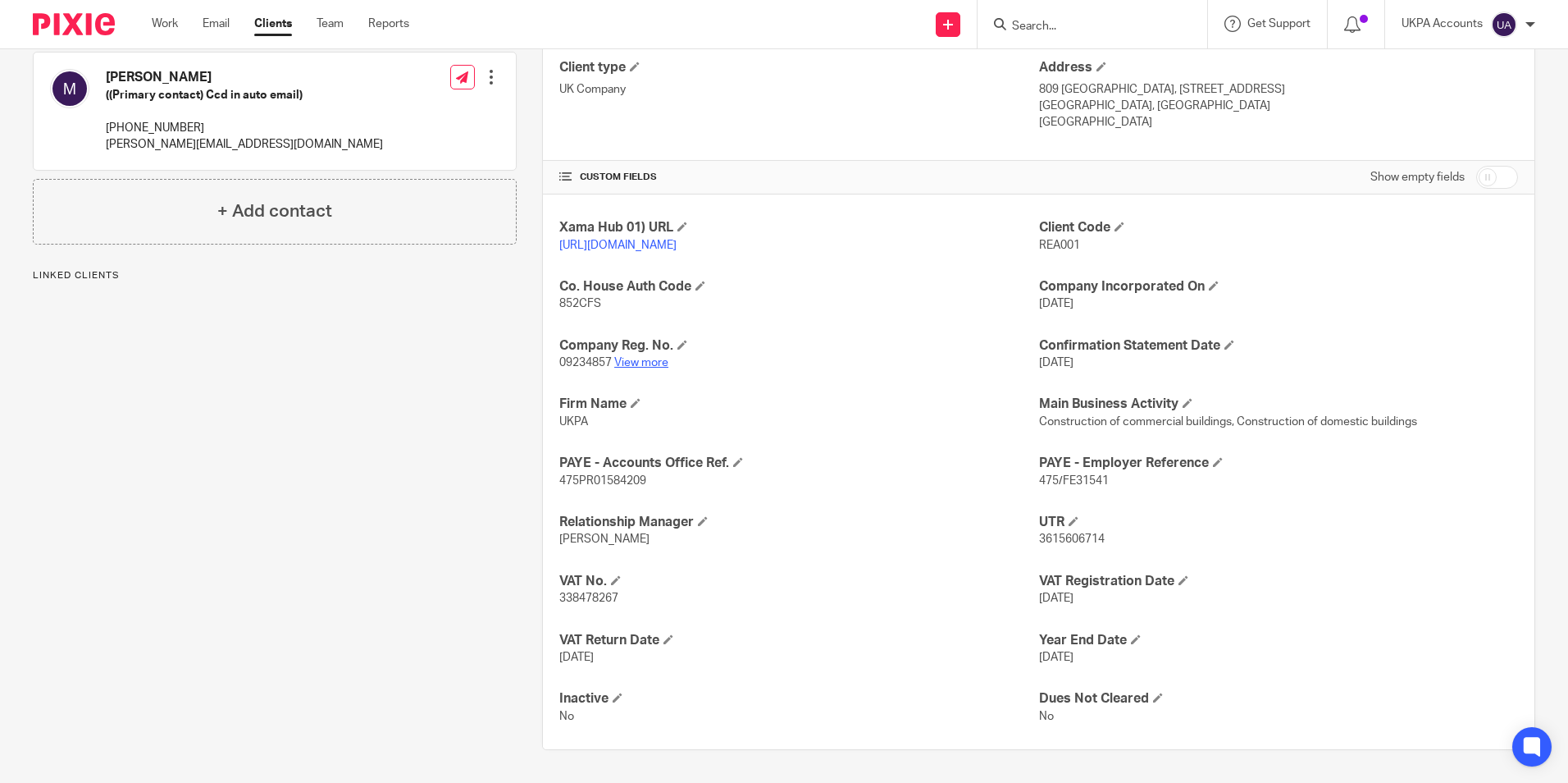
click at [630, 358] on link "View more" at bounding box center [642, 363] width 54 height 12
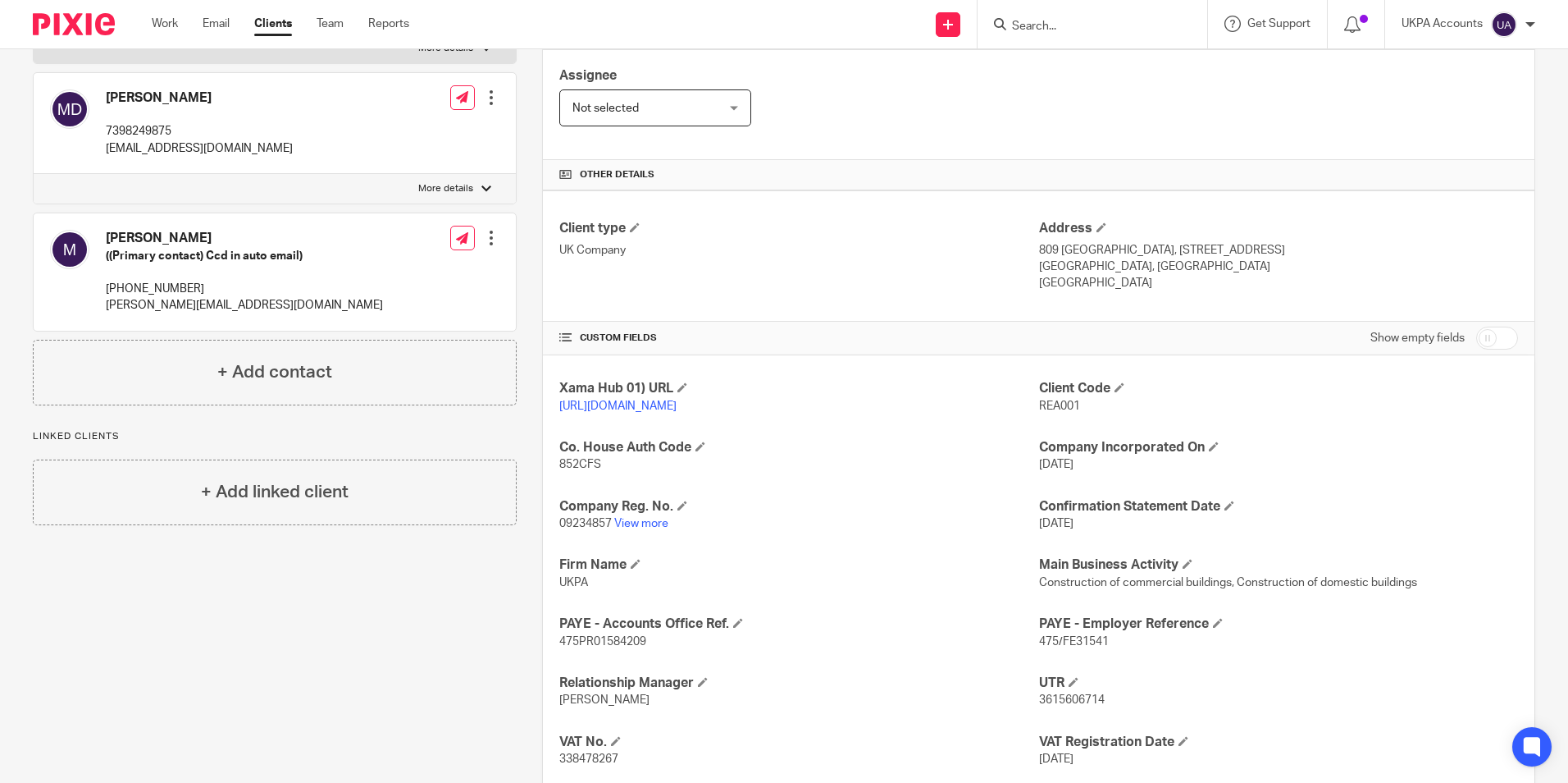
scroll to position [0, 0]
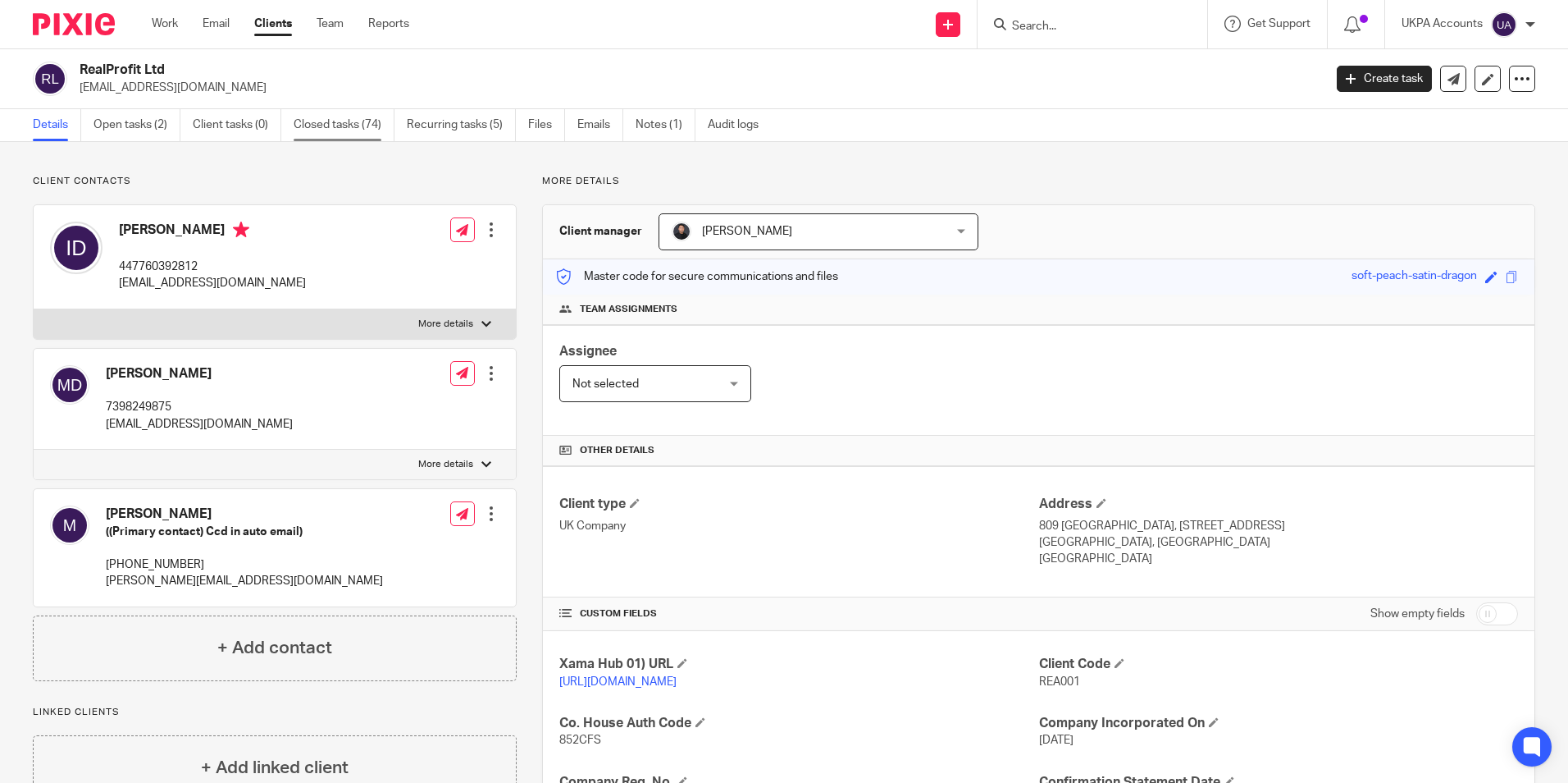
click at [356, 119] on link "Closed tasks (74)" at bounding box center [344, 125] width 101 height 32
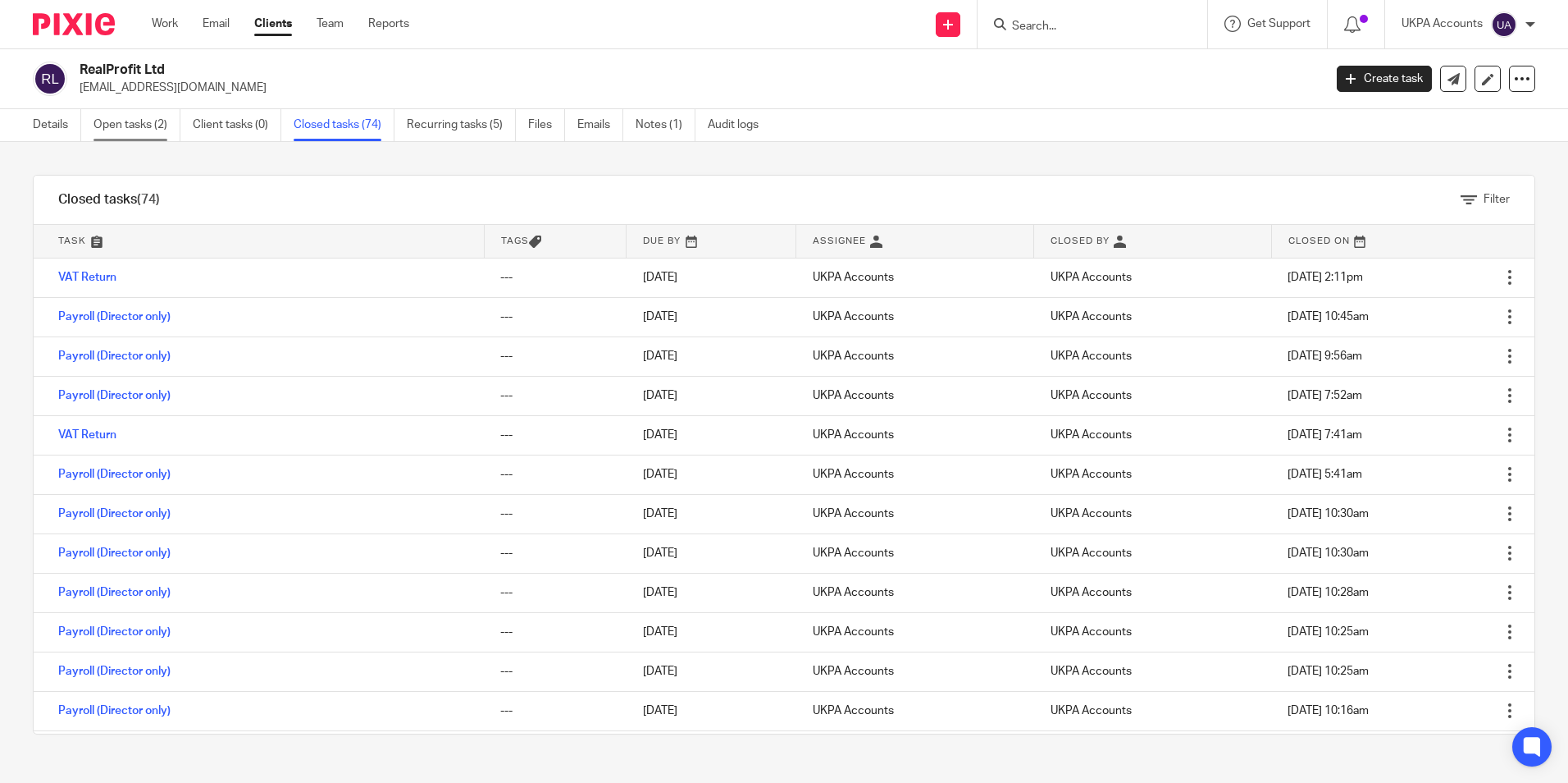
click at [149, 124] on link "Open tasks (2)" at bounding box center [137, 125] width 87 height 32
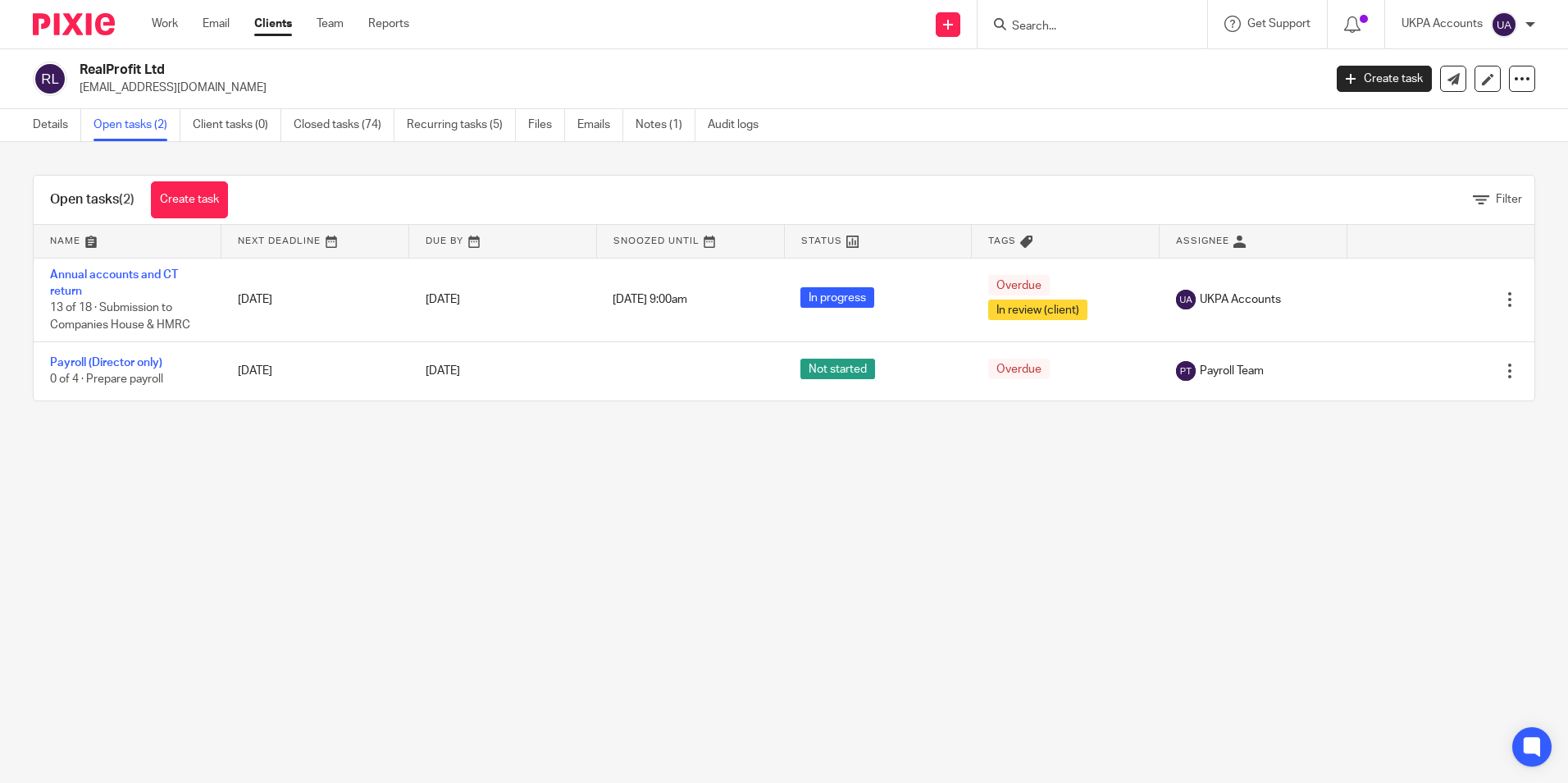
click at [150, 270] on link "Annual accounts and CT return" at bounding box center [114, 283] width 128 height 28
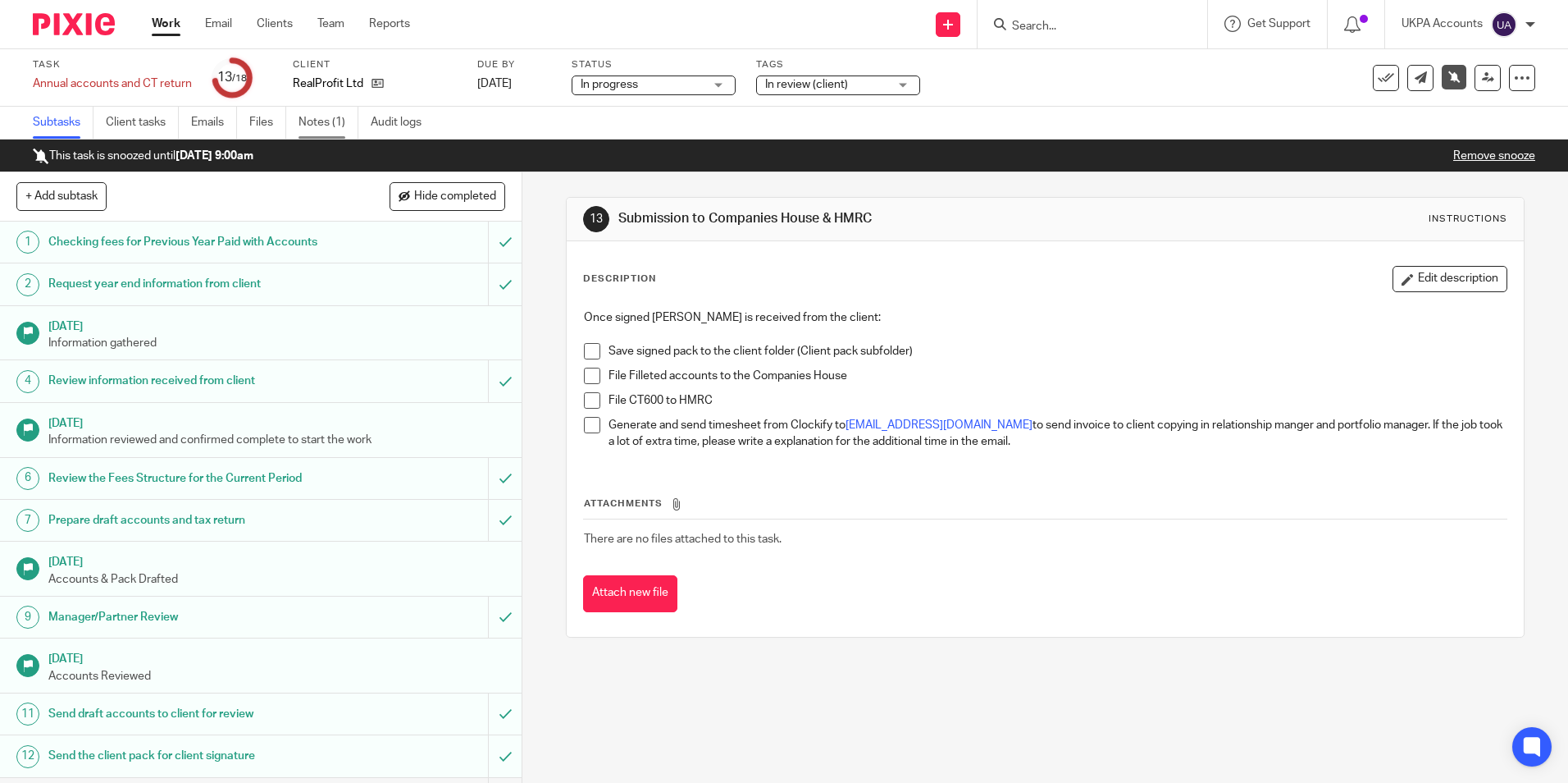
click at [329, 120] on link "Notes (1)" at bounding box center [329, 123] width 60 height 32
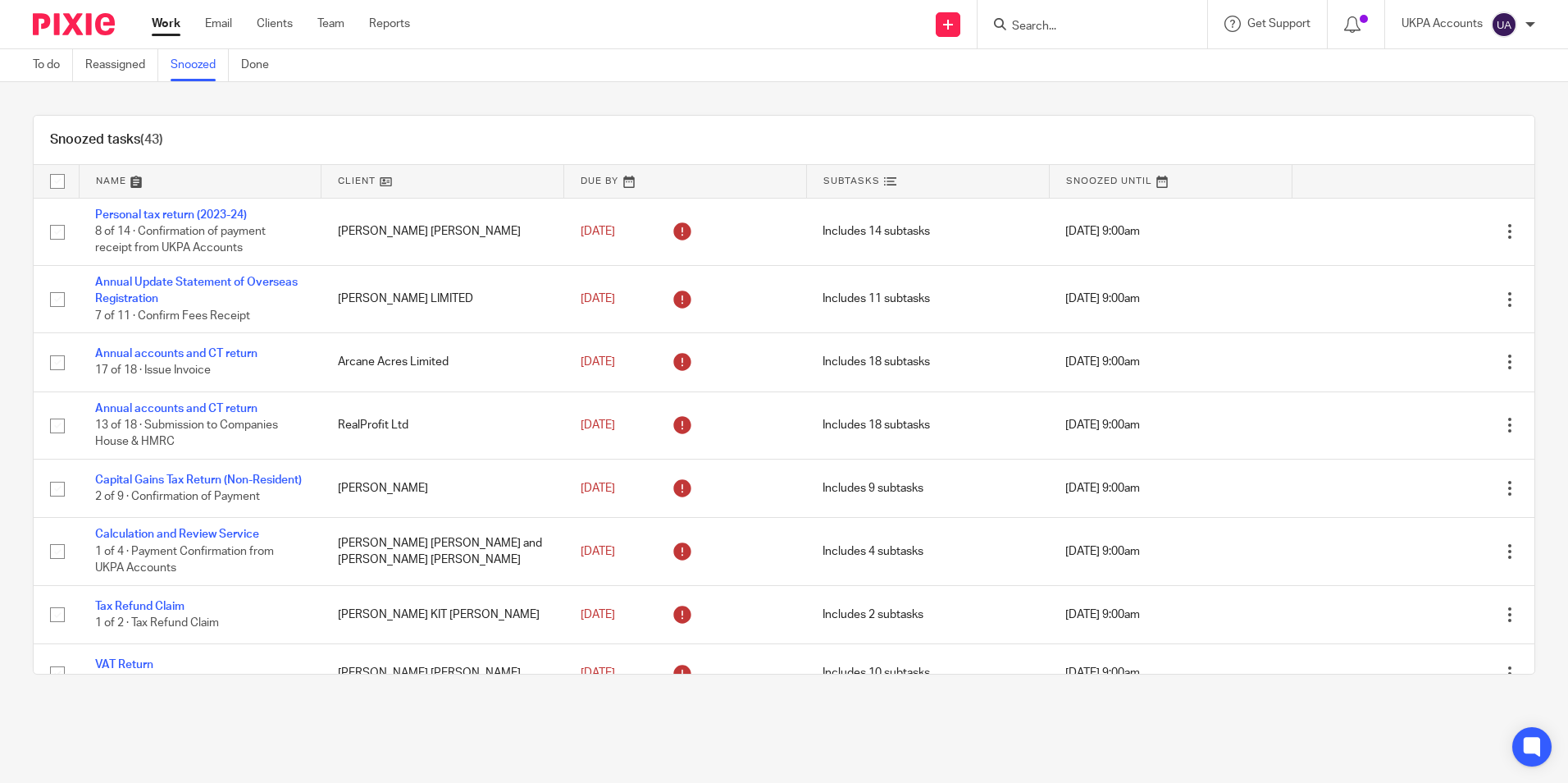
scroll to position [2391, 0]
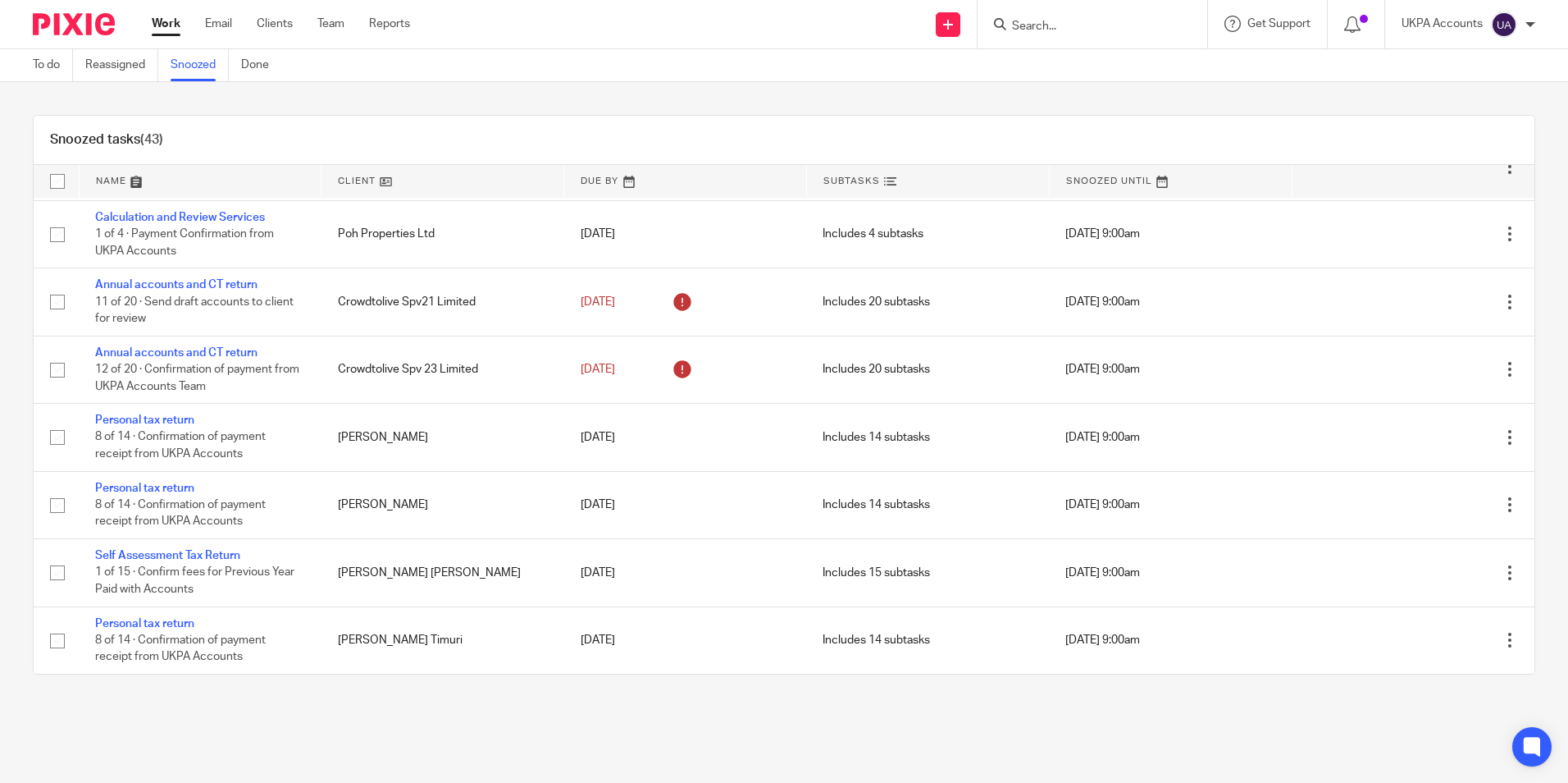
drag, startPoint x: 832, startPoint y: 142, endPoint x: 901, endPoint y: 131, distance: 69.9
click at [835, 143] on div "Snoozed tasks (43)" at bounding box center [784, 140] width 1501 height 49
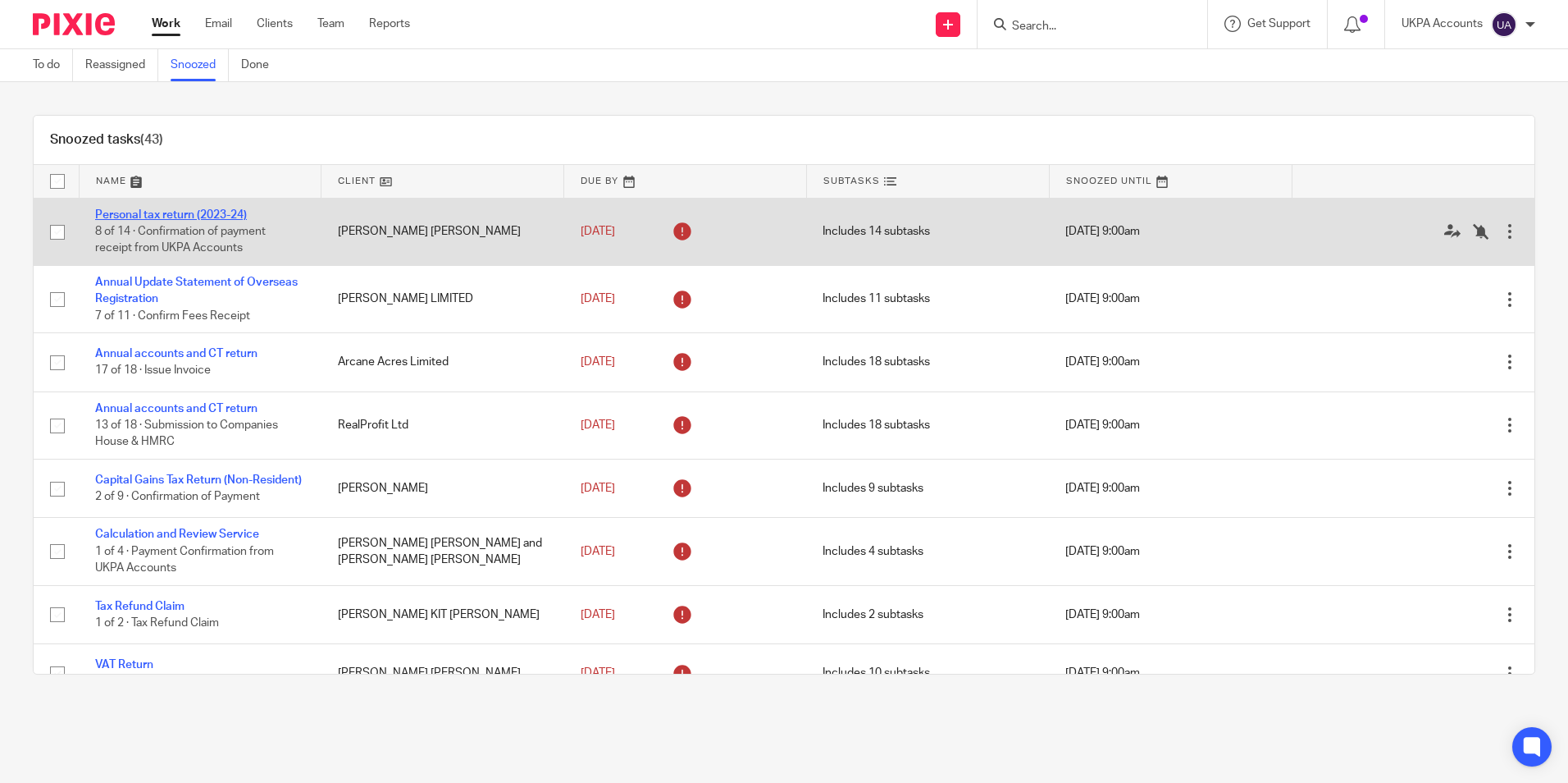
click at [236, 213] on link "Personal tax return (2023-24)" at bounding box center [171, 215] width 152 height 12
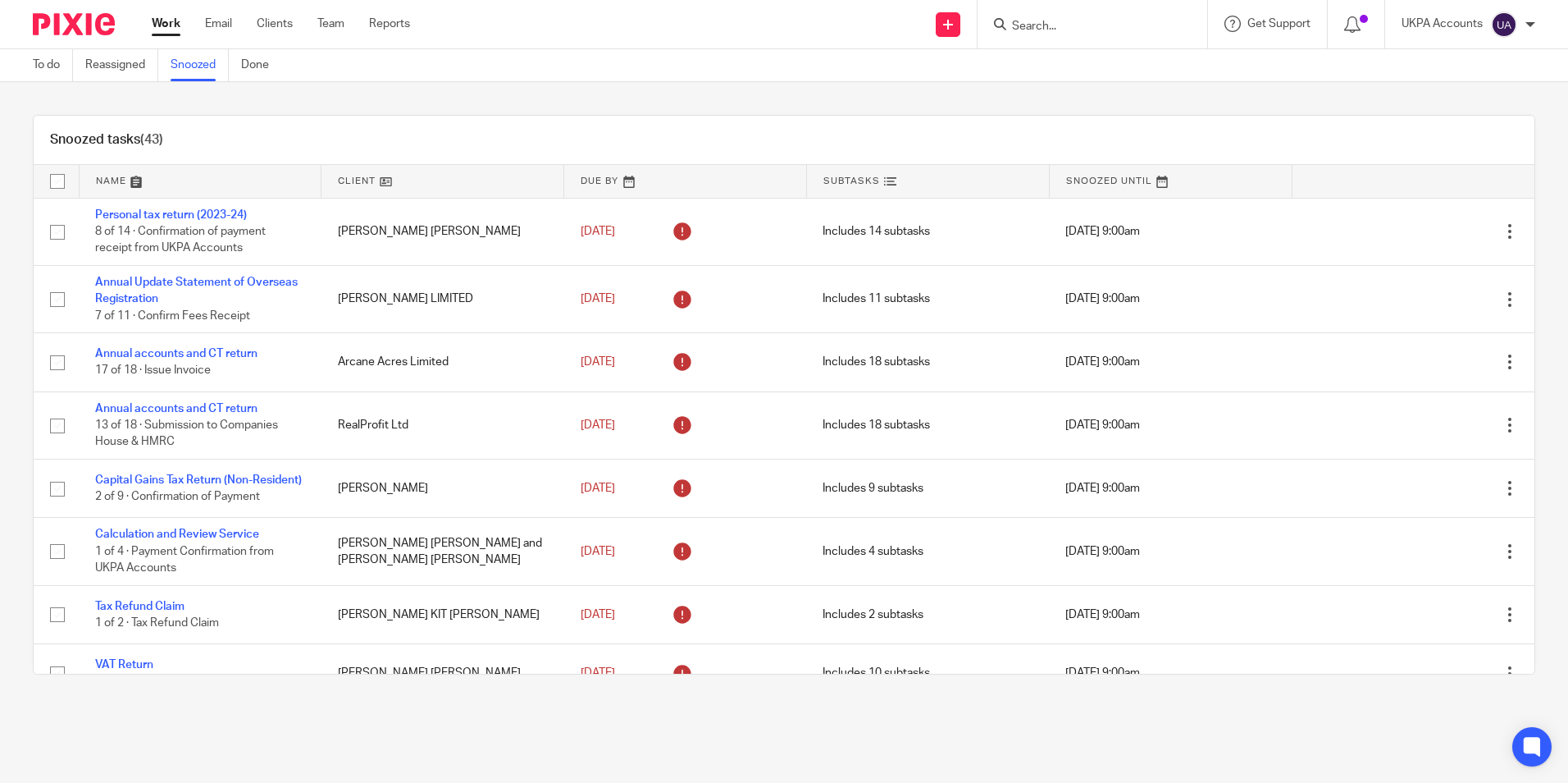
click at [196, 70] on link "Snoozed" at bounding box center [200, 65] width 59 height 32
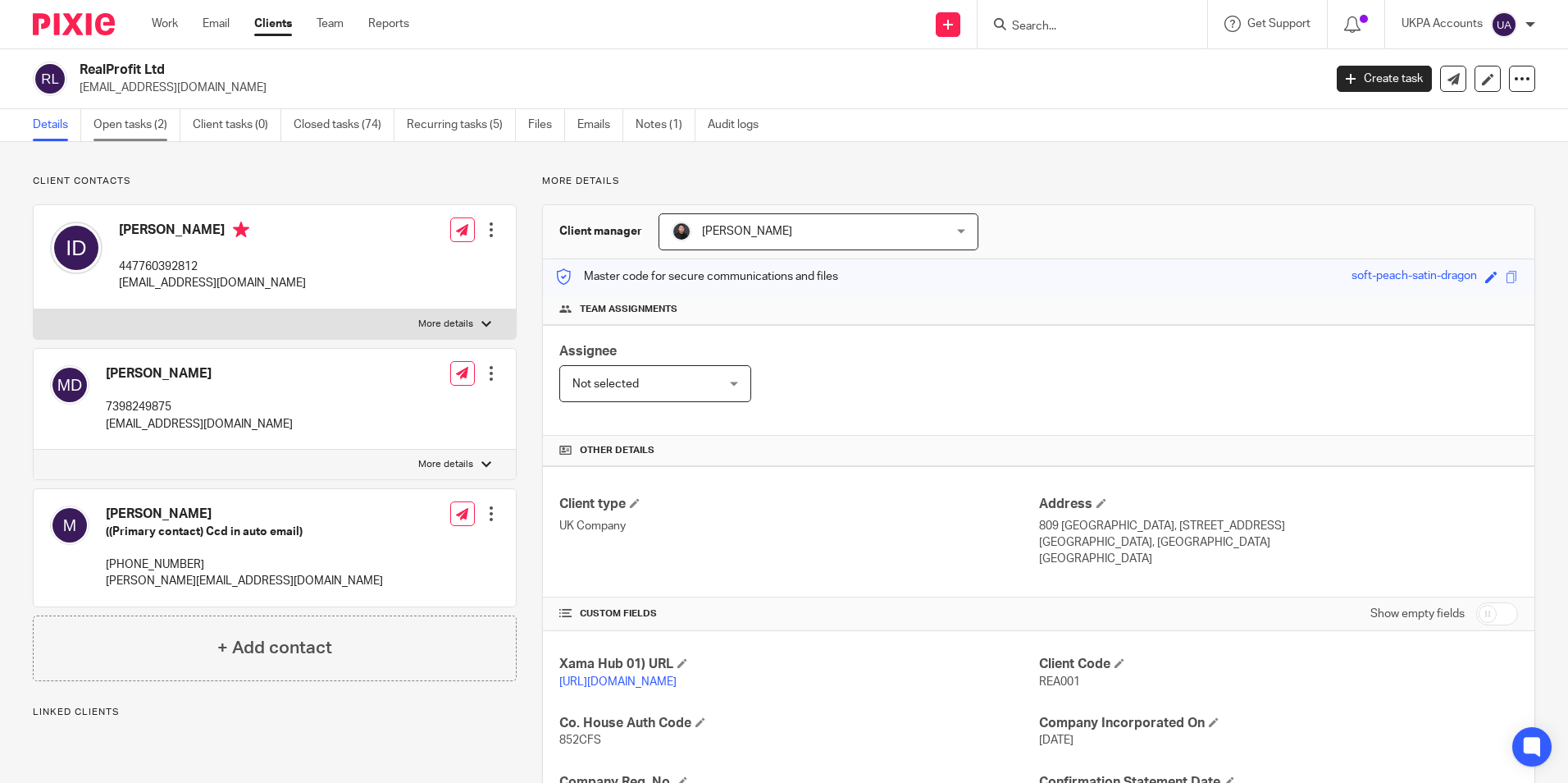
click at [159, 127] on link "Open tasks (2)" at bounding box center [137, 125] width 87 height 32
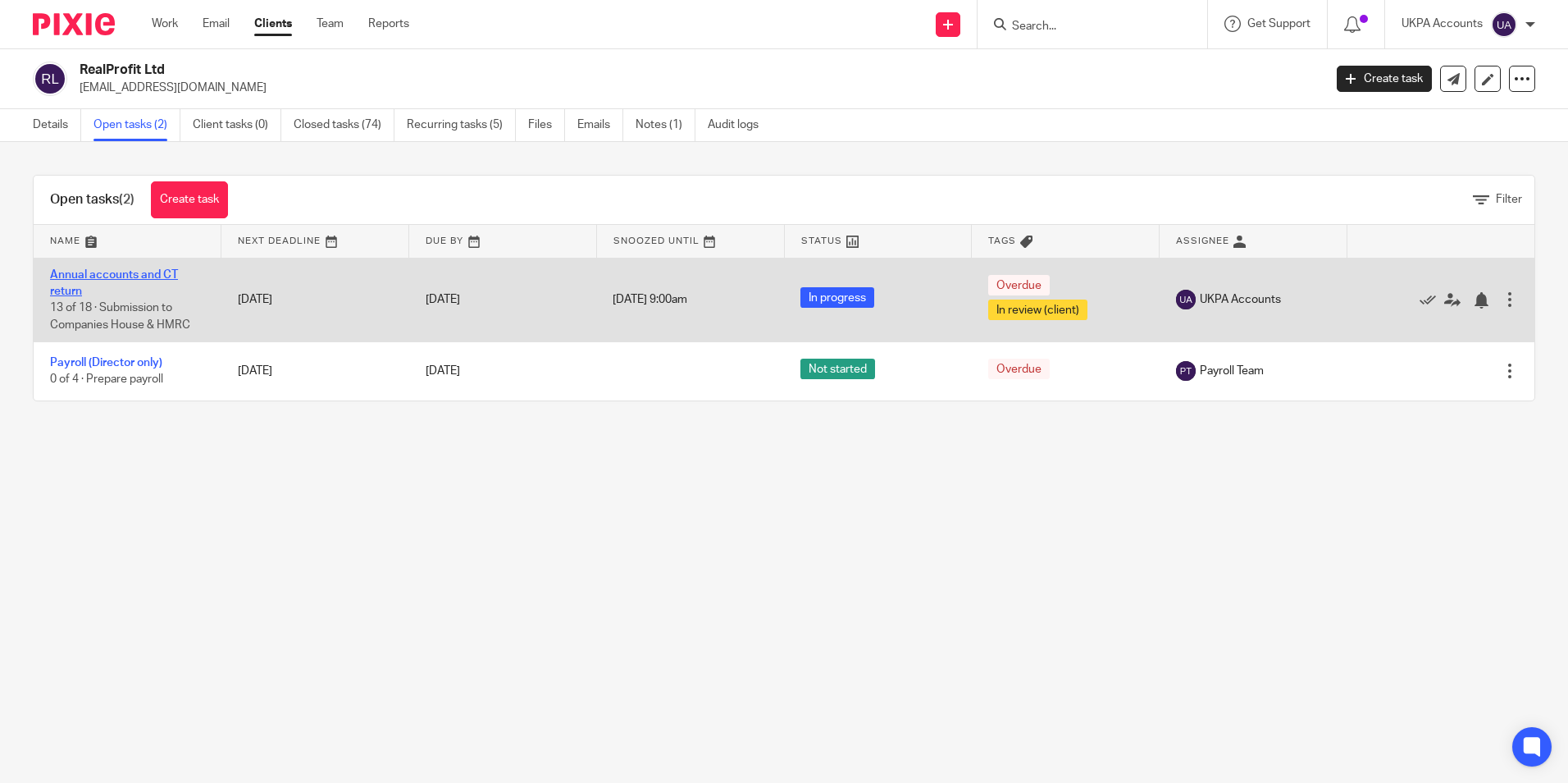
click at [160, 277] on link "Annual accounts and CT return" at bounding box center [114, 283] width 128 height 28
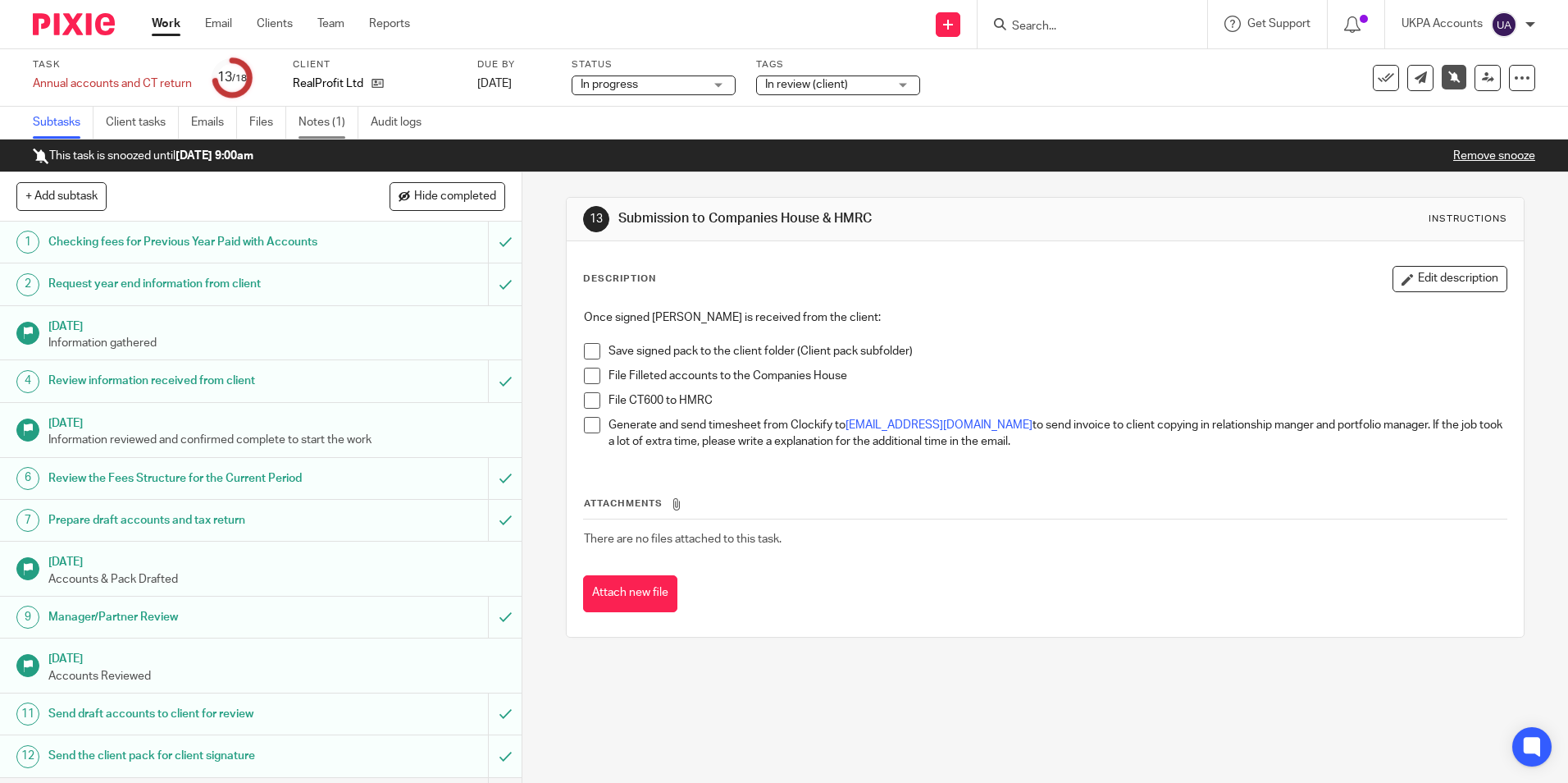
click at [335, 121] on link "Notes (1)" at bounding box center [329, 123] width 60 height 32
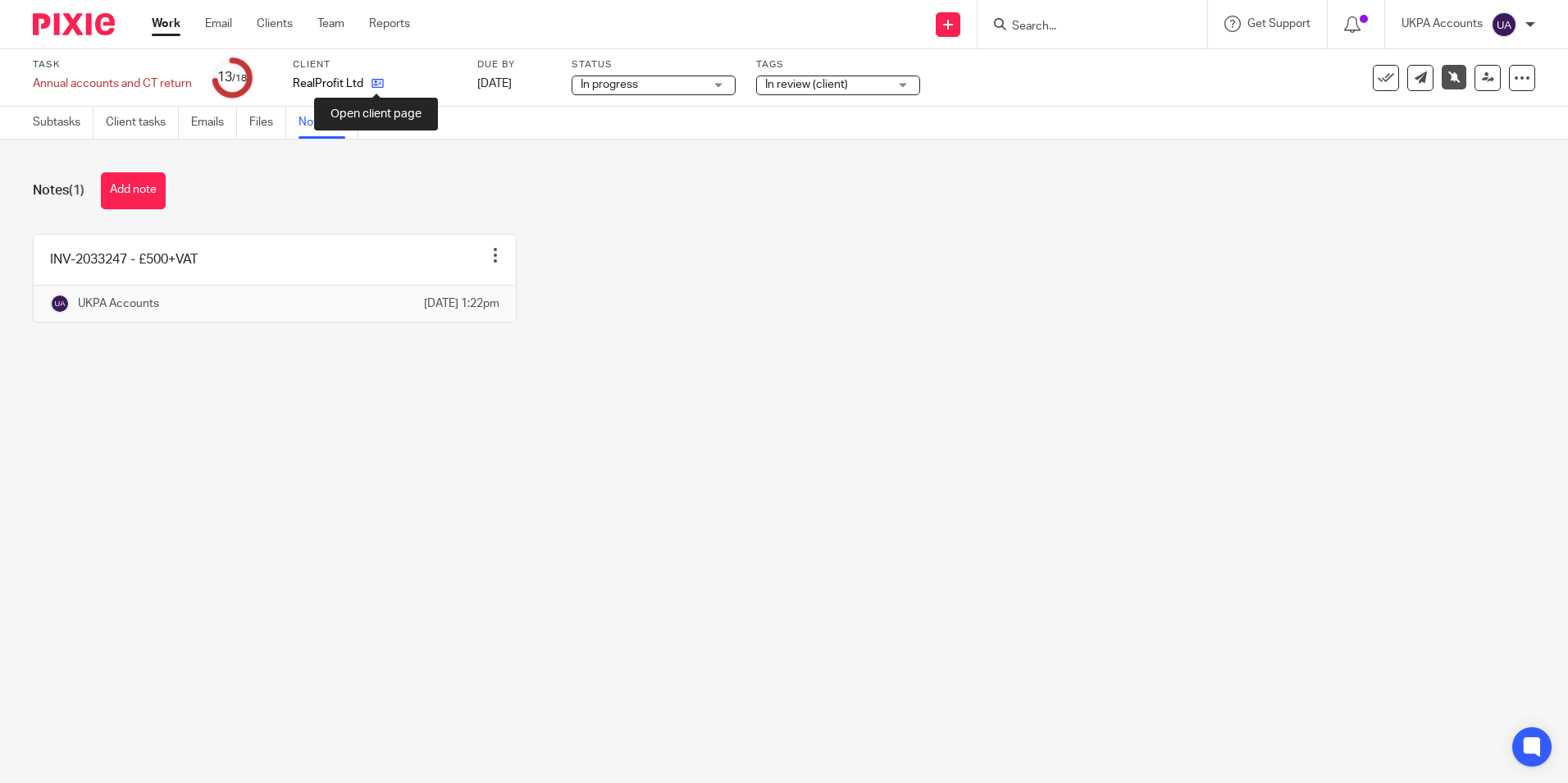
click at [375, 85] on icon at bounding box center [378, 83] width 12 height 12
click at [155, 194] on button "Add note" at bounding box center [133, 190] width 65 height 37
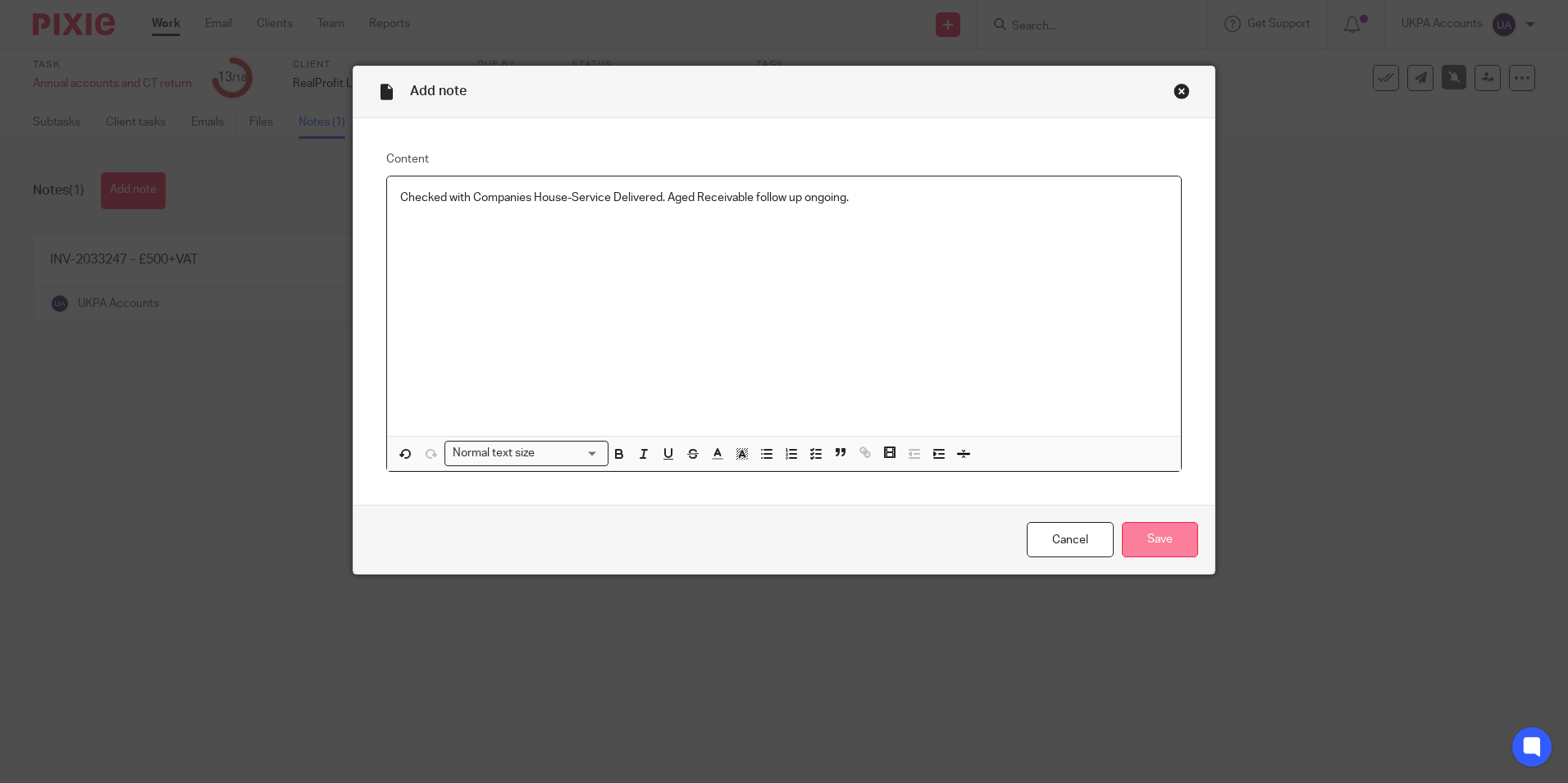
click at [1135, 538] on input "Save" at bounding box center [1160, 539] width 76 height 36
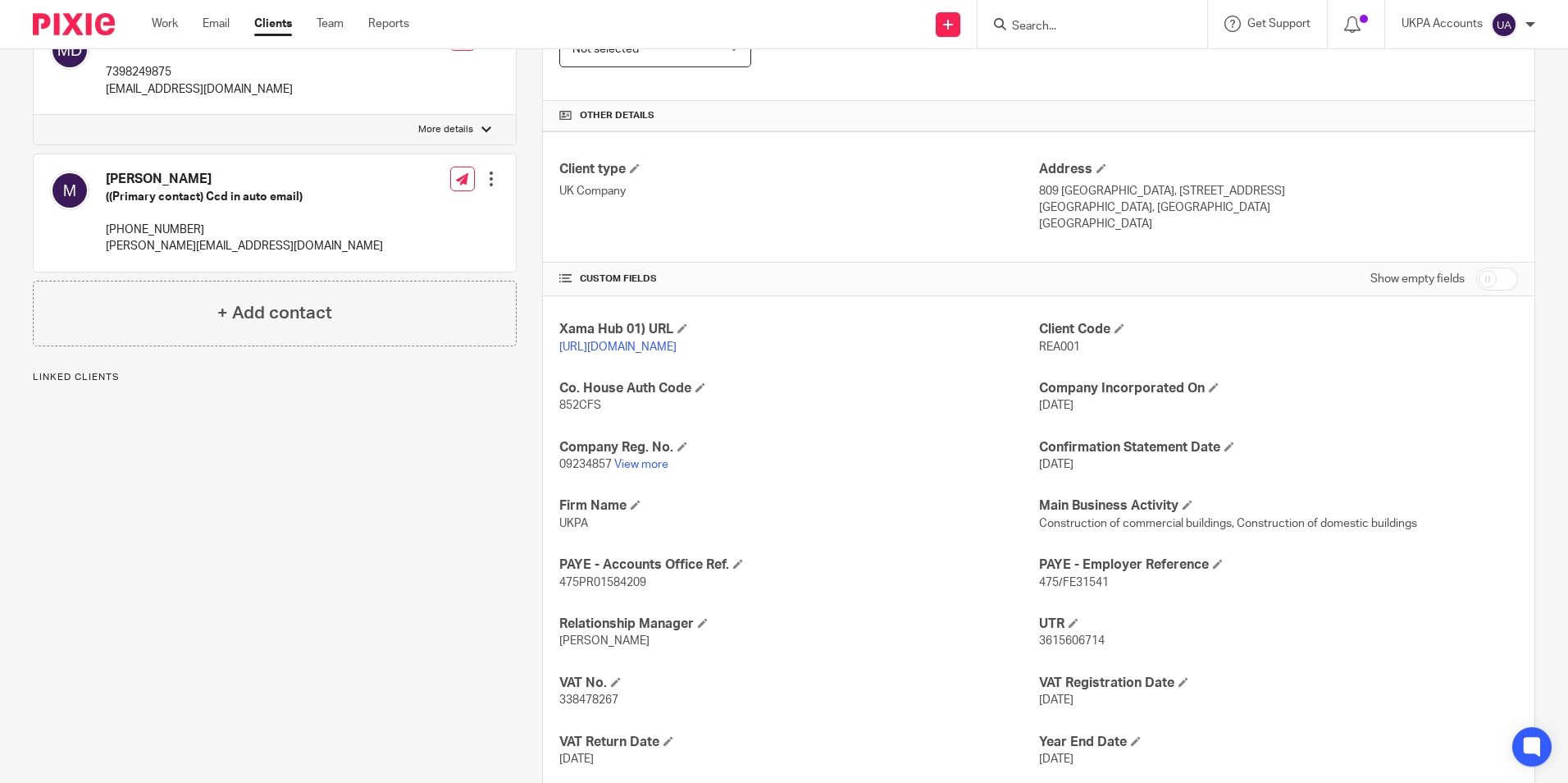
scroll to position [410, 0]
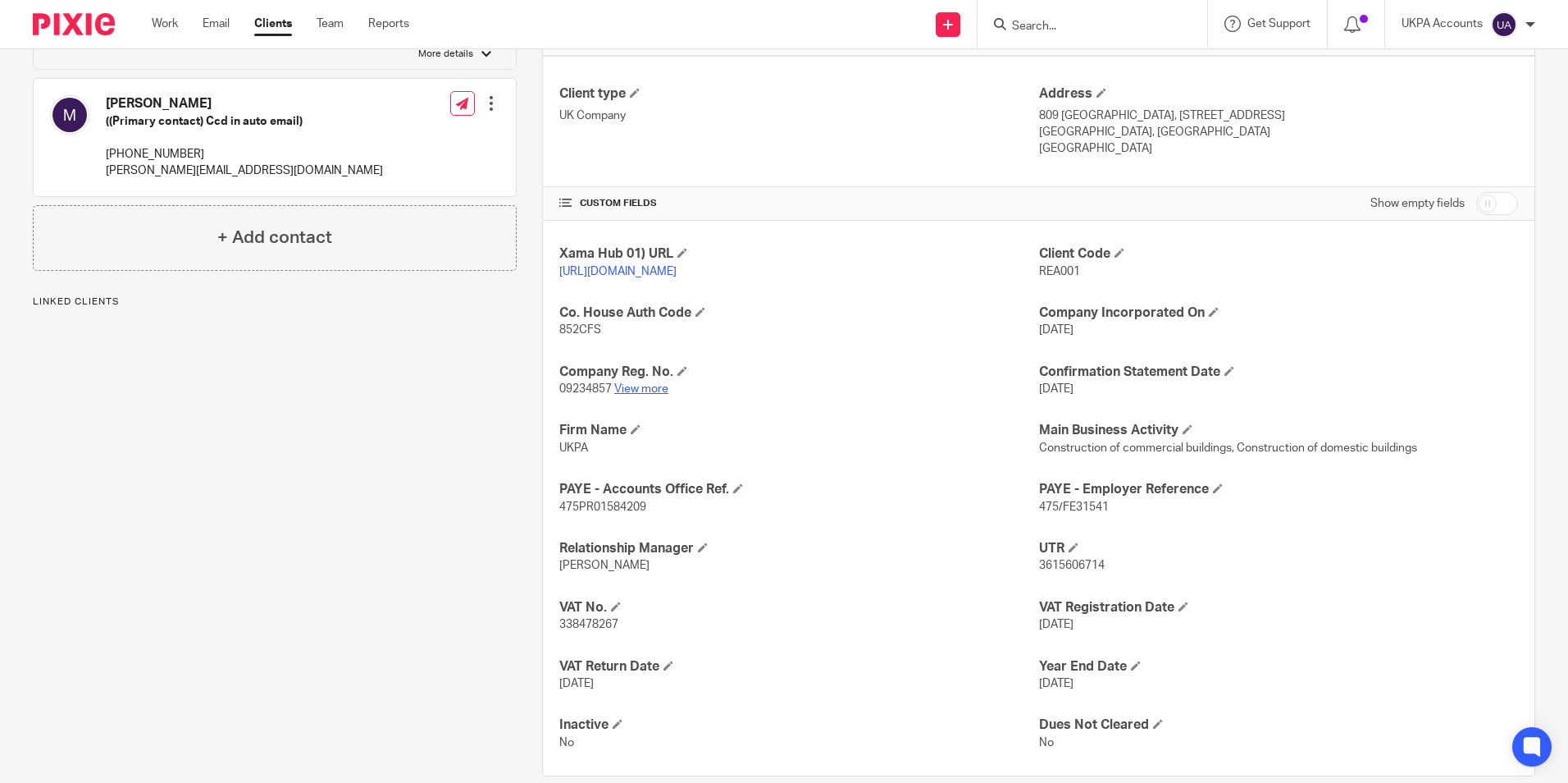
click at [661, 395] on link "View more" at bounding box center [642, 389] width 54 height 12
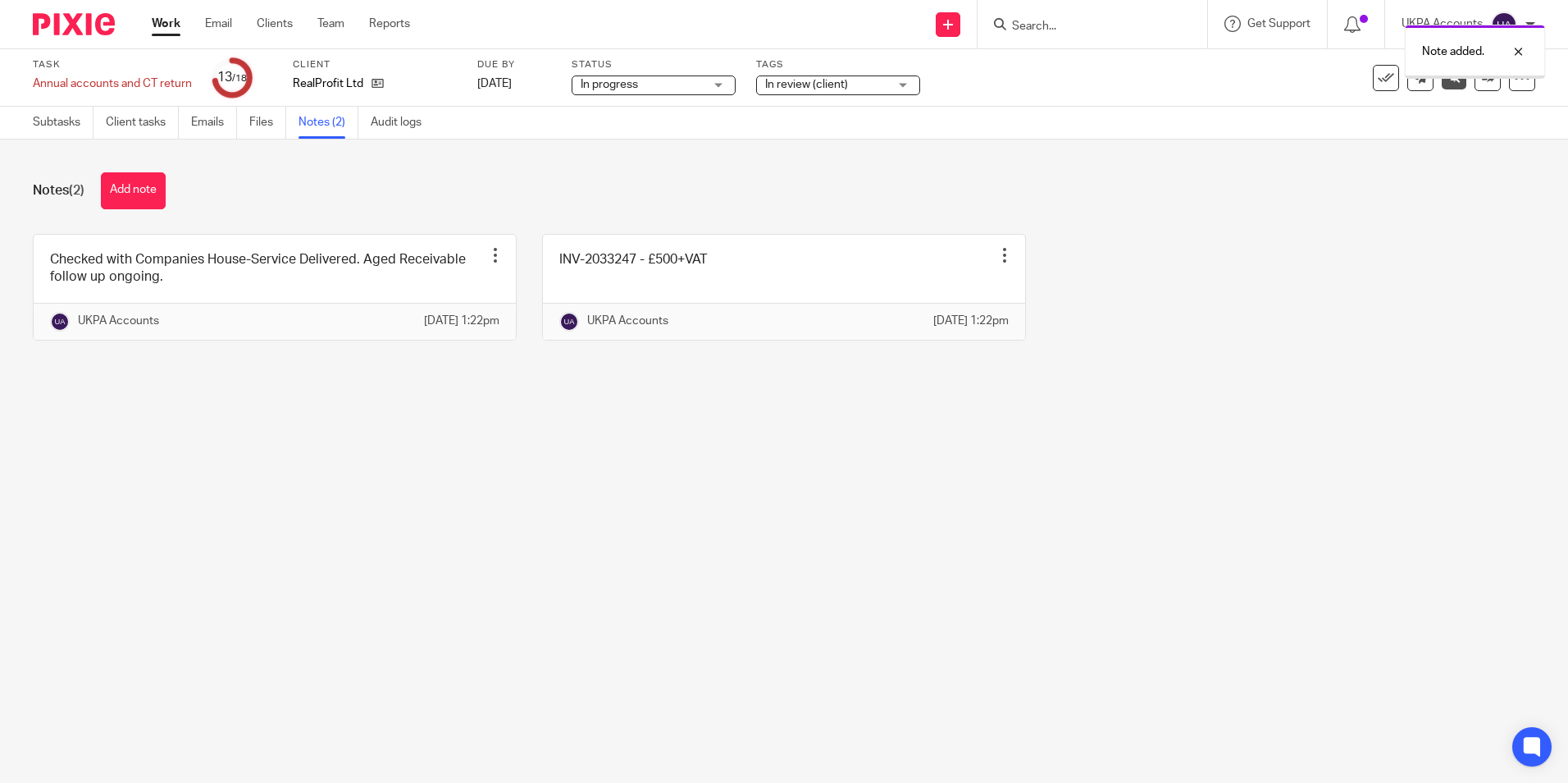
click at [1373, 84] on button at bounding box center [1385, 77] width 26 height 26
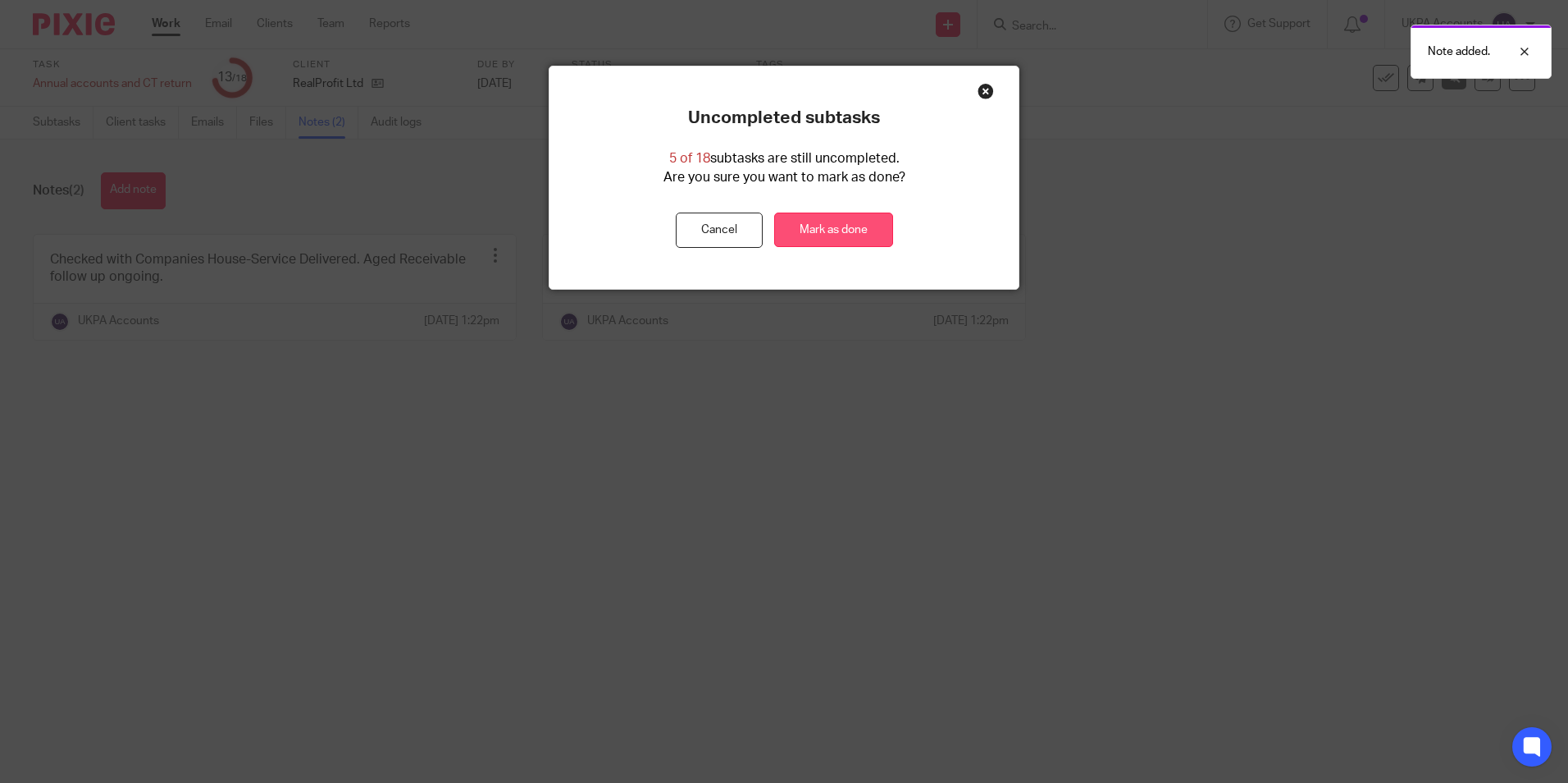
click at [841, 237] on link "Mark as done" at bounding box center [834, 230] width 119 height 36
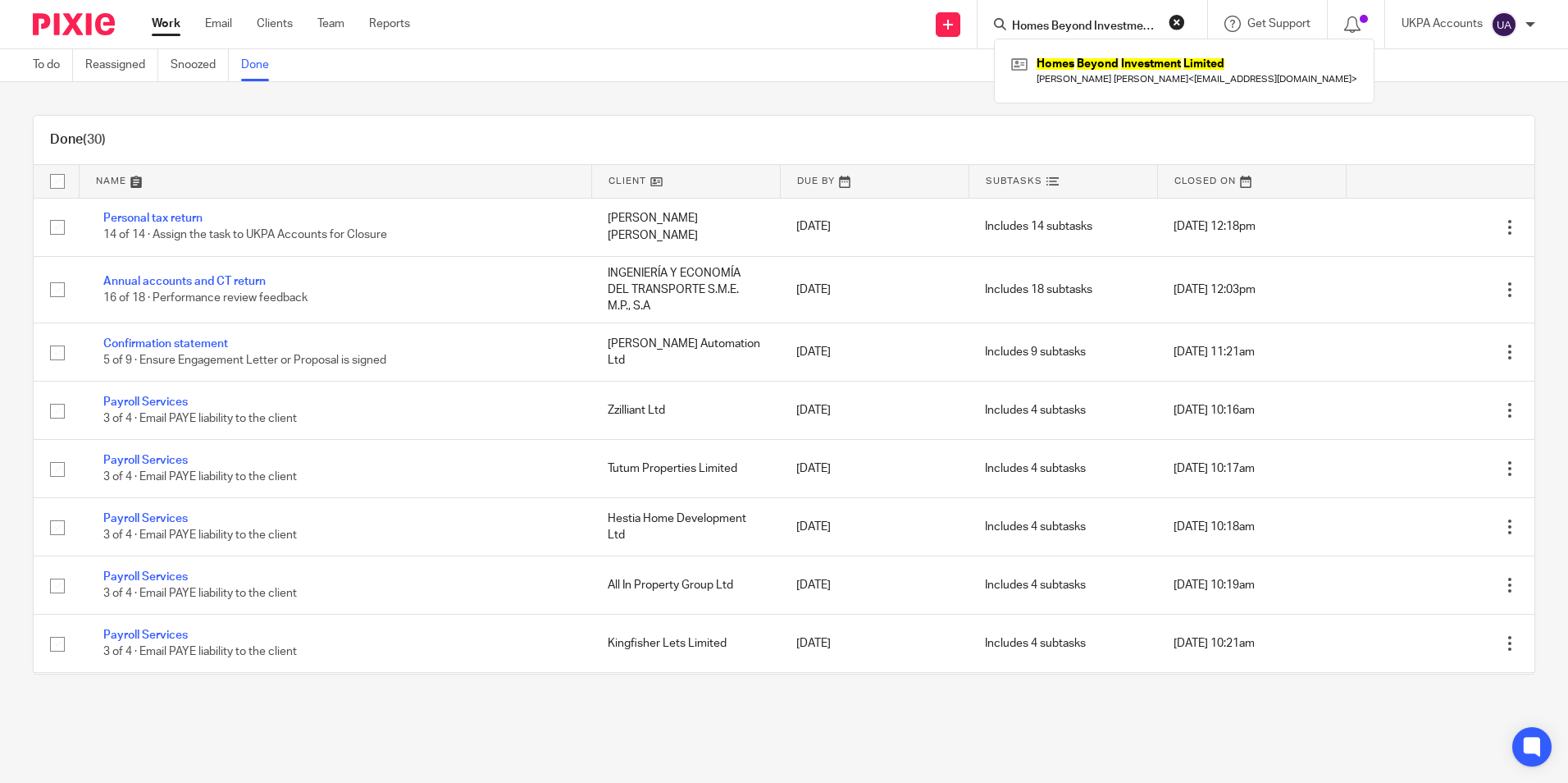
click at [1100, 30] on input "Homes Beyond Investment Limited" at bounding box center [1084, 26] width 148 height 14
paste input "Annual accounts and CT return"
click at [1113, 27] on input "Annual accounts and CT return" at bounding box center [1084, 26] width 148 height 14
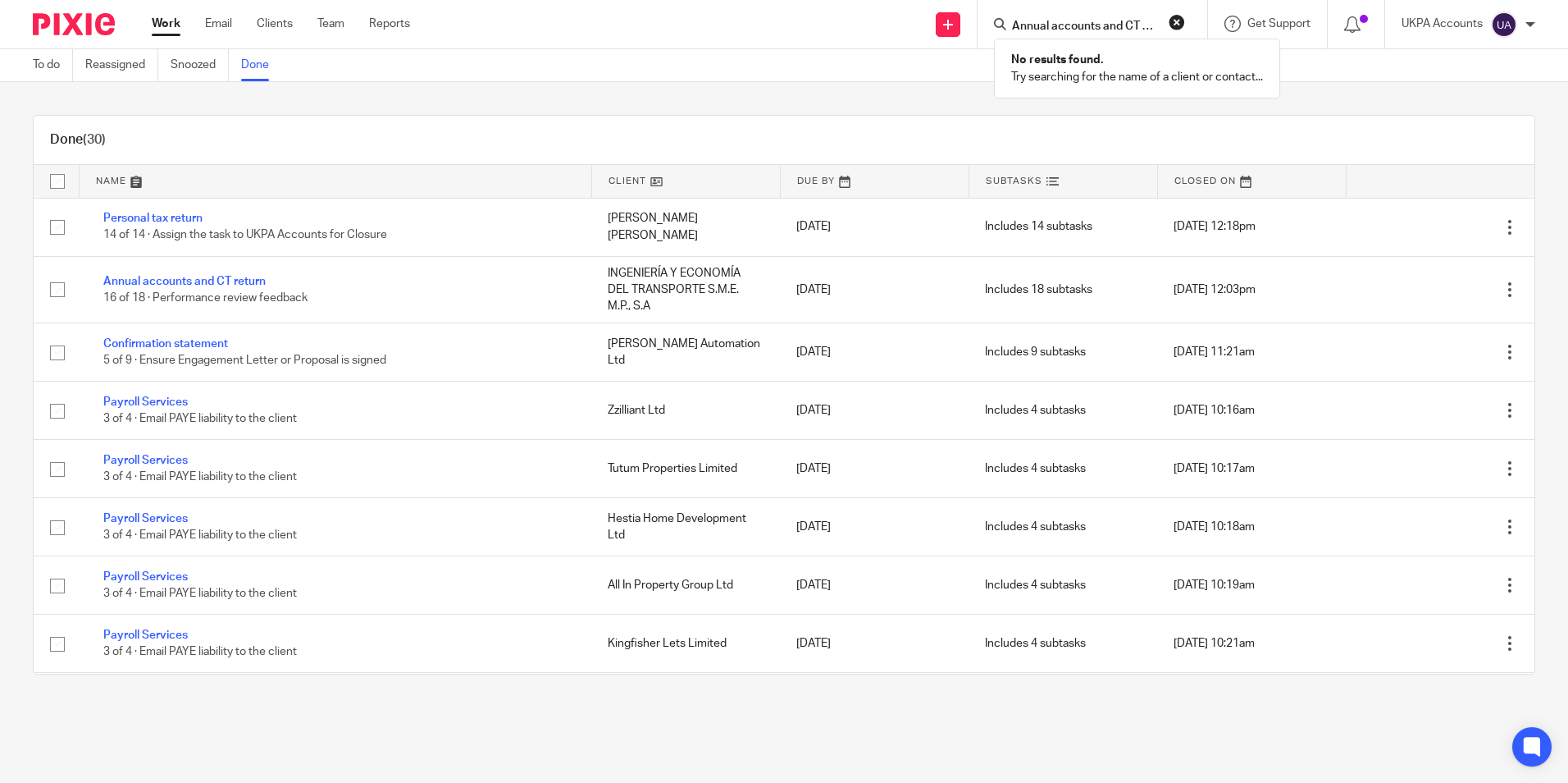
click at [1125, 12] on div "Annual accounts and CT return No results found. Try searching for the name of a…" at bounding box center [1092, 24] width 229 height 48
click at [1126, 20] on input "Annual accounts and CT return" at bounding box center [1084, 26] width 148 height 14
paste input "May & [PERSON_NAME] Property Investment Ltd"
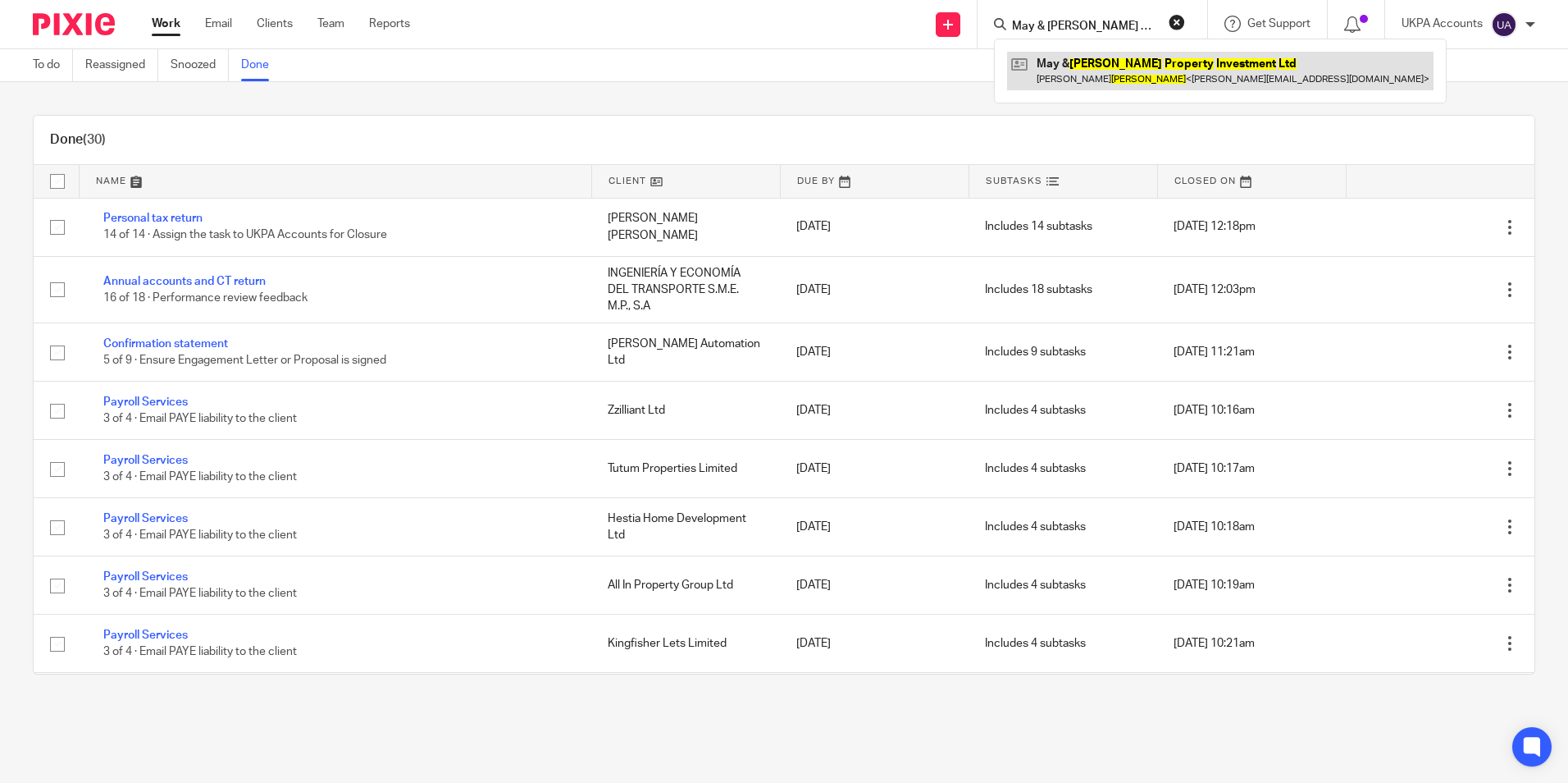
click at [1126, 62] on link at bounding box center [1220, 70] width 426 height 37
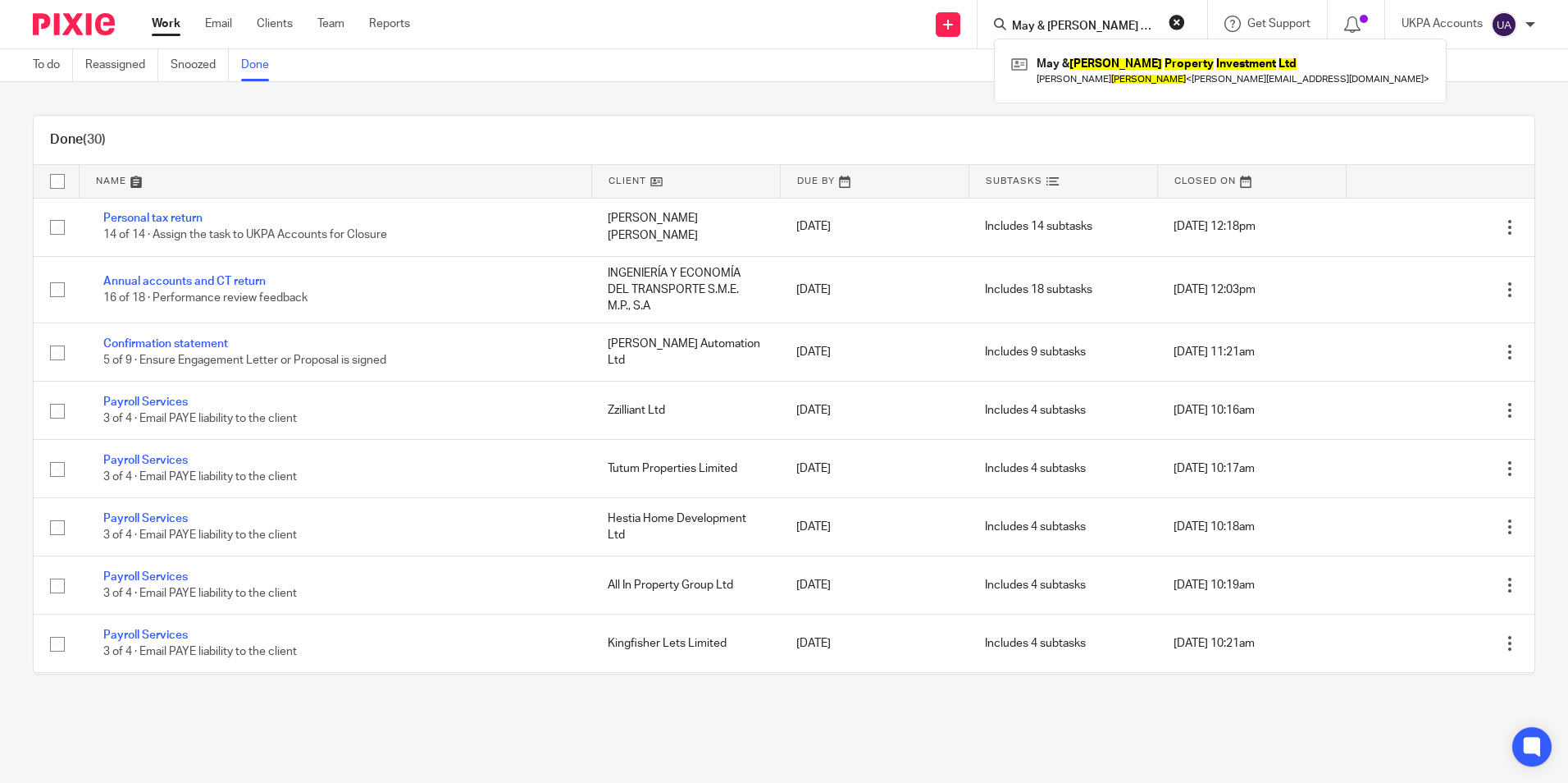
click at [1077, 26] on input "May & [PERSON_NAME] Property Investment Ltd" at bounding box center [1084, 26] width 148 height 14
paste input "Rph Holdco"
type input "Rph Holdco Ltd"
click at [1043, 70] on link at bounding box center [1145, 70] width 278 height 37
click at [167, 21] on link "Work" at bounding box center [166, 23] width 29 height 16
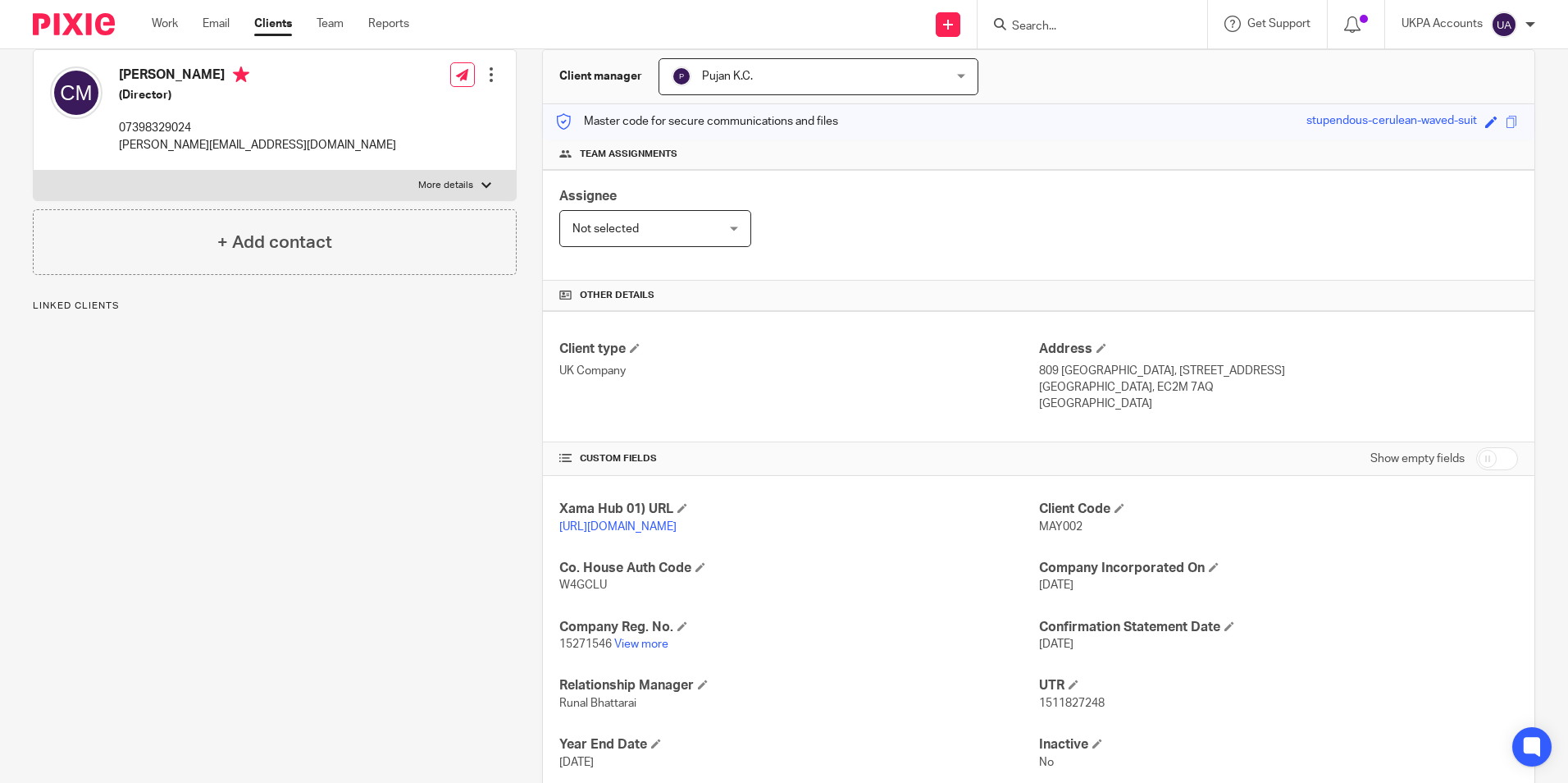
scroll to position [246, 0]
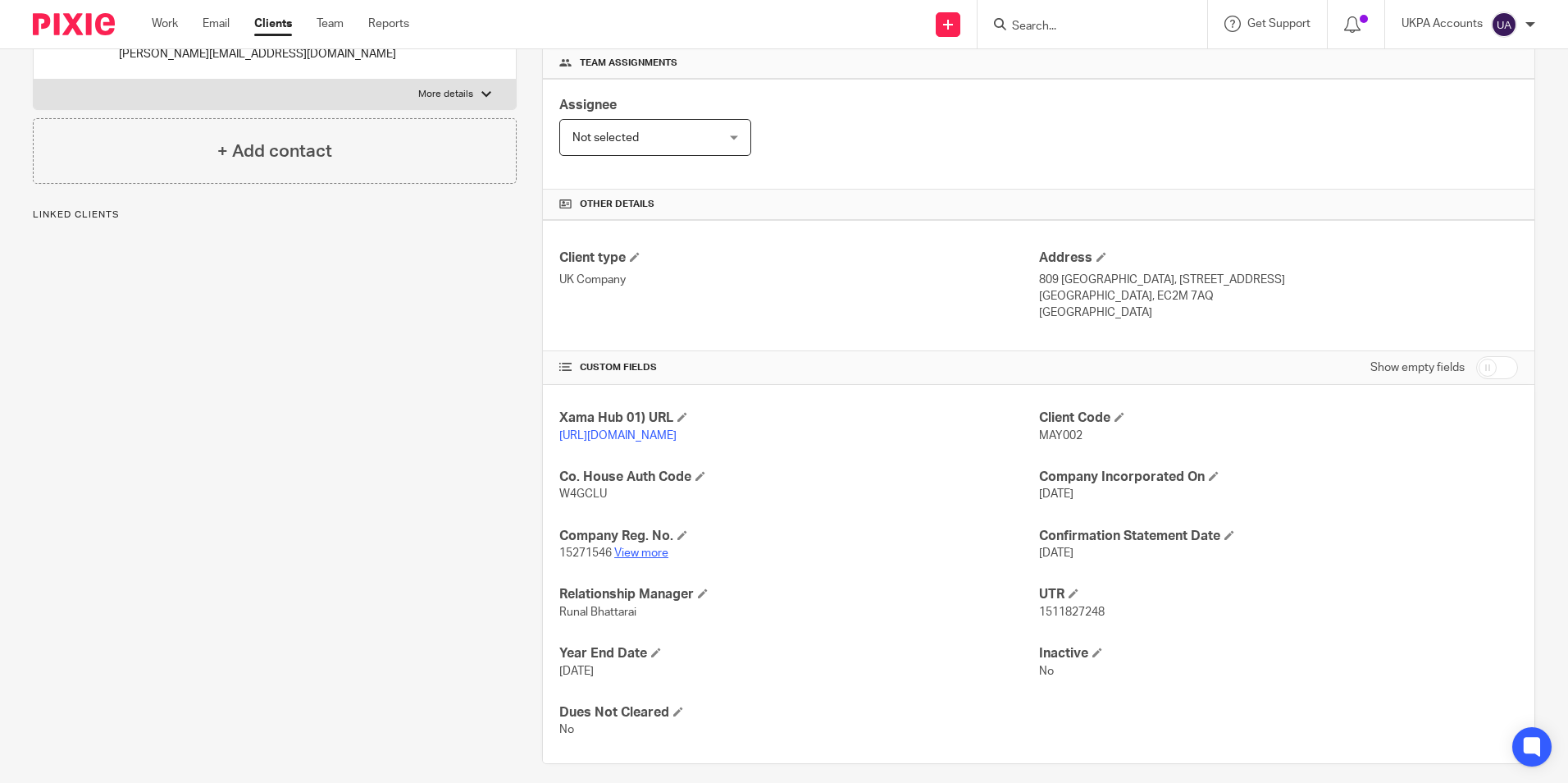
click at [653, 559] on link "View more" at bounding box center [642, 553] width 54 height 12
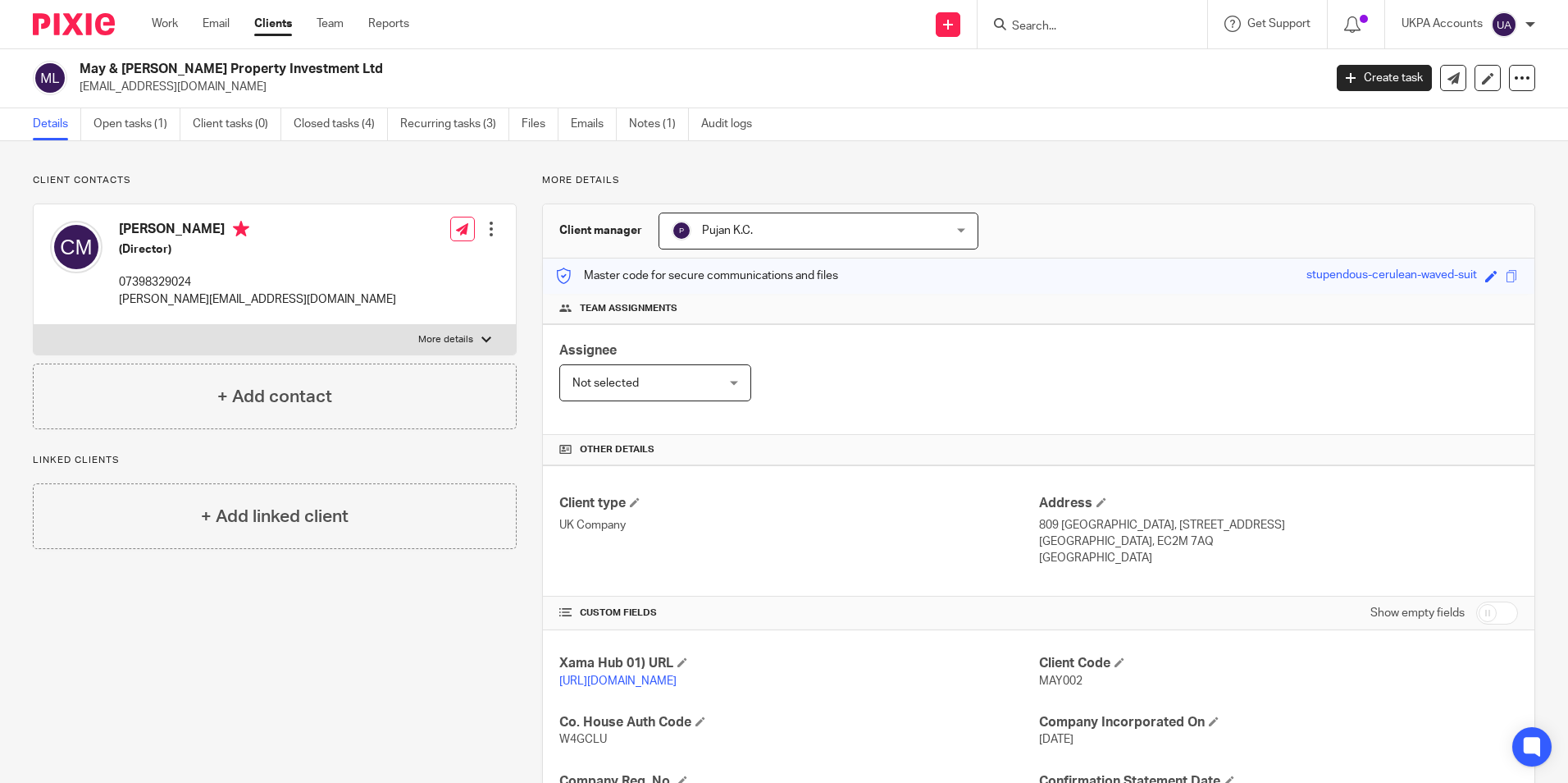
scroll to position [0, 0]
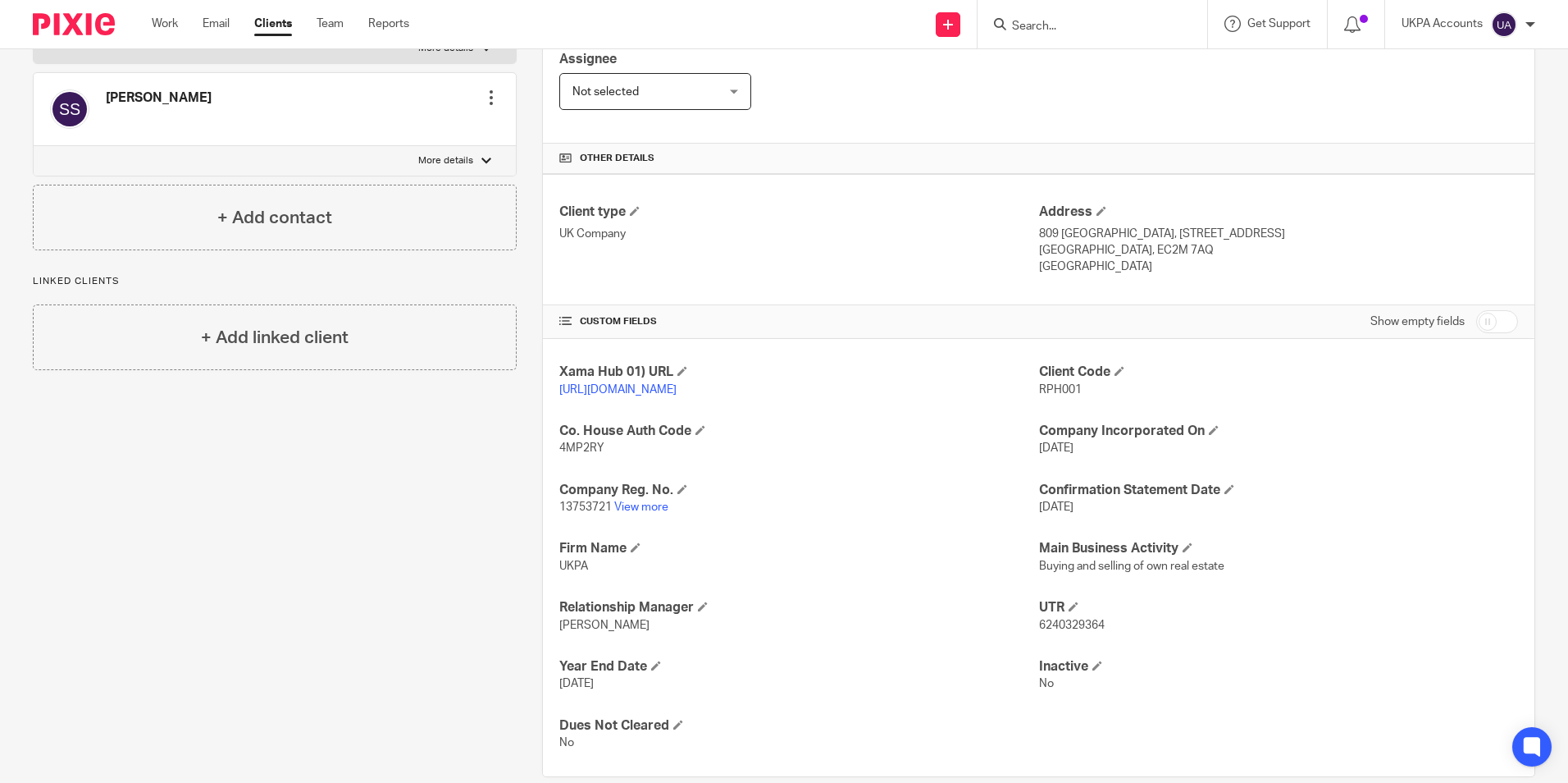
scroll to position [335, 0]
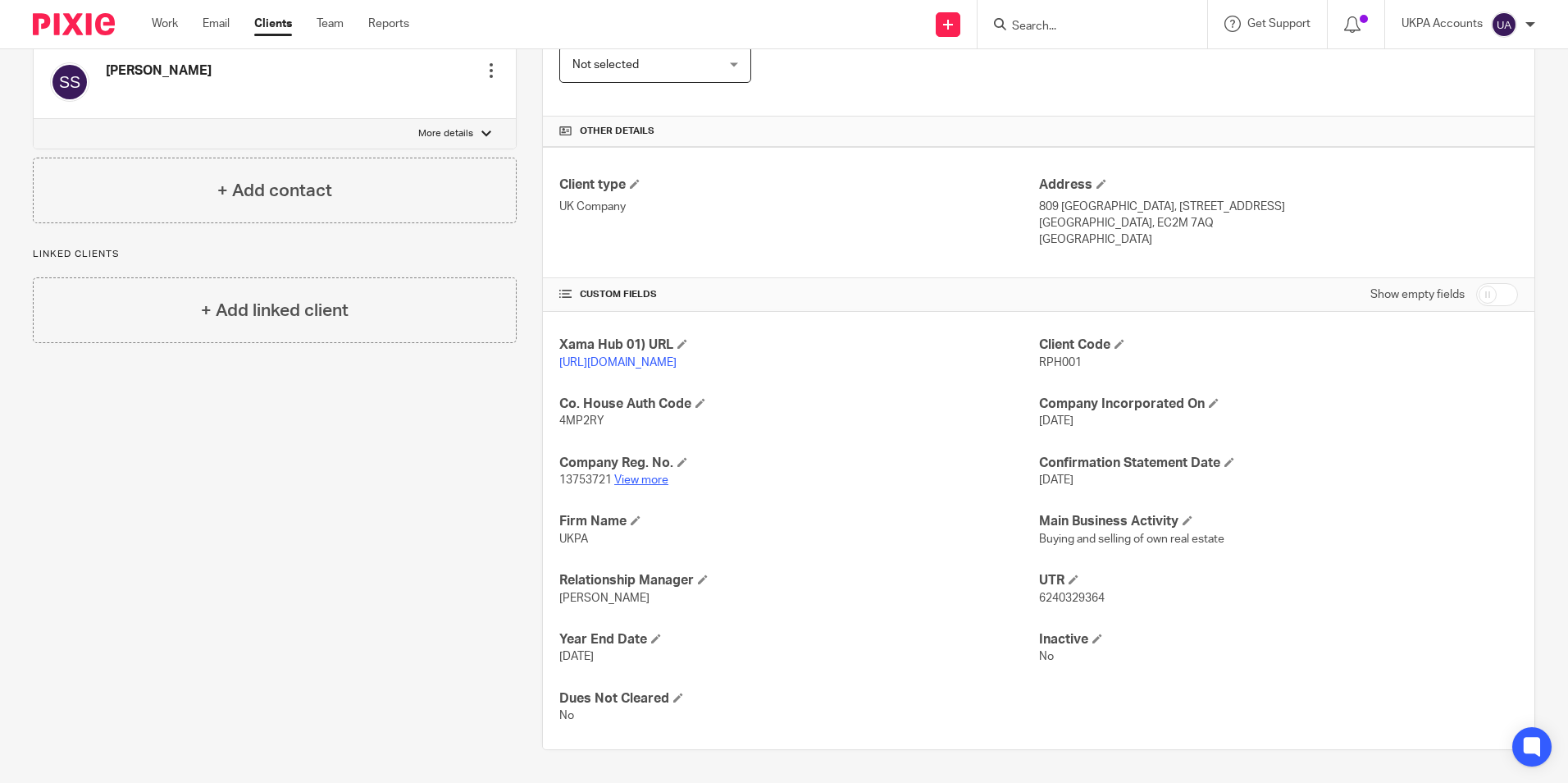
click at [642, 481] on link "View more" at bounding box center [642, 480] width 54 height 12
click at [645, 482] on link "View more" at bounding box center [642, 480] width 54 height 12
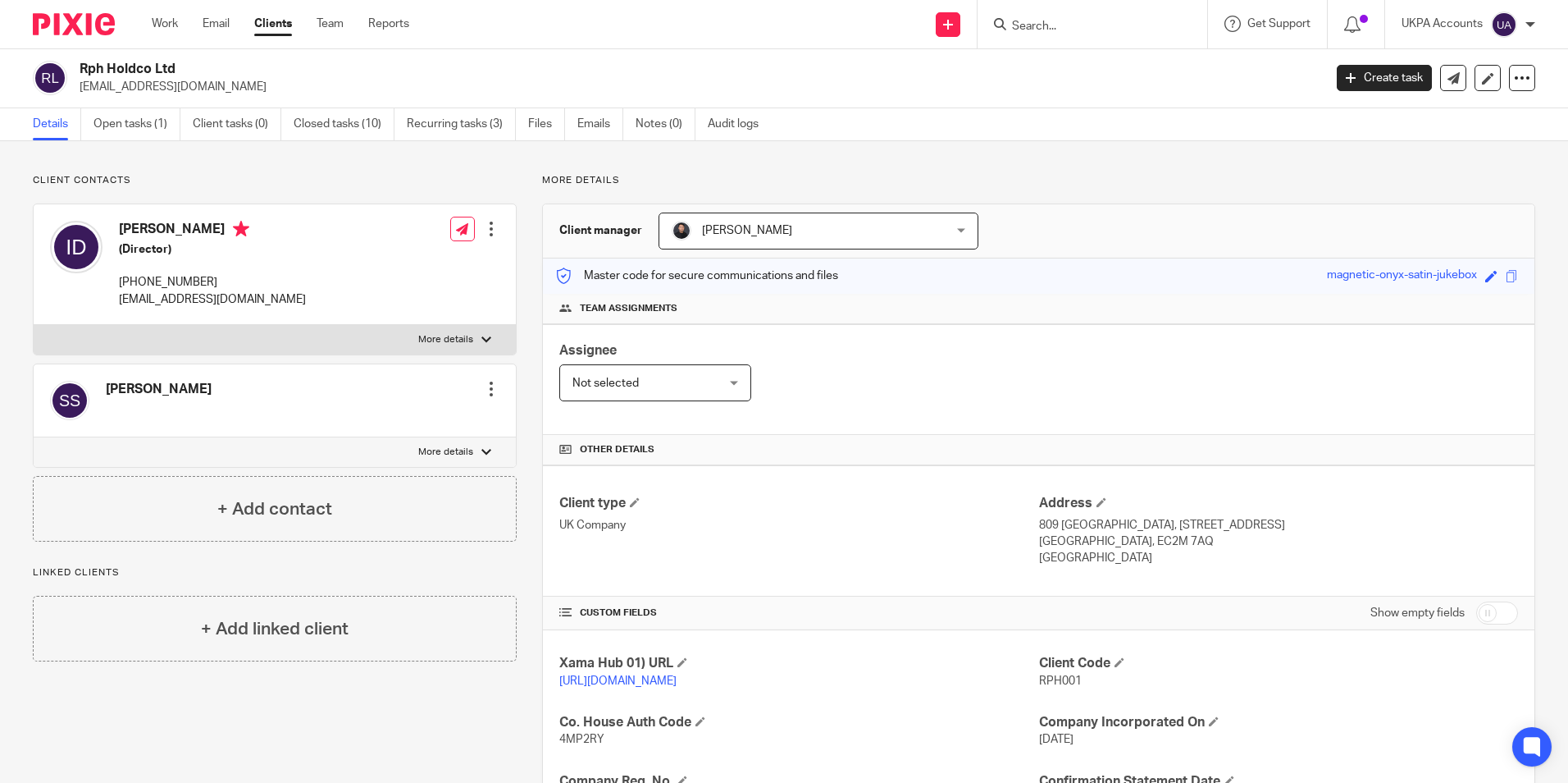
scroll to position [0, 0]
click at [1035, 24] on input "Search" at bounding box center [1084, 26] width 148 height 14
paste input "May & [PERSON_NAME] Property Investment Ltd"
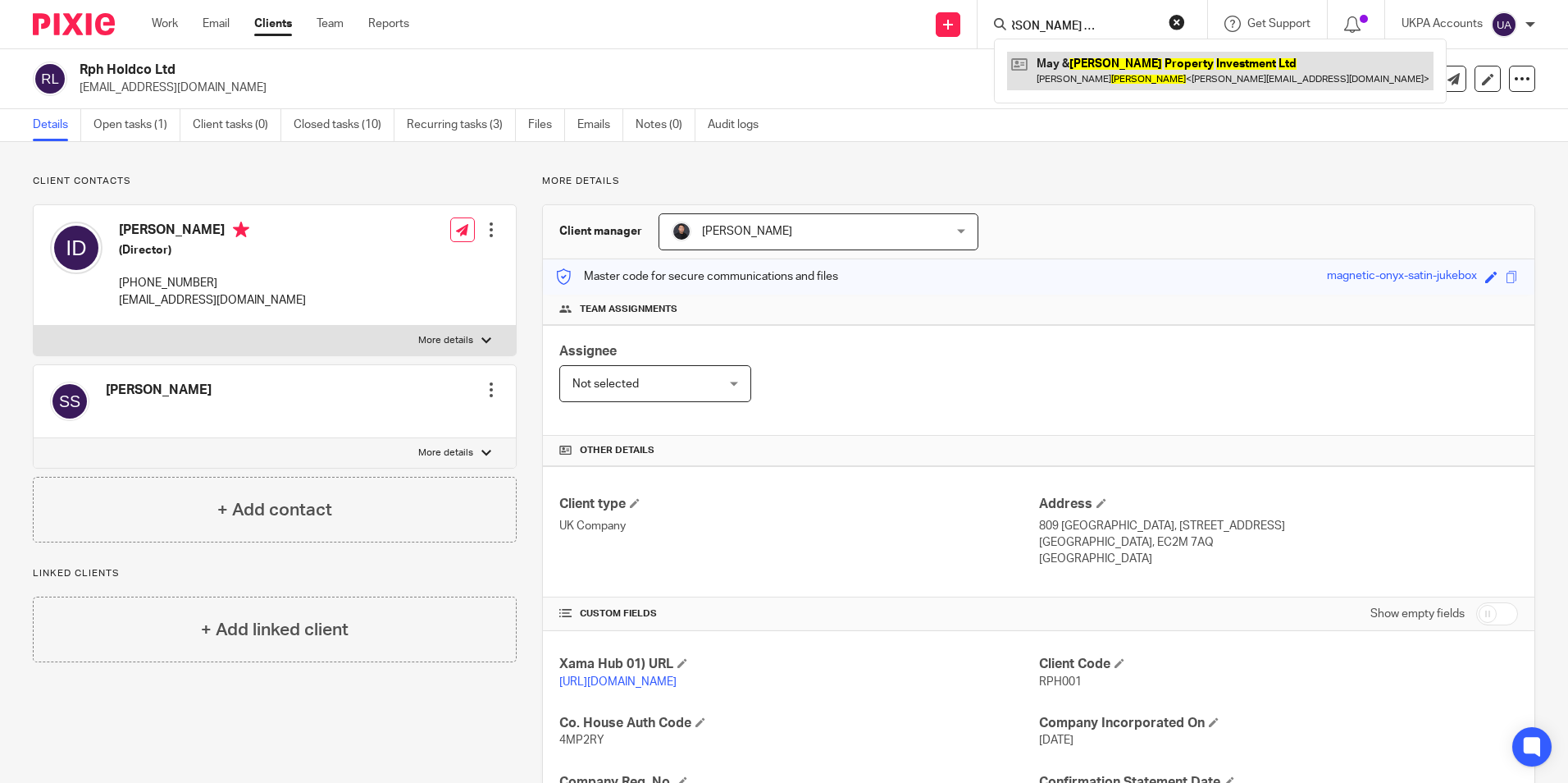
type input "May & [PERSON_NAME] Property Investment Ltd"
click at [1048, 69] on link at bounding box center [1220, 70] width 426 height 37
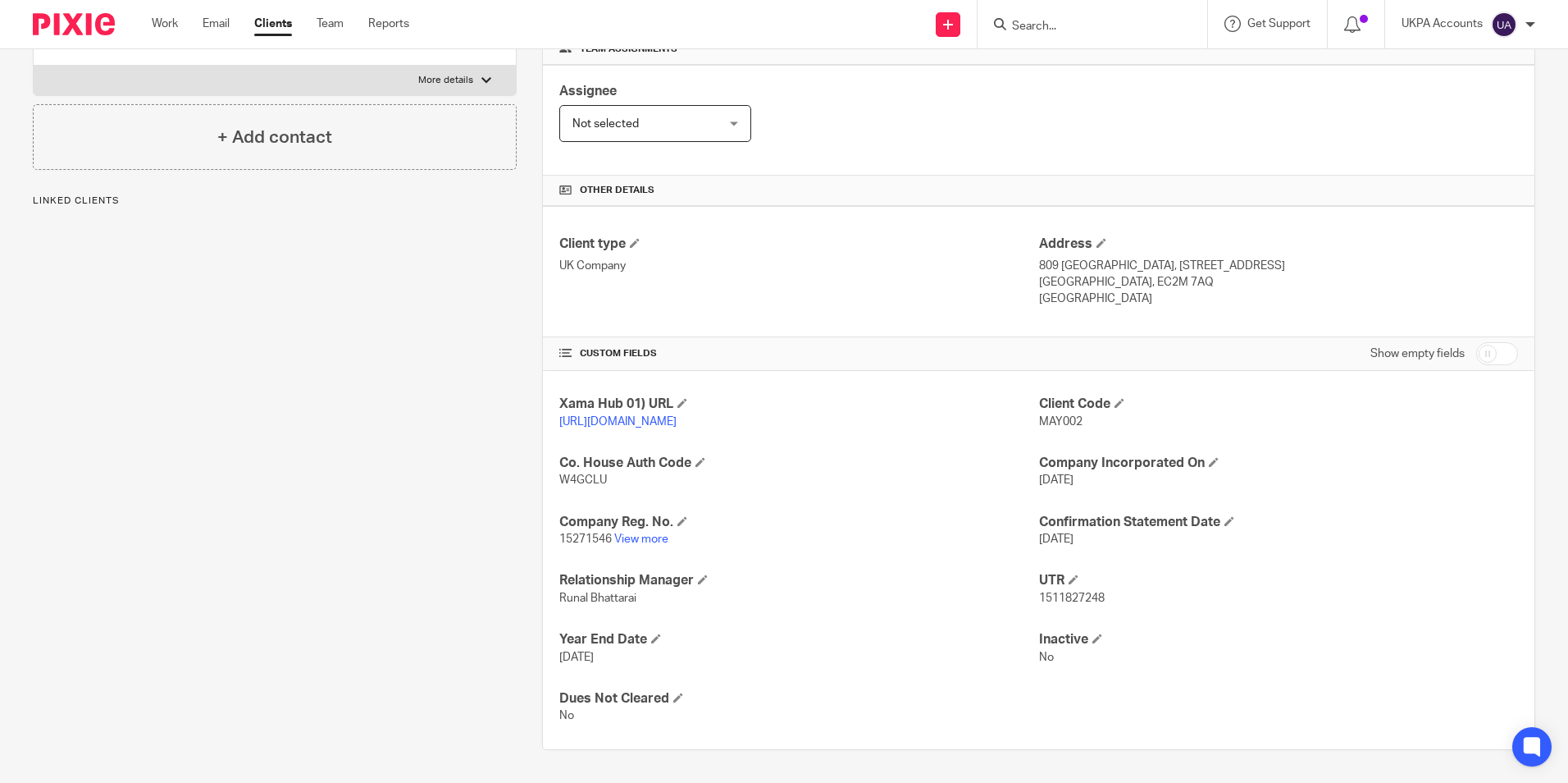
scroll to position [277, 0]
click at [654, 537] on link "View more" at bounding box center [642, 539] width 54 height 12
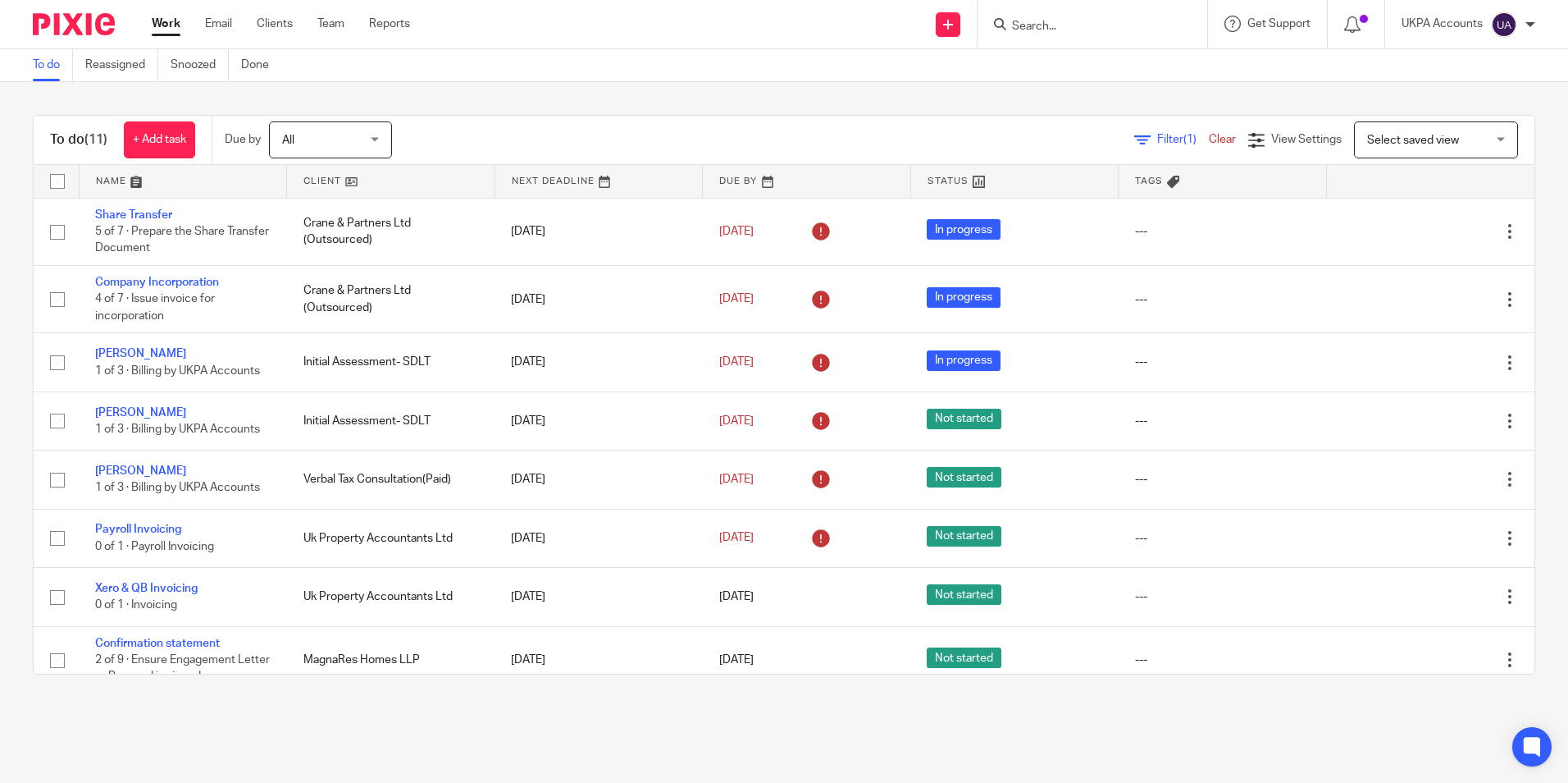
click at [53, 63] on link "To do" at bounding box center [53, 65] width 40 height 32
click at [211, 69] on link "Snoozed" at bounding box center [200, 65] width 59 height 32
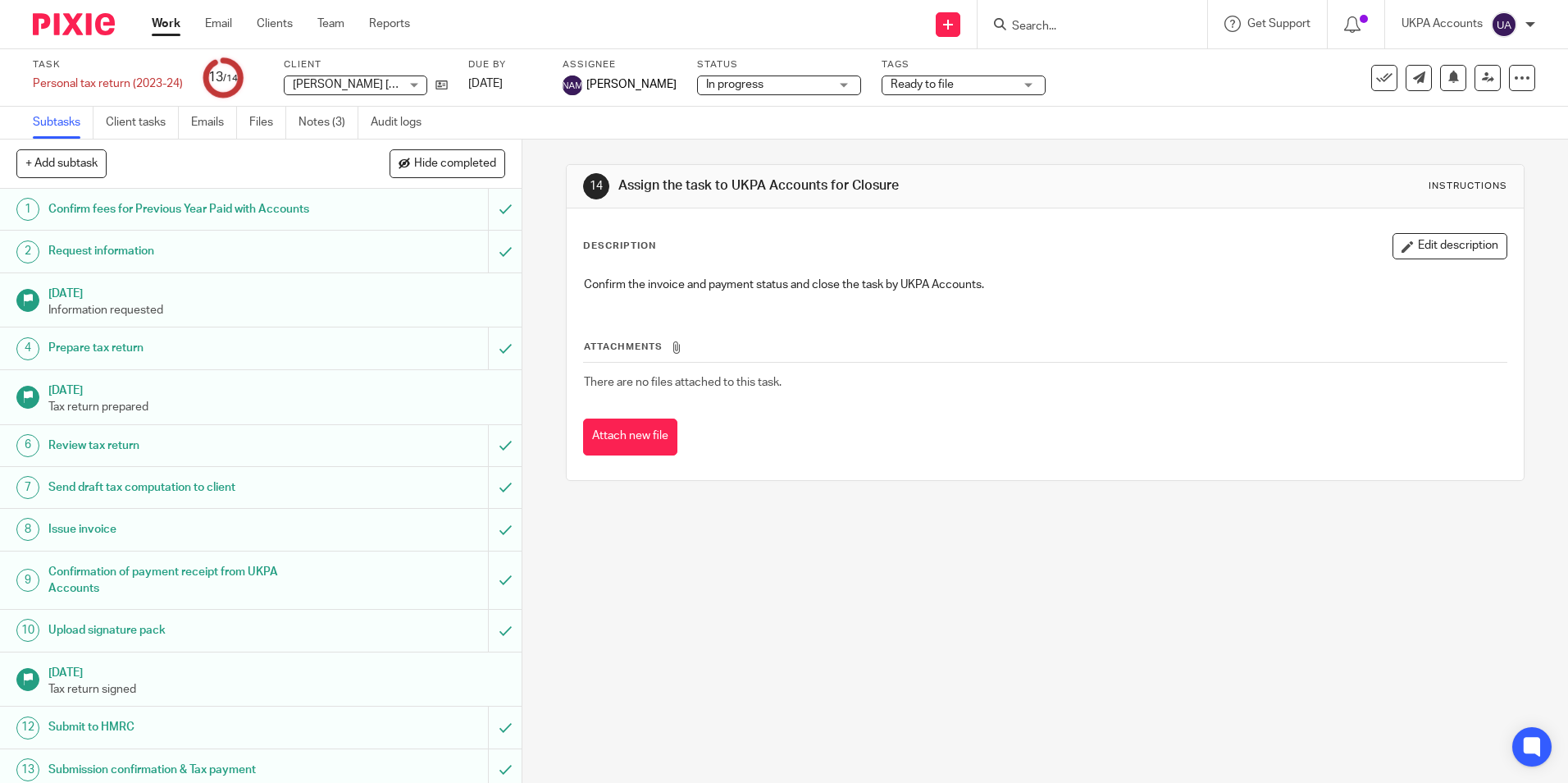
click at [155, 19] on link "Work" at bounding box center [166, 23] width 29 height 16
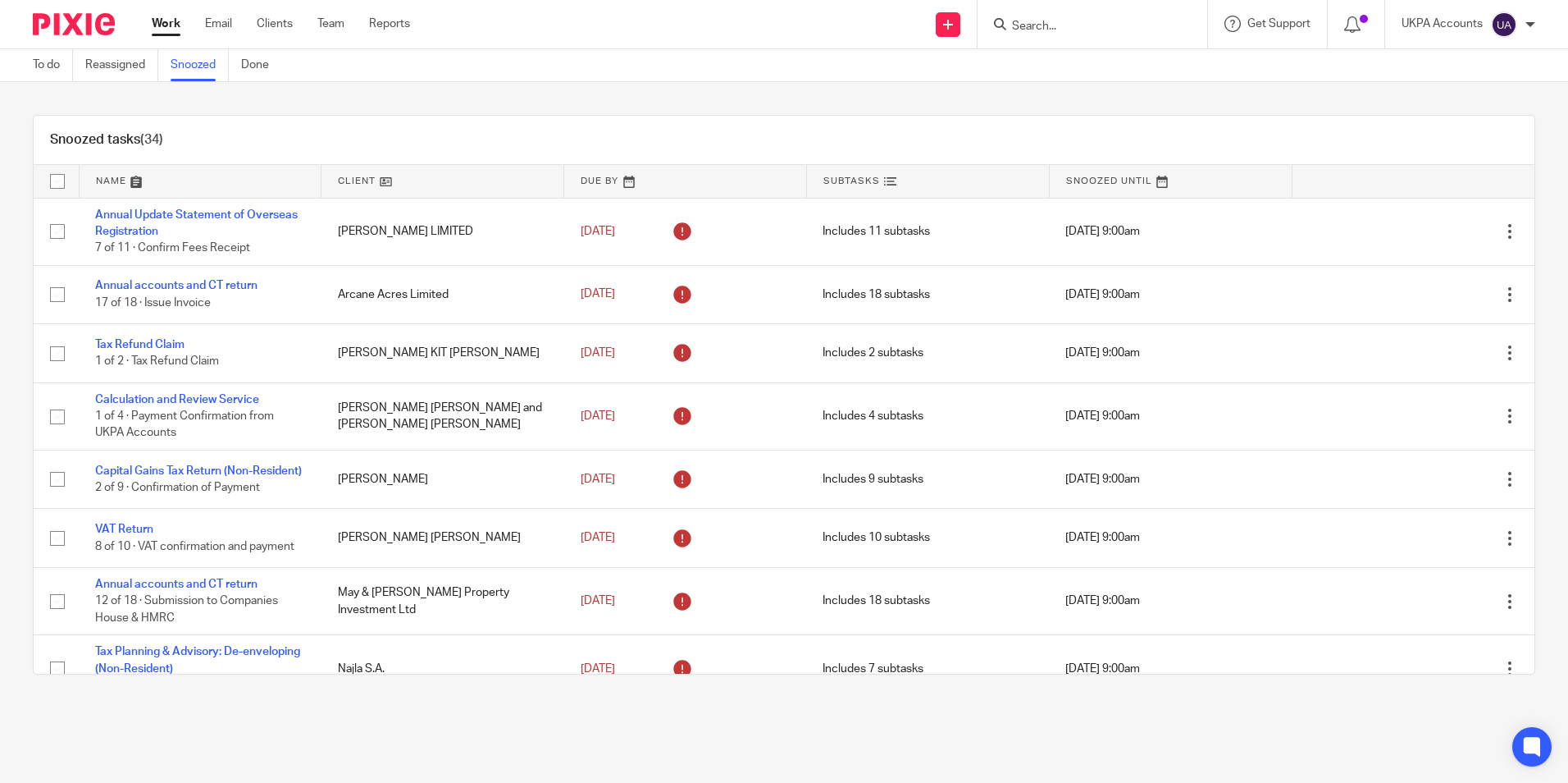
click at [1045, 147] on div "Snoozed tasks (34)" at bounding box center [784, 140] width 1501 height 49
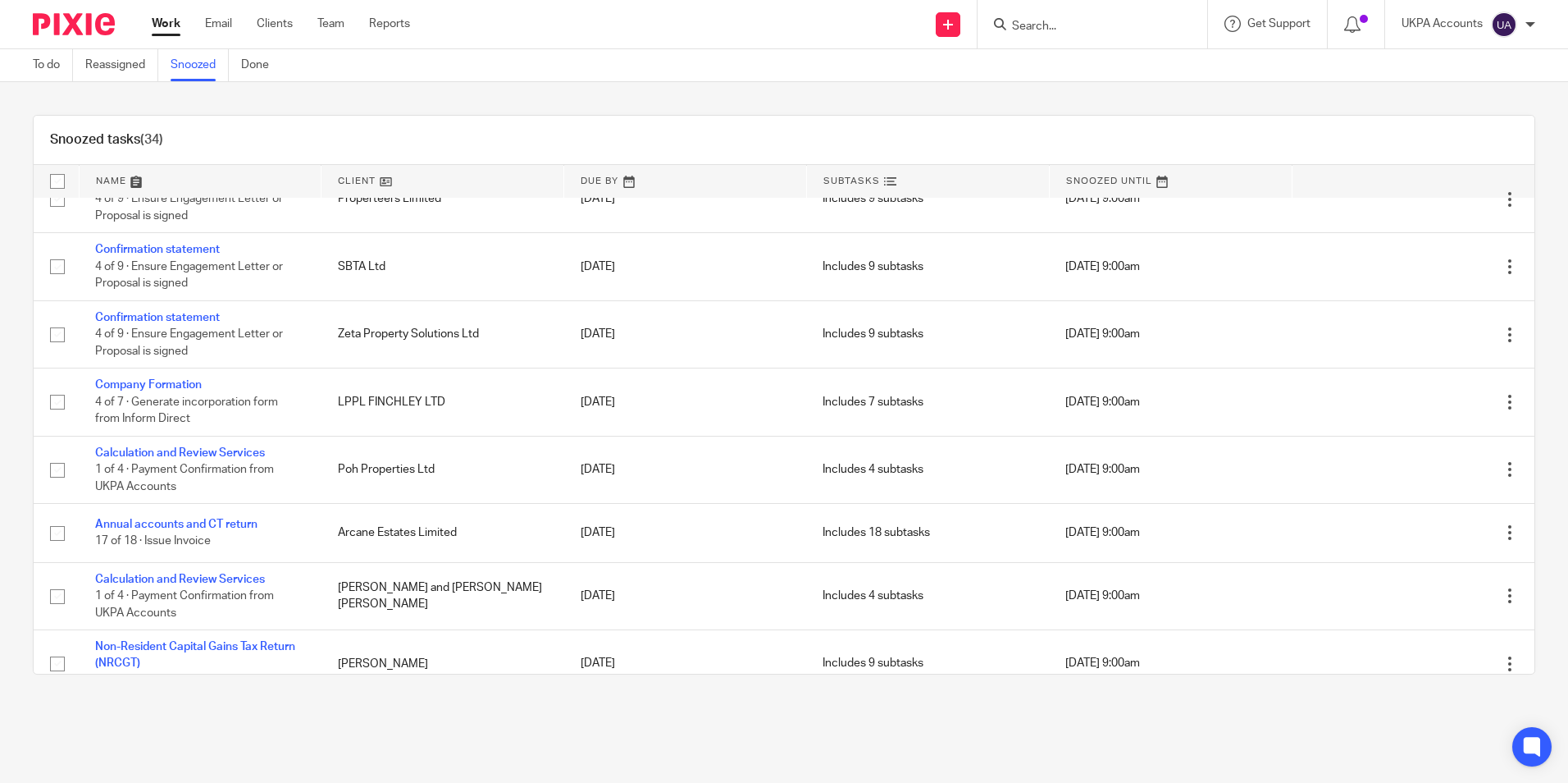
click at [308, 133] on div "Snoozed tasks (34)" at bounding box center [784, 140] width 1501 height 49
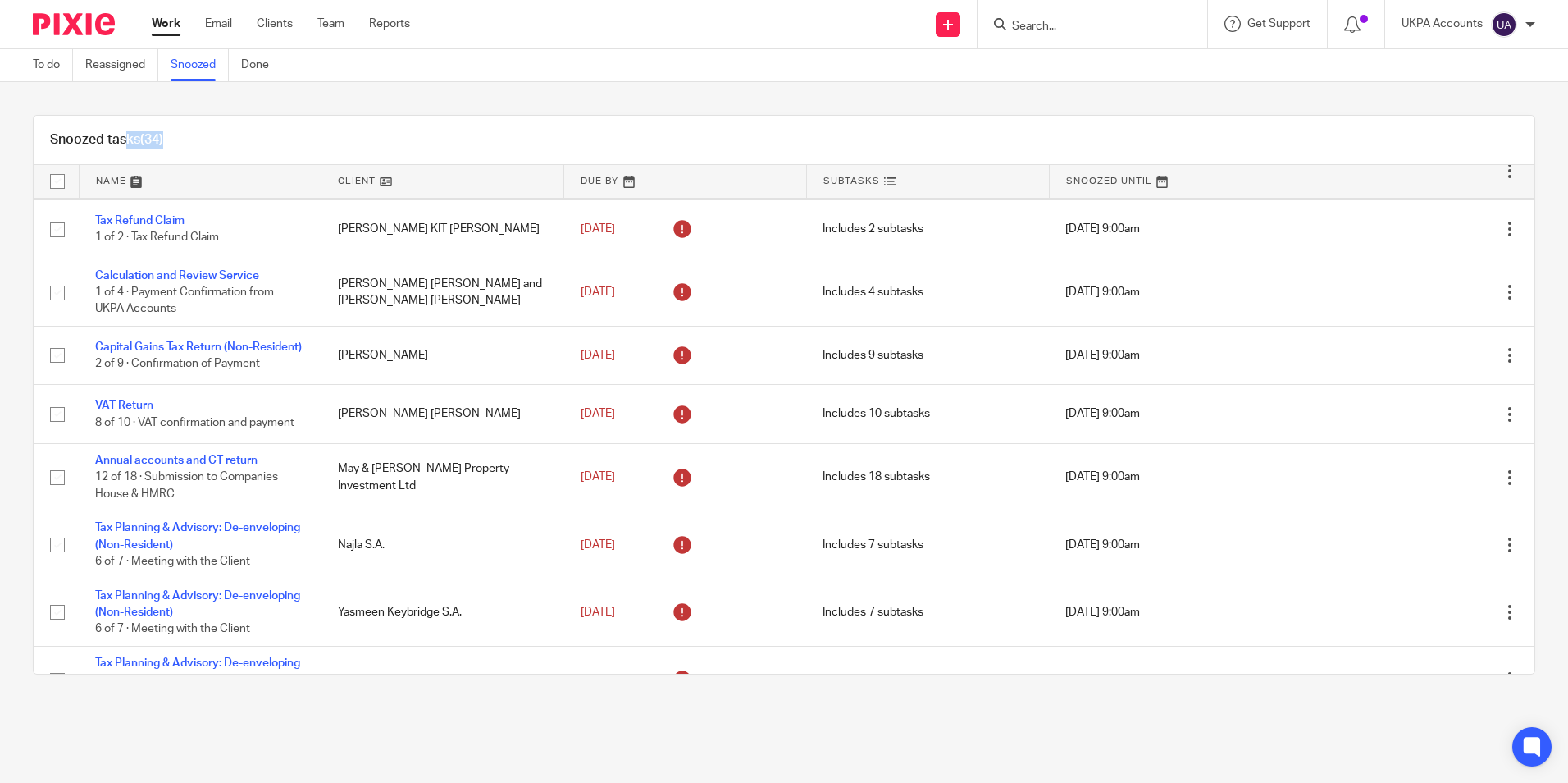
scroll to position [0, 0]
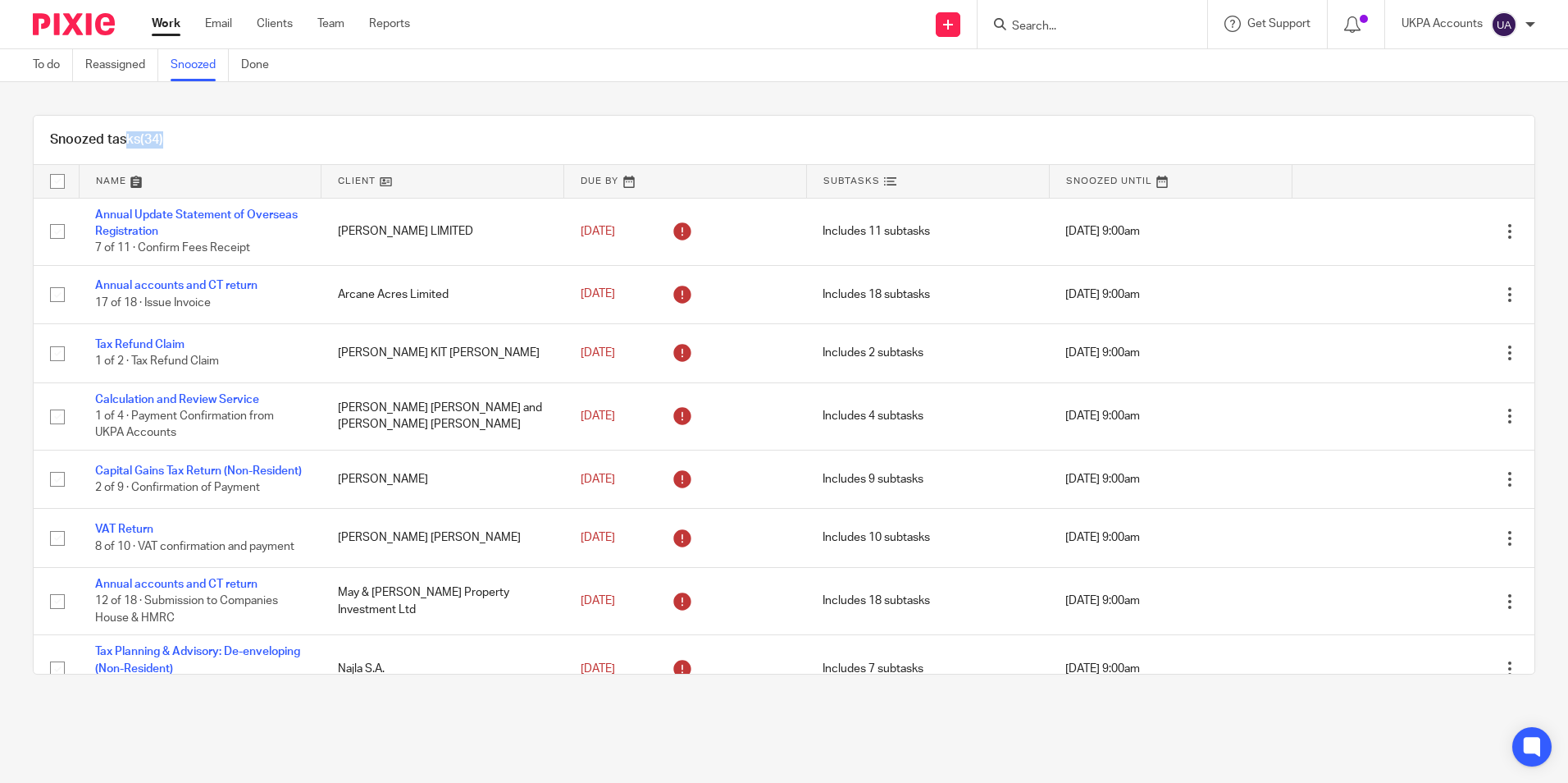
click at [382, 183] on link at bounding box center [442, 181] width 242 height 33
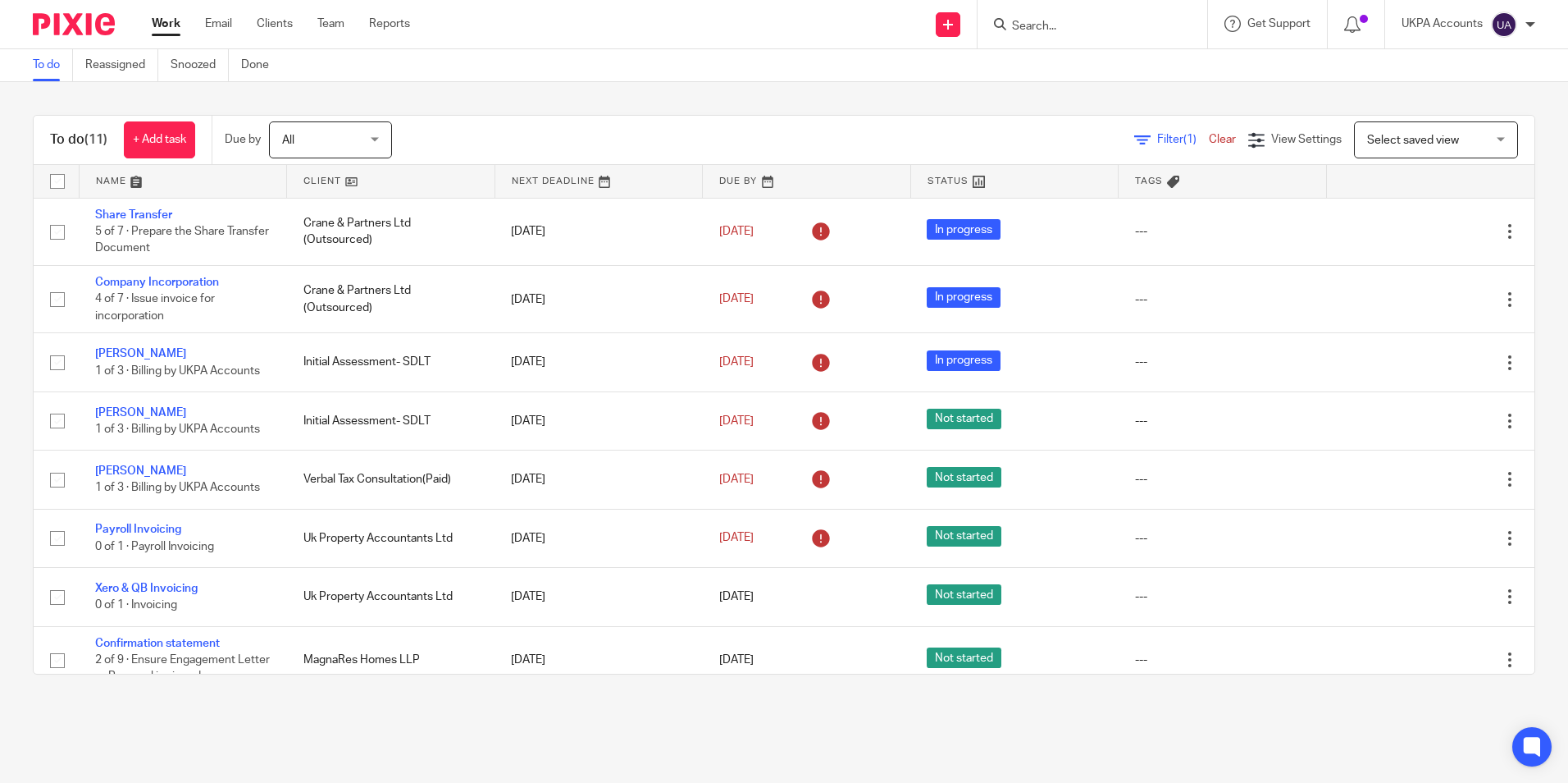
click at [628, 729] on main "To do Reassigned Snoozed Done To do (11) + Add task Due by All All Today Tomorr…" at bounding box center [784, 392] width 1568 height 783
click at [54, 71] on link "To do" at bounding box center [53, 65] width 40 height 32
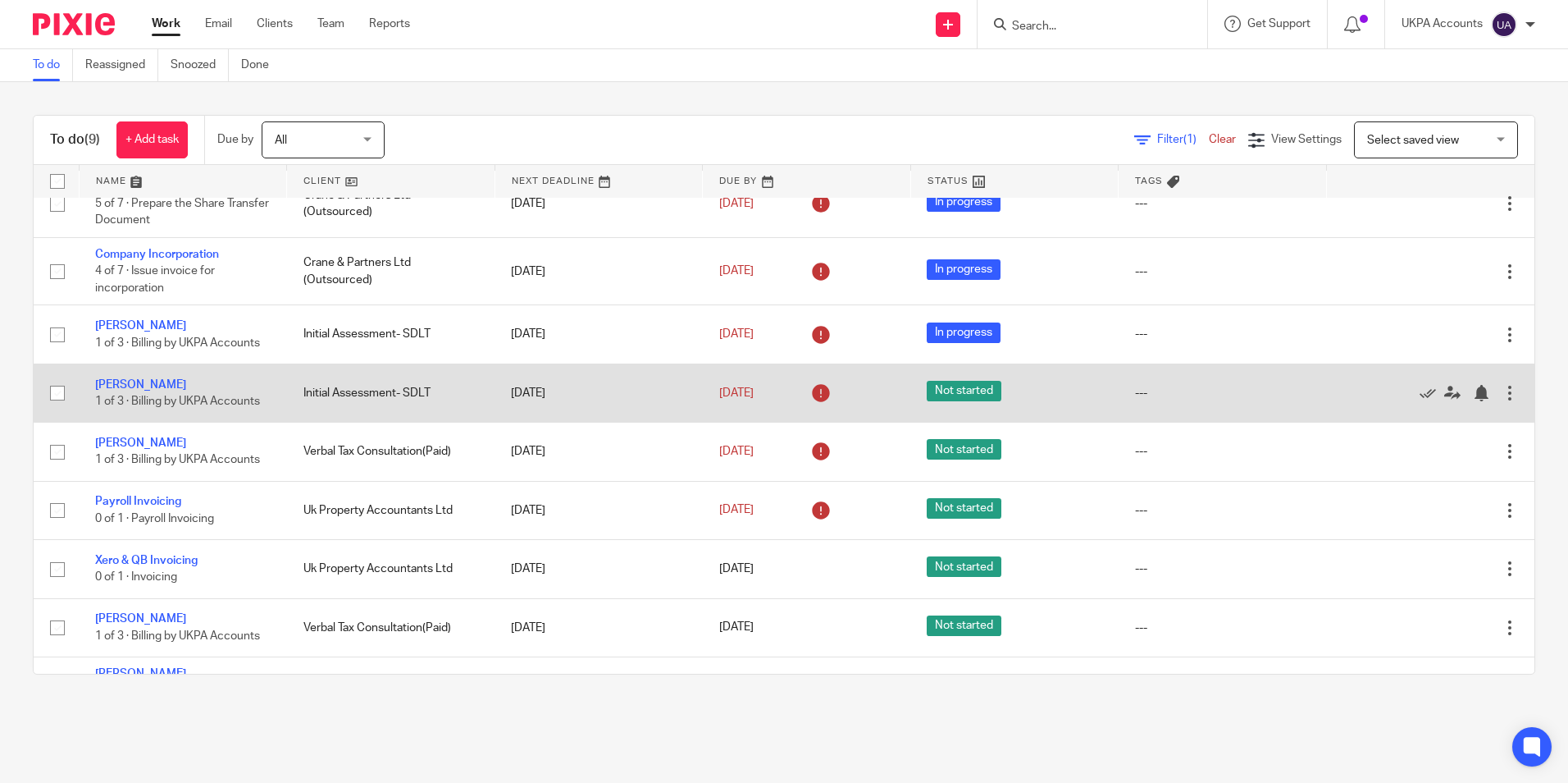
scroll to position [69, 0]
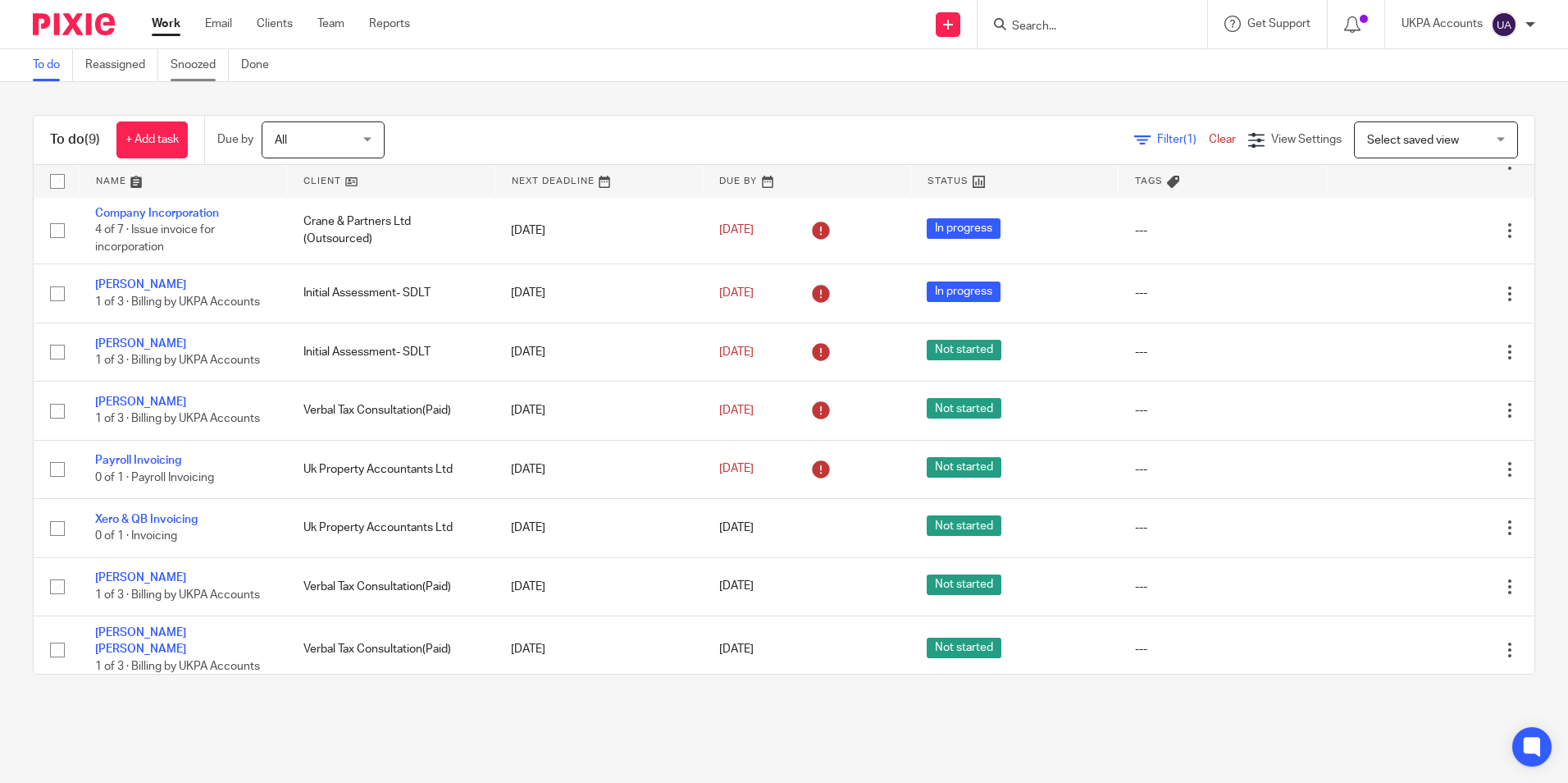
click at [205, 70] on link "Snoozed" at bounding box center [200, 65] width 59 height 32
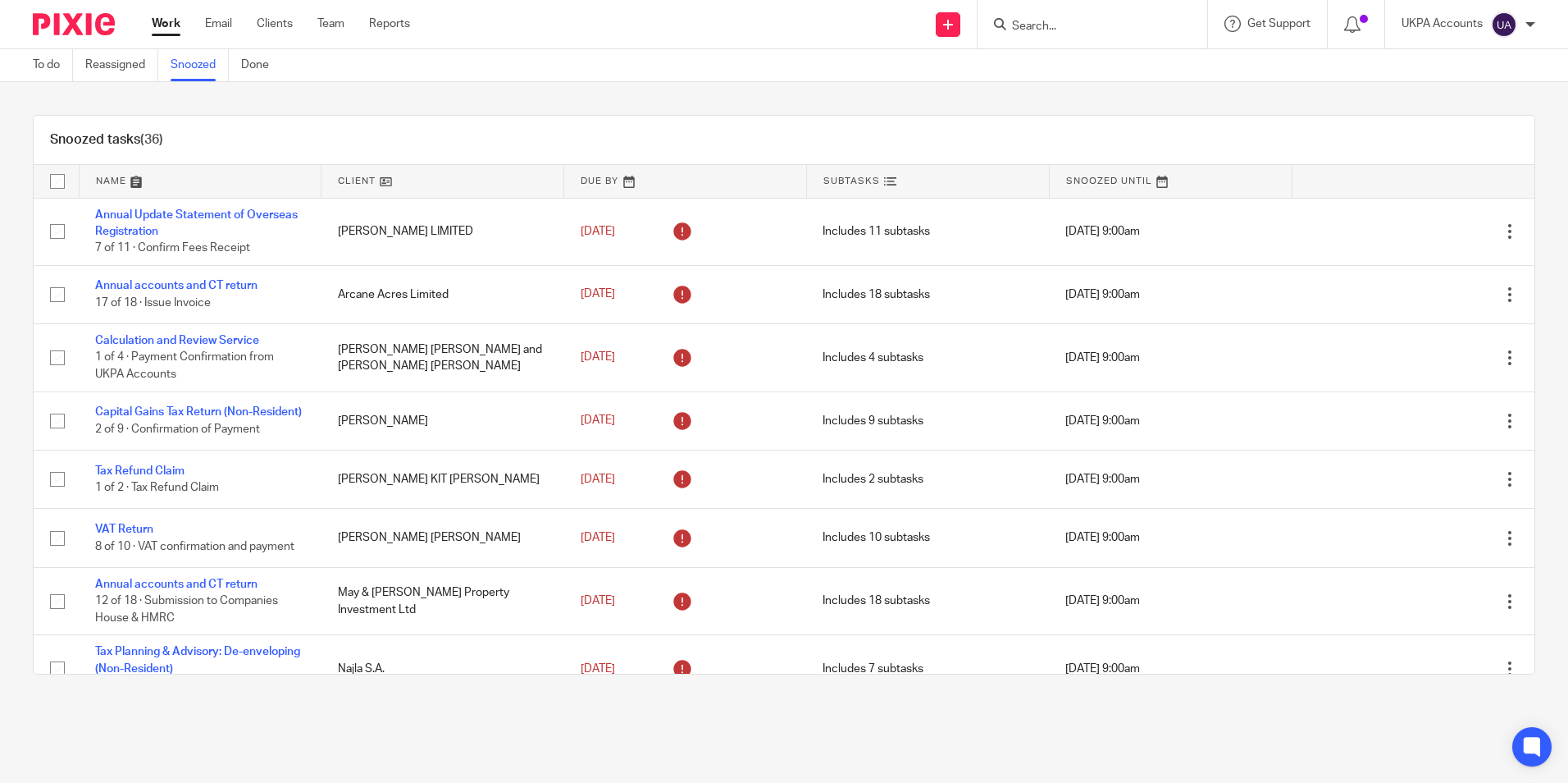
click at [380, 182] on link at bounding box center [442, 181] width 242 height 33
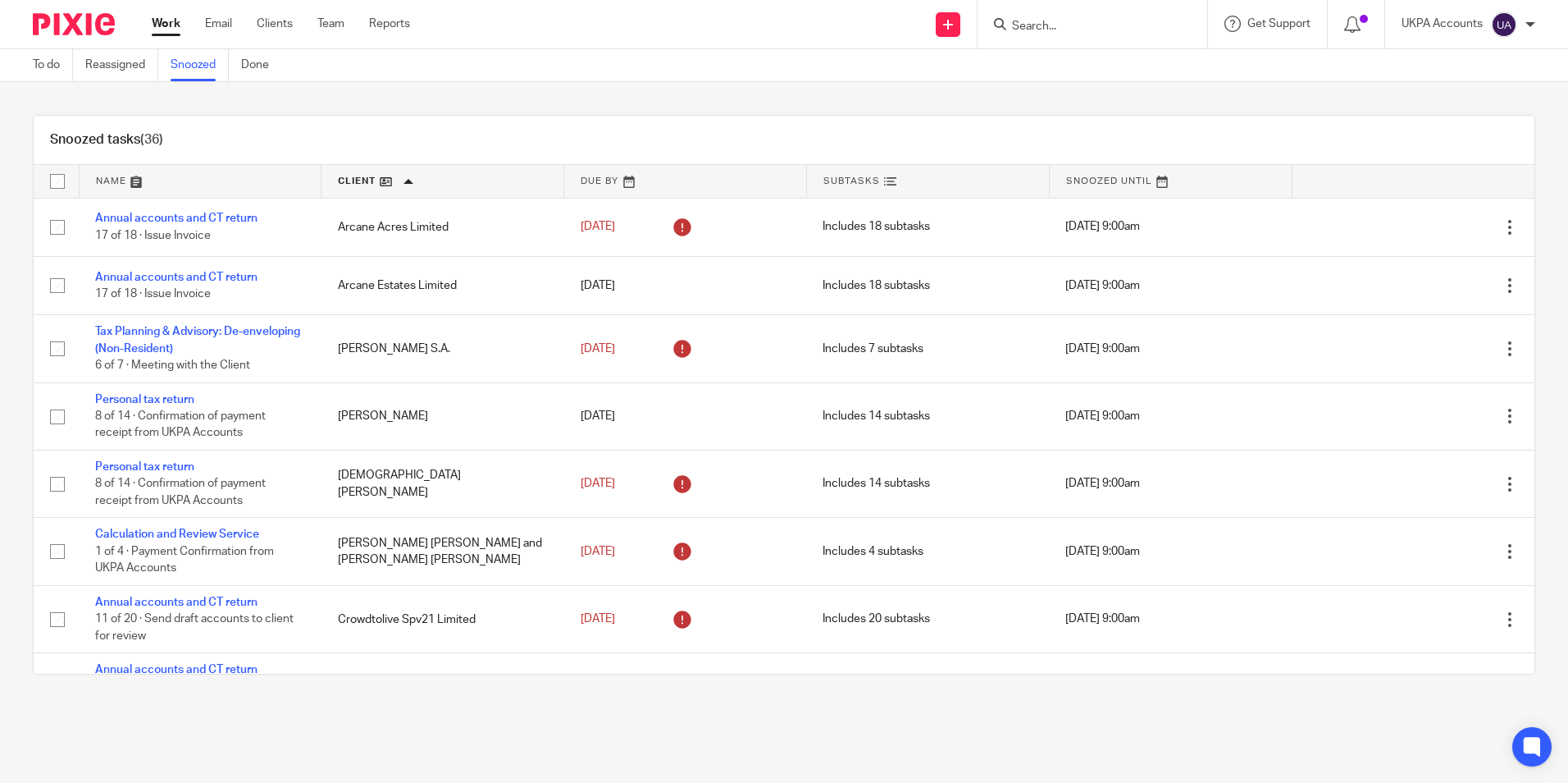
click at [193, 70] on link "Snoozed" at bounding box center [200, 65] width 59 height 32
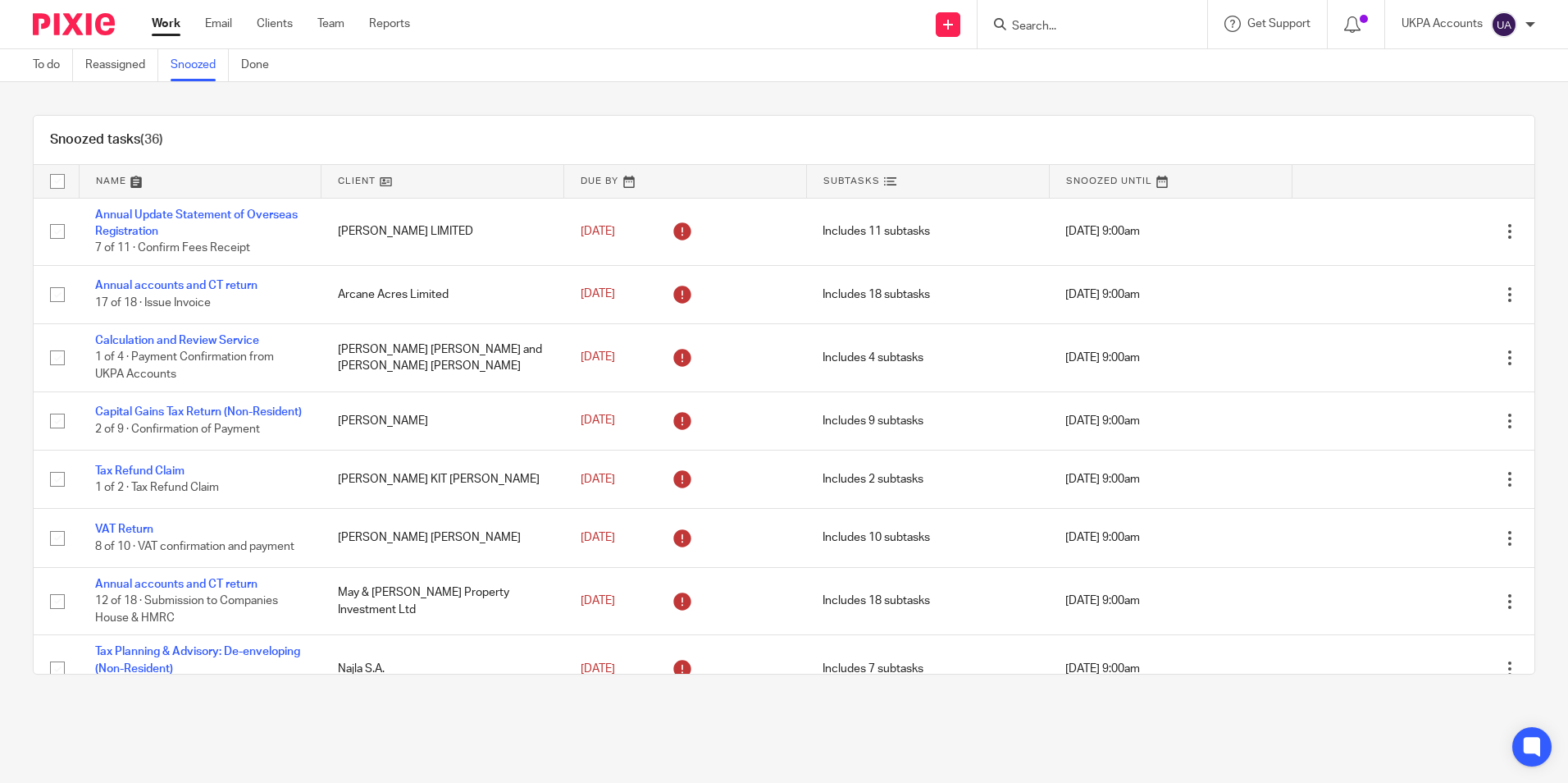
click at [384, 184] on link at bounding box center [442, 181] width 242 height 33
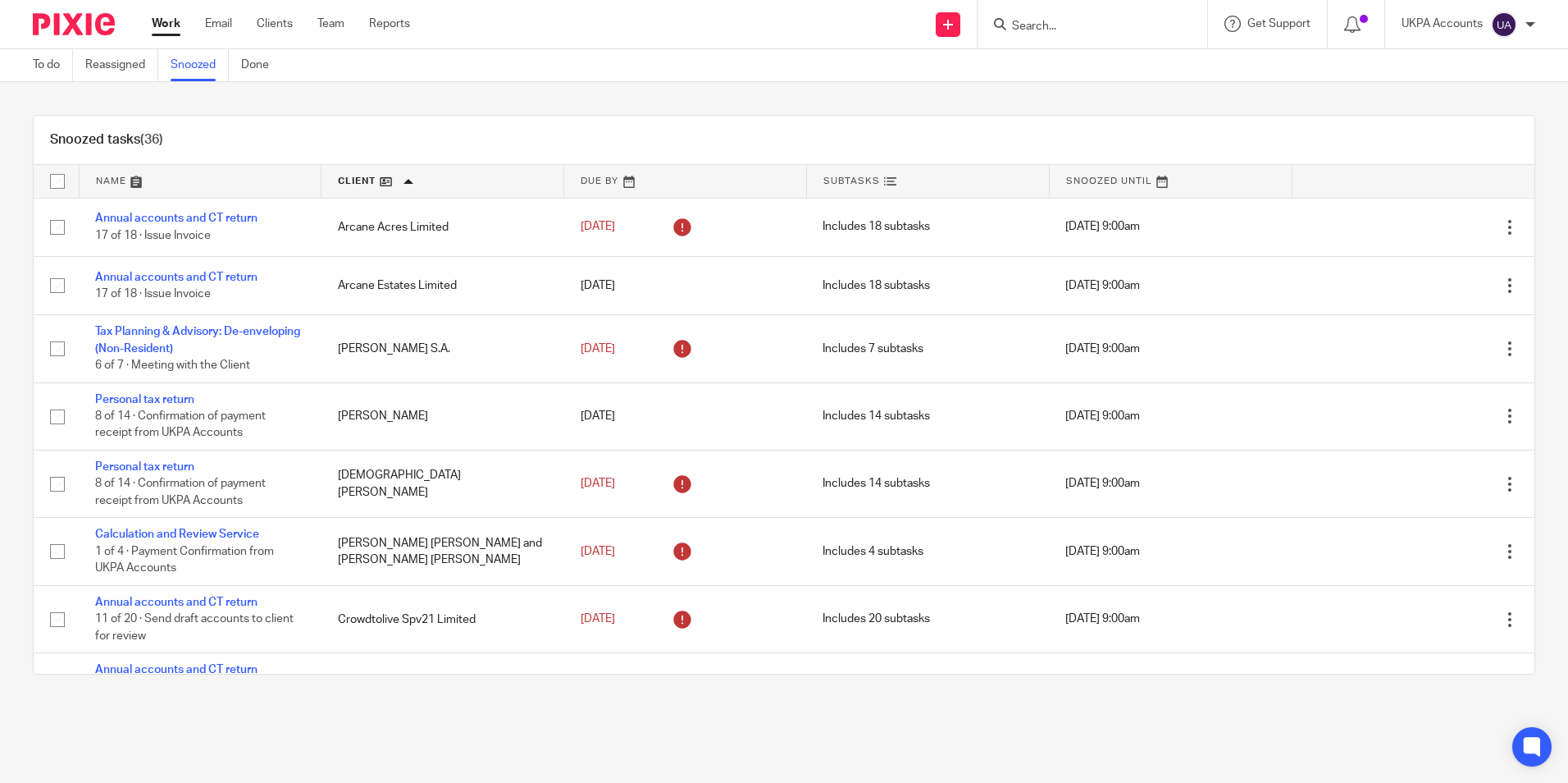
click at [403, 184] on link at bounding box center [442, 181] width 242 height 33
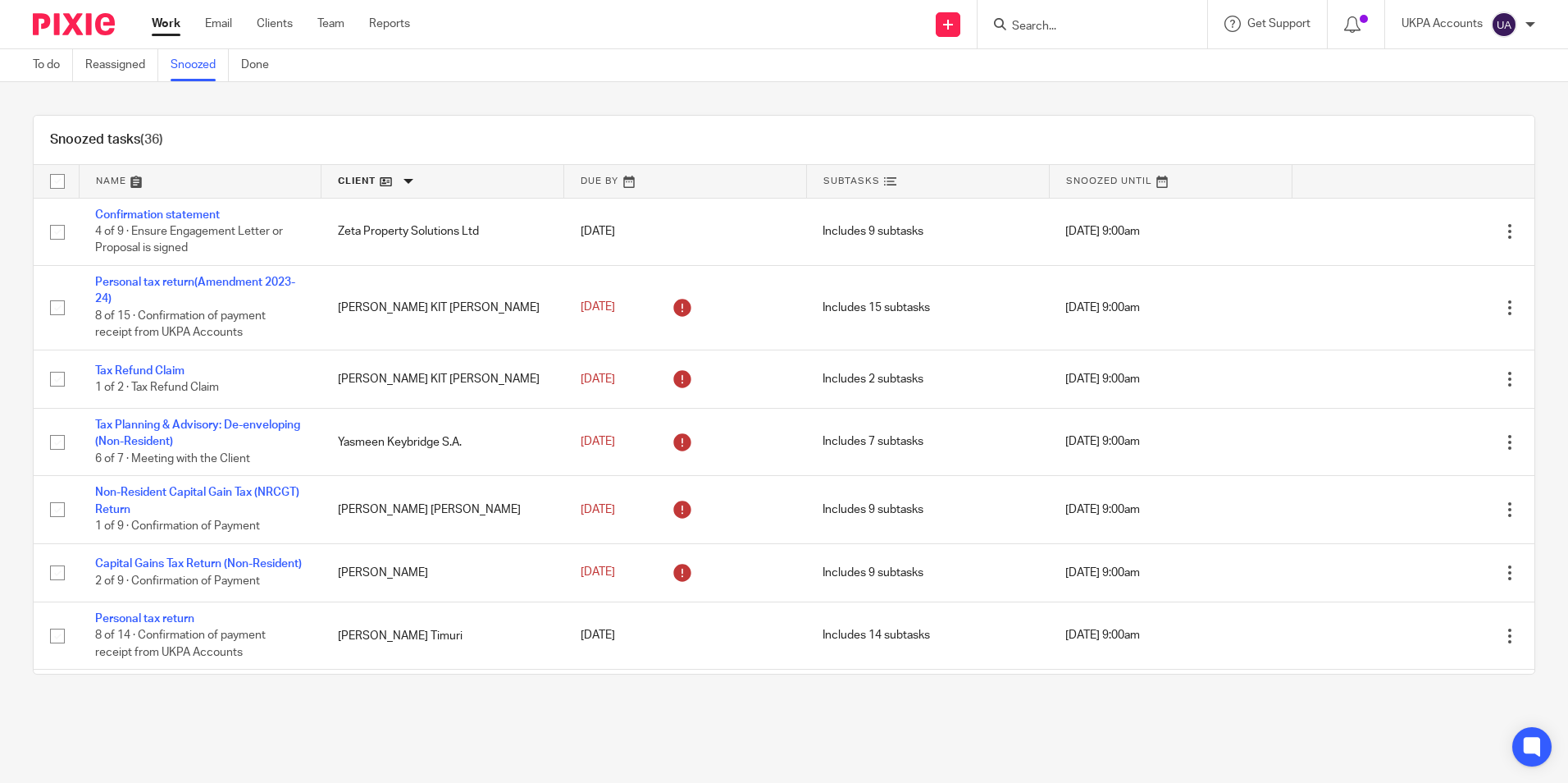
click at [403, 184] on link at bounding box center [442, 181] width 242 height 33
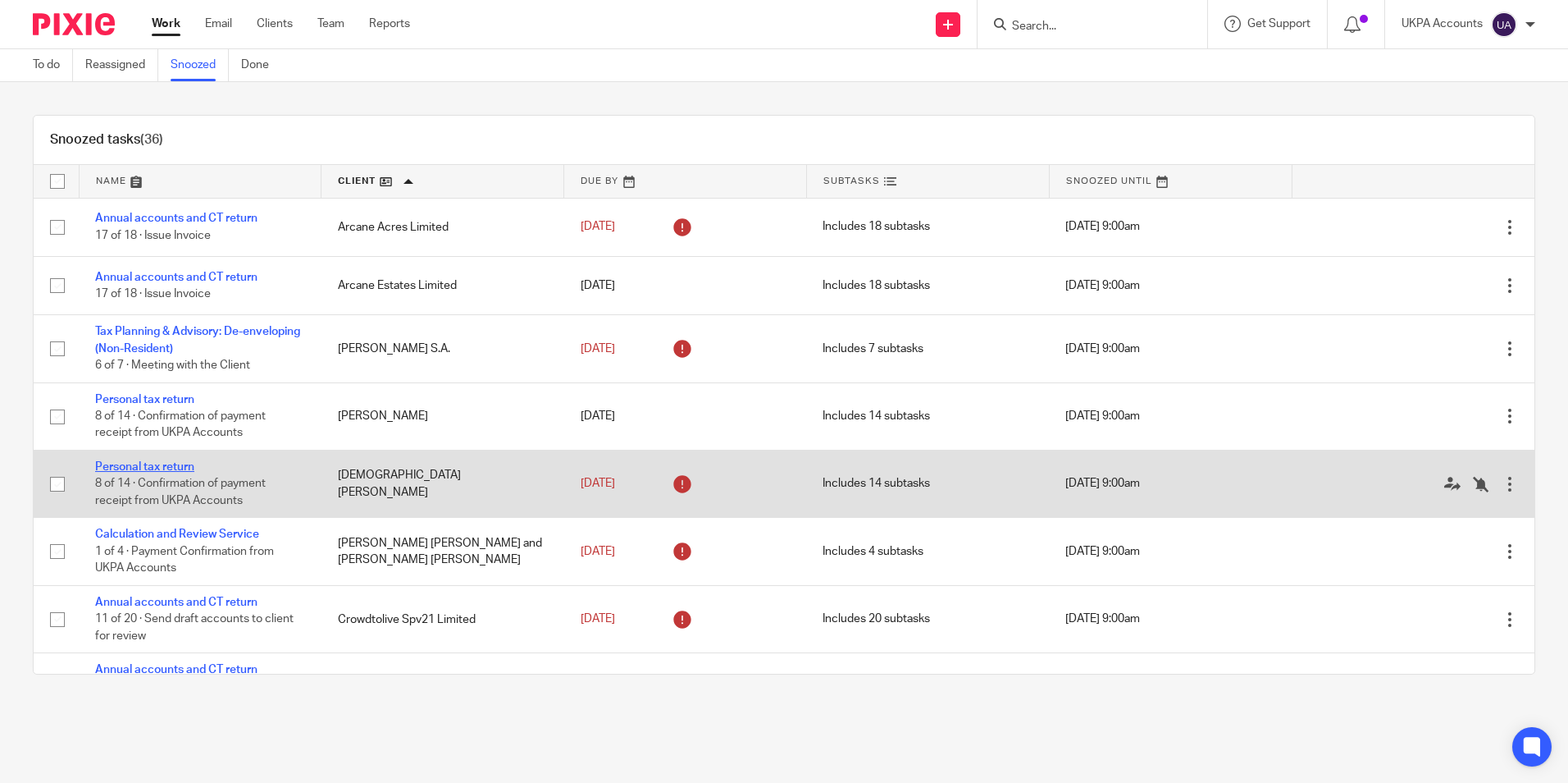
click at [181, 465] on link "Personal tax return" at bounding box center [144, 467] width 99 height 12
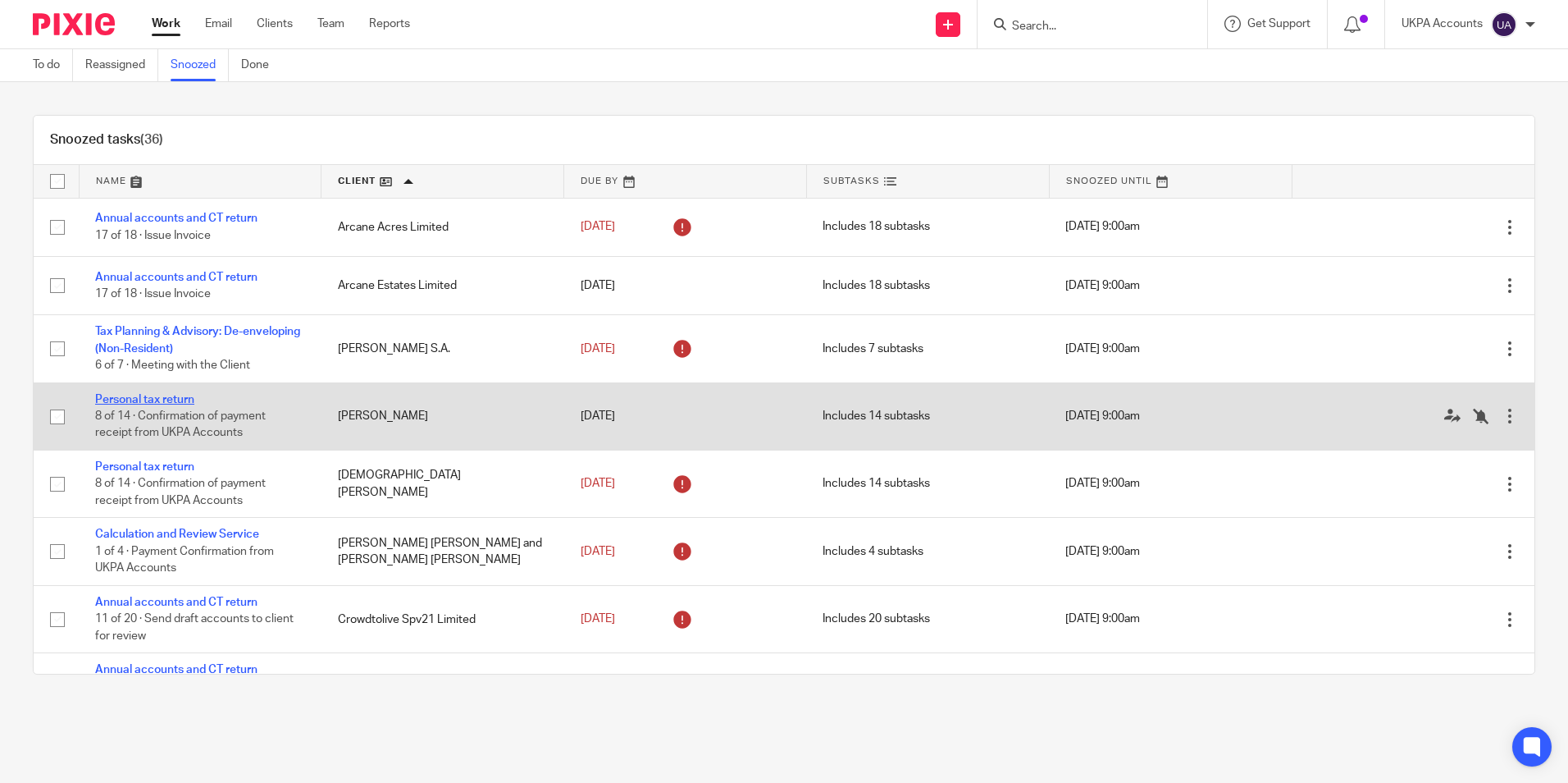
click at [187, 394] on link "Personal tax return" at bounding box center [144, 400] width 99 height 12
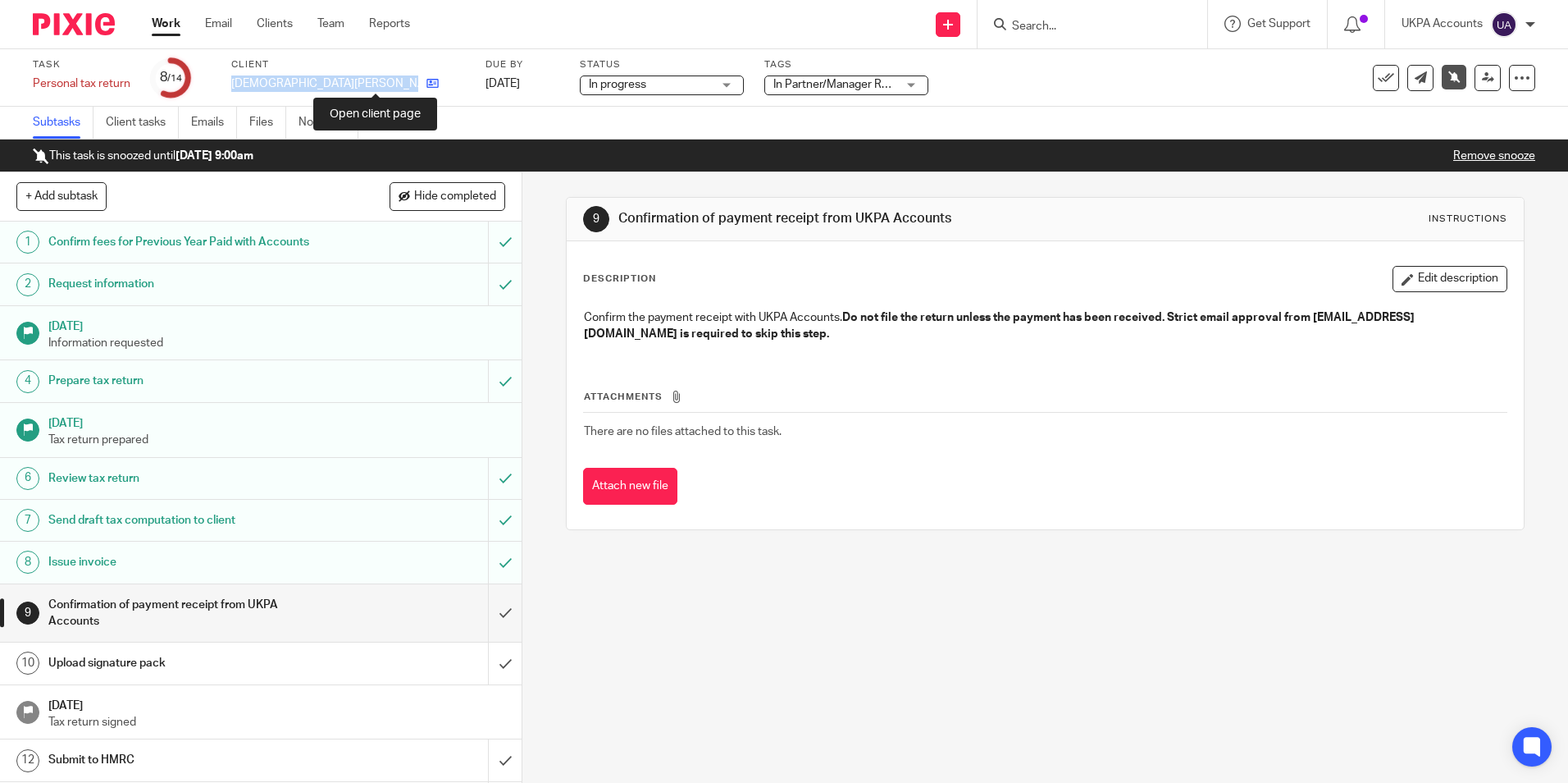
drag, startPoint x: 232, startPoint y: 80, endPoint x: 382, endPoint y: 81, distance: 150.0
click at [382, 81] on div "Christian Matthew Sandric" at bounding box center [347, 83] width 233 height 16
copy div "[DEMOGRAPHIC_DATA][PERSON_NAME]"
click at [327, 131] on link "Notes (2)" at bounding box center [329, 123] width 60 height 32
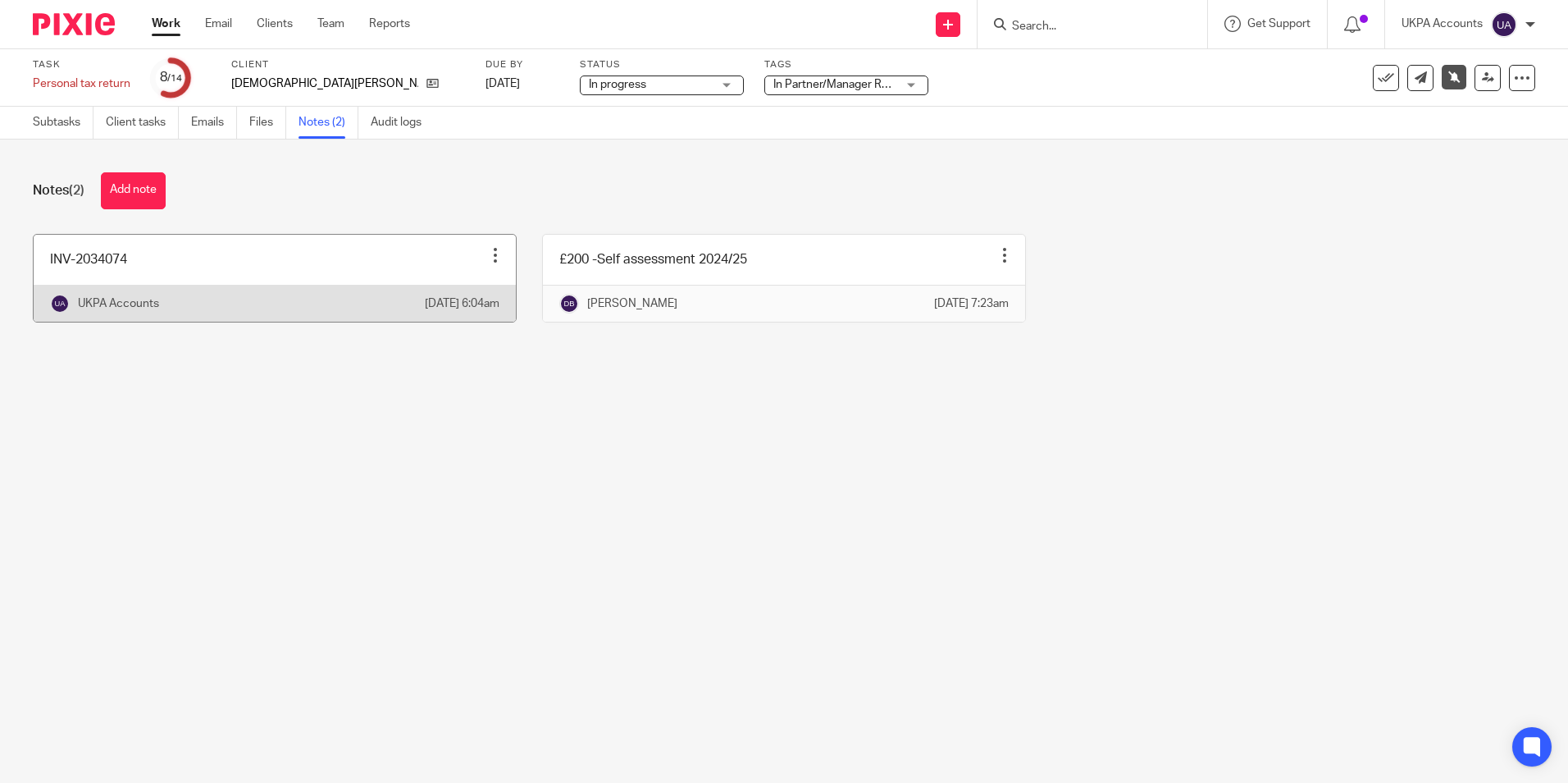
click at [252, 259] on link at bounding box center [275, 278] width 482 height 87
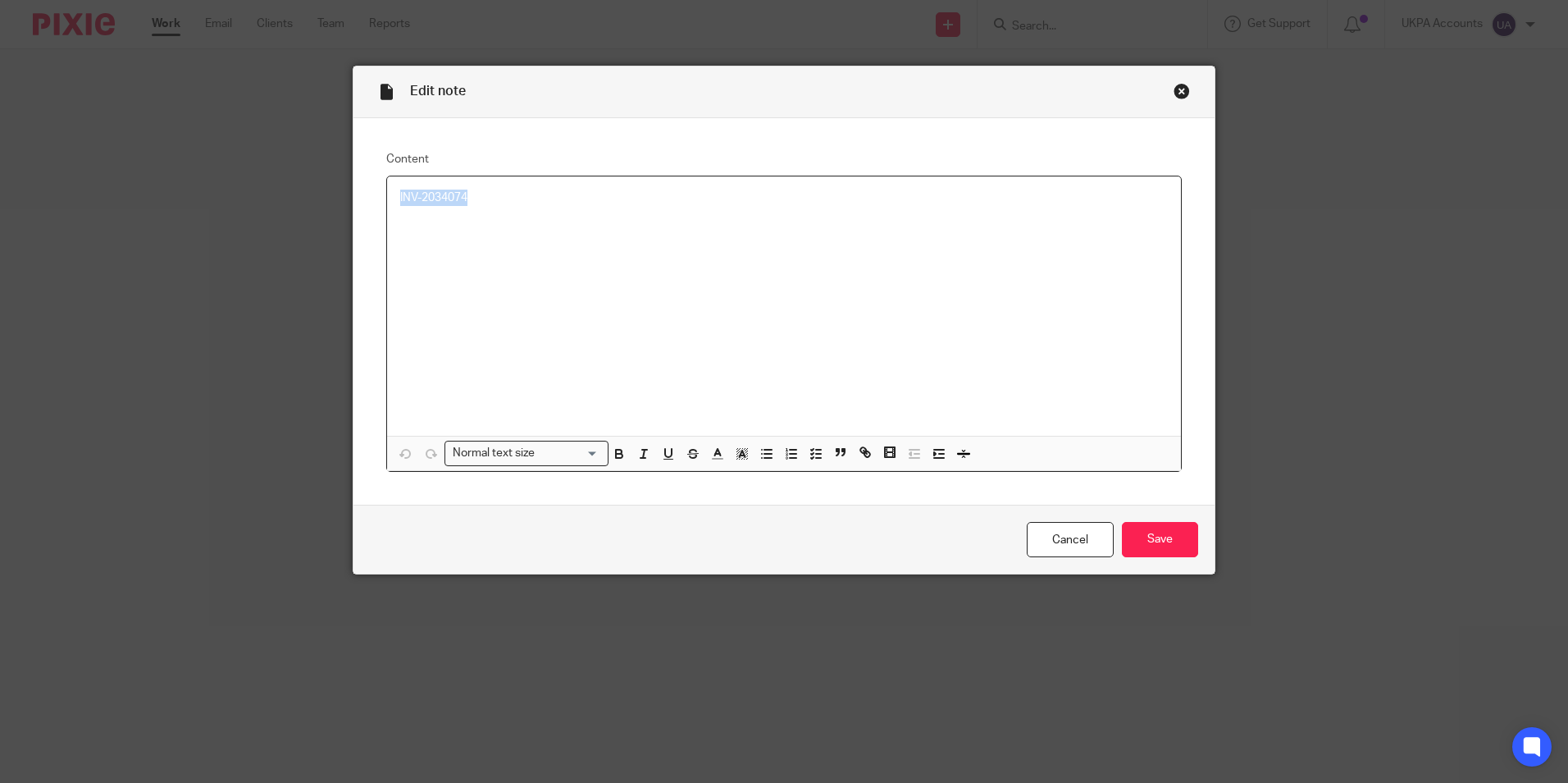
drag, startPoint x: 490, startPoint y: 196, endPoint x: 396, endPoint y: 201, distance: 94.1
click at [400, 201] on p "INV-2034074" at bounding box center [784, 197] width 767 height 16
click at [1173, 93] on div "Close this dialog window" at bounding box center [1181, 91] width 16 height 16
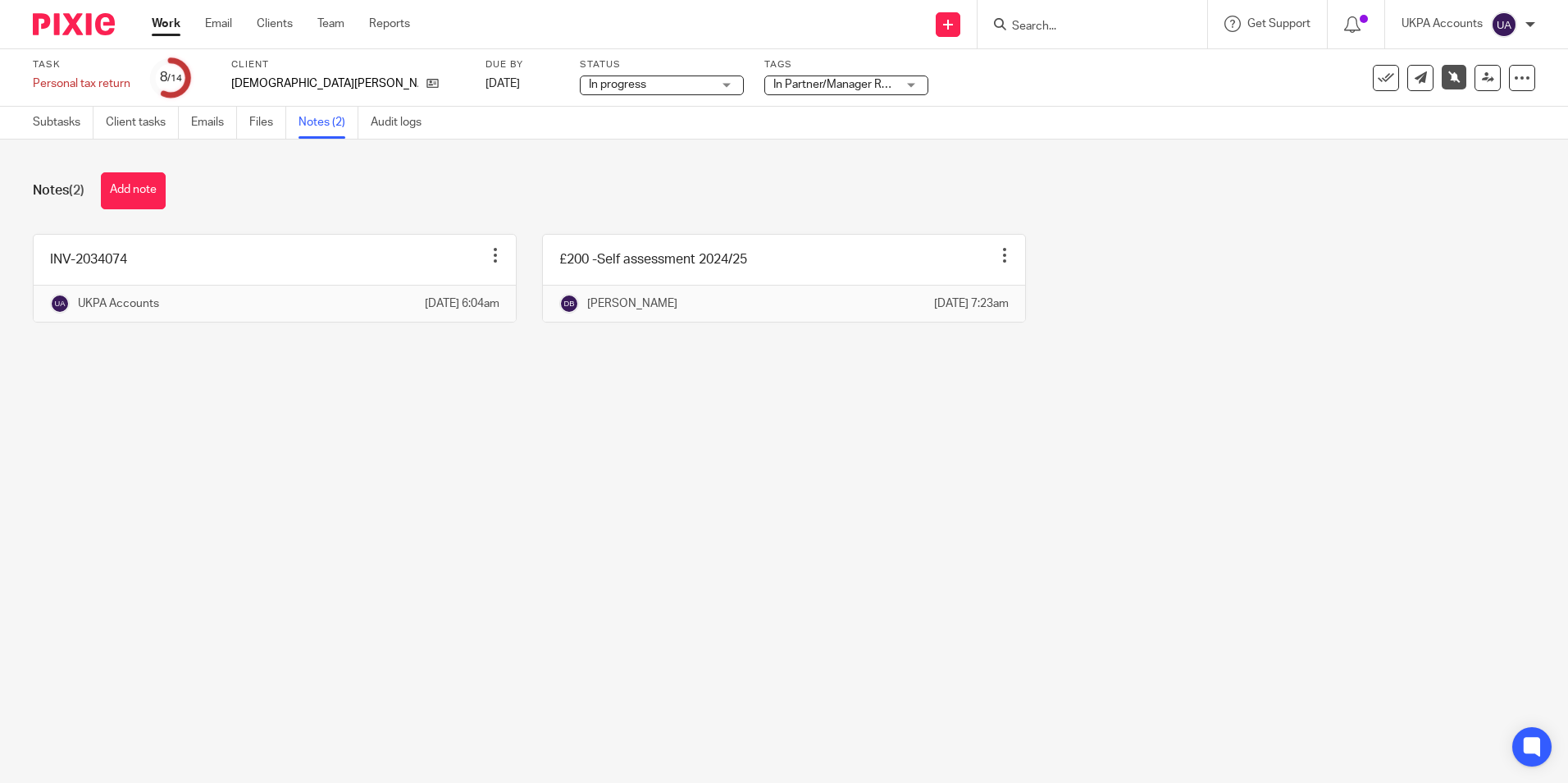
click at [305, 477] on main "Task Personal tax return Save Personal tax return 8 /14 Client Christian Matthe…" at bounding box center [784, 392] width 1568 height 783
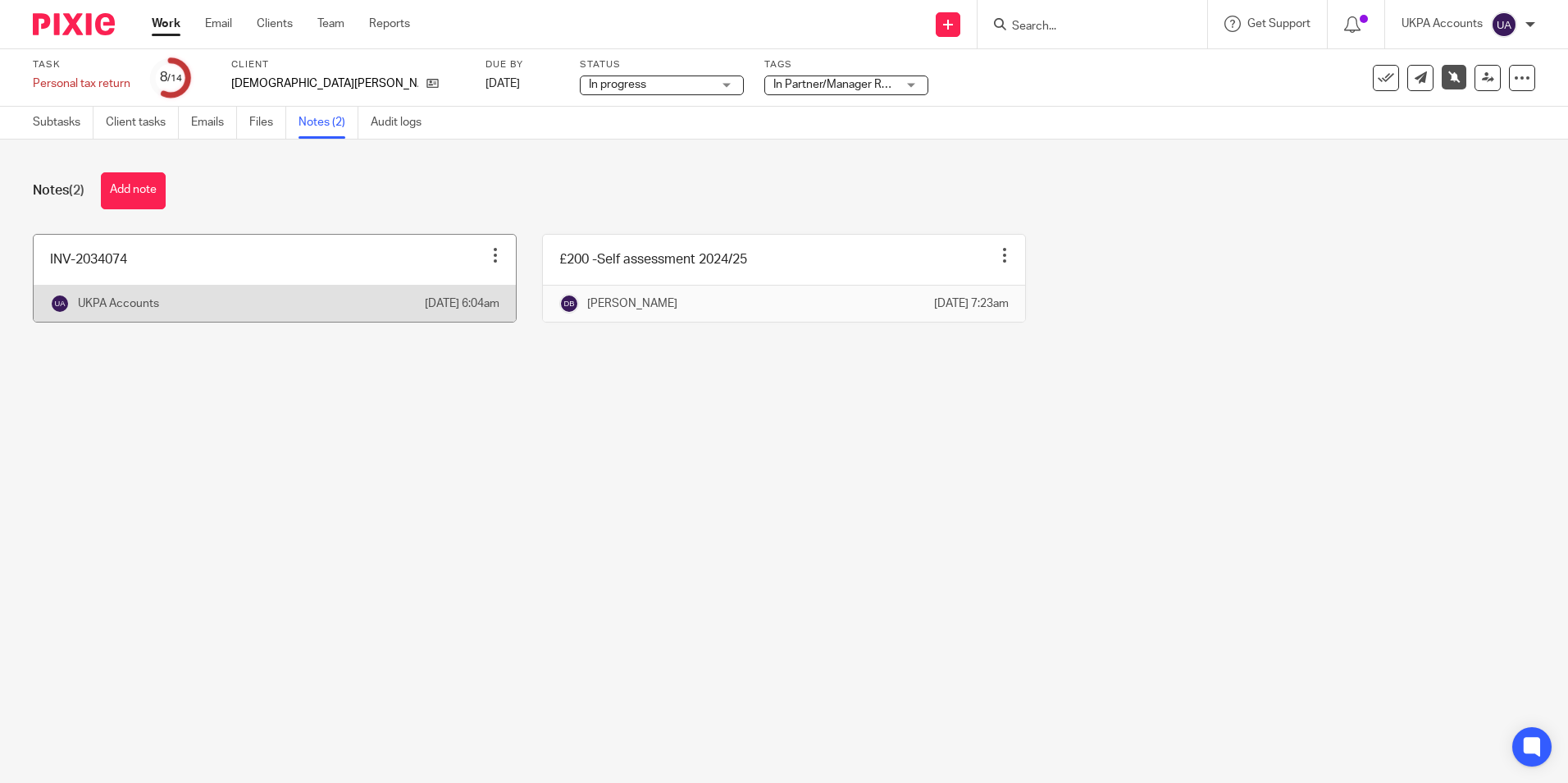
click at [220, 273] on link at bounding box center [275, 278] width 482 height 87
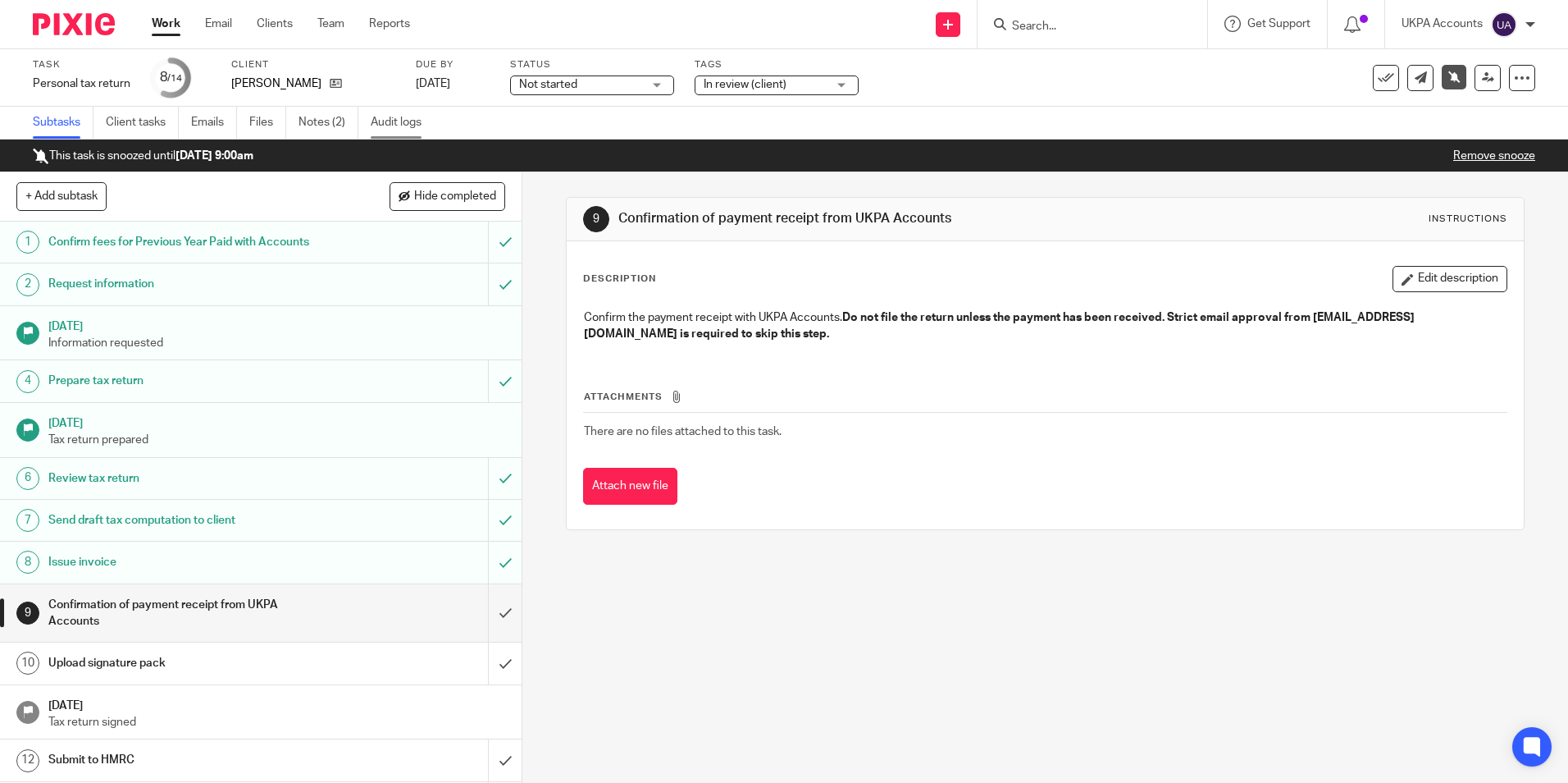
drag, startPoint x: 0, startPoint y: 0, endPoint x: 379, endPoint y: 120, distance: 397.5
click at [379, 120] on link "Audit logs" at bounding box center [402, 123] width 63 height 32
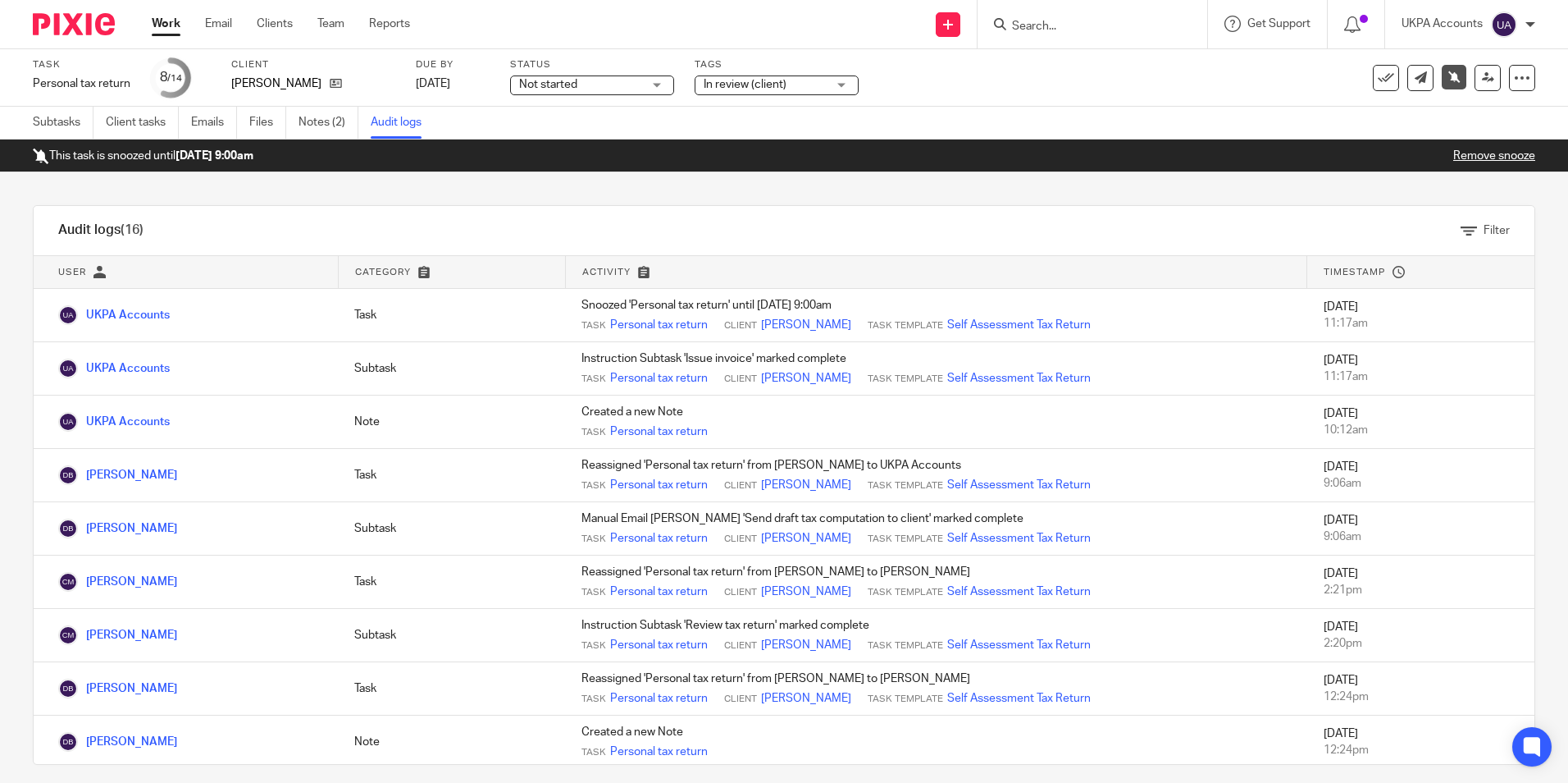
click at [496, 126] on div "Subtasks Client tasks Emails Files Notes (2) Audit logs" at bounding box center [784, 123] width 1568 height 33
click at [307, 121] on link "Notes (2)" at bounding box center [329, 123] width 60 height 32
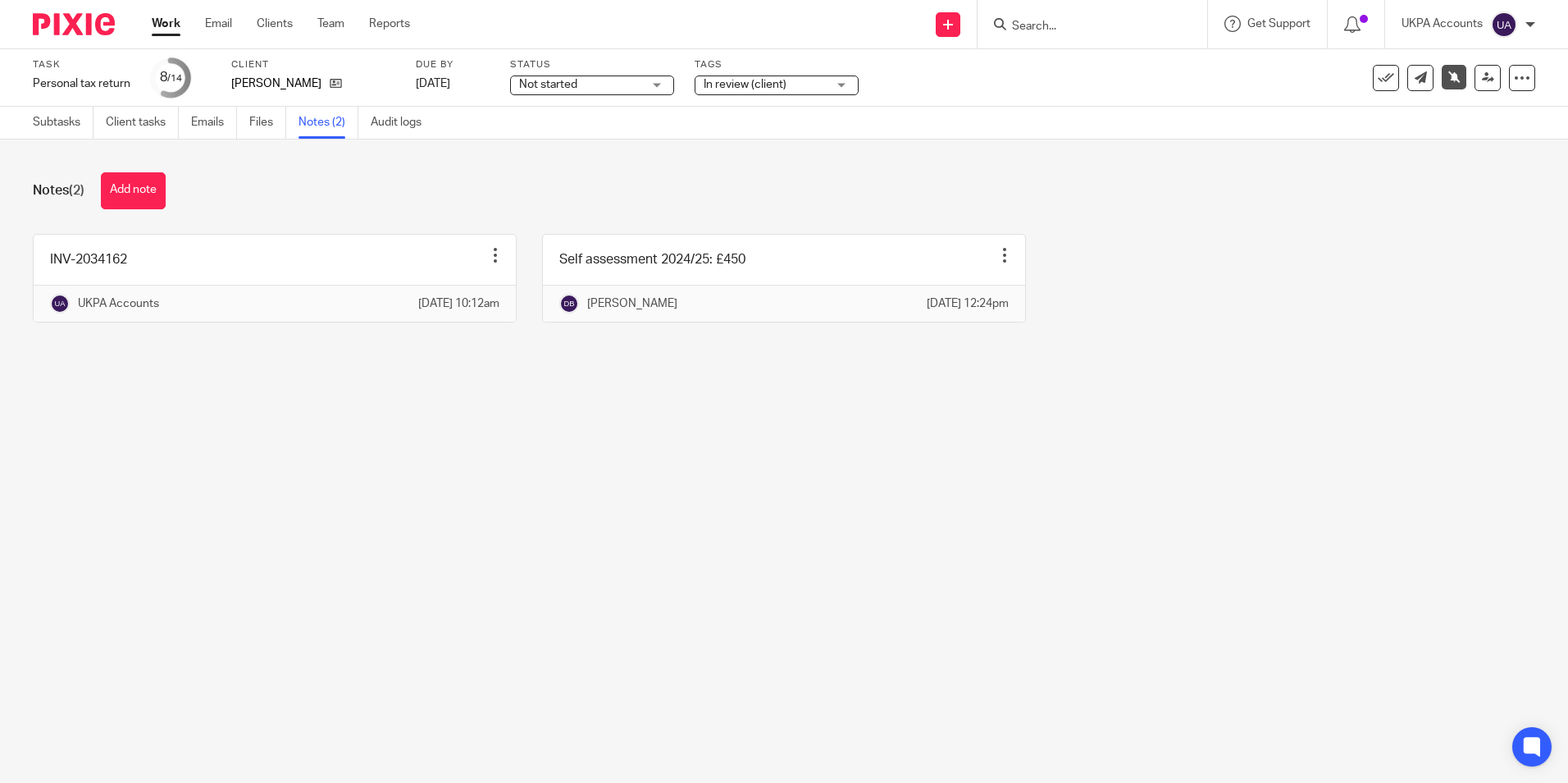
drag, startPoint x: 367, startPoint y: 405, endPoint x: 351, endPoint y: 388, distance: 23.3
click at [366, 407] on main "Task Personal tax return Save Personal tax return 8 /14 Client [PERSON_NAME] Du…" at bounding box center [784, 392] width 1568 height 783
click at [333, 188] on div "Notes (2) Add note" at bounding box center [784, 190] width 1503 height 37
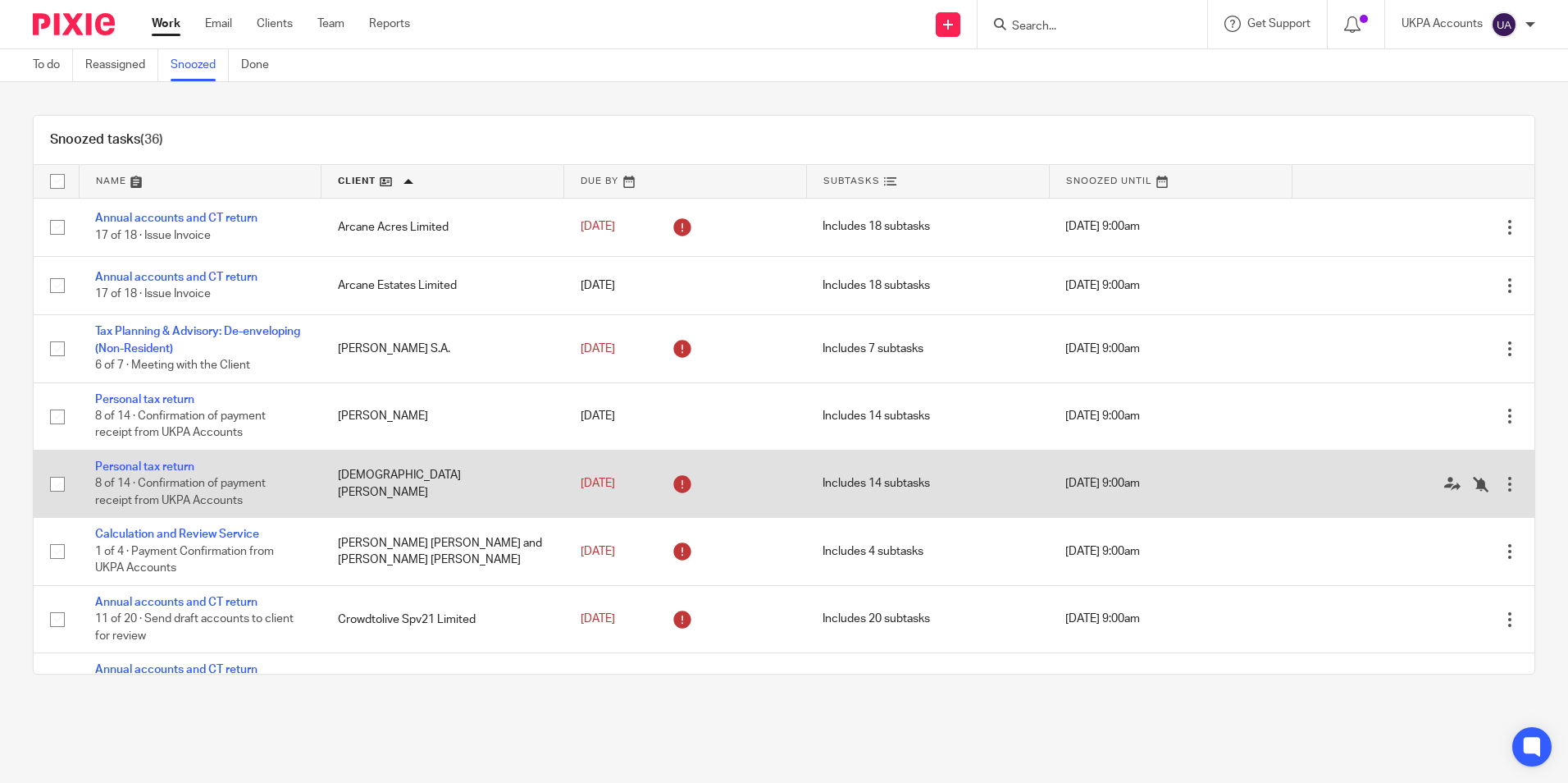
drag, startPoint x: 176, startPoint y: 465, endPoint x: 186, endPoint y: 454, distance: 14.9
click at [176, 466] on link "Personal tax return" at bounding box center [144, 467] width 99 height 12
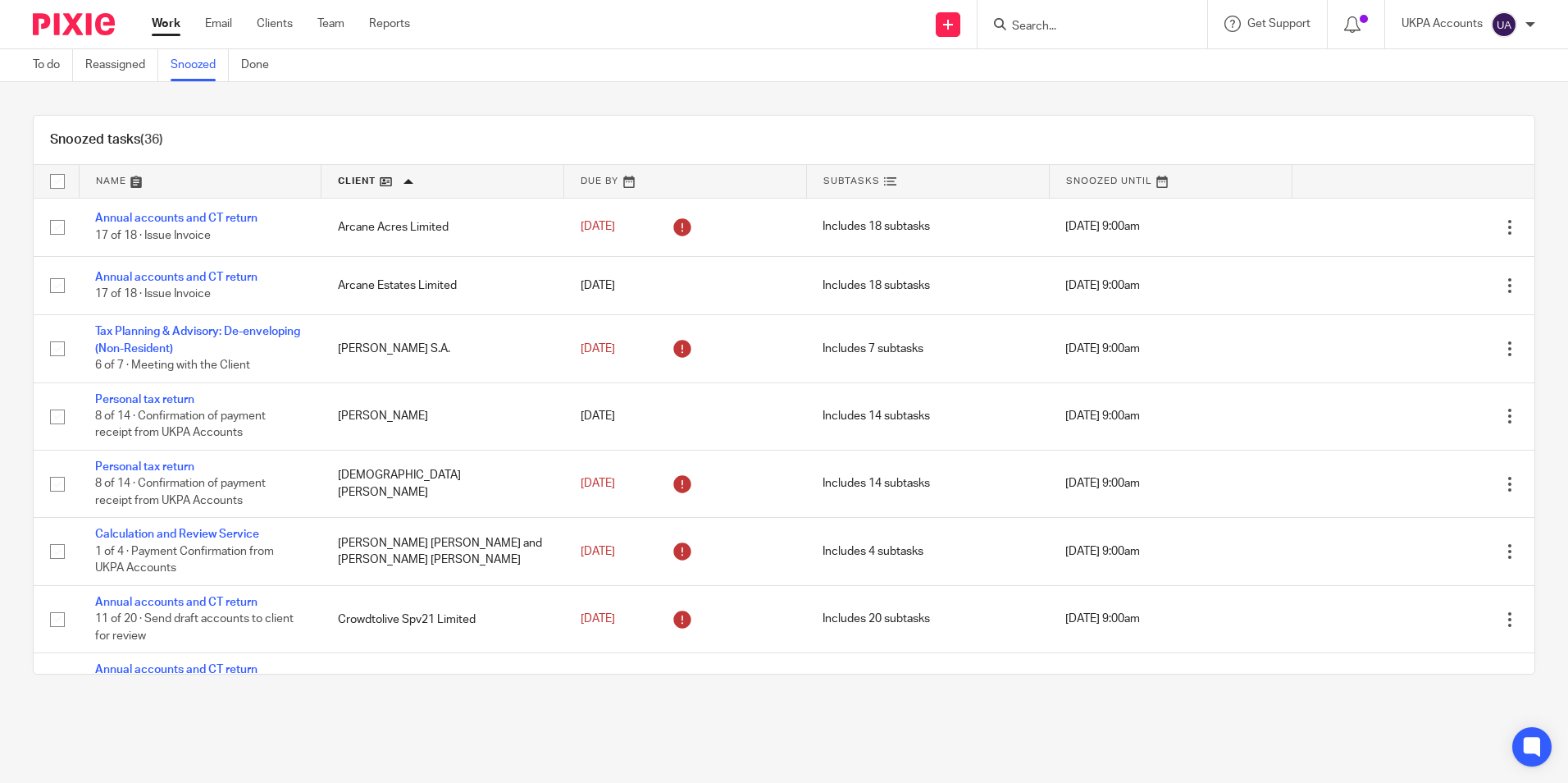
click at [188, 61] on link "Snoozed" at bounding box center [200, 65] width 59 height 32
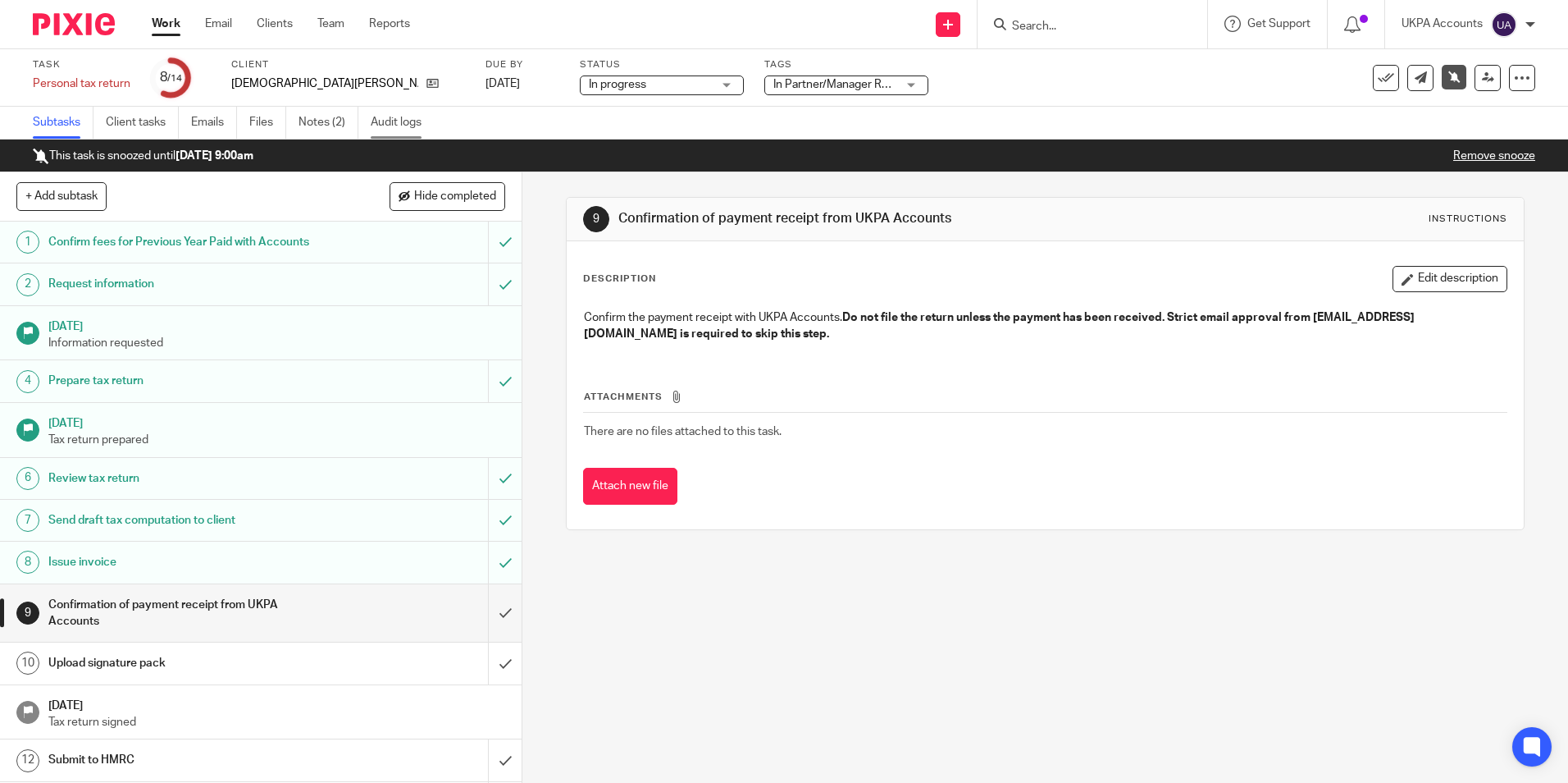
click at [400, 124] on link "Audit logs" at bounding box center [402, 123] width 63 height 32
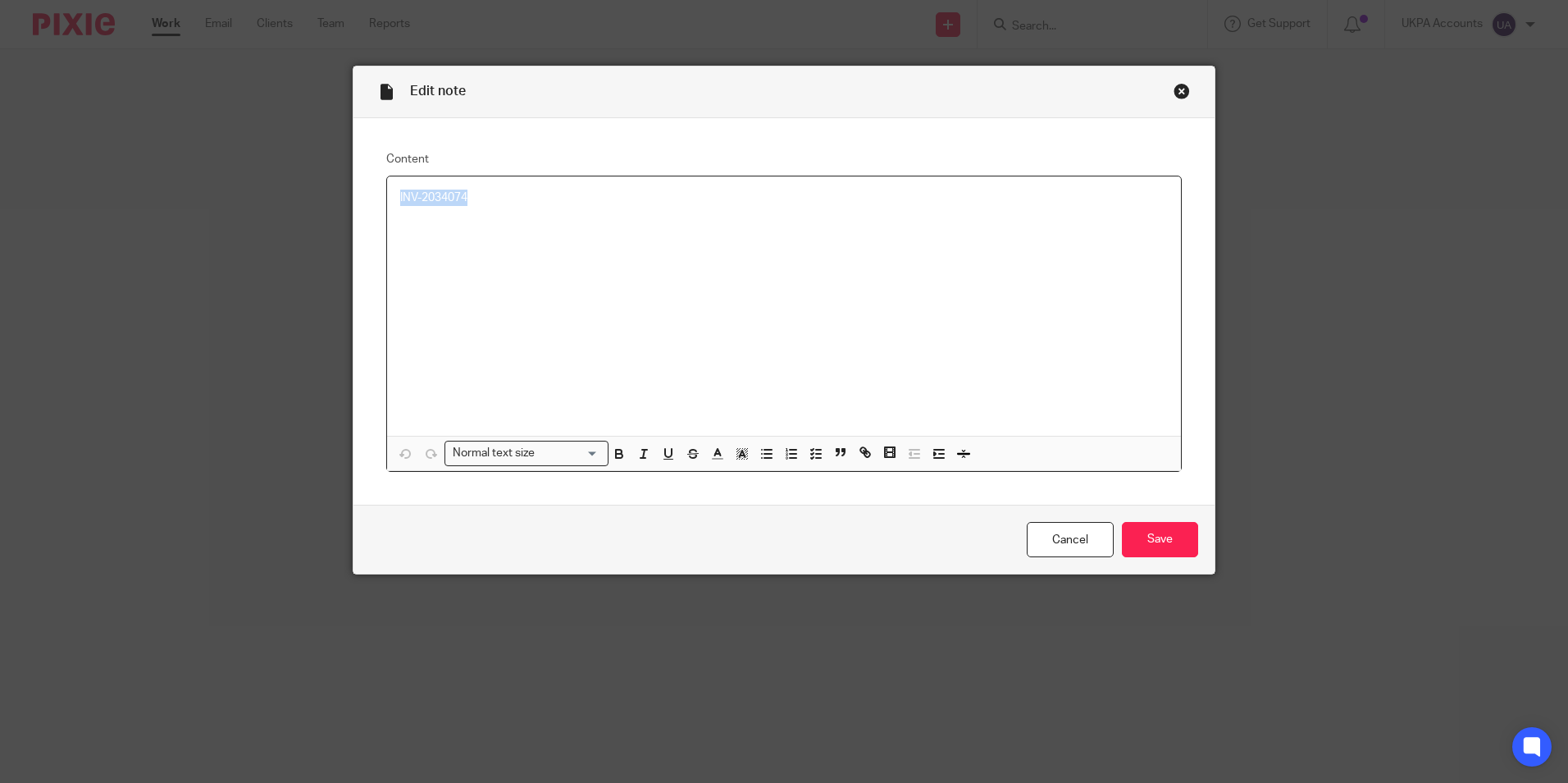
drag, startPoint x: 469, startPoint y: 196, endPoint x: 390, endPoint y: 204, distance: 79.4
click at [390, 204] on div "INV-2034074" at bounding box center [784, 306] width 794 height 259
copy p "INV-2034074"
click at [1173, 93] on div "Close this dialog window" at bounding box center [1181, 91] width 16 height 16
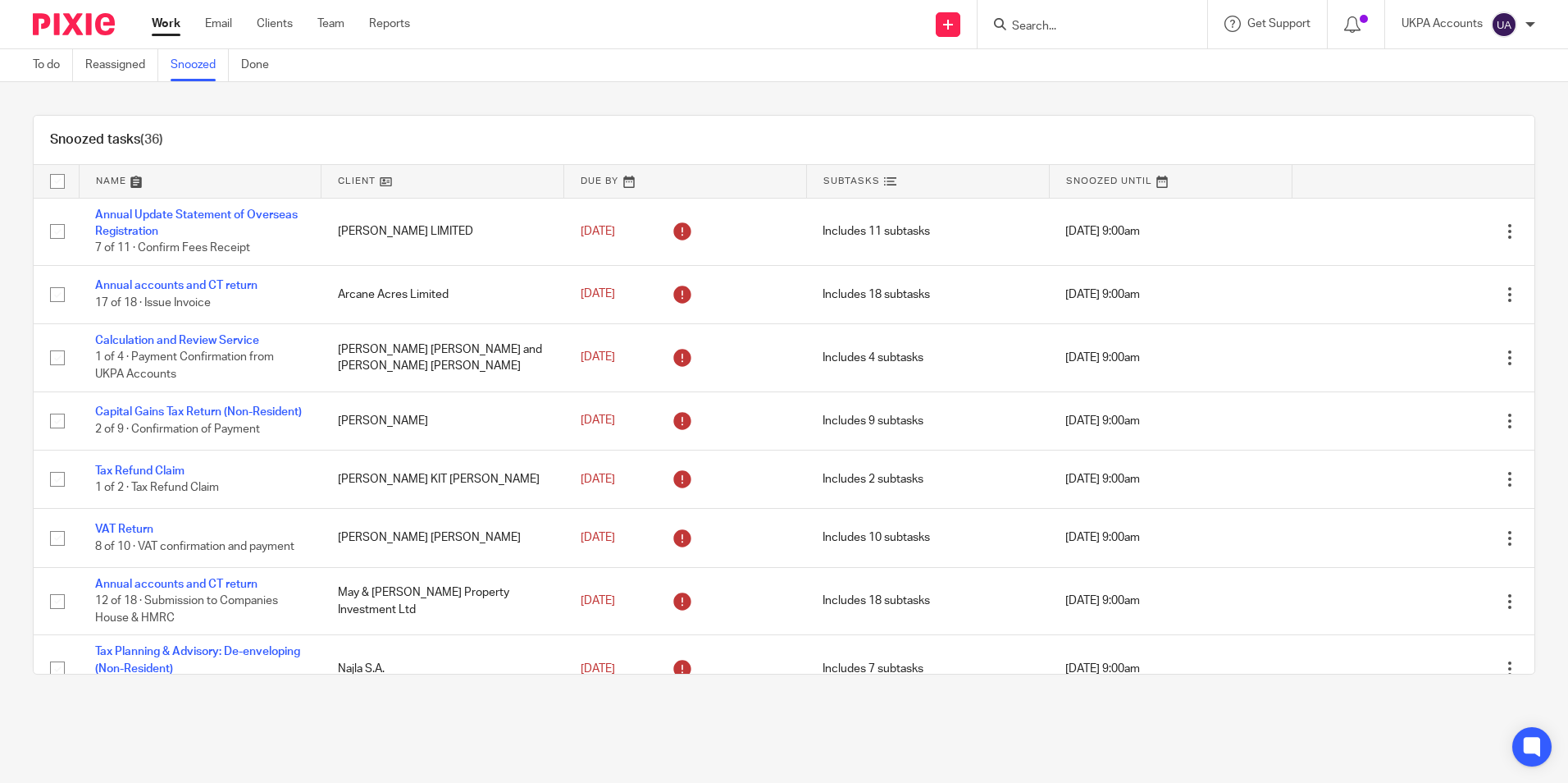
click at [379, 181] on link at bounding box center [442, 181] width 242 height 33
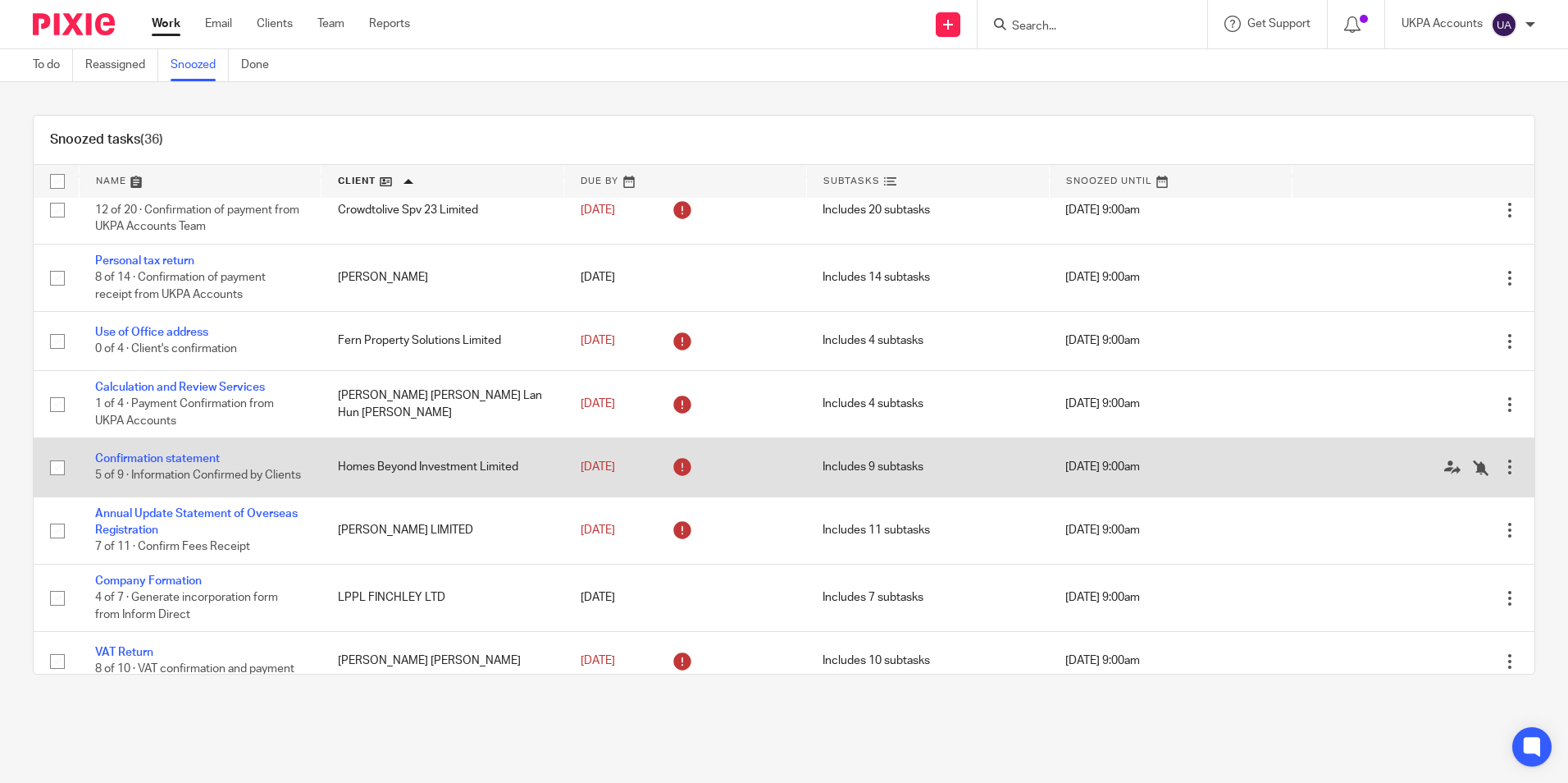
scroll to position [574, 0]
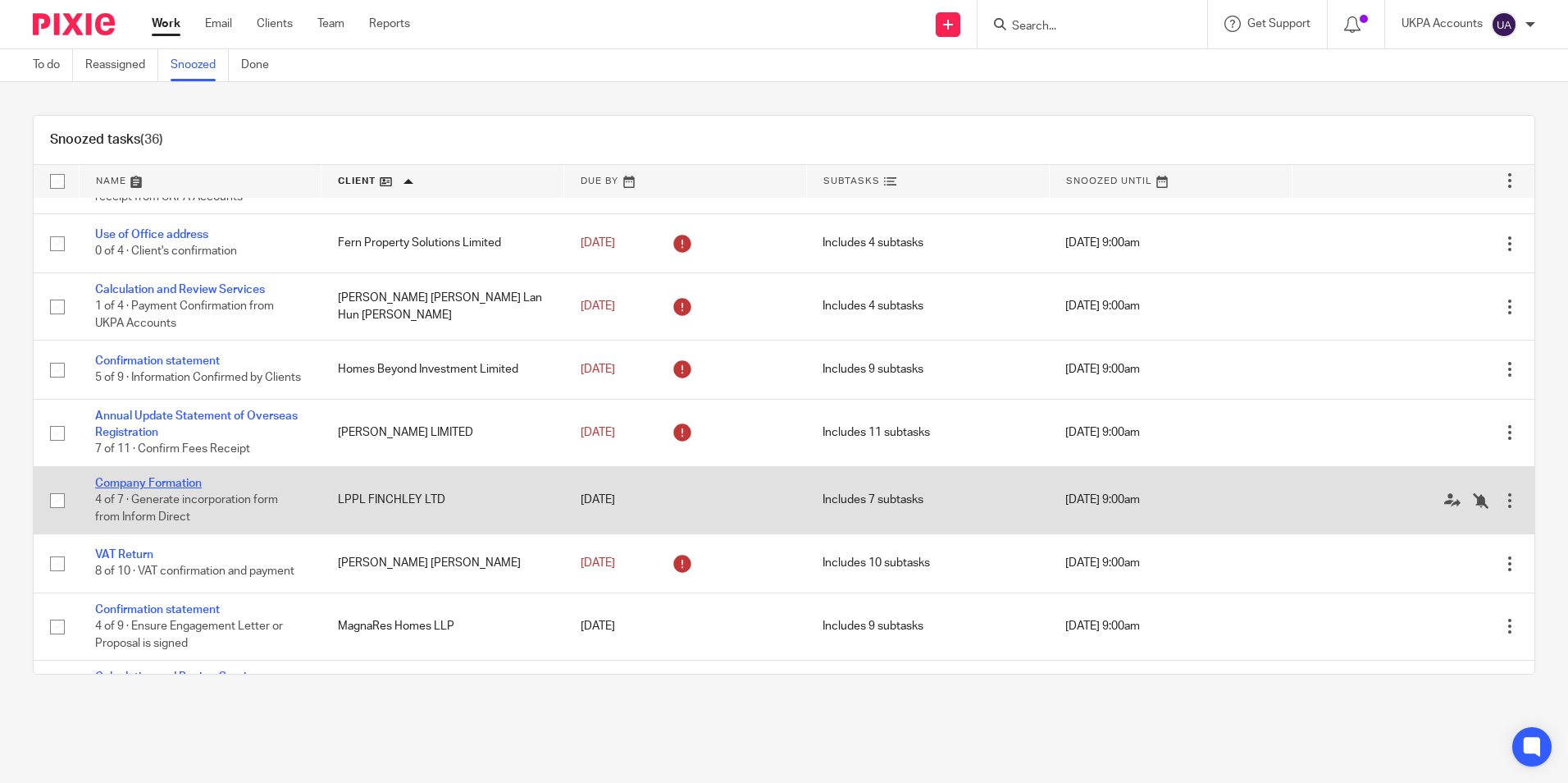
click at [189, 489] on link "Company Formation" at bounding box center [149, 483] width 107 height 12
click at [187, 489] on link "Company Formation" at bounding box center [149, 483] width 107 height 12
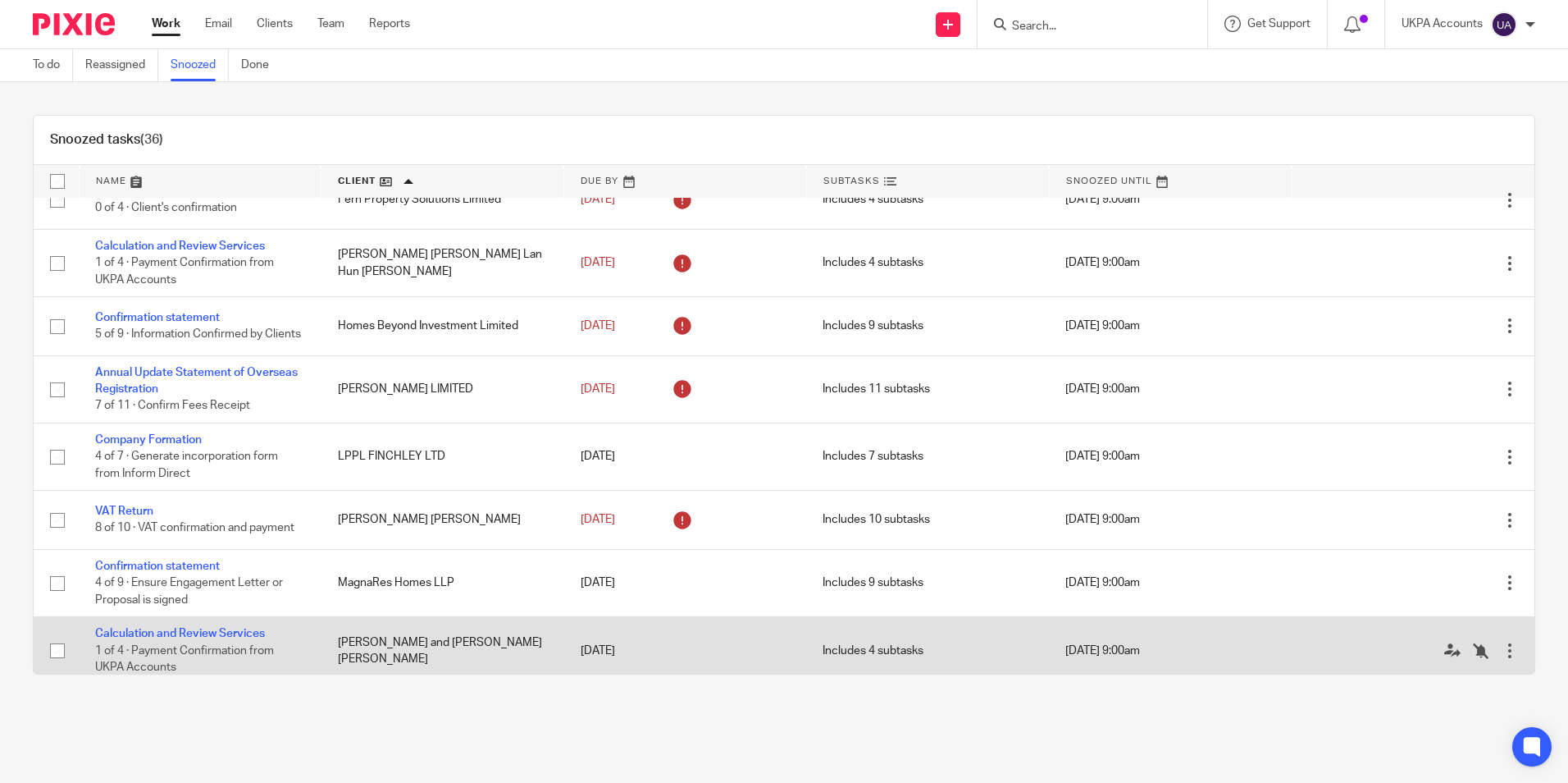
scroll to position [656, 0]
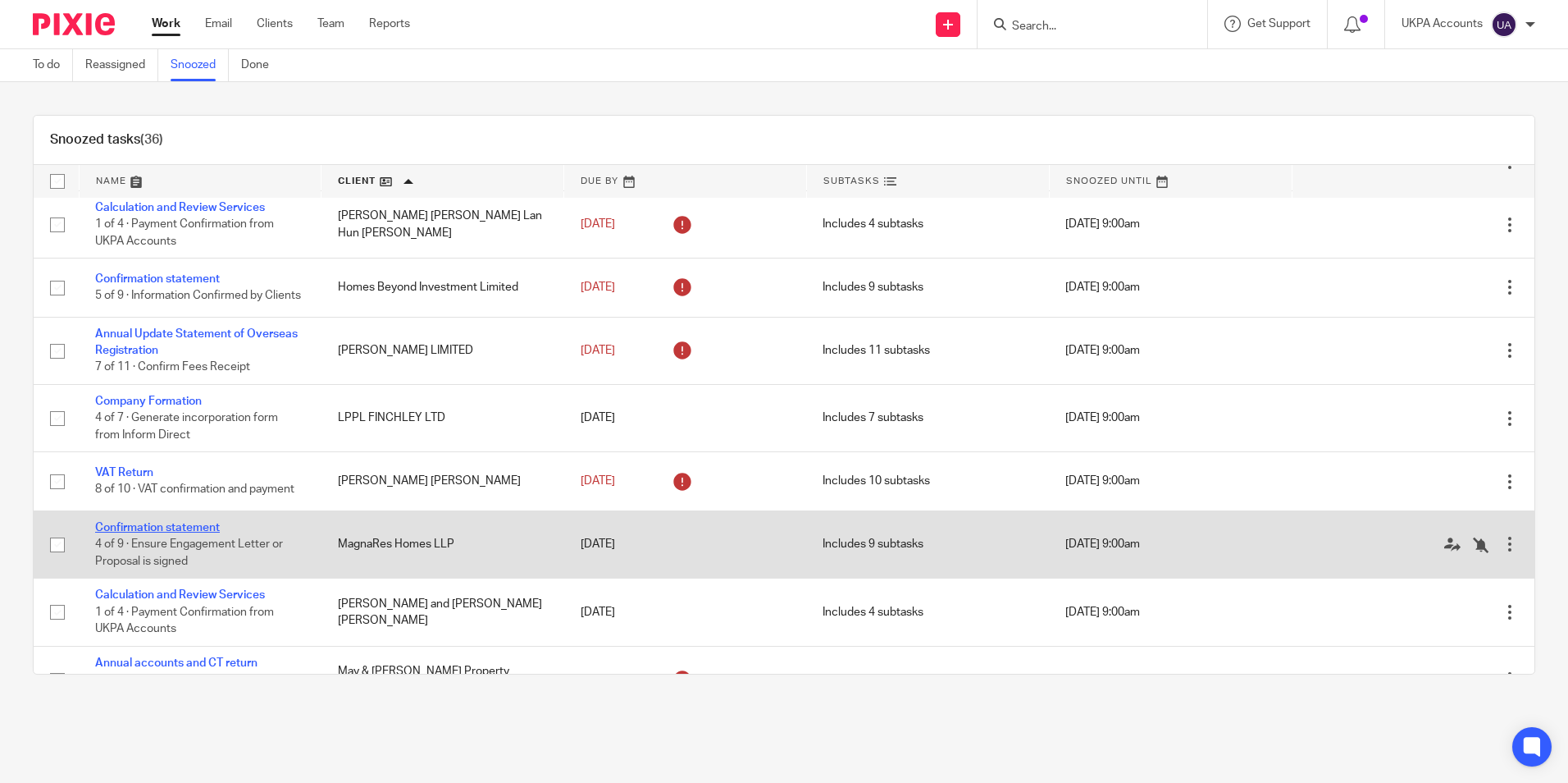
click at [192, 533] on link "Confirmation statement" at bounding box center [157, 527] width 125 height 12
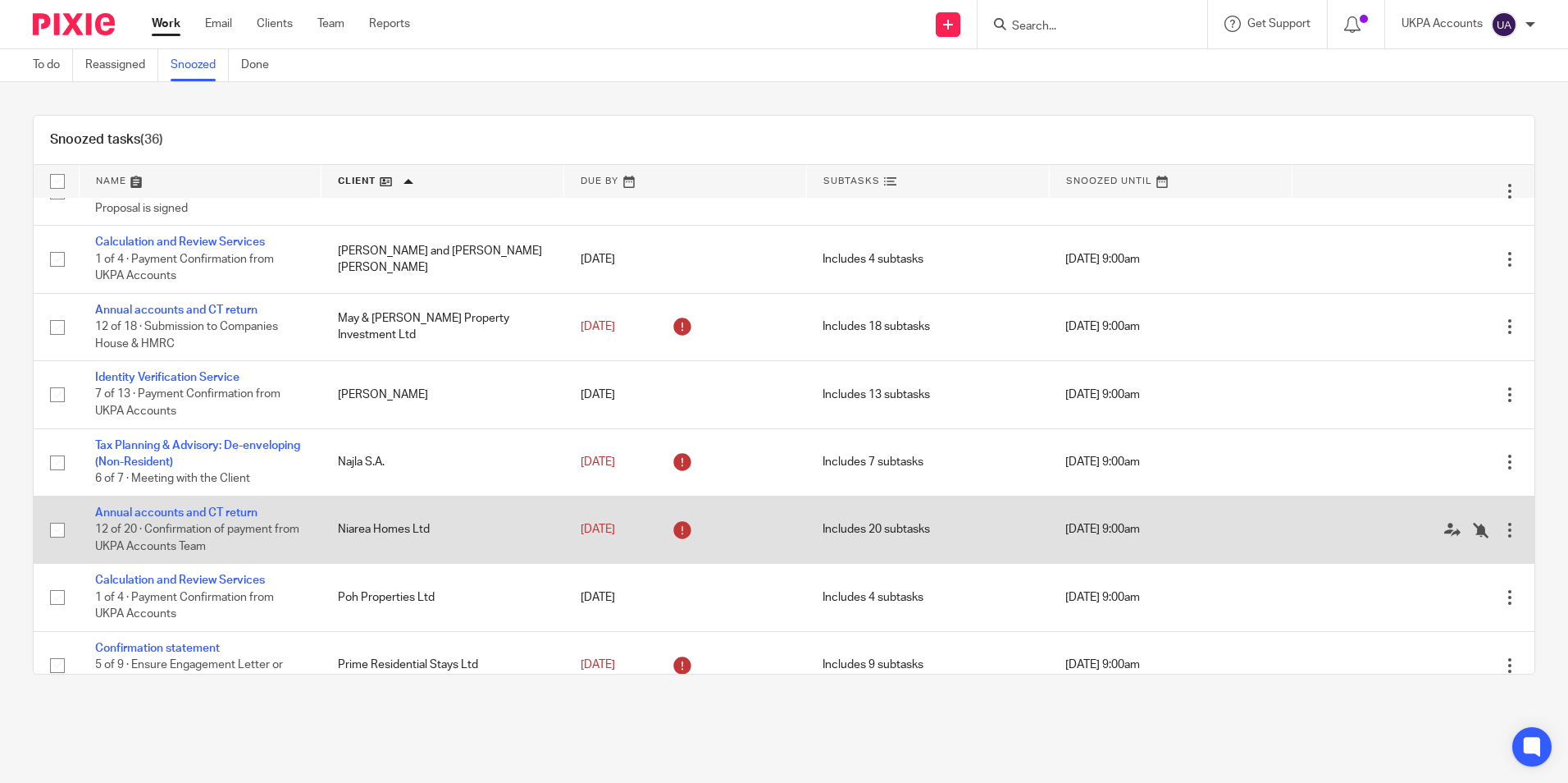
scroll to position [984, 0]
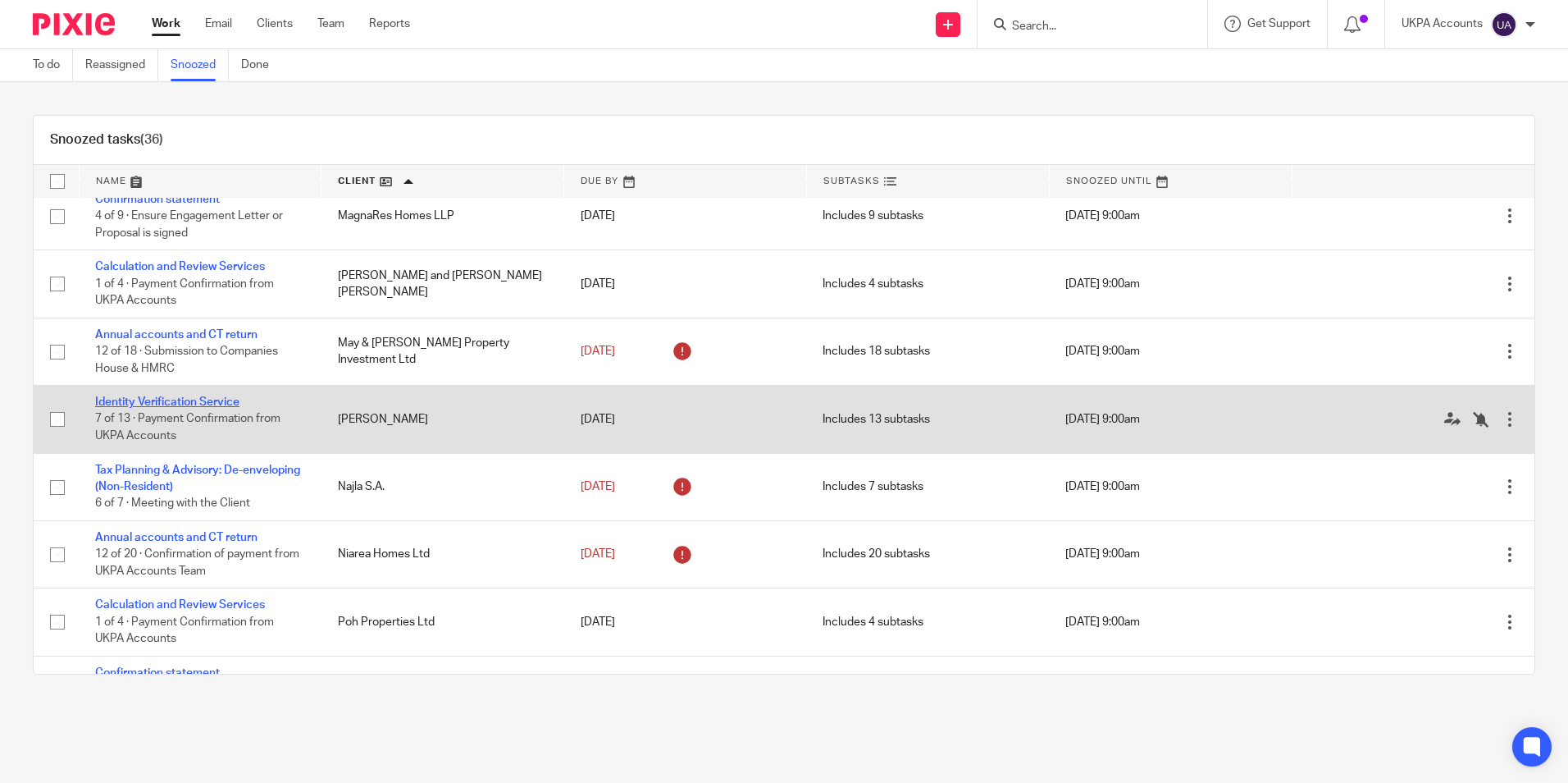
click at [229, 408] on link "Identity Verification Service" at bounding box center [167, 403] width 144 height 12
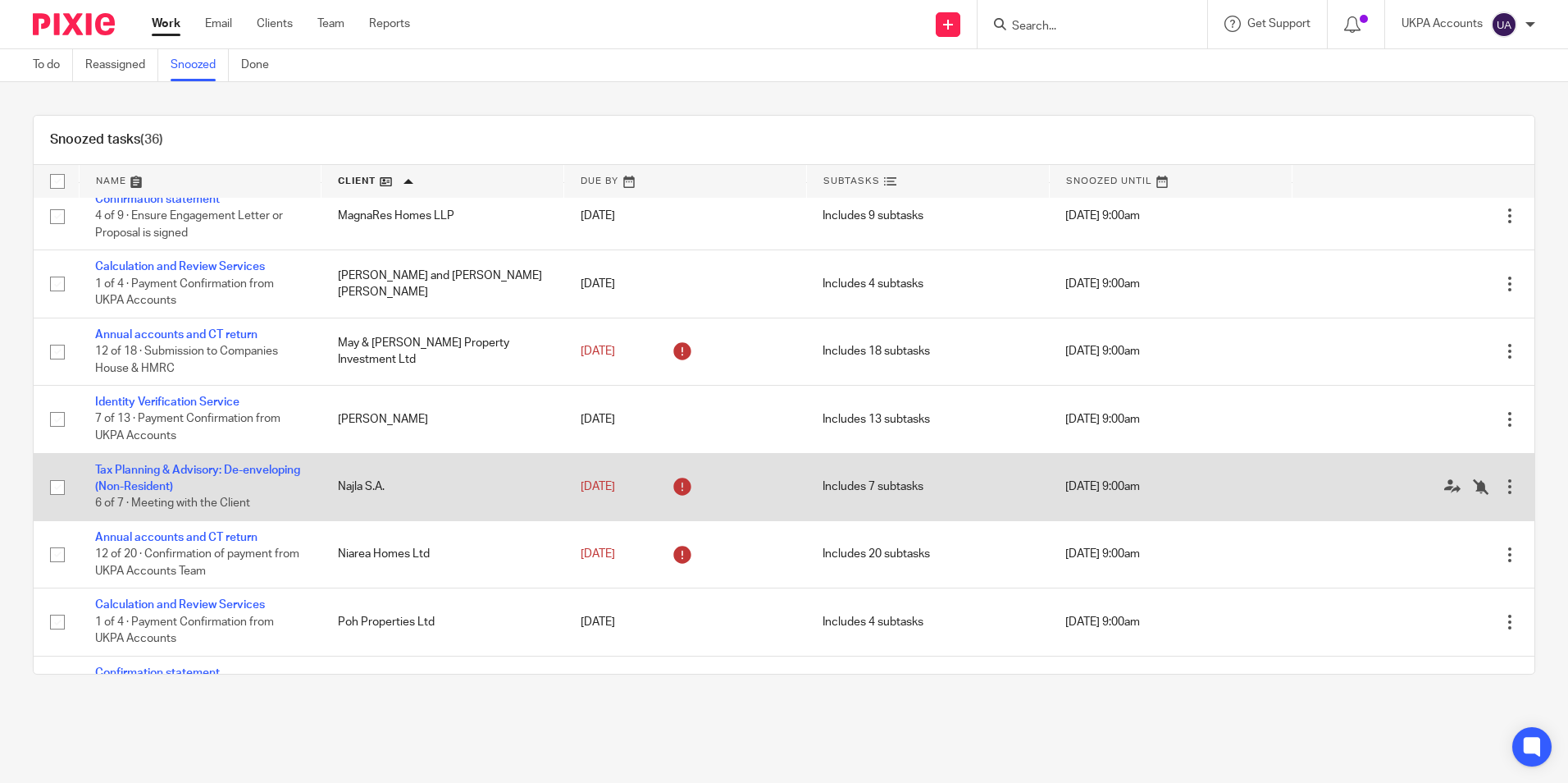
scroll to position [1067, 0]
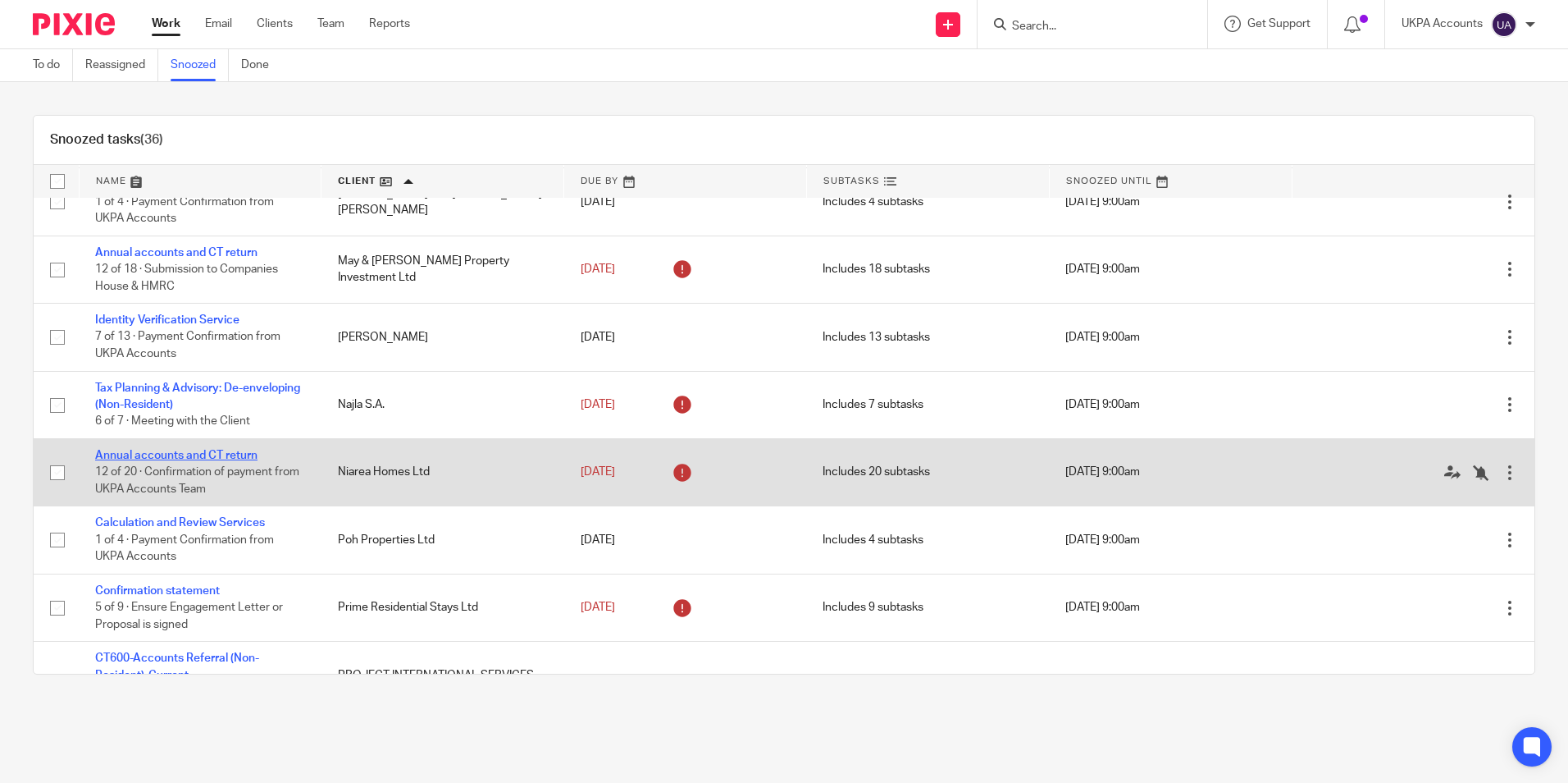
click at [191, 461] on link "Annual accounts and CT return" at bounding box center [176, 455] width 162 height 12
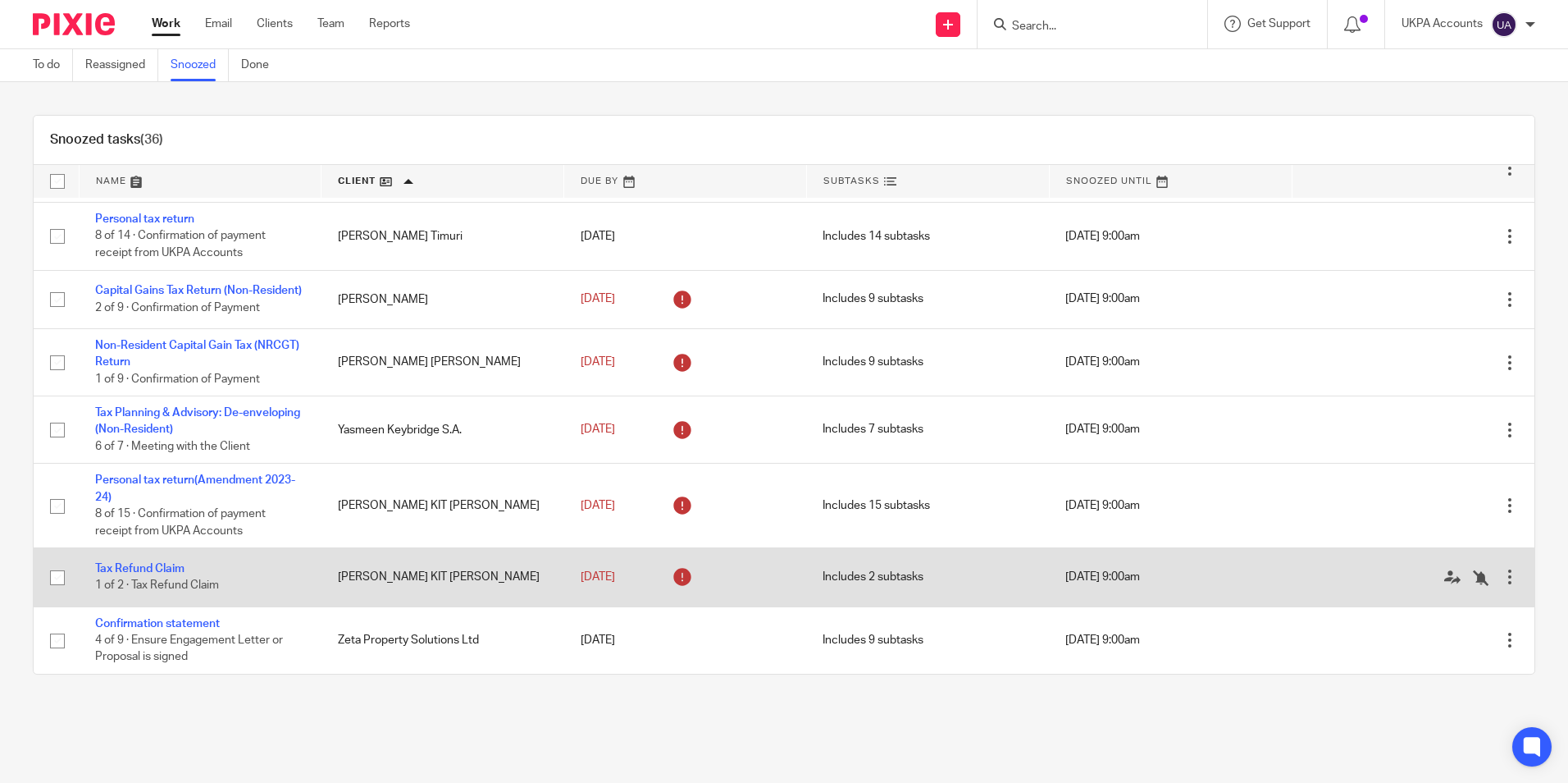
scroll to position [1937, 0]
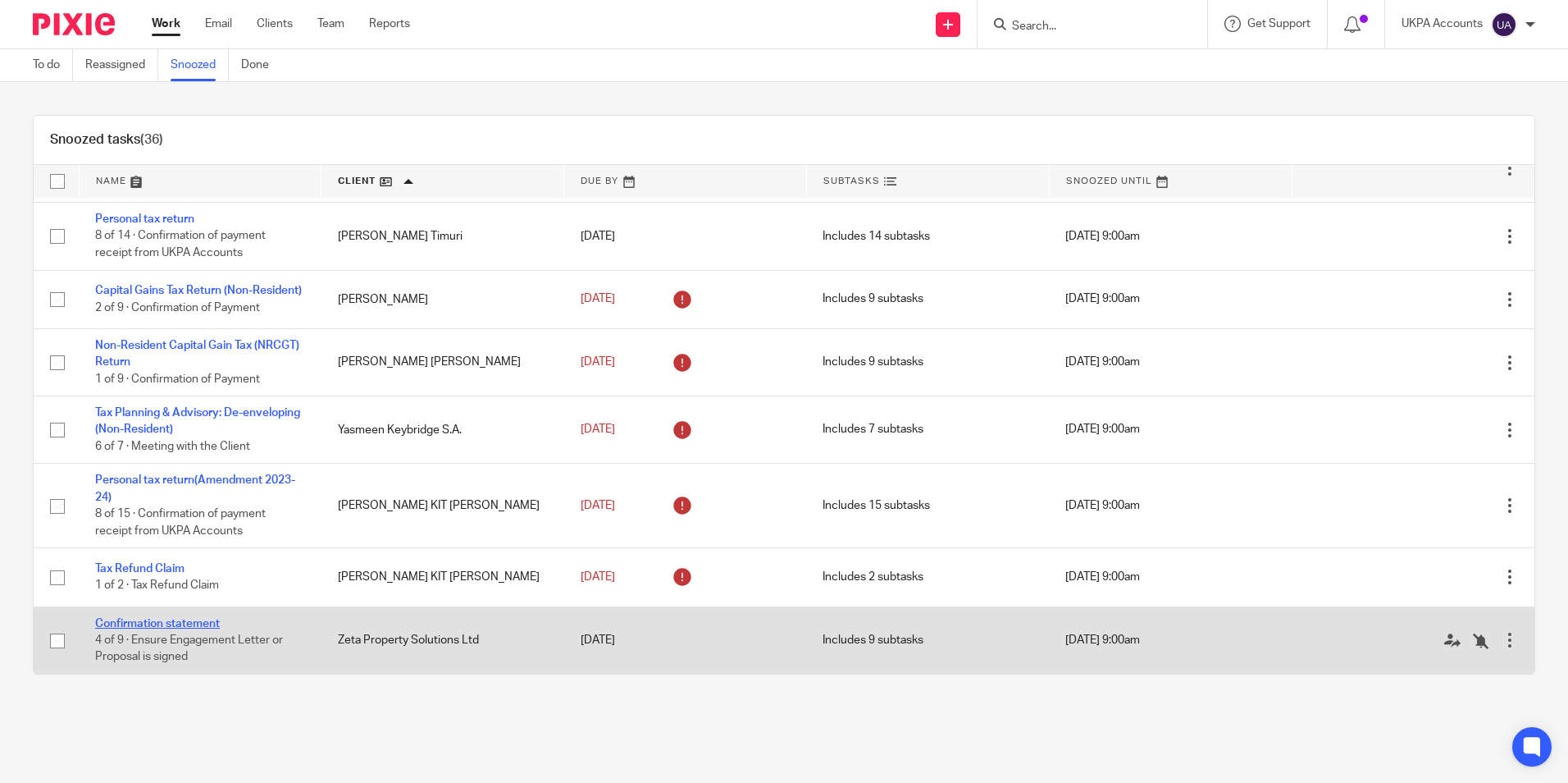
click at [177, 623] on link "Confirmation statement" at bounding box center [157, 623] width 125 height 12
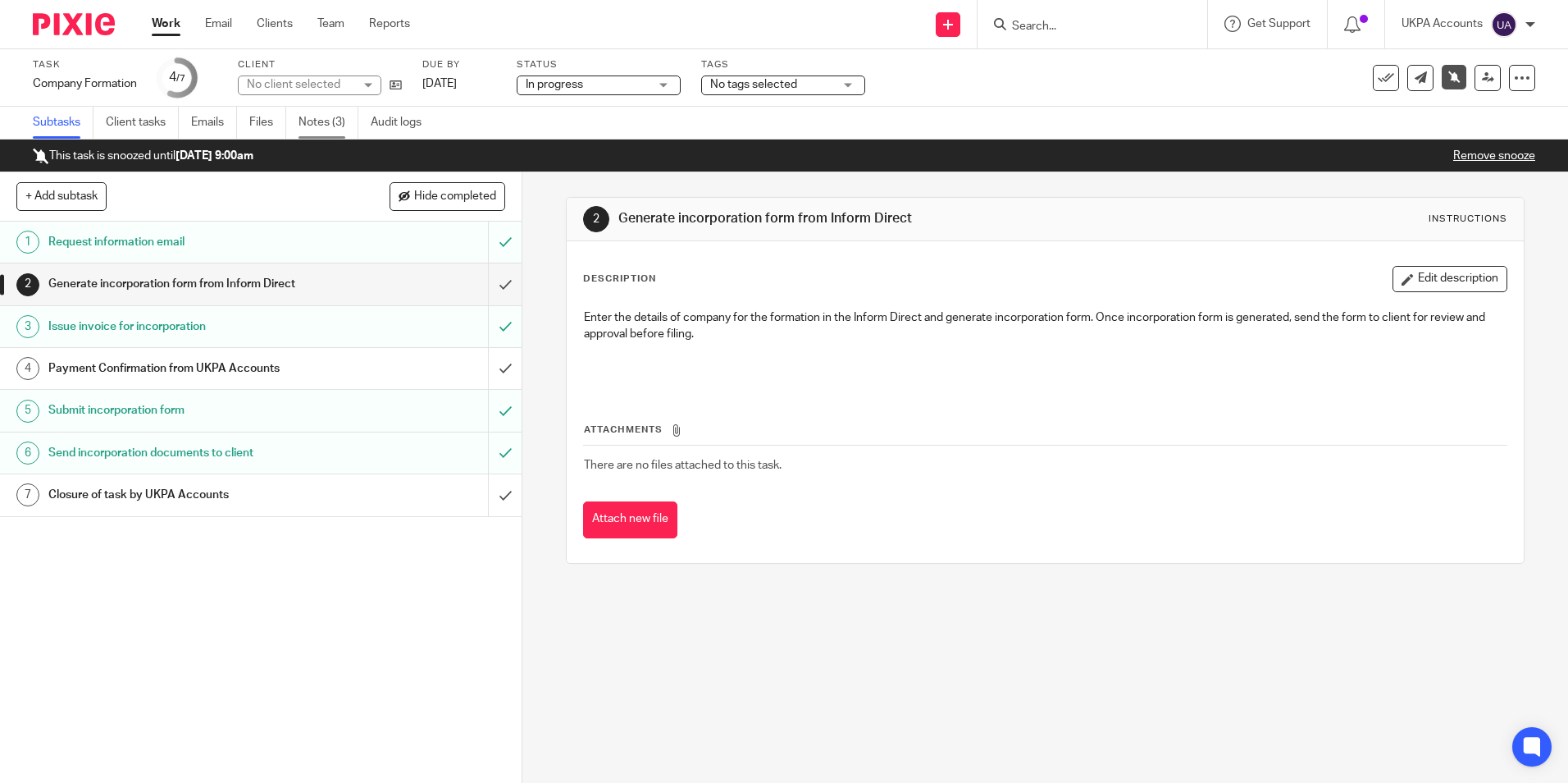
click at [336, 125] on link "Notes (3)" at bounding box center [329, 123] width 60 height 32
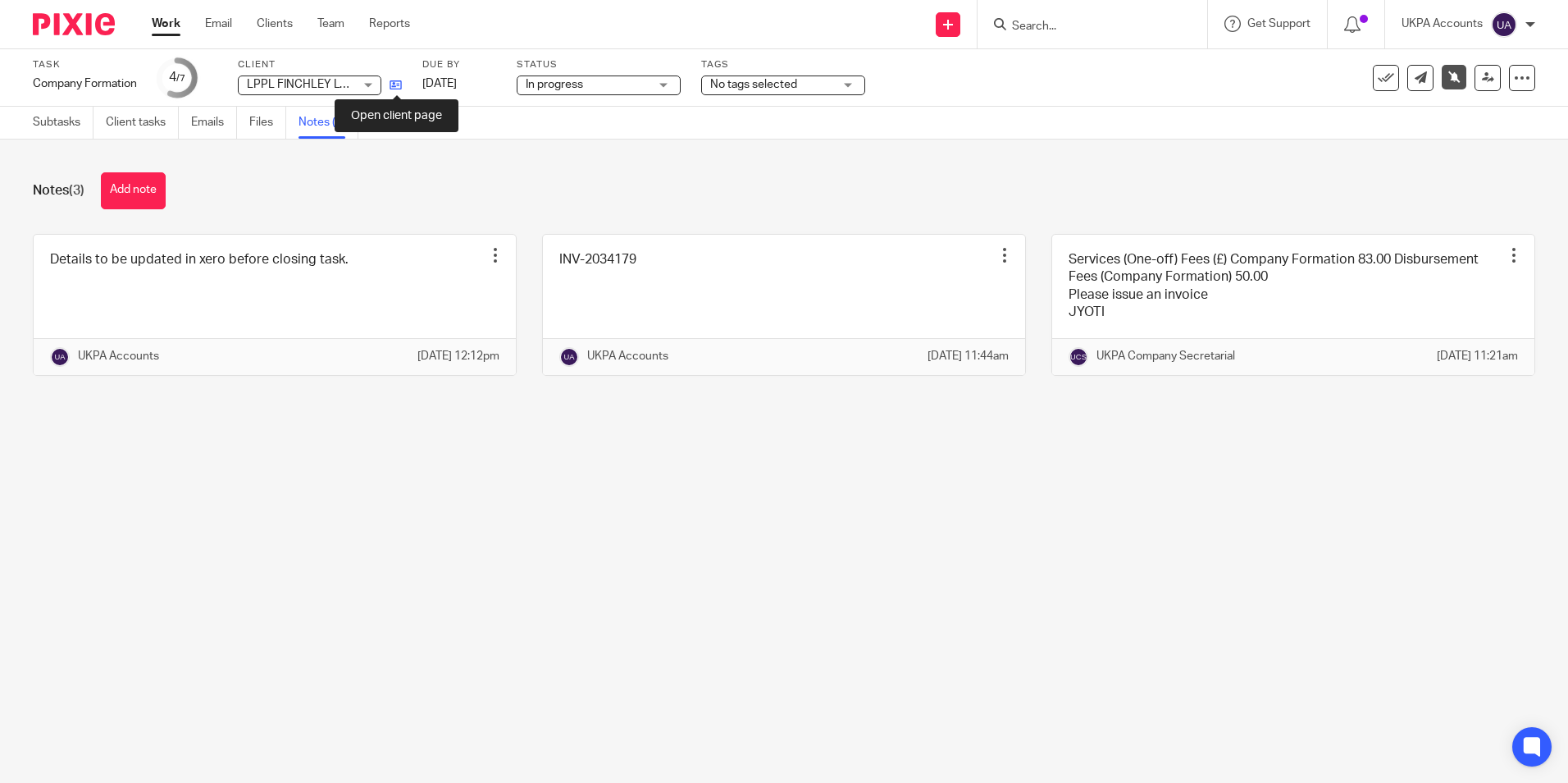
click at [392, 84] on icon at bounding box center [396, 85] width 12 height 12
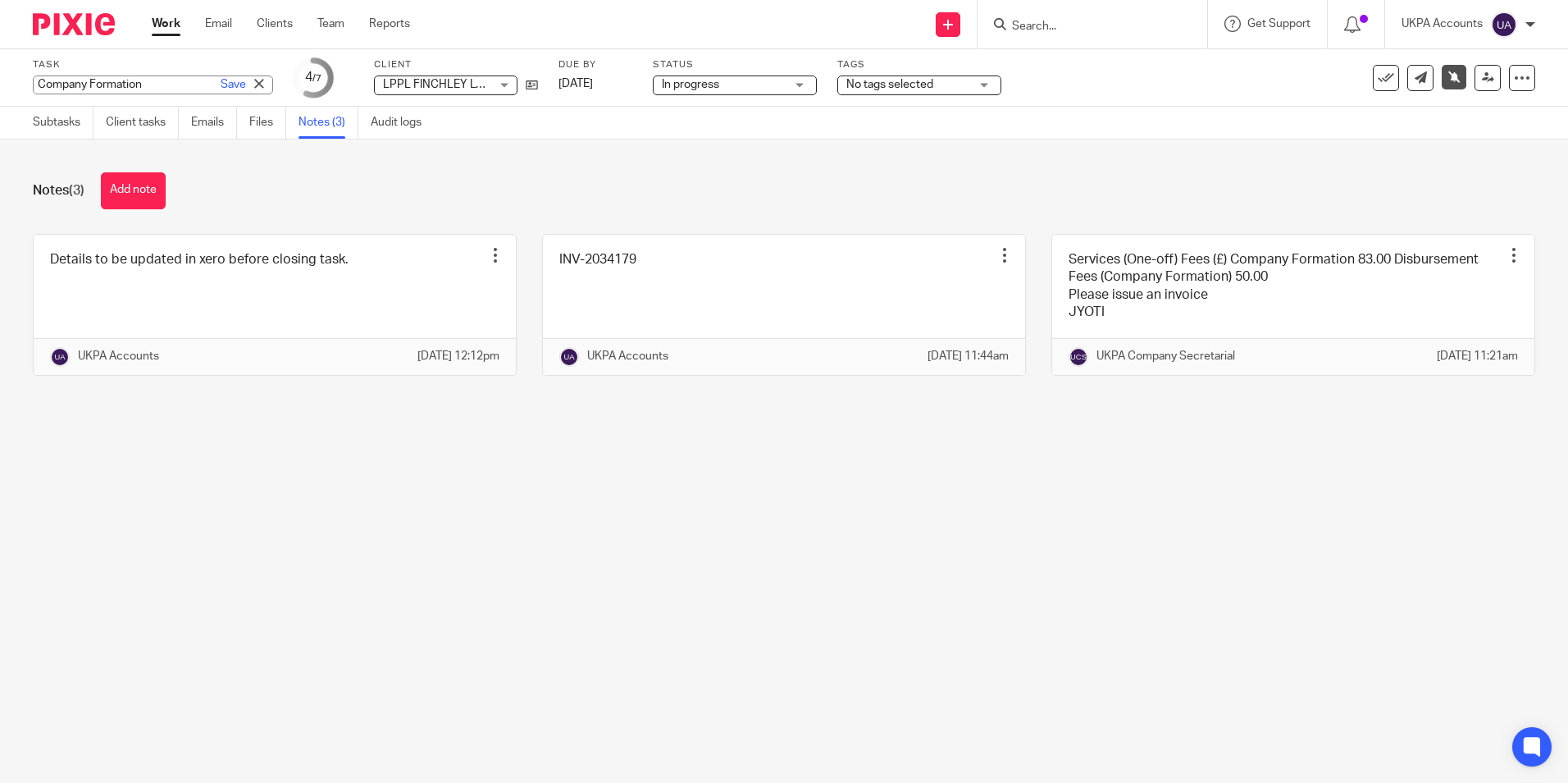
drag, startPoint x: 32, startPoint y: 84, endPoint x: 152, endPoint y: 84, distance: 120.0
click at [152, 84] on div "Company Formation Save Company Formation" at bounding box center [153, 85] width 240 height 19
click at [143, 87] on input "Company Formation" at bounding box center [153, 85] width 240 height 19
click at [141, 87] on input "Company Formation" at bounding box center [153, 85] width 240 height 19
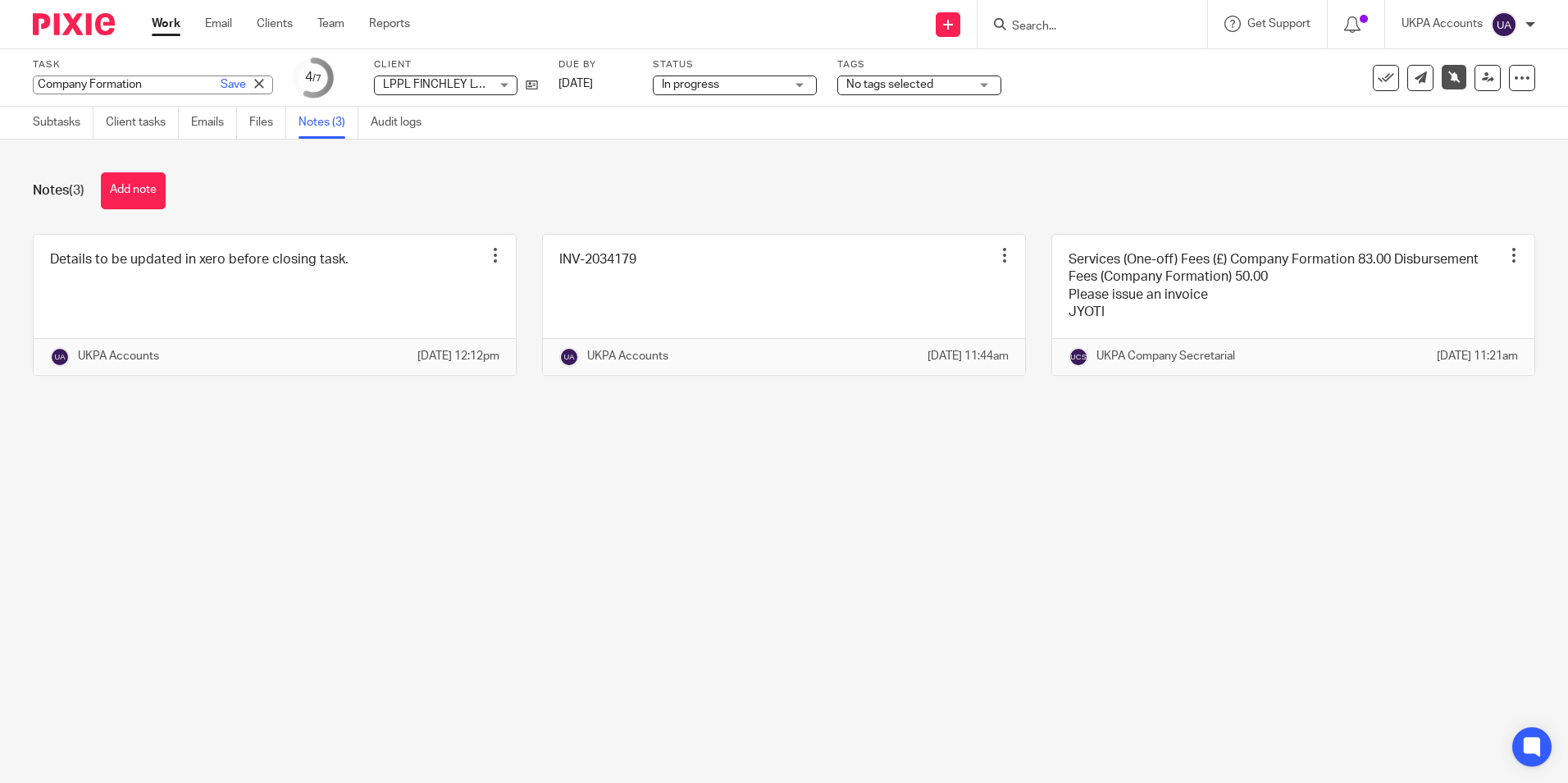
click at [524, 185] on div "Notes (3) Add note" at bounding box center [784, 190] width 1503 height 37
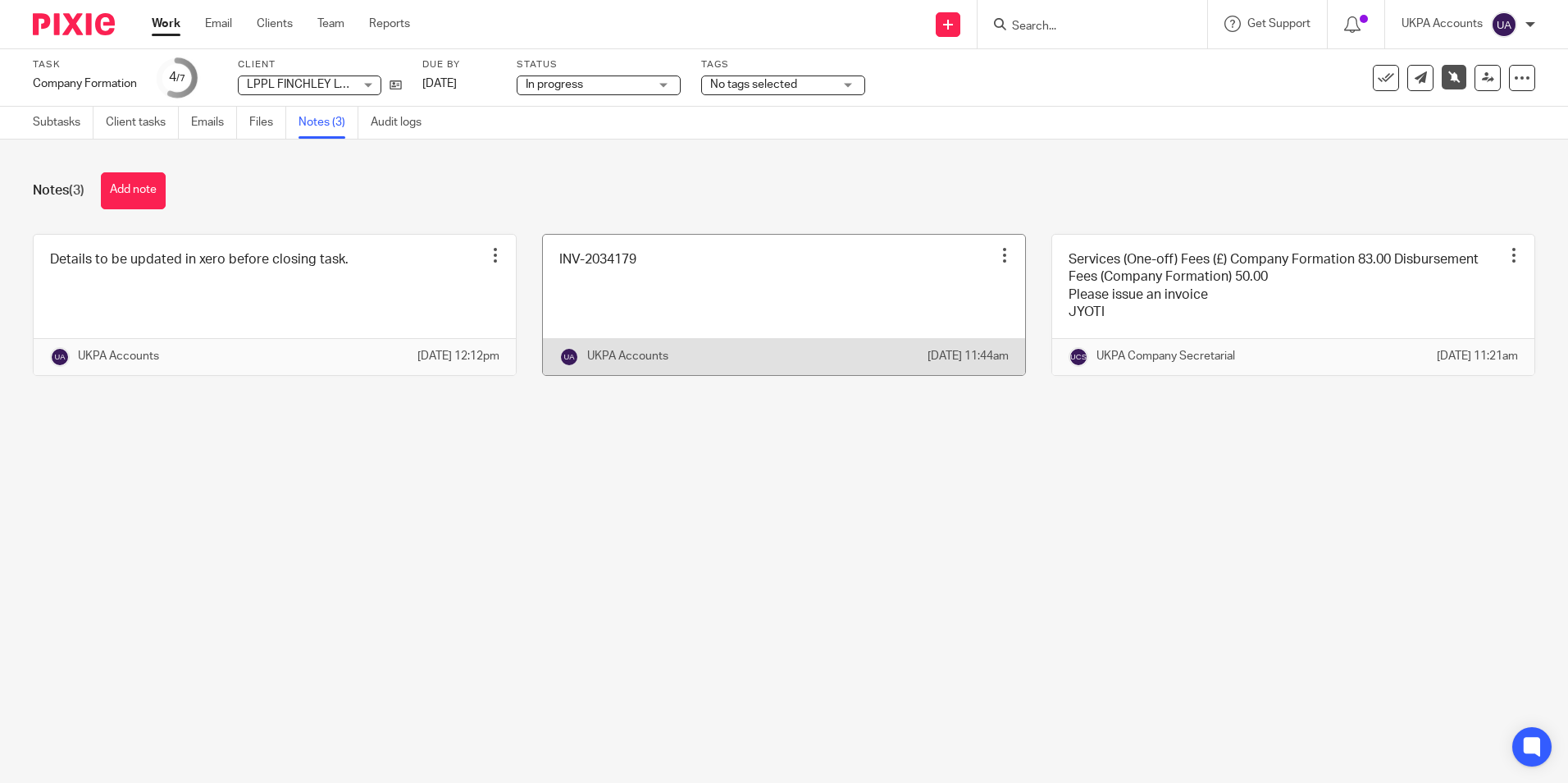
click at [638, 279] on link at bounding box center [784, 304] width 482 height 140
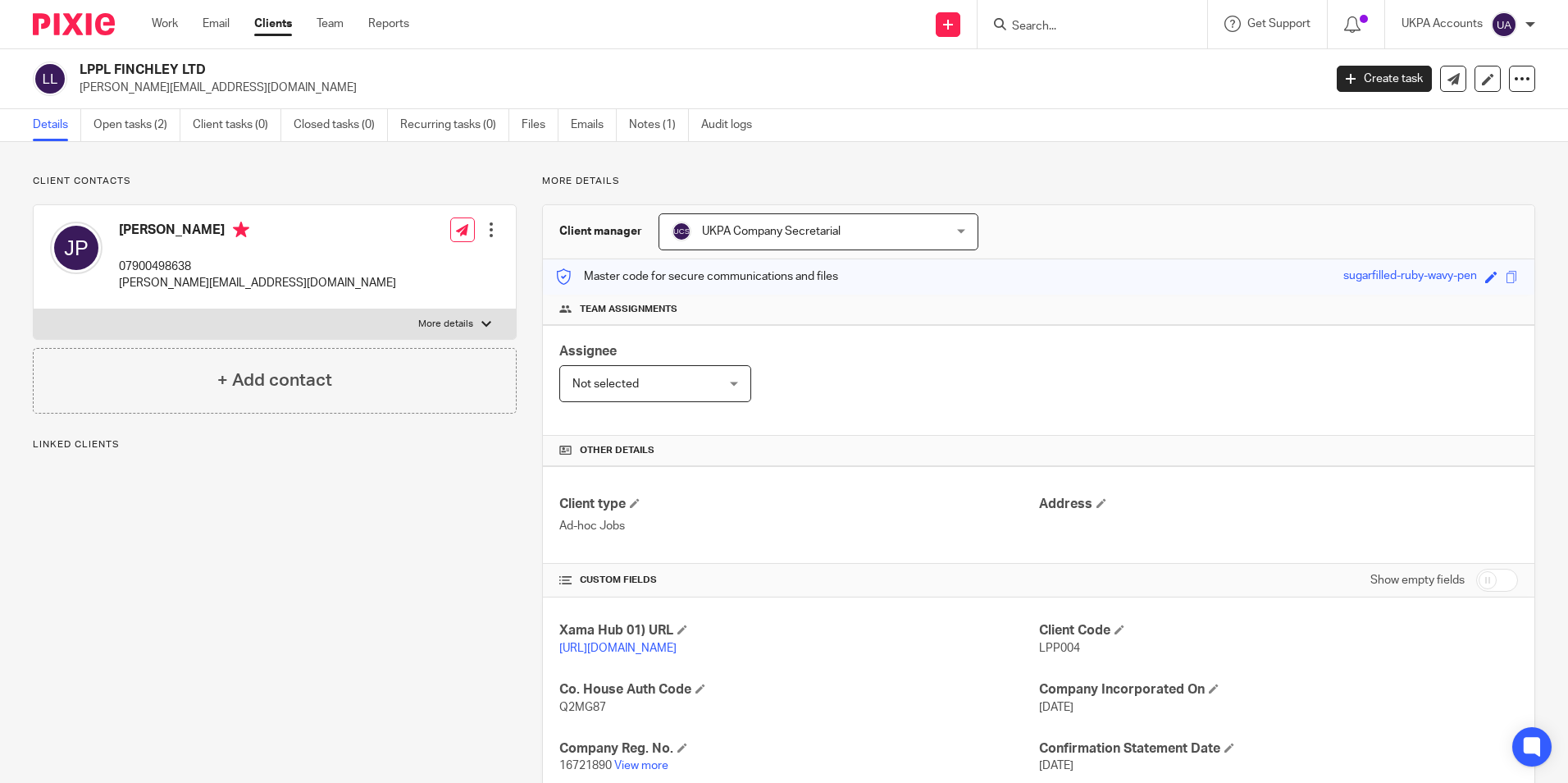
drag, startPoint x: 79, startPoint y: 67, endPoint x: 215, endPoint y: 73, distance: 136.1
click at [215, 73] on div "LPPL FINCHLEY LTD michael@lpplproperty.com" at bounding box center [672, 78] width 1279 height 35
copy h2 "LPPL FINCHLEY LTD"
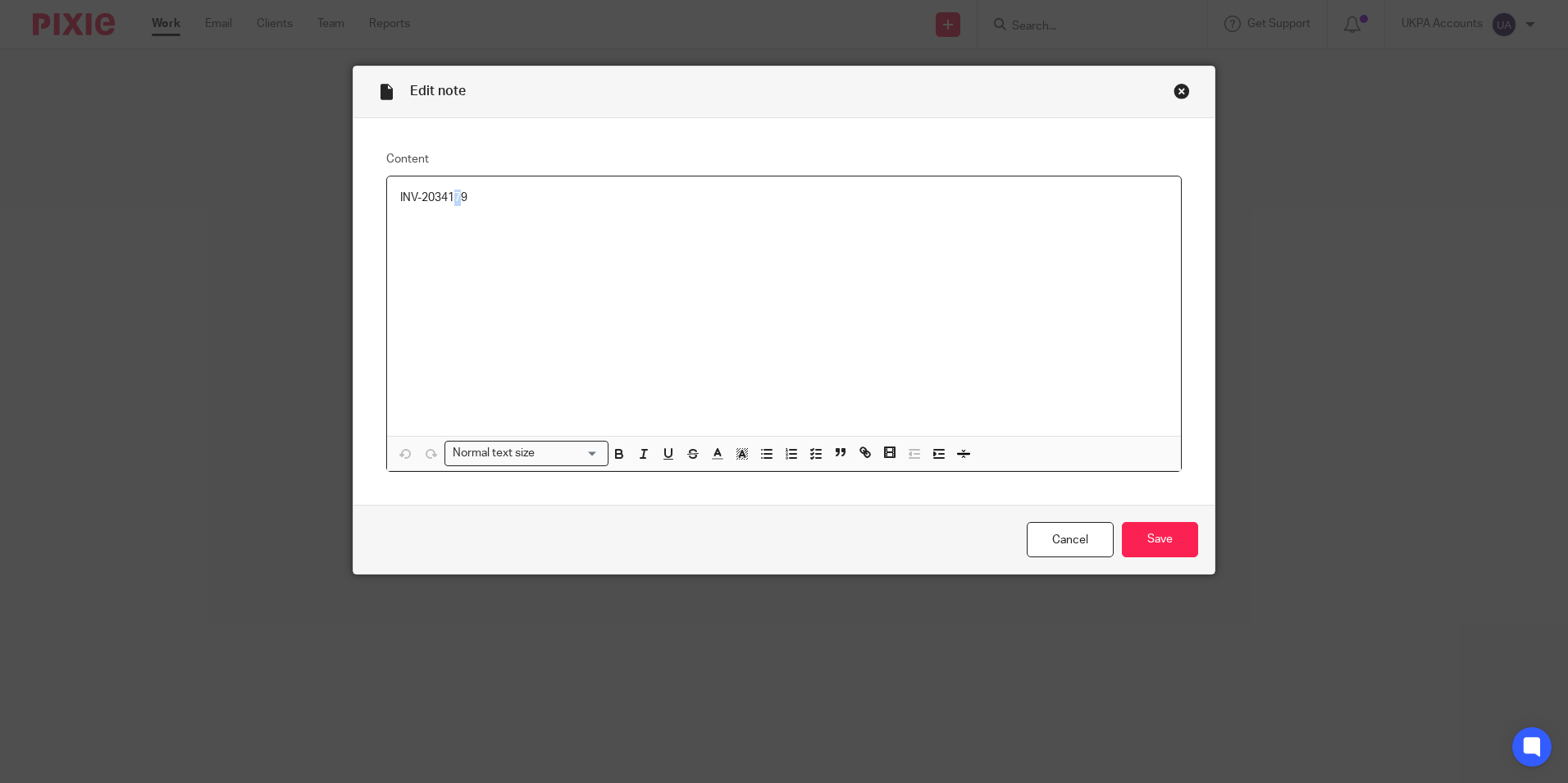
drag, startPoint x: 0, startPoint y: 0, endPoint x: 447, endPoint y: 195, distance: 487.7
click at [447, 195] on p "INV-2034179" at bounding box center [784, 197] width 767 height 16
drag, startPoint x: 494, startPoint y: 196, endPoint x: 384, endPoint y: 202, distance: 110.2
click at [387, 202] on div "INV-2034179" at bounding box center [784, 306] width 794 height 259
copy p "INV-2034179"
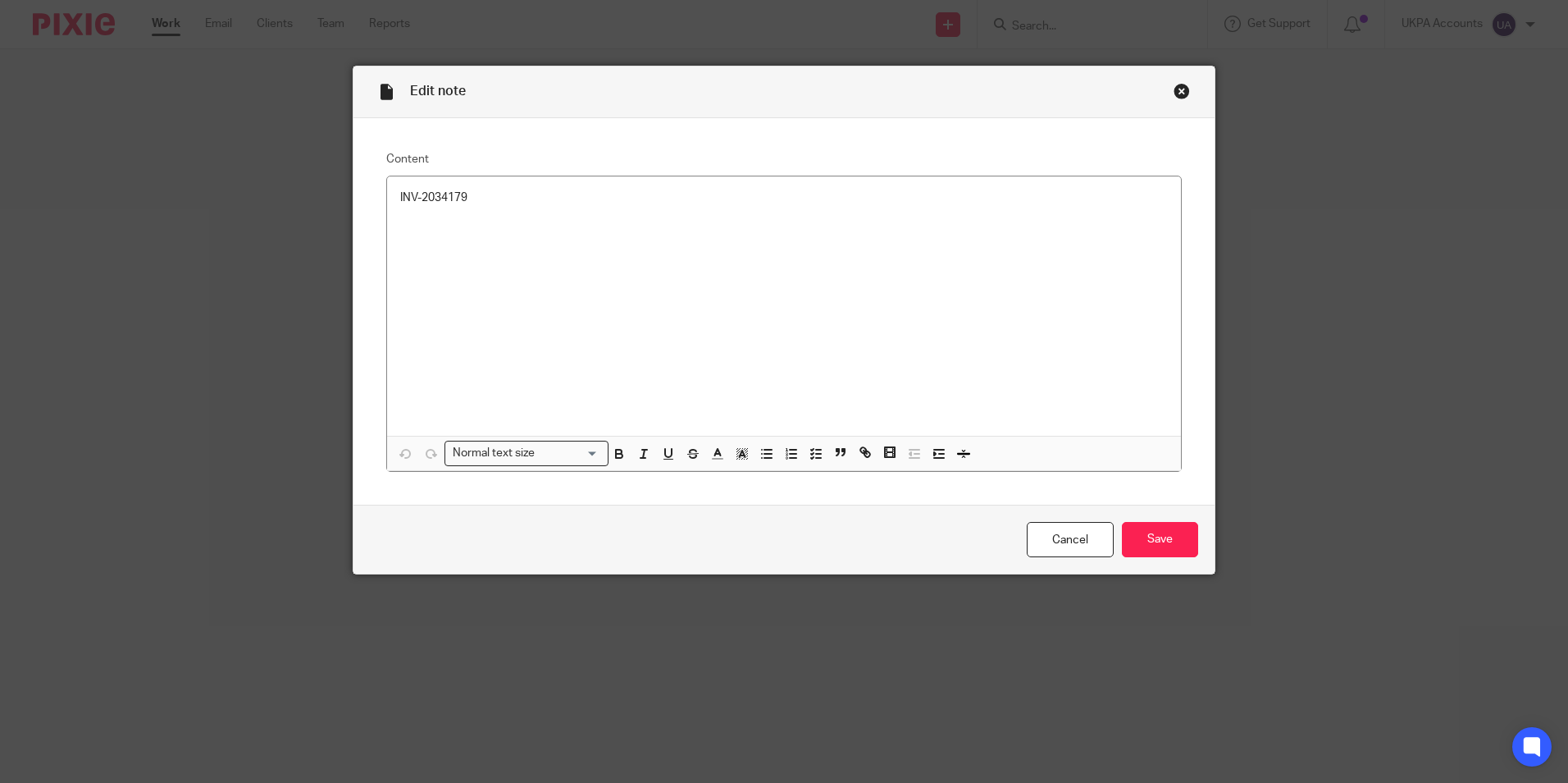
click at [1166, 94] on div "Edit note" at bounding box center [784, 92] width 861 height 52
click at [1173, 90] on div "Close this dialog window" at bounding box center [1181, 91] width 16 height 16
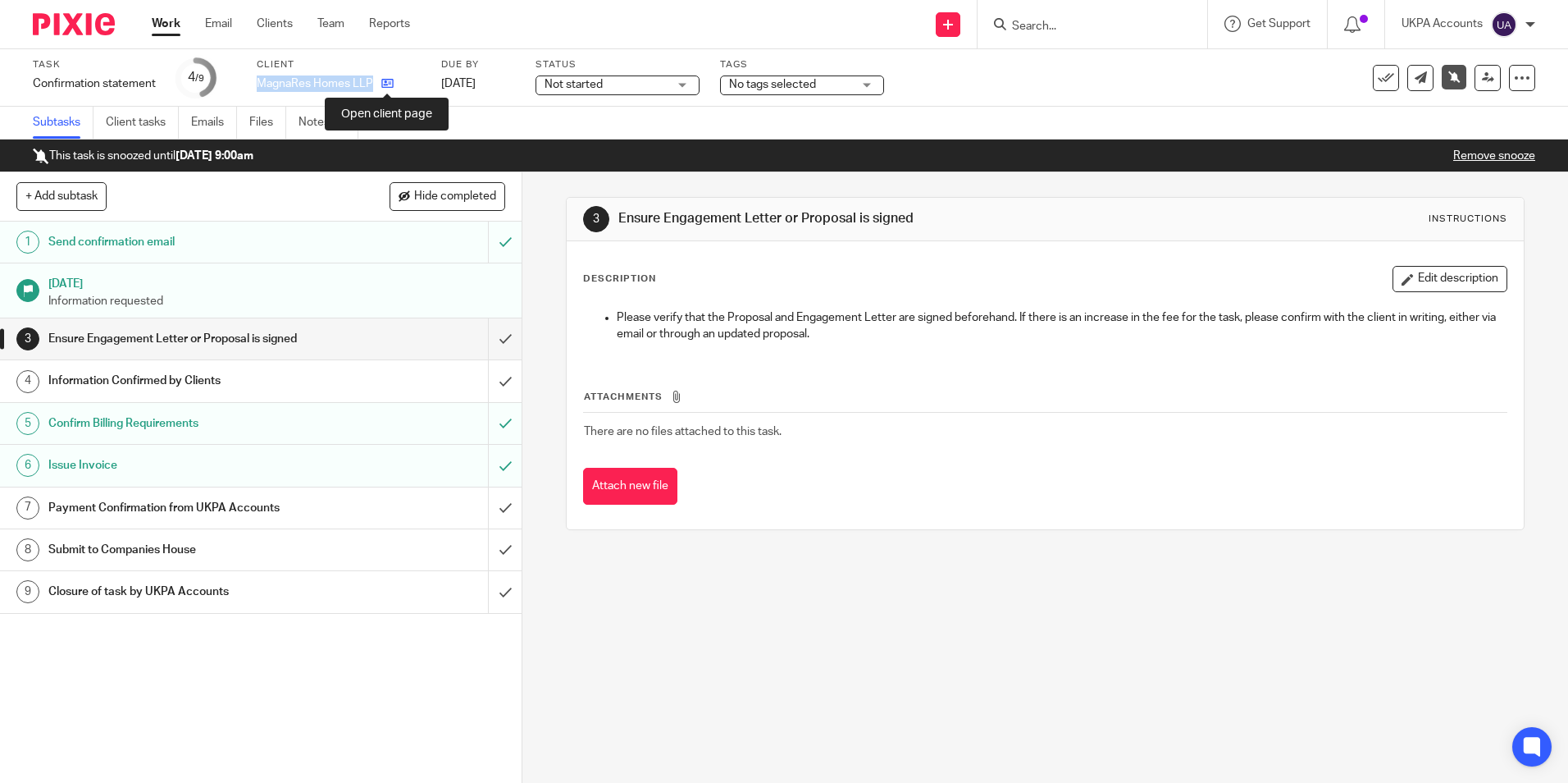
drag, startPoint x: 260, startPoint y: 82, endPoint x: 386, endPoint y: 83, distance: 126.0
click at [388, 83] on div "MagnaRes Homes LLP" at bounding box center [338, 83] width 164 height 16
copy div "MagnaRes Homes LLP"
click at [330, 124] on link "Notes (2)" at bounding box center [329, 123] width 60 height 32
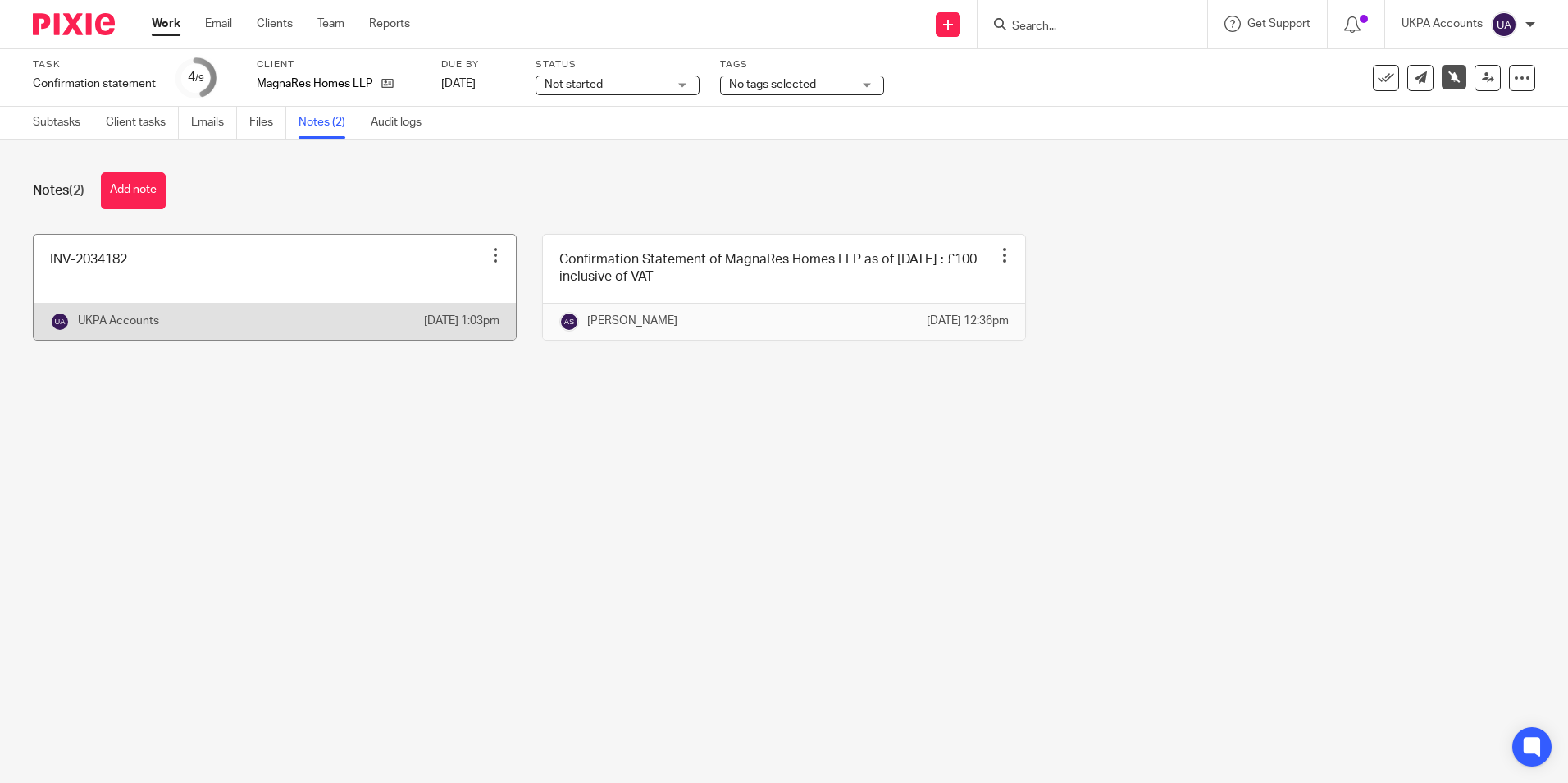
click at [230, 262] on link at bounding box center [275, 287] width 482 height 105
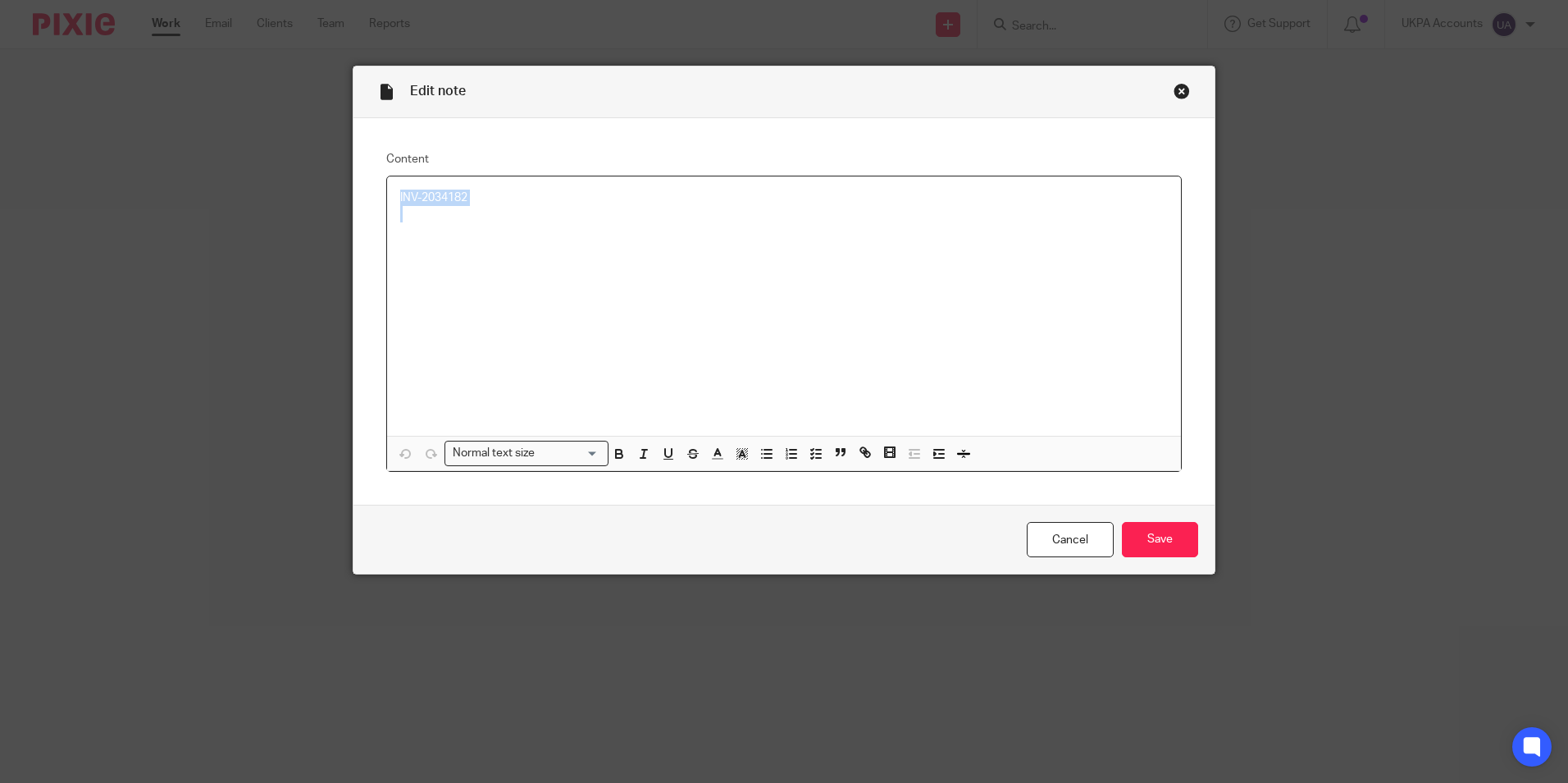
drag, startPoint x: 475, startPoint y: 206, endPoint x: 378, endPoint y: 194, distance: 97.7
click at [386, 194] on div "INV-2034182 Normal text size Loading... Remove Edit Insert new video Copy and p…" at bounding box center [784, 324] width 795 height 297
copy p "INV-2034182"
click at [1179, 95] on div "Close this dialog window" at bounding box center [1181, 91] width 16 height 16
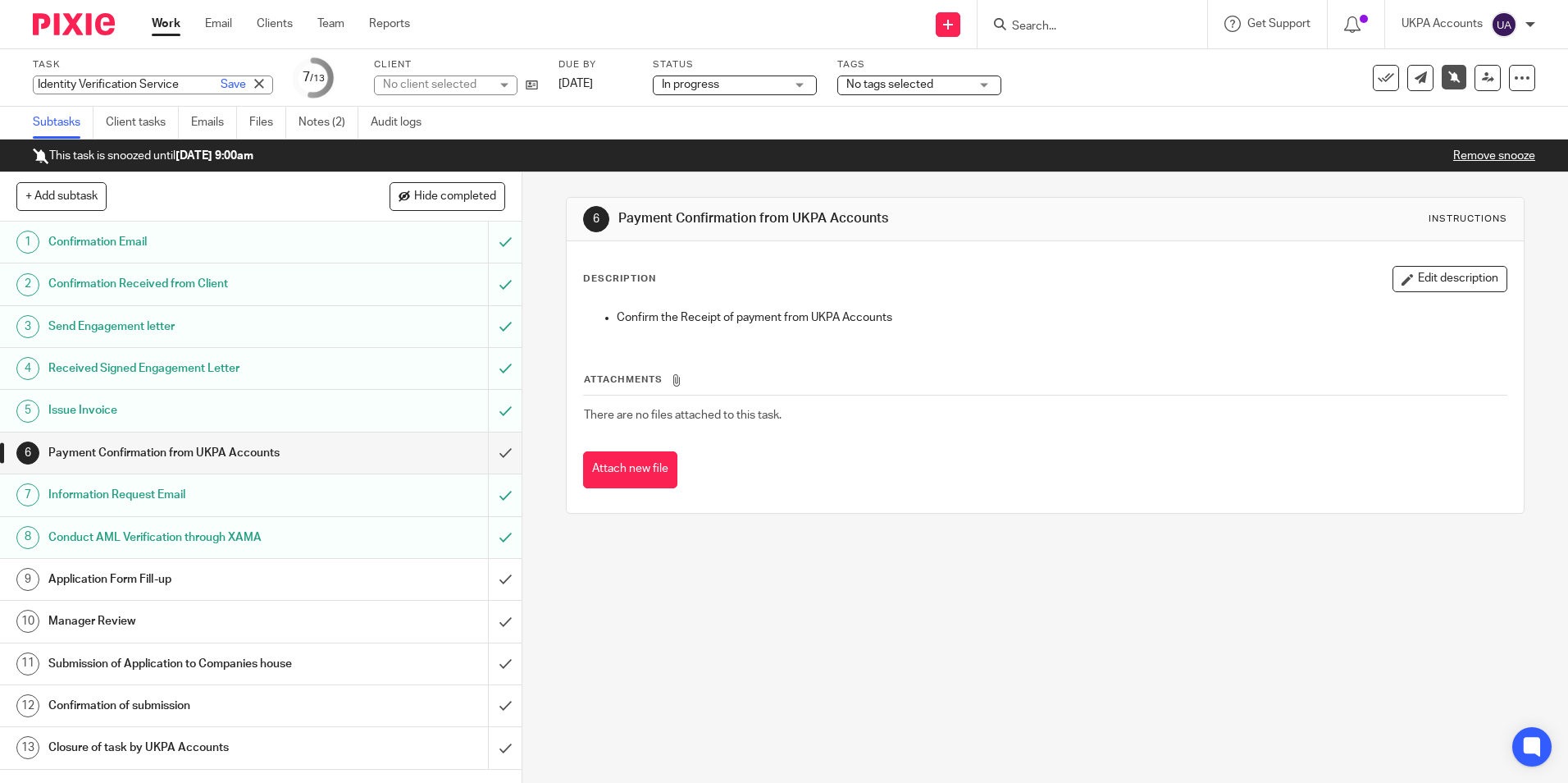
drag, startPoint x: 32, startPoint y: 82, endPoint x: 165, endPoint y: 84, distance: 133.0
click at [165, 83] on div "Identity Verification Service Save Identity Verification Service" at bounding box center [153, 85] width 240 height 19
click at [160, 86] on input "Identity Verification Service" at bounding box center [153, 85] width 240 height 19
click at [157, 84] on input "Identity Verification Service" at bounding box center [153, 85] width 240 height 19
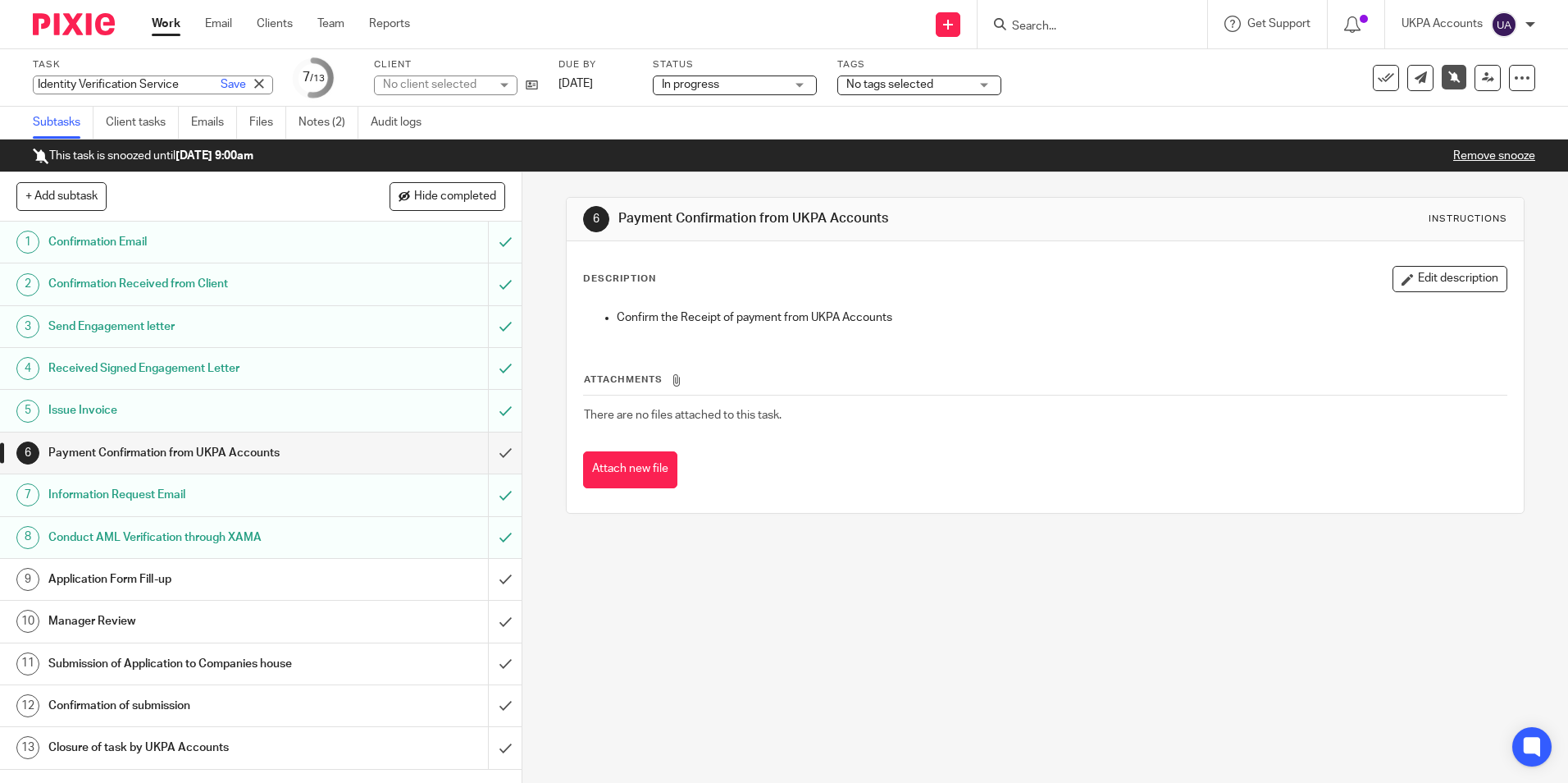
click at [157, 84] on input "Identity Verification Service" at bounding box center [153, 85] width 240 height 19
click at [342, 132] on link "Notes (2)" at bounding box center [329, 123] width 60 height 32
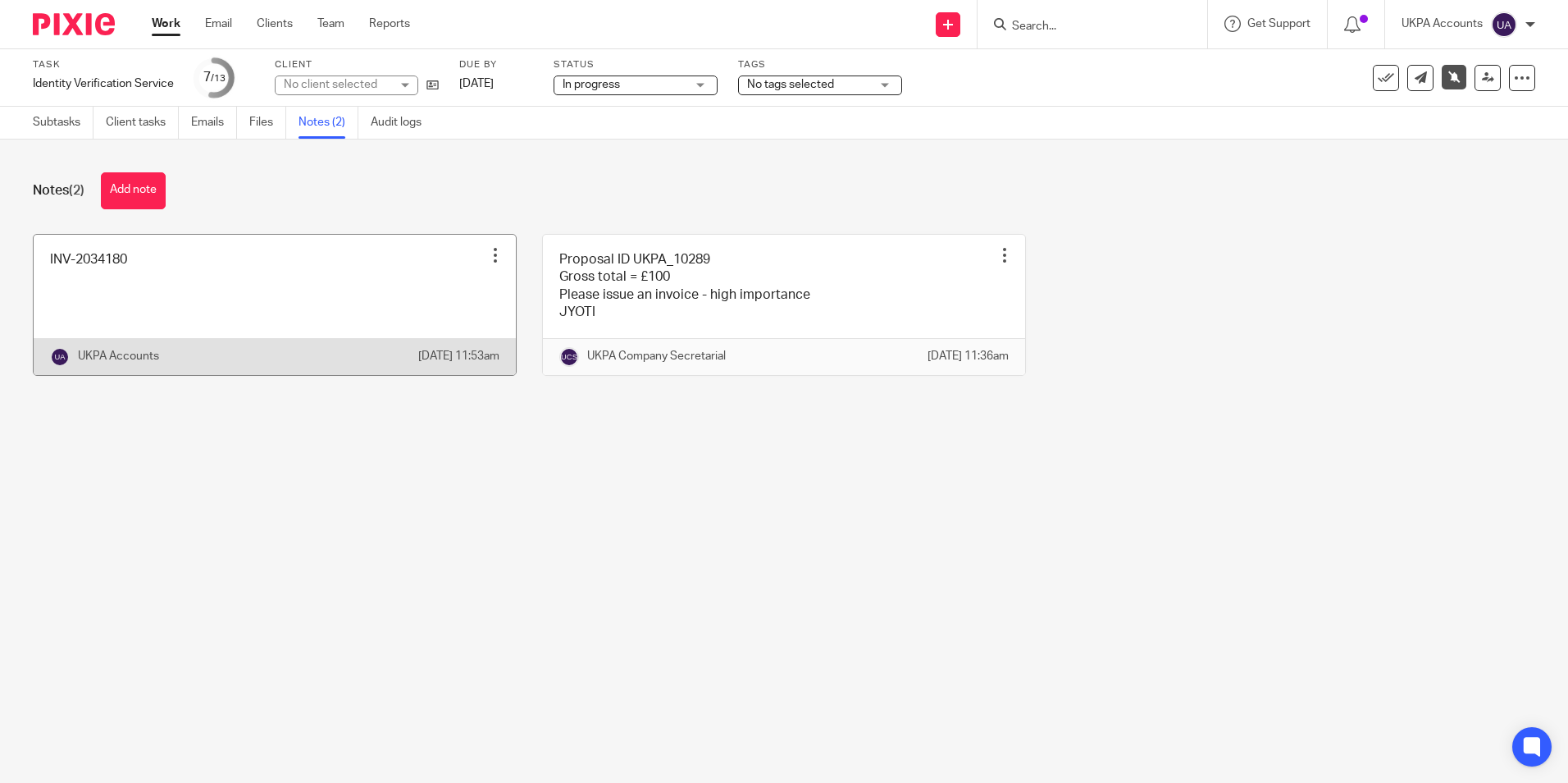
drag, startPoint x: 0, startPoint y: 0, endPoint x: 329, endPoint y: 295, distance: 441.9
click at [329, 295] on link at bounding box center [275, 304] width 482 height 140
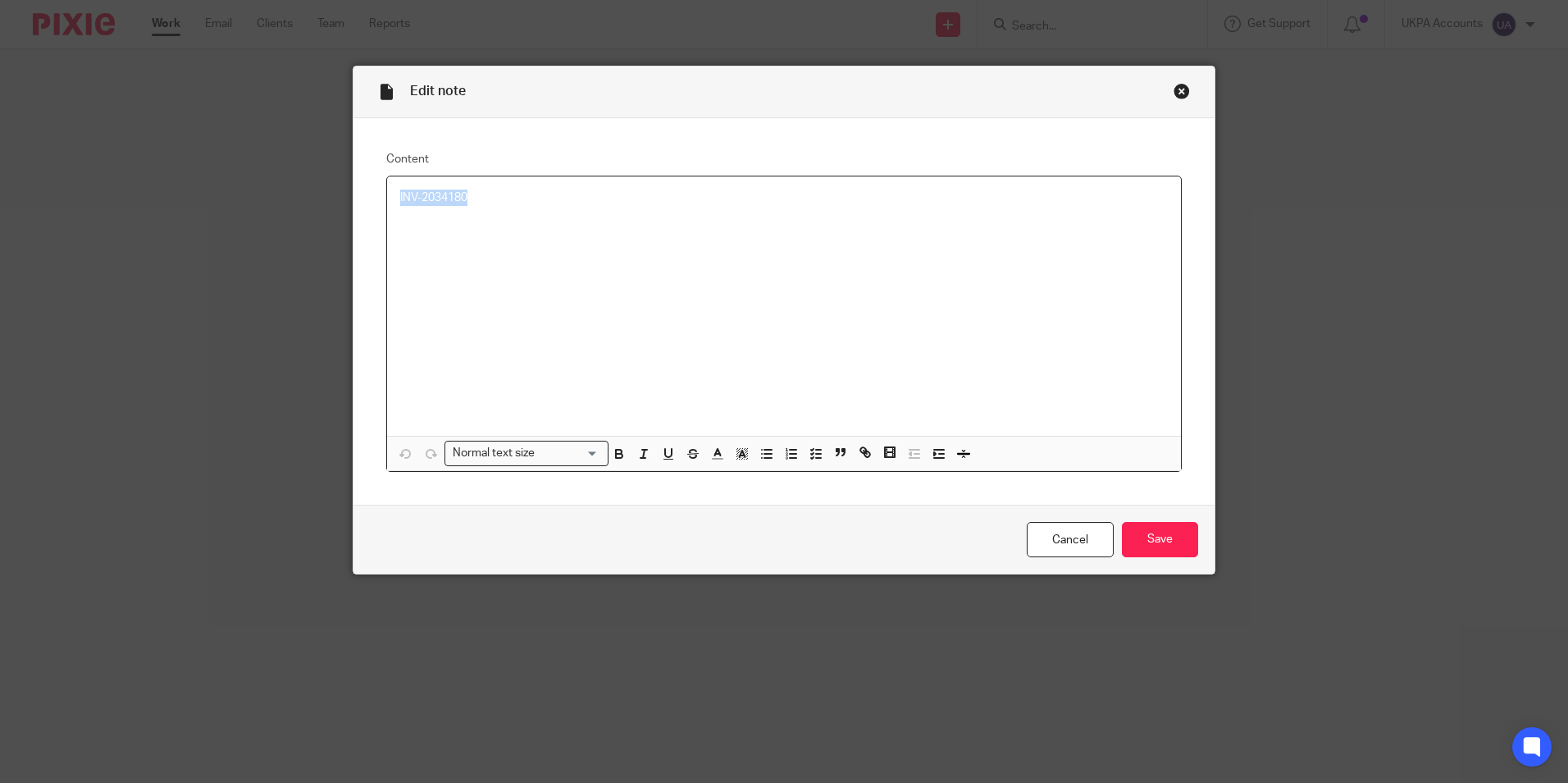
drag, startPoint x: 483, startPoint y: 202, endPoint x: 378, endPoint y: 197, distance: 105.1
click at [378, 197] on div "Content INV-2034180 Normal text size Loading... Remove Edit Insert new video Co…" at bounding box center [784, 312] width 861 height 387
copy p "INV-2034180"
click at [1173, 95] on div "Close this dialog window" at bounding box center [1181, 91] width 16 height 16
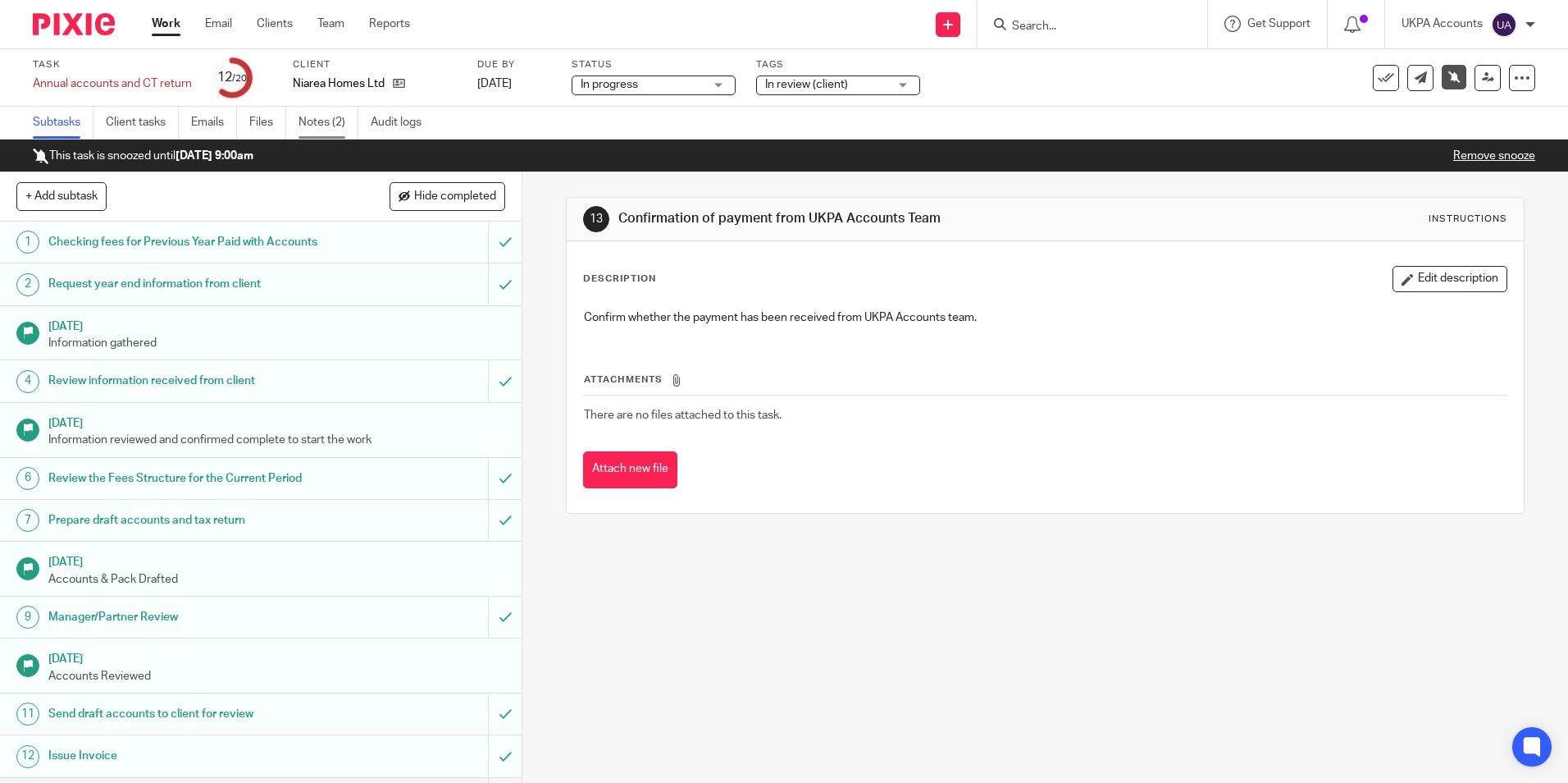
click at [335, 121] on link "Notes (2)" at bounding box center [329, 123] width 60 height 32
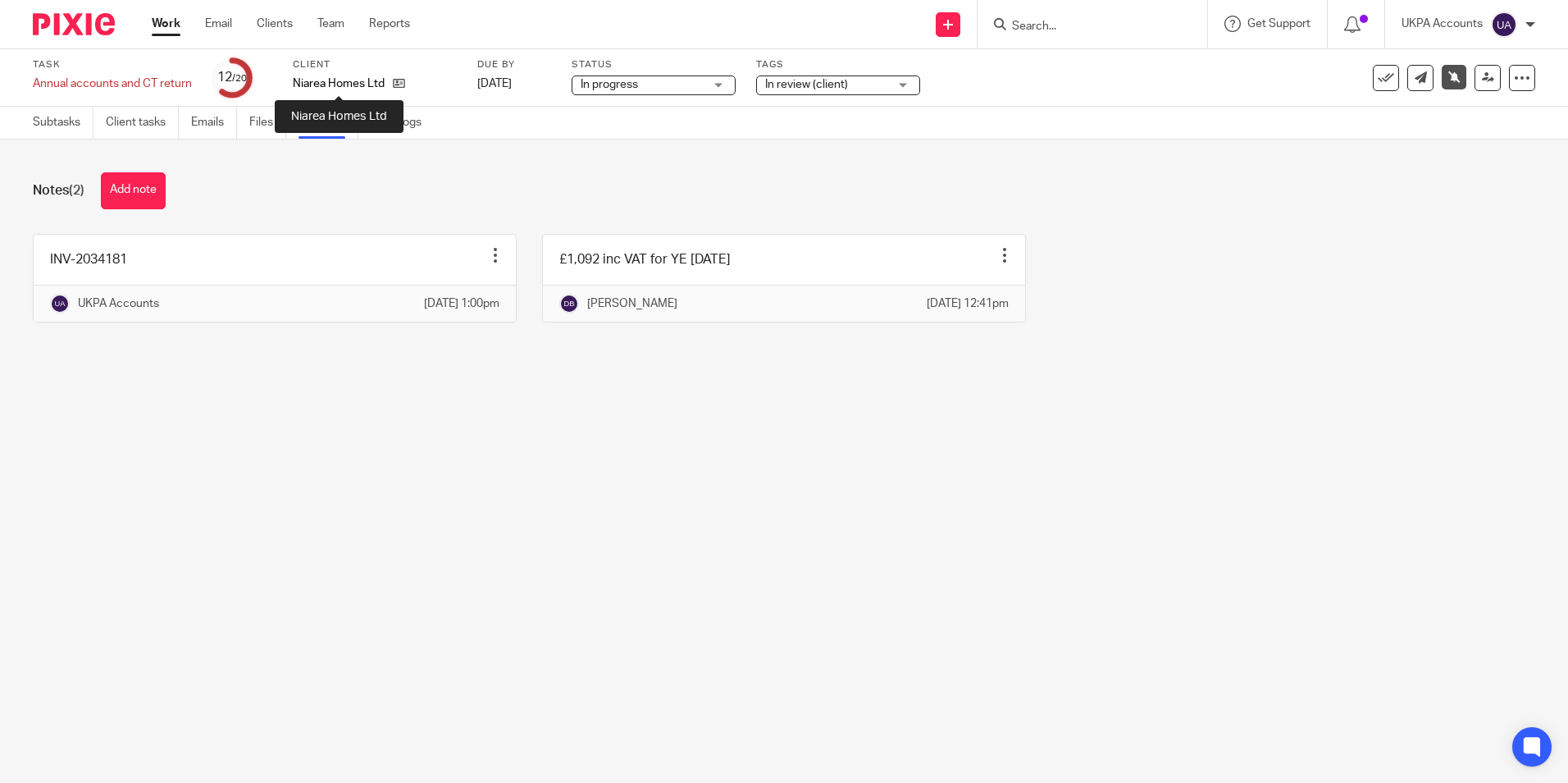
click at [312, 82] on p "Niarea Homes Ltd" at bounding box center [339, 83] width 92 height 16
copy div "Niarea Homes Ltd"
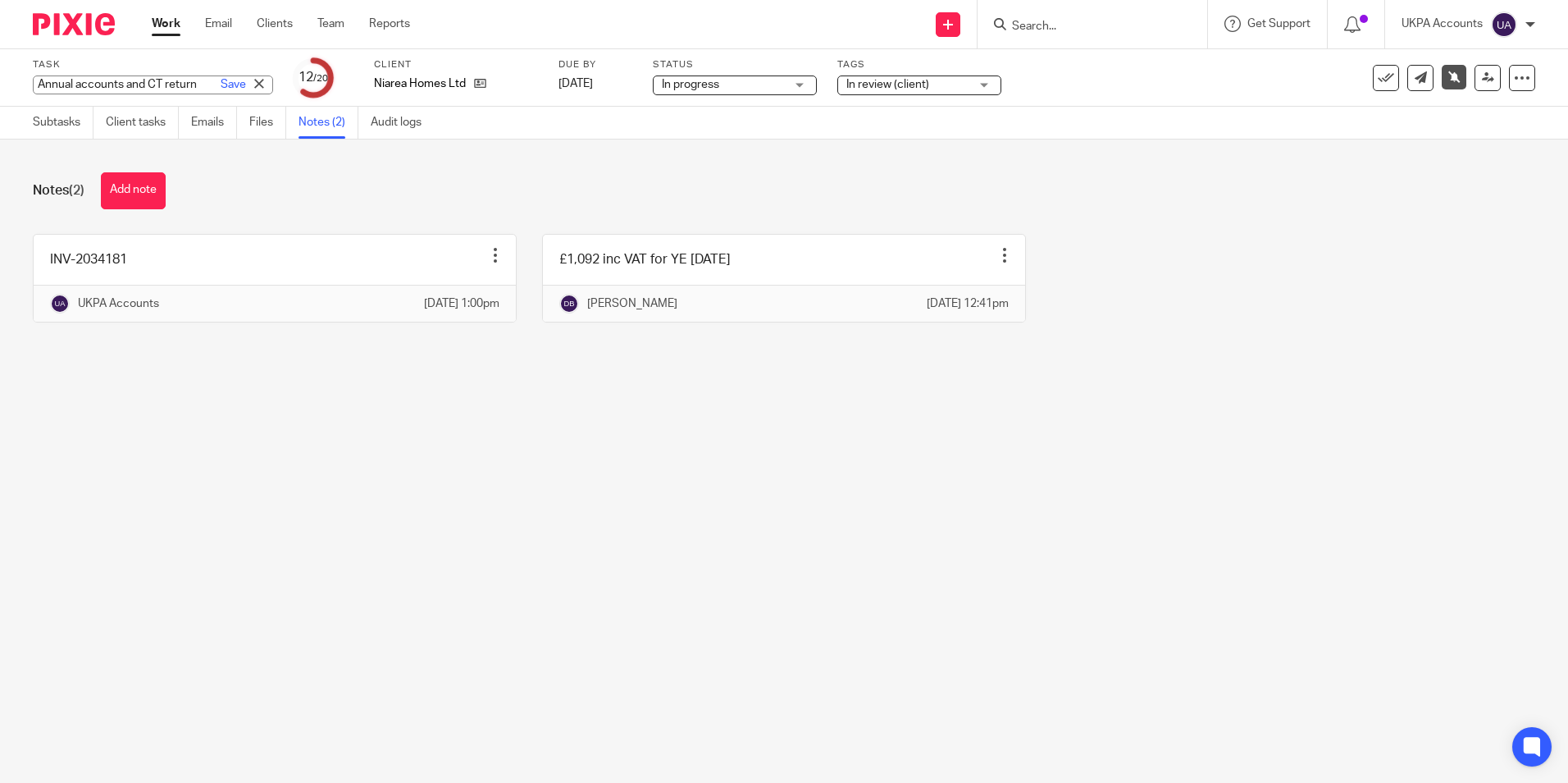
click at [129, 81] on div "Annual accounts and CT return Save Annual accounts and CT return" at bounding box center [153, 85] width 240 height 19
click at [129, 81] on input "Annual accounts and CT return" at bounding box center [153, 85] width 240 height 19
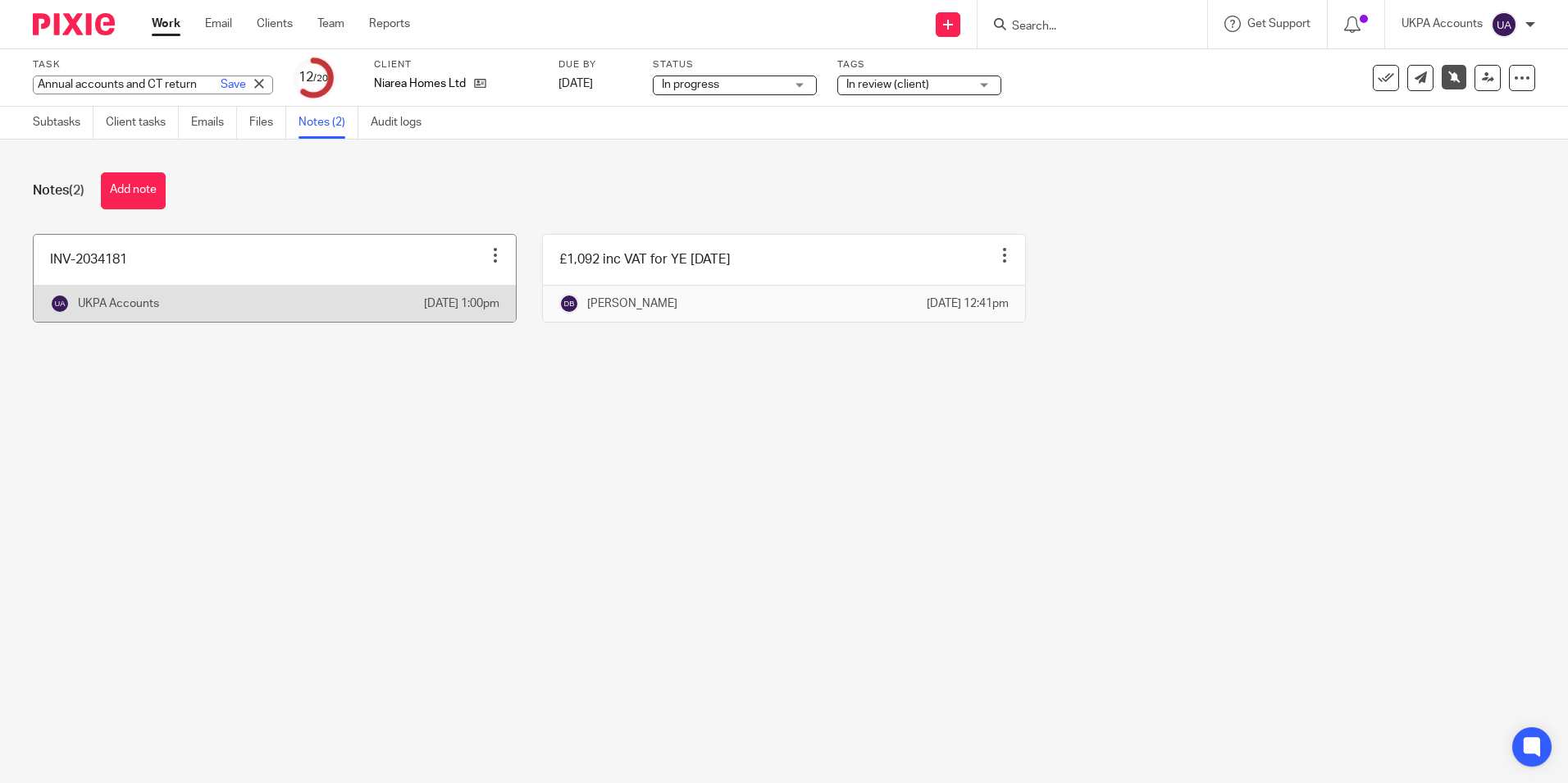
click at [245, 279] on link at bounding box center [275, 278] width 482 height 87
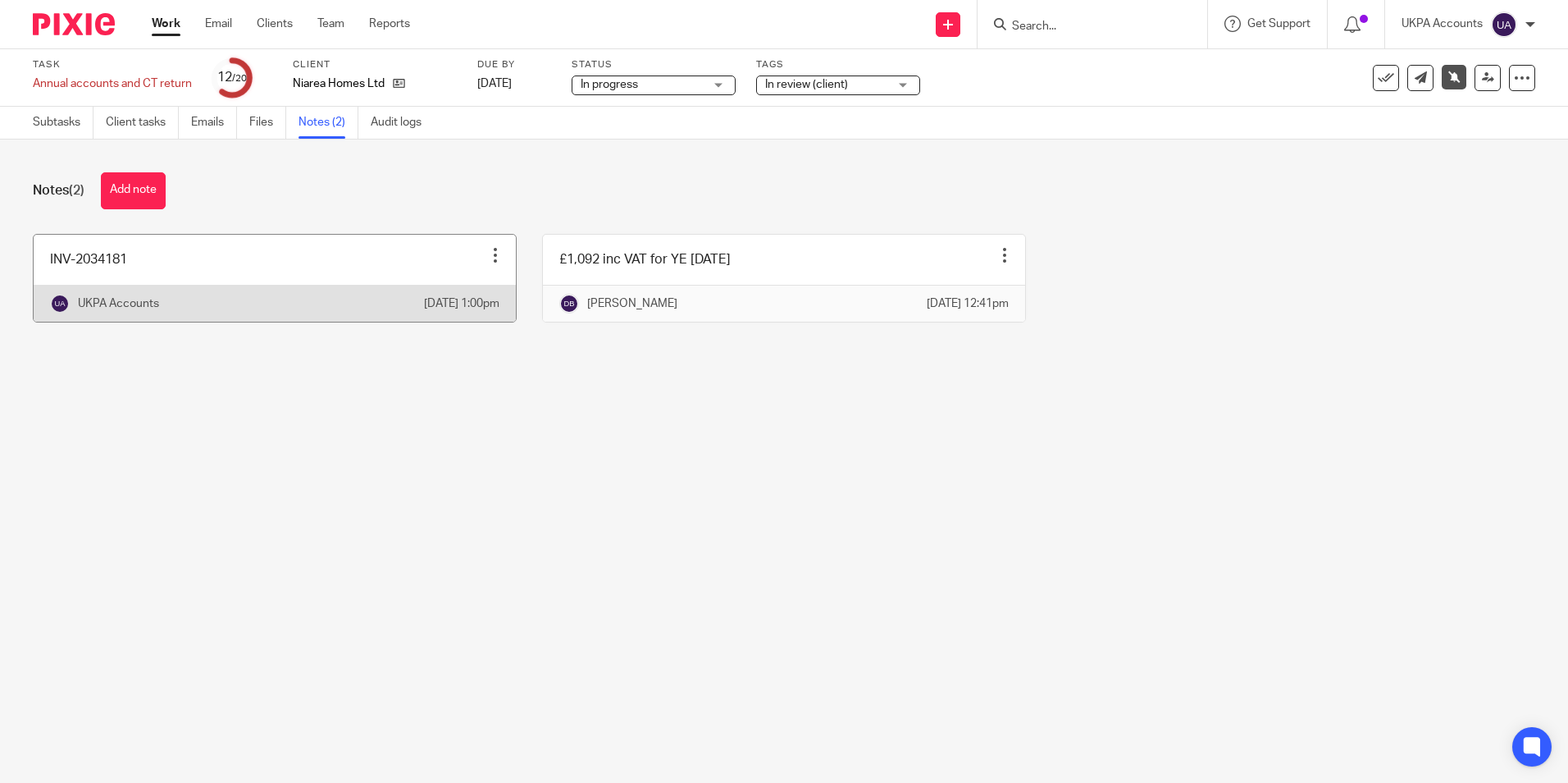
click at [245, 279] on link at bounding box center [275, 278] width 482 height 87
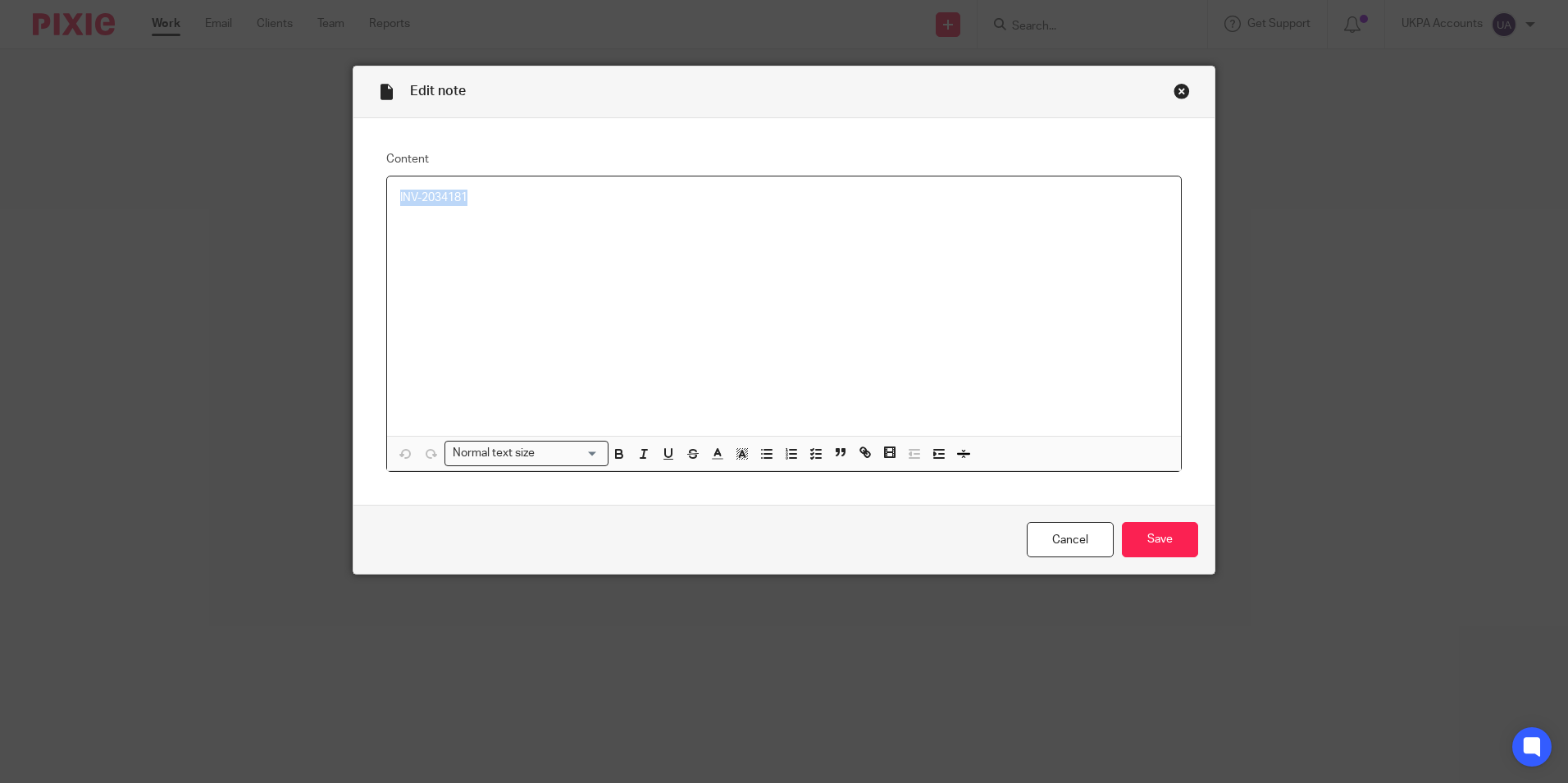
drag, startPoint x: 494, startPoint y: 198, endPoint x: 386, endPoint y: 192, distance: 108.2
click at [387, 192] on div "INV-2034181" at bounding box center [784, 306] width 794 height 259
copy p "INV-2034181"
click at [1173, 93] on div "Close this dialog window" at bounding box center [1181, 91] width 16 height 16
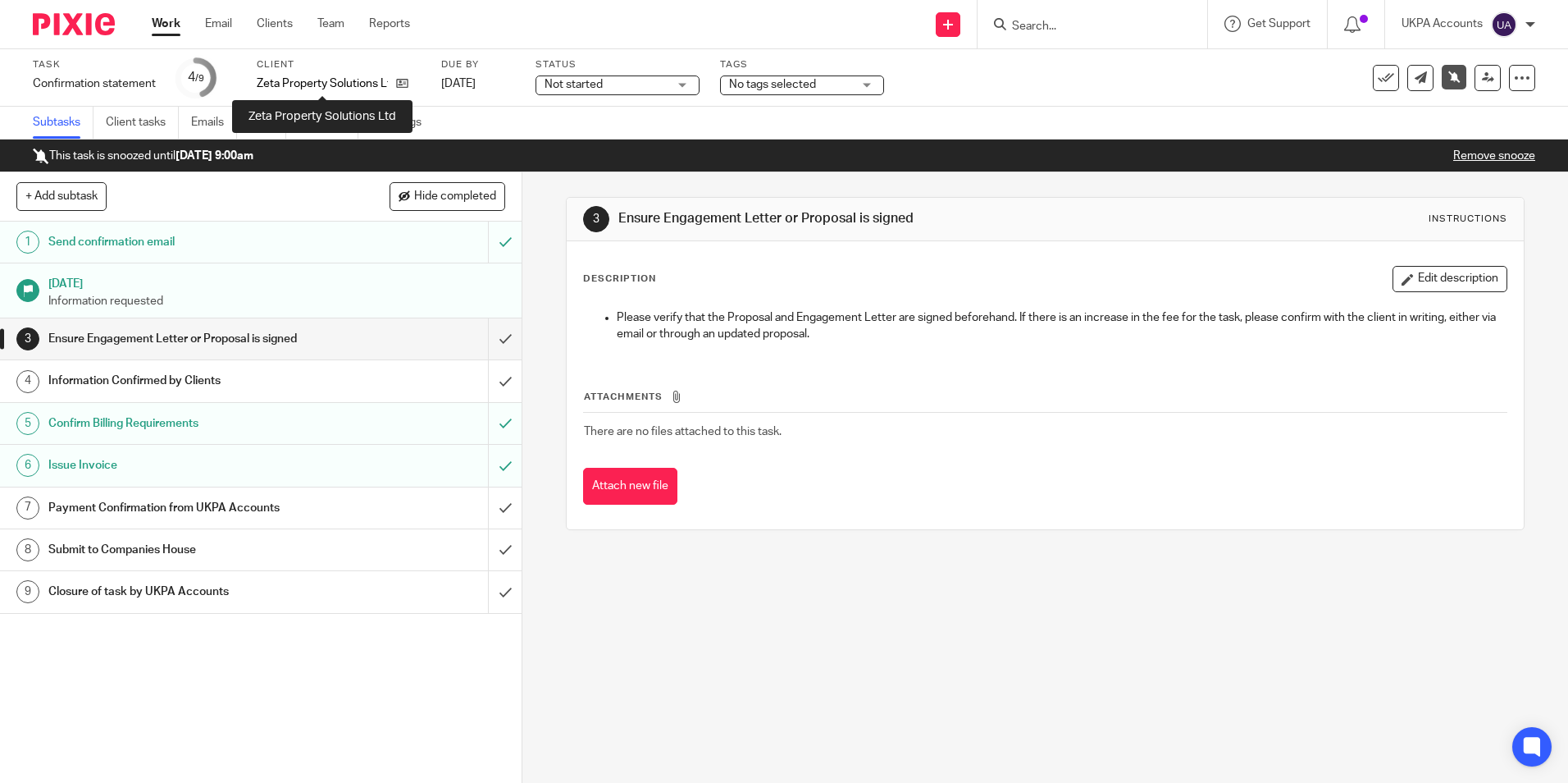
click at [293, 82] on p "Zeta Property Solutions Ltd" at bounding box center [322, 83] width 132 height 16
copy div "Zeta Property Solutions Ltd"
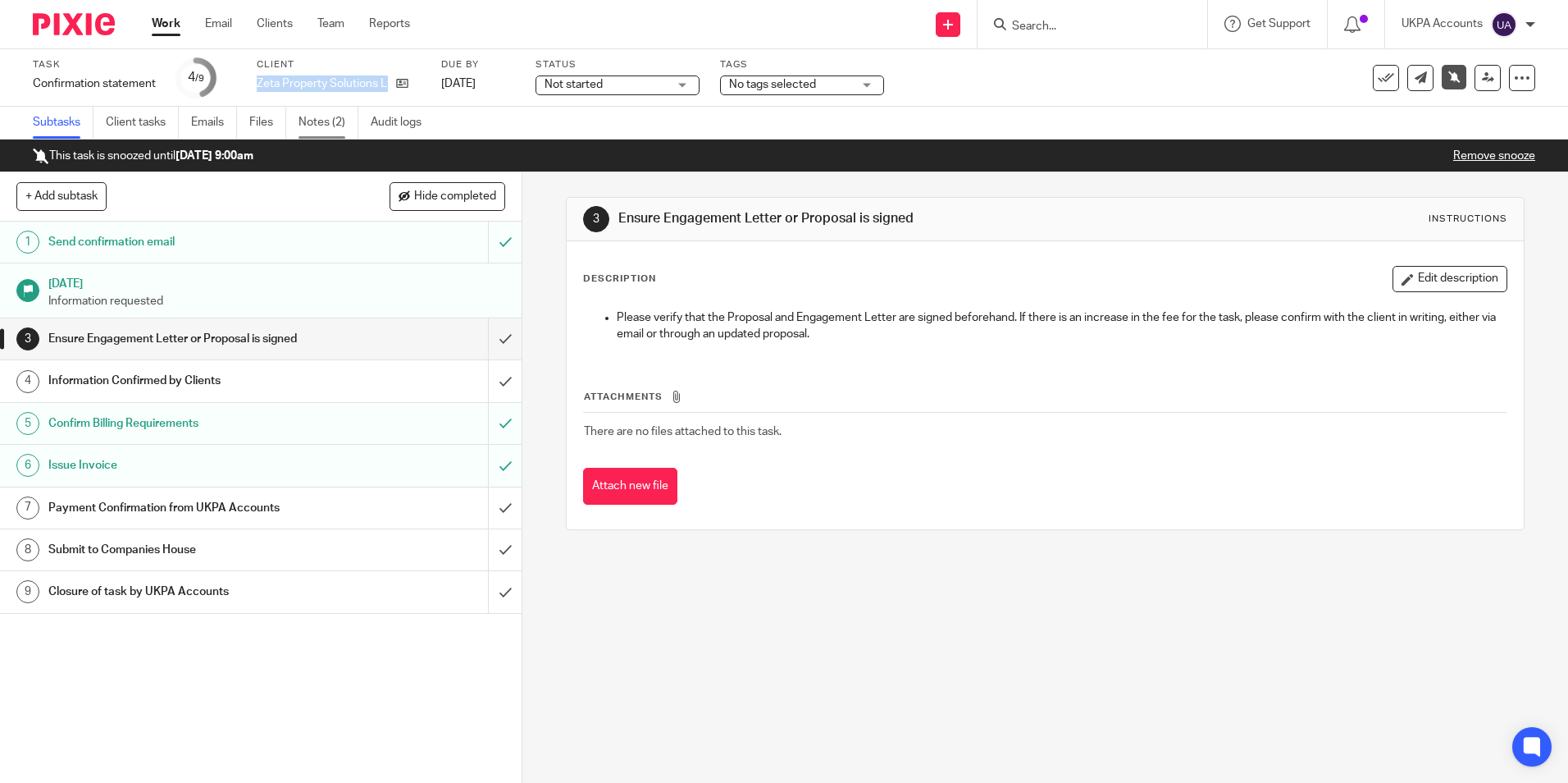
click at [330, 130] on link "Notes (2)" at bounding box center [329, 123] width 60 height 32
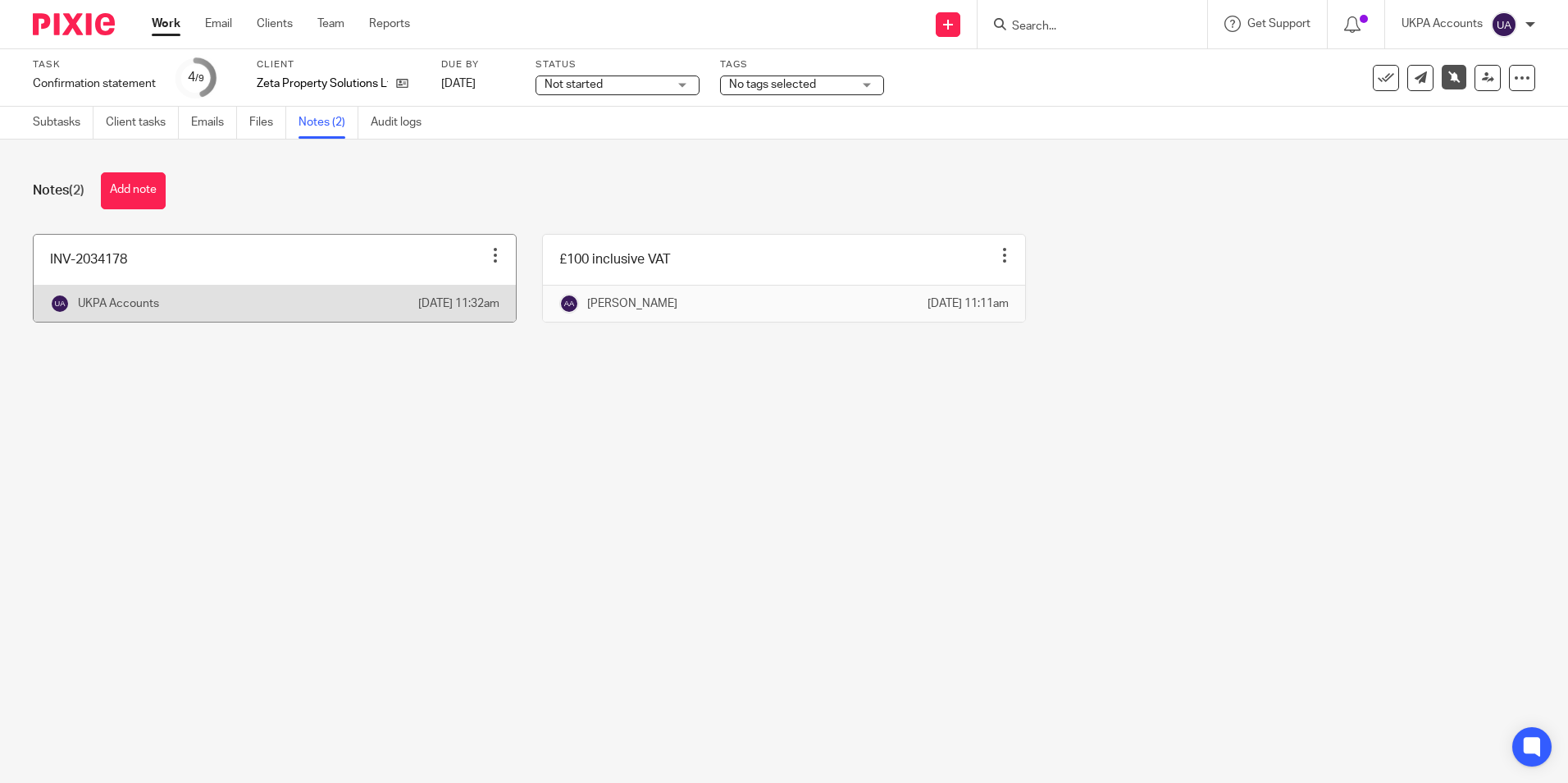
click at [206, 279] on link at bounding box center [275, 278] width 482 height 87
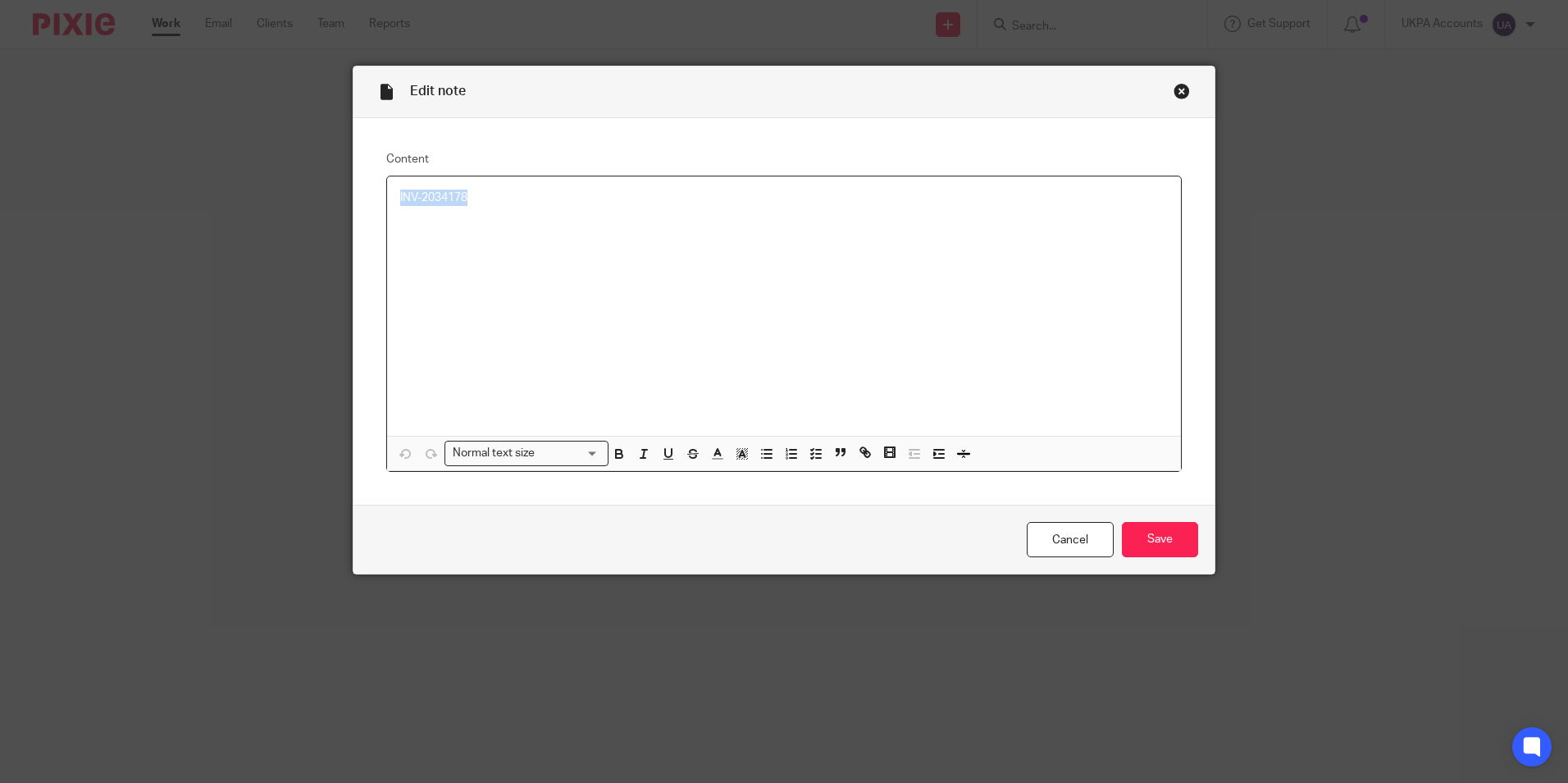
drag, startPoint x: 471, startPoint y: 198, endPoint x: 385, endPoint y: 205, distance: 86.3
click at [387, 205] on div "INV-2034178" at bounding box center [784, 306] width 794 height 259
copy p "INV-2034178"
click at [1176, 92] on div "Close this dialog window" at bounding box center [1181, 91] width 16 height 16
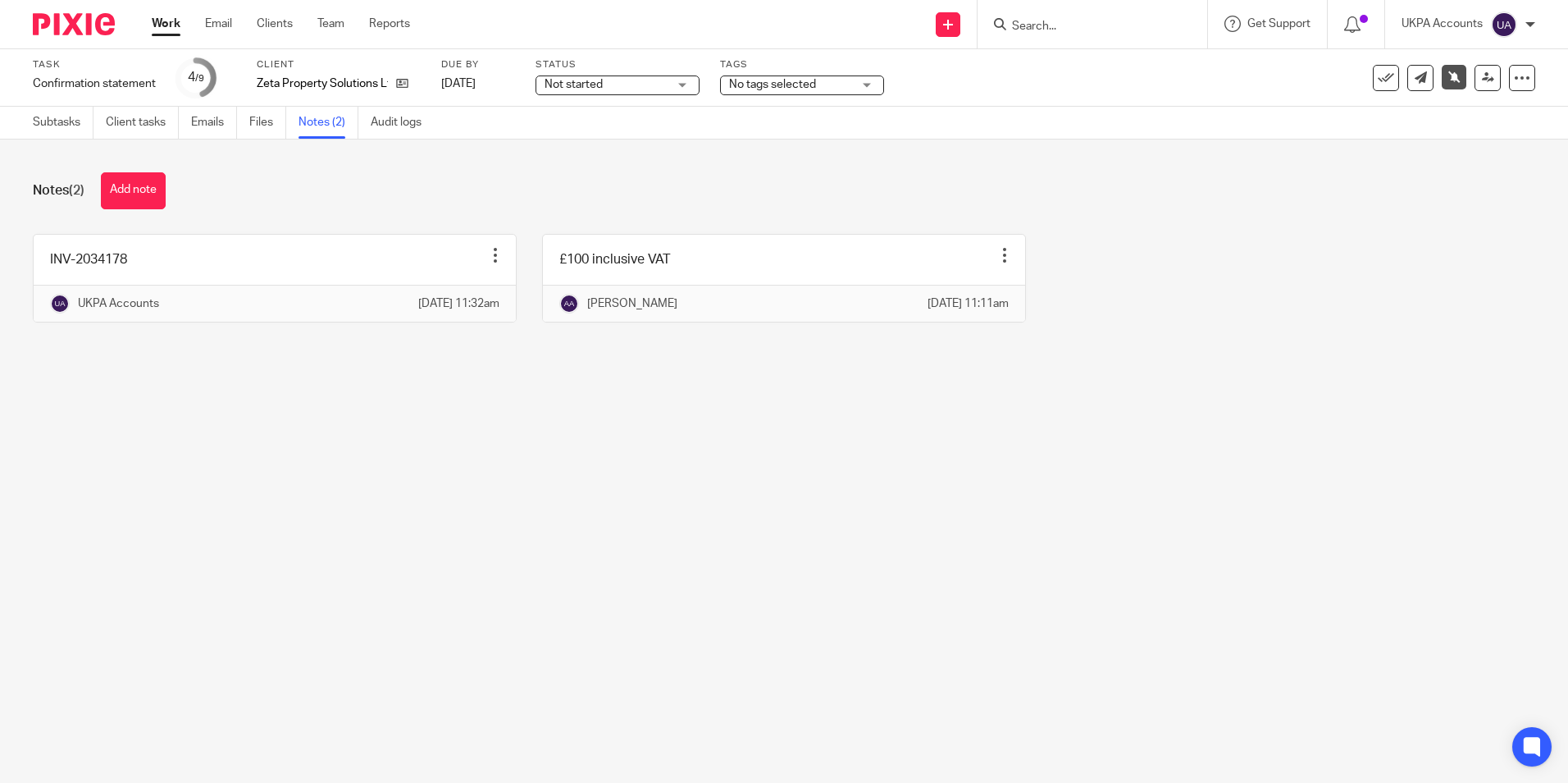
click at [170, 31] on link "Work" at bounding box center [166, 23] width 29 height 16
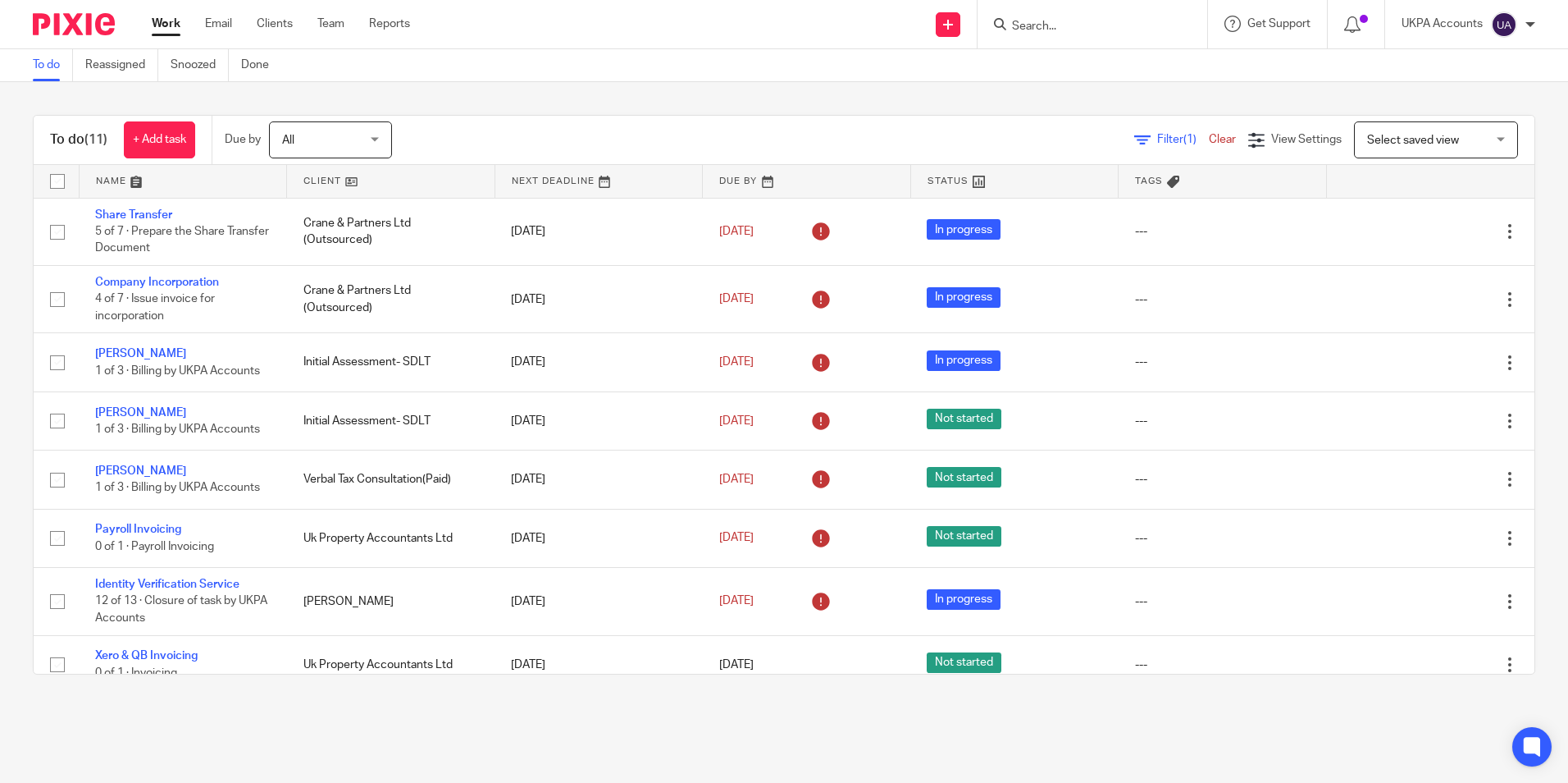
click at [201, 69] on link "Snoozed" at bounding box center [200, 65] width 59 height 32
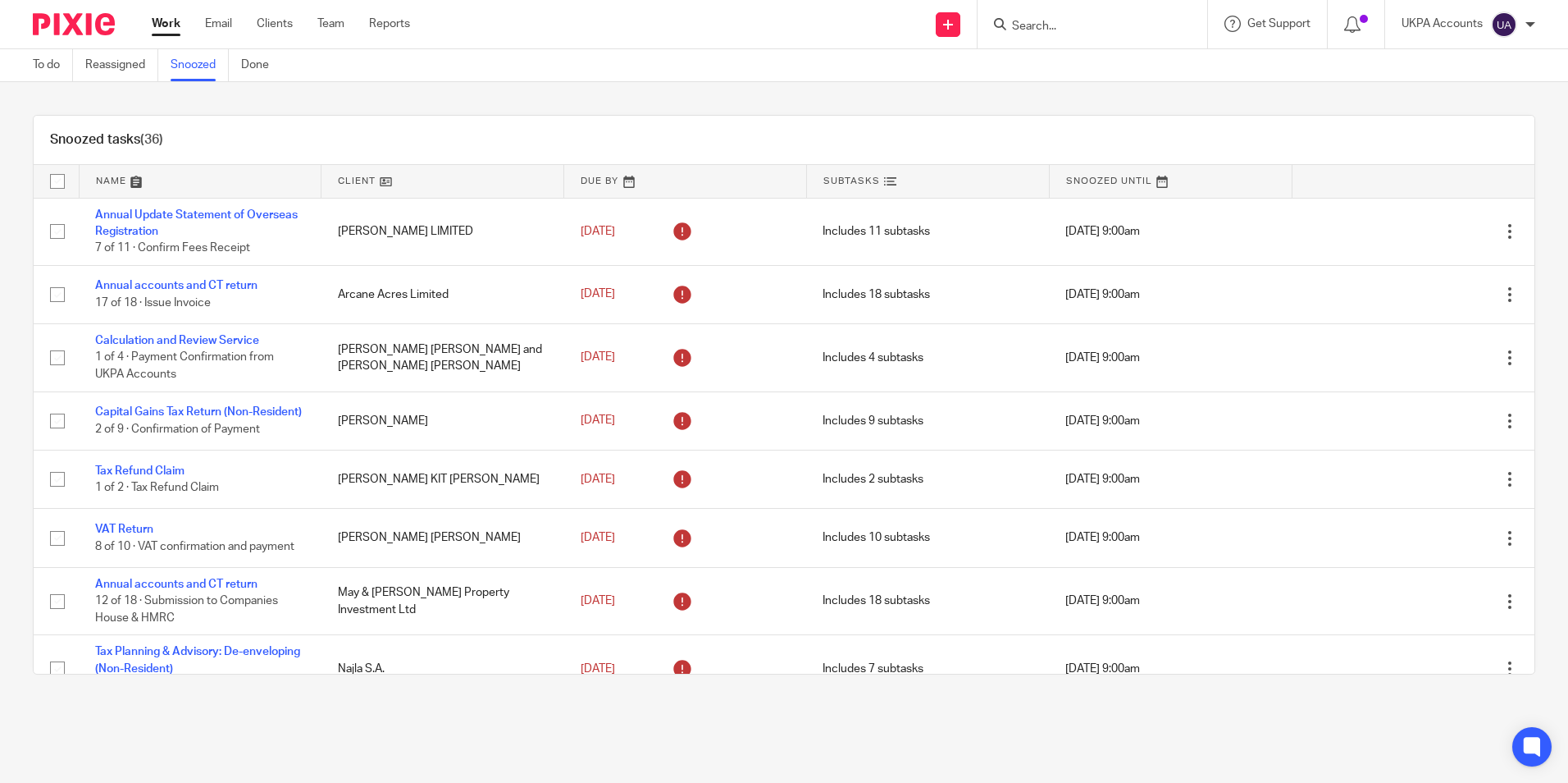
click at [376, 184] on link at bounding box center [442, 181] width 242 height 33
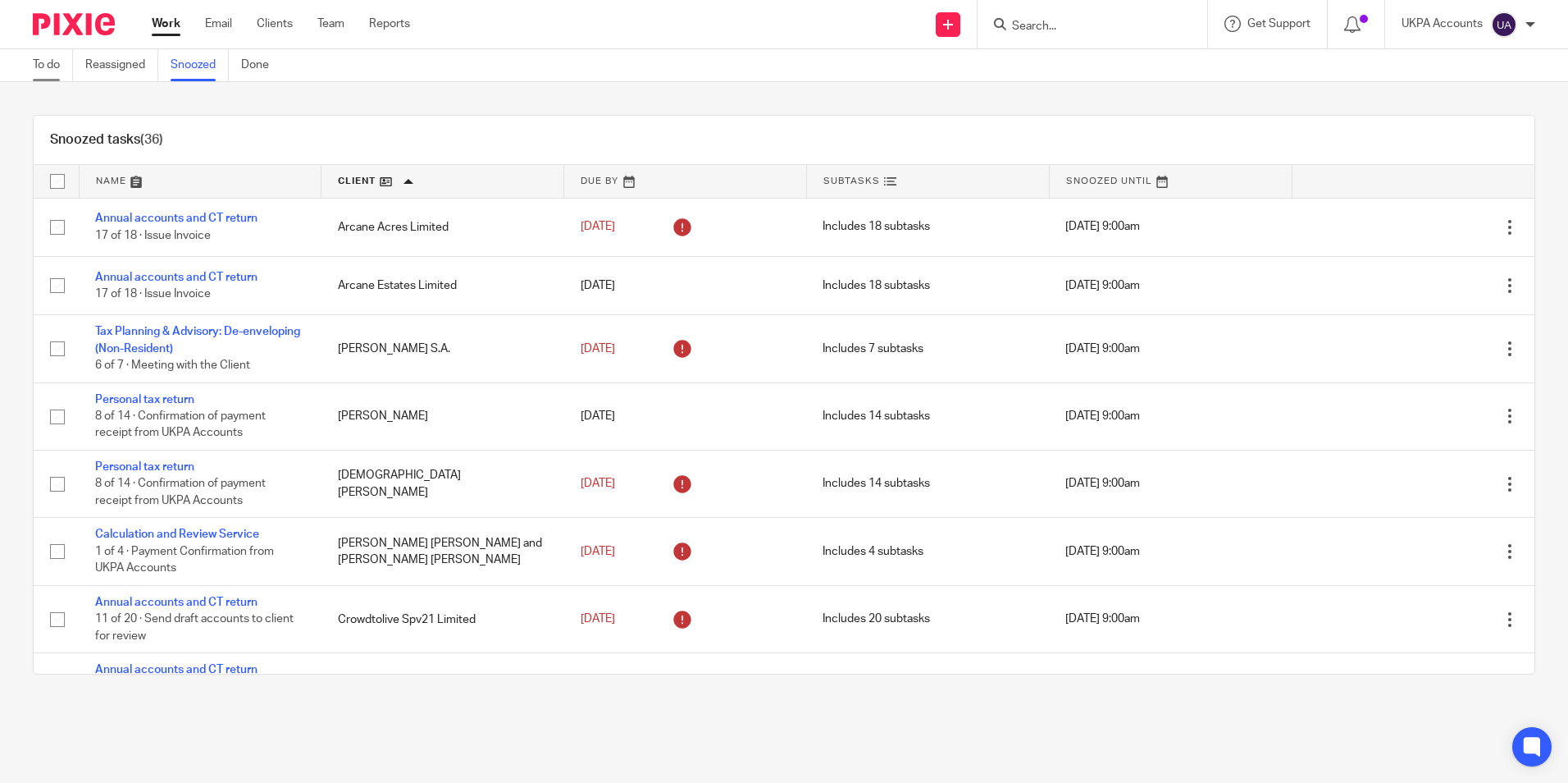
click at [53, 58] on link "To do" at bounding box center [53, 65] width 40 height 32
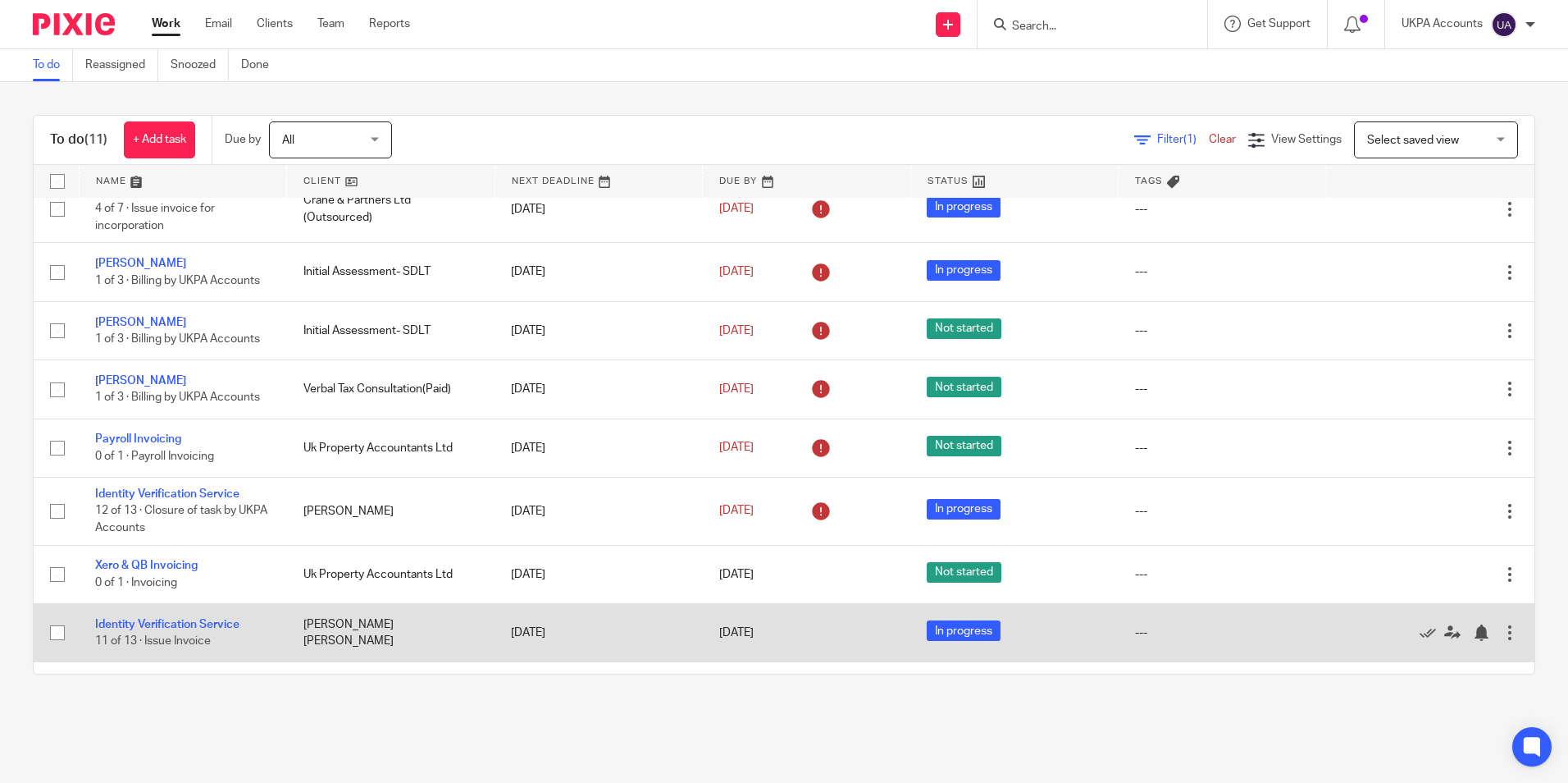
scroll to position [195, 0]
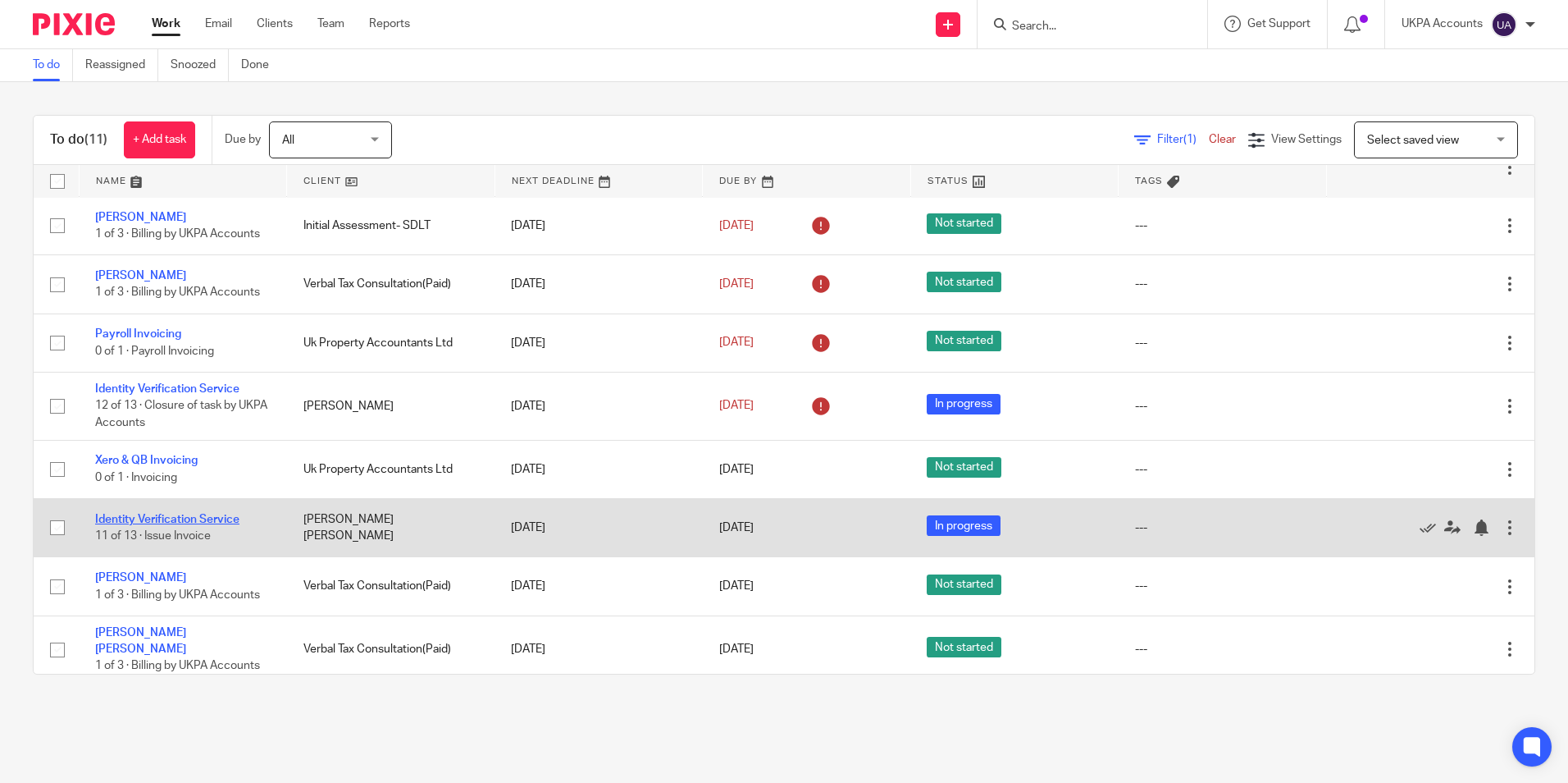
click at [219, 521] on link "Identity Verification Service" at bounding box center [167, 520] width 144 height 12
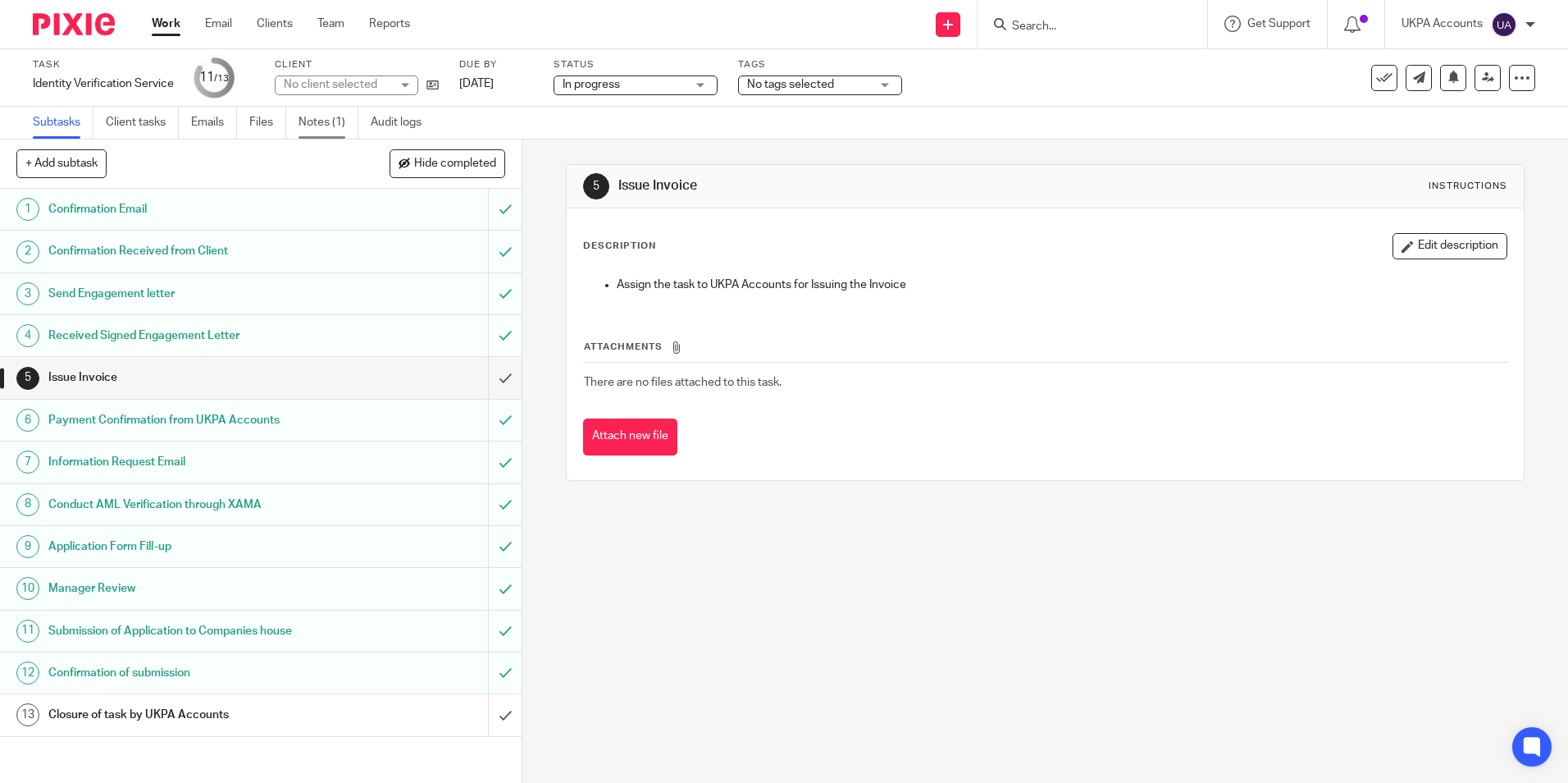
click at [334, 123] on link "Notes (1)" at bounding box center [329, 123] width 60 height 32
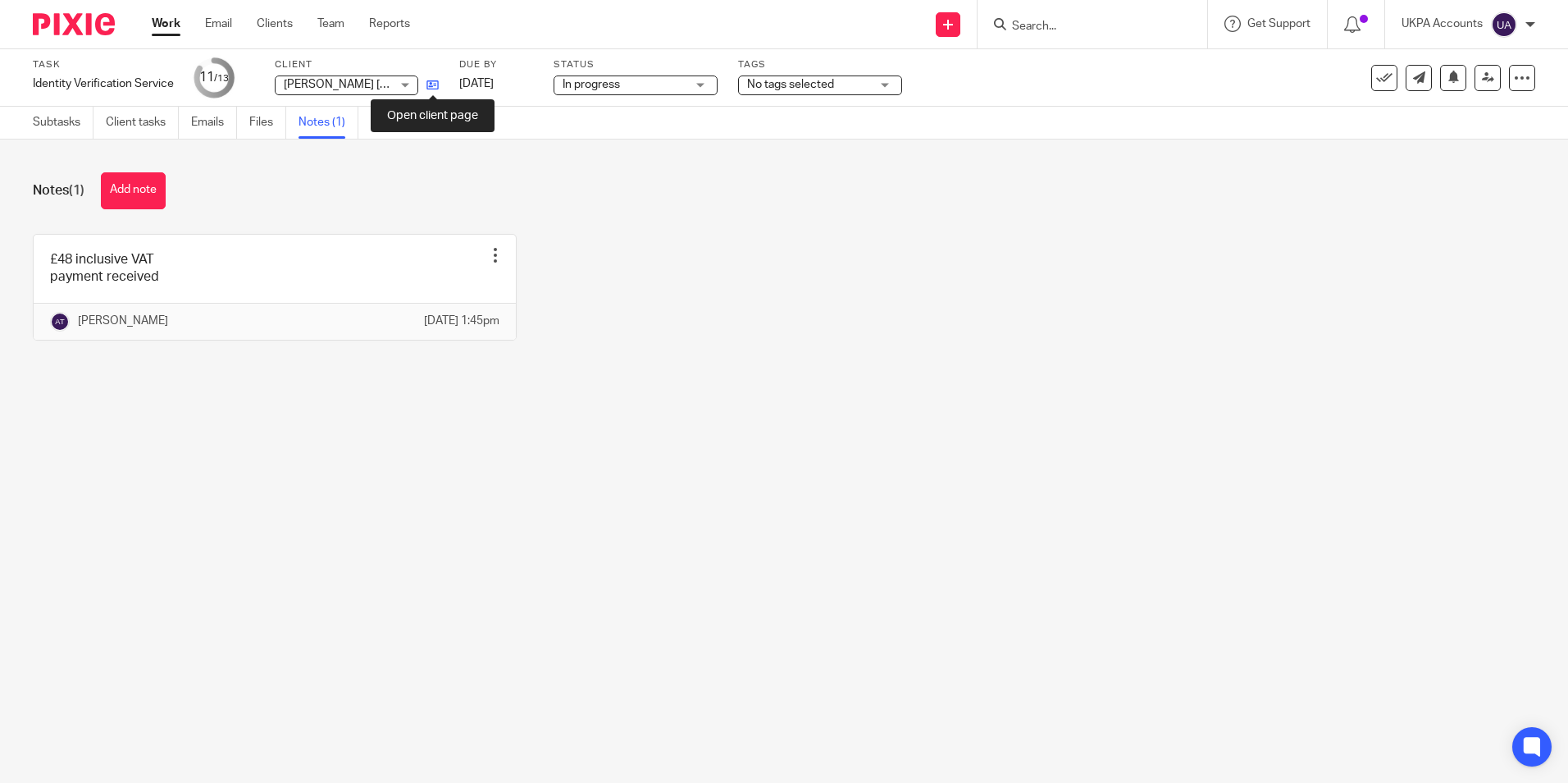
click at [434, 83] on icon at bounding box center [432, 85] width 12 height 12
click at [132, 181] on button "Add note" at bounding box center [133, 190] width 65 height 37
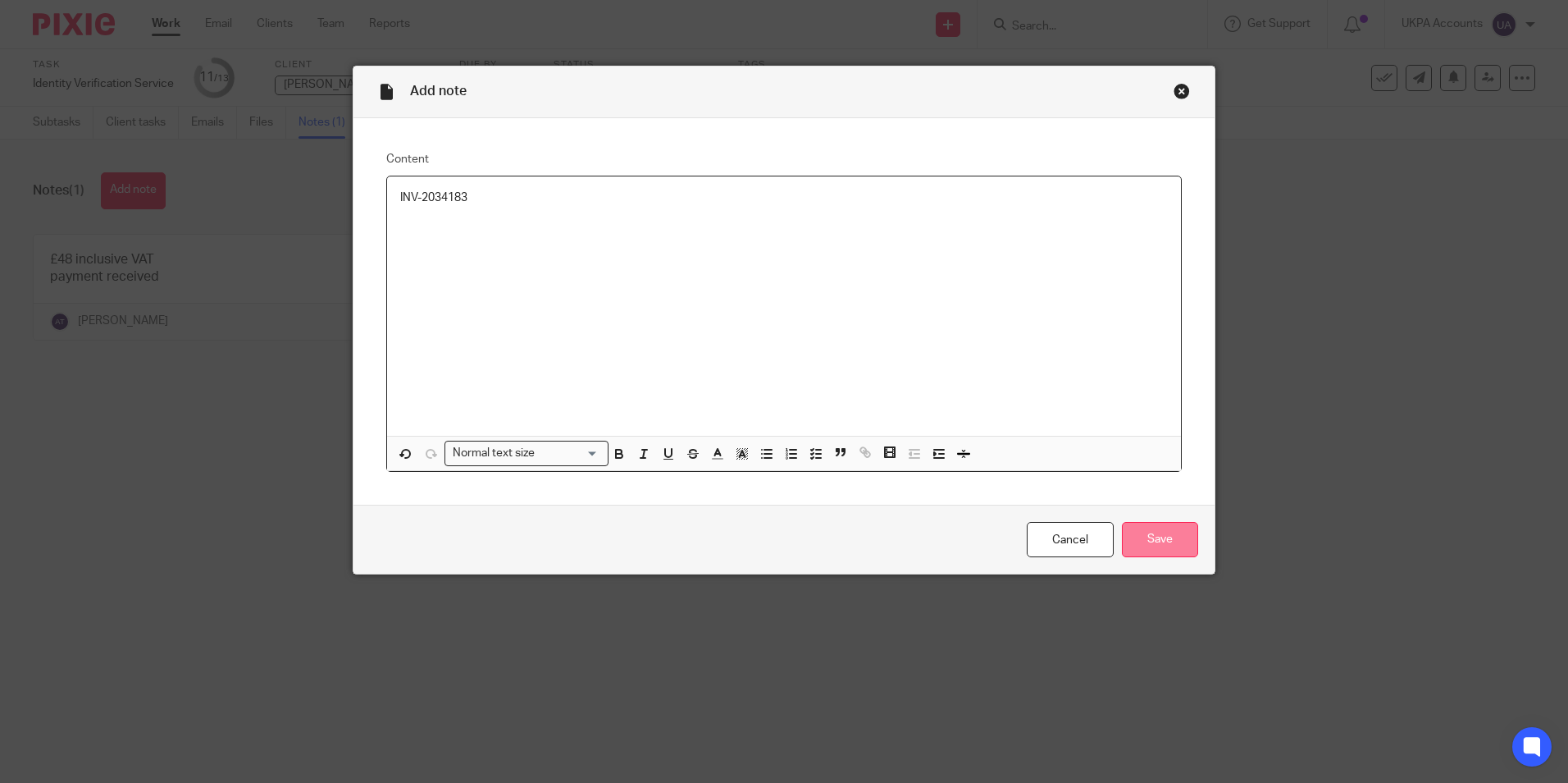
click at [1158, 539] on input "Save" at bounding box center [1160, 539] width 76 height 36
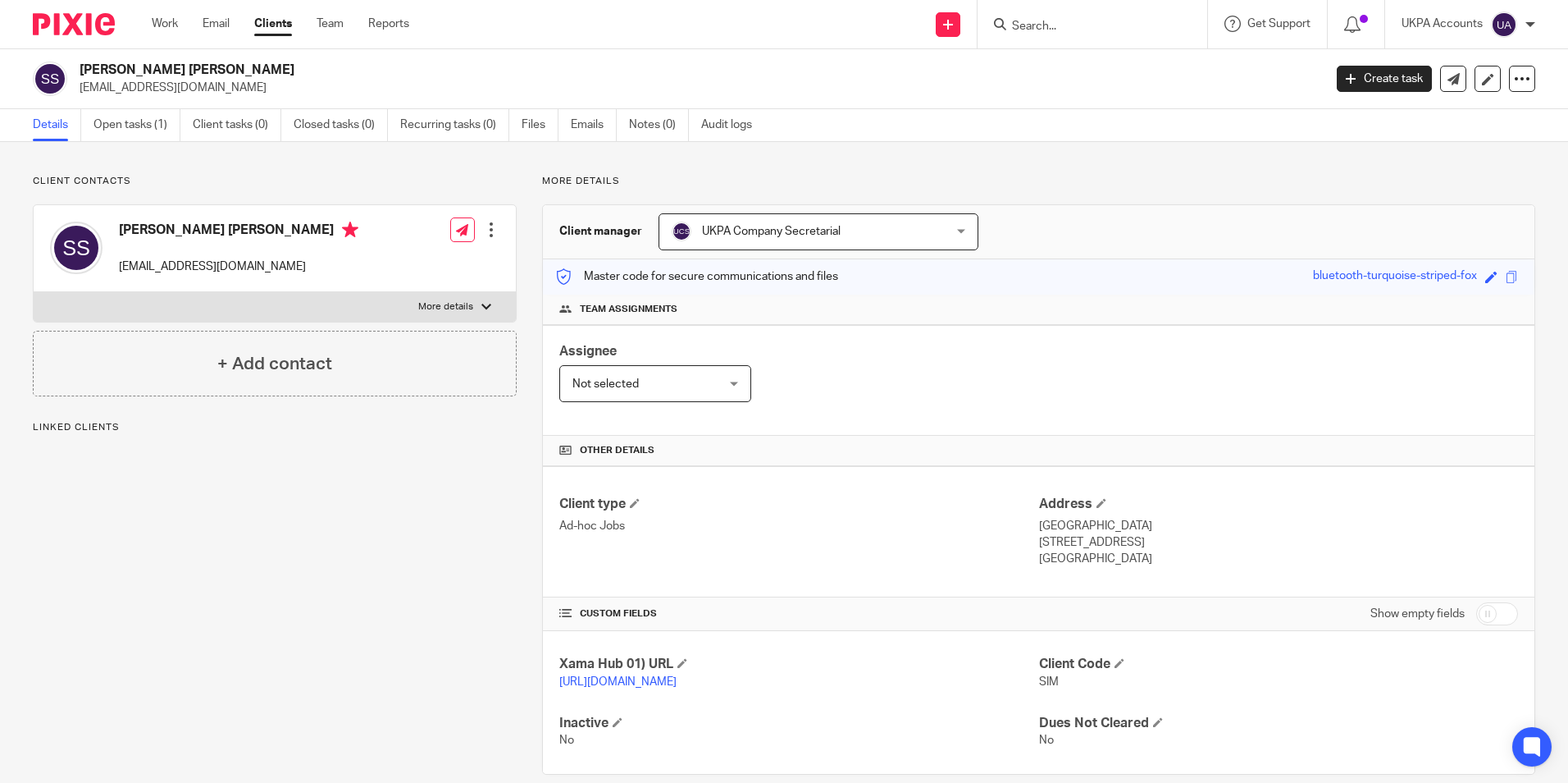
drag, startPoint x: 0, startPoint y: 0, endPoint x: 299, endPoint y: 73, distance: 307.8
click at [299, 73] on div "[PERSON_NAME] [PERSON_NAME] Spacey [EMAIL_ADDRESS][PERSON_NAME][DOMAIN_NAME]" at bounding box center [672, 78] width 1279 height 35
copy h2 "[PERSON_NAME] [PERSON_NAME]"
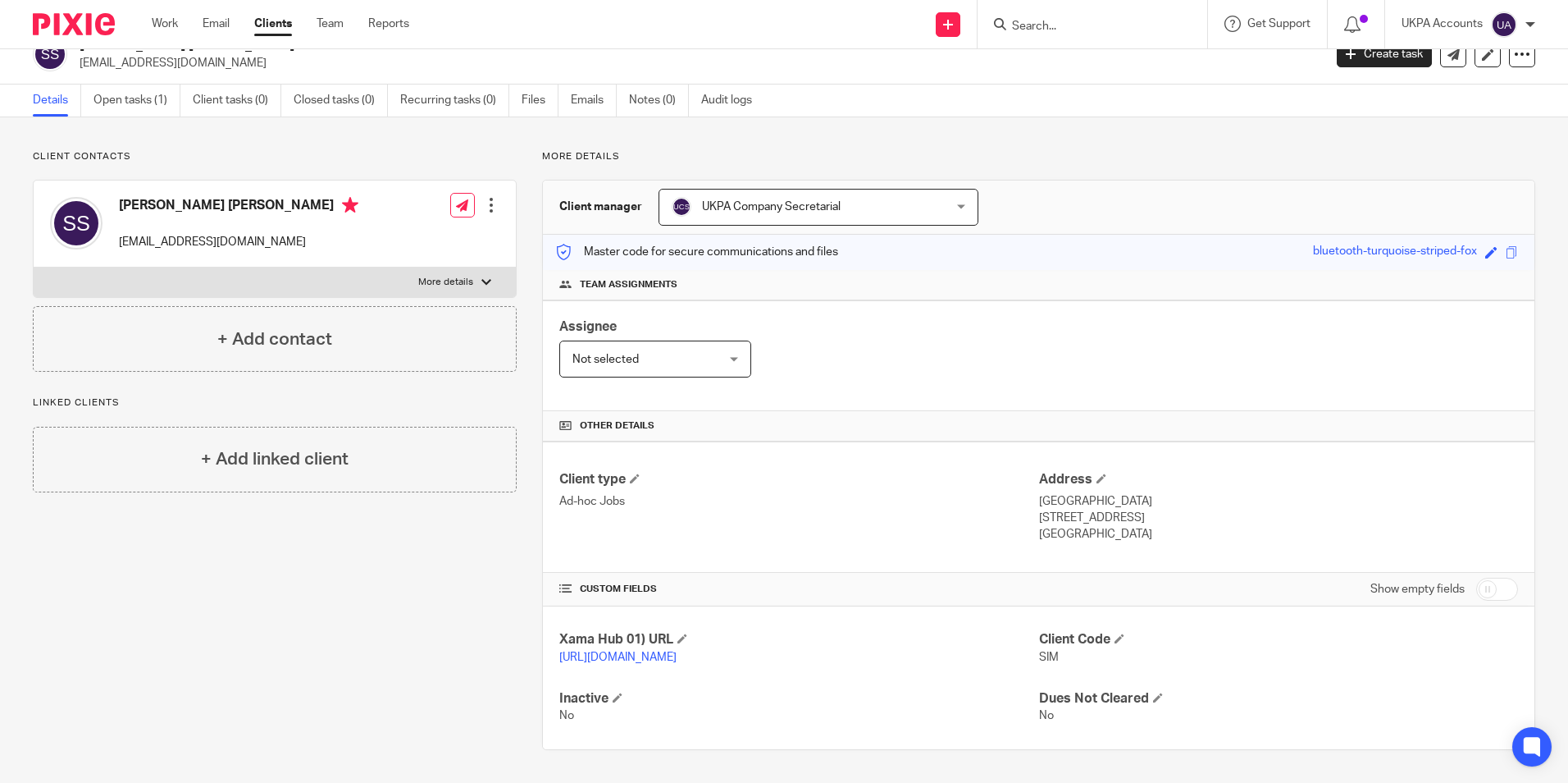
scroll to position [41, 0]
drag, startPoint x: 120, startPoint y: 225, endPoint x: 274, endPoint y: 234, distance: 154.3
click at [274, 234] on p "[EMAIL_ADDRESS][DOMAIN_NAME]" at bounding box center [239, 241] width 239 height 16
copy p "[EMAIL_ADDRESS][DOMAIN_NAME]"
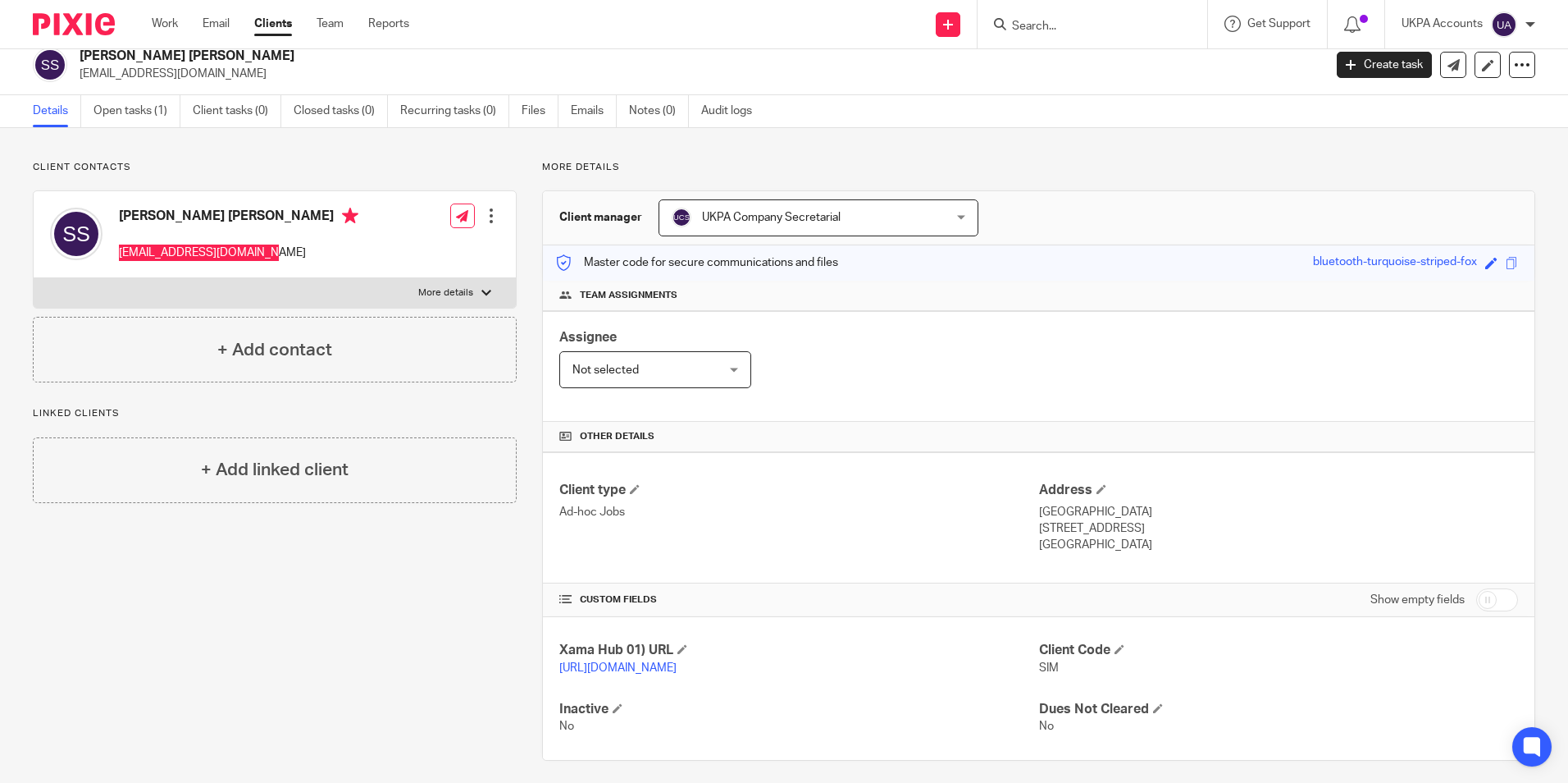
scroll to position [0, 0]
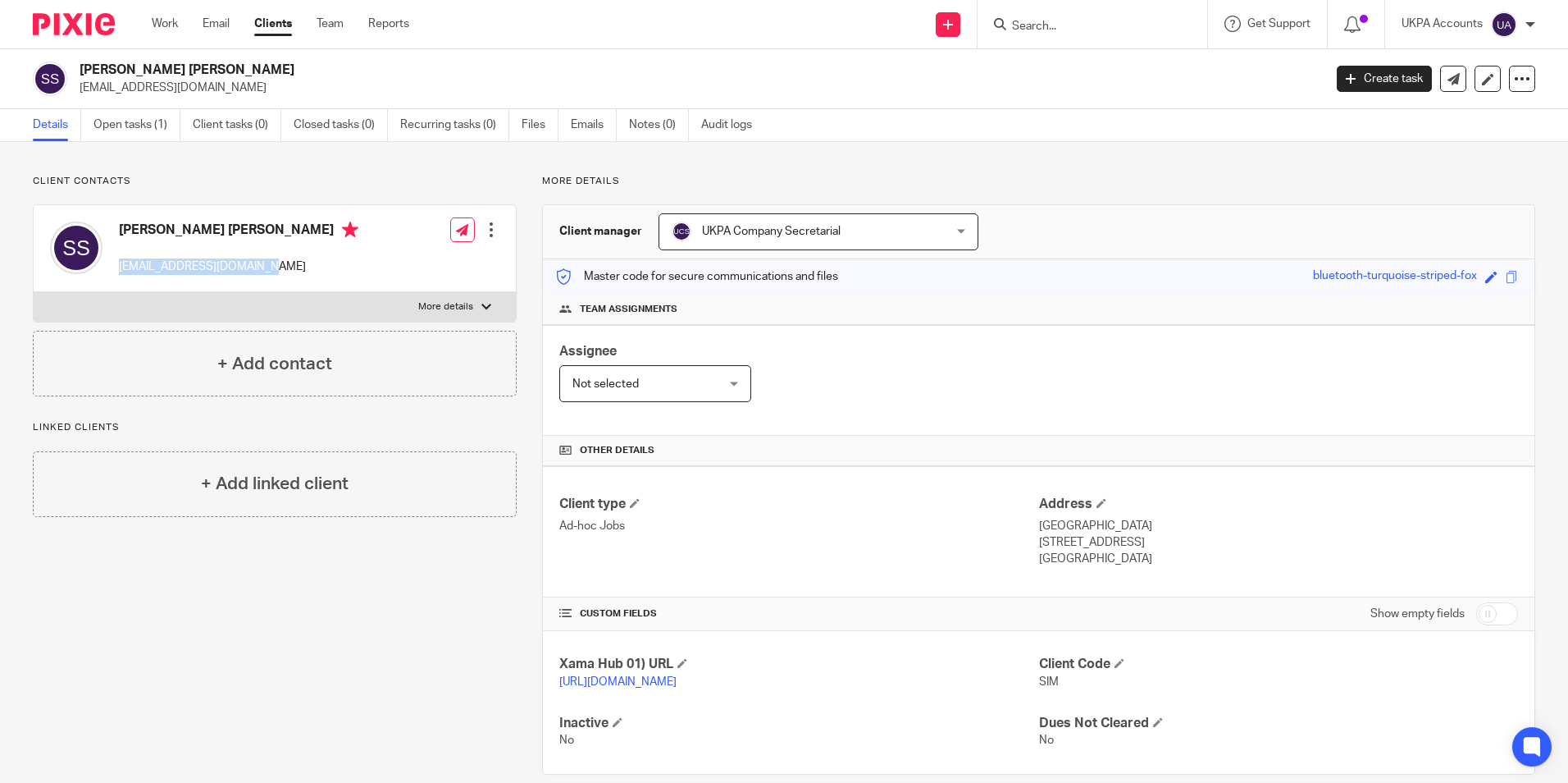
drag, startPoint x: 1032, startPoint y: 526, endPoint x: 1159, endPoint y: 530, distance: 127.1
click at [1159, 530] on p "Lynwood Southill Road" at bounding box center [1279, 526] width 479 height 16
copy p "Lynwood Southill Road"
drag, startPoint x: 1031, startPoint y: 538, endPoint x: 1087, endPoint y: 541, distance: 56.1
click at [1087, 541] on p "Chislehurst, BR7 5EE" at bounding box center [1279, 542] width 479 height 16
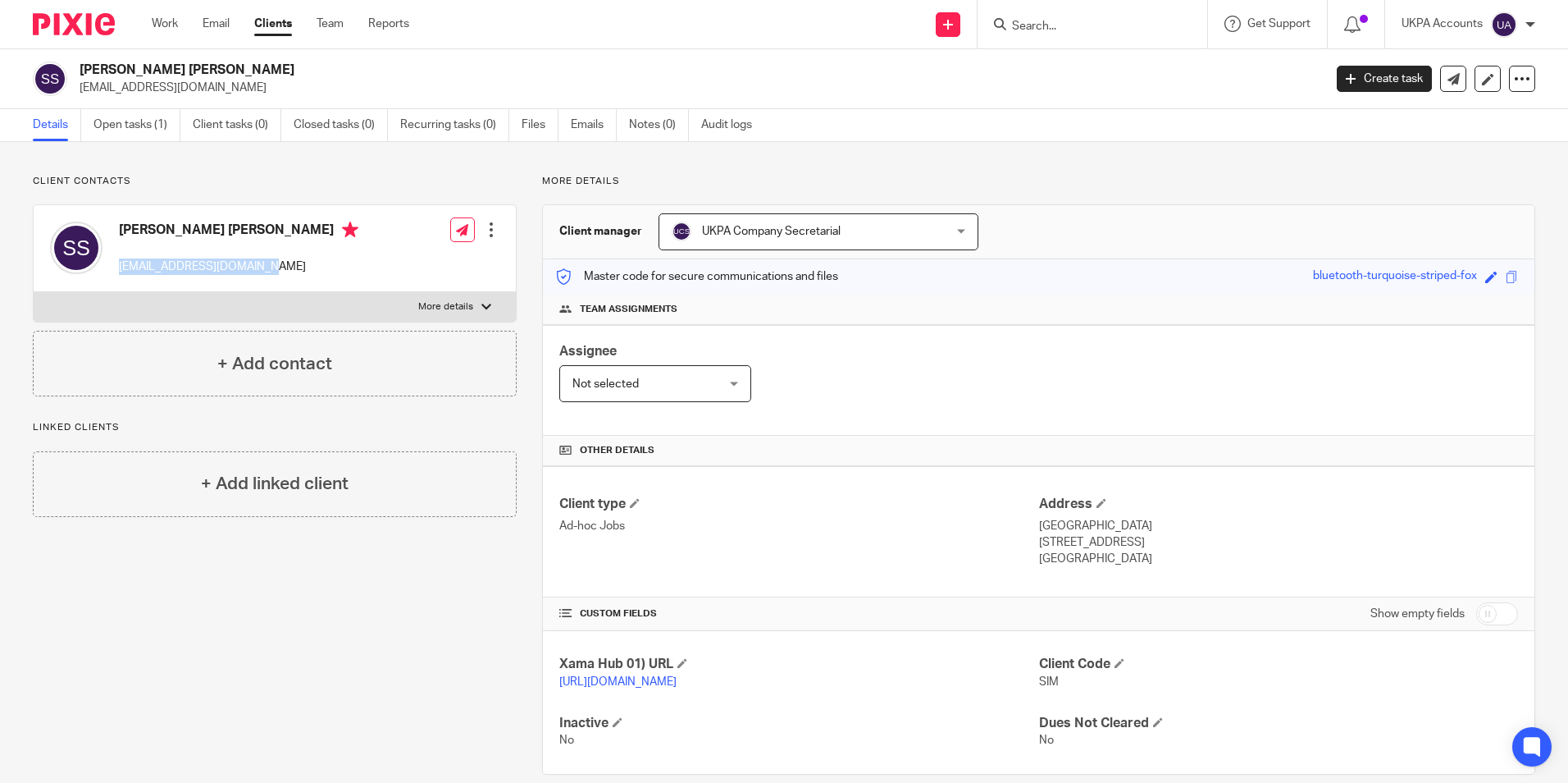
copy p "Chislehurst"
drag, startPoint x: 1099, startPoint y: 540, endPoint x: 1139, endPoint y: 542, distance: 40.0
click at [1139, 542] on p "Chislehurst, BR7 5EE" at bounding box center [1279, 542] width 479 height 16
copy p "BR7 5EE"
drag, startPoint x: 1030, startPoint y: 559, endPoint x: 1120, endPoint y: 560, distance: 90.0
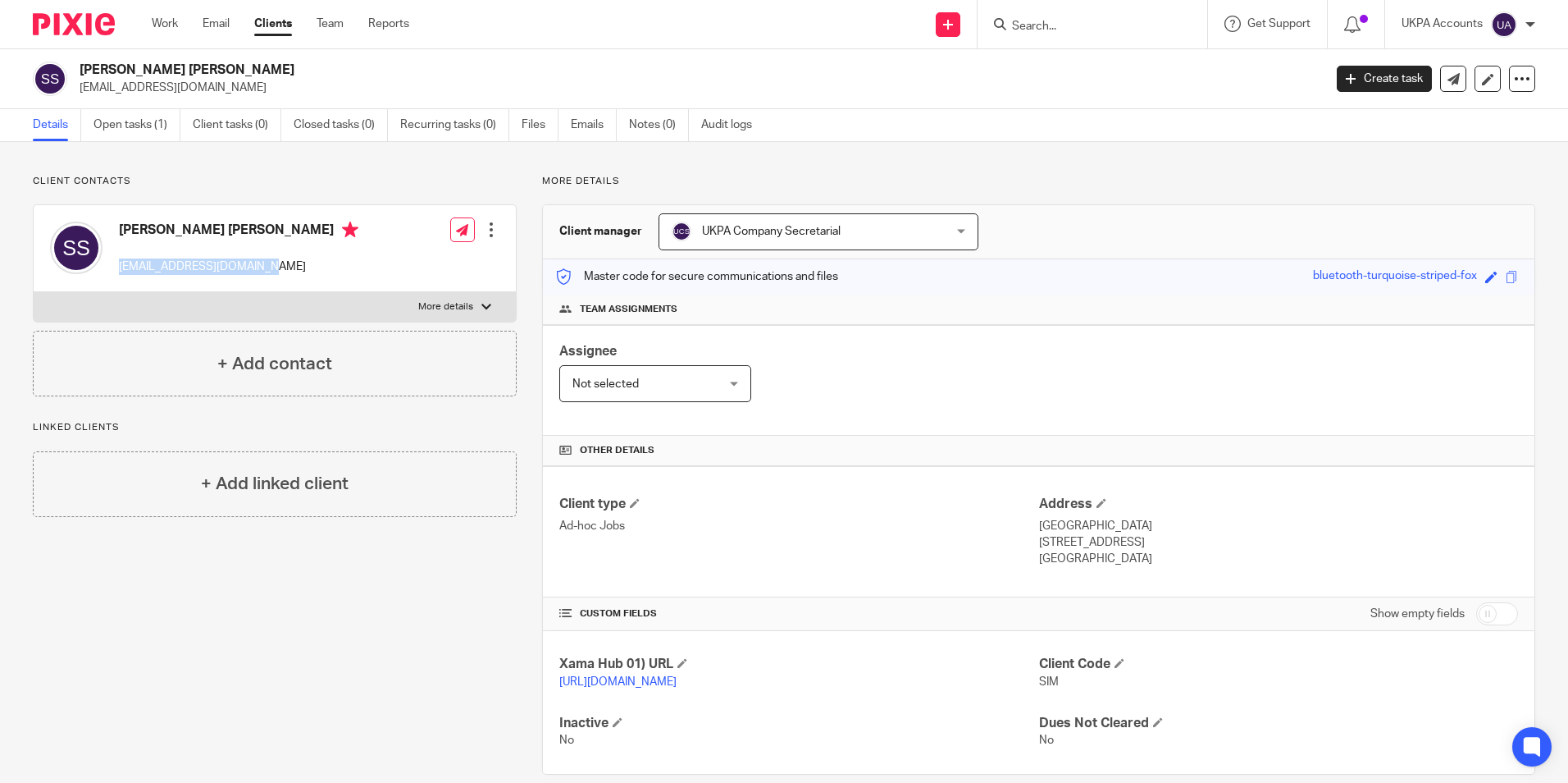
click at [1120, 560] on p "United Kingdom" at bounding box center [1279, 558] width 479 height 16
copy p "United Kingdom"
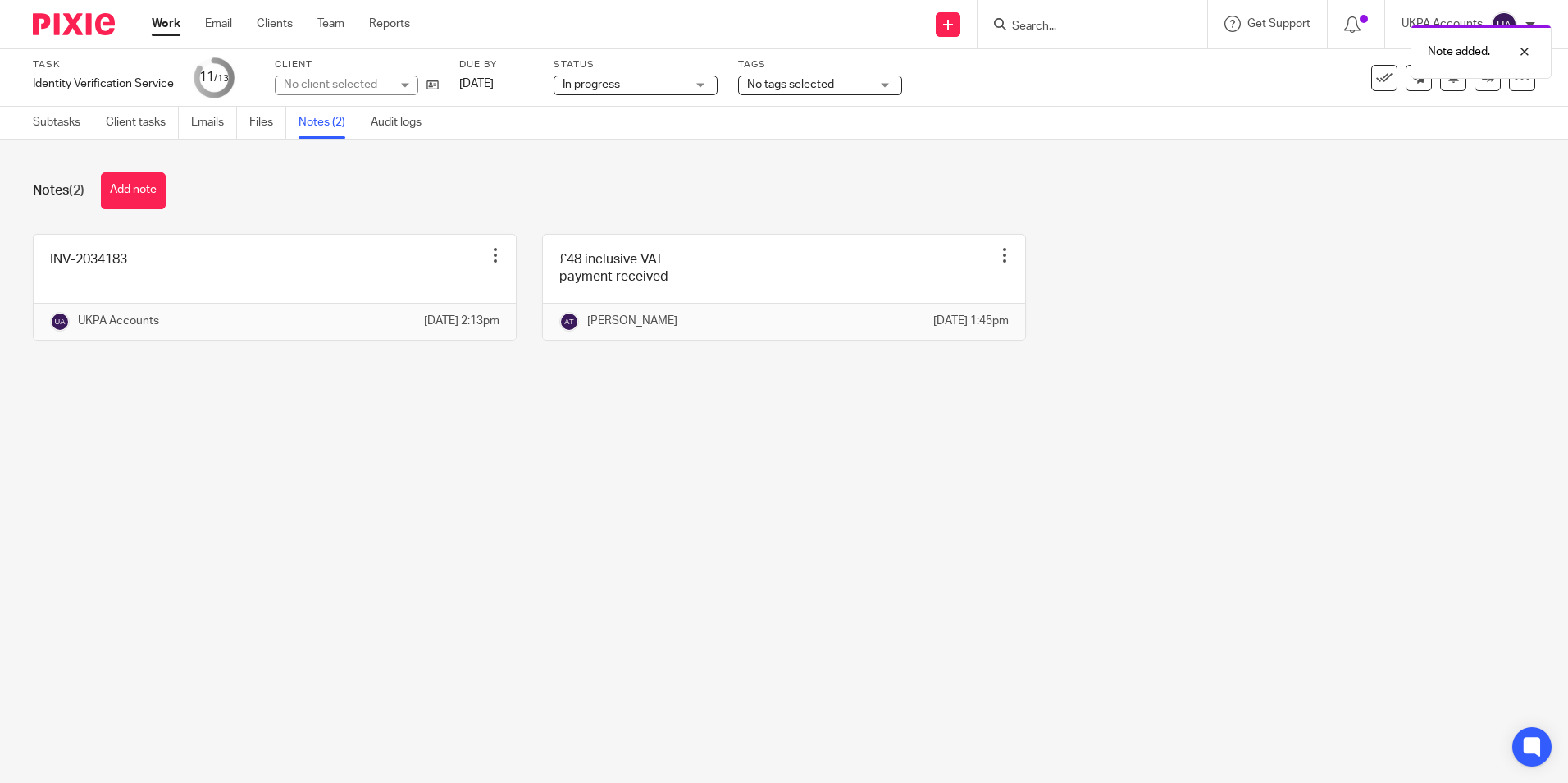
click at [173, 30] on link "Work" at bounding box center [166, 23] width 29 height 16
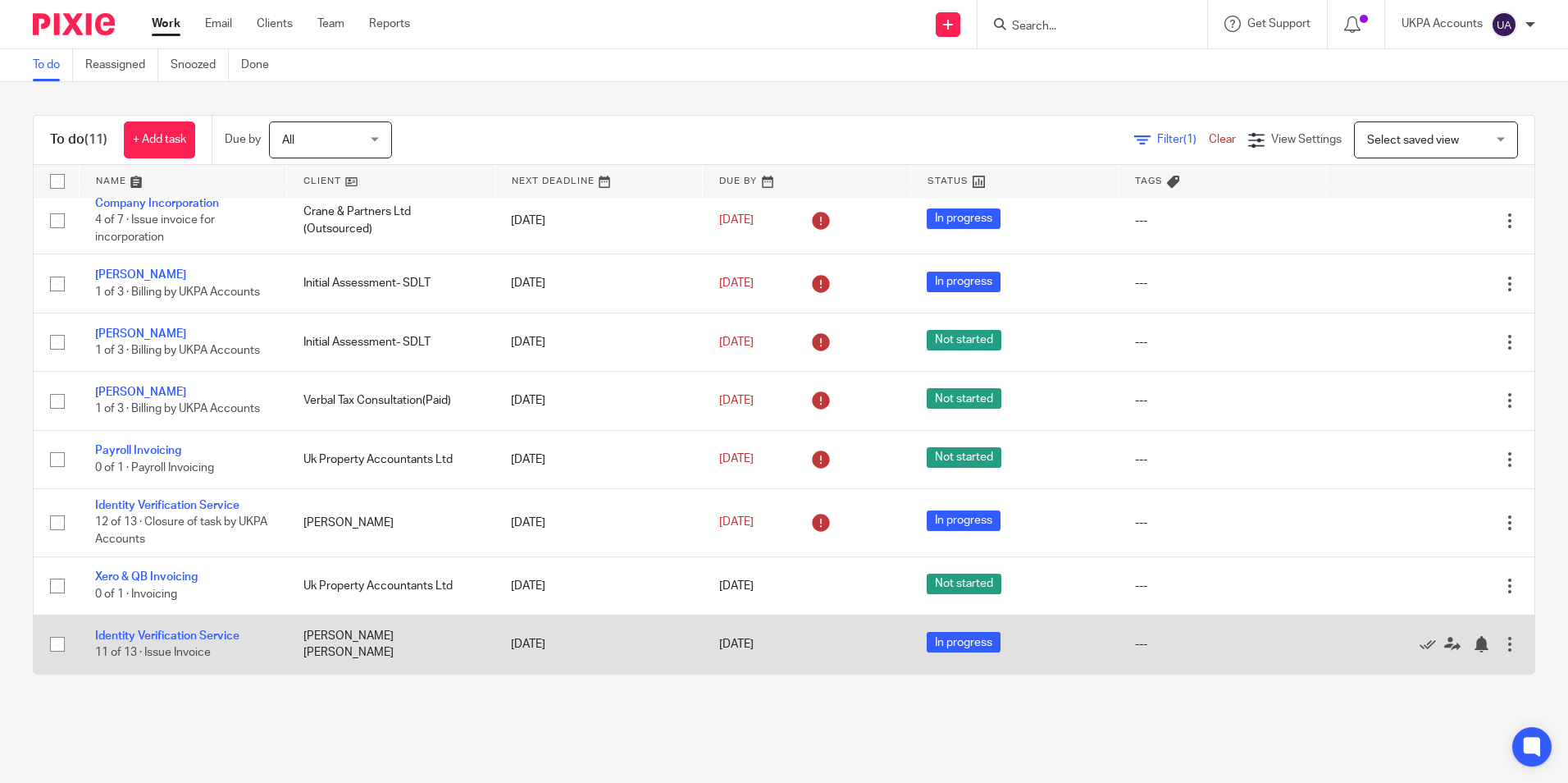
scroll to position [195, 0]
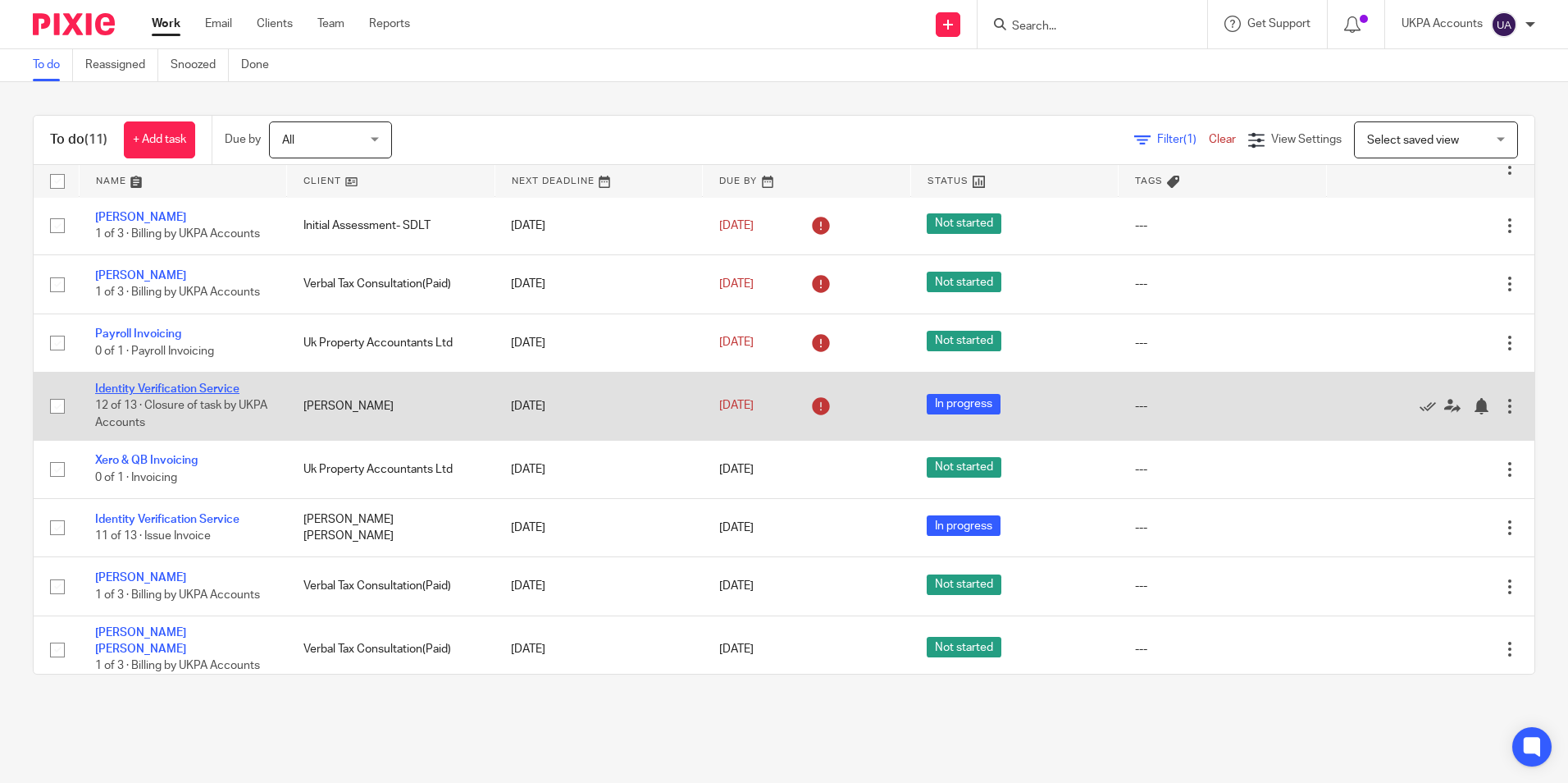
click at [227, 392] on link "Identity Verification Service" at bounding box center [167, 389] width 144 height 12
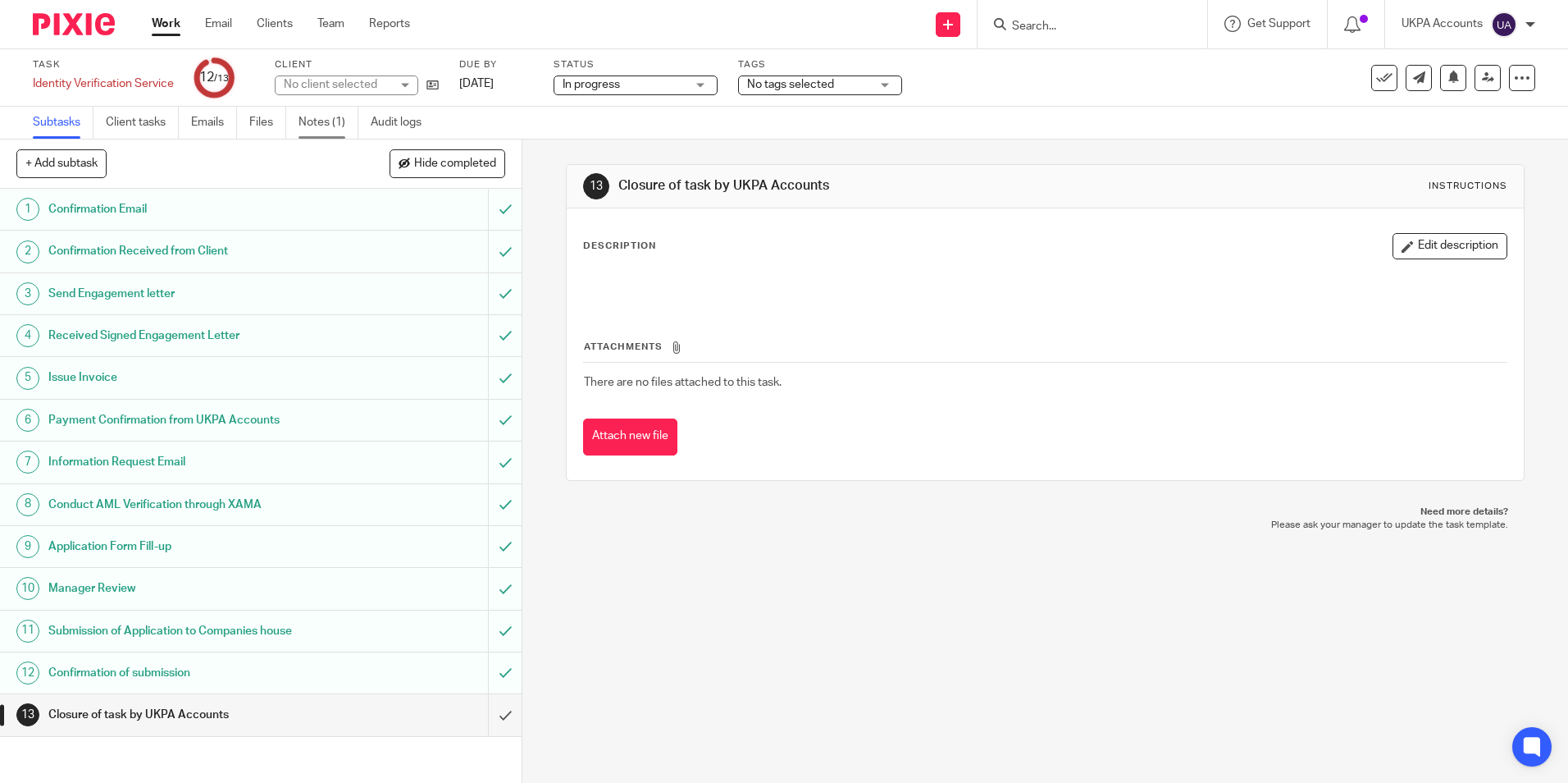
click at [328, 123] on link "Notes (1)" at bounding box center [329, 123] width 60 height 32
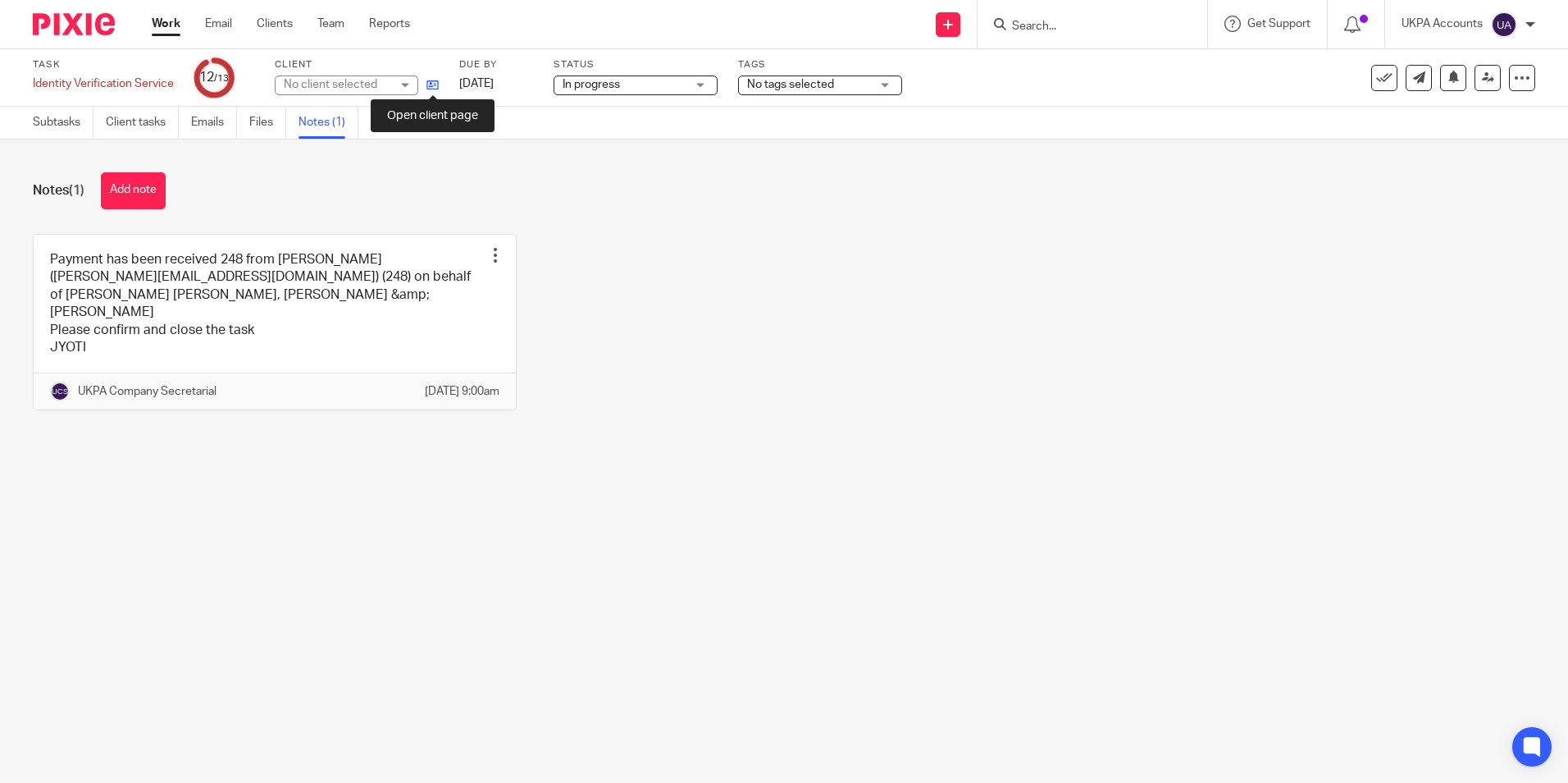
click at [428, 89] on icon at bounding box center [432, 85] width 12 height 12
click at [138, 195] on button "Add note" at bounding box center [133, 190] width 65 height 37
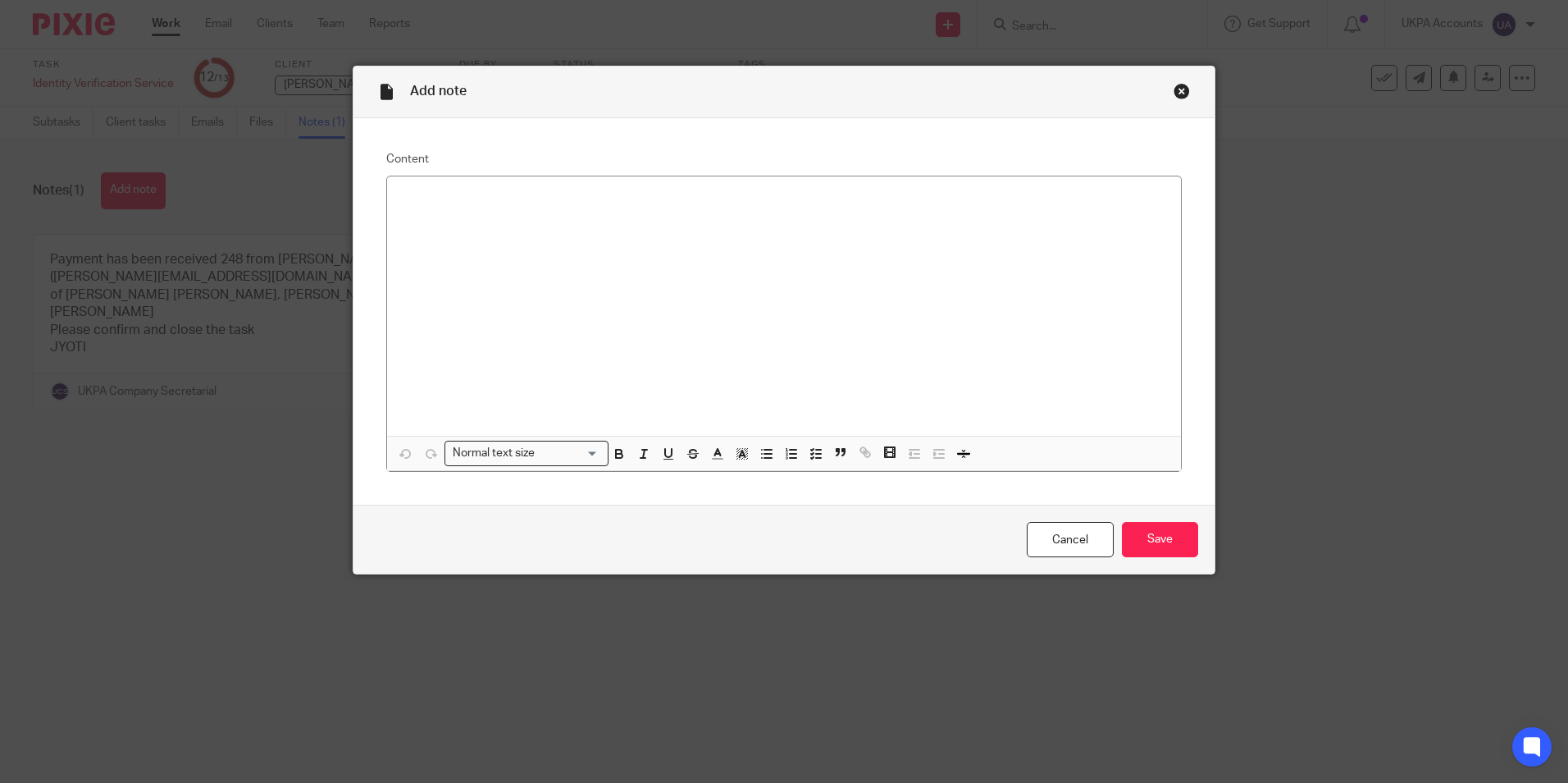
click at [596, 230] on div at bounding box center [784, 306] width 794 height 259
click at [1172, 543] on input "Save" at bounding box center [1160, 539] width 76 height 36
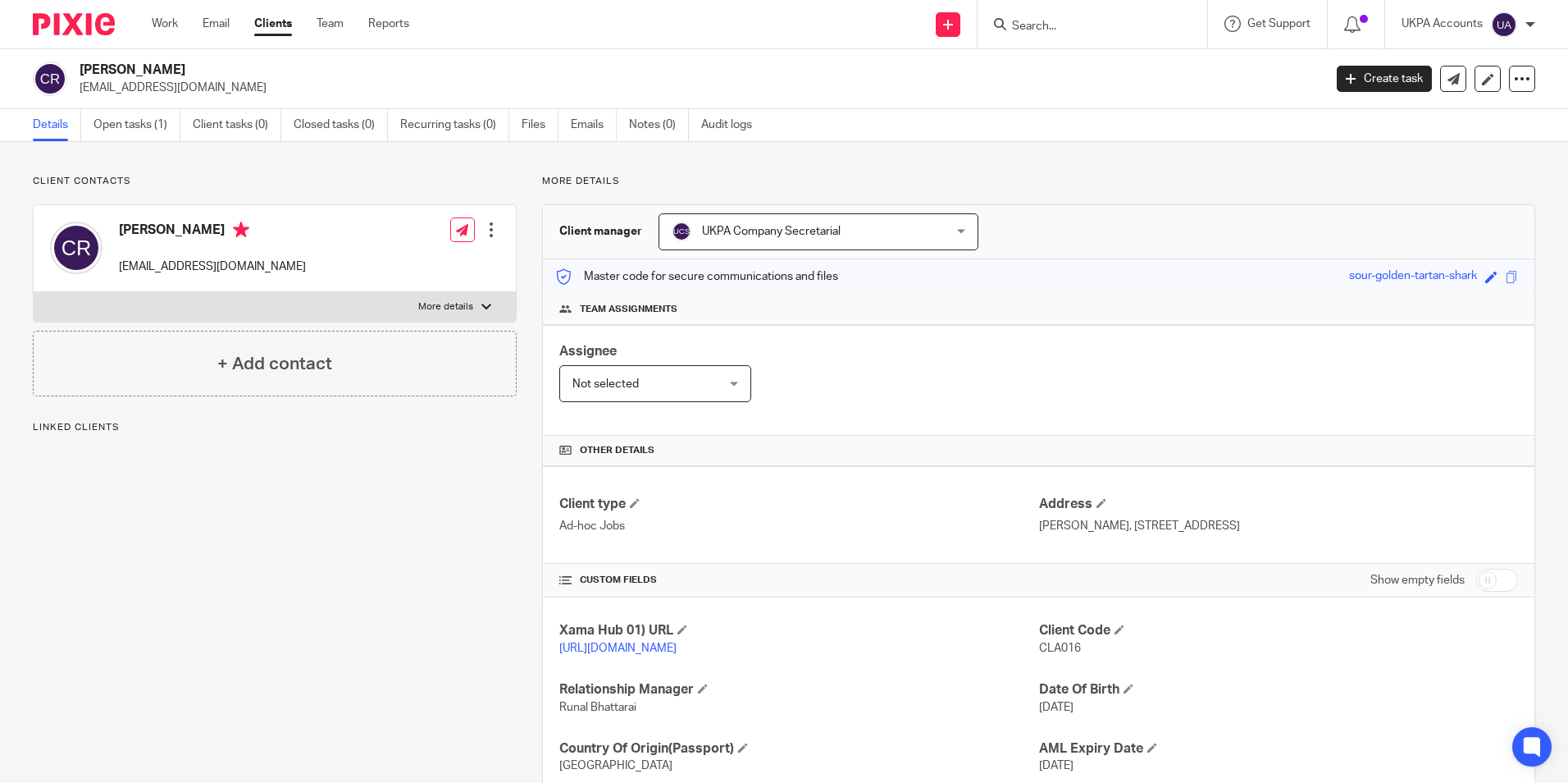
drag, startPoint x: 82, startPoint y: 66, endPoint x: 216, endPoint y: 65, distance: 134.0
click at [216, 65] on h2 "Claus Ulrik Ravnsbo" at bounding box center [572, 70] width 986 height 17
copy h2 "Claus Ulrik Ravnsbo"
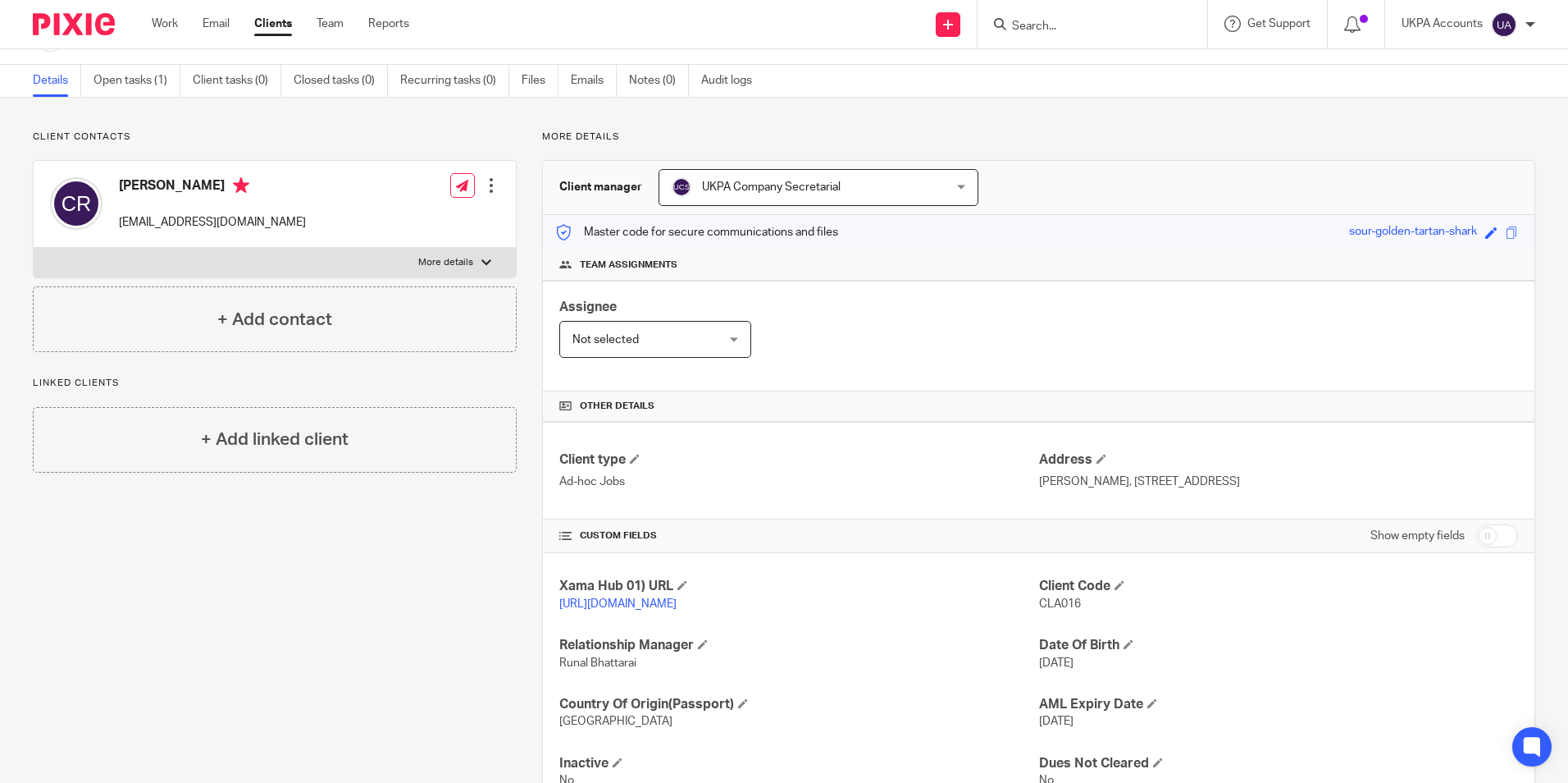
scroll to position [82, 0]
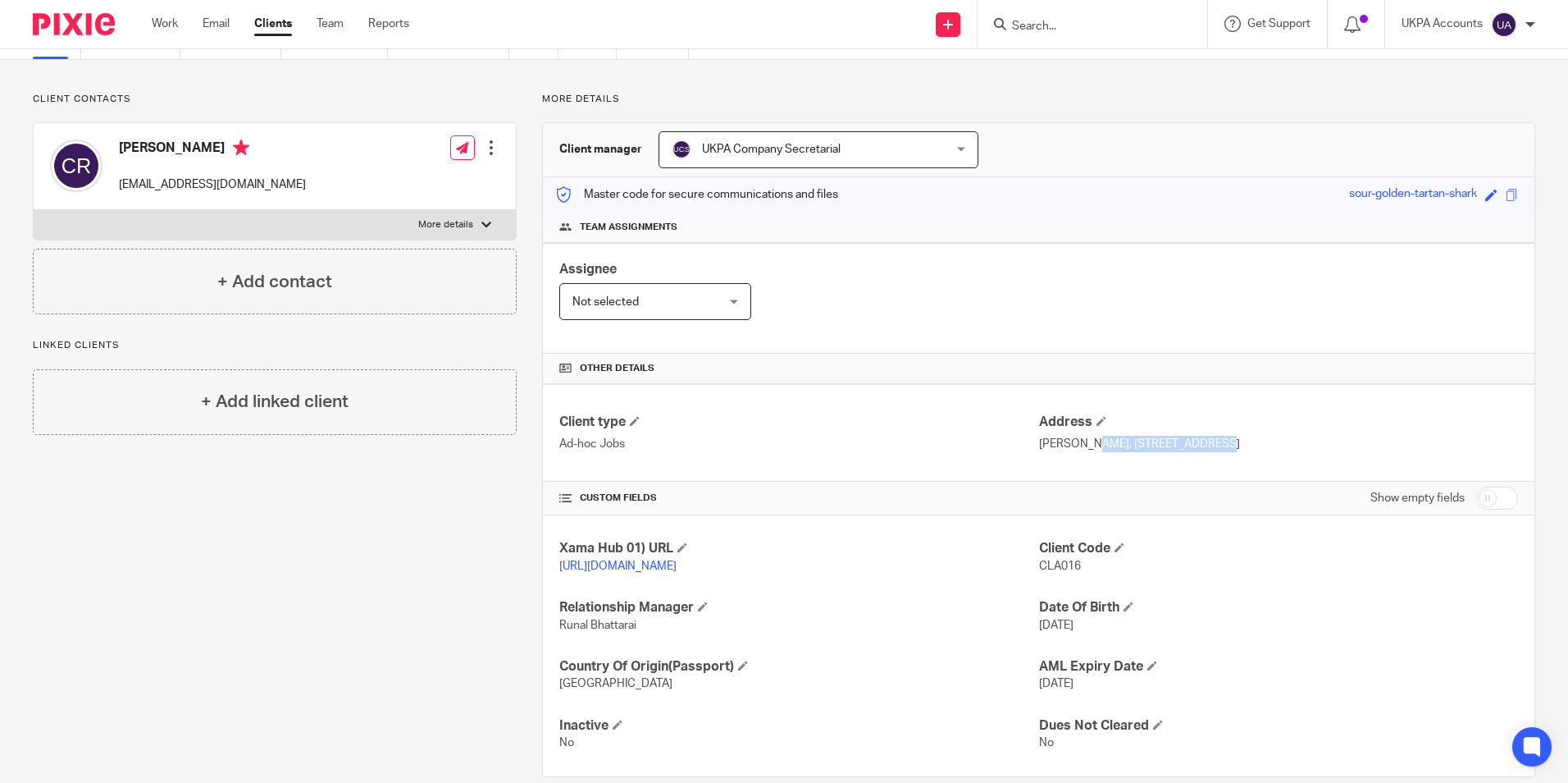
drag, startPoint x: 1031, startPoint y: 442, endPoint x: 1142, endPoint y: 438, distance: 111.1
click at [1142, 437] on p "Claus Ulrik Ravnsbo, Elmehojvej 72, 8270 Hojbjerg" at bounding box center [1279, 443] width 479 height 16
drag, startPoint x: 1142, startPoint y: 438, endPoint x: 1183, endPoint y: 476, distance: 55.9
click at [1183, 486] on div "Show empty fields" at bounding box center [1279, 498] width 479 height 33
drag, startPoint x: 1137, startPoint y: 444, endPoint x: 1299, endPoint y: 446, distance: 162.0
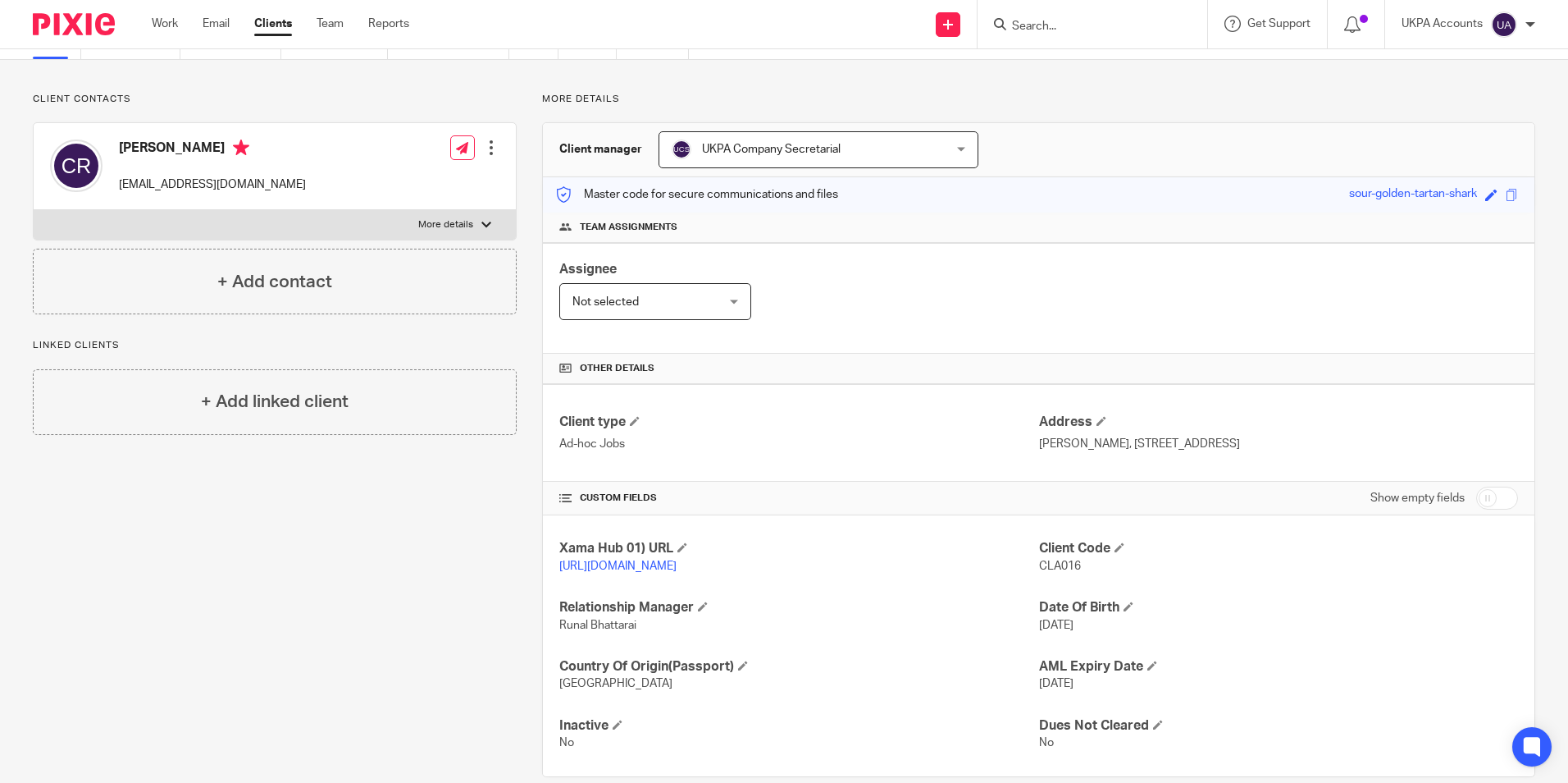
click at [1299, 446] on p "Claus Ulrik Ravnsbo, Elmehojvej 72, 8270 Hojbjerg" at bounding box center [1279, 443] width 479 height 16
copy p "Elmehojvej 72, 8270 Hojbjerg"
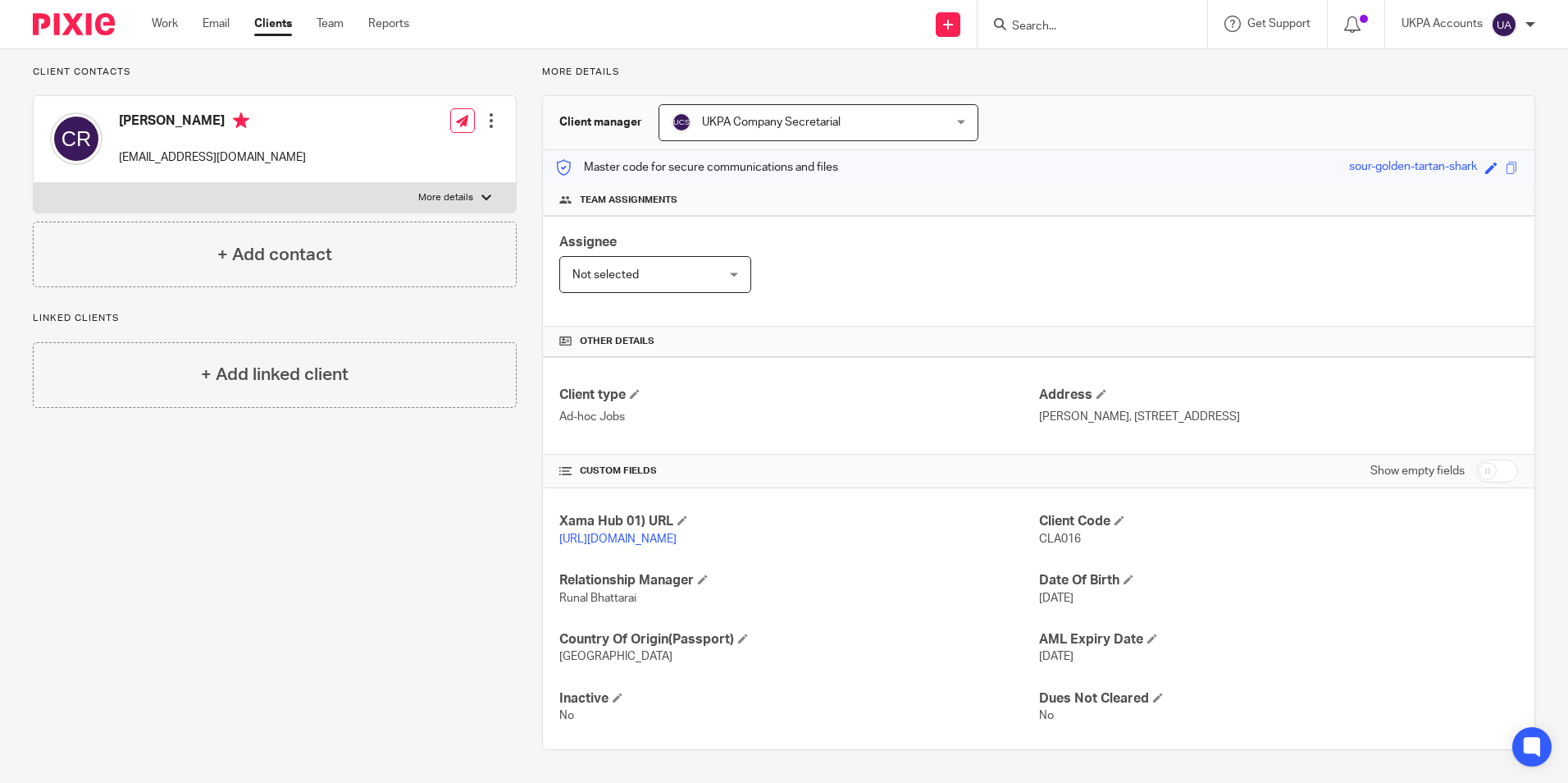
scroll to position [126, 0]
drag, startPoint x: 1030, startPoint y: 518, endPoint x: 1081, endPoint y: 525, distance: 51.5
click at [1081, 531] on p "CLA016" at bounding box center [1279, 538] width 479 height 16
copy span "CLA016"
drag, startPoint x: 129, startPoint y: 105, endPoint x: 154, endPoint y: 111, distance: 25.7
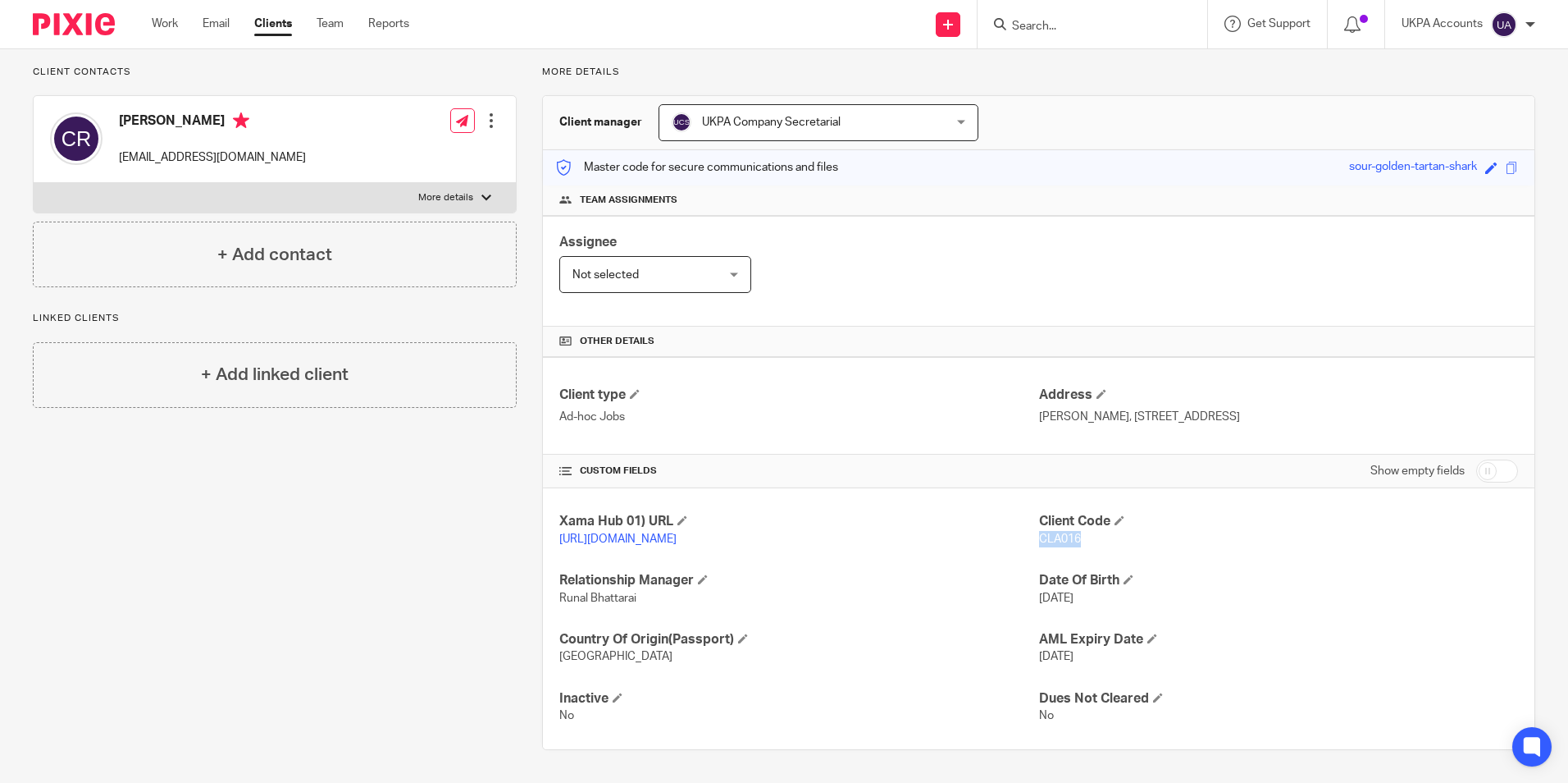
click at [154, 110] on div "Claus Ulrik Ravnsbo cra@geiagroup.com" at bounding box center [177, 139] width 256 height 70
copy h4 "Claus"
drag, startPoint x: 157, startPoint y: 101, endPoint x: 239, endPoint y: 109, distance: 82.4
click at [239, 112] on h4 "Claus Ulrik Ravnsbo" at bounding box center [212, 122] width 187 height 20
copy h4 "Ulrik Ravnsbo"
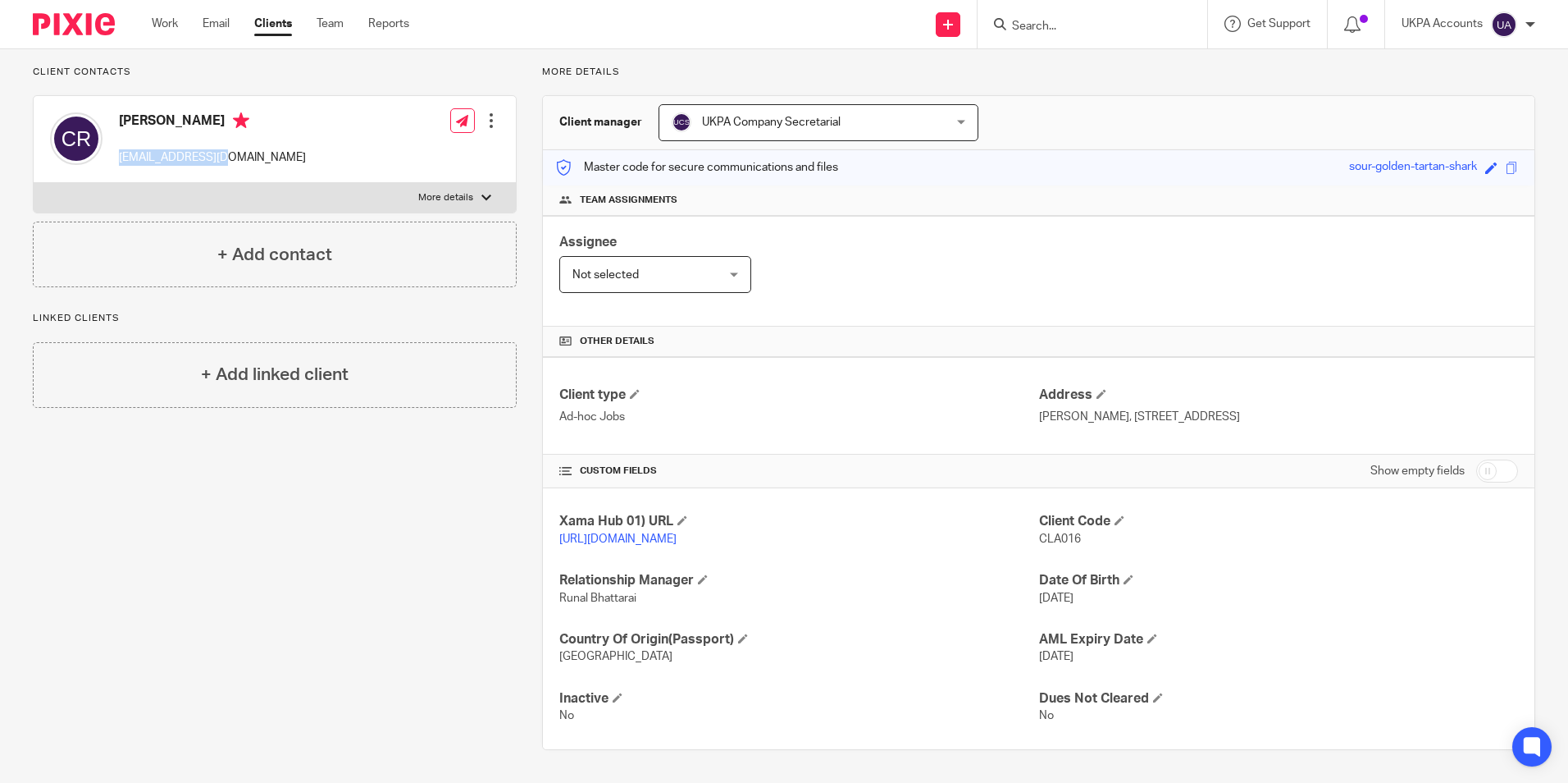
drag, startPoint x: 118, startPoint y: 142, endPoint x: 229, endPoint y: 142, distance: 111.0
click at [229, 142] on div "Claus Ulrik Ravnsbo cra@geiagroup.com" at bounding box center [177, 139] width 256 height 70
copy p "cra@geiagroup.com"
drag, startPoint x: 1032, startPoint y: 401, endPoint x: 1133, endPoint y: 411, distance: 101.5
click at [1133, 411] on div "Client type Ad-hoc Jobs Address Claus Ulrik Ravnsbo, Elmehojvej 72, 8270 Hojbje…" at bounding box center [1038, 405] width 992 height 98
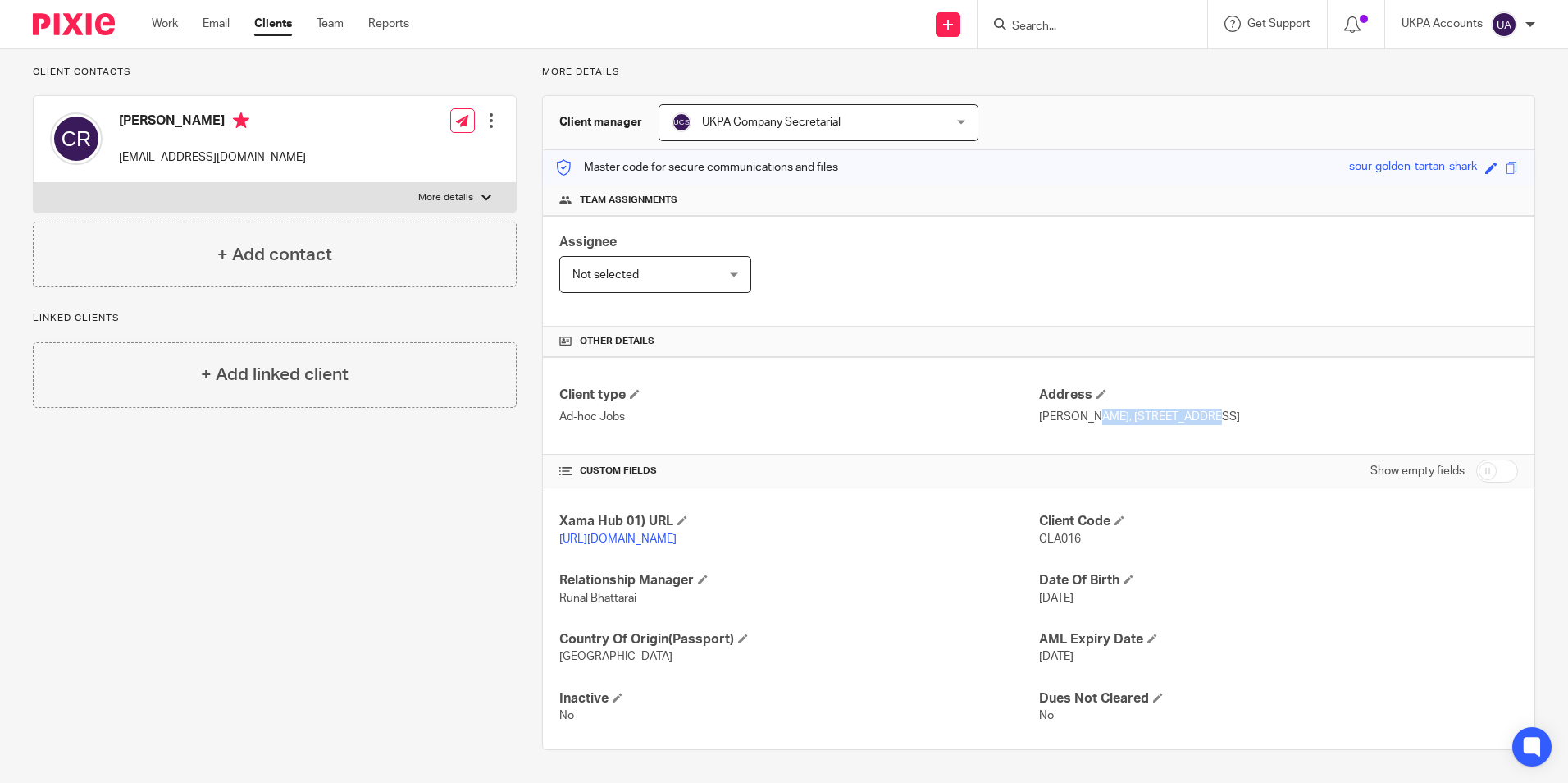
copy p "Claus Ulrik Ravnsbo"
drag, startPoint x: 1143, startPoint y: 397, endPoint x: 1187, endPoint y: 403, distance: 44.4
click at [1189, 408] on p "Claus Ulrik Ravnsbo, Elmehojvej 72, 8270 Hojbjerg" at bounding box center [1279, 416] width 479 height 16
drag, startPoint x: 1187, startPoint y: 403, endPoint x: 1209, endPoint y: 399, distance: 22.4
click at [1209, 408] on p "Claus Ulrik Ravnsbo, Elmehojvej 72, 8270 Hojbjerg" at bounding box center [1279, 416] width 479 height 16
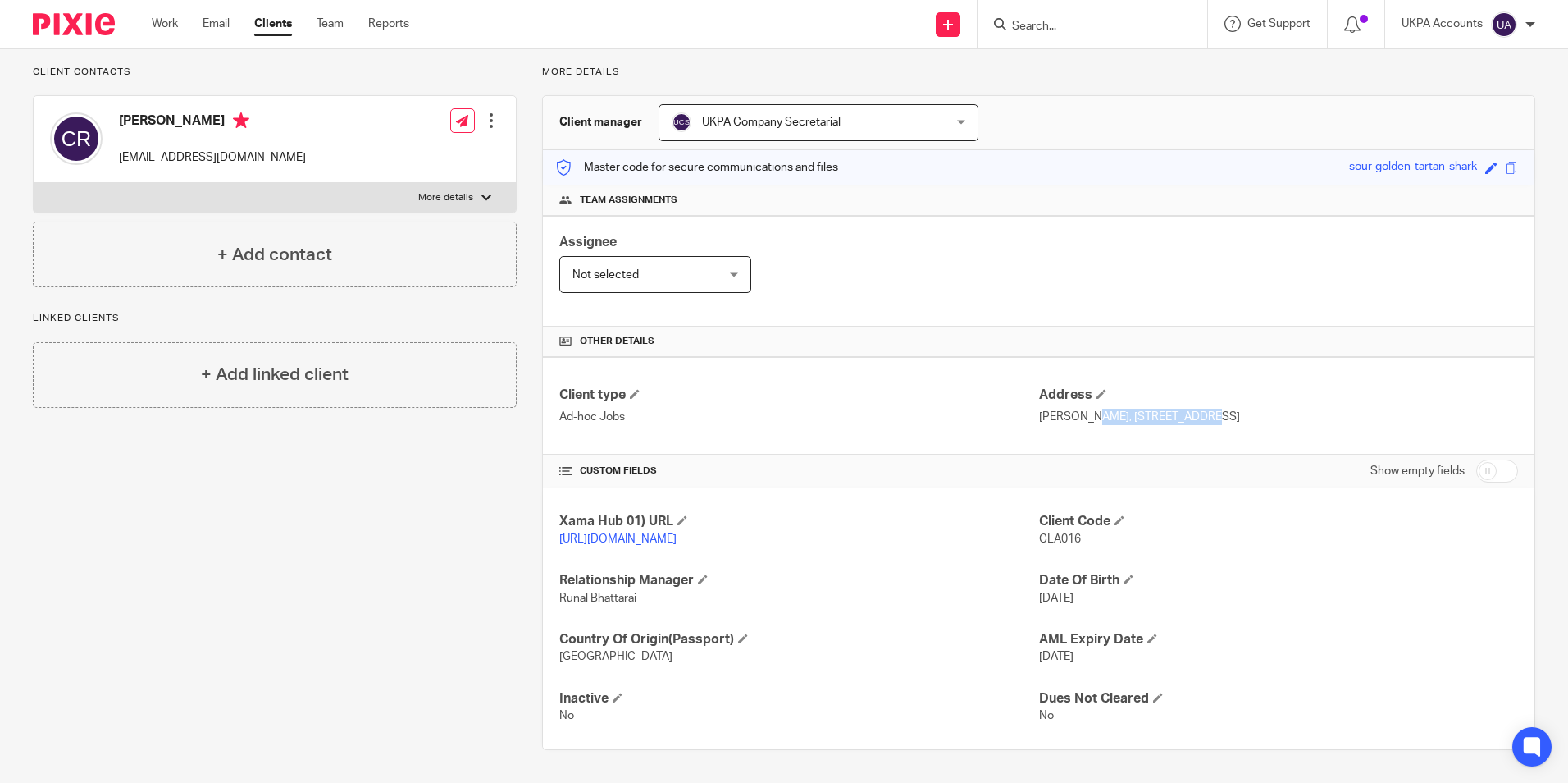
copy p "Elmehojvej 72"
drag, startPoint x: 1216, startPoint y: 399, endPoint x: 1239, endPoint y: 404, distance: 23.5
click at [1240, 408] on p "Claus Ulrik Ravnsbo, Elmehojvej 72, 8270 Hojbjerg" at bounding box center [1279, 416] width 479 height 16
copy p "8270"
drag, startPoint x: 1271, startPoint y: 401, endPoint x: 1296, endPoint y: 403, distance: 25.1
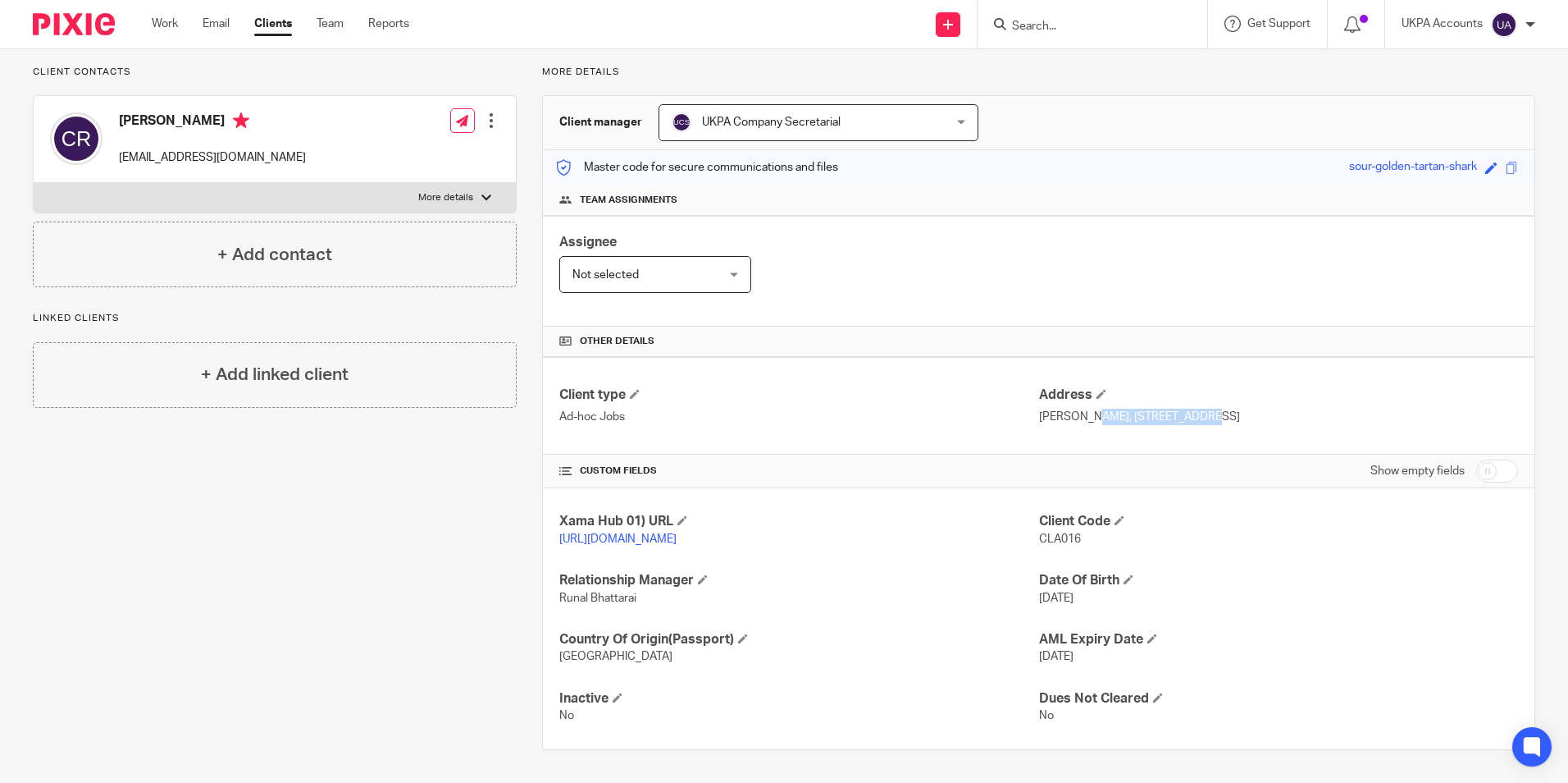
click at [1296, 408] on p "Claus Ulrik Ravnsbo, Elmehojvej 72, 8270 Hojbjerg" at bounding box center [1279, 416] width 479 height 16
copy p "Hojbjerg"
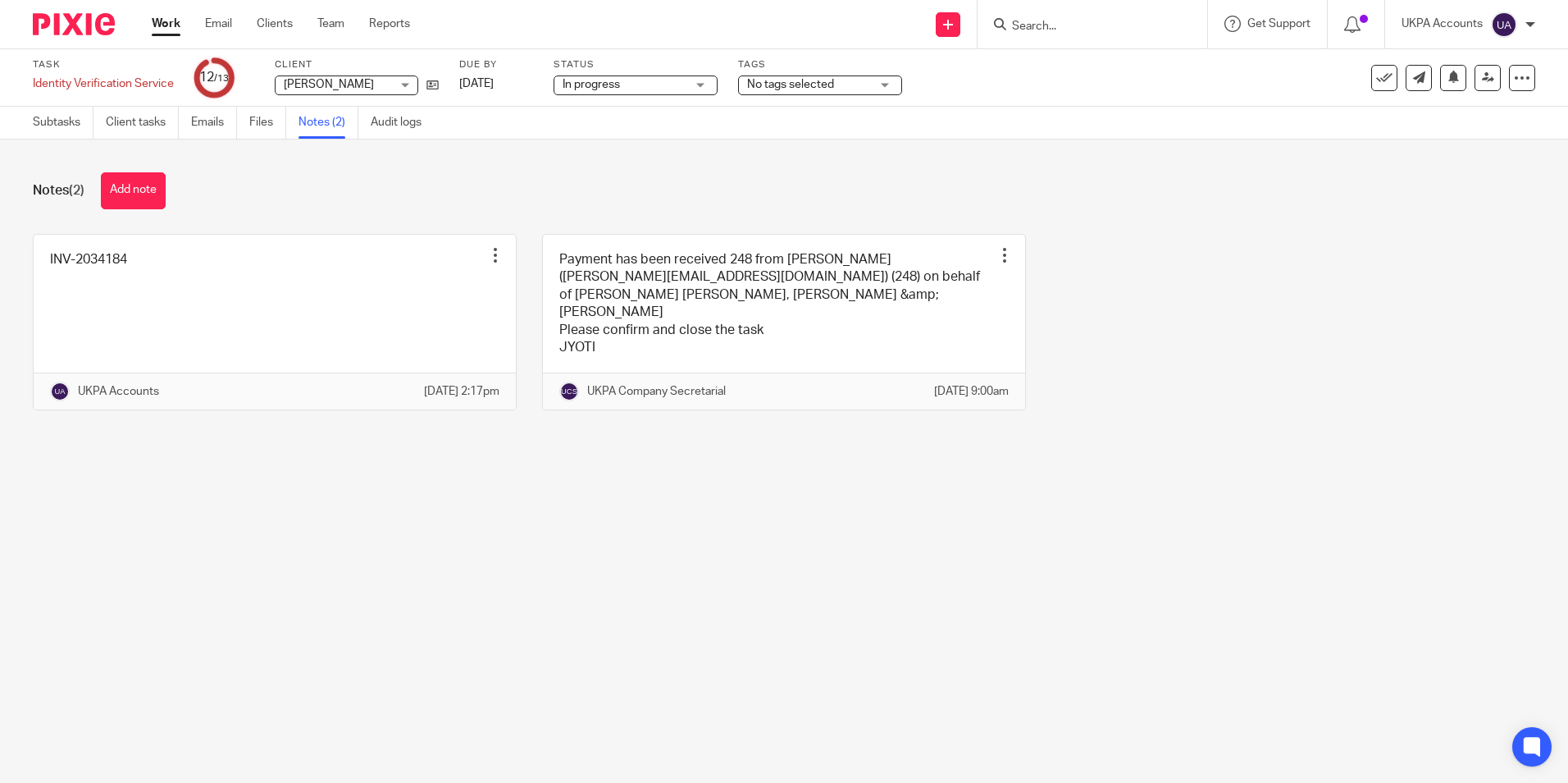
click at [169, 27] on link "Work" at bounding box center [166, 23] width 29 height 16
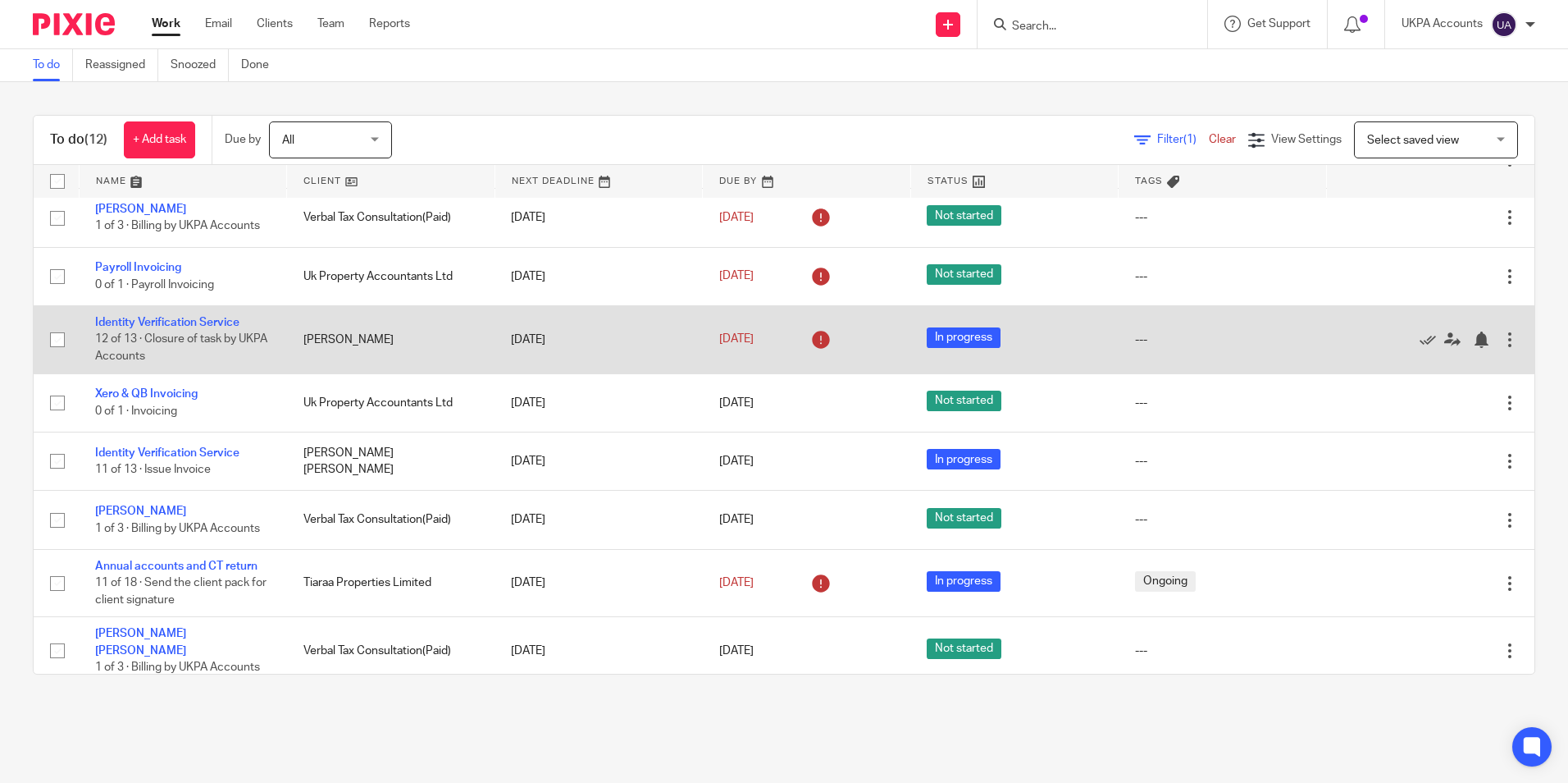
scroll to position [263, 0]
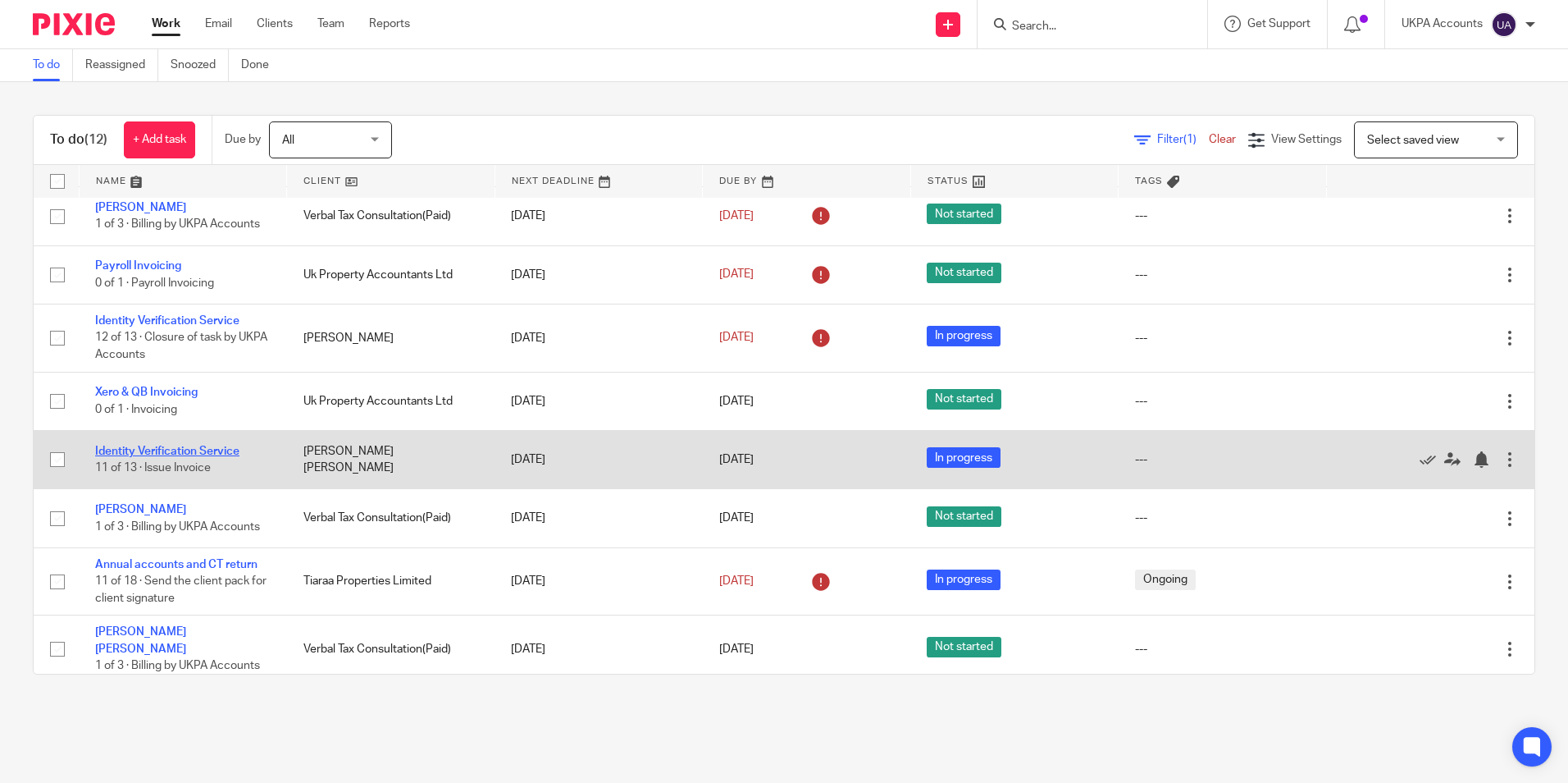
click at [216, 448] on link "Identity Verification Service" at bounding box center [167, 452] width 144 height 12
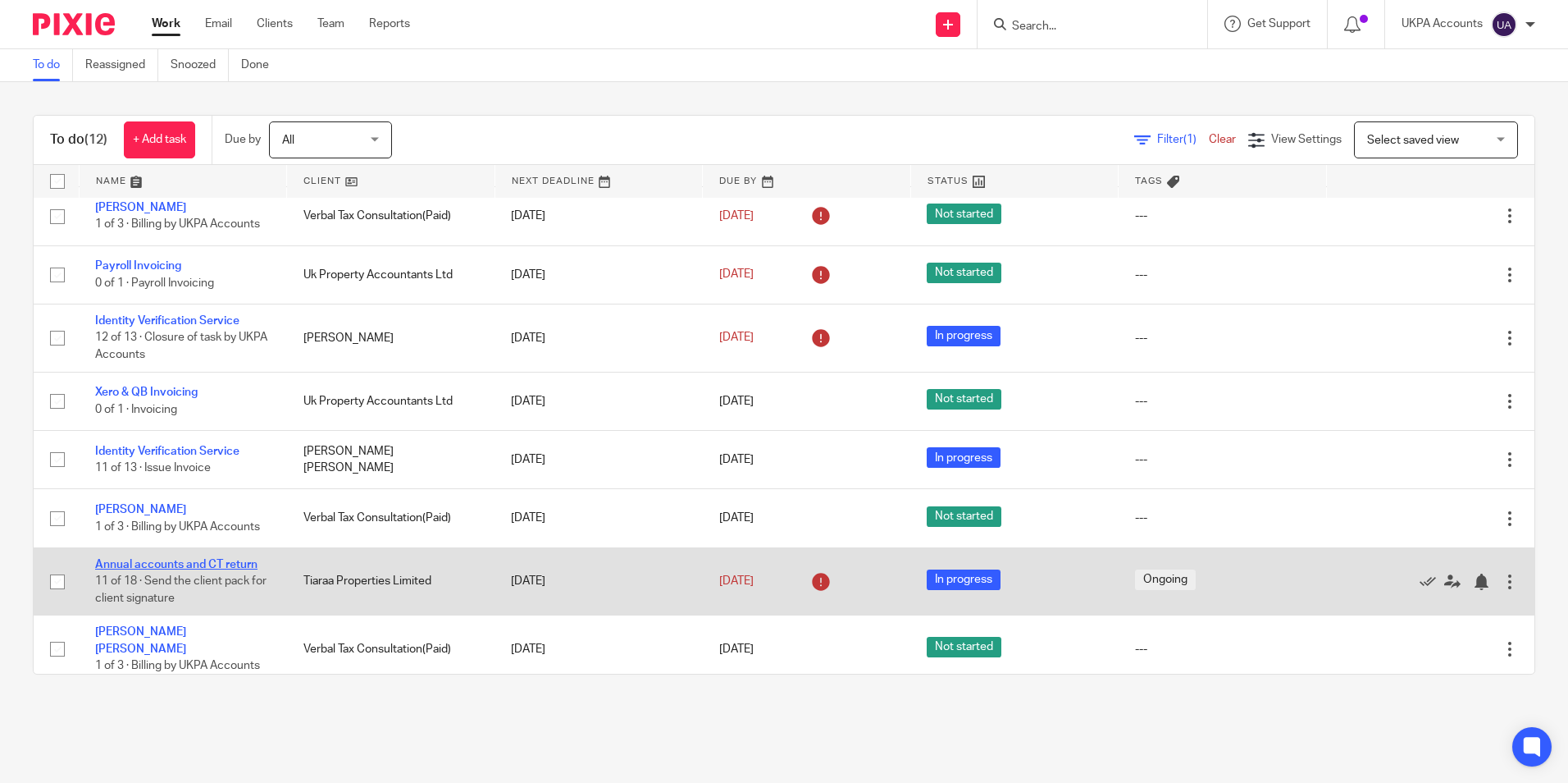
click at [205, 565] on link "Annual accounts and CT return" at bounding box center [176, 565] width 162 height 12
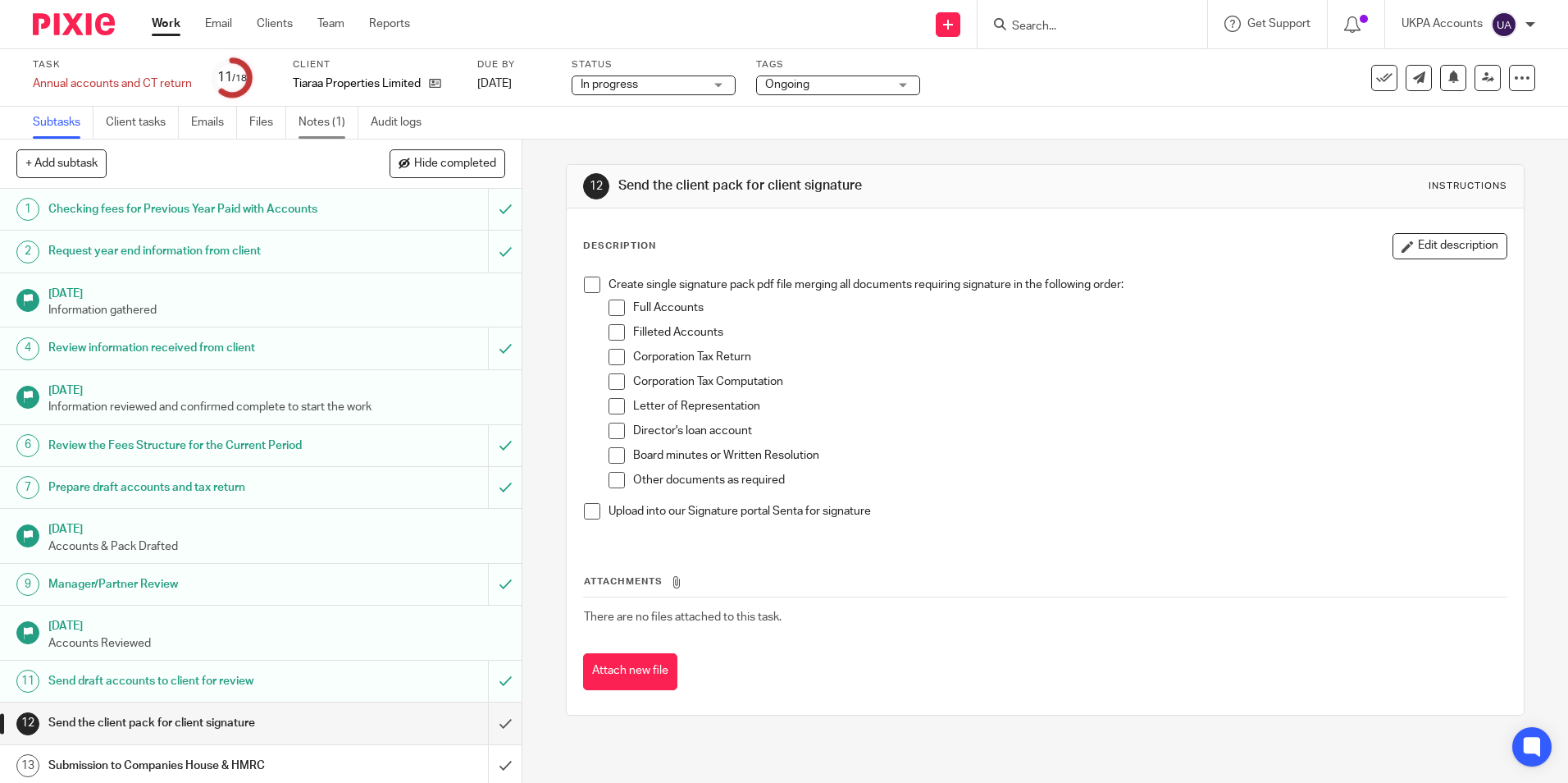
click at [312, 120] on link "Notes (1)" at bounding box center [329, 123] width 60 height 32
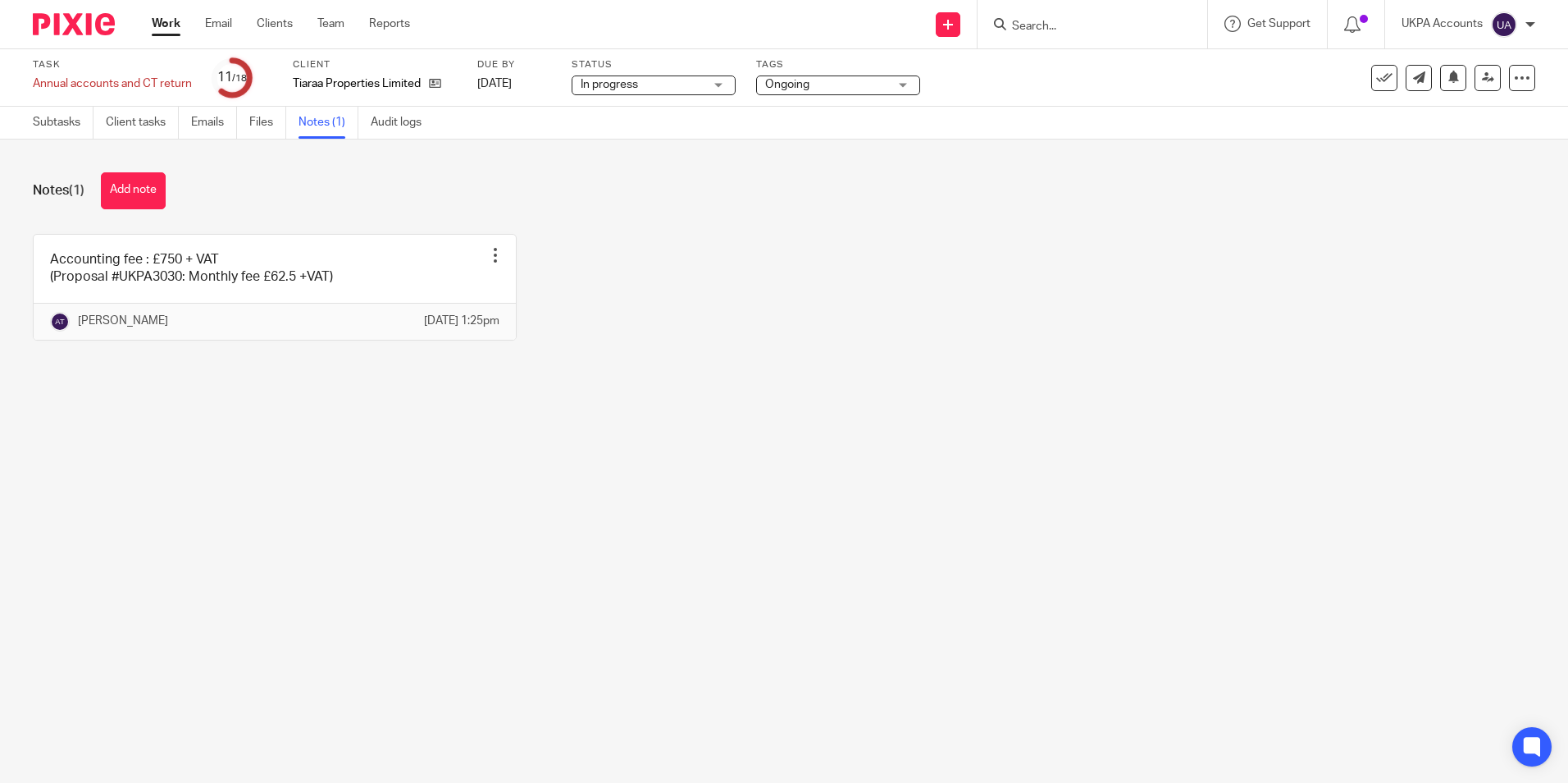
click at [784, 365] on div "Accounting fee : £750 + VAT (Proposal #UKPA3030: Monthly fee £62.5 +VAT) Edit n…" at bounding box center [772, 299] width 1528 height 132
click at [587, 455] on main "Task Annual accounts and CT return Save Annual accounts and CT return 11 /18 Cl…" at bounding box center [784, 392] width 1568 height 783
